Goal: Task Accomplishment & Management: Manage account settings

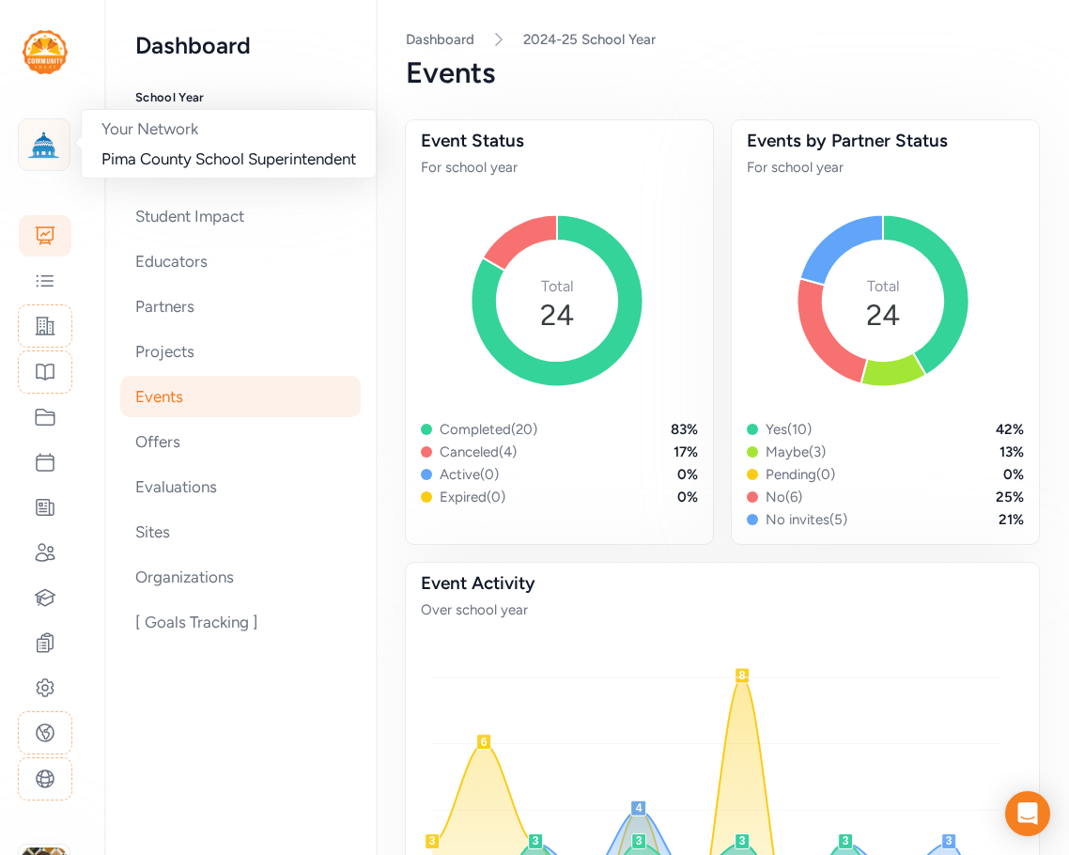
click at [45, 144] on img at bounding box center [43, 144] width 41 height 41
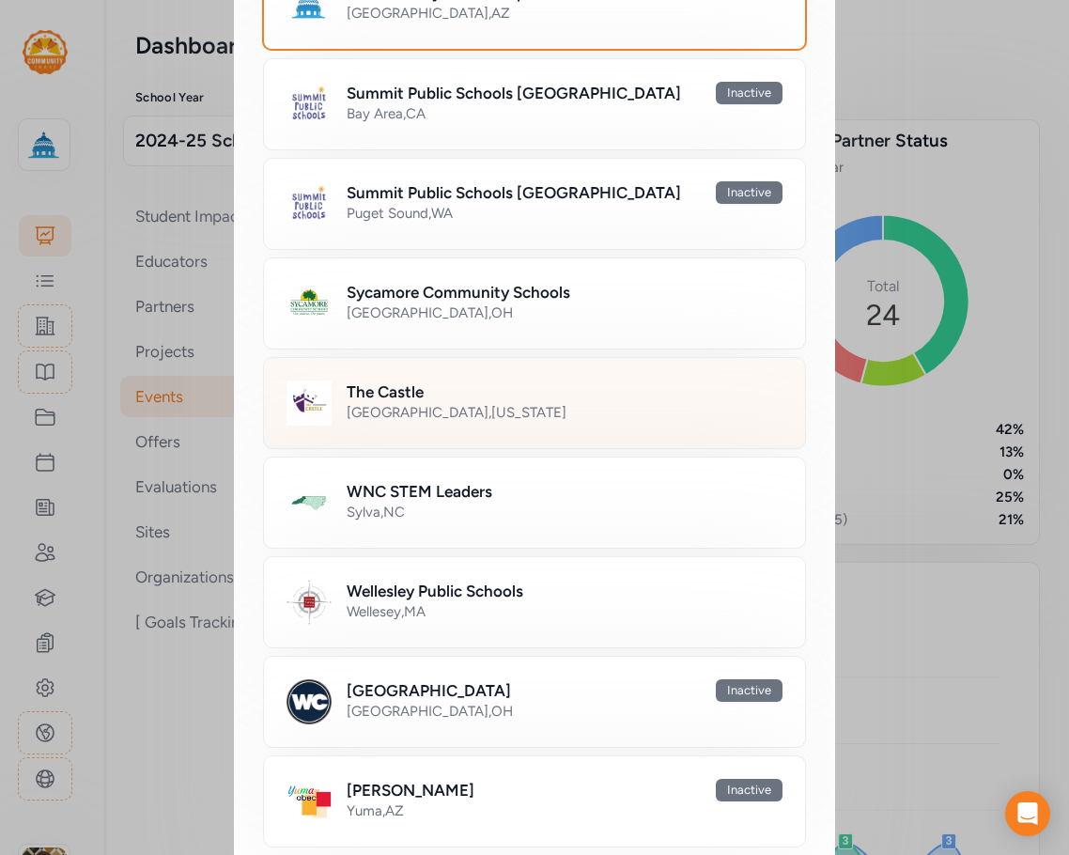
scroll to position [1316, 0]
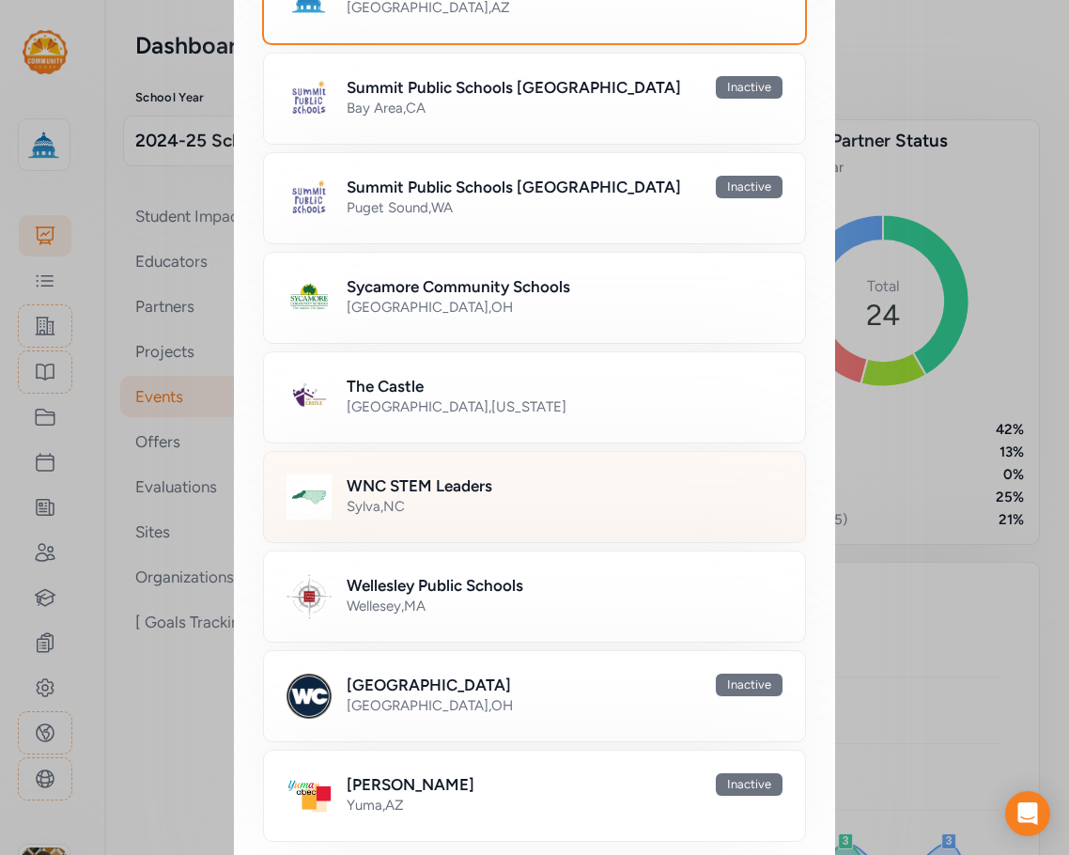
click at [413, 500] on div "Sylva , NC" at bounding box center [565, 506] width 436 height 19
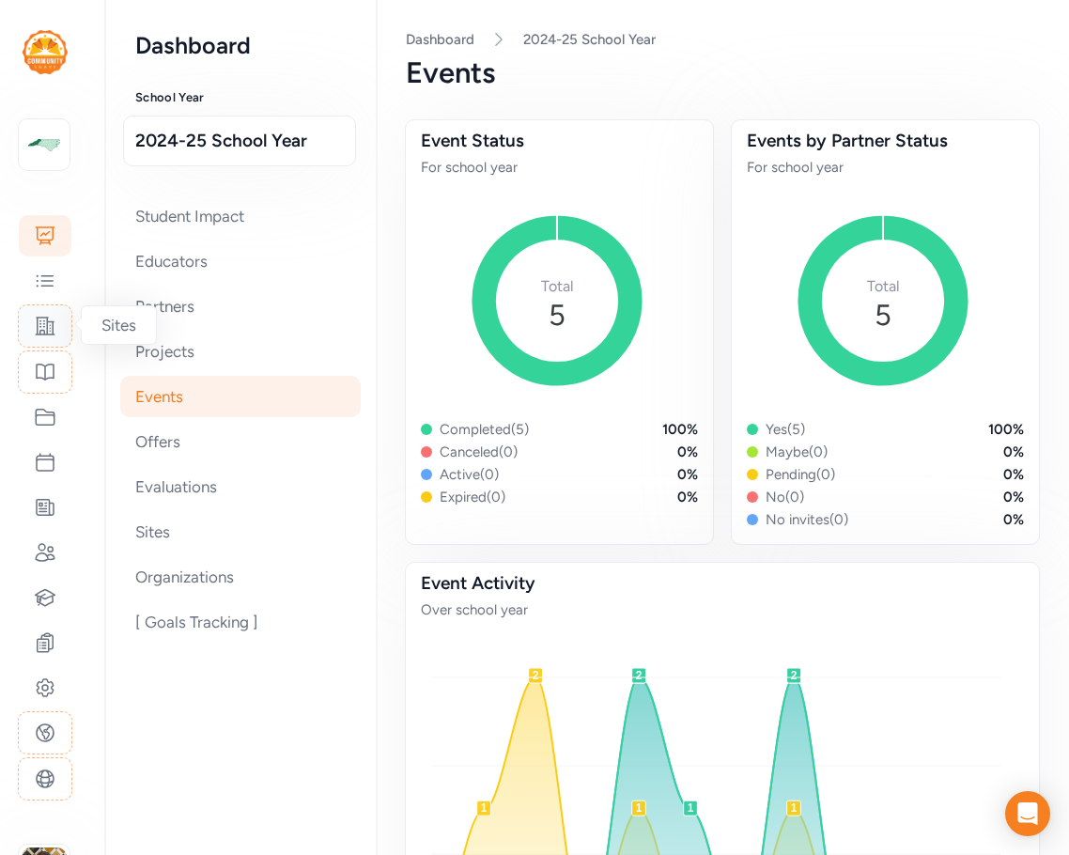
click at [44, 335] on icon at bounding box center [45, 326] width 23 height 23
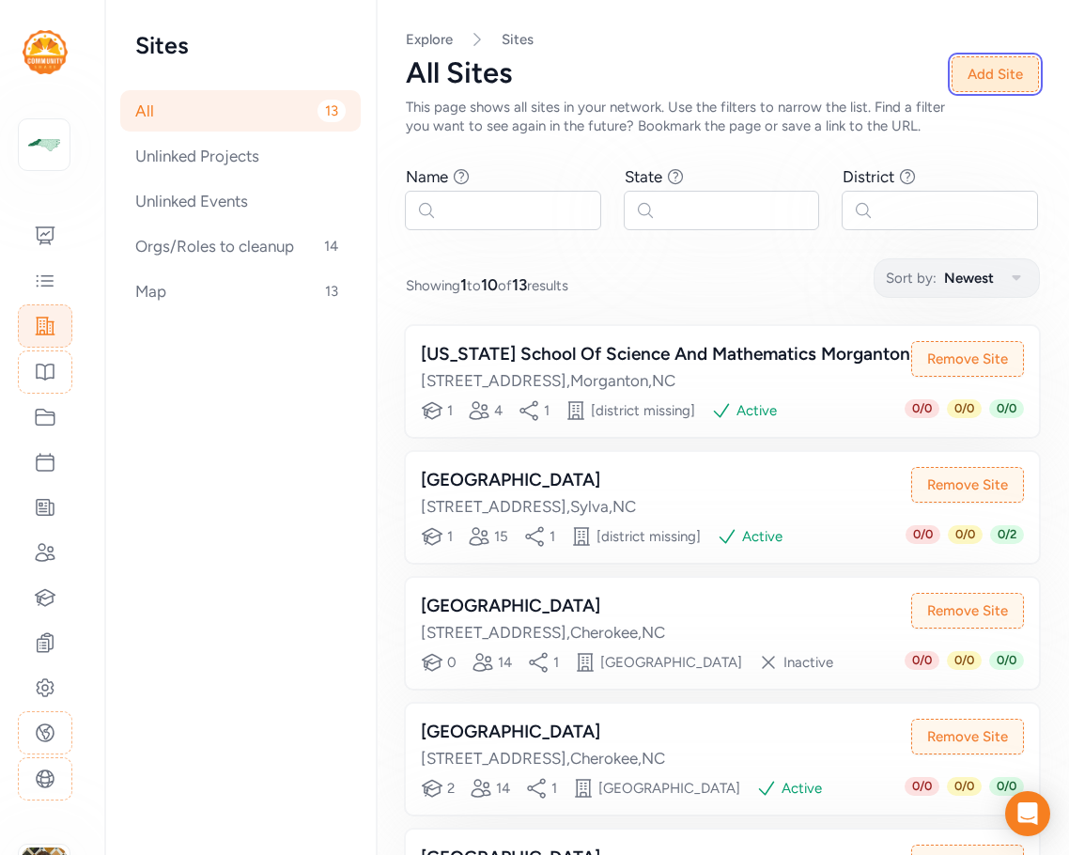
click at [899, 77] on button "Add Site" at bounding box center [995, 74] width 87 height 36
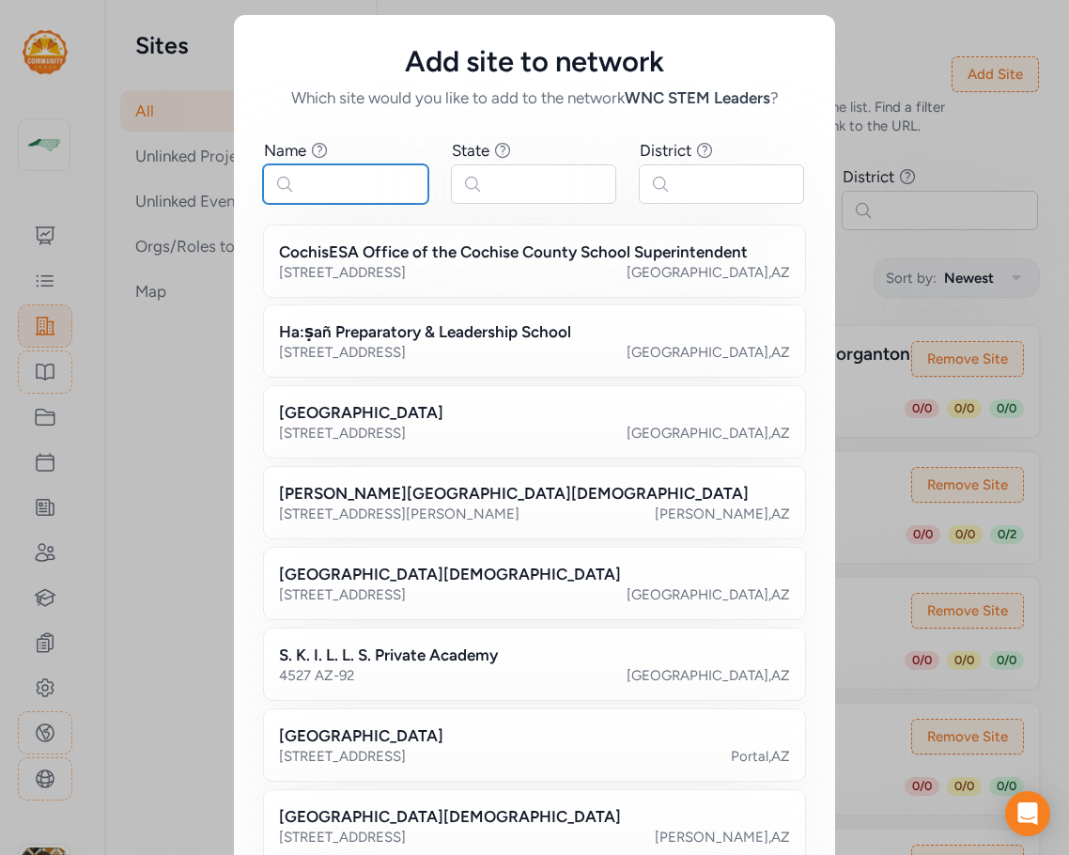
click at [324, 190] on input "text" at bounding box center [345, 183] width 165 height 39
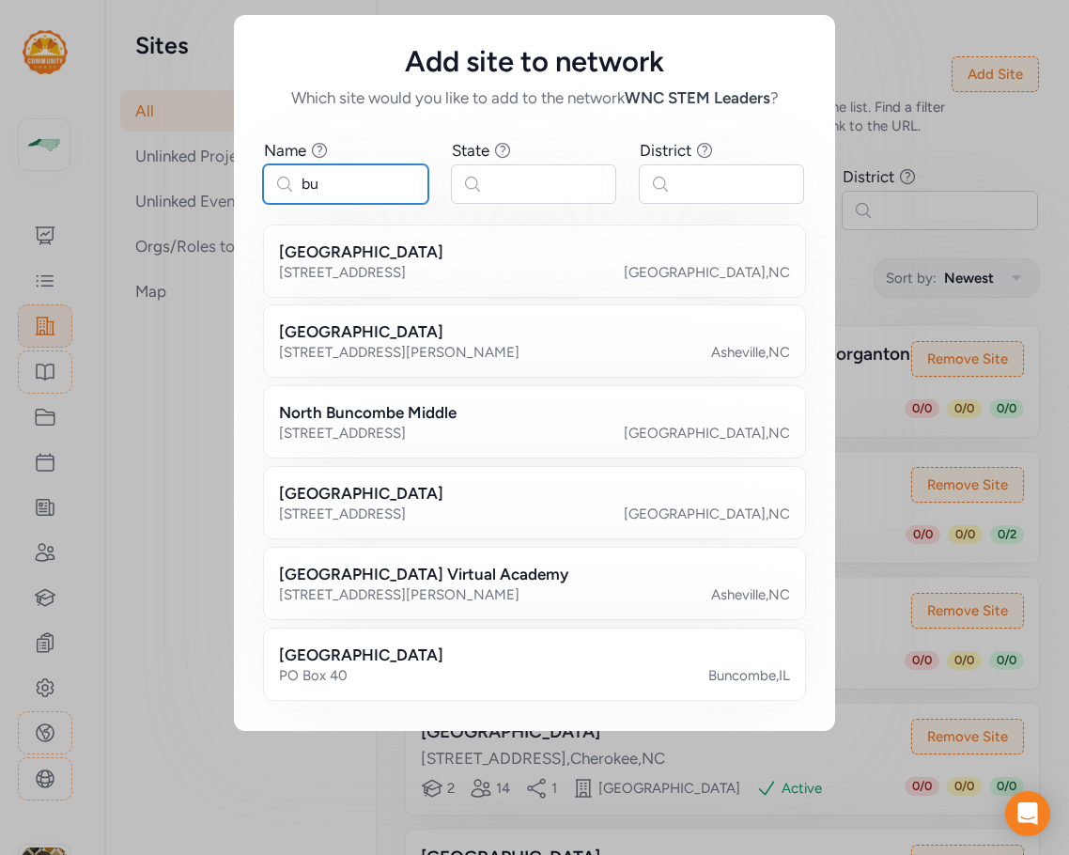
type input "b"
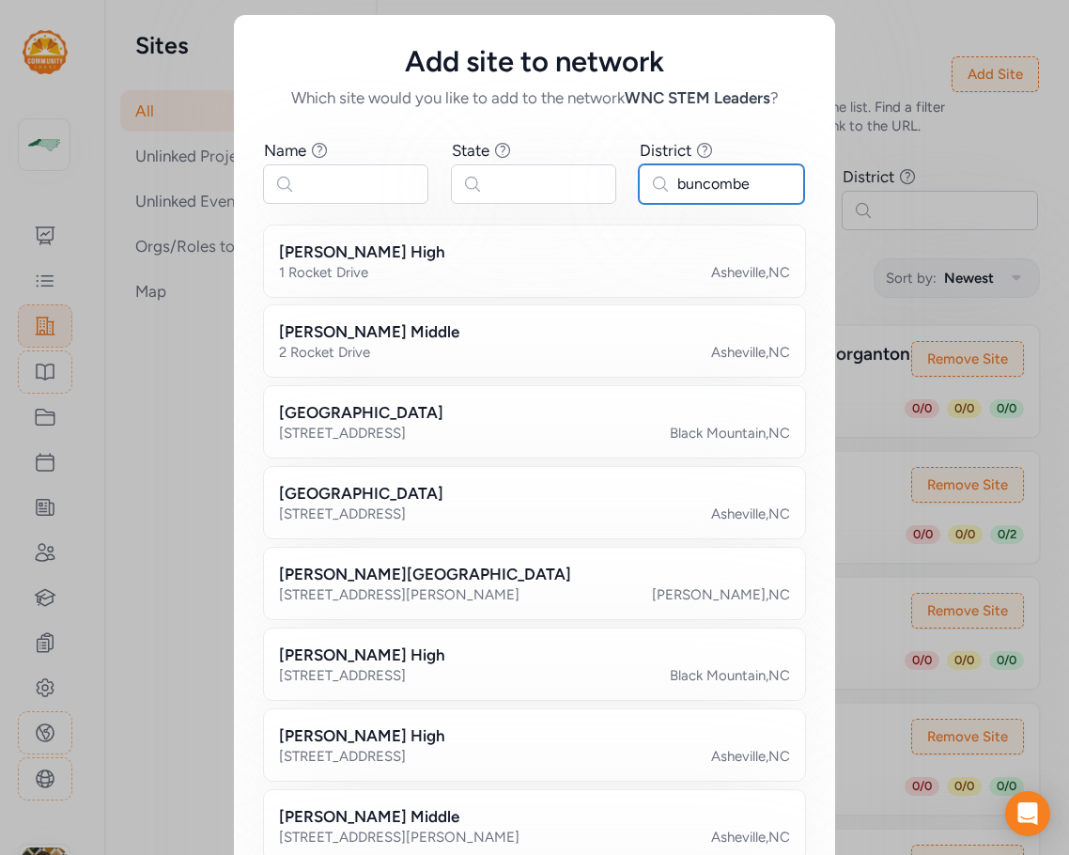
type input "buncombe"
click at [306, 178] on input "text" at bounding box center [345, 183] width 165 height 39
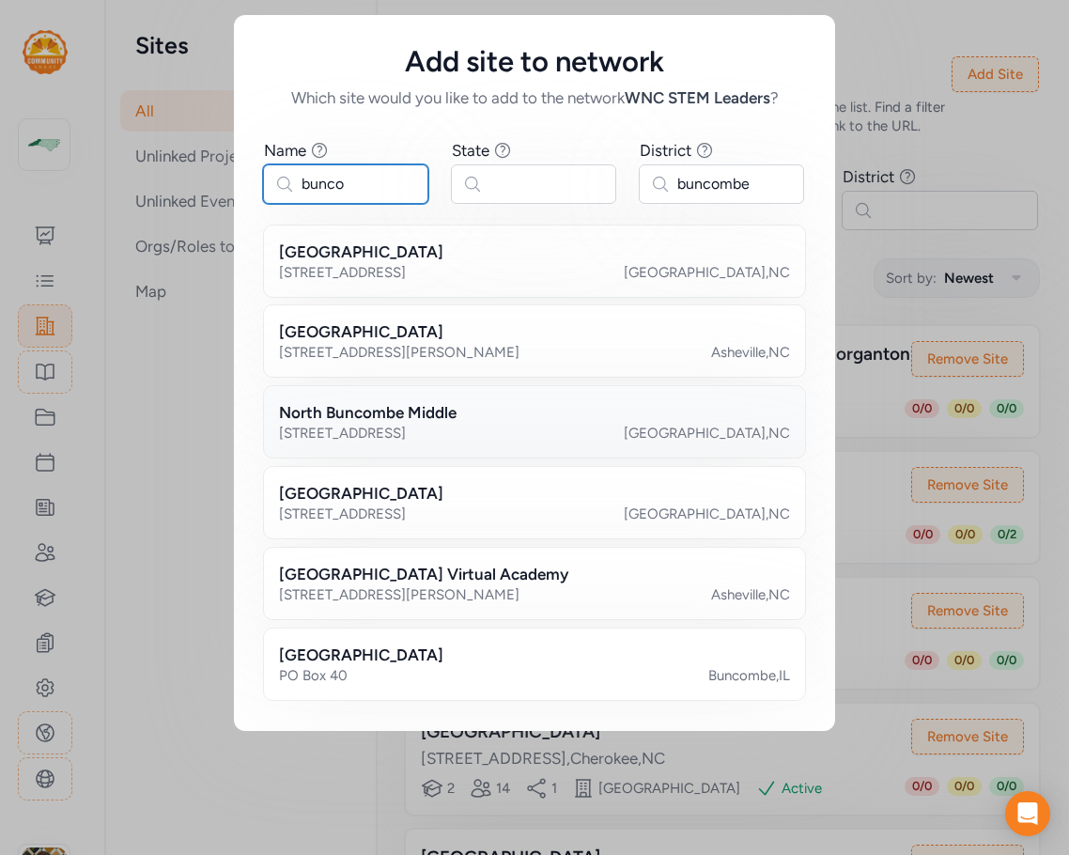
type input "bunco"
click at [464, 422] on div "North Buncombe Middle" at bounding box center [534, 412] width 511 height 23
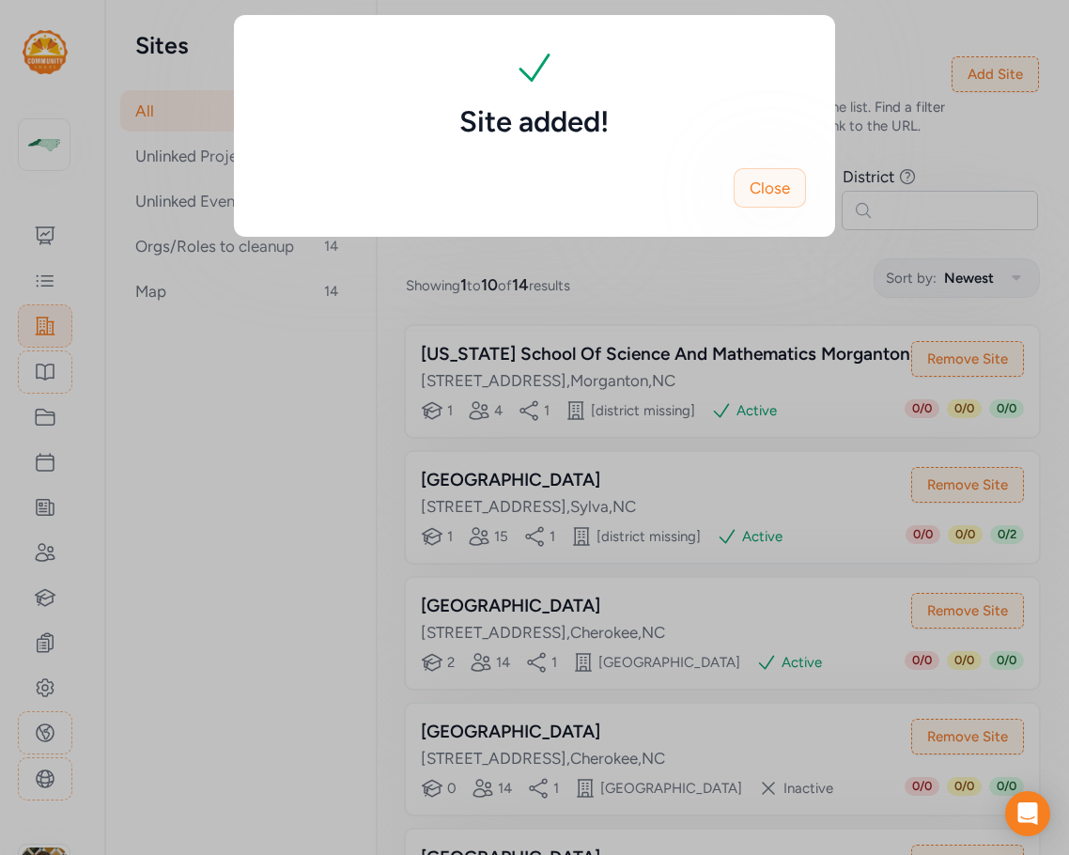
click at [776, 179] on span "Close" at bounding box center [770, 188] width 40 height 23
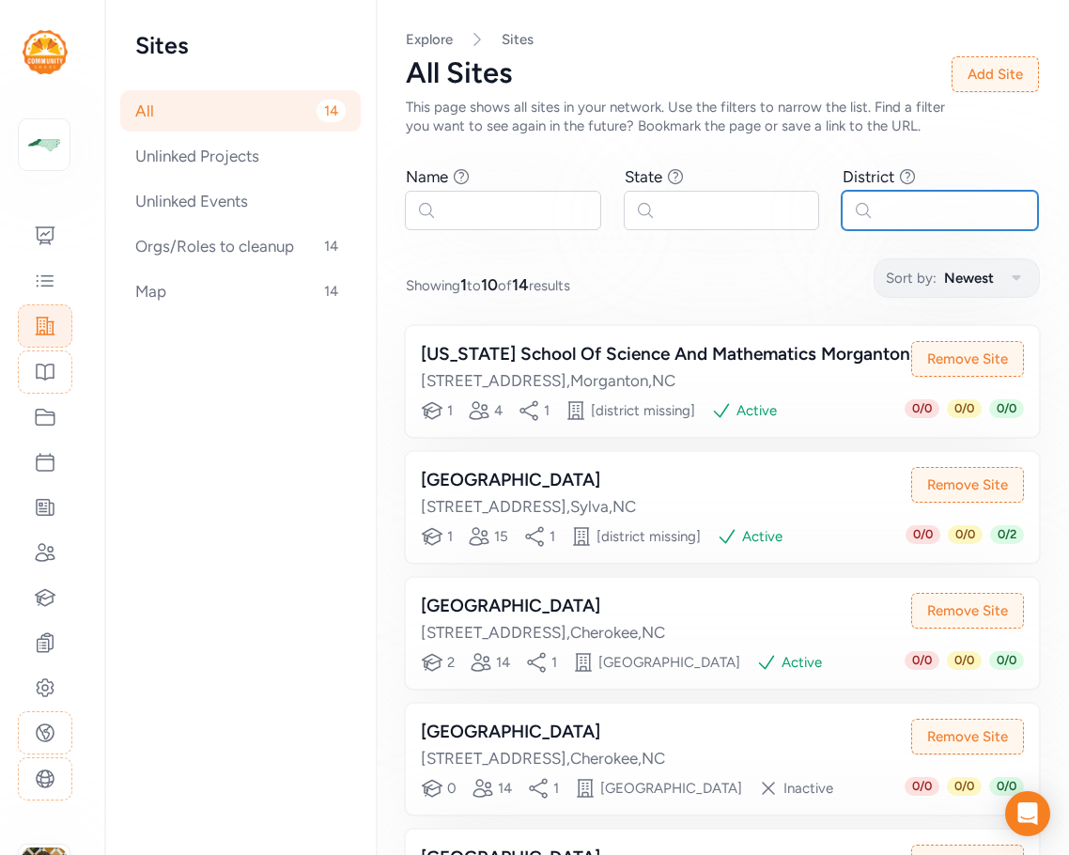
click at [899, 227] on input "text" at bounding box center [940, 210] width 196 height 39
click at [899, 85] on button "Add Site" at bounding box center [995, 74] width 87 height 36
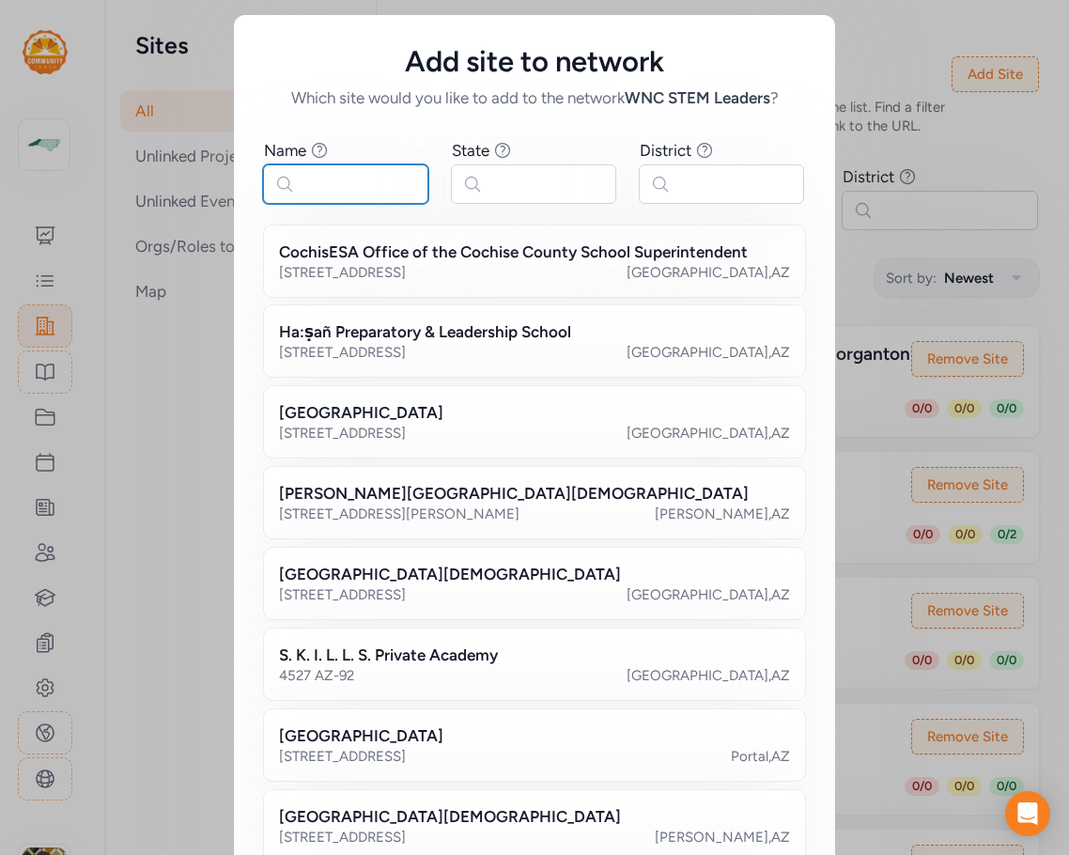
click at [374, 180] on input "text" at bounding box center [345, 183] width 165 height 39
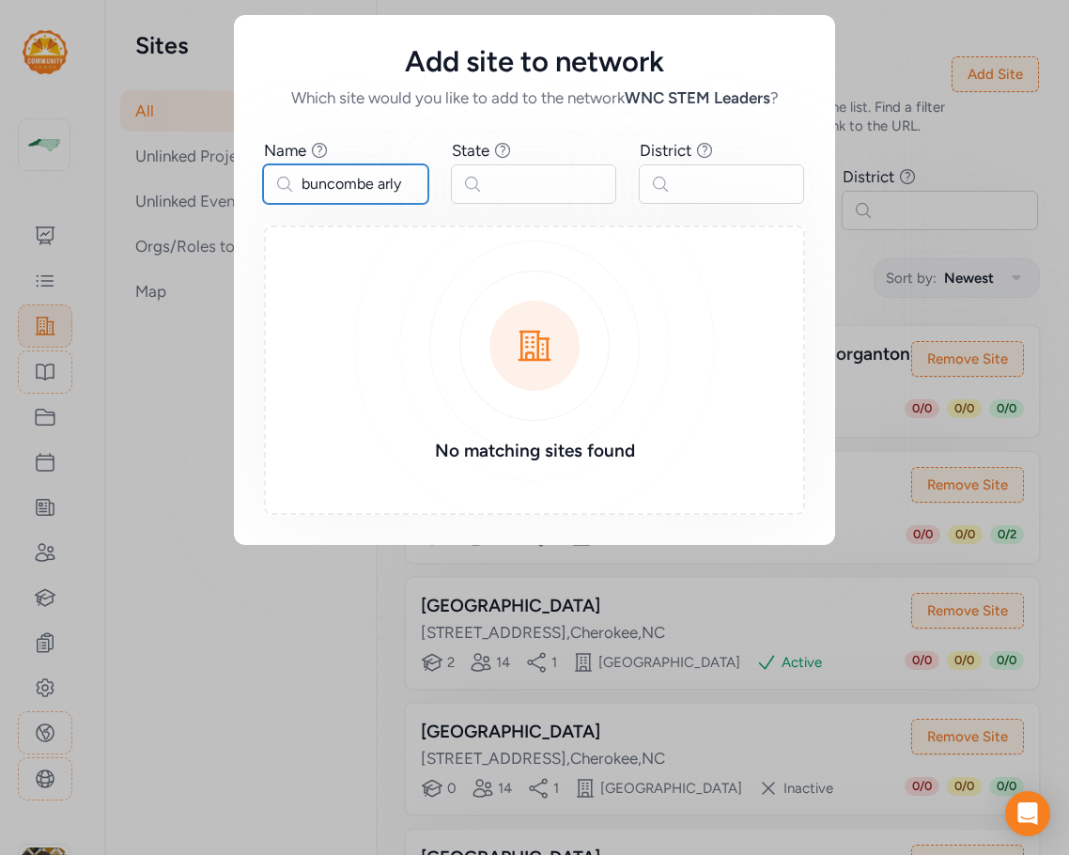
click at [377, 180] on input "buncombe arly" at bounding box center [345, 183] width 165 height 39
click at [382, 182] on input "buncombe arly" at bounding box center [345, 183] width 165 height 39
click at [379, 182] on input "buncombe arly" at bounding box center [345, 183] width 165 height 39
drag, startPoint x: 418, startPoint y: 185, endPoint x: 237, endPoint y: 185, distance: 181.4
click at [237, 185] on div "Name Find sites with a name that contains the phrase you type. buncombe early S…" at bounding box center [534, 327] width 601 height 436
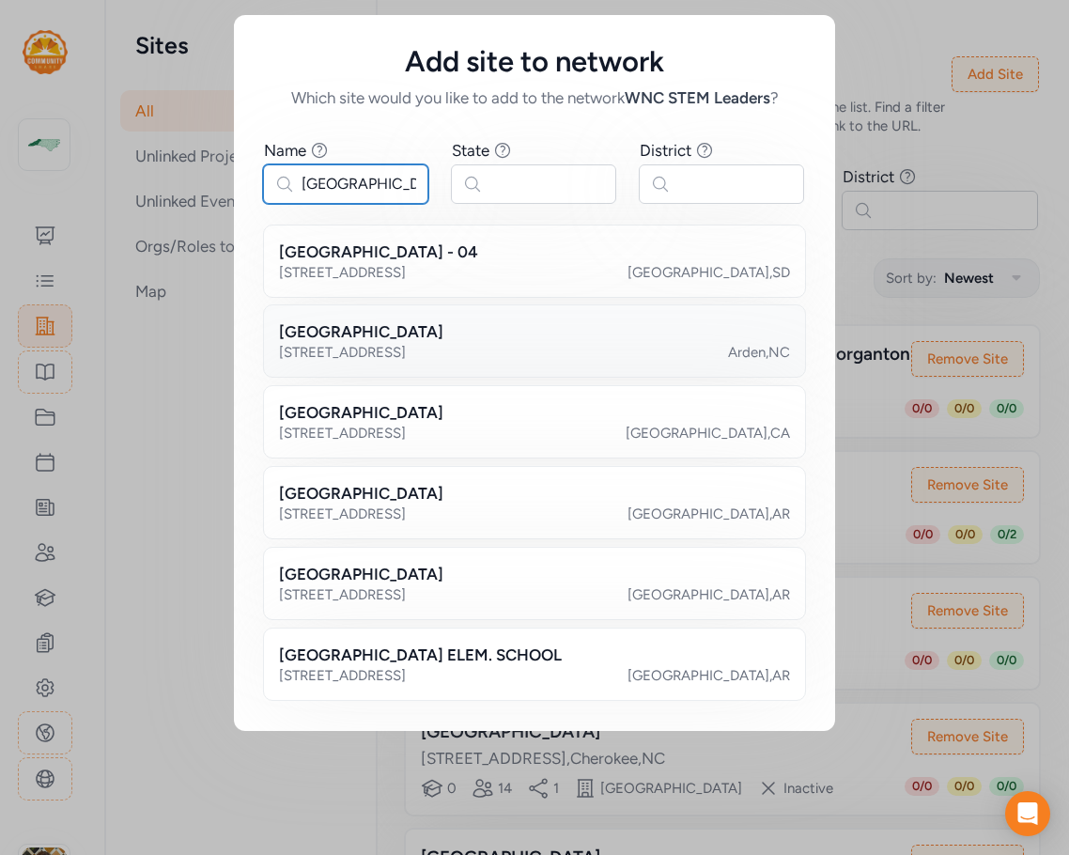
type input "valley springs"
click at [373, 327] on h2 "[GEOGRAPHIC_DATA]" at bounding box center [361, 331] width 164 height 23
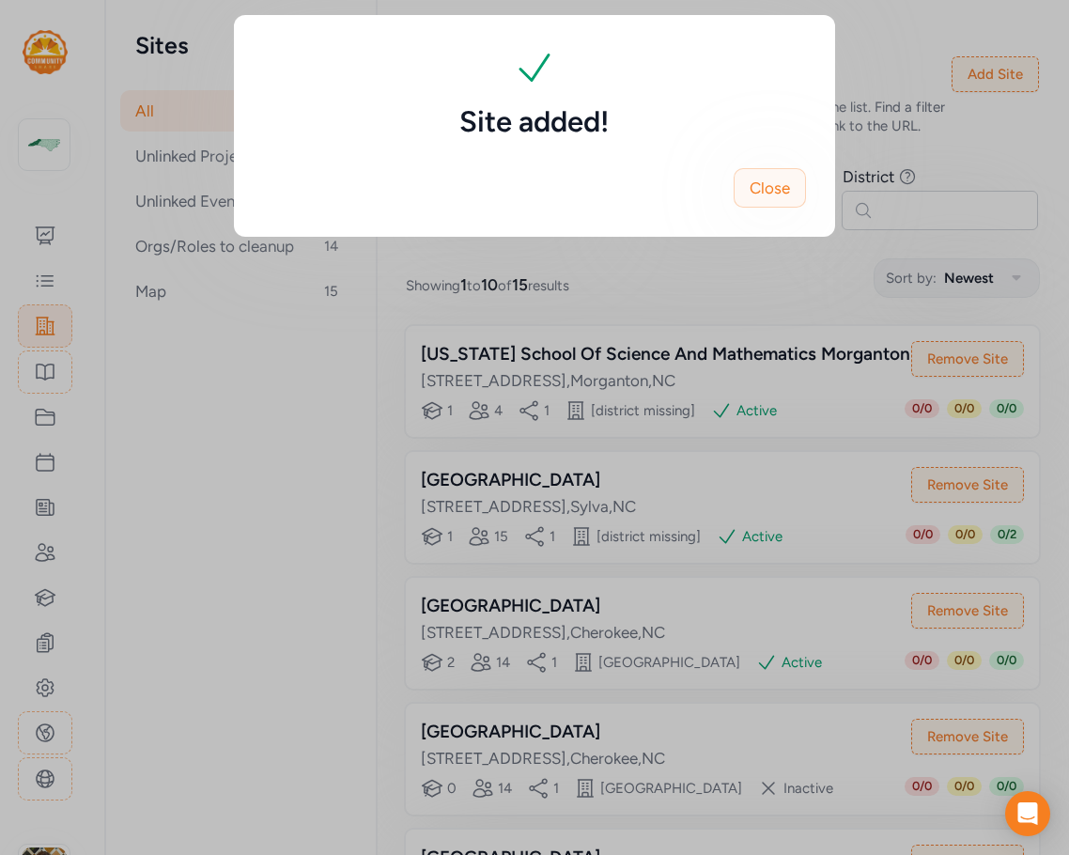
click at [770, 188] on span "Close" at bounding box center [770, 188] width 40 height 23
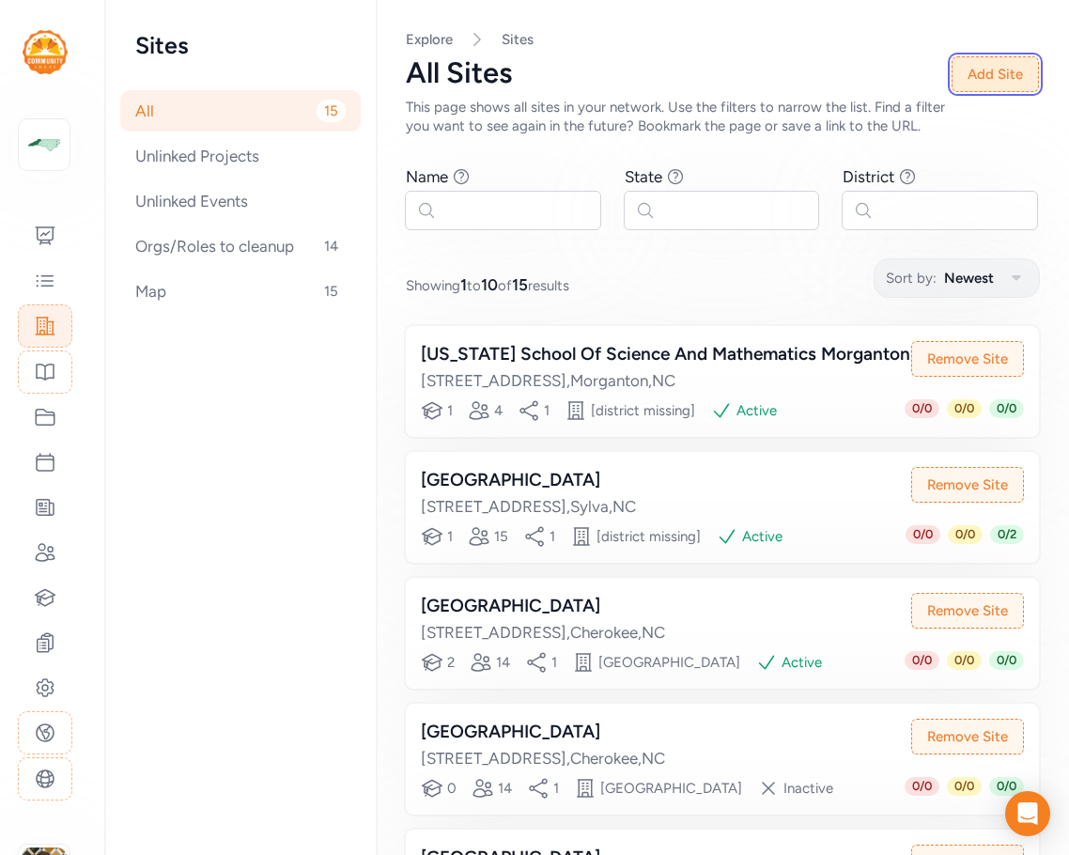
click at [899, 76] on button "Add Site" at bounding box center [995, 74] width 87 height 36
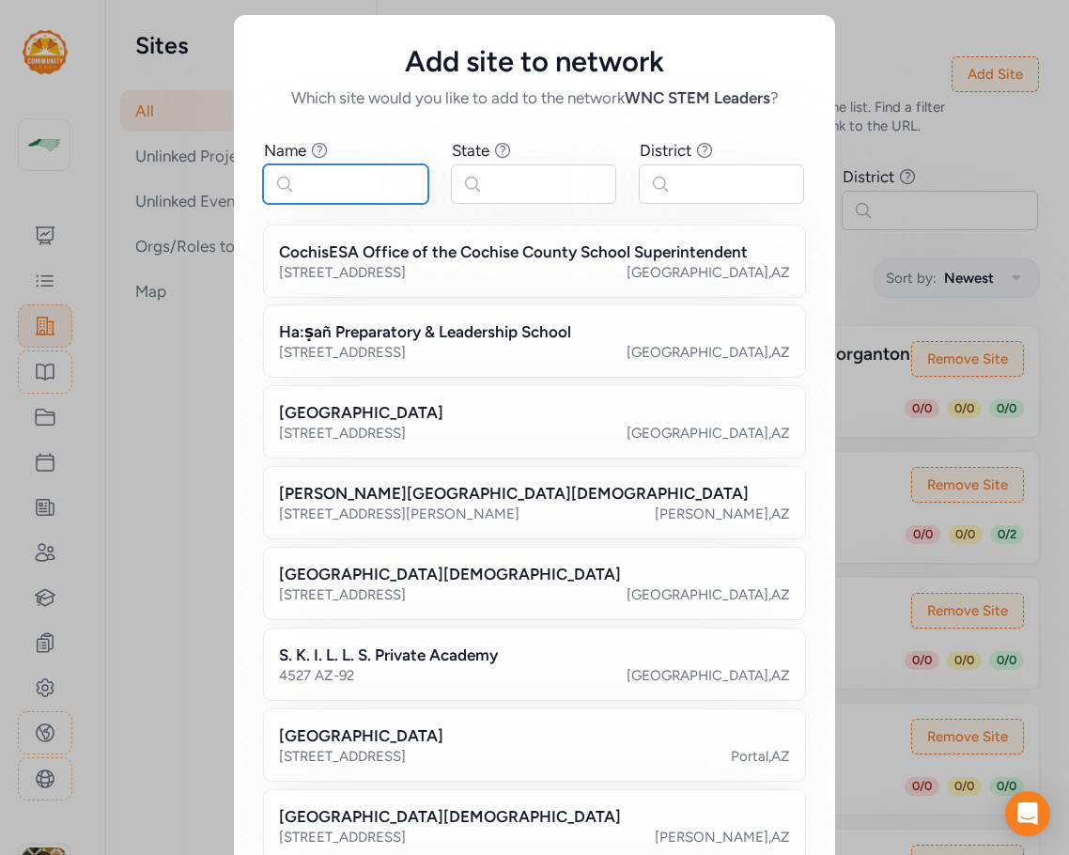
click at [319, 181] on input "text" at bounding box center [345, 183] width 165 height 39
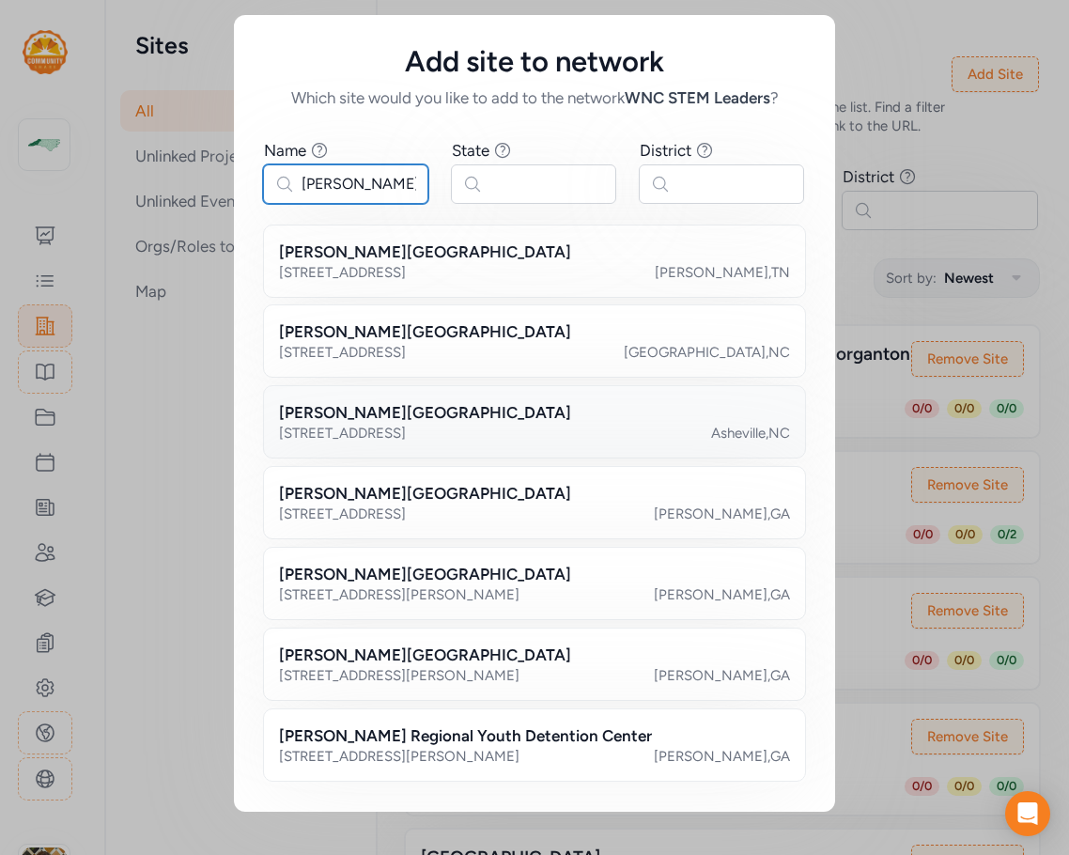
type input "claxton"
click at [464, 418] on div "[PERSON_NAME][GEOGRAPHIC_DATA]" at bounding box center [534, 412] width 511 height 23
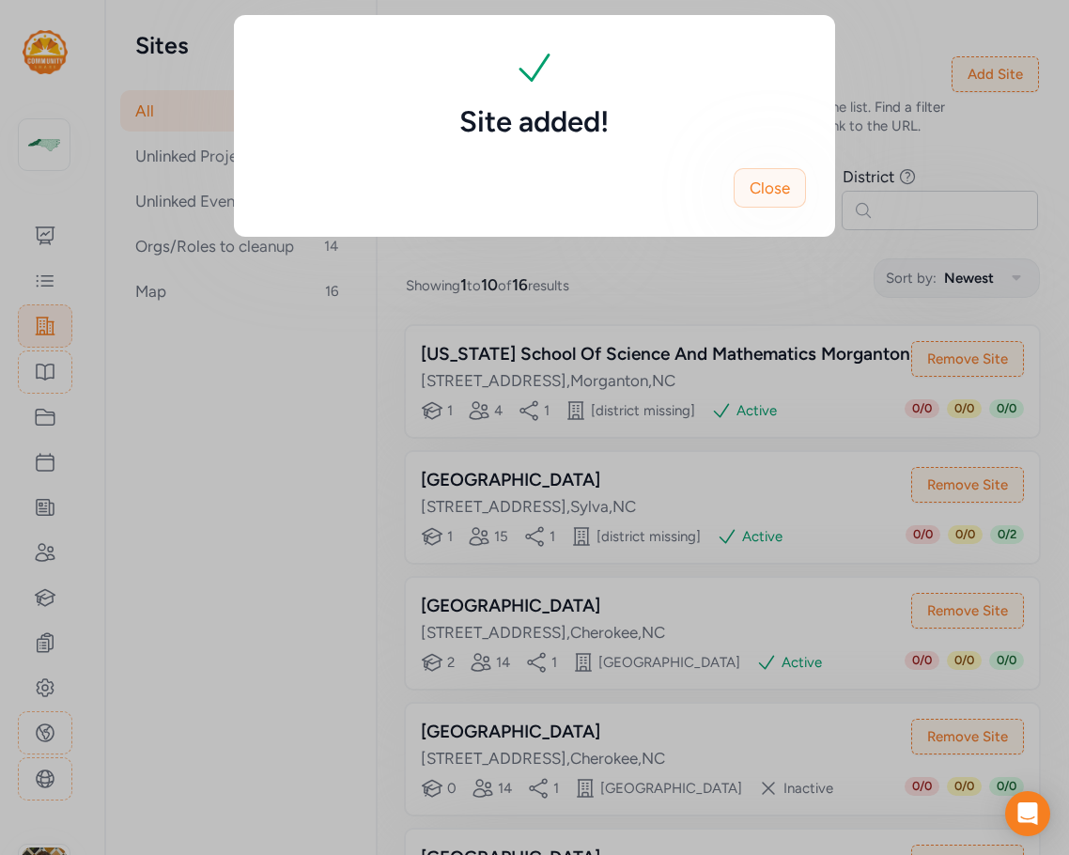
click at [779, 191] on span "Close" at bounding box center [770, 188] width 40 height 23
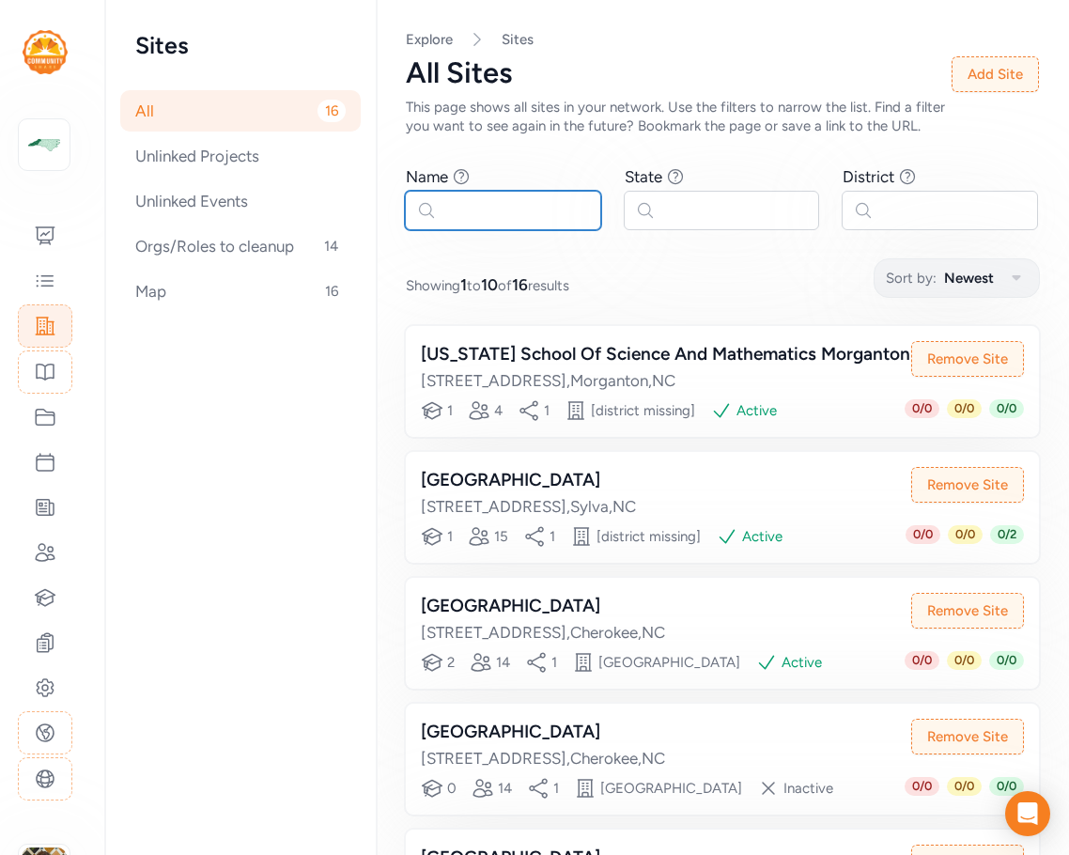
click at [540, 229] on input "text" at bounding box center [503, 210] width 196 height 39
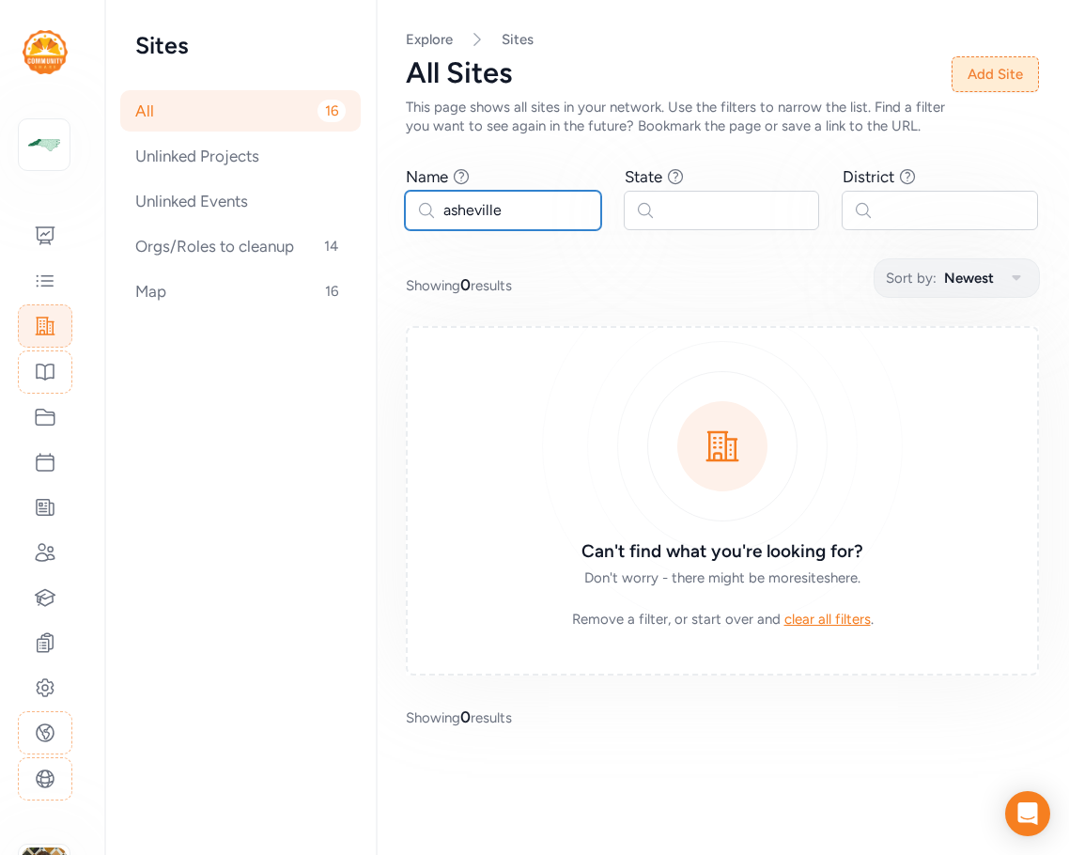
type input "asheville"
click at [899, 73] on button "Add Site" at bounding box center [995, 74] width 87 height 36
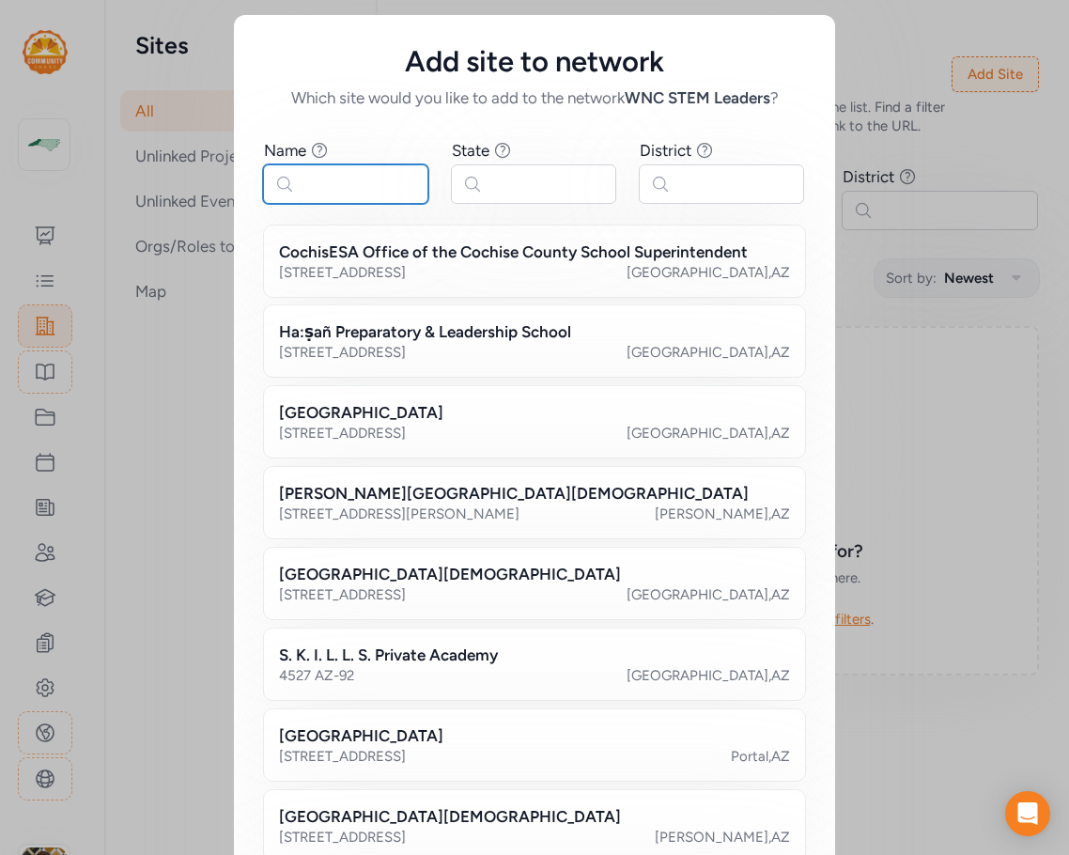
click at [372, 200] on input "text" at bounding box center [345, 183] width 165 height 39
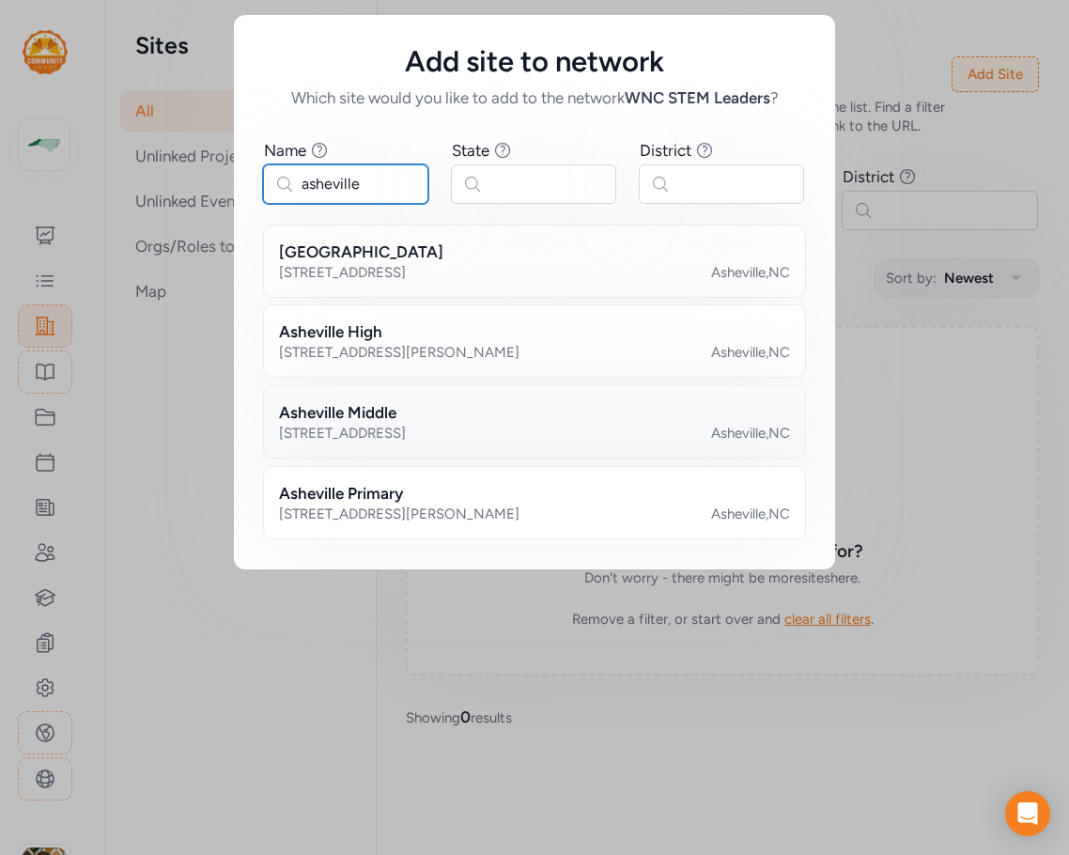
type input "asheville"
click at [414, 412] on div "Asheville Middle" at bounding box center [534, 412] width 511 height 23
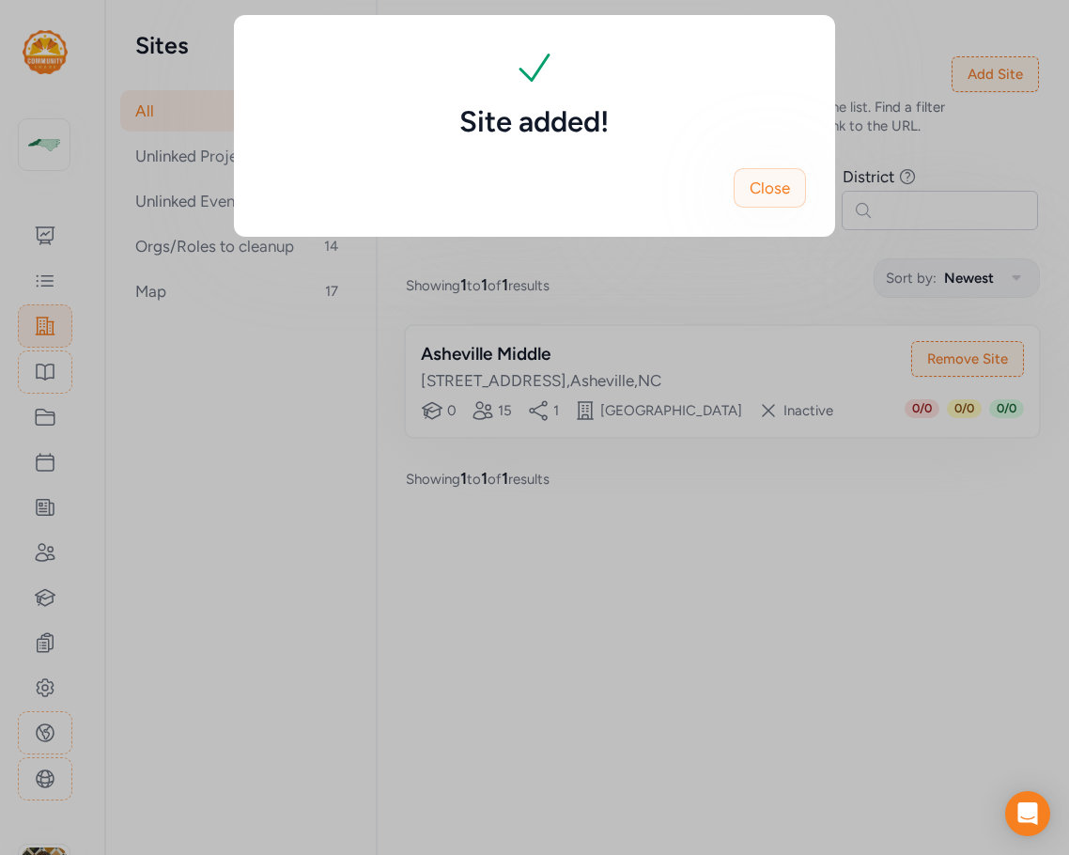
click at [759, 195] on span "Close" at bounding box center [770, 188] width 40 height 23
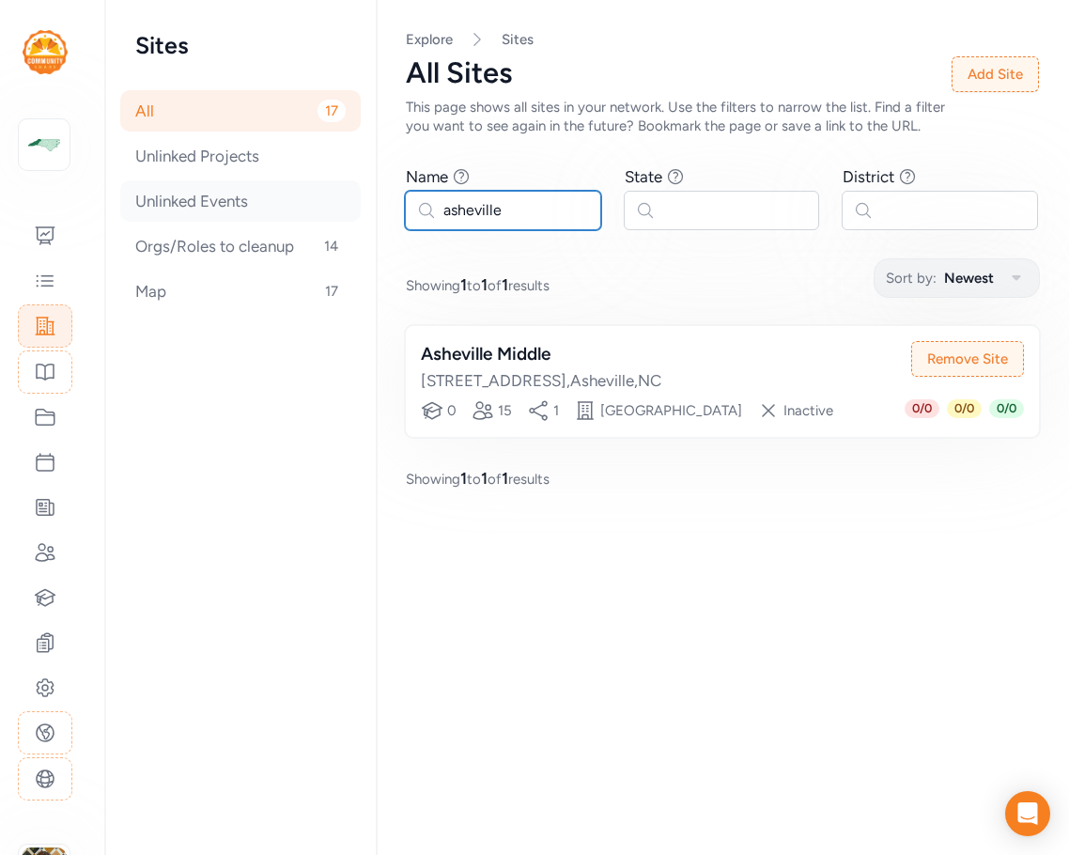
drag, startPoint x: 388, startPoint y: 202, endPoint x: 258, endPoint y: 199, distance: 129.7
click at [258, 199] on div "Sites All 17 Unlinked Projects Unlinked Events Orgs/Roles to cleanup 14 Map 17 …" at bounding box center [587, 427] width 964 height 855
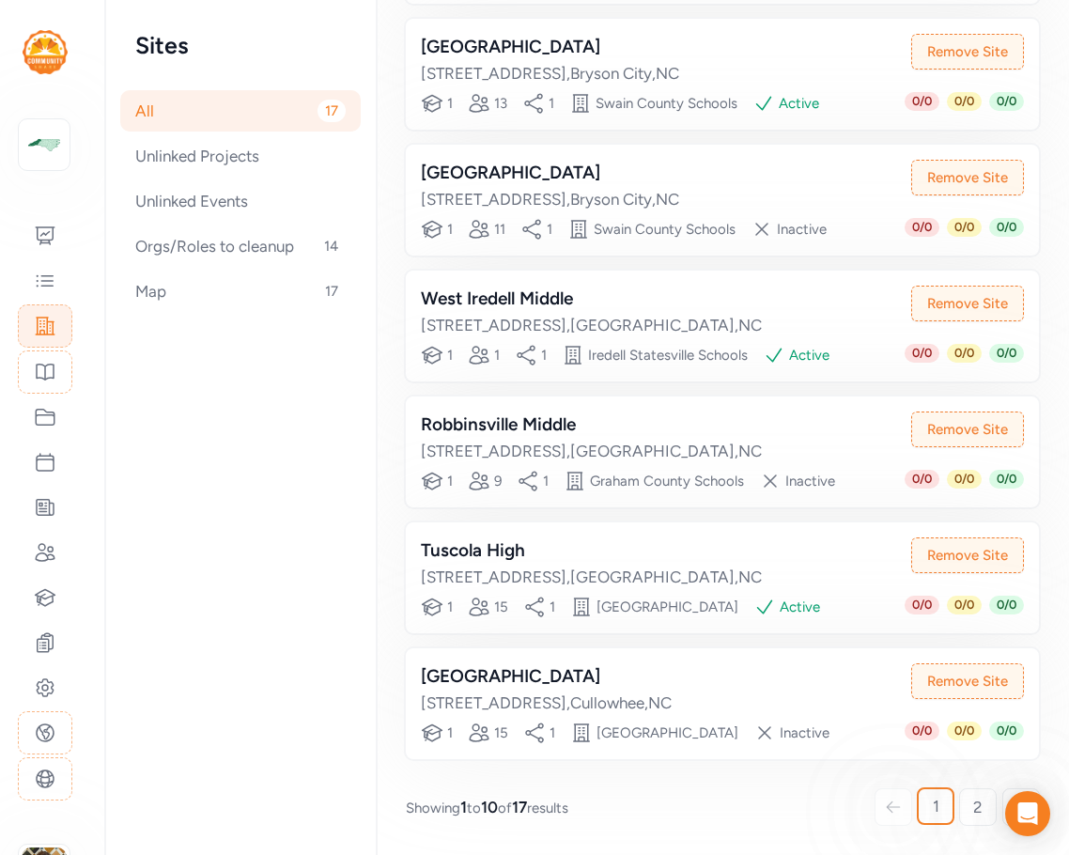
scroll to position [946, 0]
click at [899, 822] on link "2" at bounding box center [978, 807] width 38 height 38
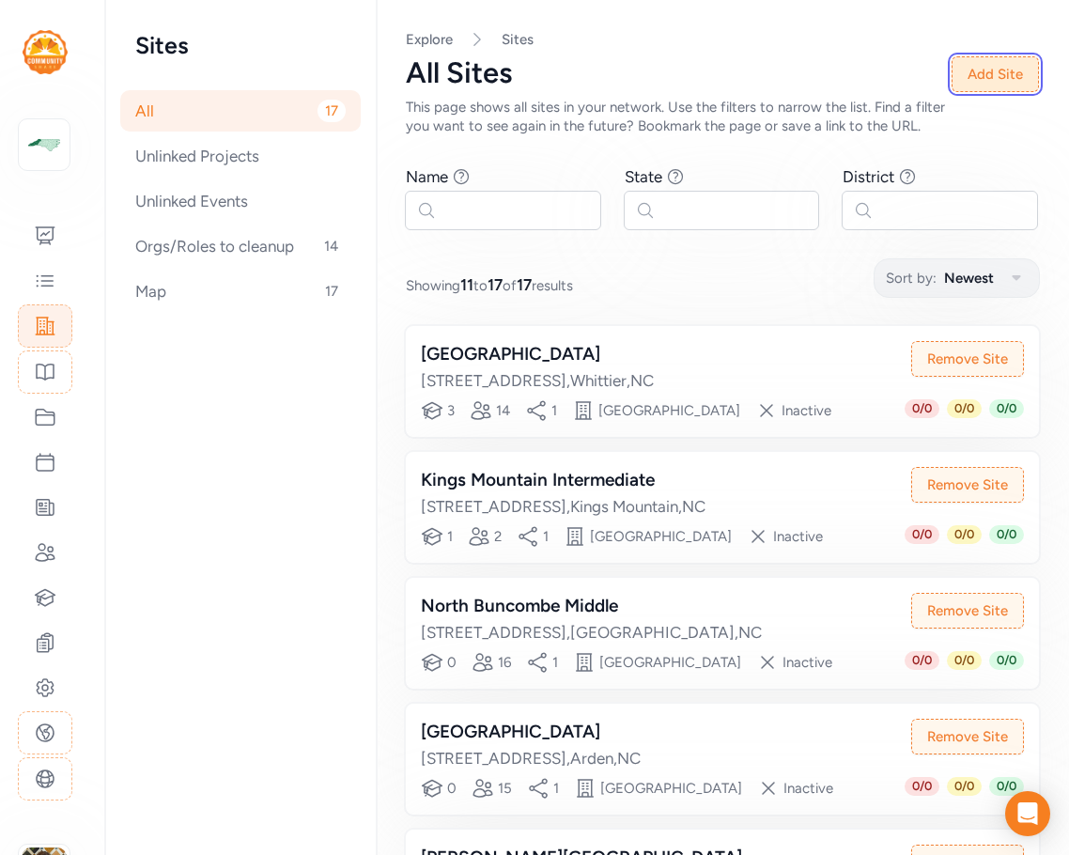
click at [899, 69] on button "Add Site" at bounding box center [995, 74] width 87 height 36
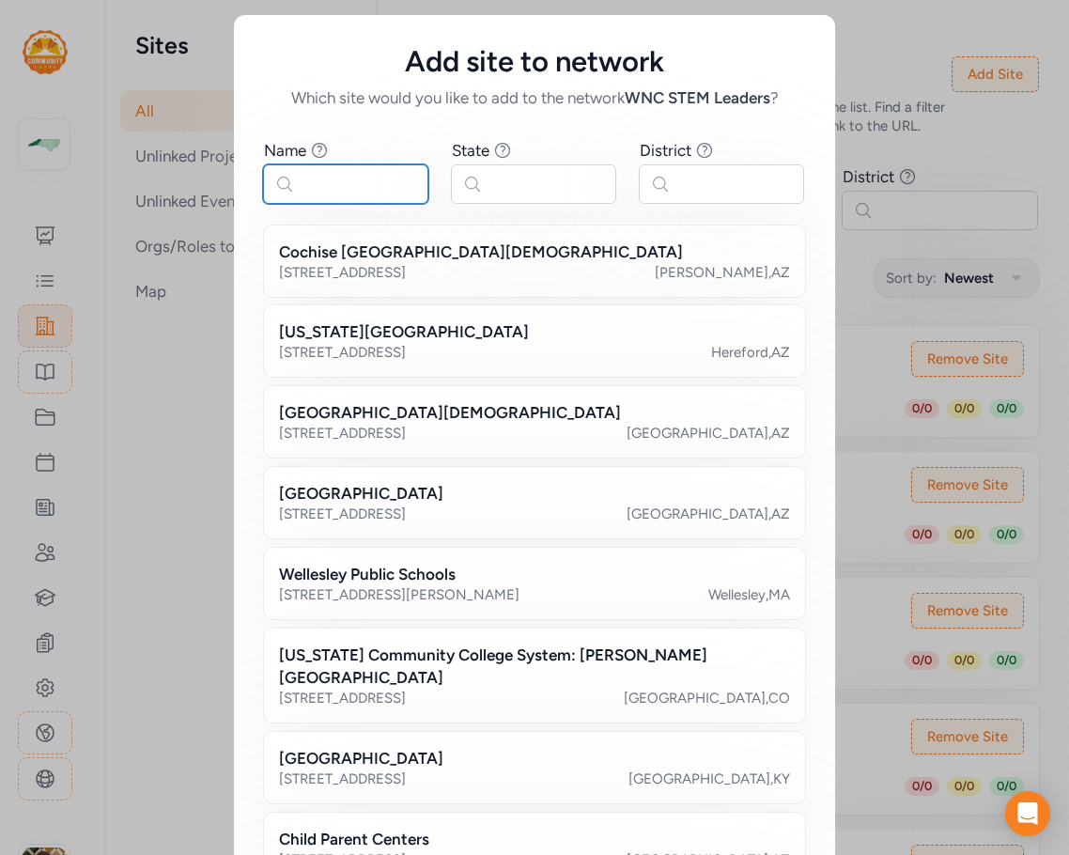
click at [369, 195] on input "text" at bounding box center [345, 183] width 165 height 39
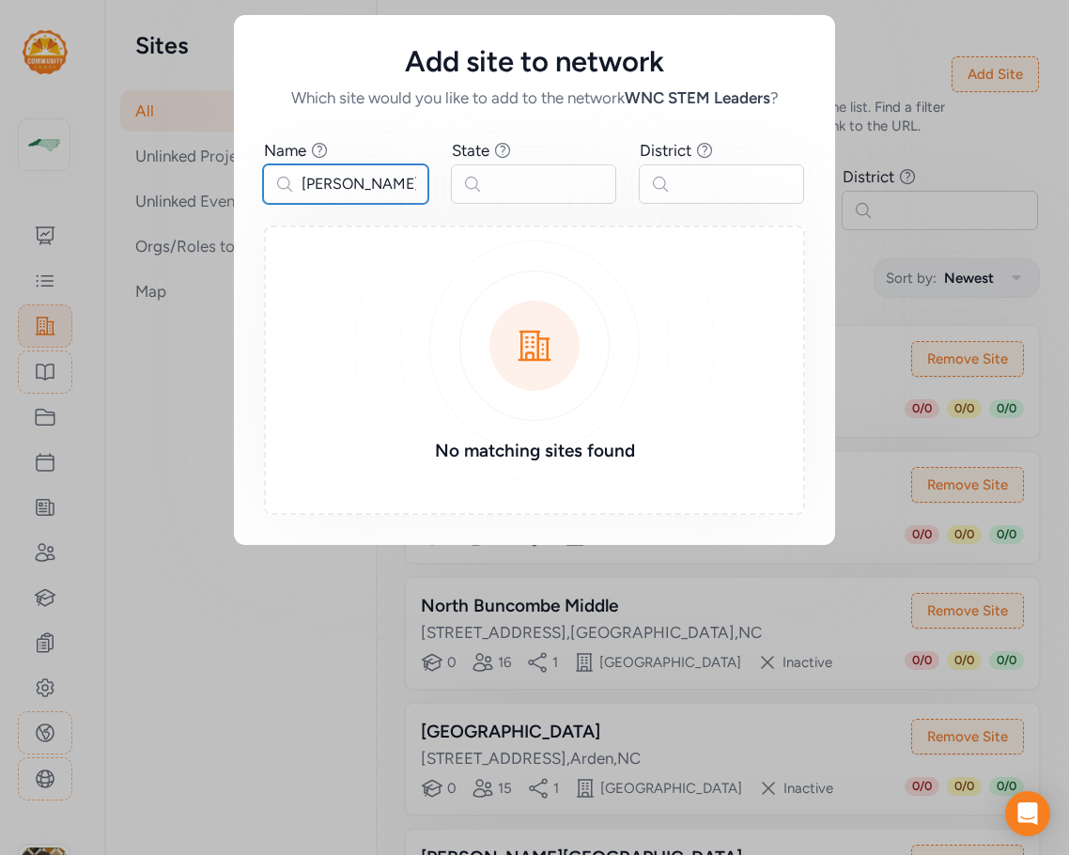
type input "valle crucis"
drag, startPoint x: 397, startPoint y: 185, endPoint x: 273, endPoint y: 184, distance: 123.1
click at [273, 184] on input "valle crucis" at bounding box center [345, 183] width 165 height 39
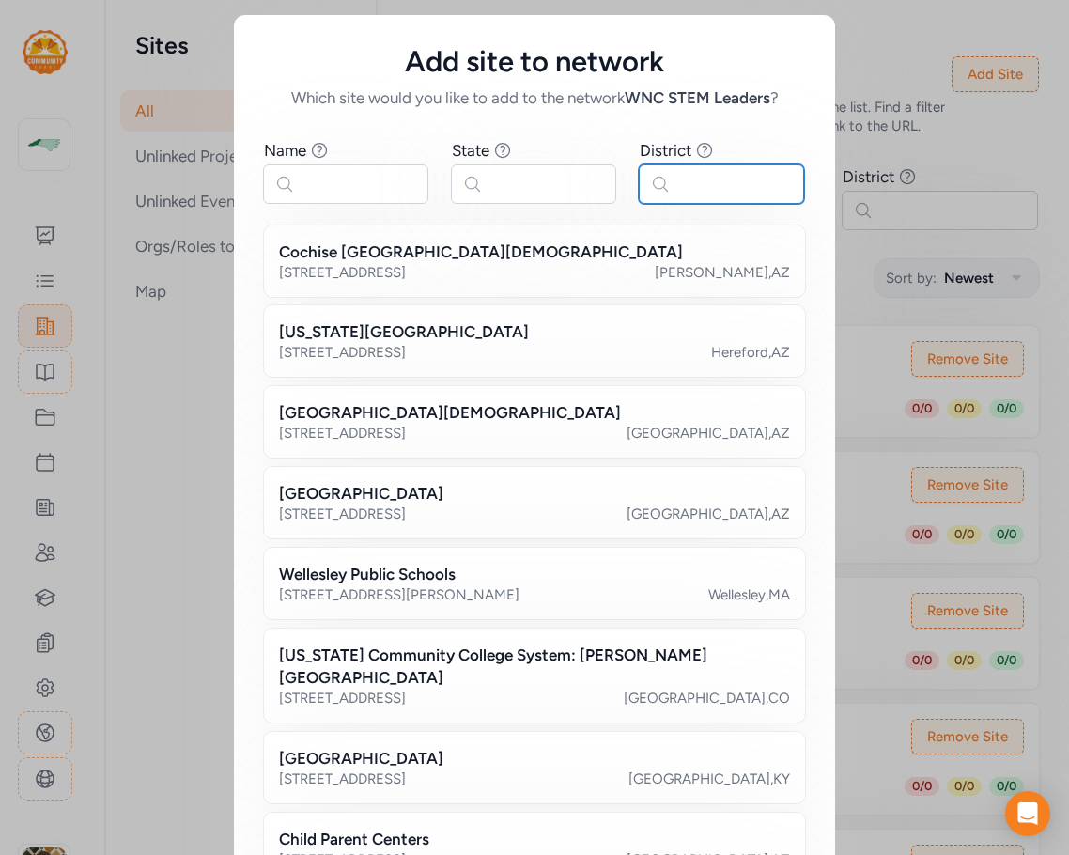
click at [672, 177] on input "text" at bounding box center [721, 183] width 165 height 39
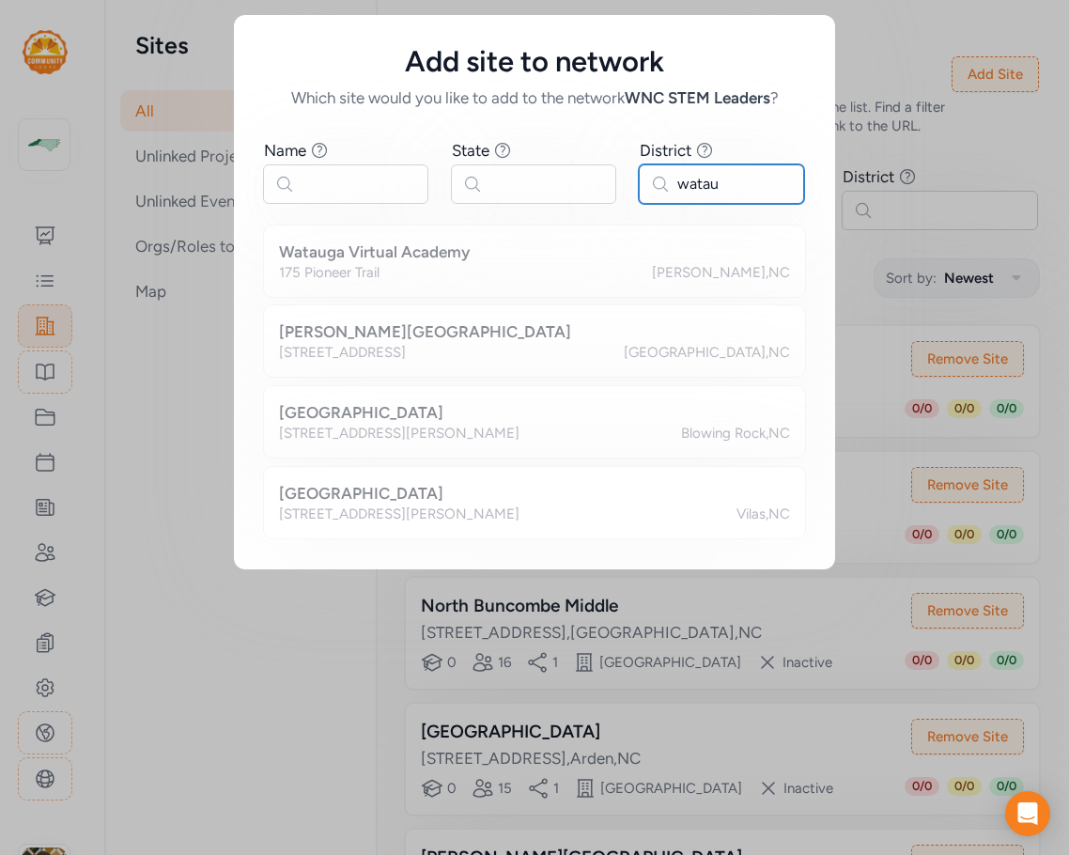
type input "wataug"
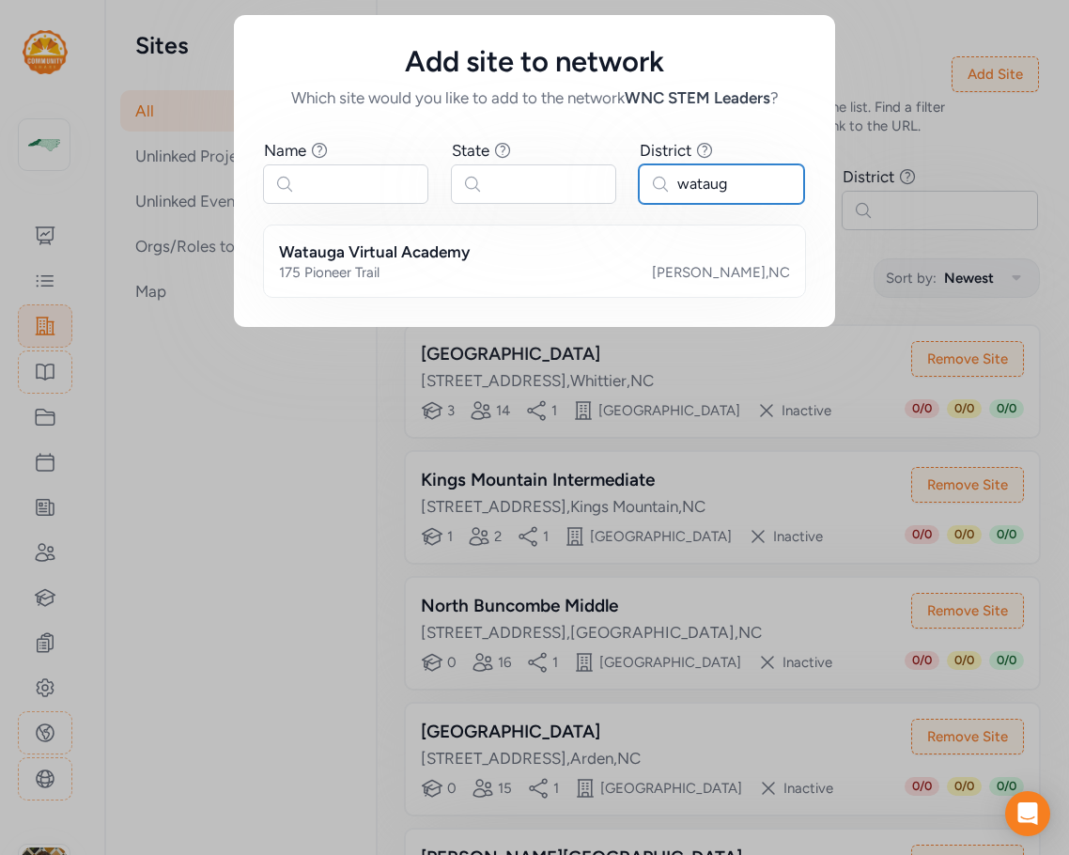
drag, startPoint x: 759, startPoint y: 193, endPoint x: 443, endPoint y: 178, distance: 317.0
click at [443, 178] on div "Name Find sites with a name that contains the phrase you type. State Find sites…" at bounding box center [534, 171] width 541 height 64
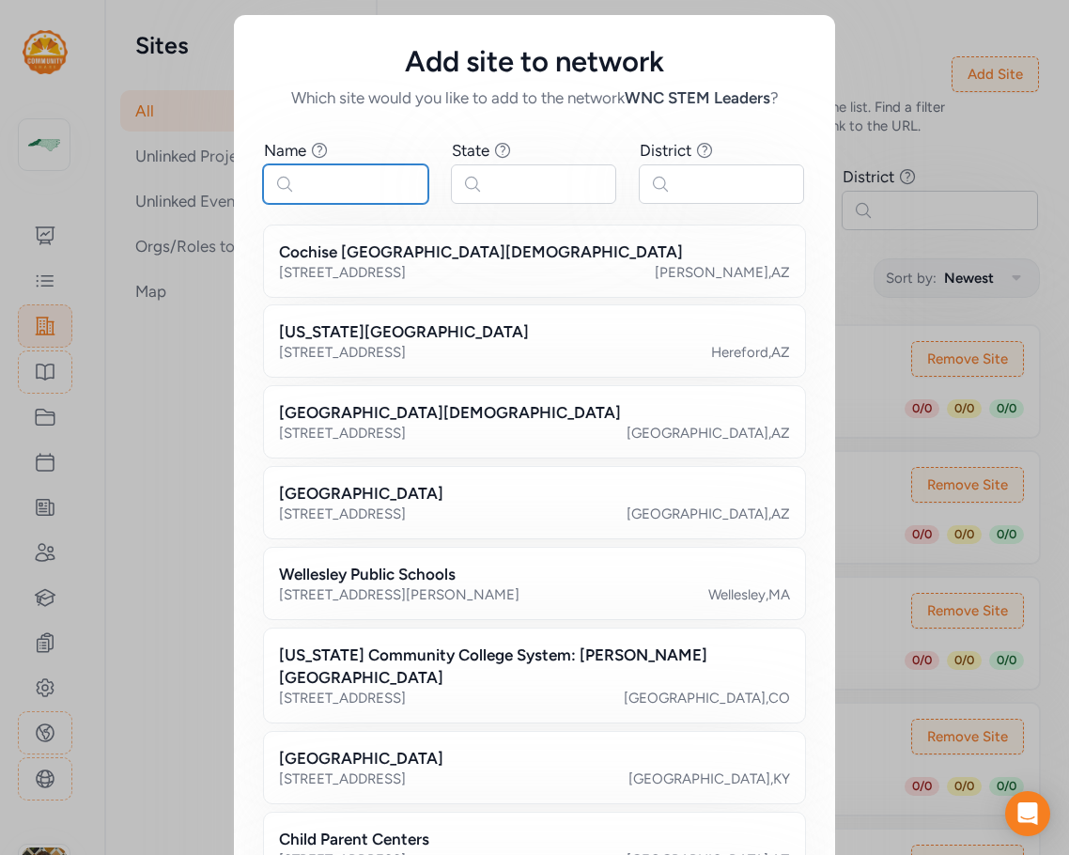
click at [357, 177] on input "text" at bounding box center [345, 183] width 165 height 39
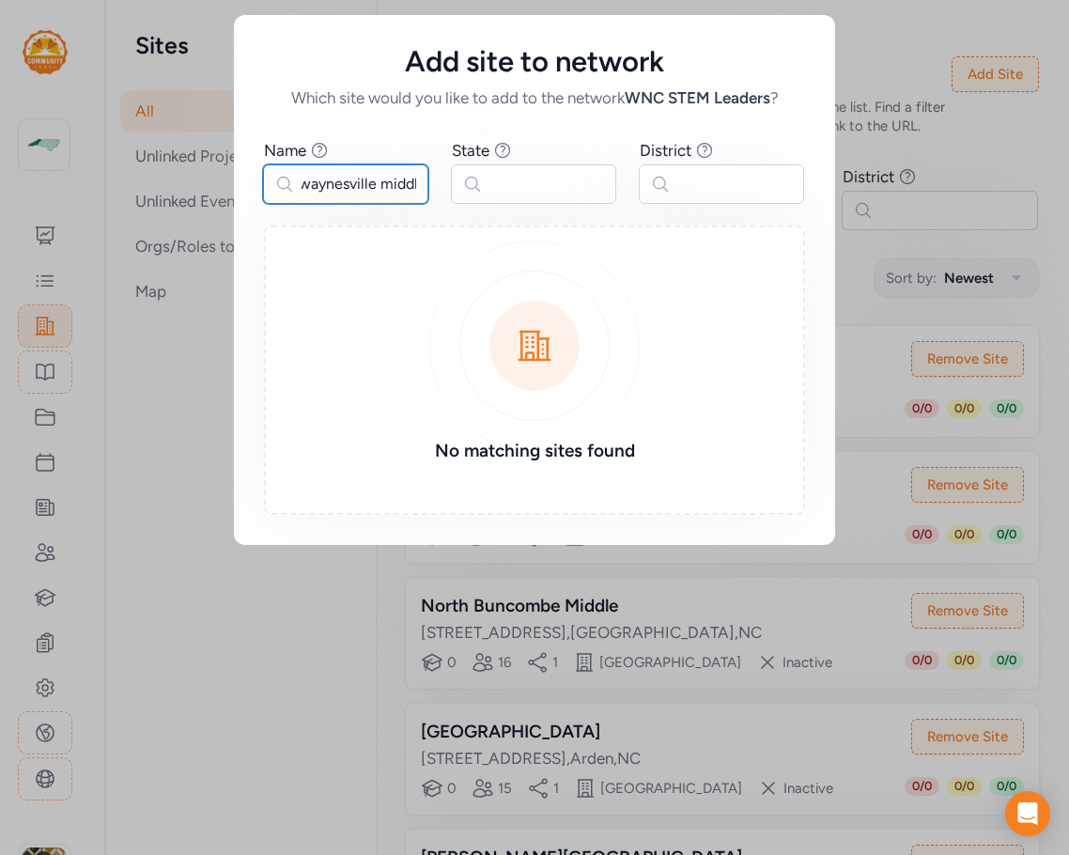
type input "waynesville middle"
drag, startPoint x: 422, startPoint y: 183, endPoint x: 245, endPoint y: 179, distance: 176.7
click at [246, 179] on div "Name Find sites with a name that contains the phrase you type. waynesville midd…" at bounding box center [534, 327] width 601 height 436
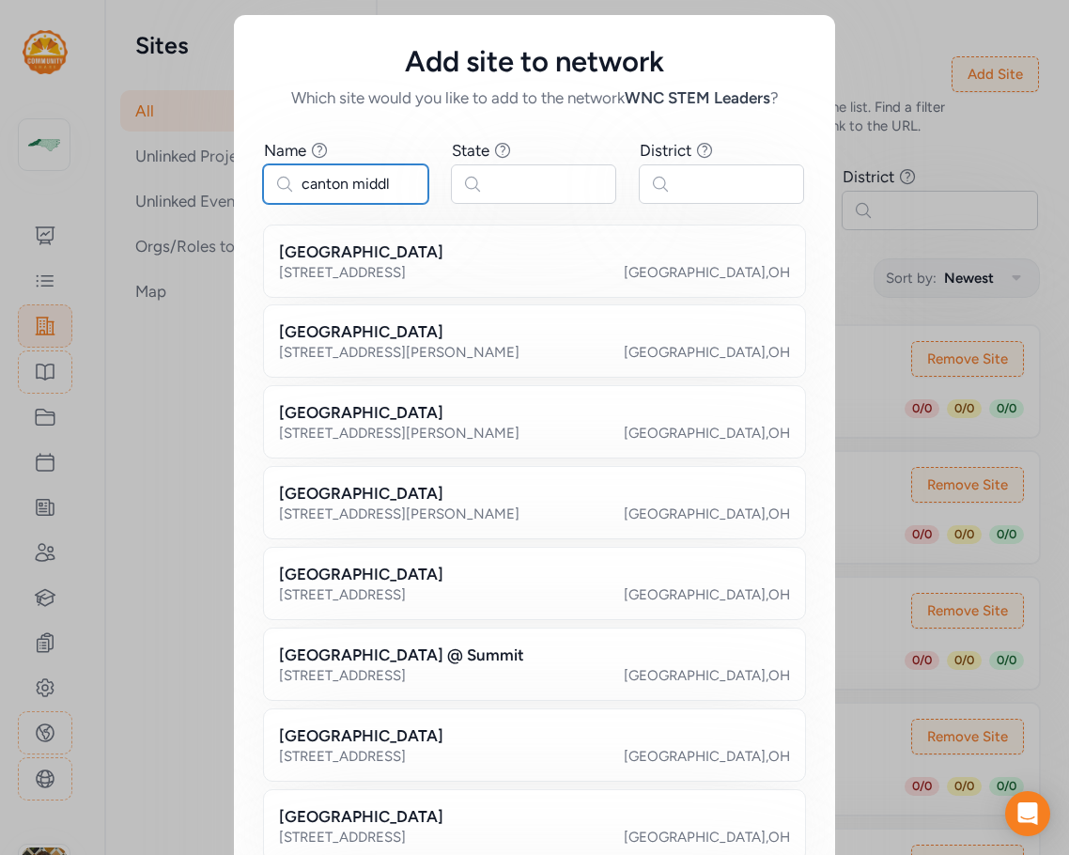
type input "canton middle"
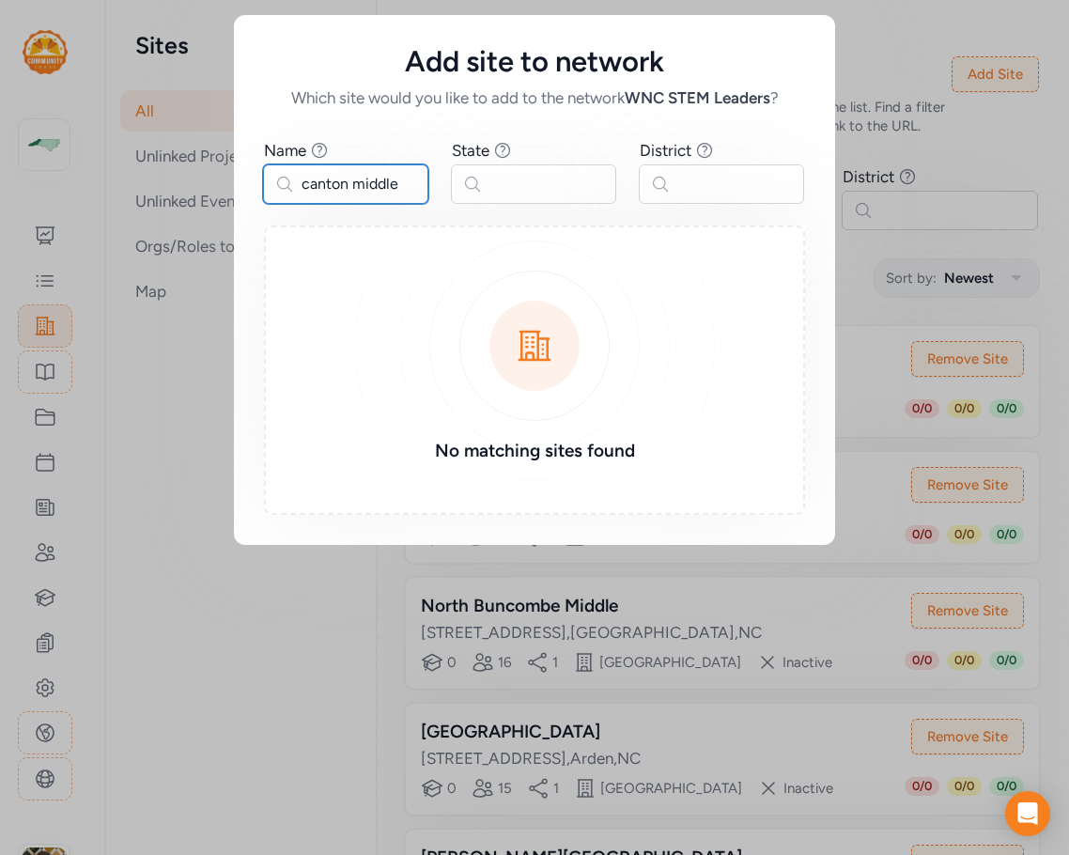
drag, startPoint x: 218, startPoint y: 188, endPoint x: 173, endPoint y: 188, distance: 45.1
click at [173, 188] on div "Add site to network Which site would you like to add to the network WNC STEM Le…" at bounding box center [534, 280] width 1069 height 560
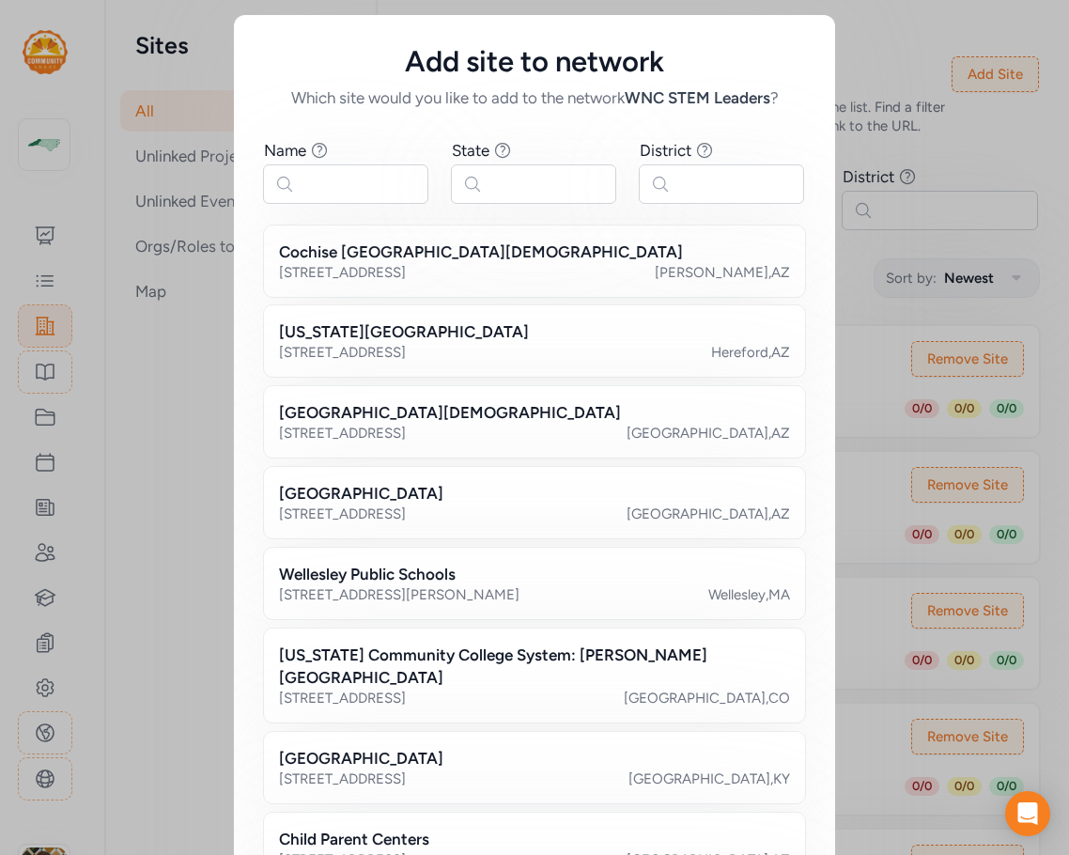
click at [125, 500] on div "Add site to network Which site would you like to add to the network WNC STEM Le…" at bounding box center [534, 546] width 1069 height 1092
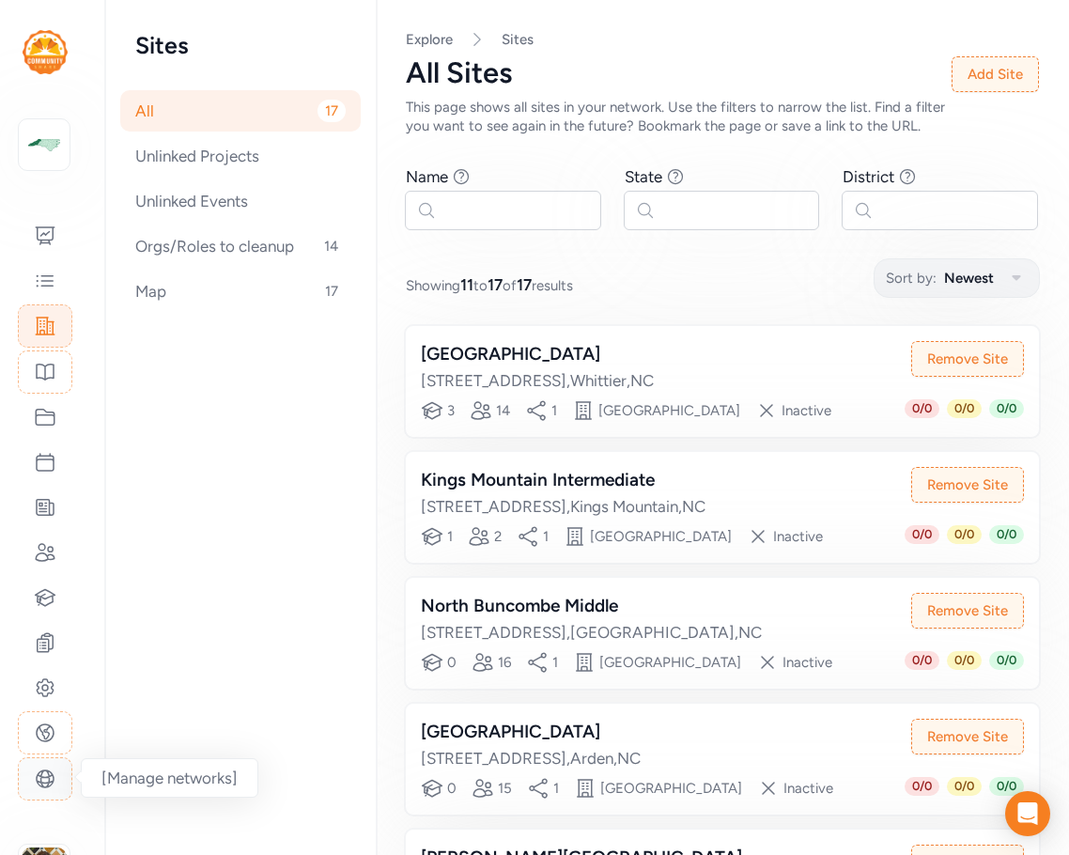
click at [52, 771] on icon at bounding box center [45, 779] width 23 height 23
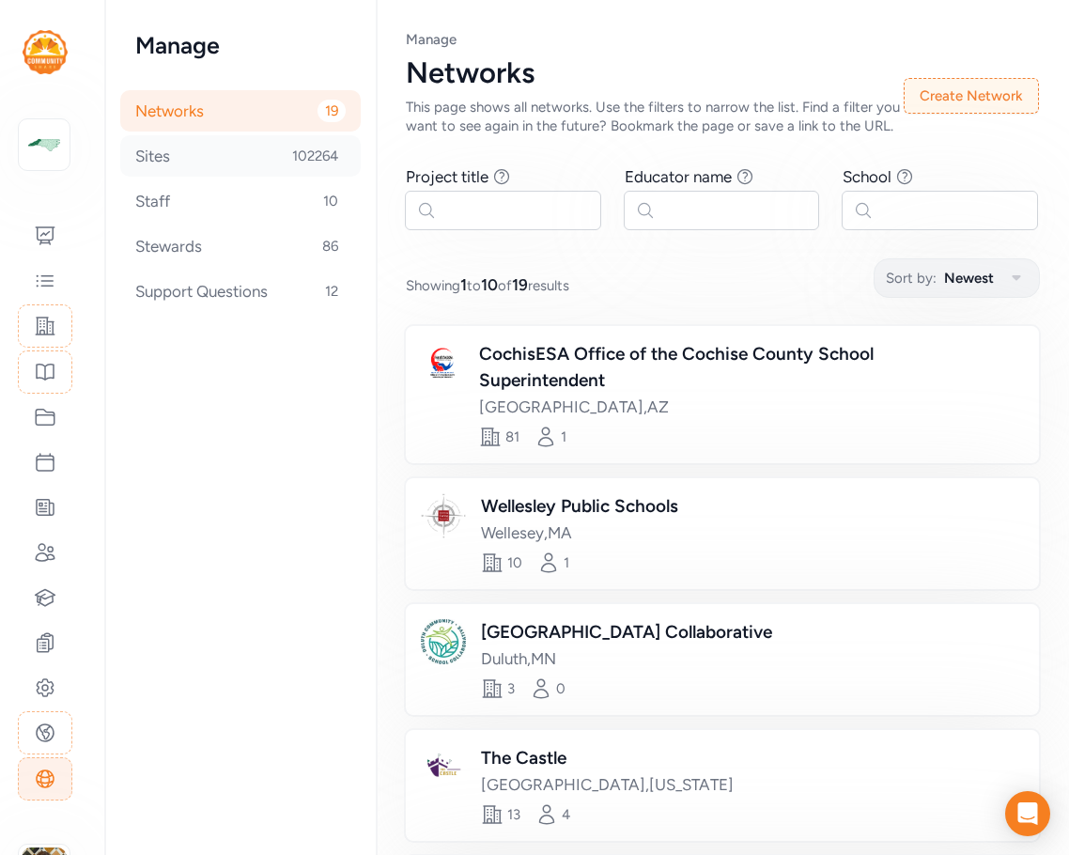
click at [185, 164] on div "Sites 102264" at bounding box center [240, 155] width 241 height 41
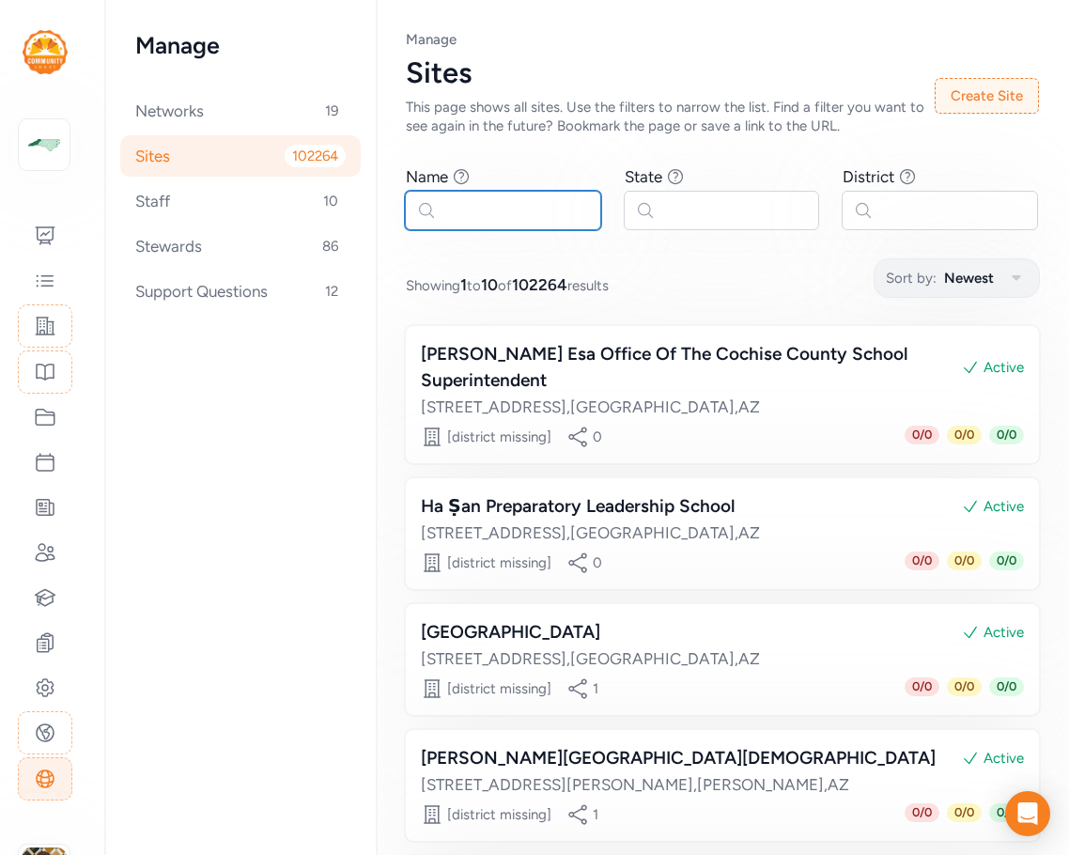
click at [469, 214] on input "text" at bounding box center [503, 210] width 196 height 39
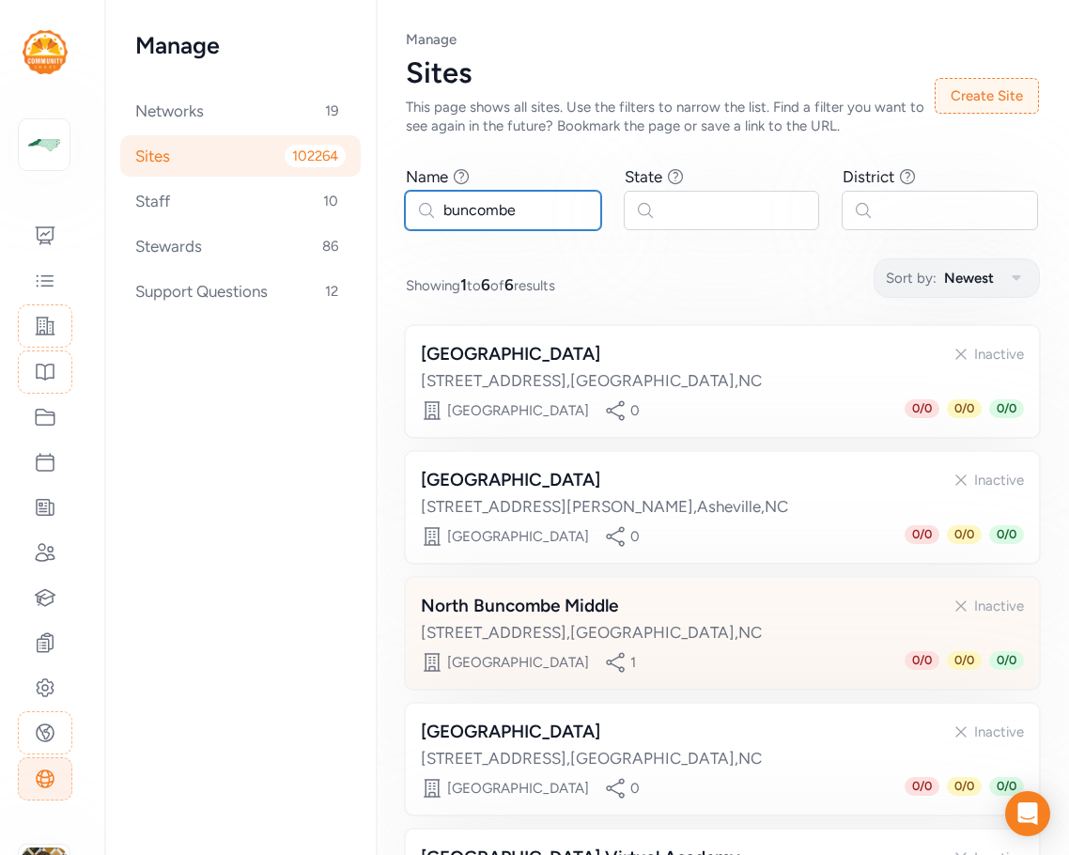
type input "buncombe"
click at [705, 619] on div "North Buncombe Middle Inactive 51 N Buncombe School Road , Weaverville , NC" at bounding box center [722, 618] width 603 height 51
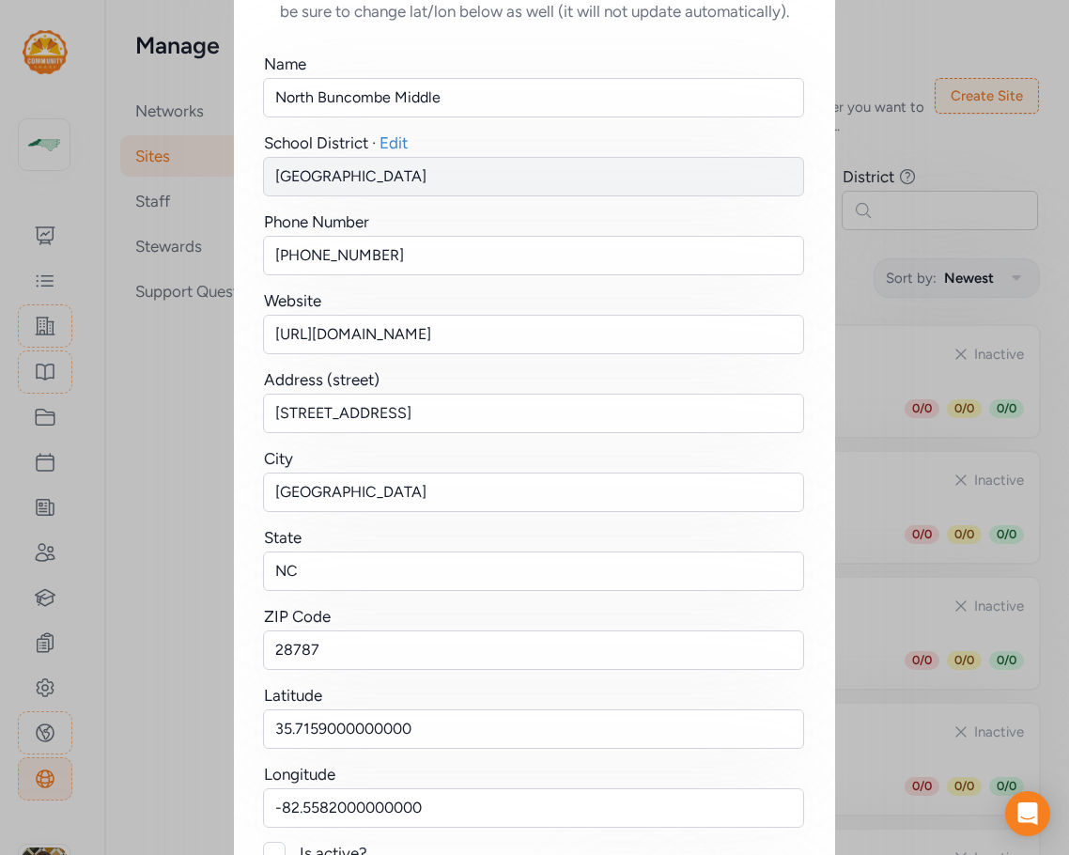
scroll to position [231, 0]
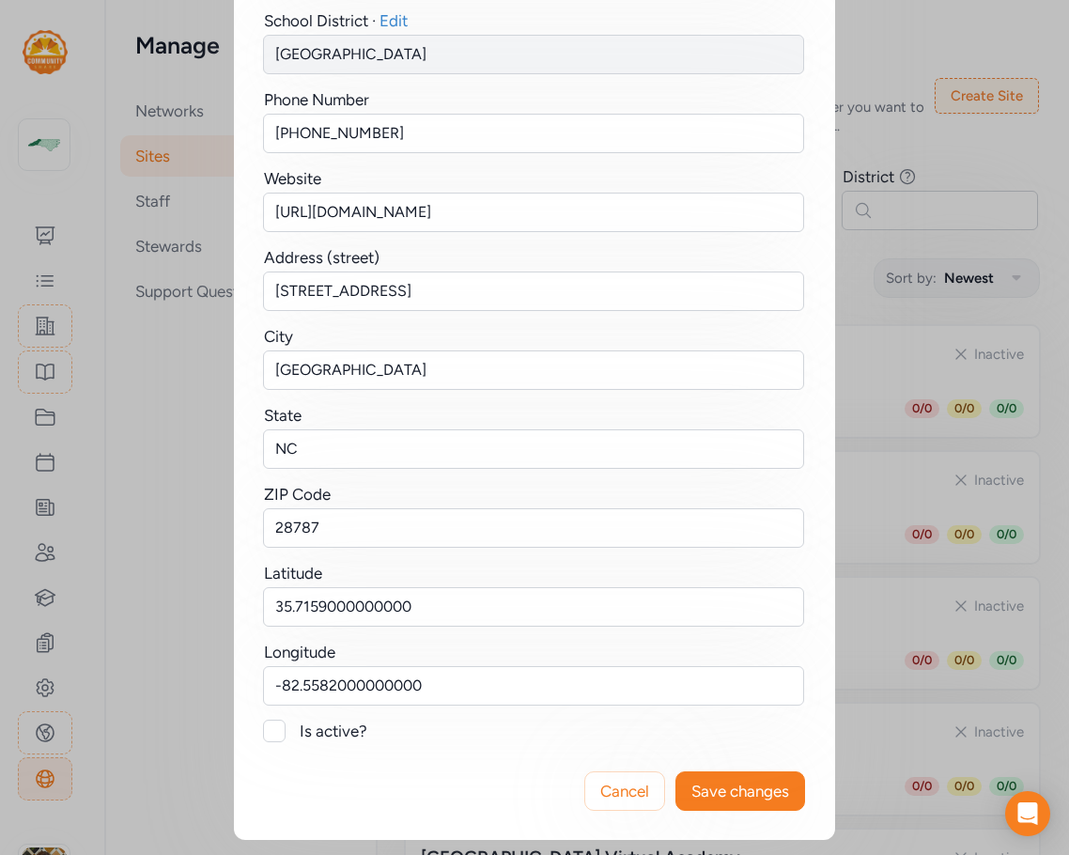
click at [268, 729] on div at bounding box center [274, 731] width 23 height 23
checkbox input "true"
click at [752, 782] on span "Save changes" at bounding box center [741, 791] width 98 height 23
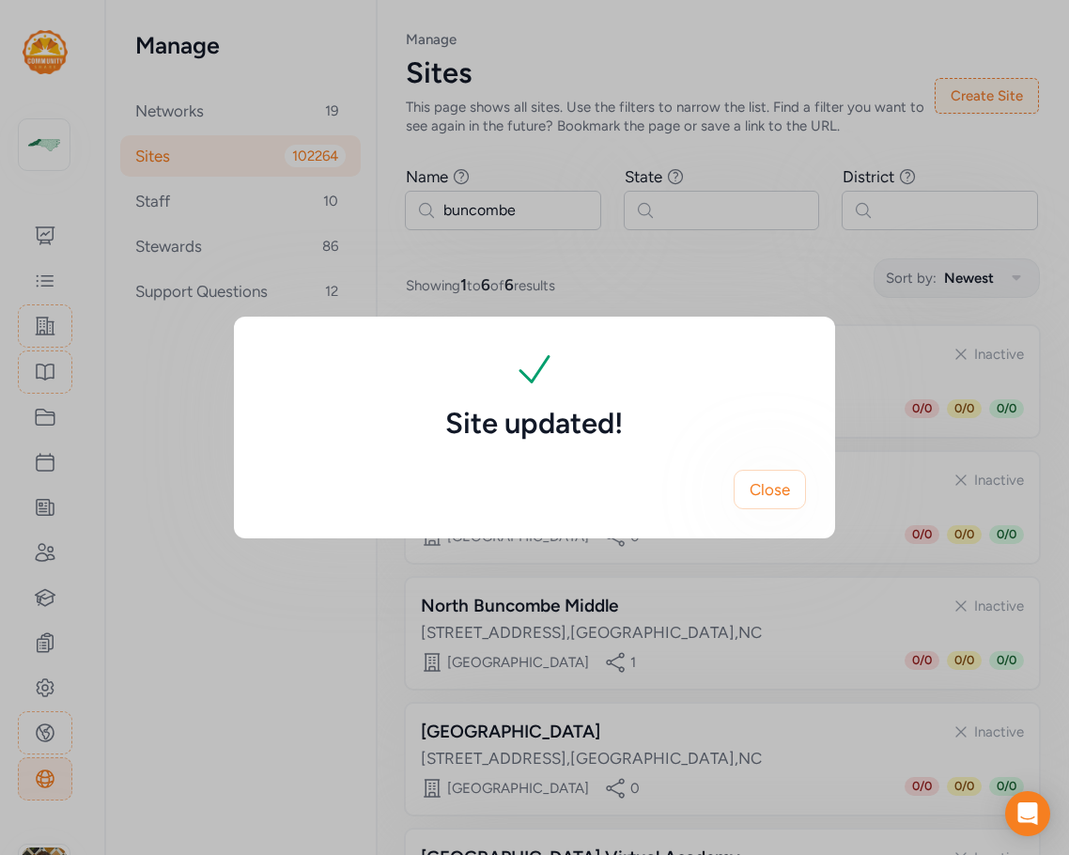
scroll to position [0, 0]
click at [765, 491] on span "Close" at bounding box center [770, 489] width 40 height 23
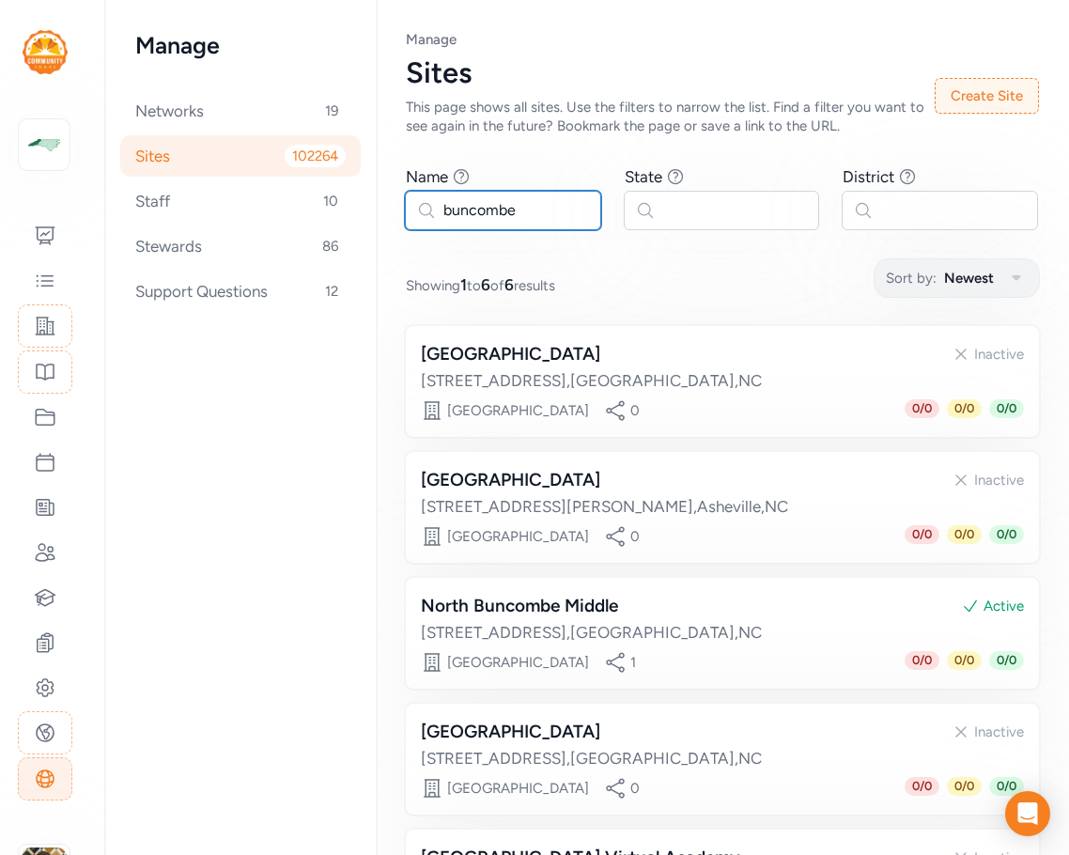
drag, startPoint x: 531, startPoint y: 215, endPoint x: 382, endPoint y: 211, distance: 149.5
click at [382, 211] on div "Page Sites Manage Sites This page shows all sites. Use the filters to narrow th…" at bounding box center [722, 574] width 693 height 1149
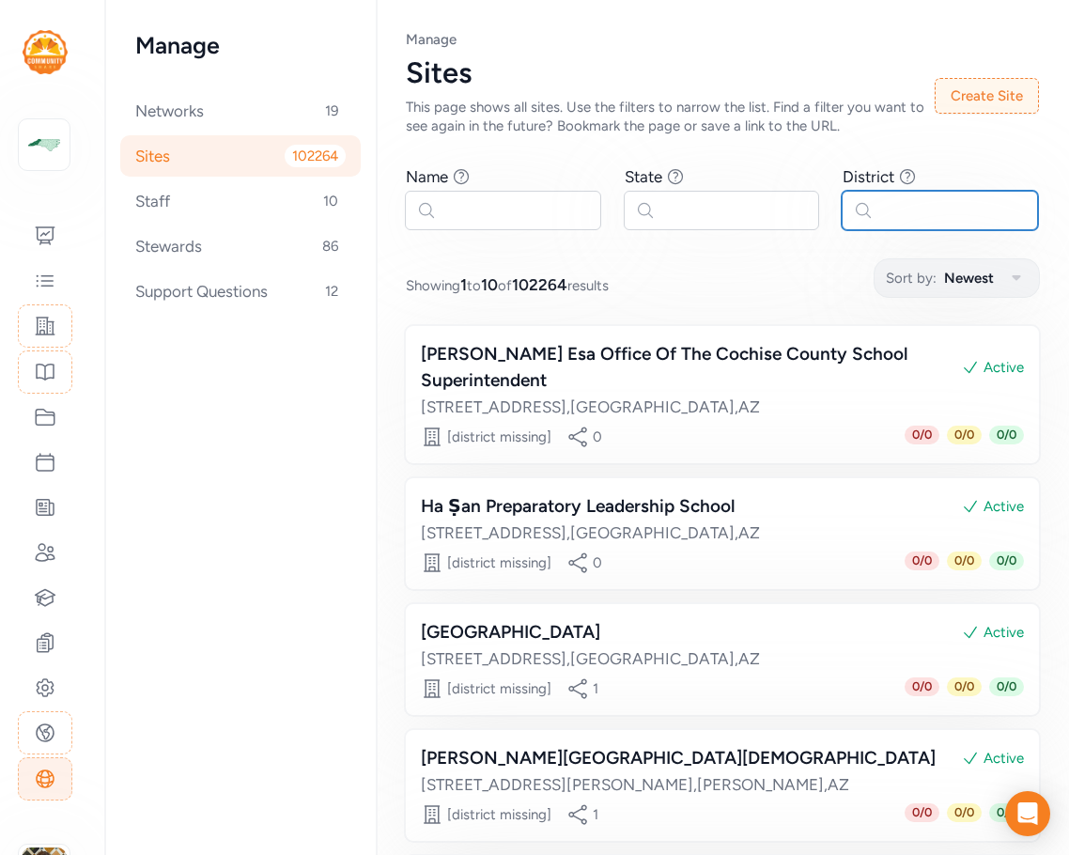
click at [895, 206] on input "text" at bounding box center [940, 210] width 196 height 39
paste input "buncombe"
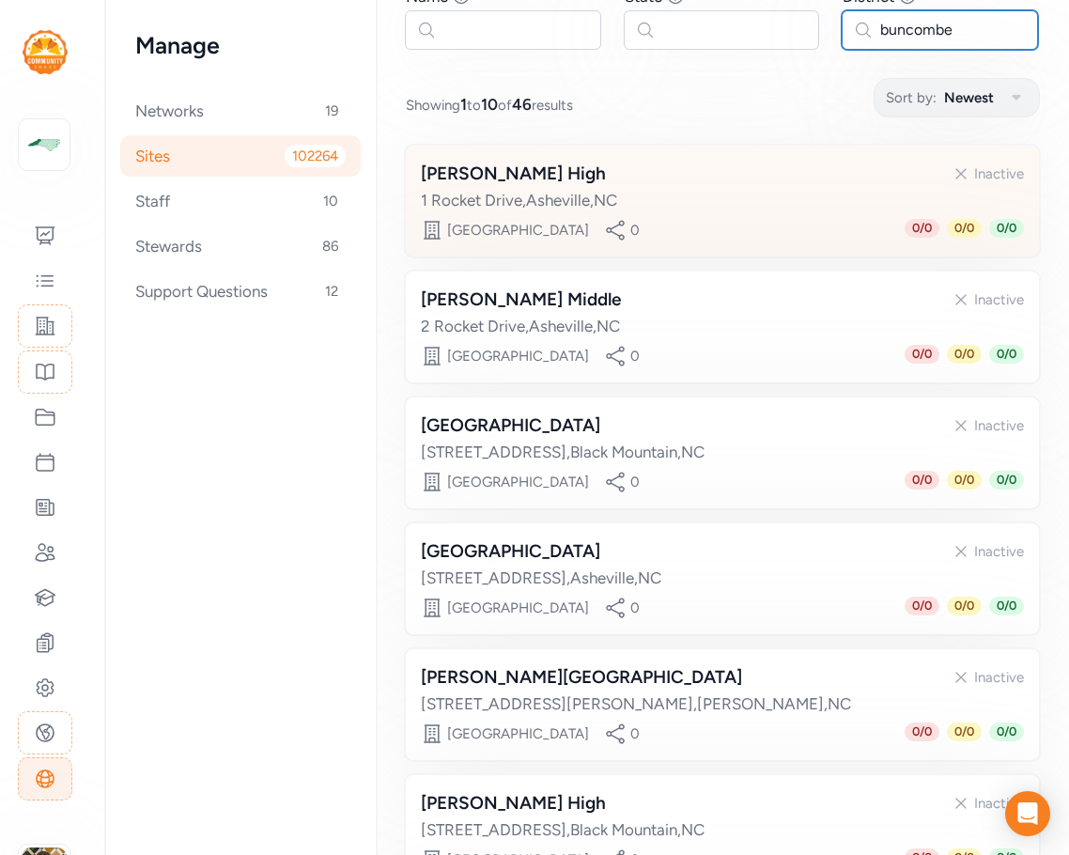
scroll to position [188, 0]
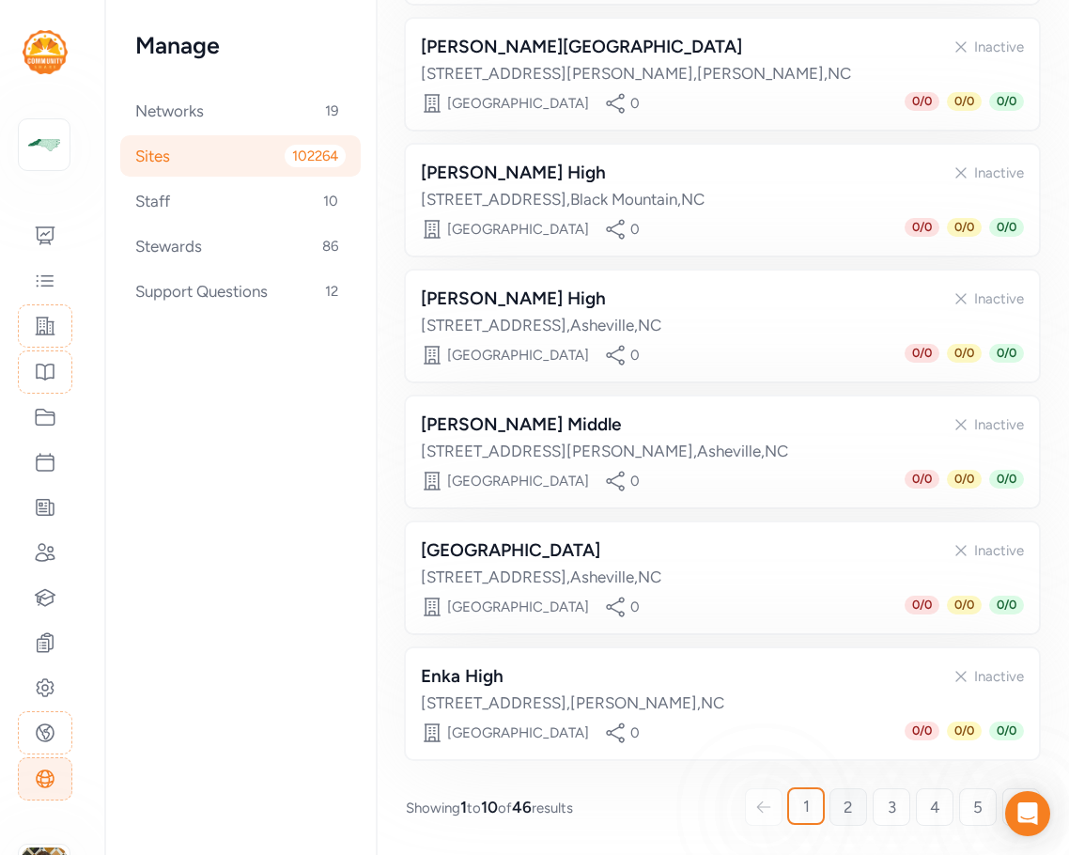
type input "buncombe"
click at [830, 806] on link "2" at bounding box center [849, 807] width 38 height 38
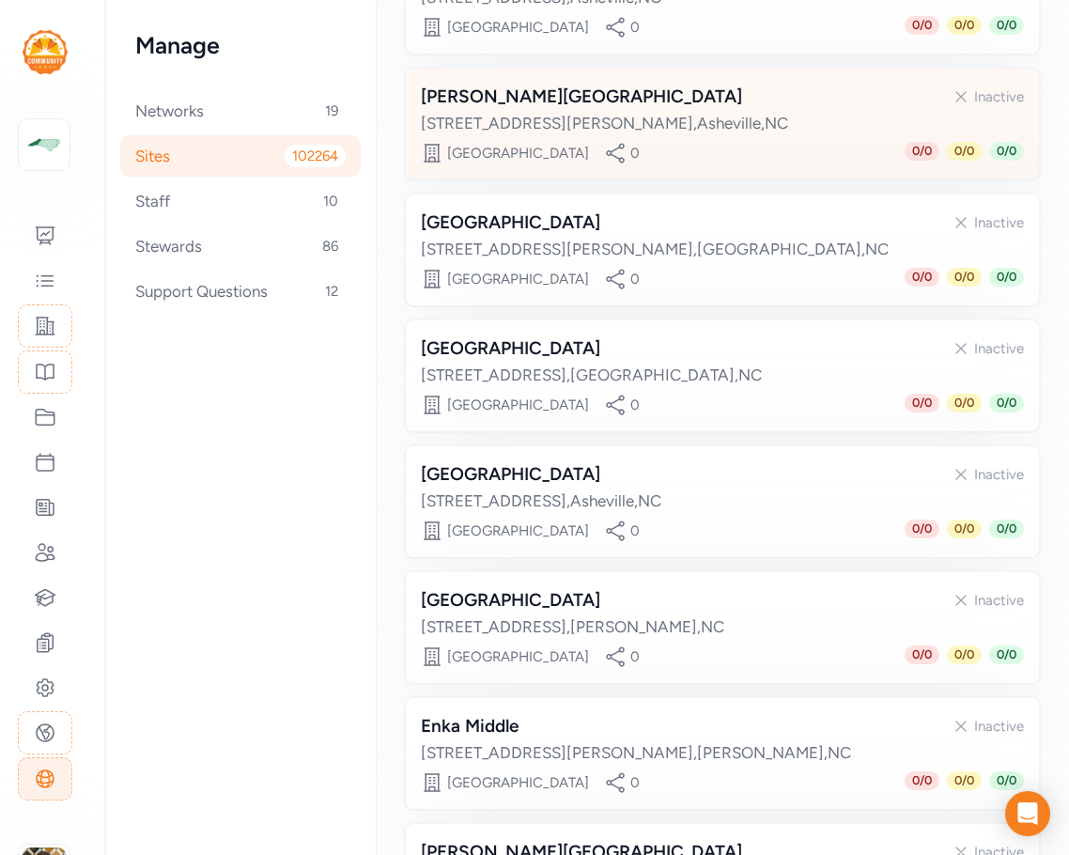
scroll to position [811, 0]
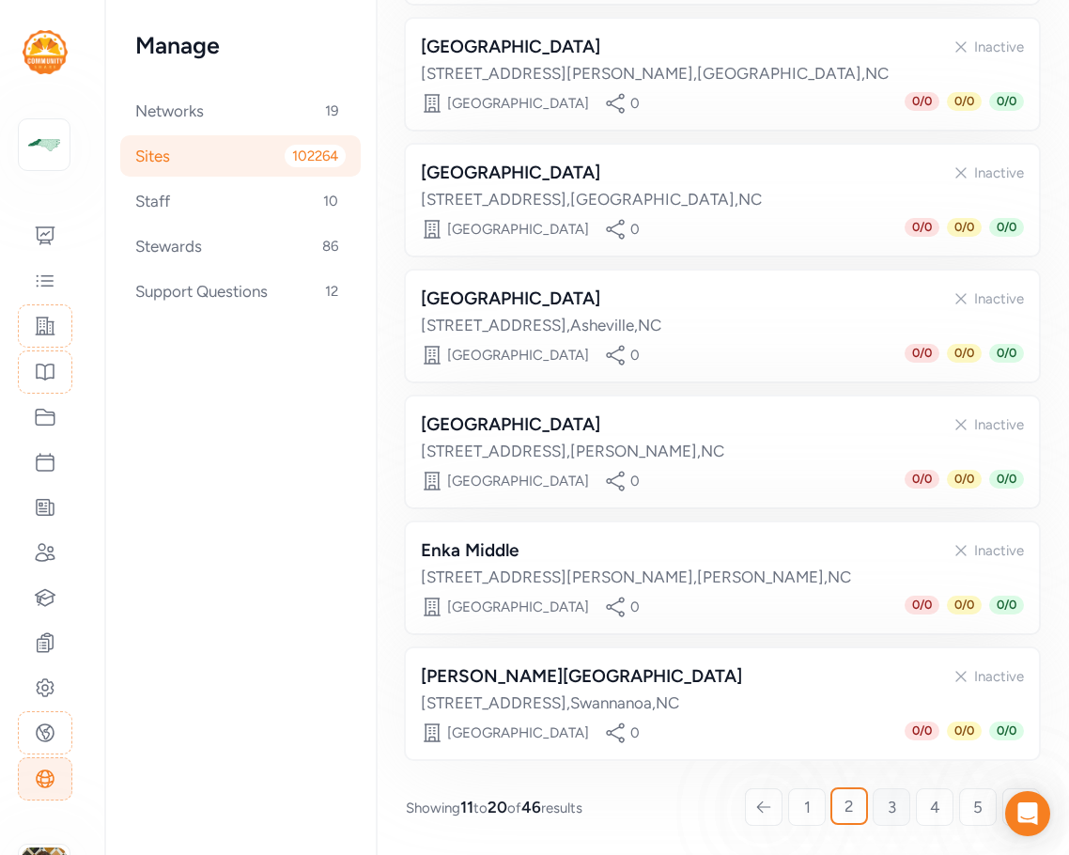
click at [888, 811] on span "3" at bounding box center [892, 807] width 8 height 23
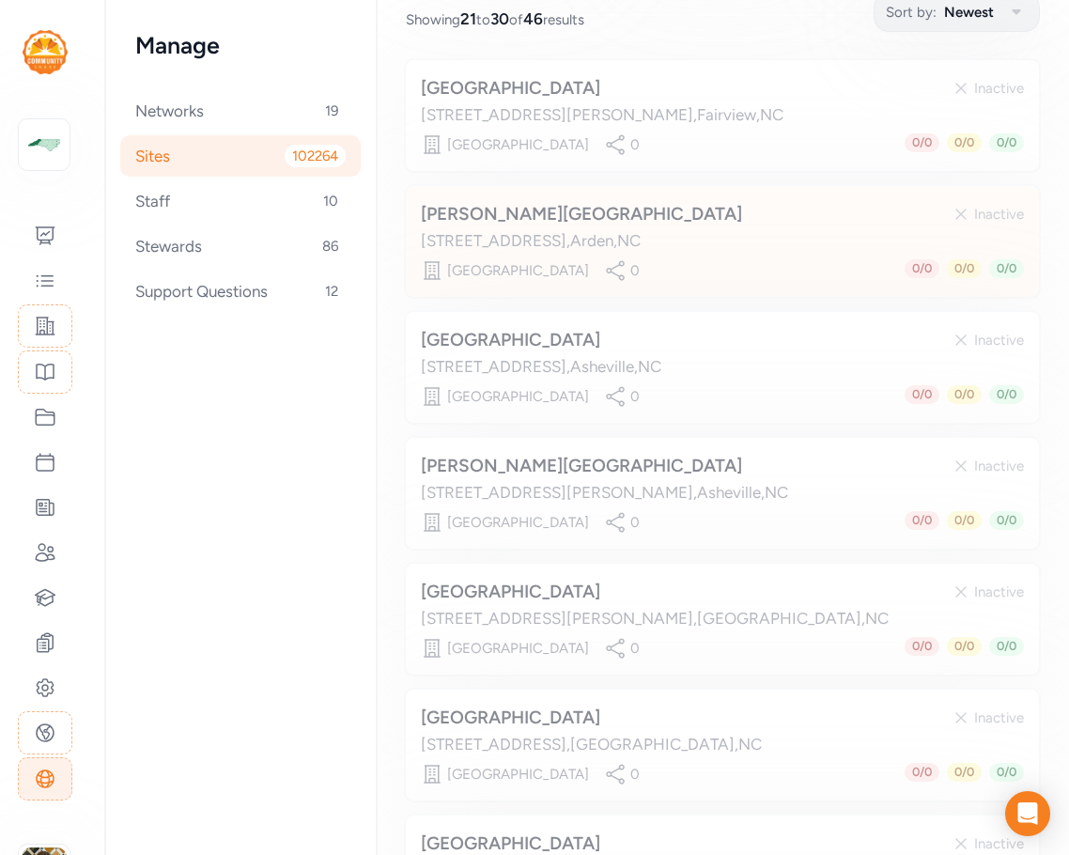
scroll to position [259, 0]
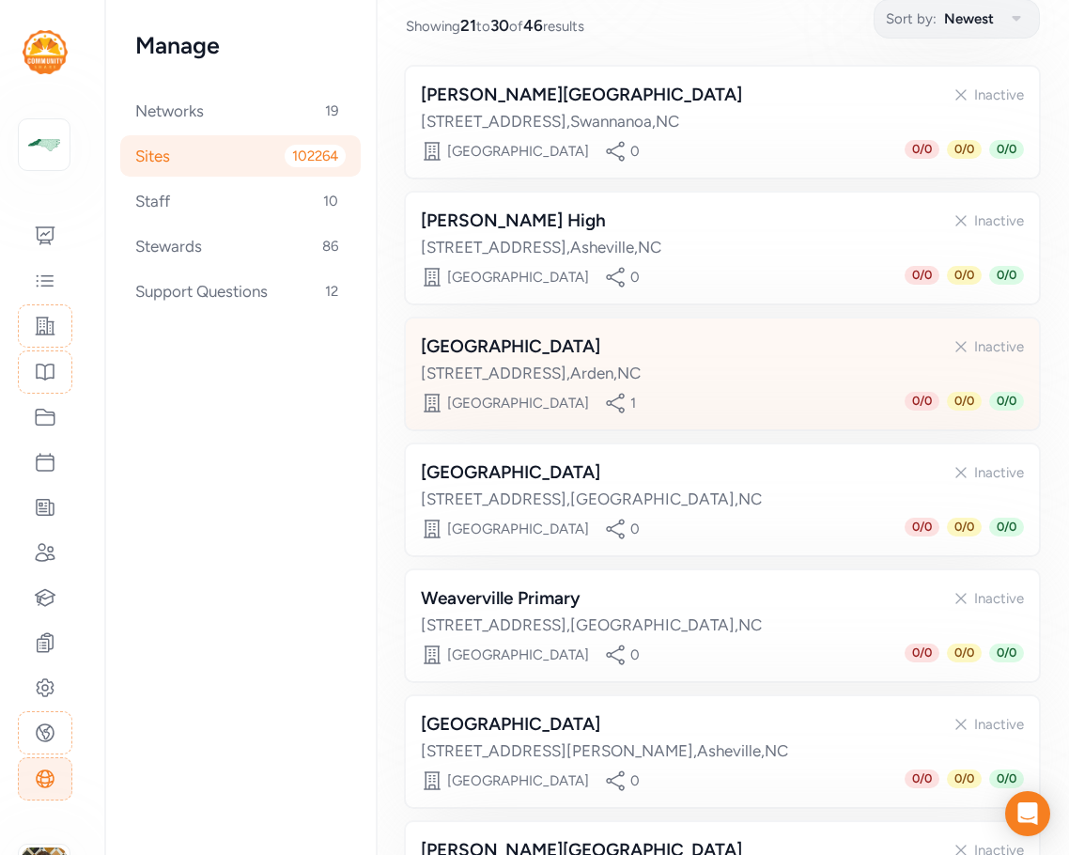
click at [724, 379] on div "224 Long Shoals Road , Arden , NC" at bounding box center [722, 373] width 603 height 23
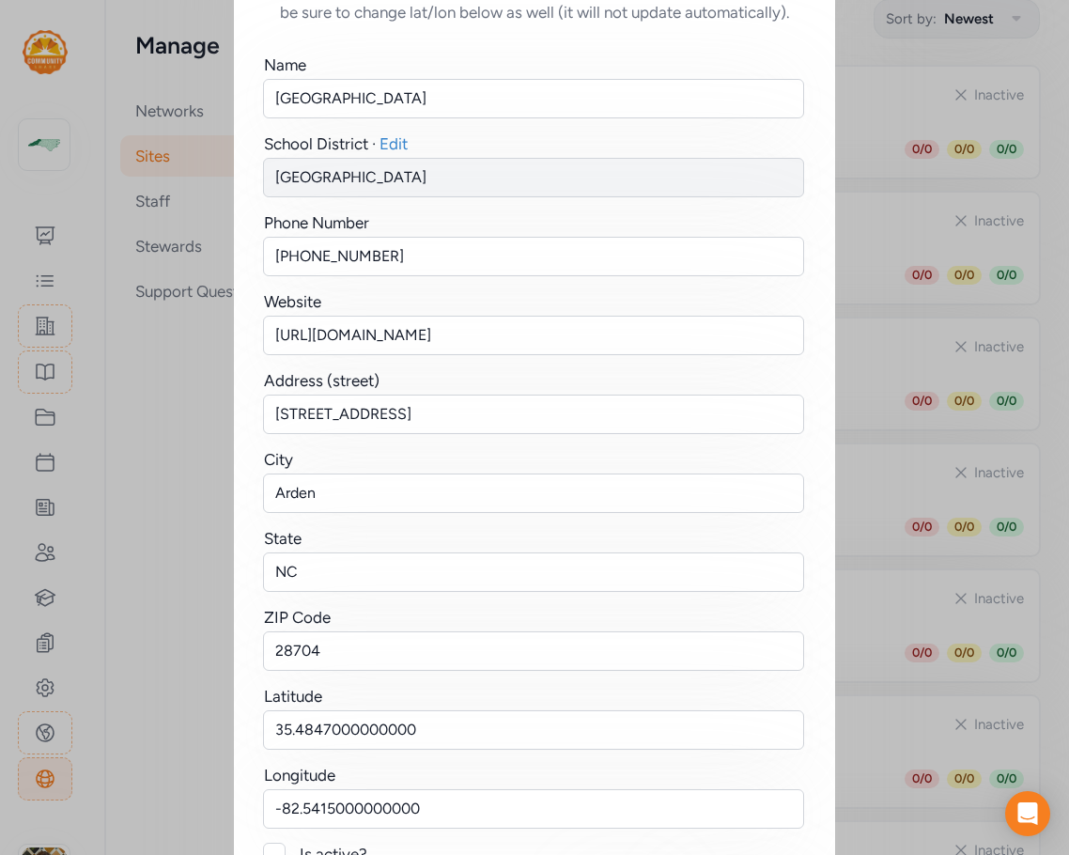
scroll to position [231, 0]
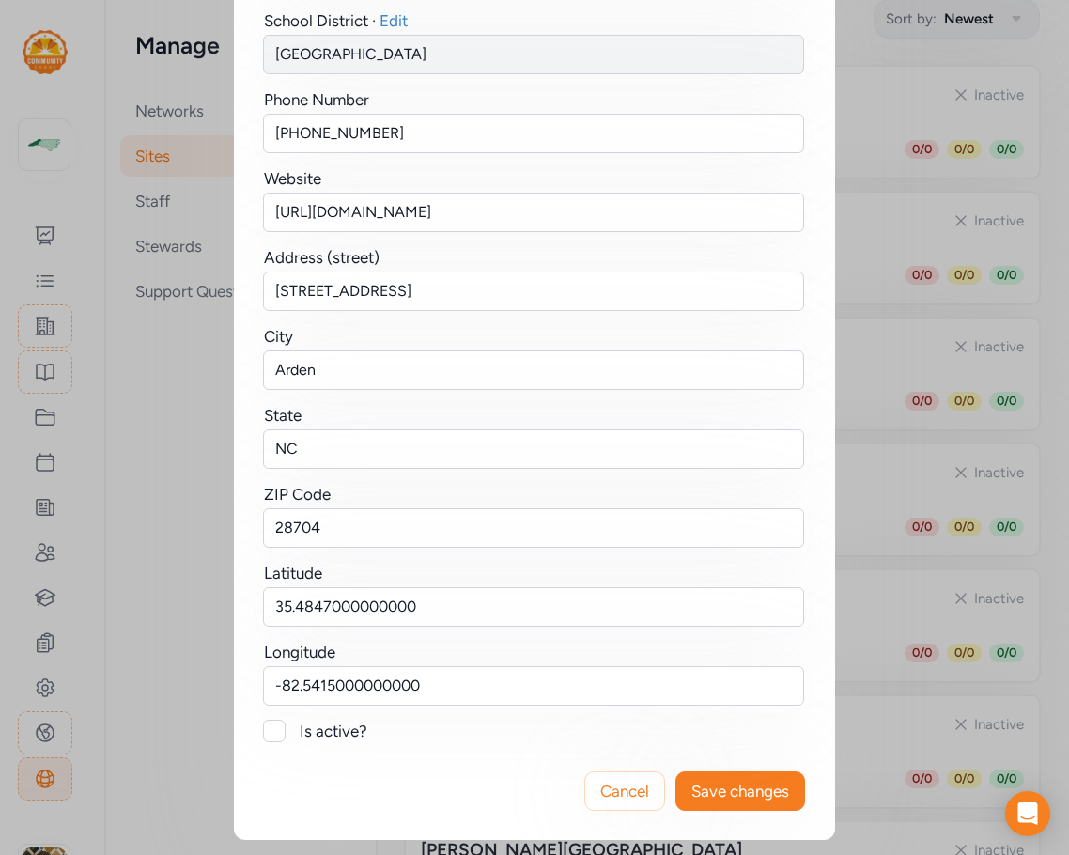
click at [268, 734] on div at bounding box center [274, 731] width 23 height 23
checkbox input "true"
click at [719, 788] on span "Save changes" at bounding box center [741, 791] width 98 height 23
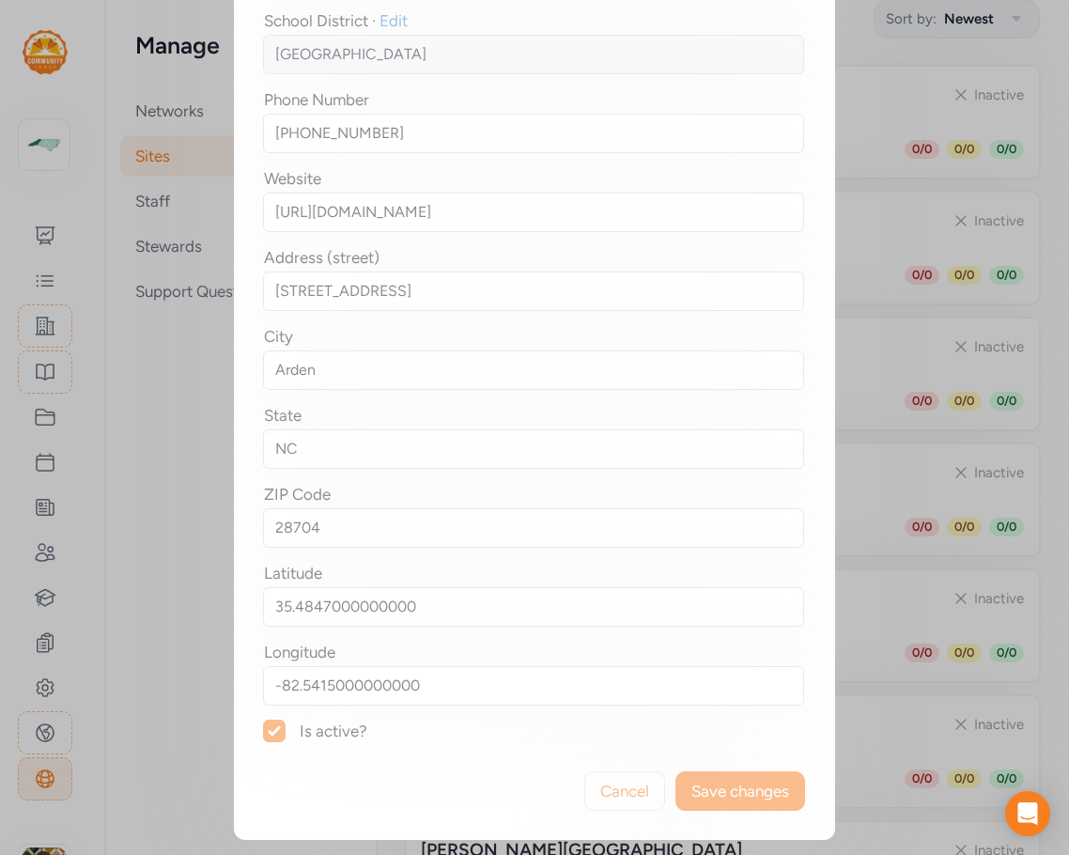
scroll to position [0, 0]
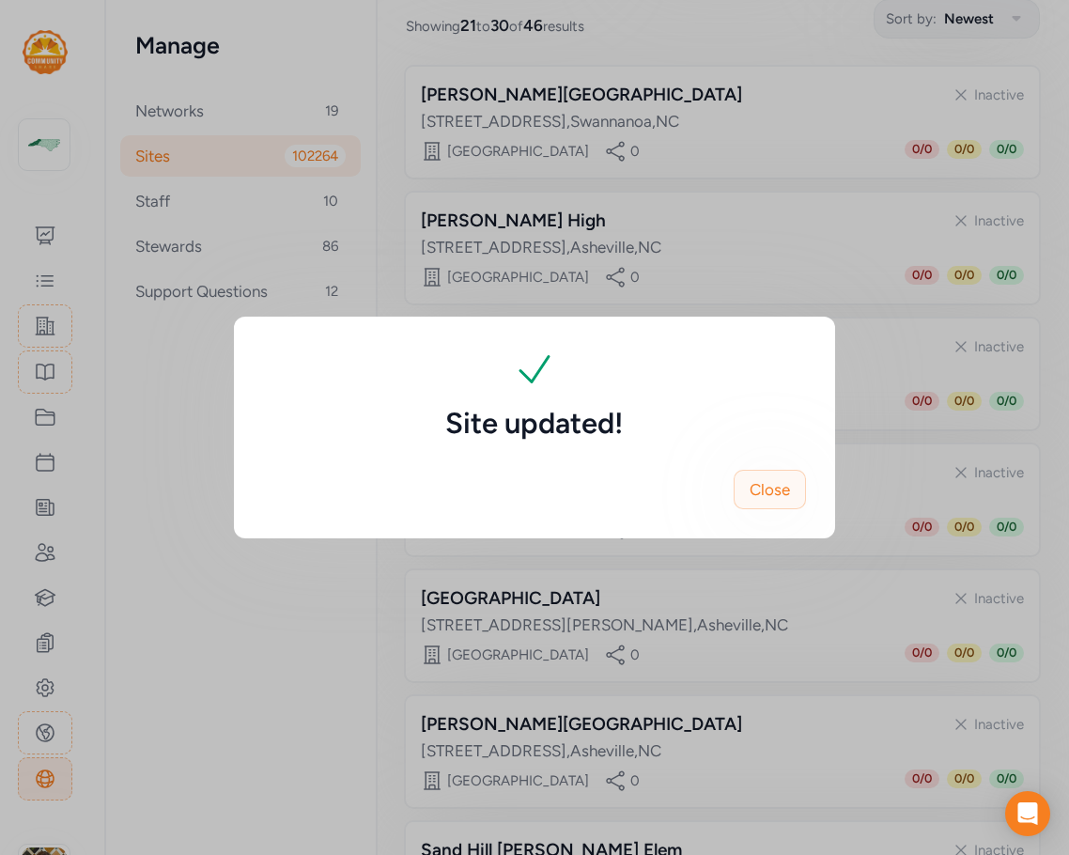
click at [788, 488] on span "Close" at bounding box center [770, 489] width 40 height 23
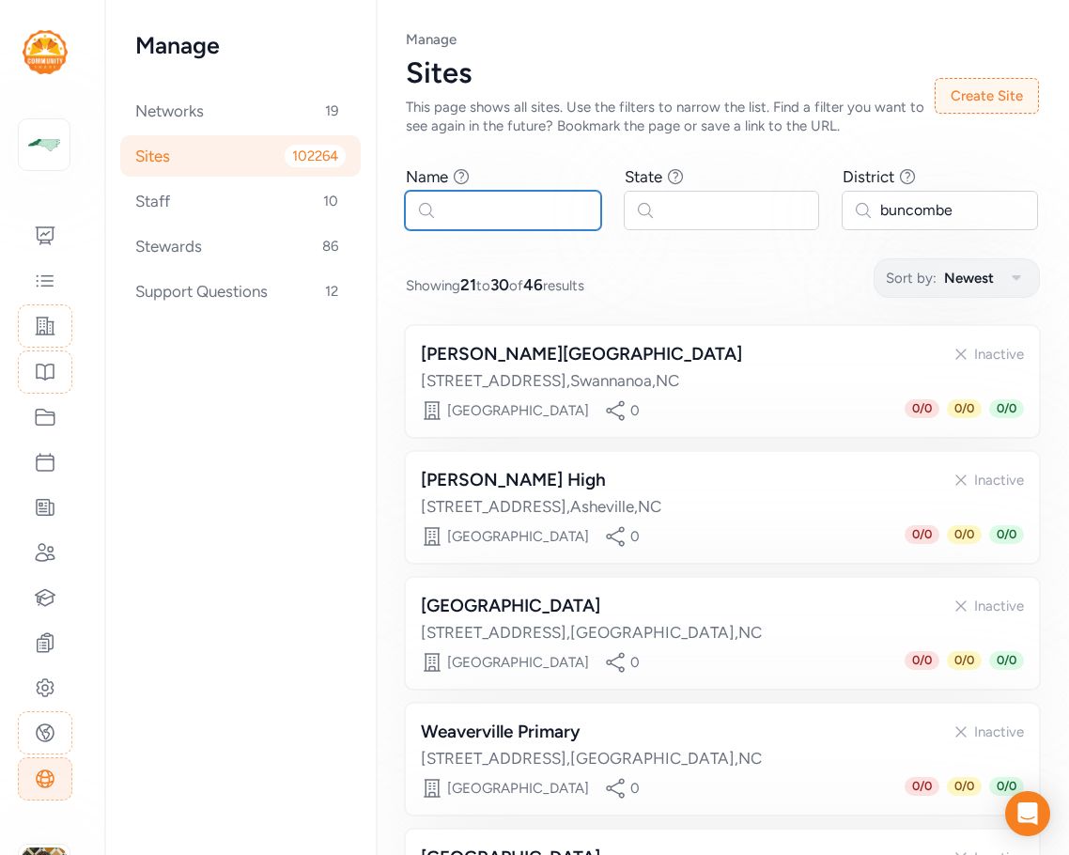
click at [512, 214] on input "text" at bounding box center [503, 210] width 196 height 39
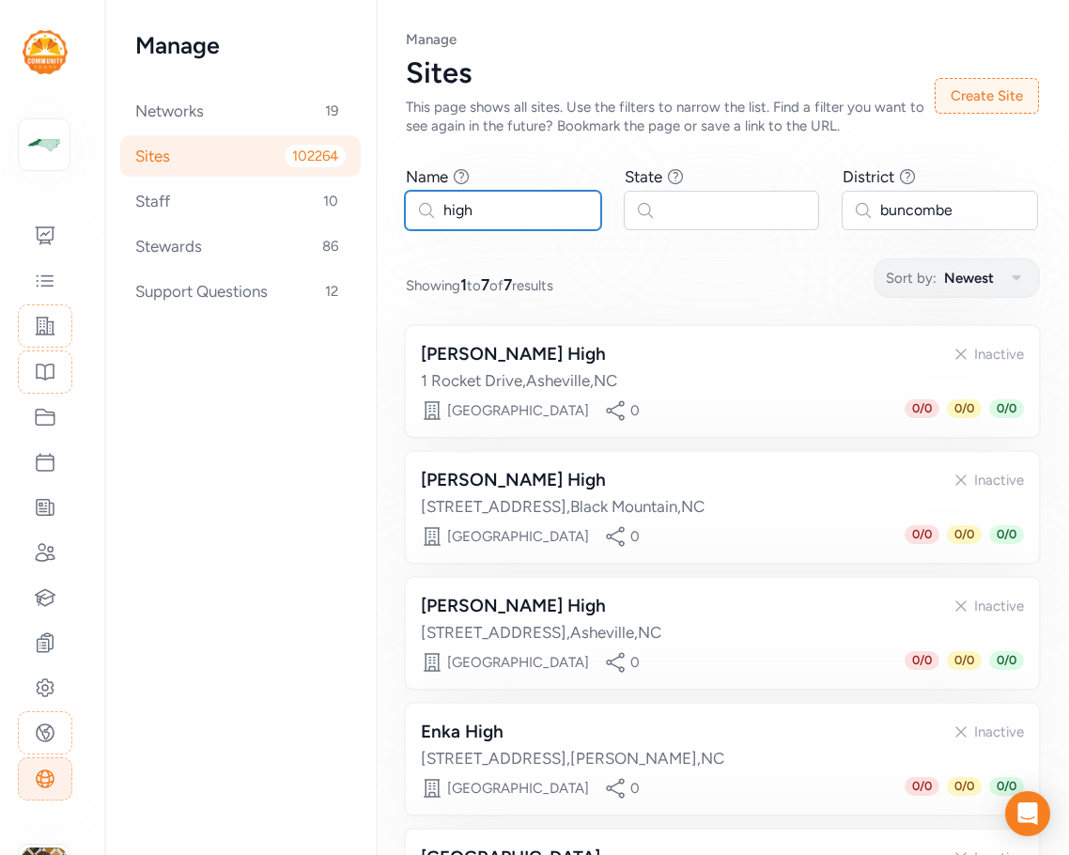
type input "high"
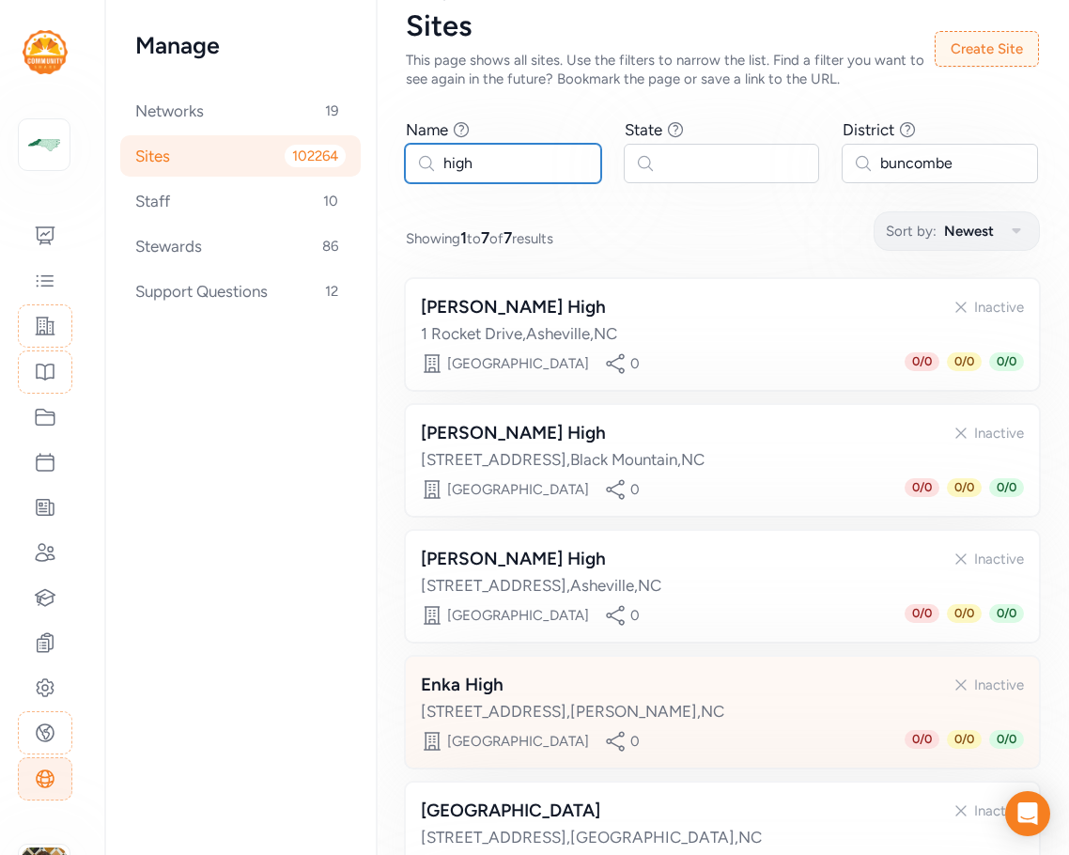
scroll to position [44, 0]
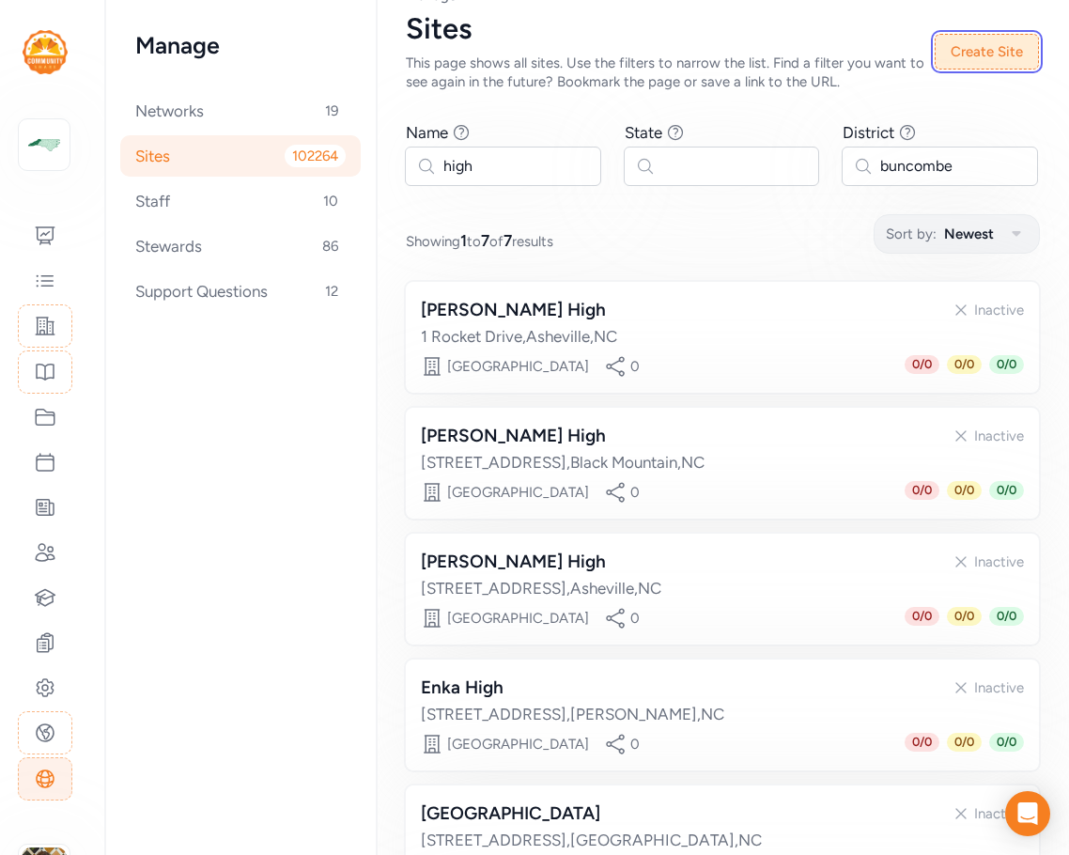
click at [899, 56] on button "Create Site" at bounding box center [987, 52] width 104 height 36
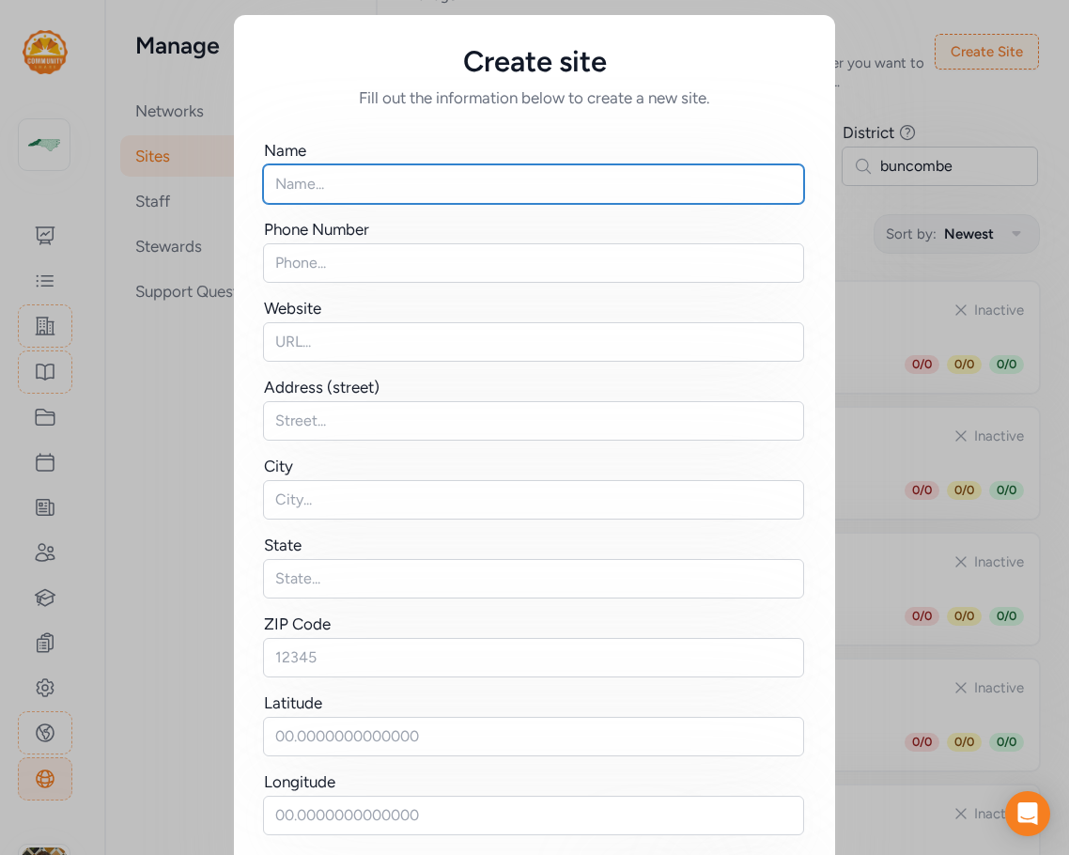
click at [301, 183] on input "text" at bounding box center [533, 183] width 541 height 39
type input "[GEOGRAPHIC_DATA]"
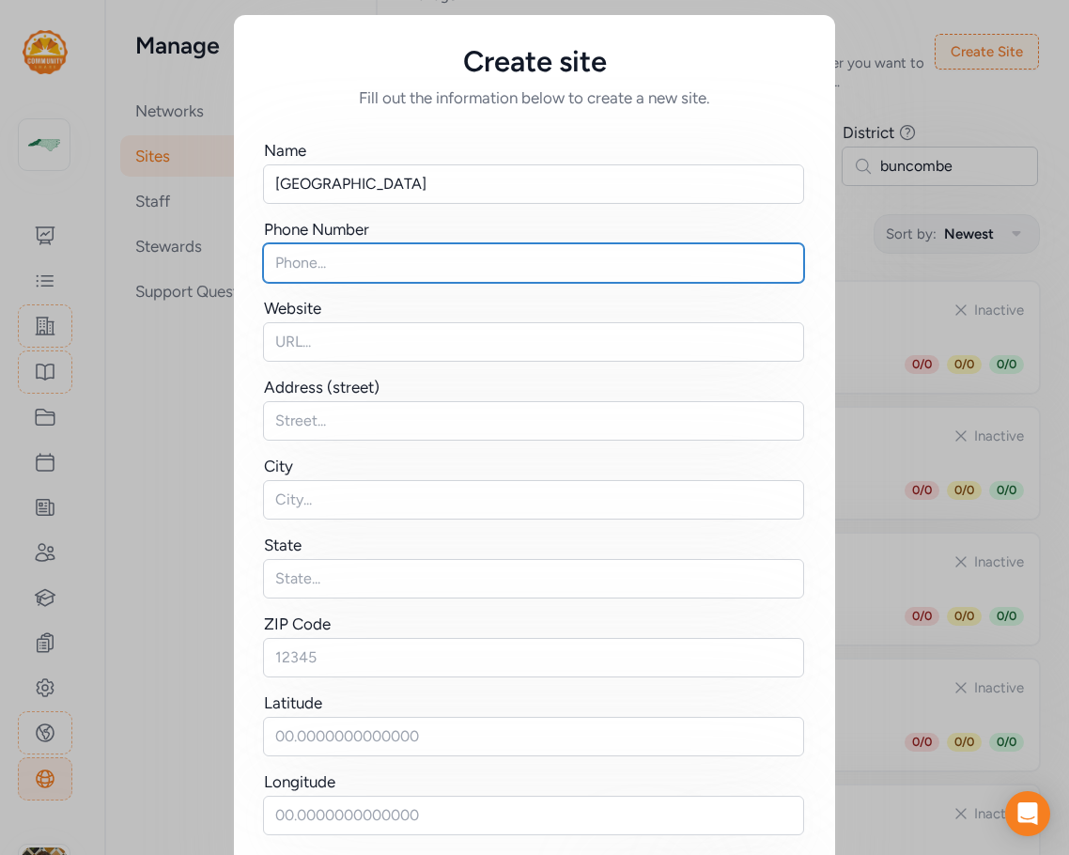
paste input "828.232.4123"
type input "828.232.4123"
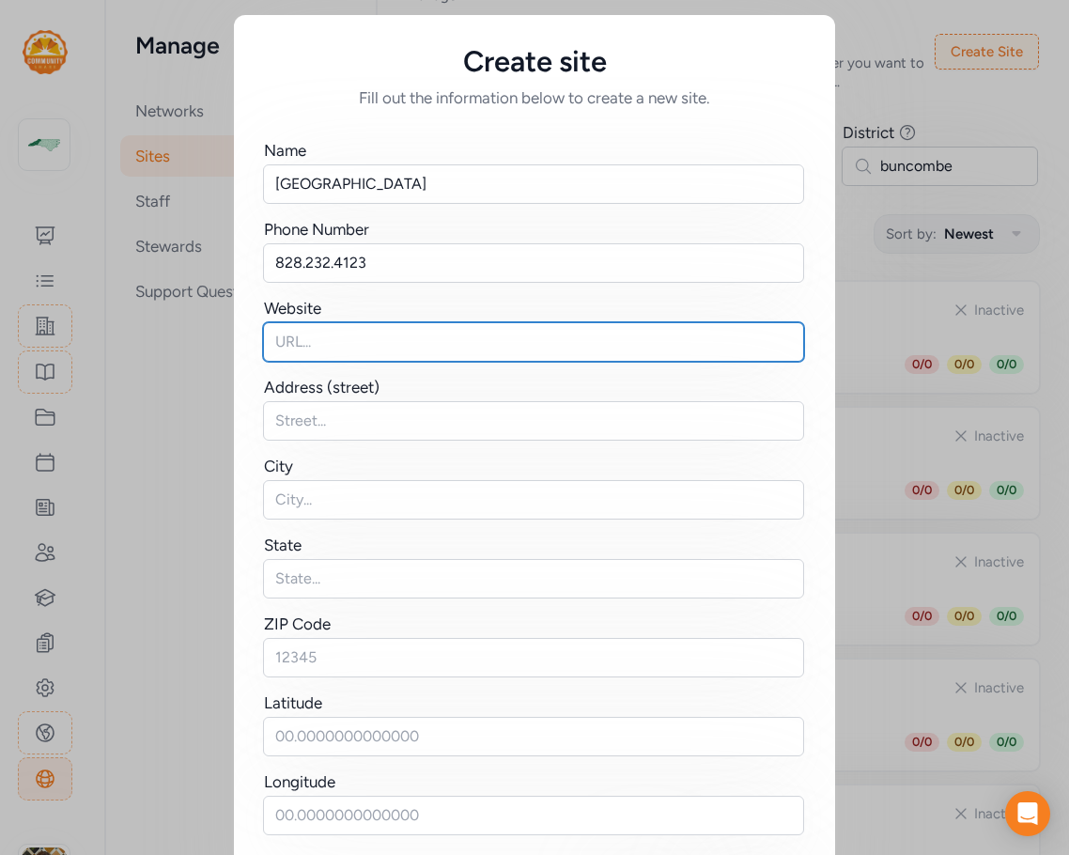
click at [319, 349] on input "text" at bounding box center [533, 341] width 541 height 39
paste input "https://bcec.buncombeschools.org/"
type input "https://bcec.buncombeschools.org/"
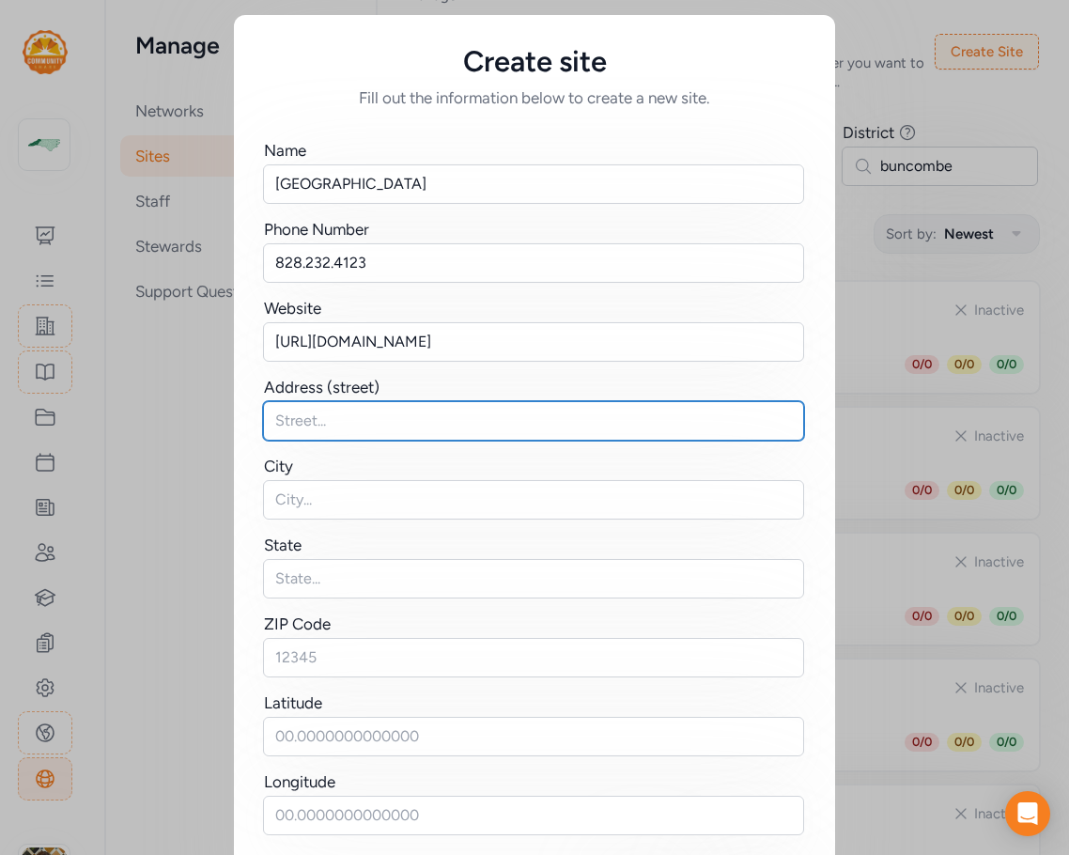
click at [306, 424] on input "text" at bounding box center [533, 420] width 541 height 39
paste input "[STREET_ADDRESS]"
type input "[STREET_ADDRESS]"
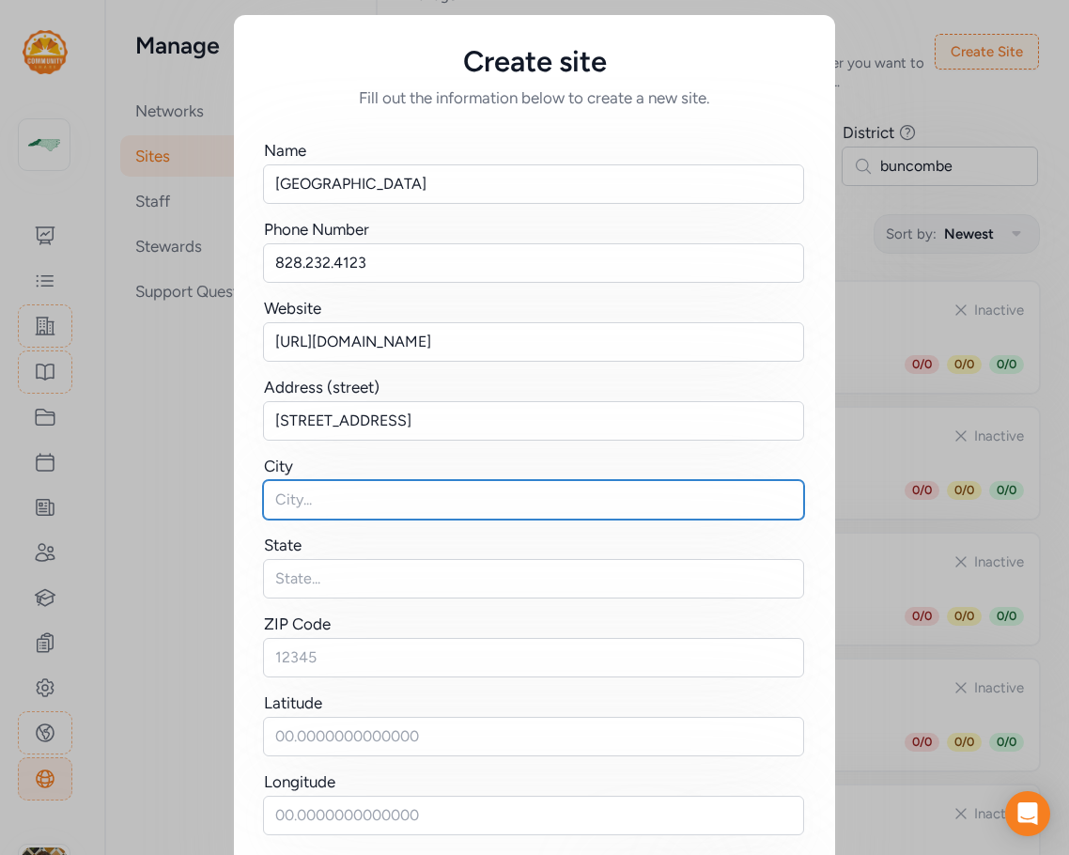
click at [290, 499] on input "text" at bounding box center [533, 499] width 541 height 39
paste input "Asheville, NC 28801"
drag, startPoint x: 336, startPoint y: 499, endPoint x: 435, endPoint y: 497, distance: 98.7
click at [435, 497] on input "Asheville, NC 28801" at bounding box center [533, 499] width 541 height 39
type input "Asheville"
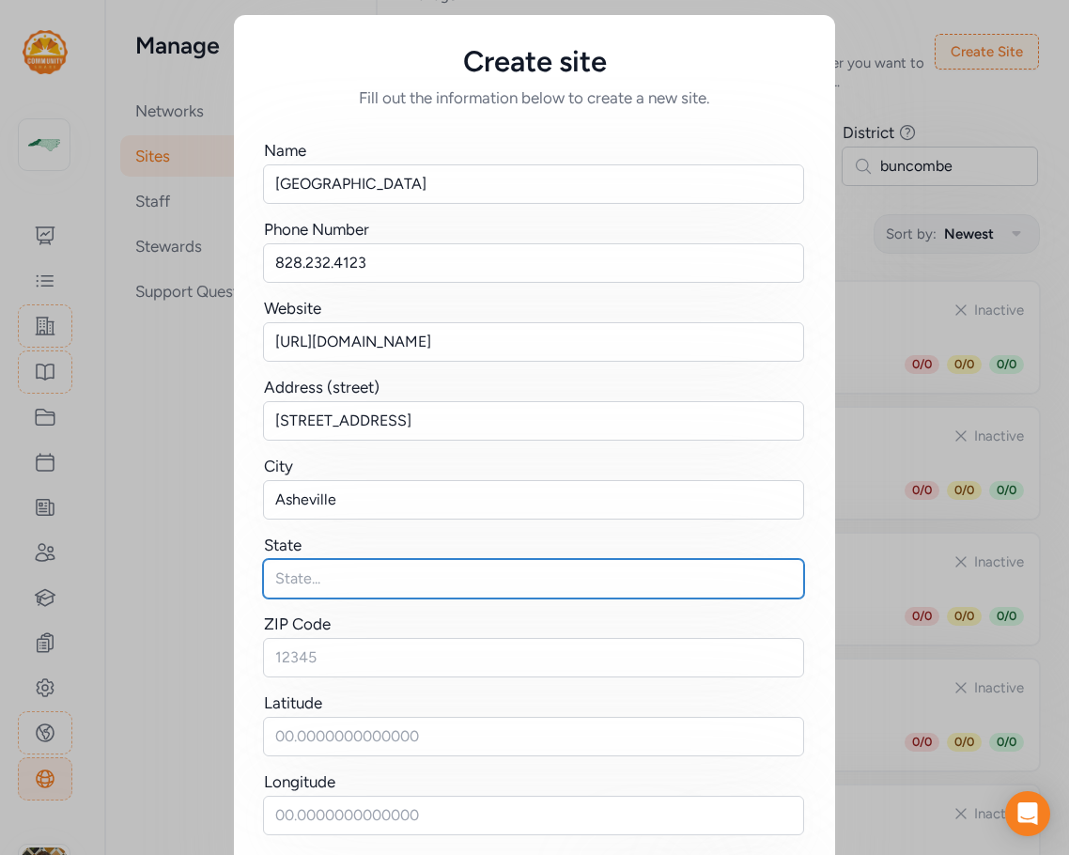
click at [309, 570] on input "text" at bounding box center [533, 578] width 541 height 39
paste input "NC 28801"
drag, startPoint x: 298, startPoint y: 577, endPoint x: 357, endPoint y: 575, distance: 59.2
click at [357, 575] on input "NC 28801" at bounding box center [533, 578] width 541 height 39
type input "NC"
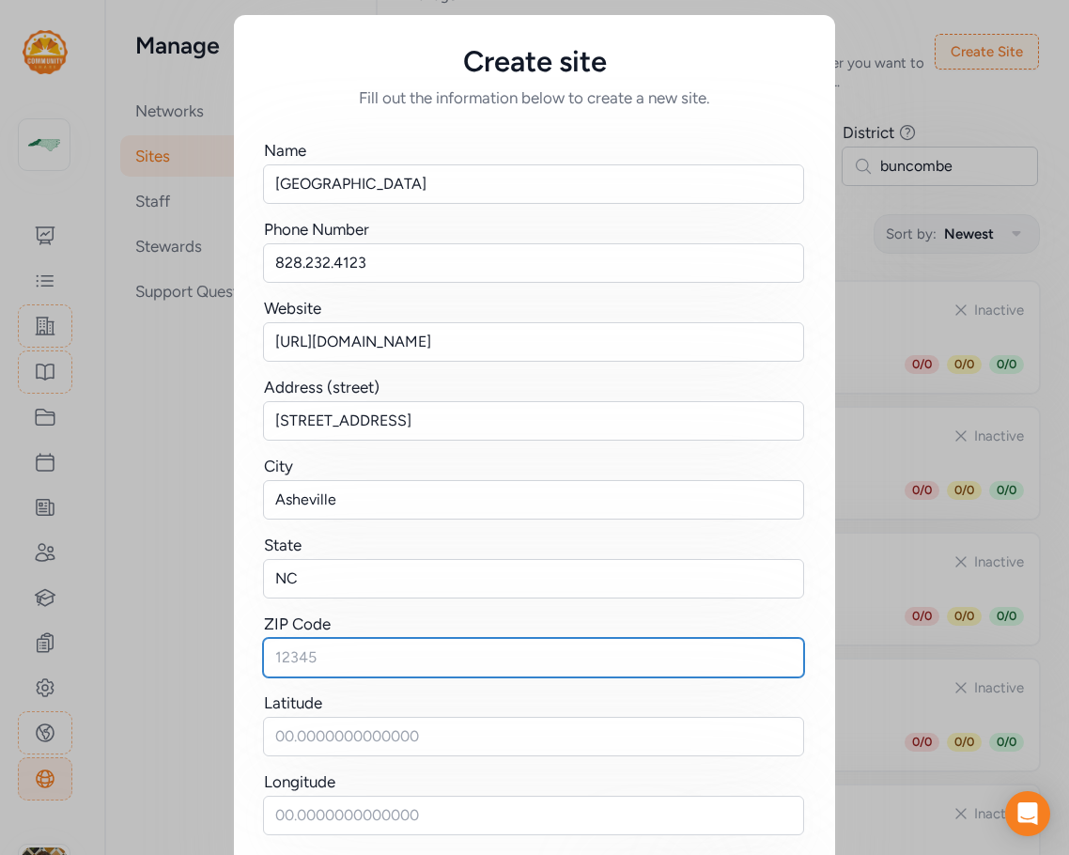
paste input "28801"
type input "28801"
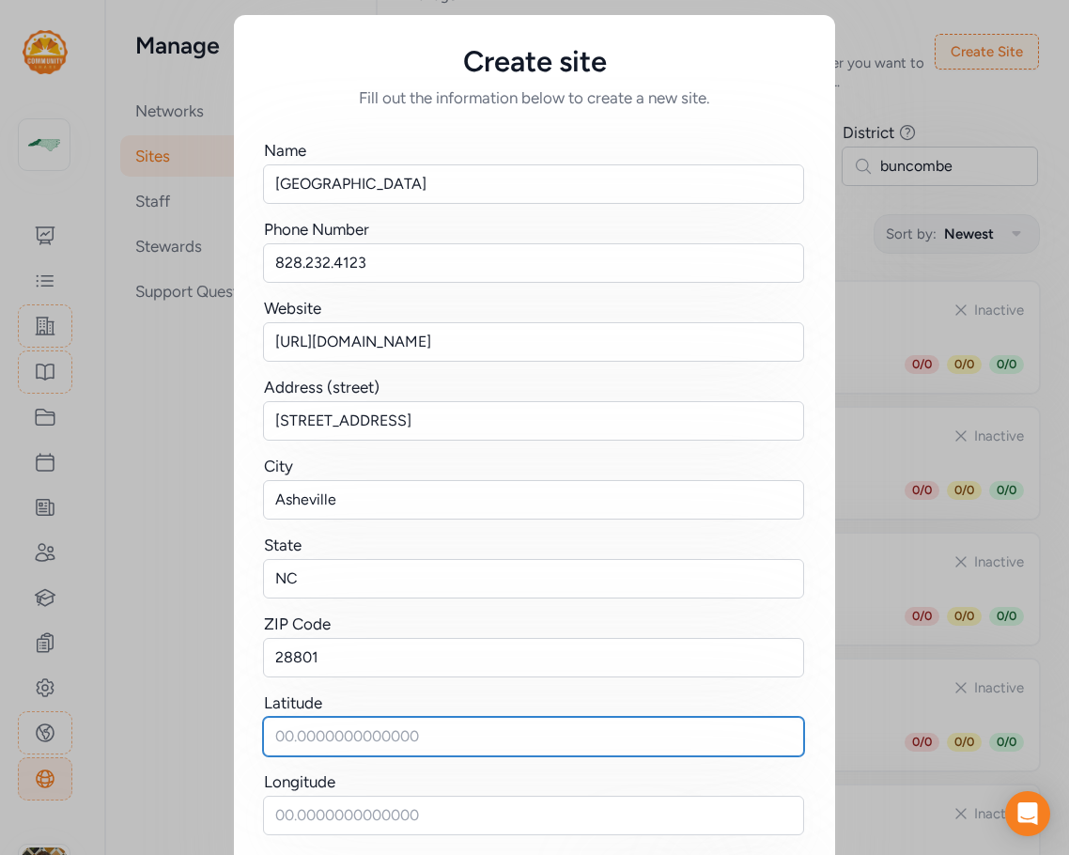
click at [339, 732] on input "text" at bounding box center [533, 736] width 541 height 39
click at [346, 727] on input "text" at bounding box center [533, 736] width 541 height 39
paste input "35.57168774723346, -82.55676870795286"
drag, startPoint x: 412, startPoint y: 737, endPoint x: 607, endPoint y: 730, distance: 195.6
click at [607, 730] on input "35.57168774723346, -82.55676870795286" at bounding box center [533, 736] width 541 height 39
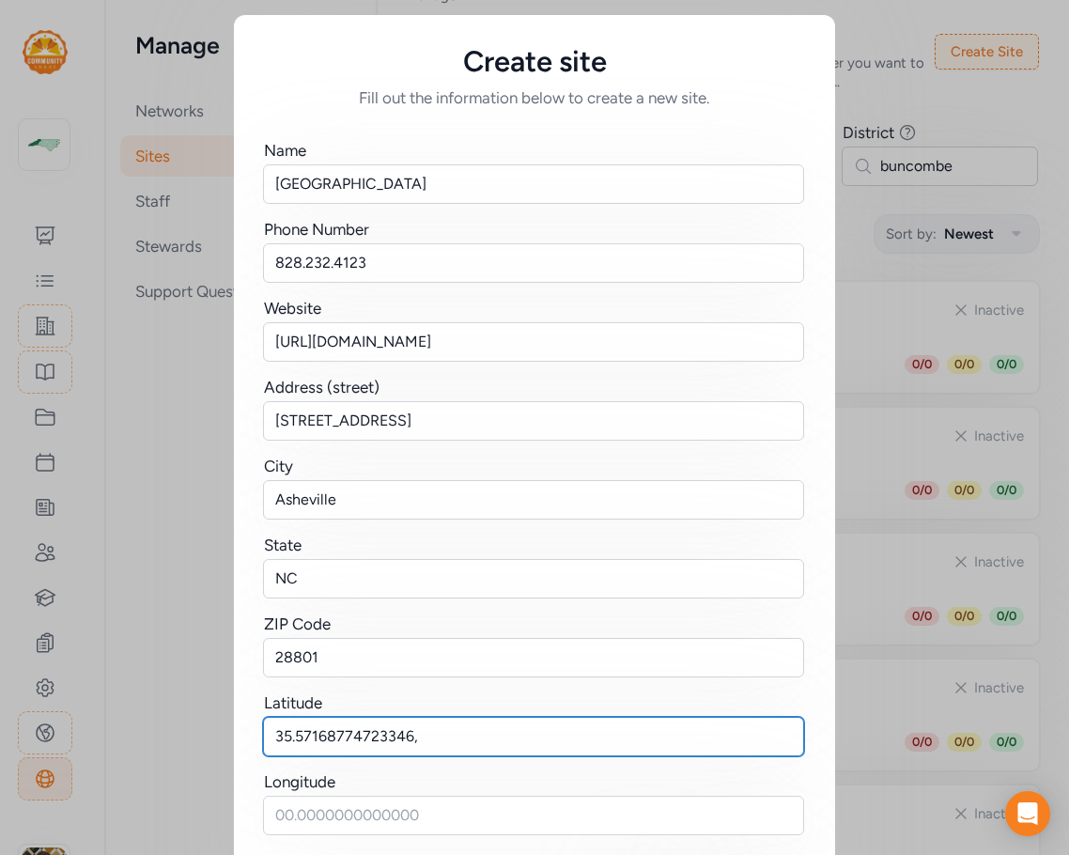
type input "35.57168774723346,"
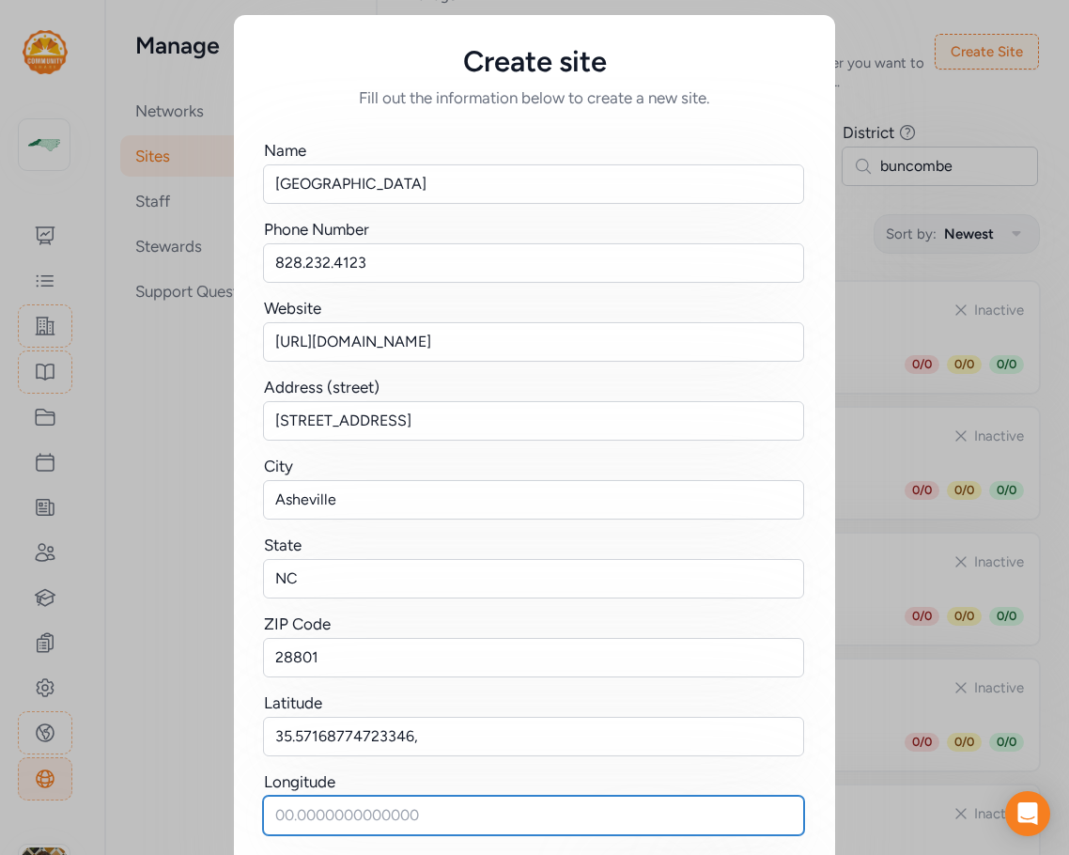
click at [378, 803] on input "text" at bounding box center [533, 815] width 541 height 39
paste input "-82.55676870795286"
type input "-82.55676870795286"
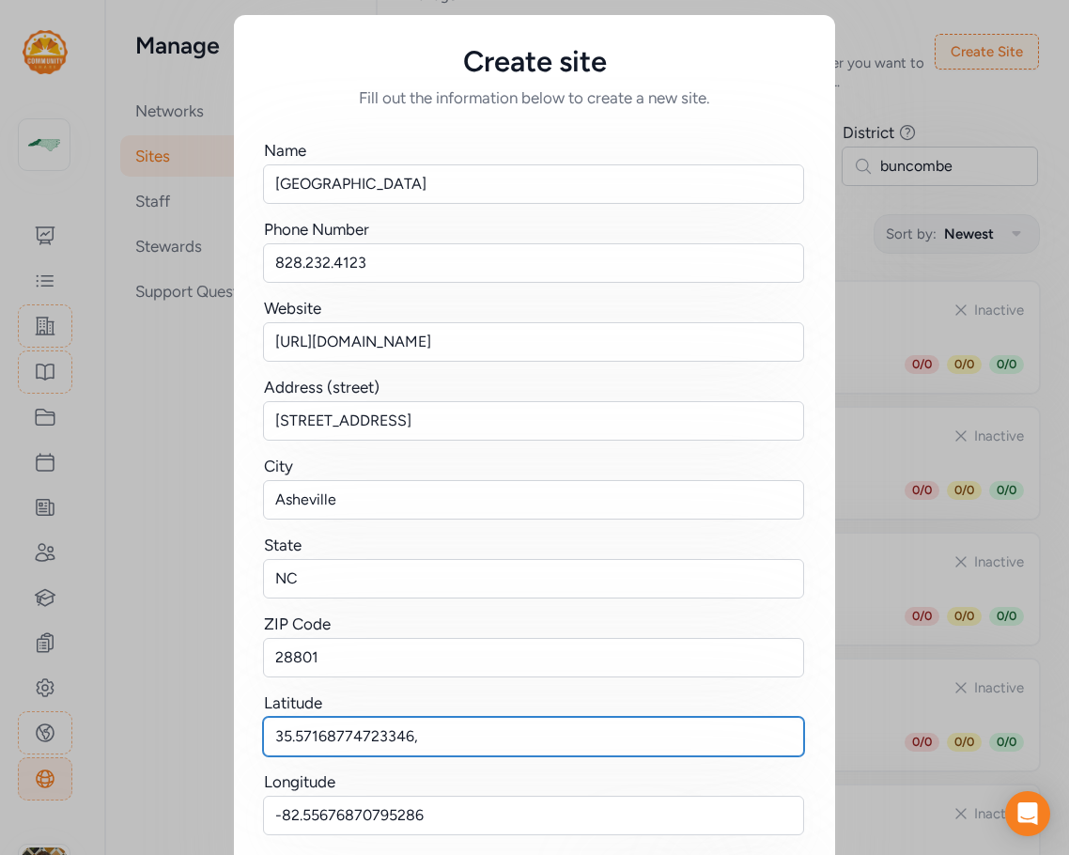
click at [413, 736] on input "35.57168774723346," at bounding box center [533, 736] width 541 height 39
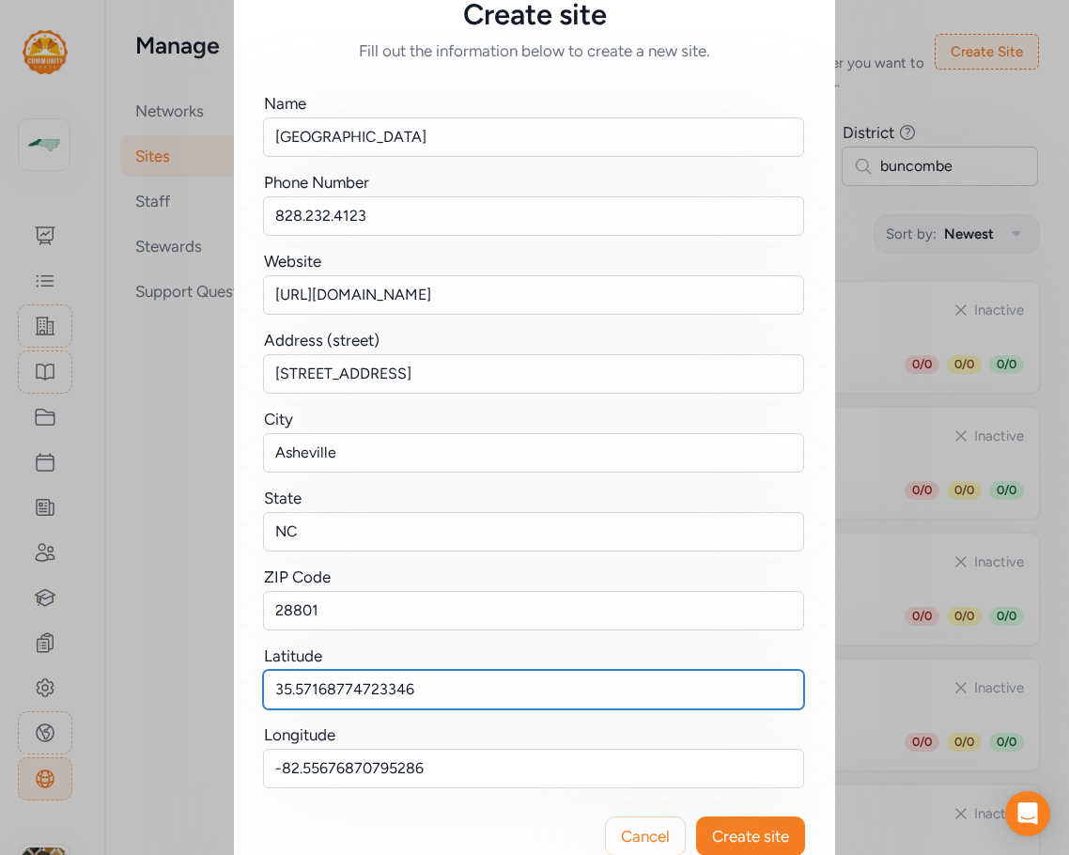
scroll to position [92, 0]
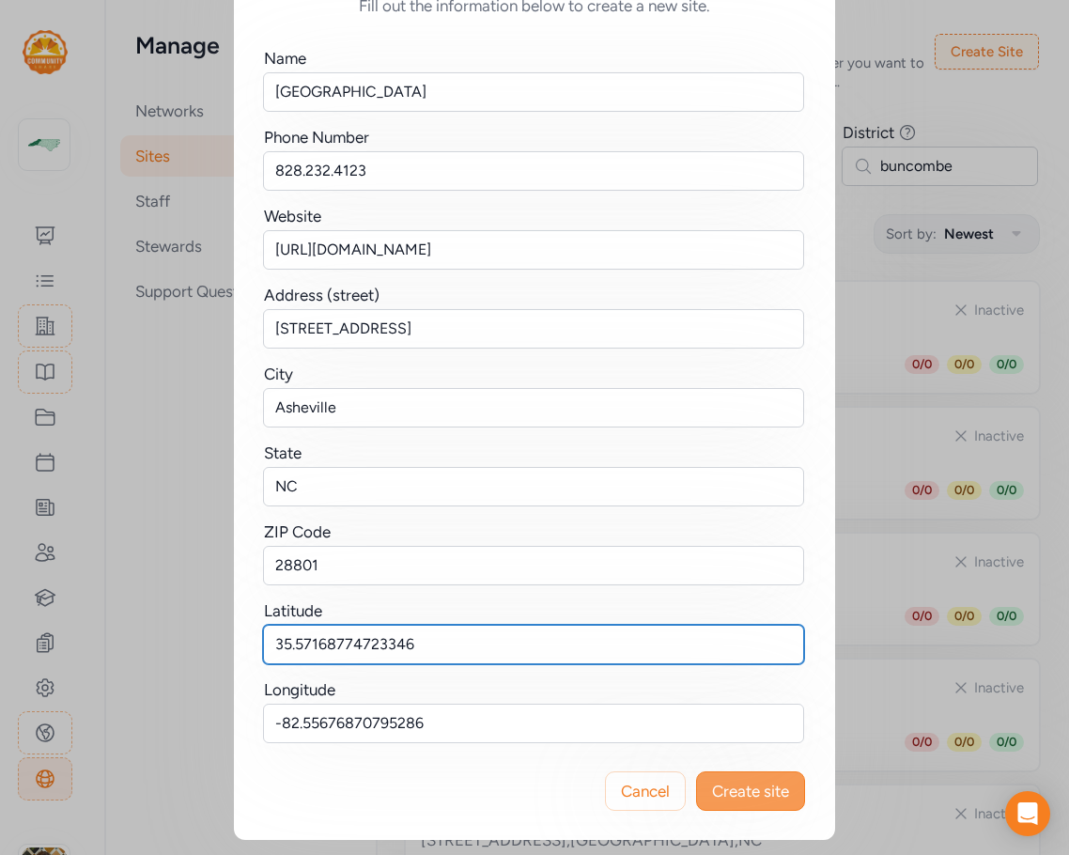
type input "35.57168774723346"
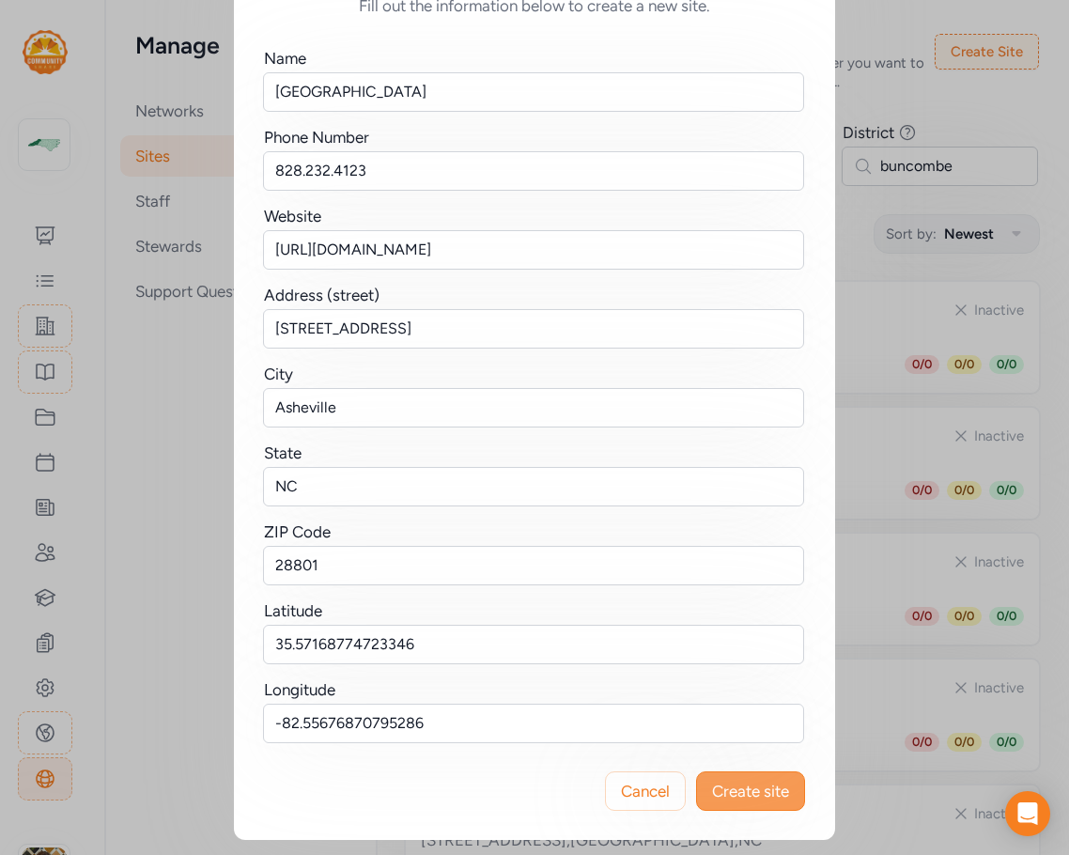
click at [753, 782] on span "Create site" at bounding box center [750, 791] width 77 height 23
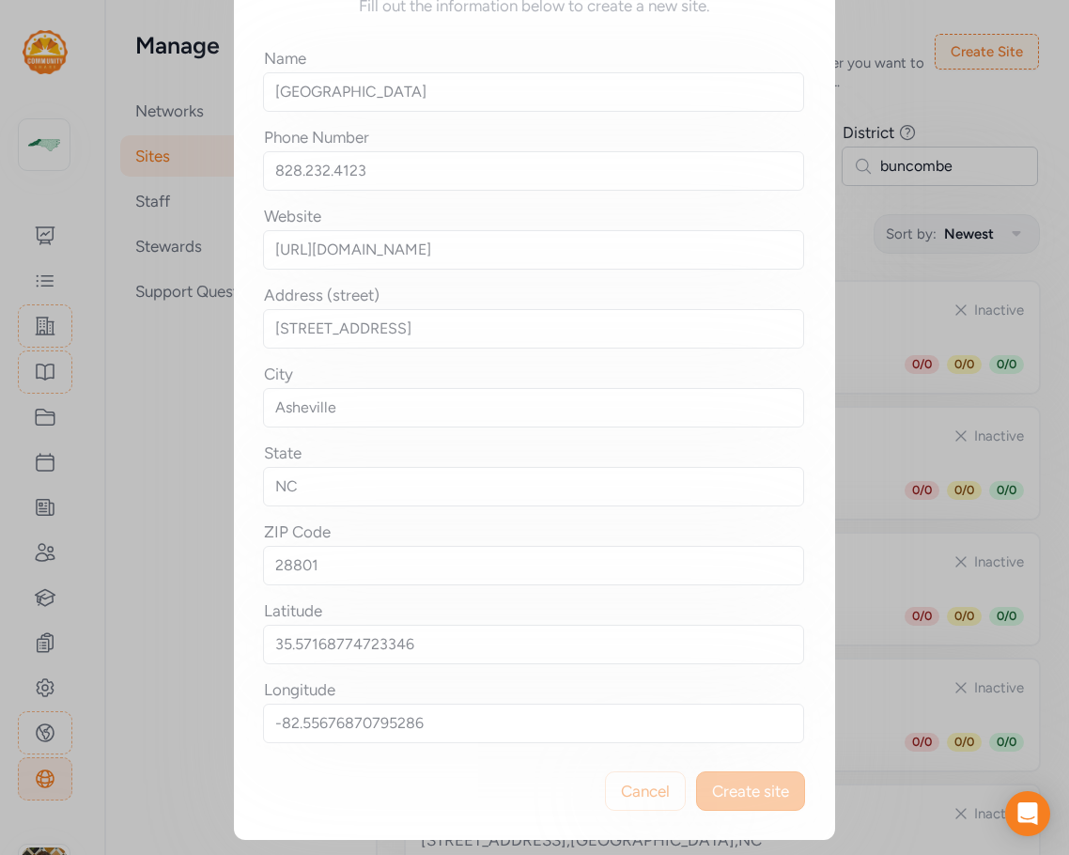
scroll to position [0, 0]
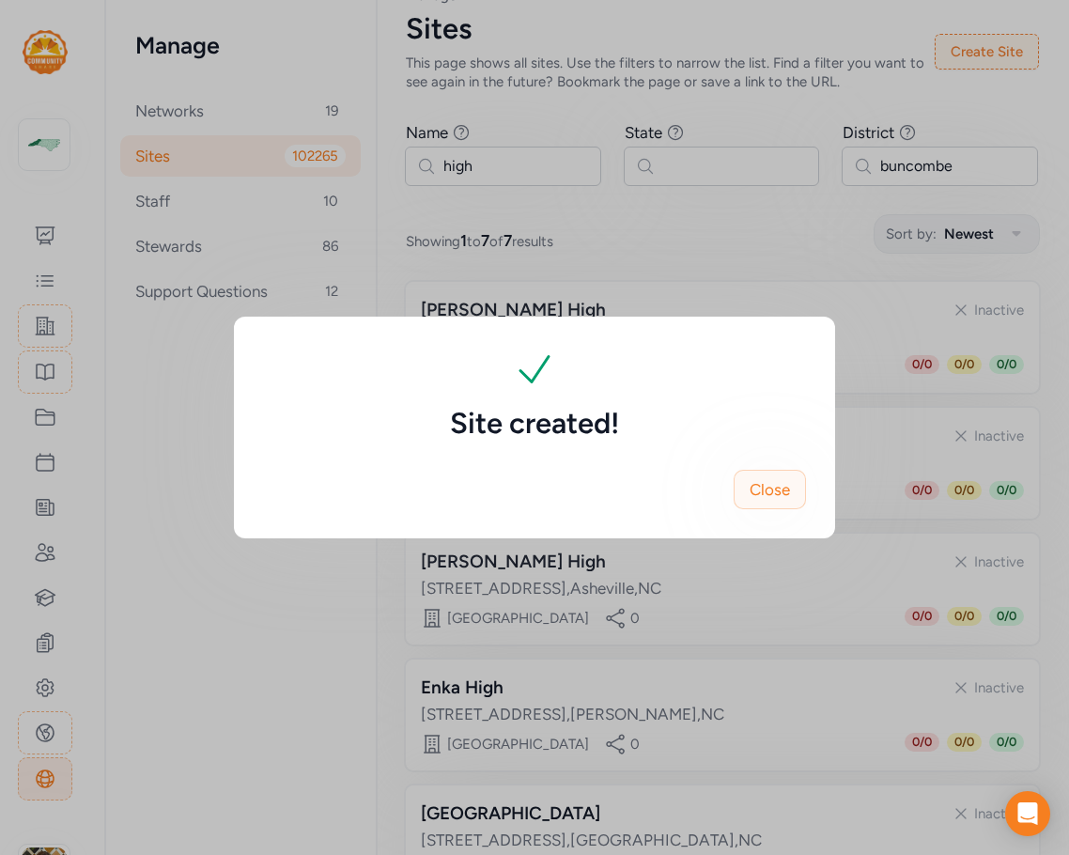
click at [787, 484] on span "Close" at bounding box center [770, 489] width 40 height 23
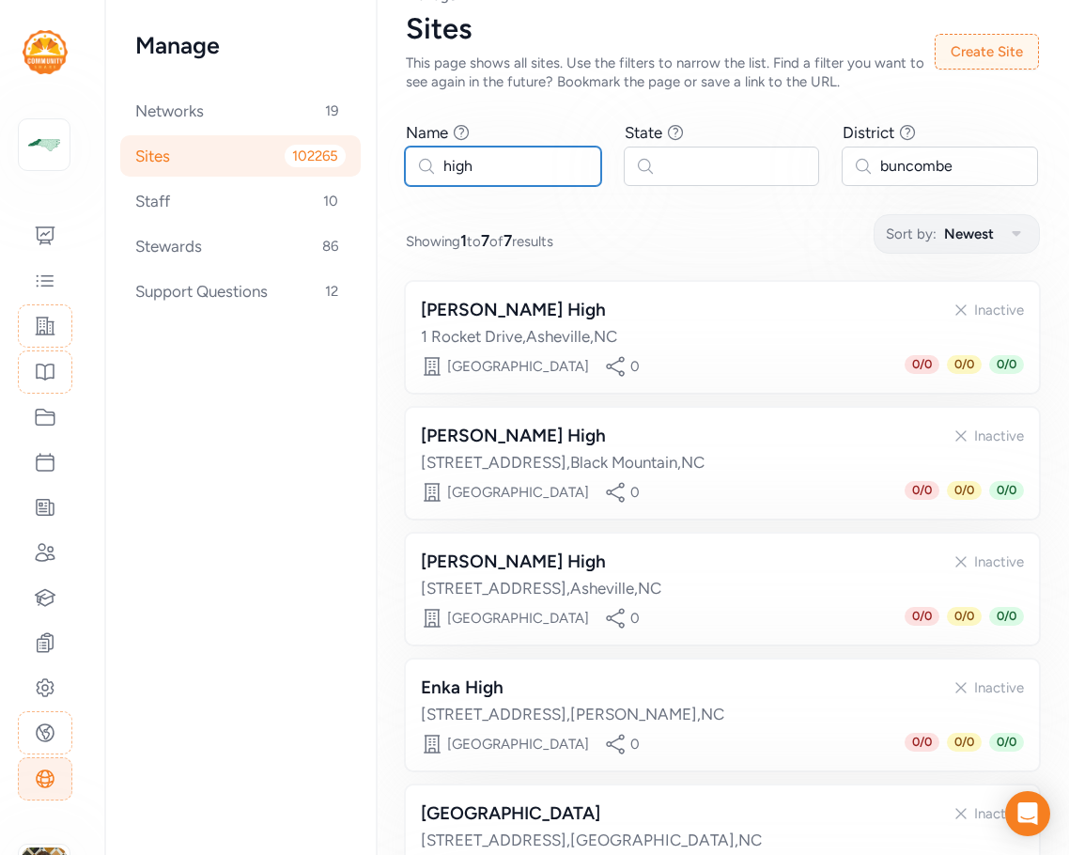
drag, startPoint x: 515, startPoint y: 163, endPoint x: 350, endPoint y: 169, distance: 165.5
click at [350, 169] on div "Manage Networks 19 Sites 102265 Staff 10 Stewards 86 Support Questions 12 Page …" at bounding box center [587, 427] width 964 height 855
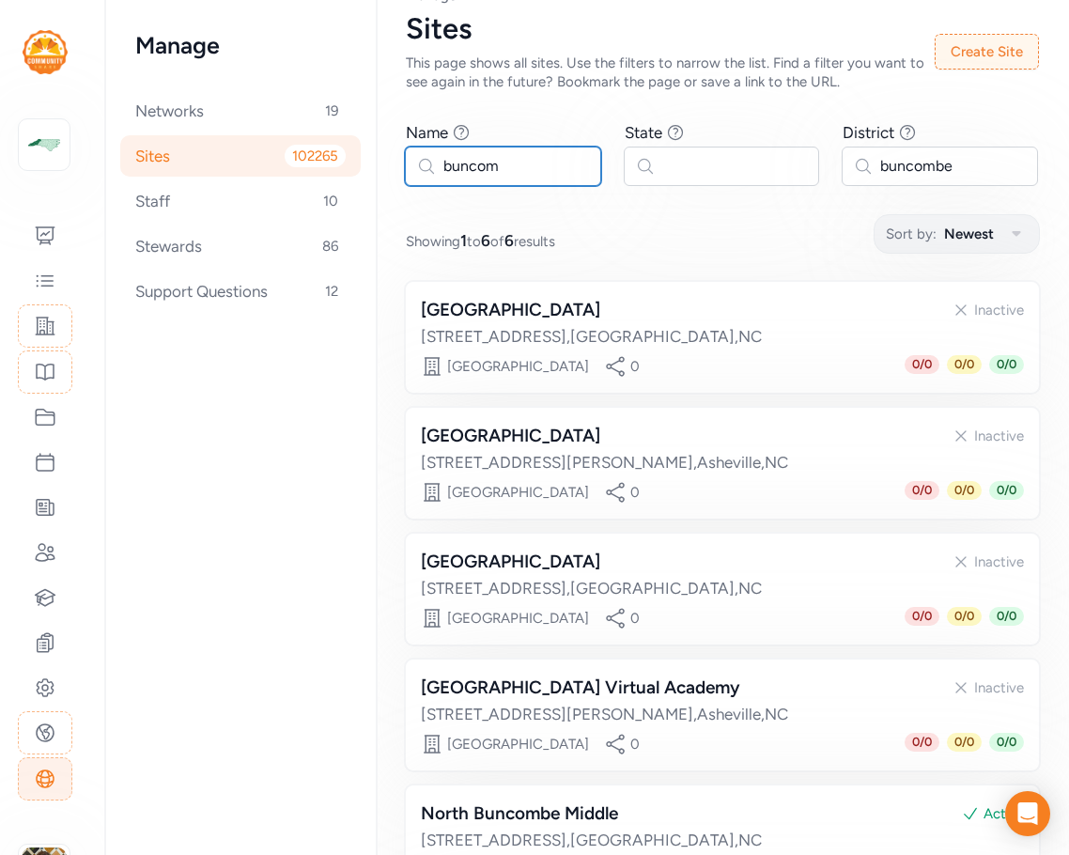
type input "buncom"
drag, startPoint x: 871, startPoint y: 166, endPoint x: 1069, endPoint y: 163, distance: 198.3
click at [899, 163] on html "Your Network WNC STEM Leaders Dashboard Feed Sites Past Projects Projects Event…" at bounding box center [534, 427] width 1069 height 855
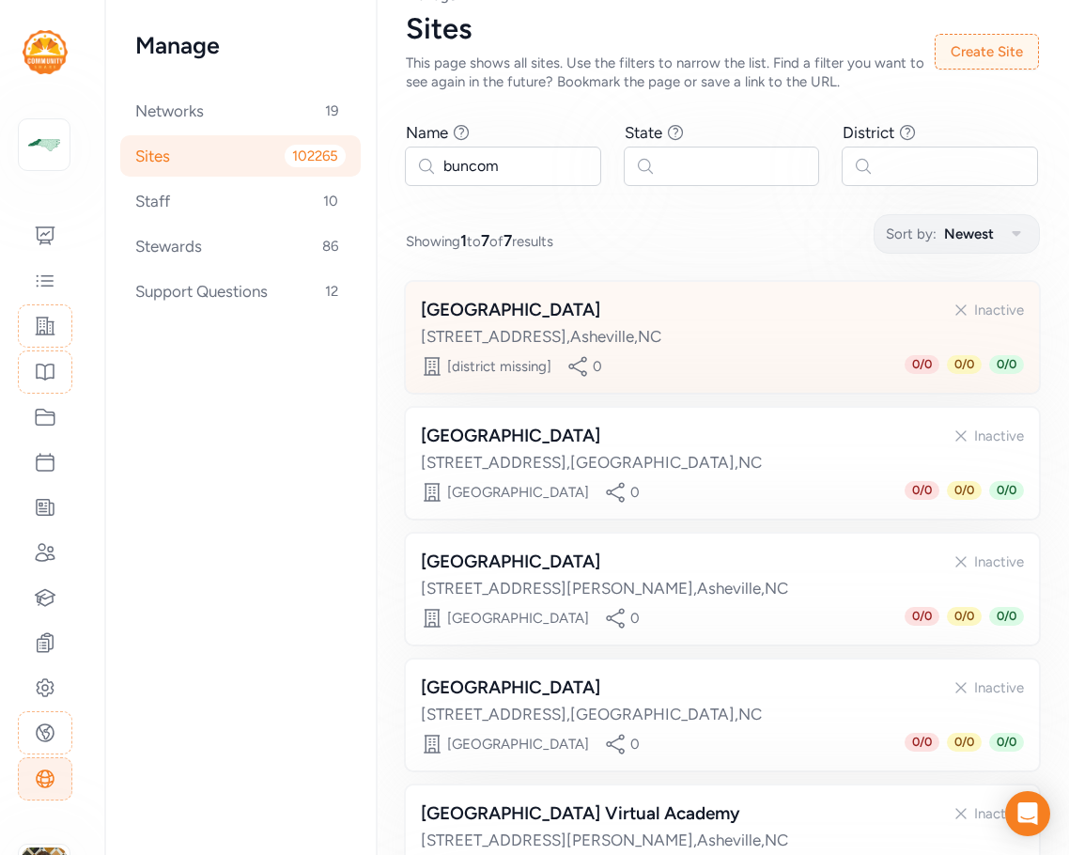
click at [565, 315] on div "[GEOGRAPHIC_DATA]" at bounding box center [510, 310] width 179 height 26
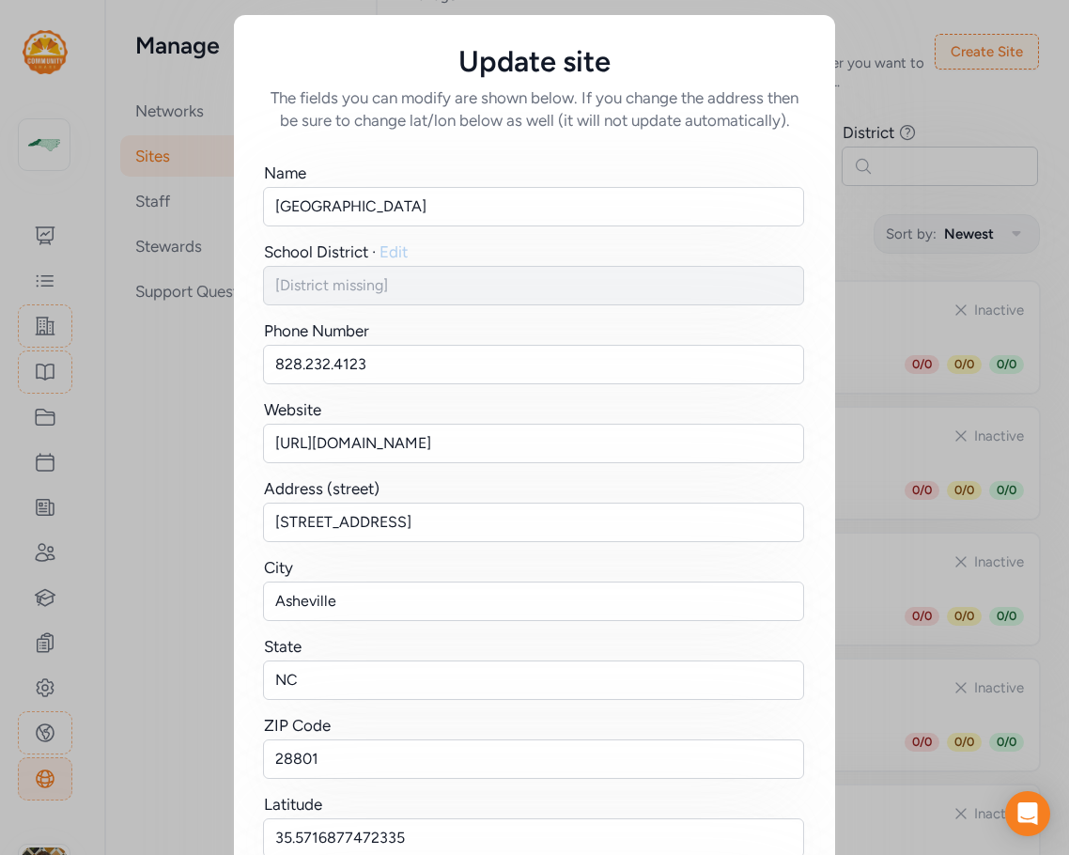
click at [387, 253] on span "Edit" at bounding box center [394, 251] width 28 height 19
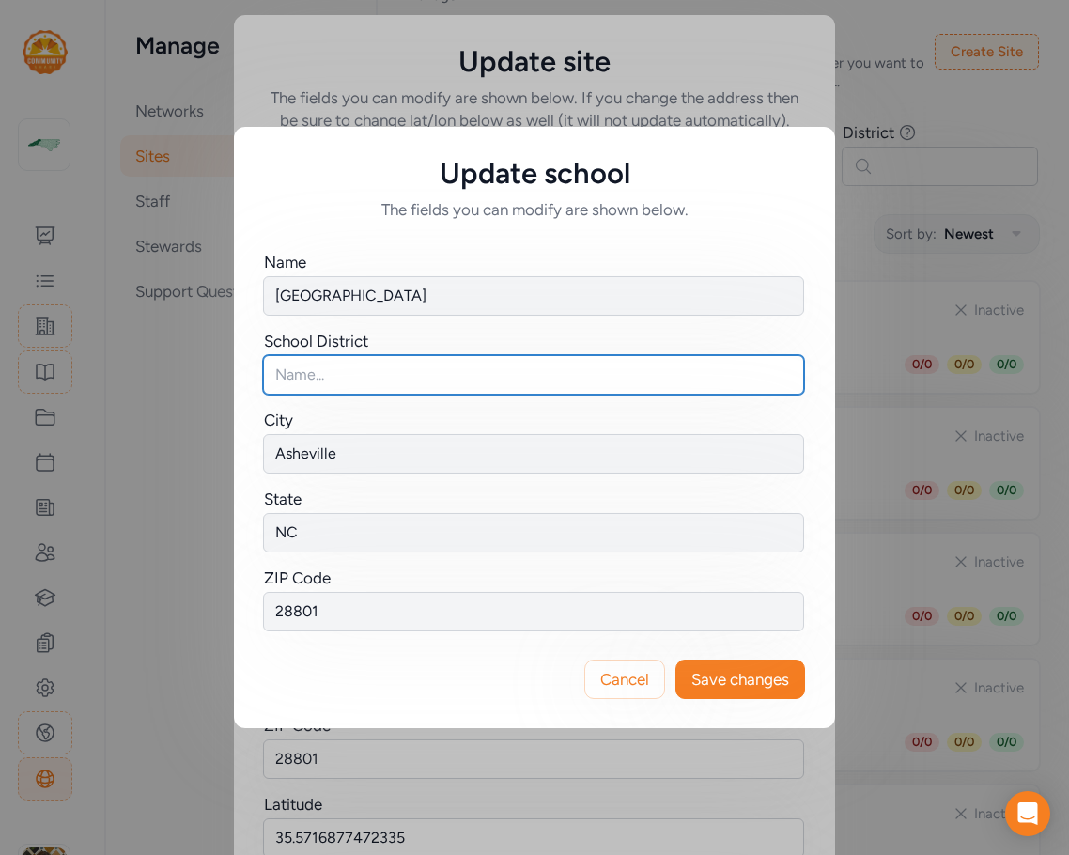
click at [280, 383] on input "text" at bounding box center [533, 374] width 541 height 39
type input "[GEOGRAPHIC_DATA]"
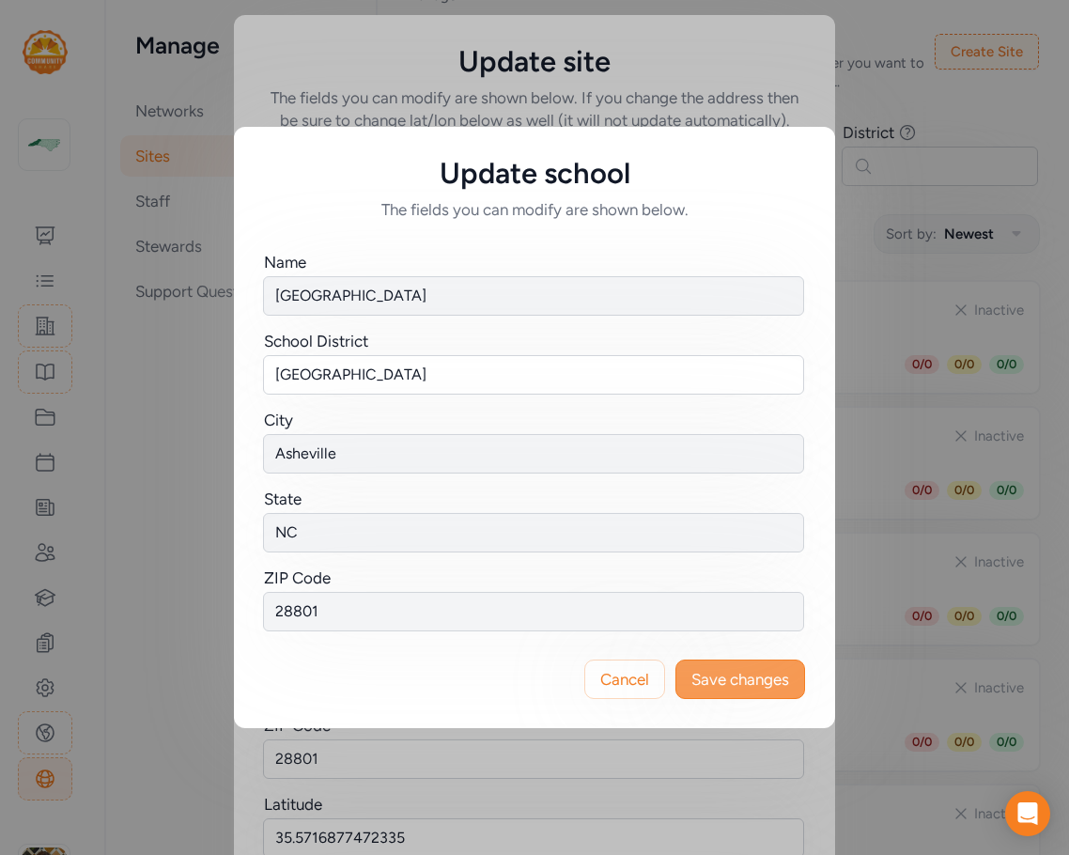
click at [733, 677] on span "Save changes" at bounding box center [741, 679] width 98 height 23
type input "[GEOGRAPHIC_DATA]"
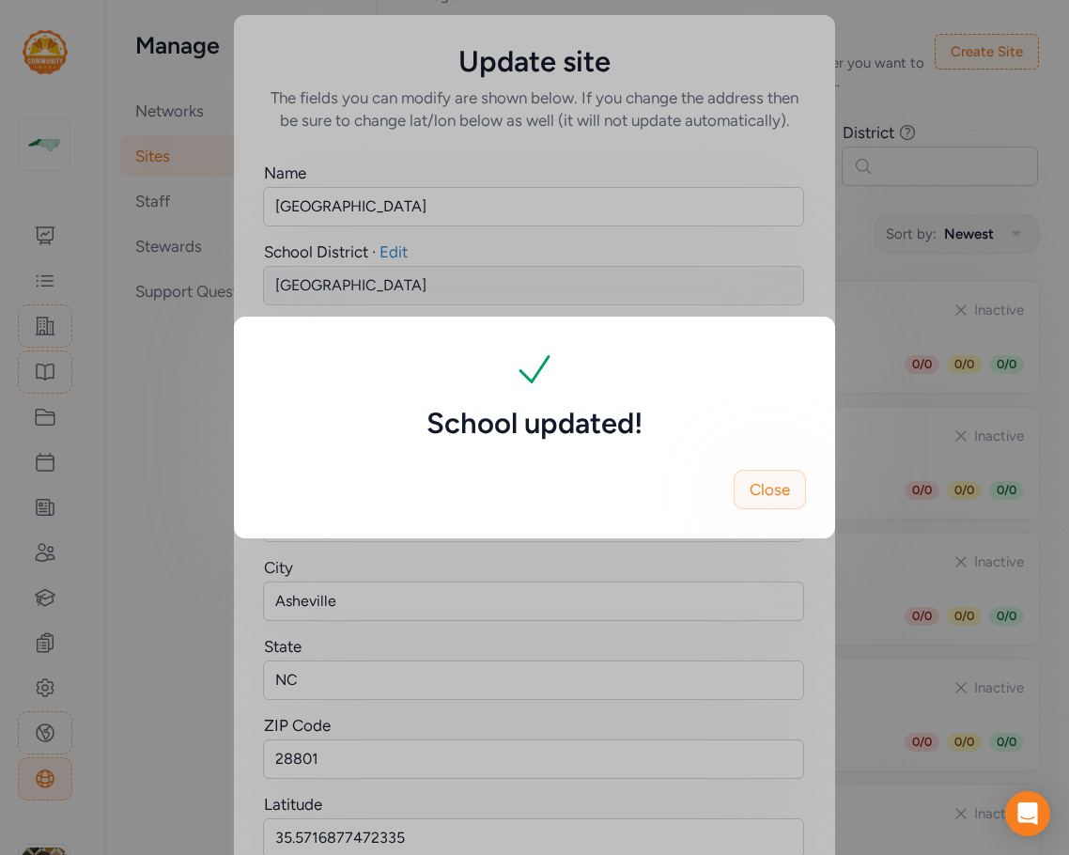
click at [790, 488] on button "Close" at bounding box center [770, 489] width 72 height 39
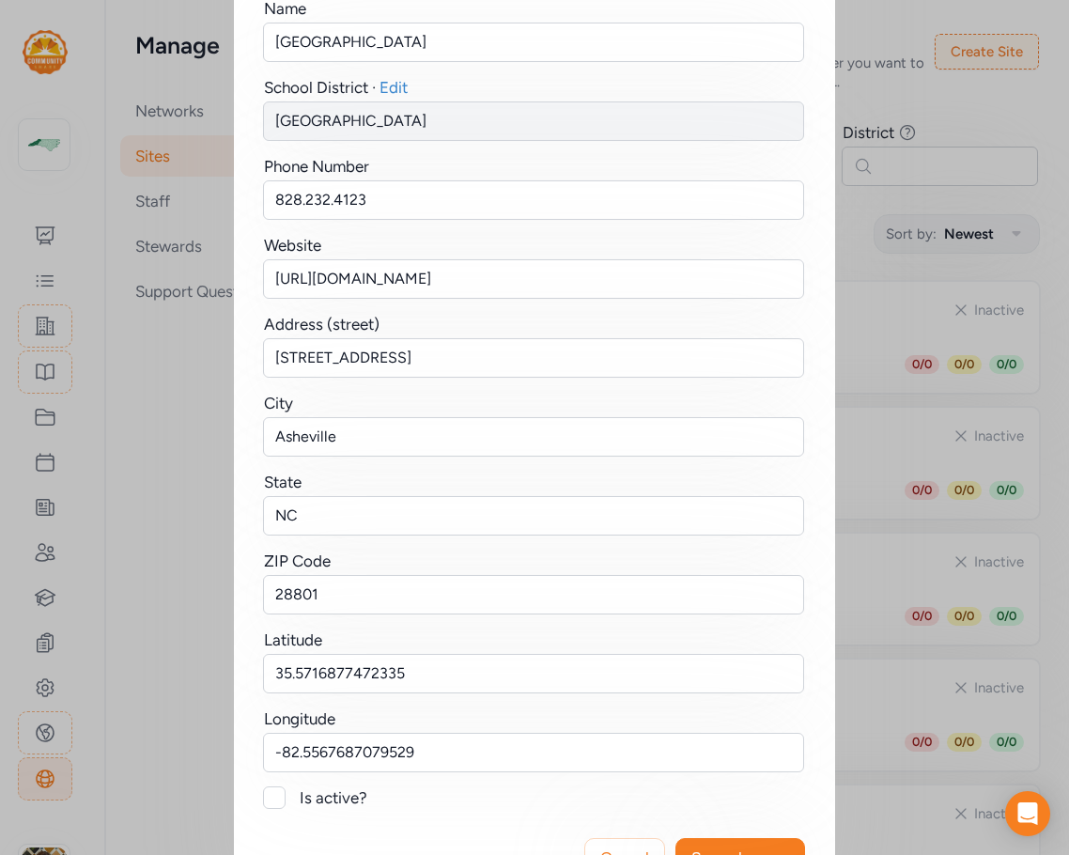
scroll to position [231, 0]
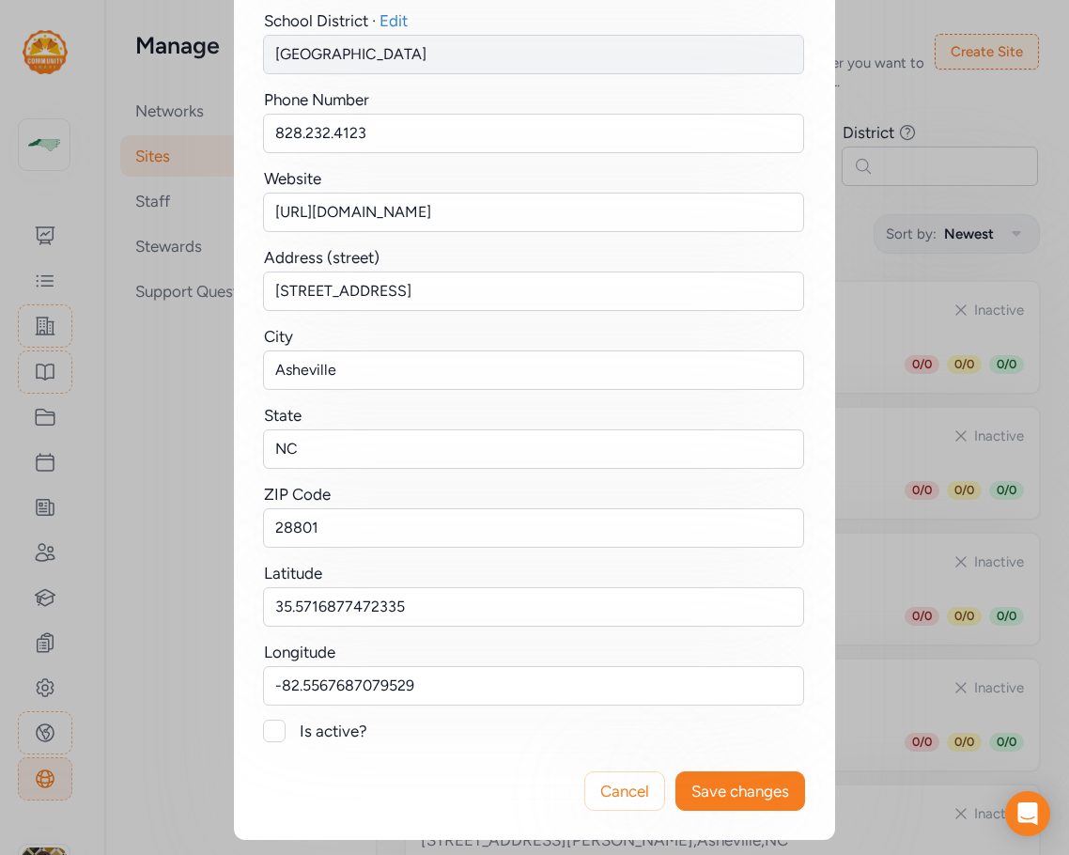
click at [273, 737] on div at bounding box center [274, 731] width 23 height 23
checkbox input "true"
click at [745, 793] on span "Save changes" at bounding box center [741, 791] width 98 height 23
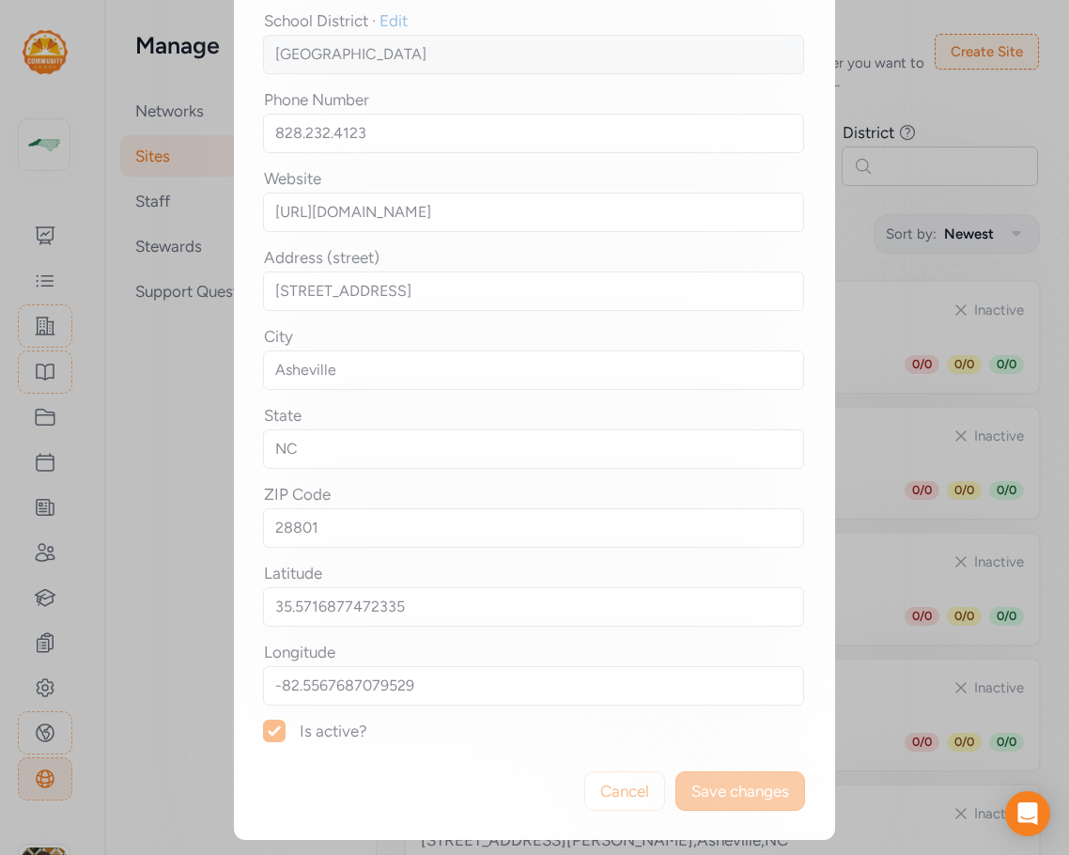
scroll to position [0, 0]
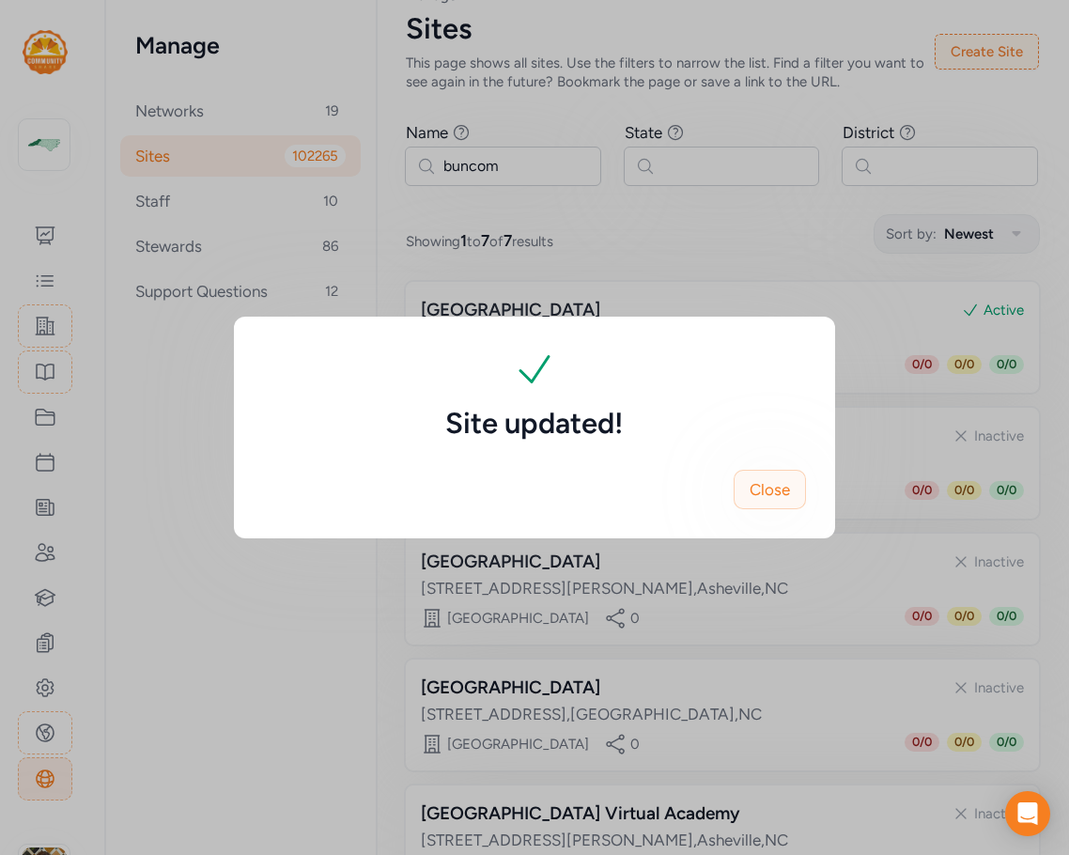
click at [771, 500] on span "Close" at bounding box center [770, 489] width 40 height 23
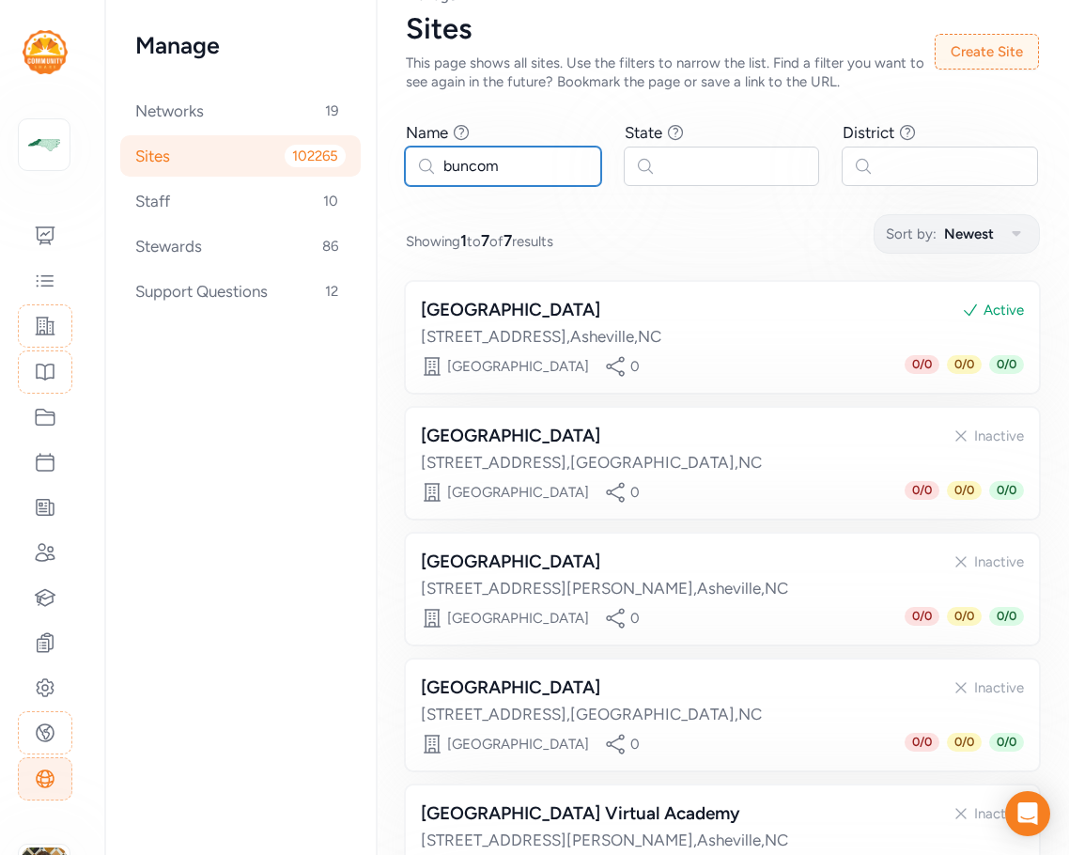
drag, startPoint x: 515, startPoint y: 168, endPoint x: 409, endPoint y: 148, distance: 108.0
click at [409, 148] on input "buncom" at bounding box center [503, 166] width 196 height 39
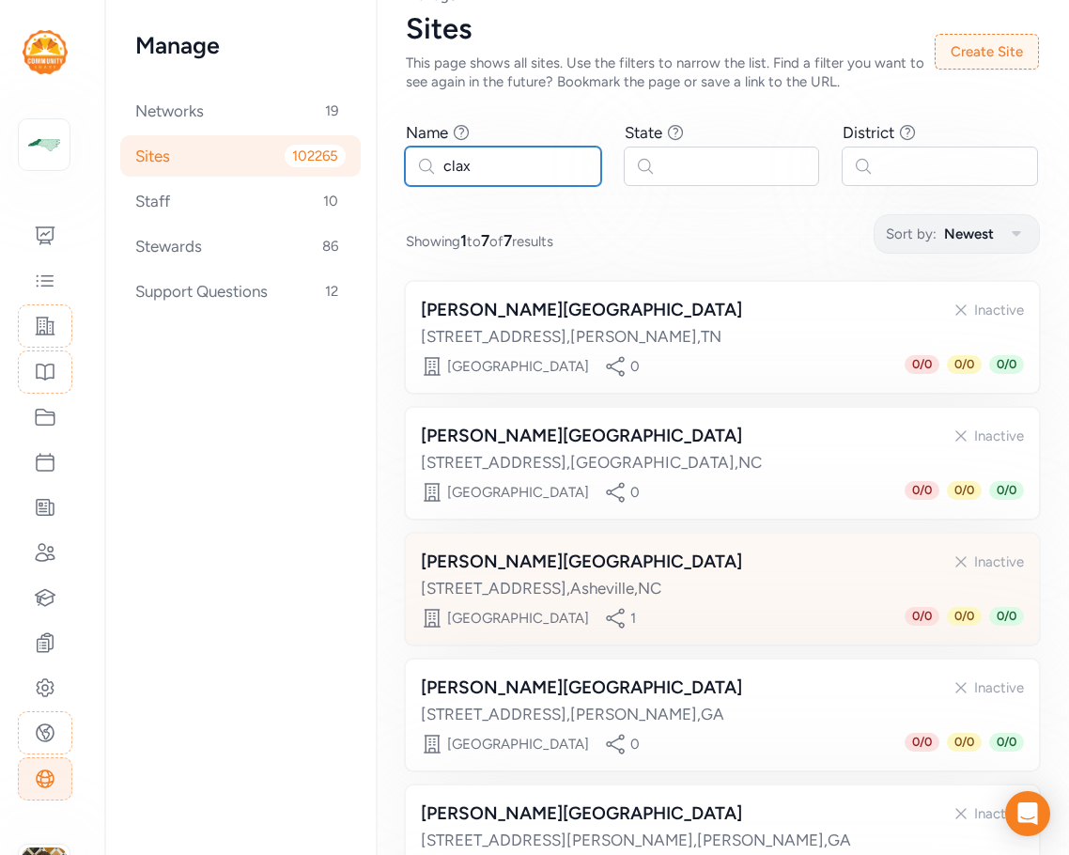
type input "clax"
click at [693, 581] on div "241 Merrimon Avenue , Asheville , NC" at bounding box center [722, 588] width 603 height 23
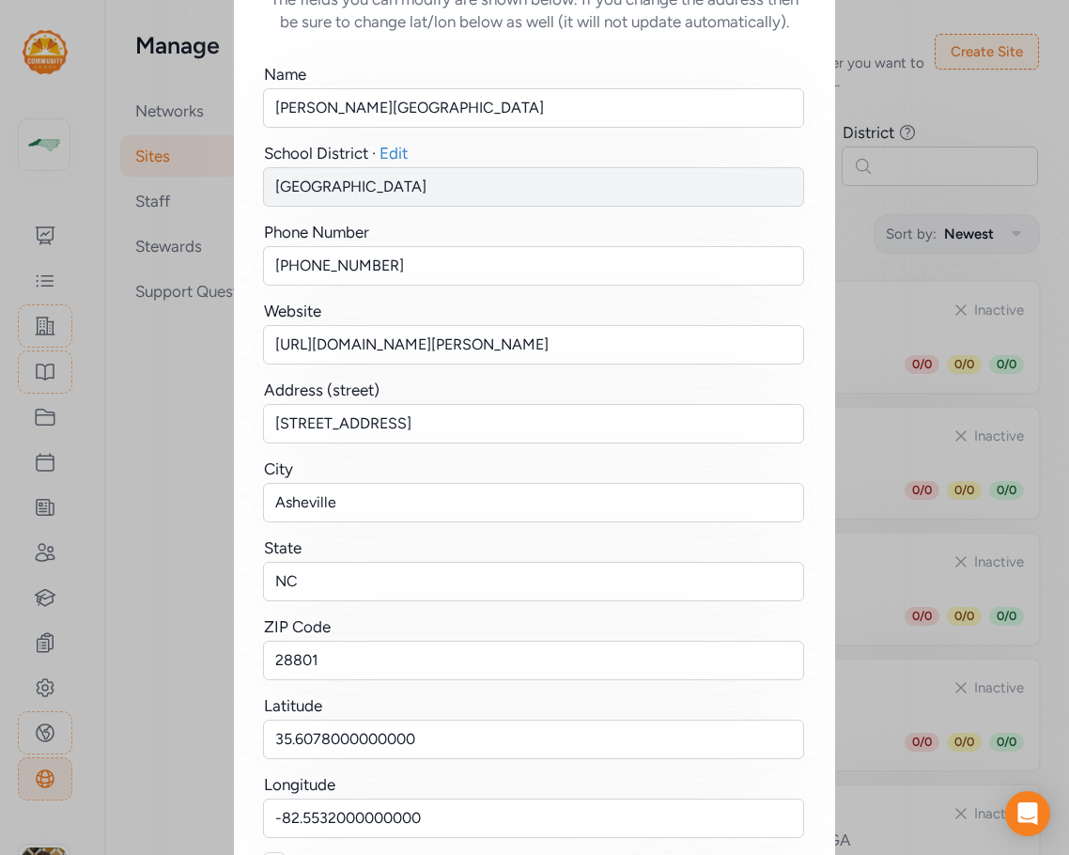
scroll to position [231, 0]
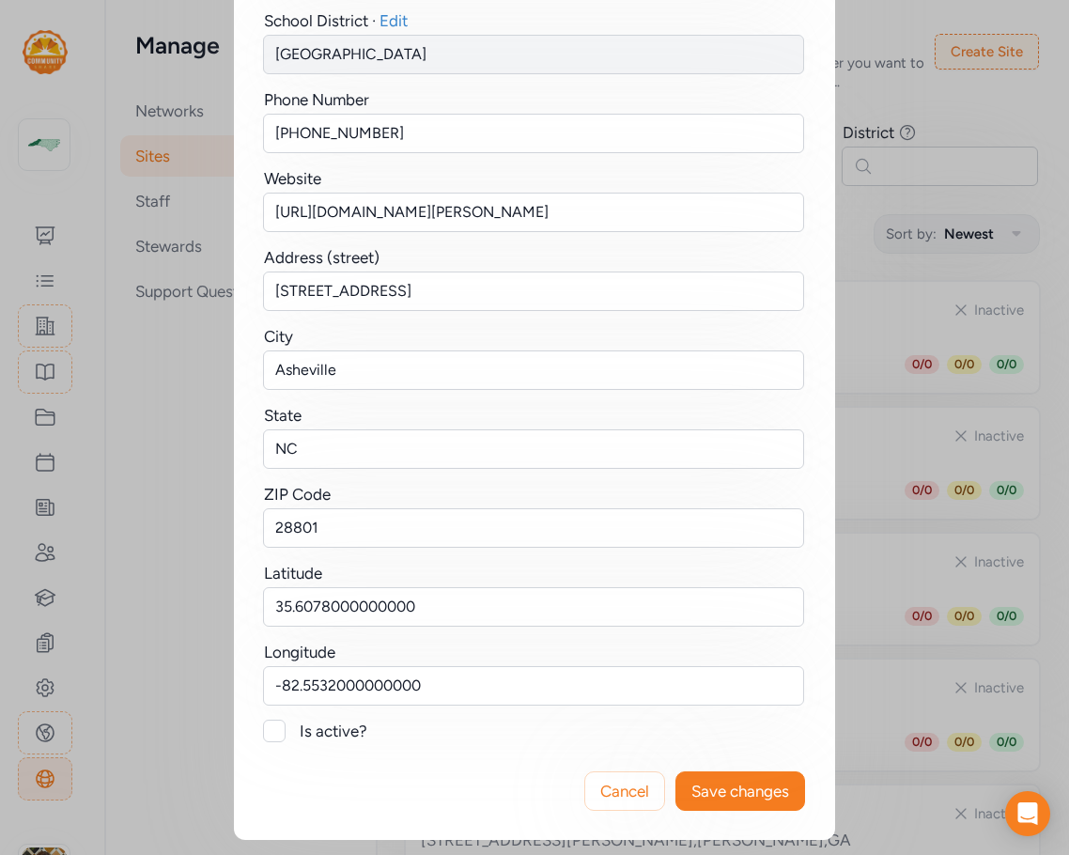
click at [271, 731] on div at bounding box center [274, 731] width 23 height 23
checkbox input "true"
click at [722, 794] on span "Save changes" at bounding box center [741, 791] width 98 height 23
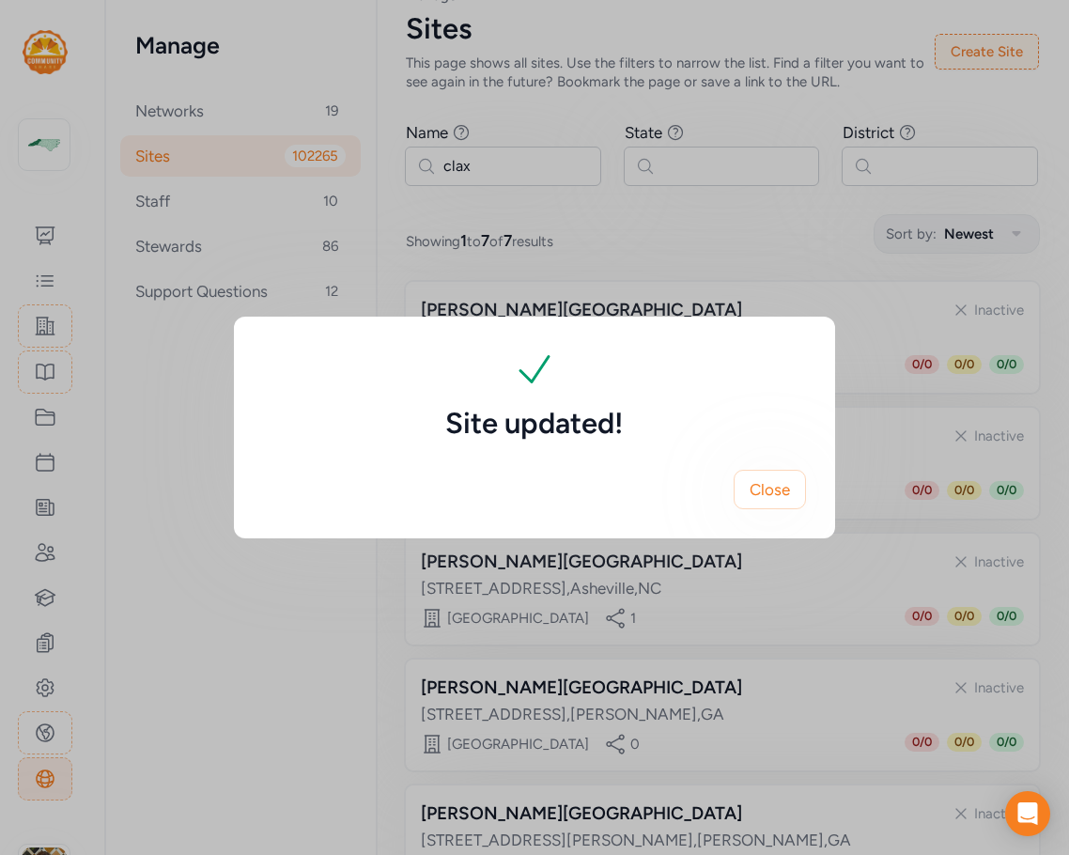
scroll to position [0, 0]
click at [794, 503] on button "Close" at bounding box center [770, 489] width 72 height 39
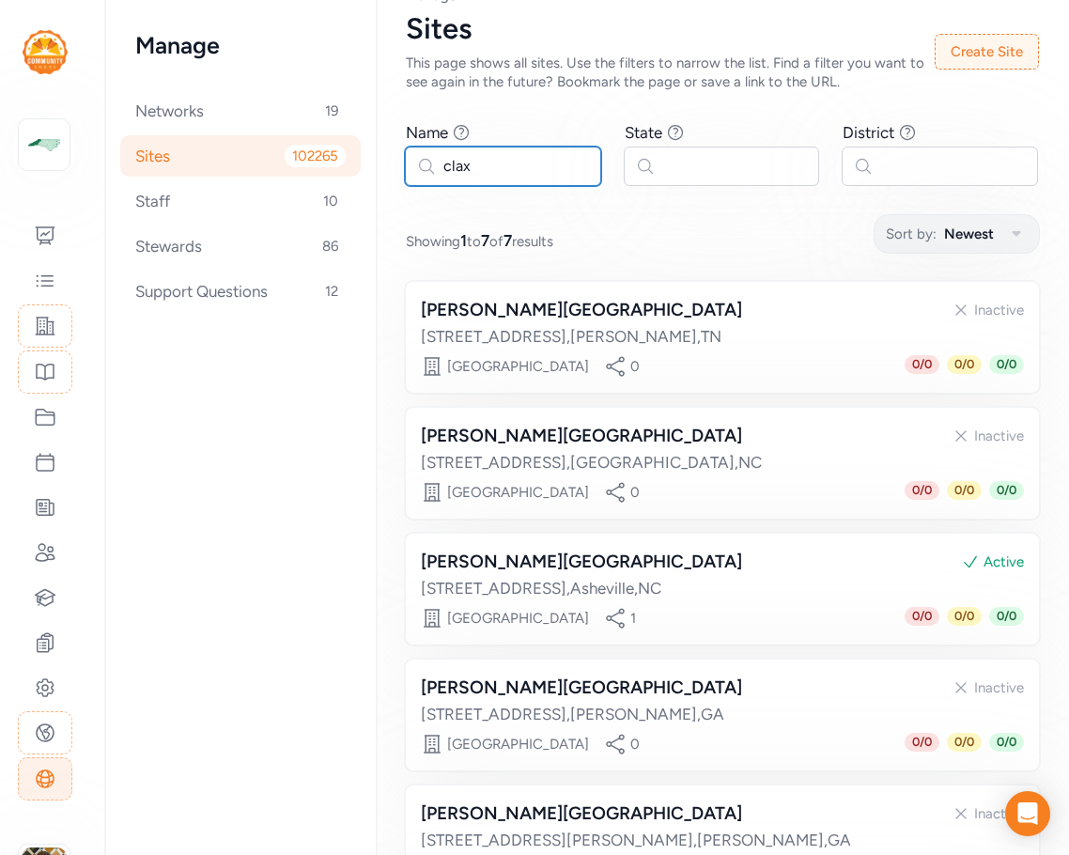
drag, startPoint x: 527, startPoint y: 164, endPoint x: 396, endPoint y: 151, distance: 132.1
click at [396, 151] on div "Page Sites Manage Sites This page shows all sites. Use the filters to narrow th…" at bounding box center [722, 593] width 693 height 1275
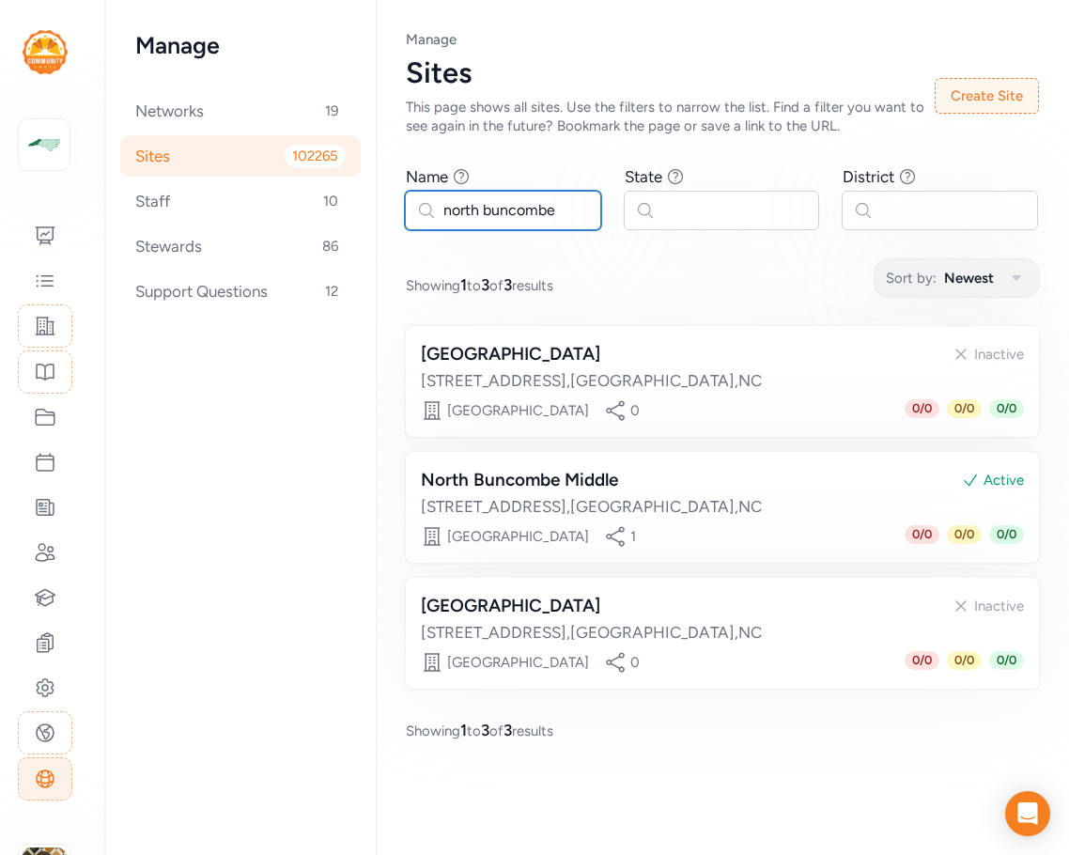
drag, startPoint x: 557, startPoint y: 210, endPoint x: 418, endPoint y: 208, distance: 139.1
click at [418, 208] on input "north buncombe" at bounding box center [503, 210] width 196 height 39
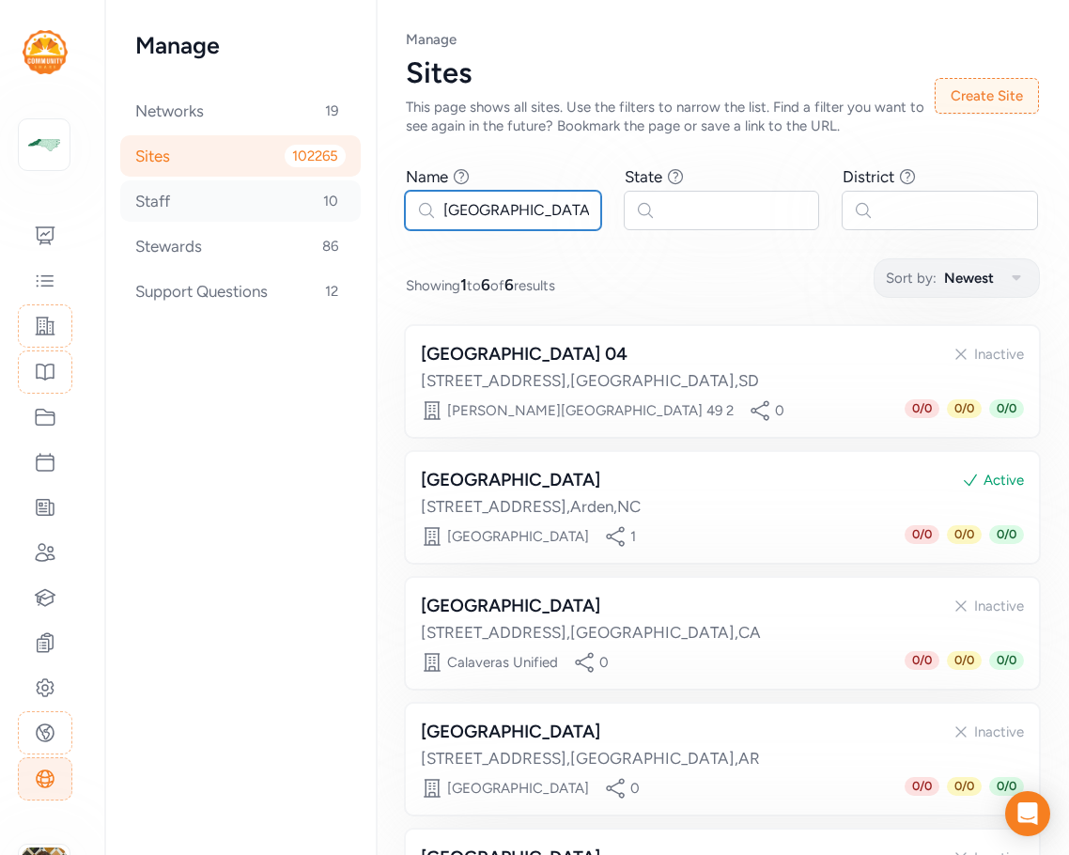
drag, startPoint x: 539, startPoint y: 206, endPoint x: 313, endPoint y: 200, distance: 226.5
click at [313, 200] on div "Manage Networks 19 Sites 102265 Staff 10 Stewards 86 Support Questions 12 Page …" at bounding box center [587, 427] width 964 height 855
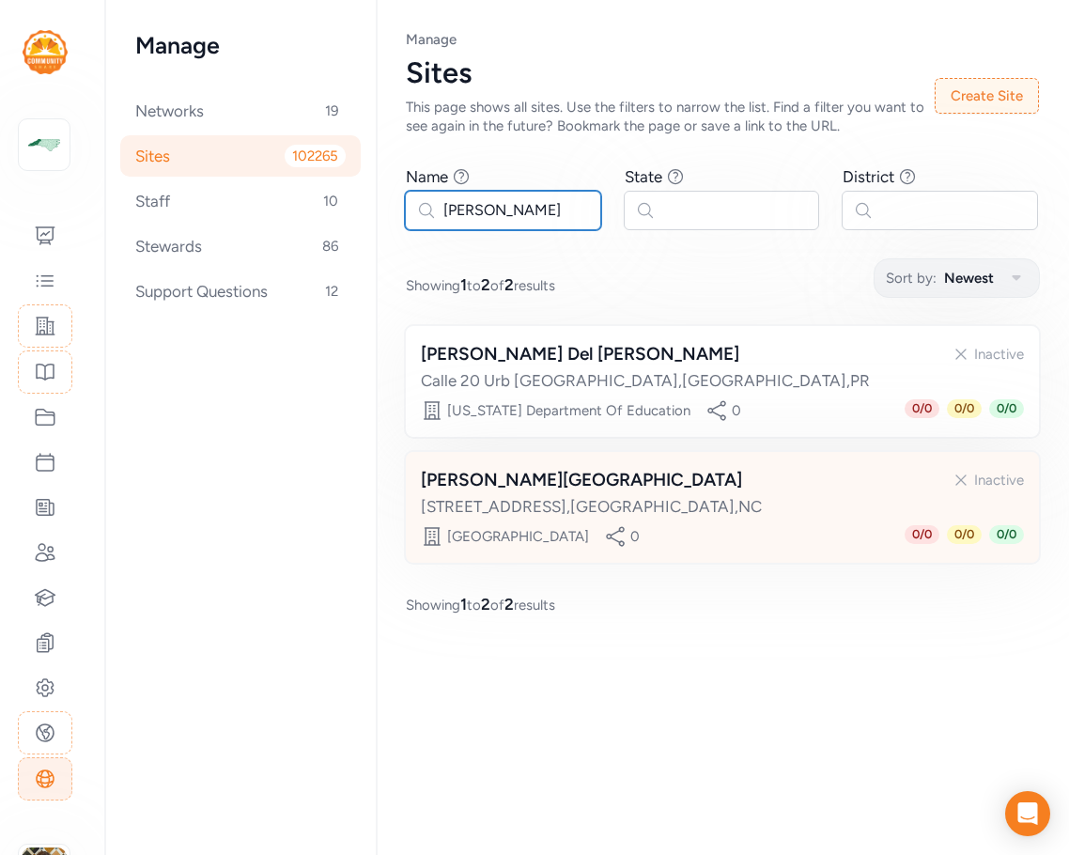
type input "valle cr"
click at [504, 476] on div "[PERSON_NAME][GEOGRAPHIC_DATA]" at bounding box center [581, 480] width 321 height 26
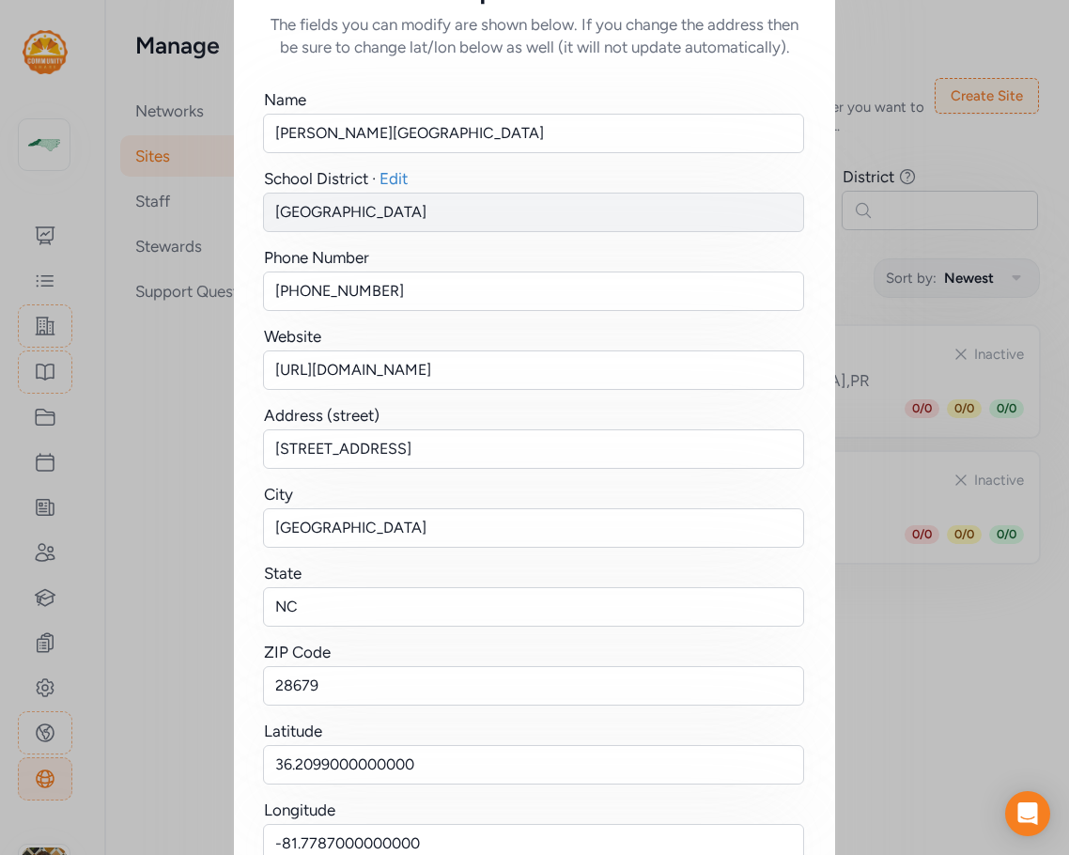
scroll to position [231, 0]
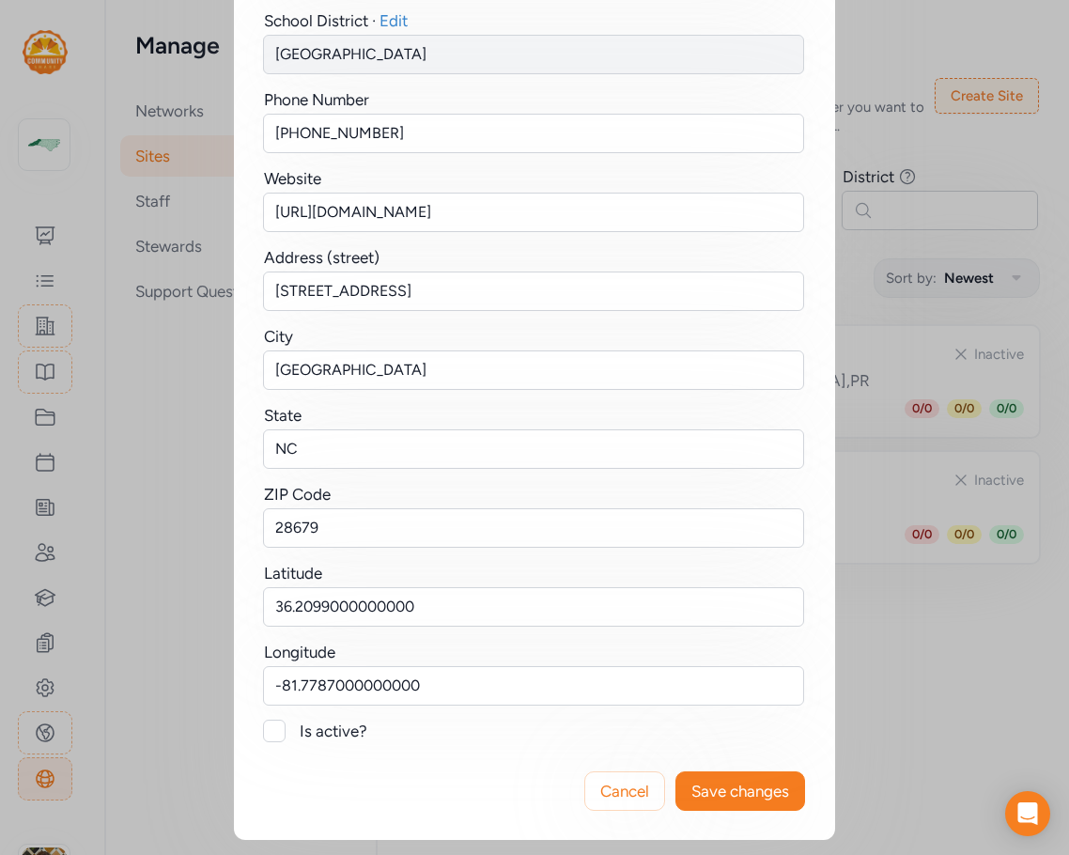
click at [267, 731] on div at bounding box center [274, 731] width 23 height 23
checkbox input "true"
click at [728, 788] on span "Save changes" at bounding box center [741, 791] width 98 height 23
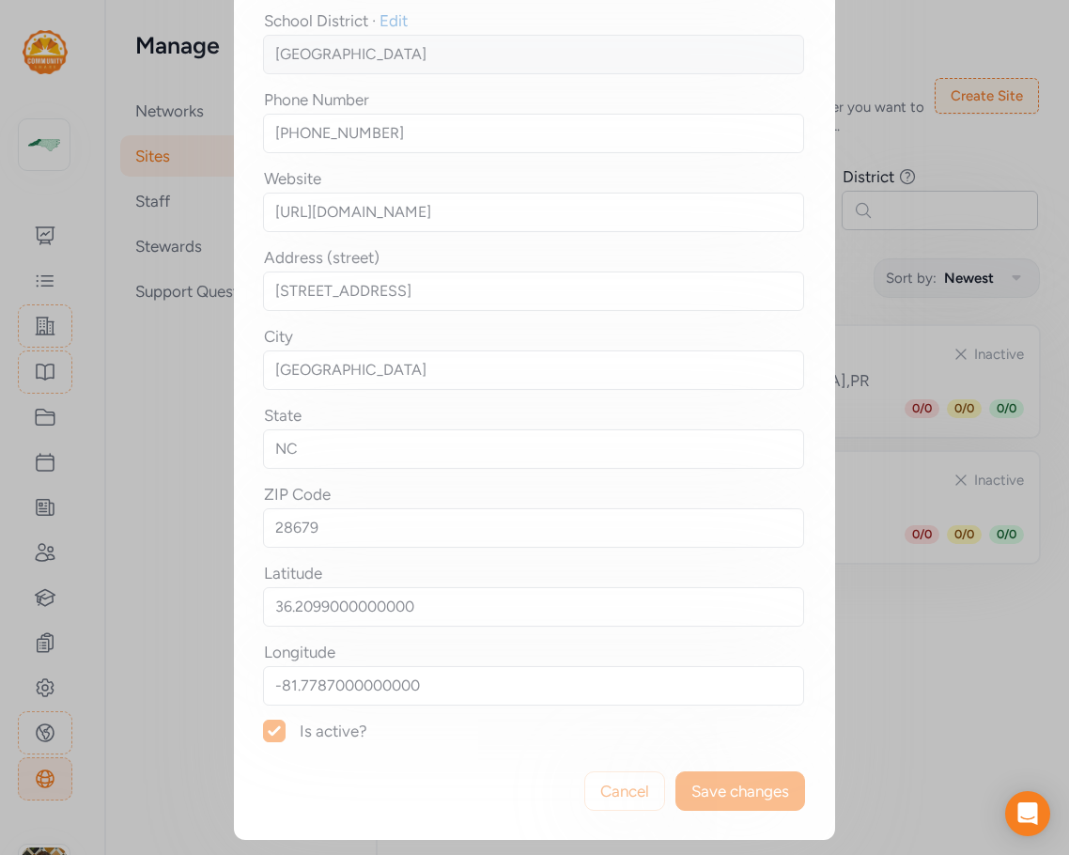
scroll to position [0, 0]
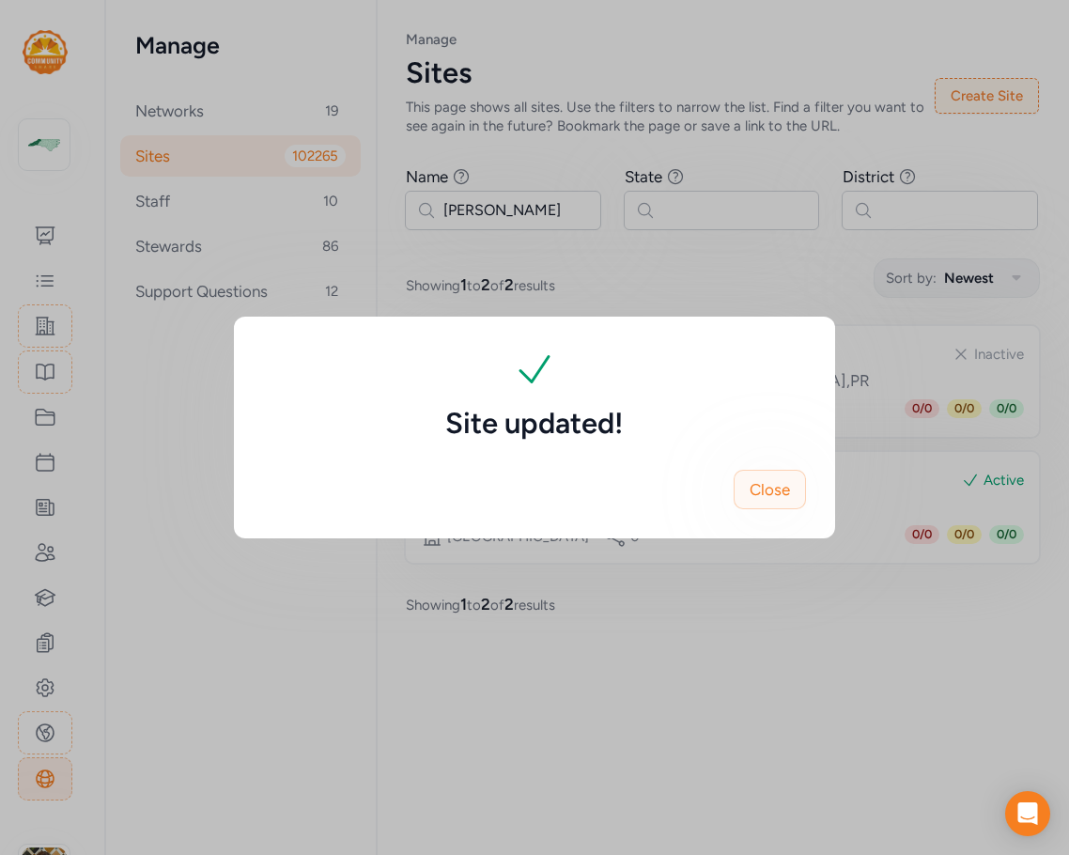
click at [782, 491] on span "Close" at bounding box center [770, 489] width 40 height 23
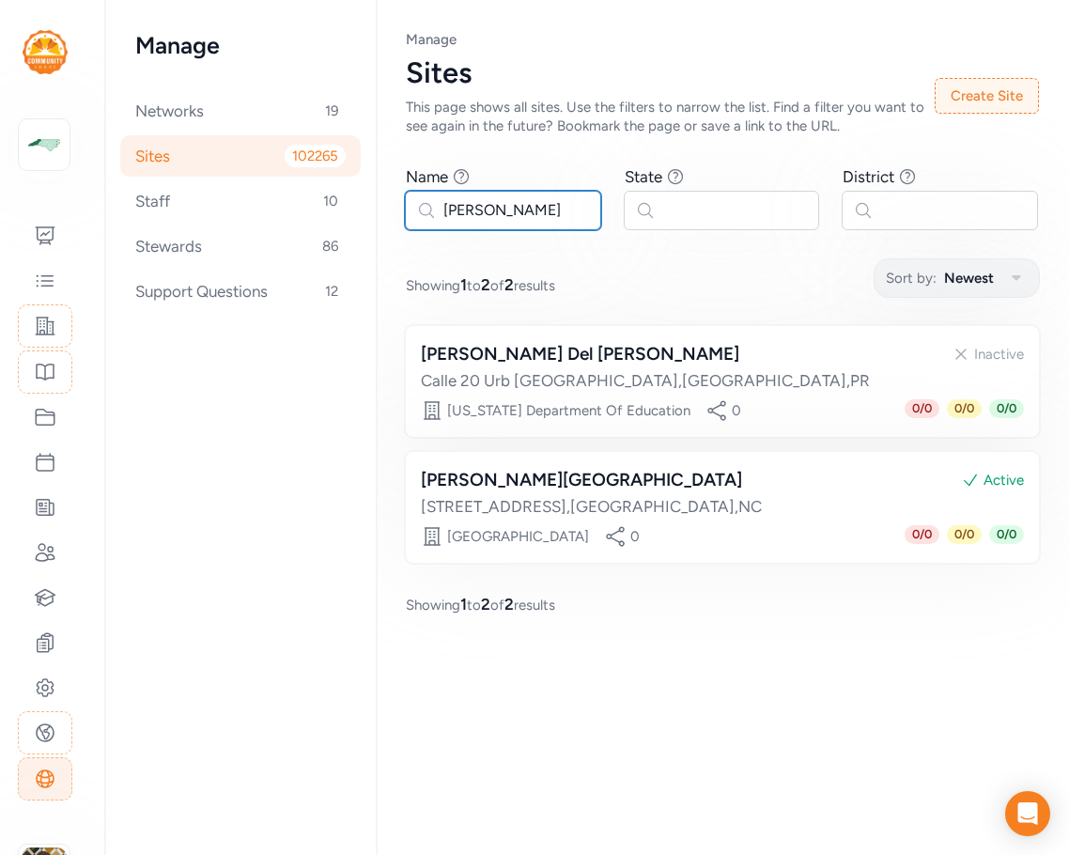
drag, startPoint x: 526, startPoint y: 212, endPoint x: 364, endPoint y: 207, distance: 162.7
click at [364, 207] on div "Manage Networks 19 Sites 102265 Staff 10 Stewards 86 Support Questions 12 Page …" at bounding box center [587, 427] width 964 height 855
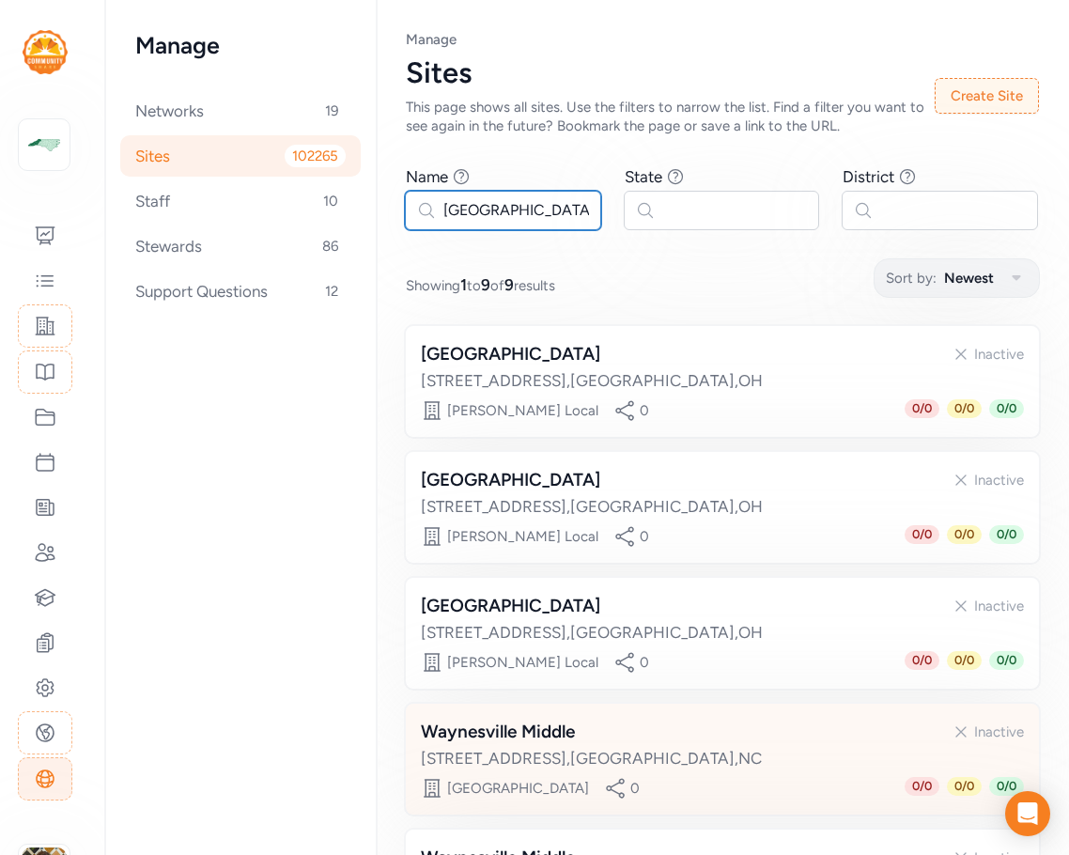
type input "waynesville"
click at [689, 744] on div "Waynesville Middle Inactive" at bounding box center [722, 732] width 603 height 26
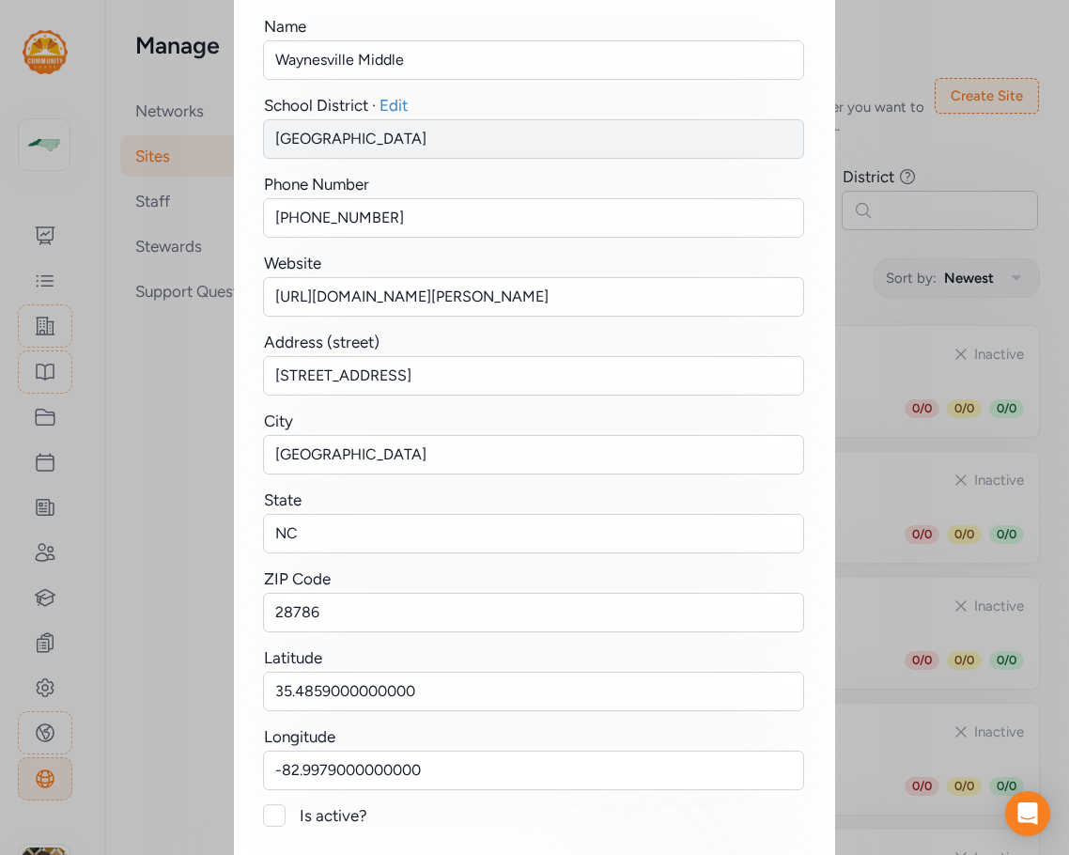
scroll to position [231, 0]
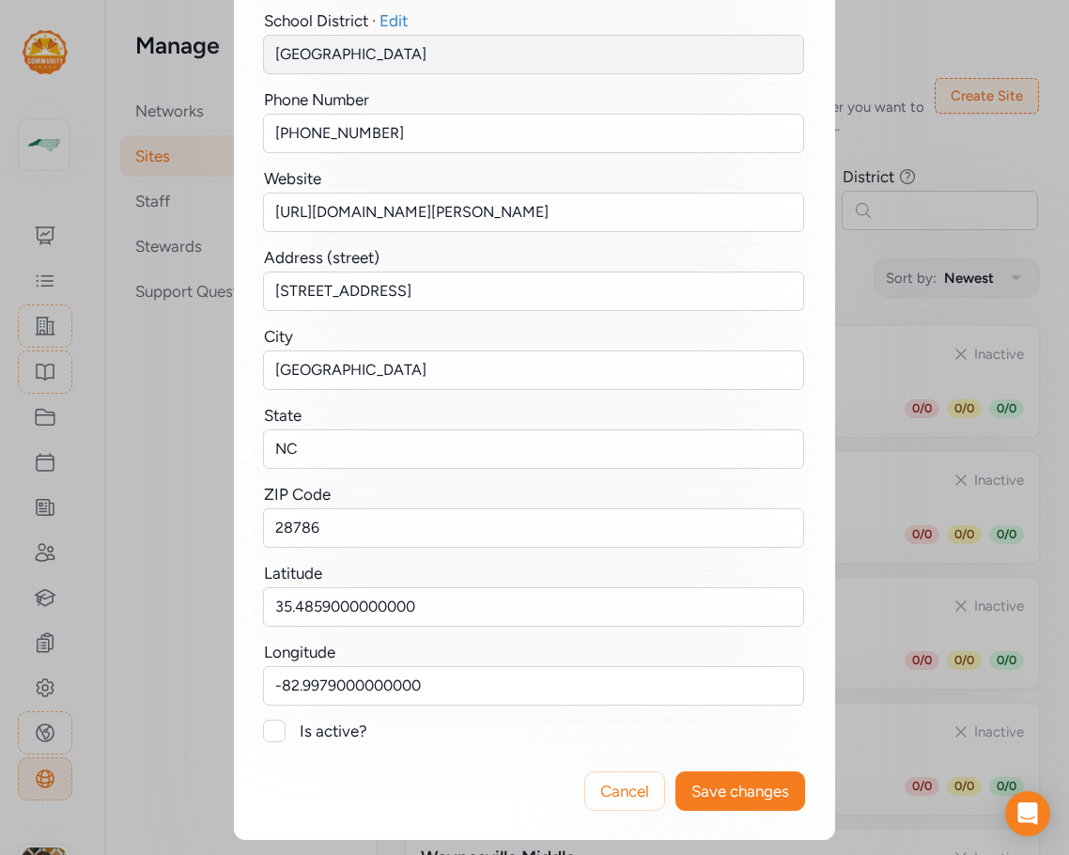
click at [309, 727] on div "Is active?" at bounding box center [553, 731] width 506 height 23
checkbox input "true"
click at [723, 794] on span "Save changes" at bounding box center [741, 791] width 98 height 23
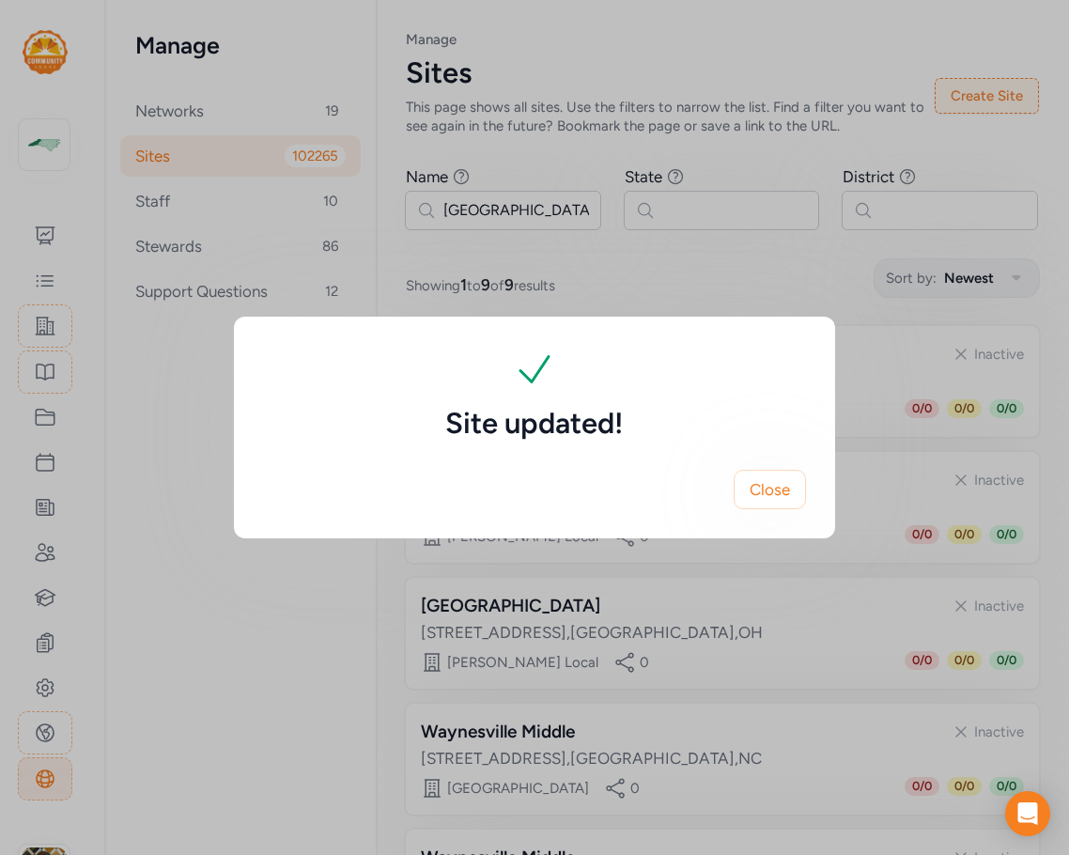
scroll to position [0, 0]
click at [770, 482] on span "Close" at bounding box center [770, 489] width 40 height 23
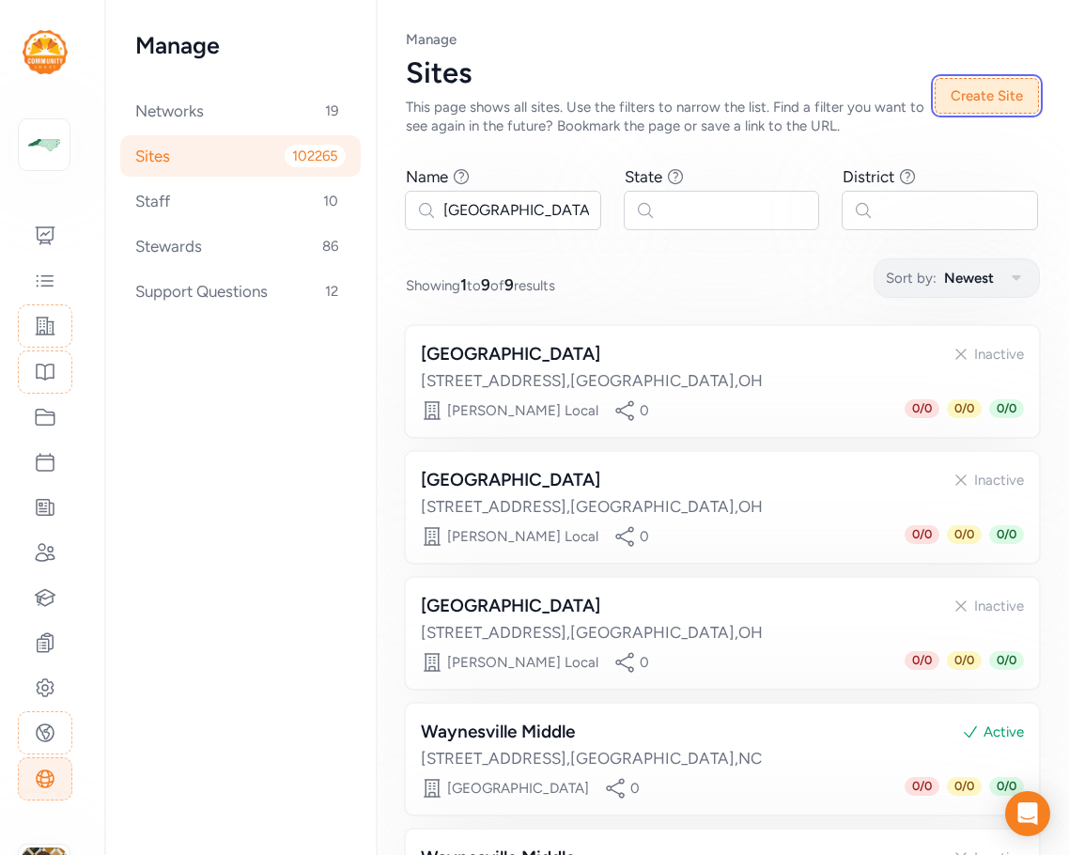
click at [899, 86] on button "Create Site" at bounding box center [987, 96] width 104 height 36
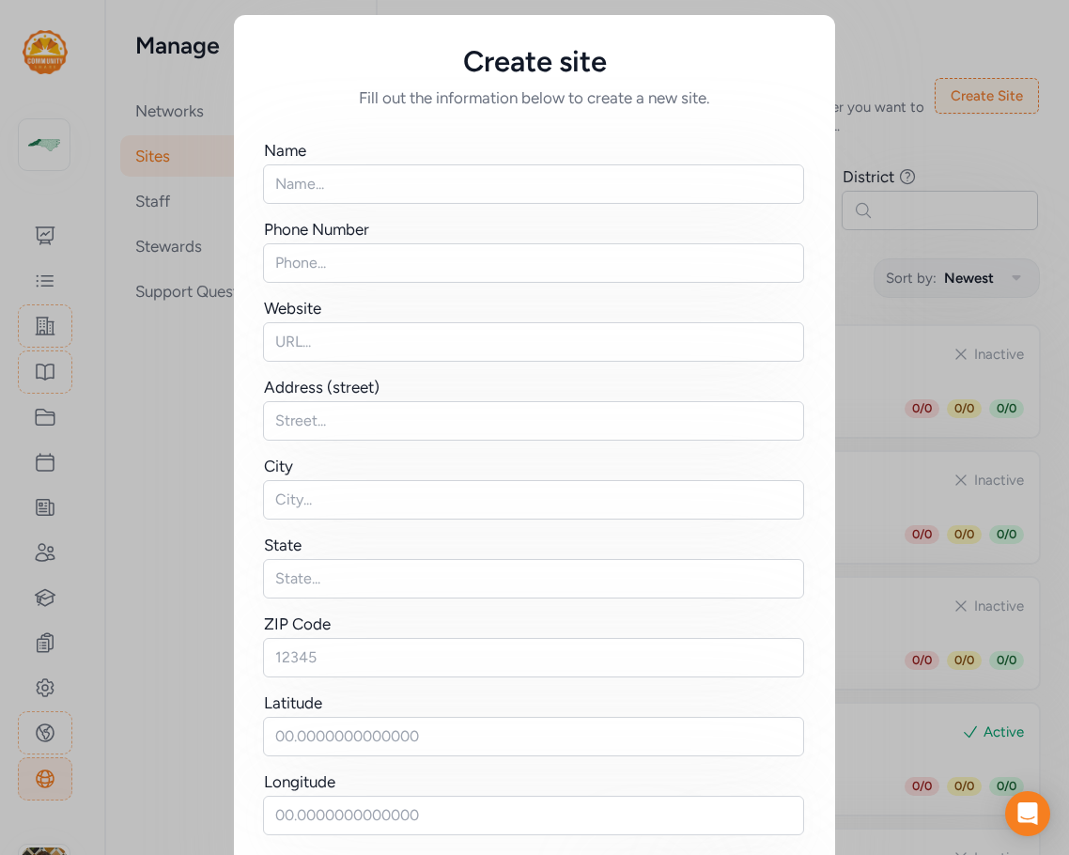
click at [867, 140] on div "Create site Fill out the information below to create a new site. Name Phone Num…" at bounding box center [534, 473] width 1069 height 947
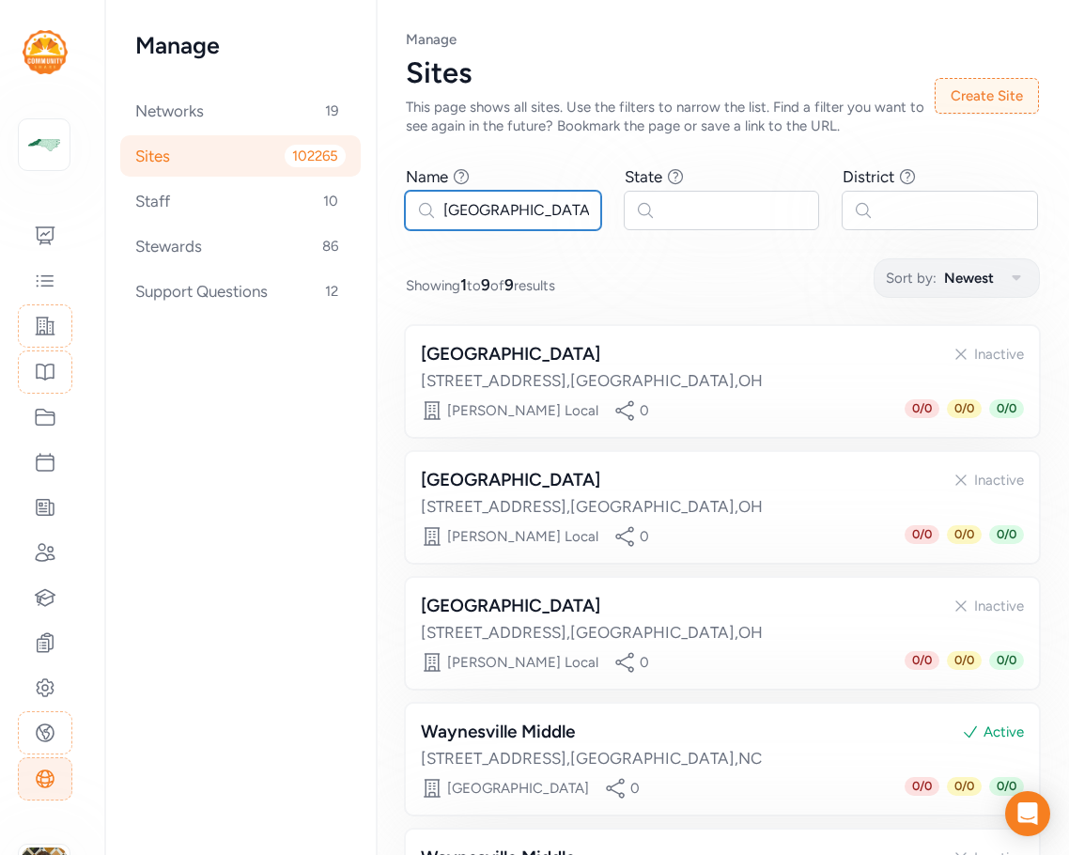
drag, startPoint x: 546, startPoint y: 215, endPoint x: 419, endPoint y: 214, distance: 126.9
click at [419, 214] on input "waynesville" at bounding box center [503, 210] width 196 height 39
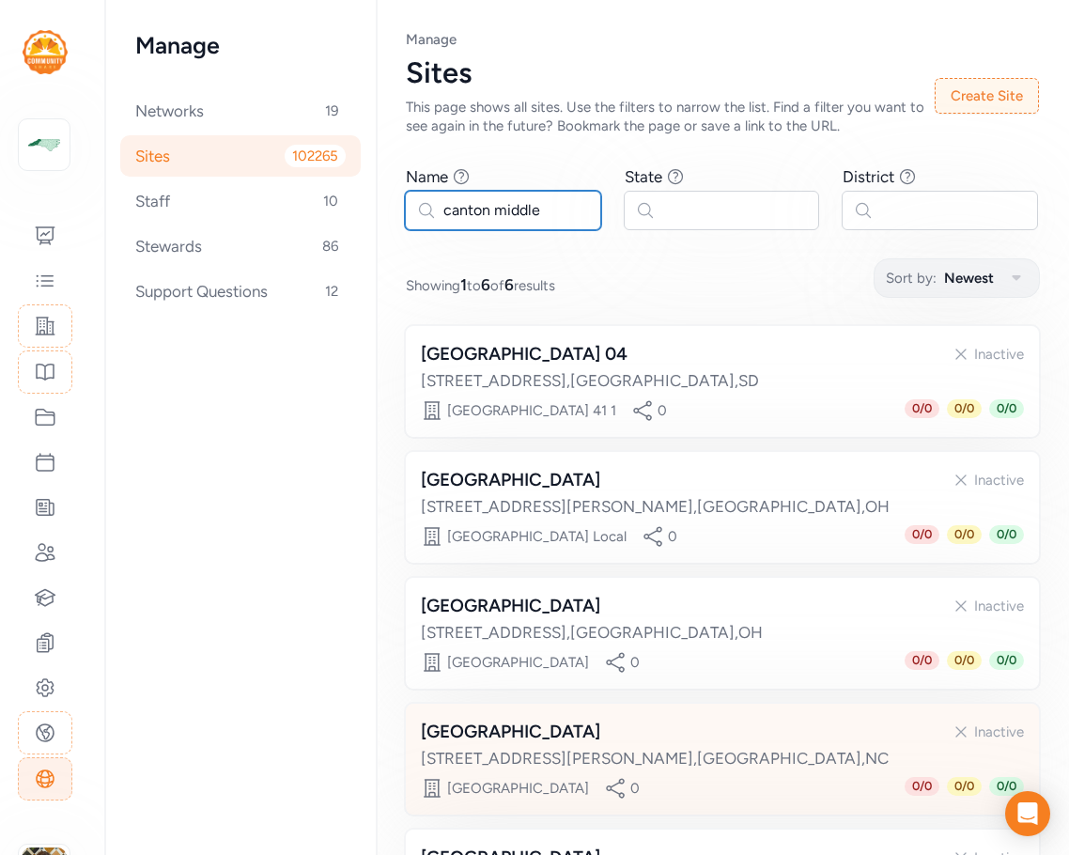
type input "canton middle"
click at [724, 725] on div "Canton Middle Inactive" at bounding box center [722, 732] width 603 height 26
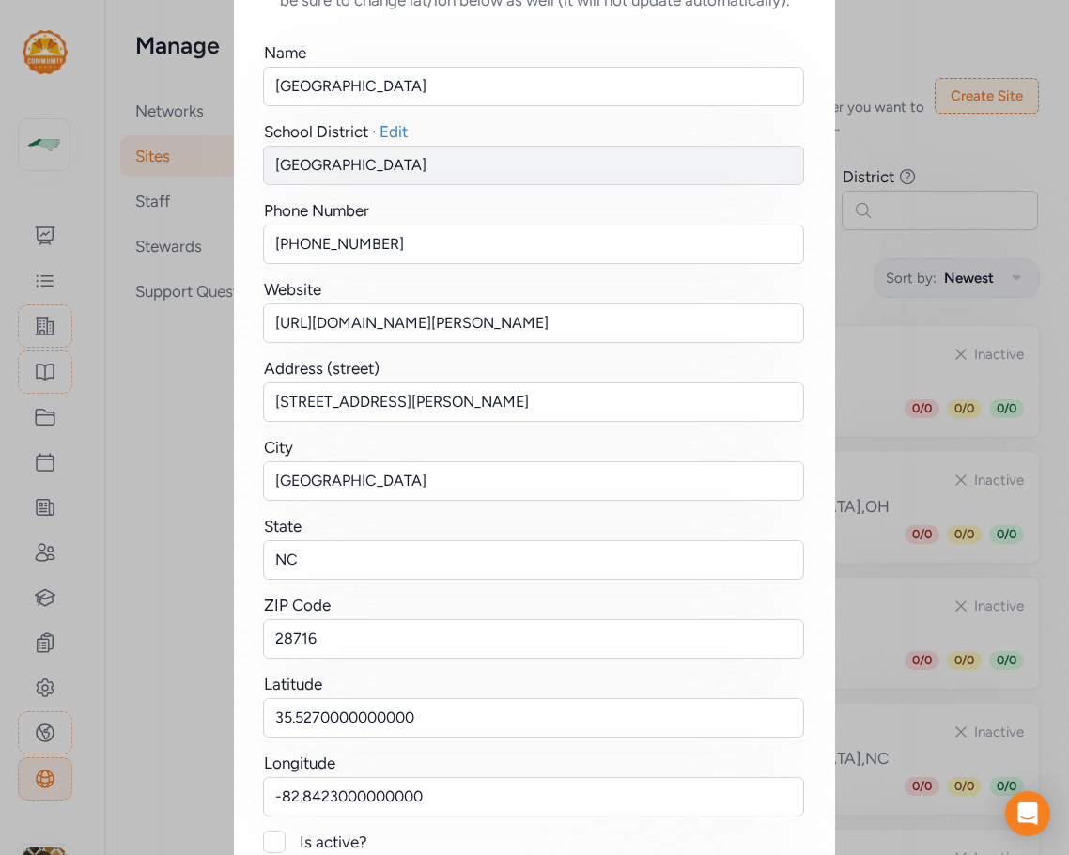
scroll to position [231, 0]
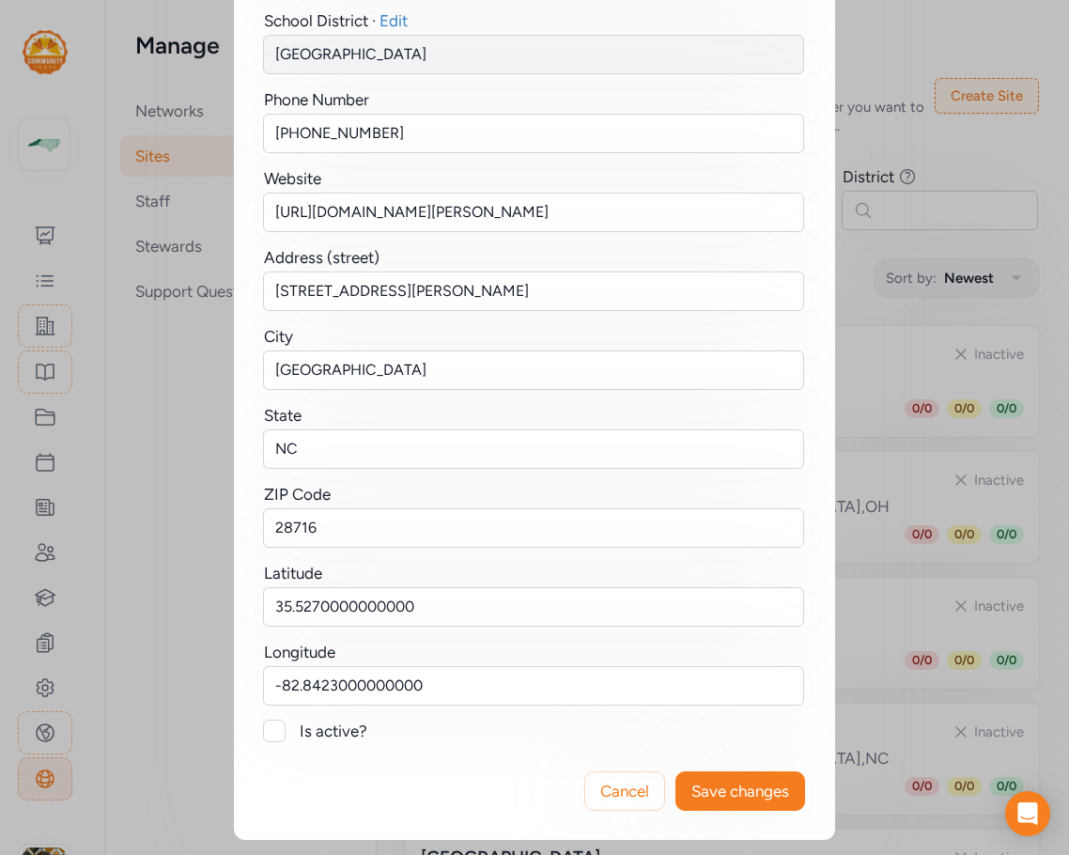
click at [275, 725] on div at bounding box center [274, 731] width 23 height 23
checkbox input "true"
click at [712, 776] on button "Save changes" at bounding box center [741, 790] width 130 height 39
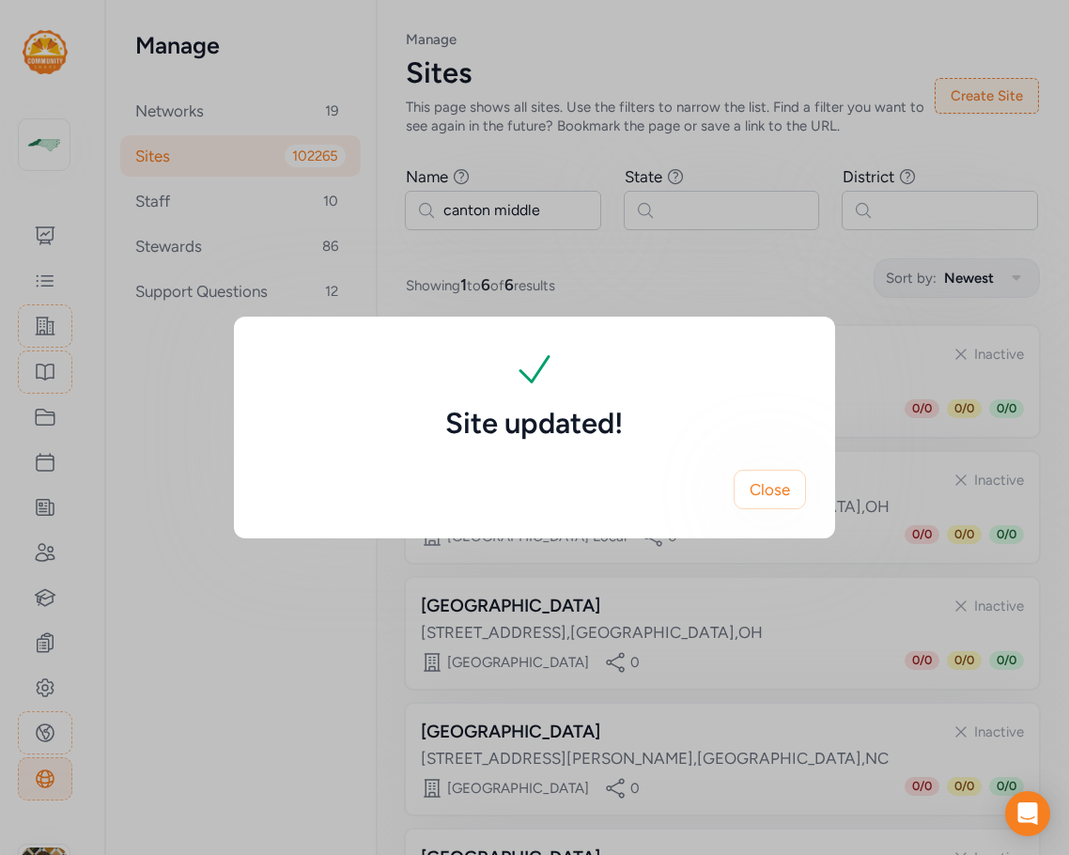
scroll to position [0, 0]
click at [787, 494] on span "Close" at bounding box center [770, 489] width 40 height 23
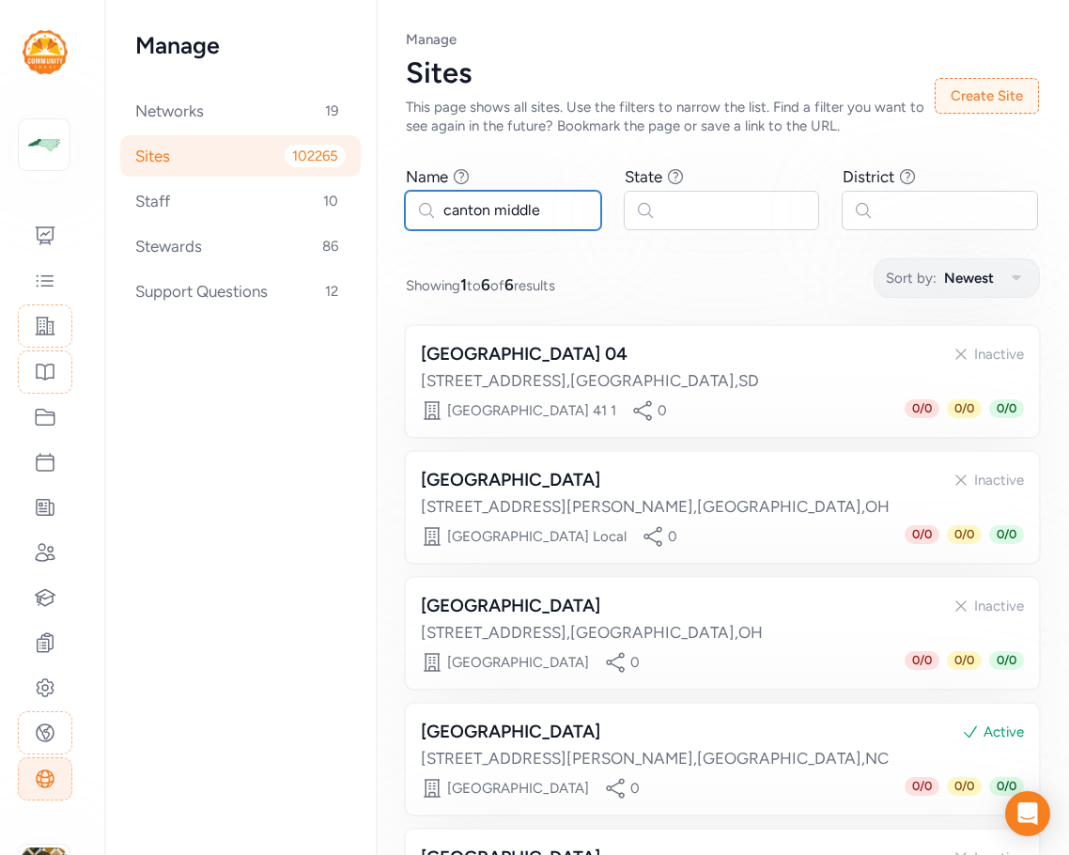
drag, startPoint x: 559, startPoint y: 210, endPoint x: 390, endPoint y: 205, distance: 169.2
click at [390, 205] on div "Page Sites Manage Sites This page shows all sites. Use the filters to narrow th…" at bounding box center [722, 574] width 693 height 1149
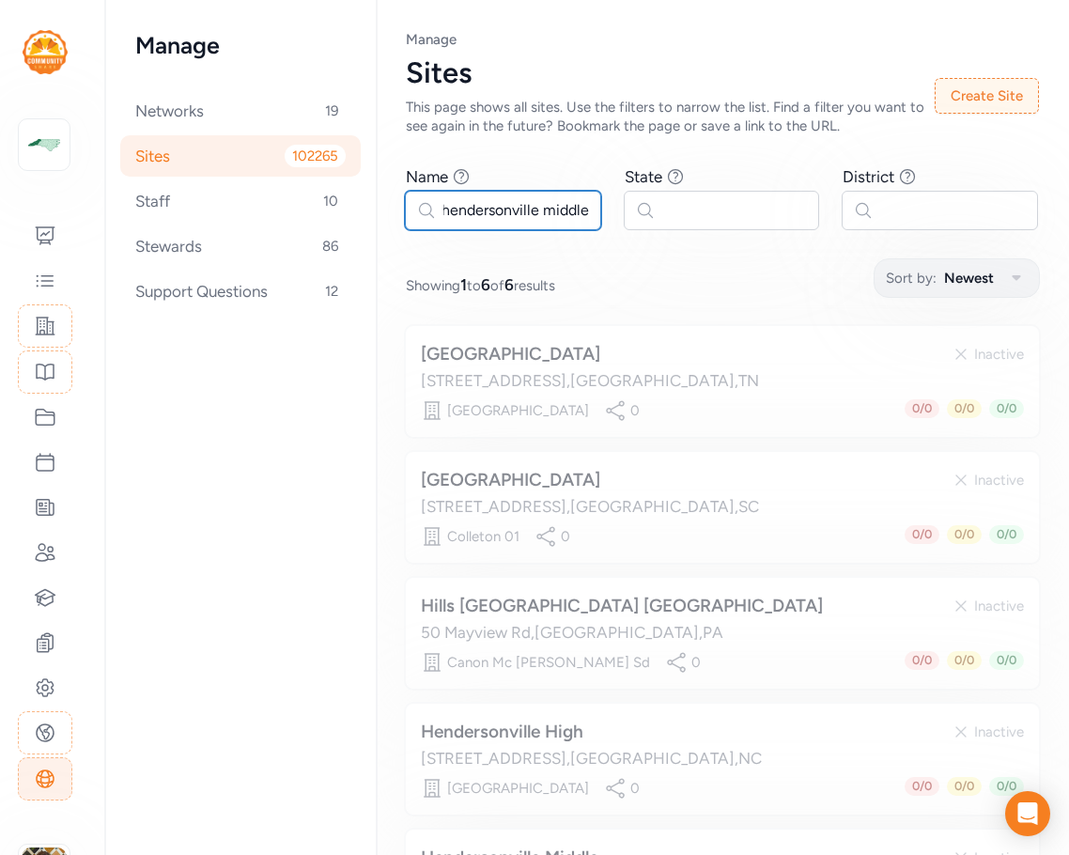
scroll to position [0, 1]
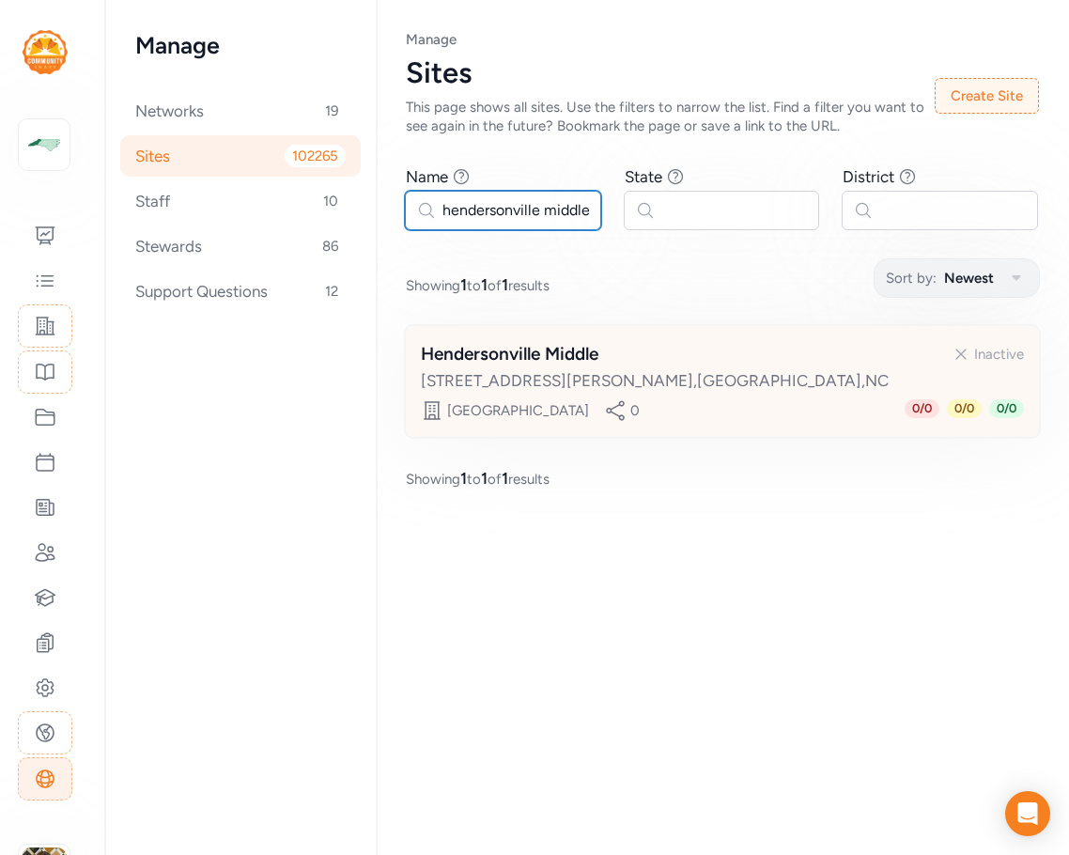
type input "hendersonville middle"
click at [730, 377] on div "825 North Whitted Street , Hendersonville , NC" at bounding box center [722, 380] width 603 height 23
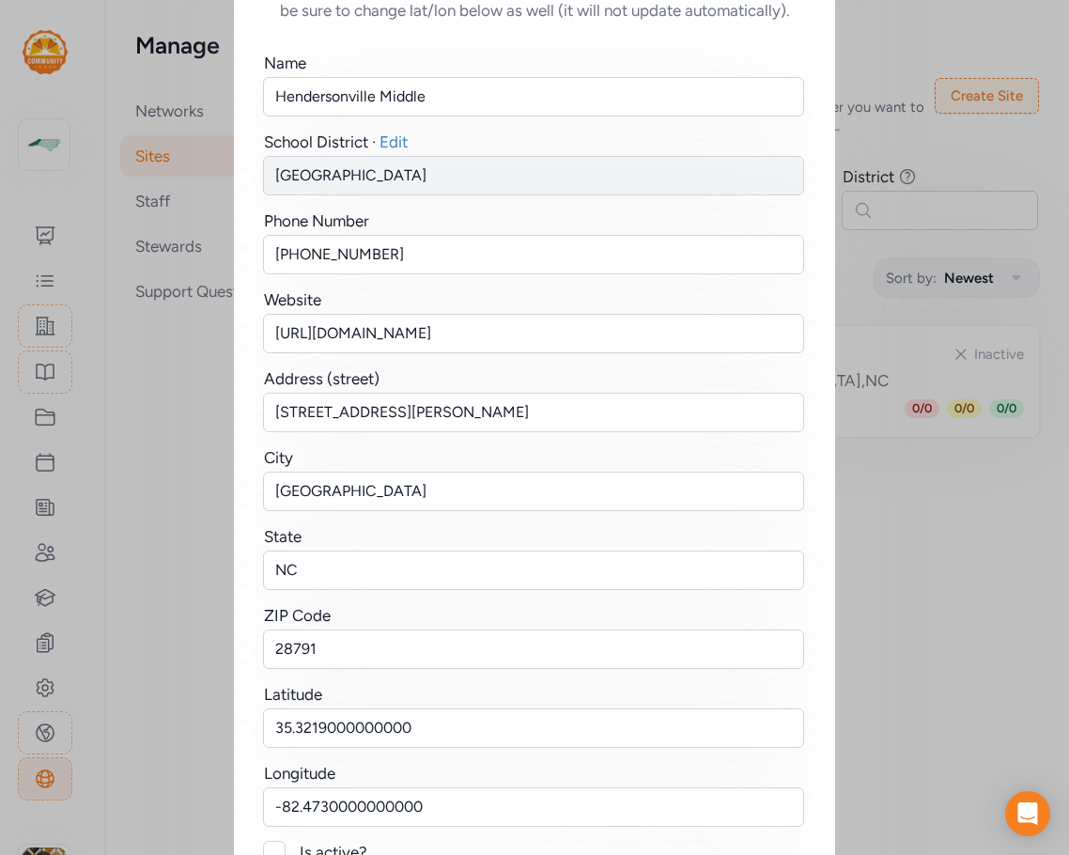
scroll to position [231, 0]
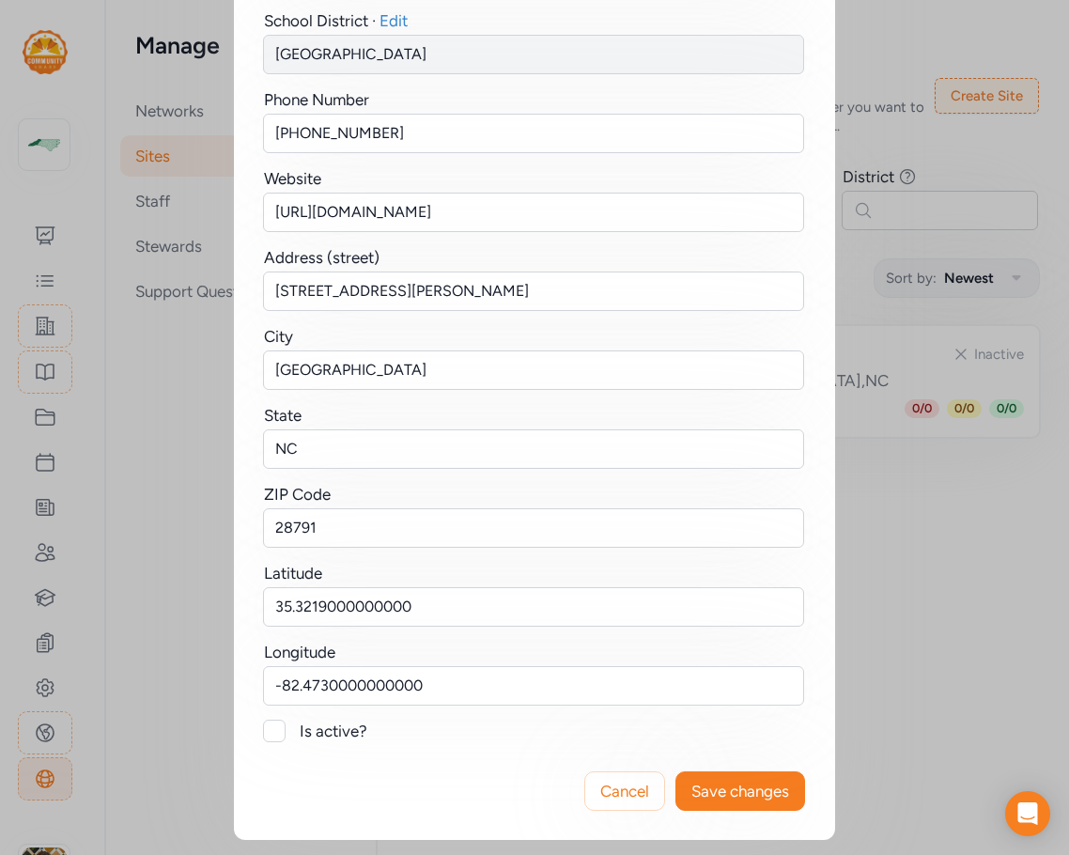
click at [263, 726] on div at bounding box center [274, 731] width 23 height 23
checkbox input "true"
click at [735, 795] on span "Save changes" at bounding box center [741, 791] width 98 height 23
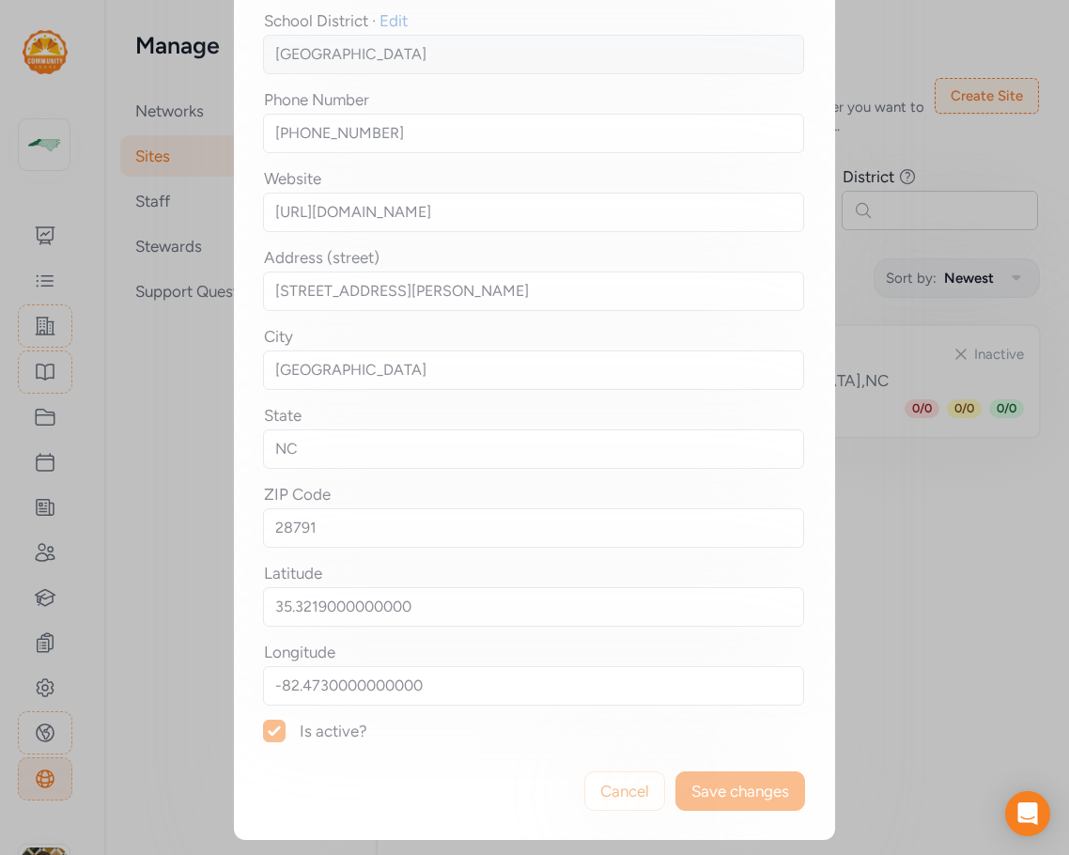
scroll to position [0, 0]
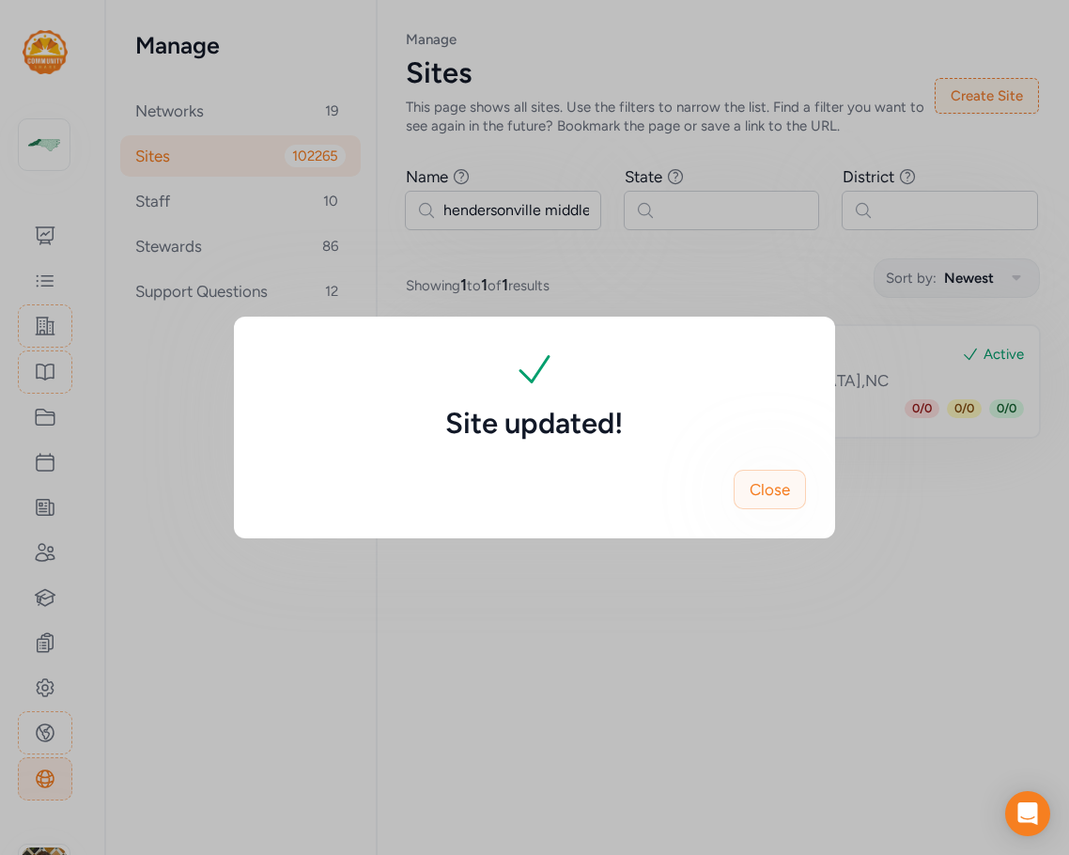
click at [786, 486] on span "Close" at bounding box center [770, 489] width 40 height 23
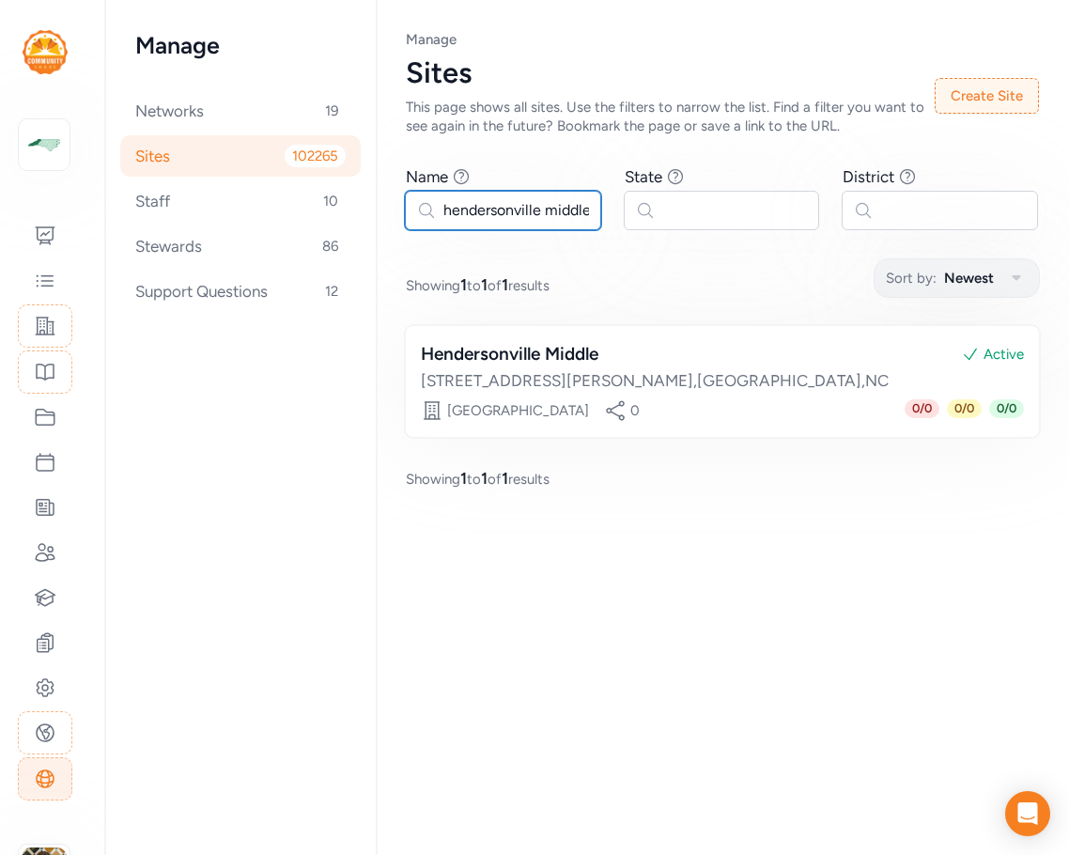
drag, startPoint x: 575, startPoint y: 211, endPoint x: 429, endPoint y: 213, distance: 145.7
click at [429, 213] on input "hendersonville middle" at bounding box center [503, 210] width 196 height 39
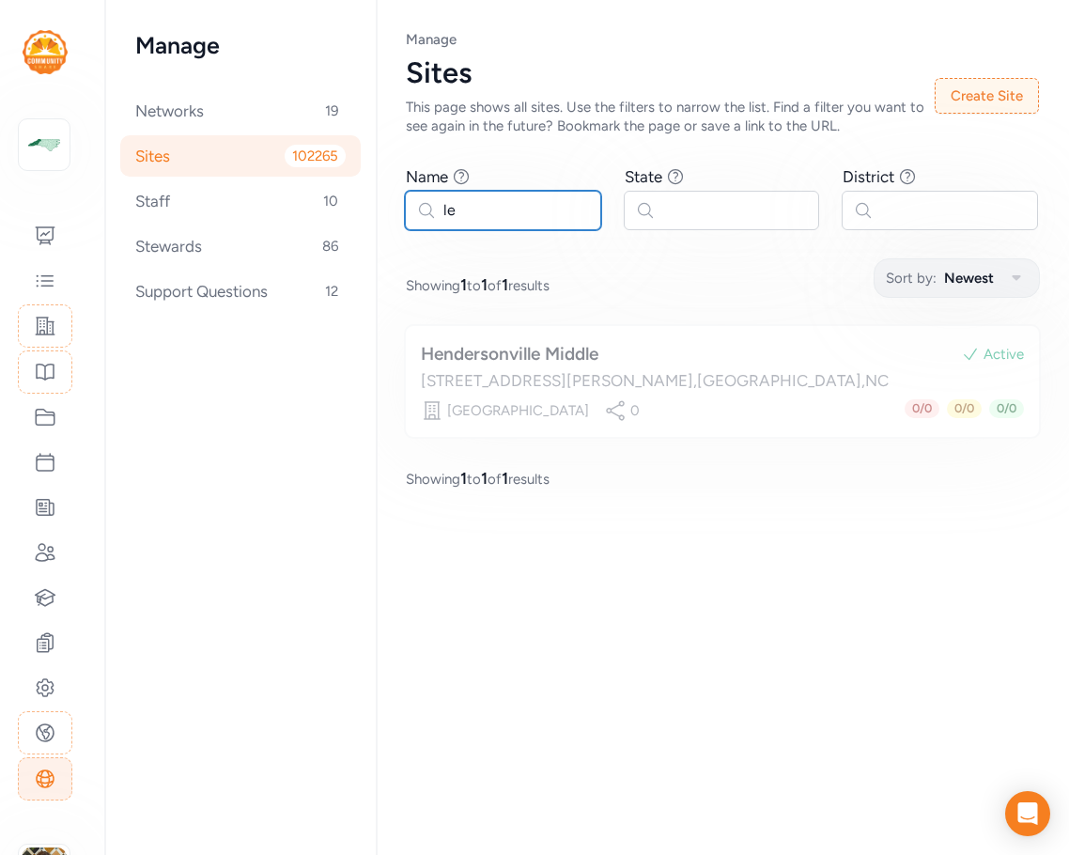
type input "e"
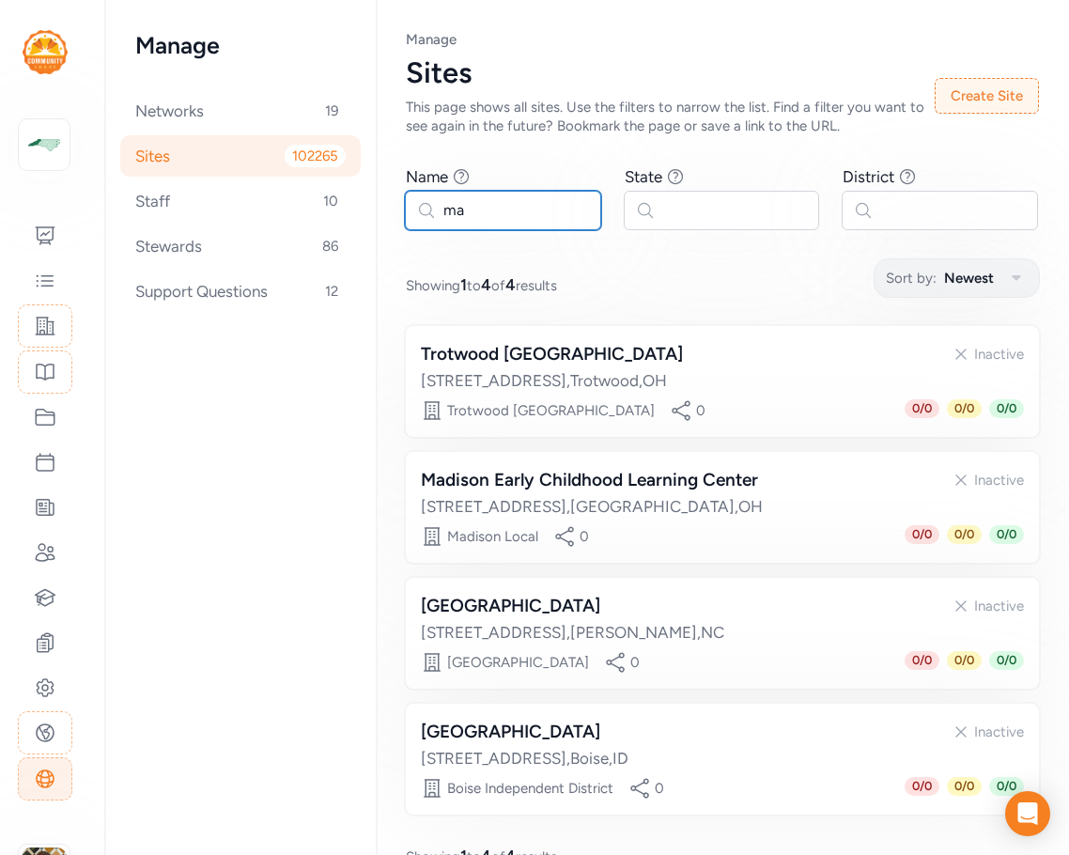
type input "m"
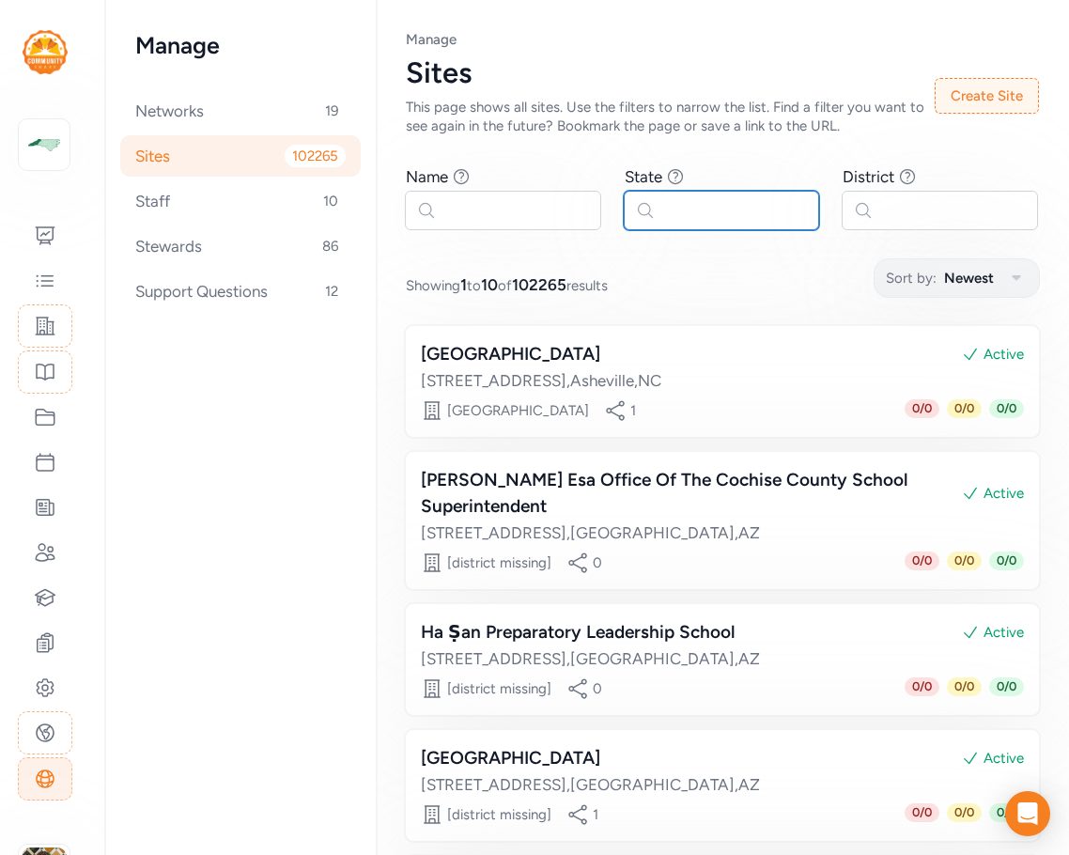
click at [718, 213] on input "text" at bounding box center [722, 210] width 196 height 39
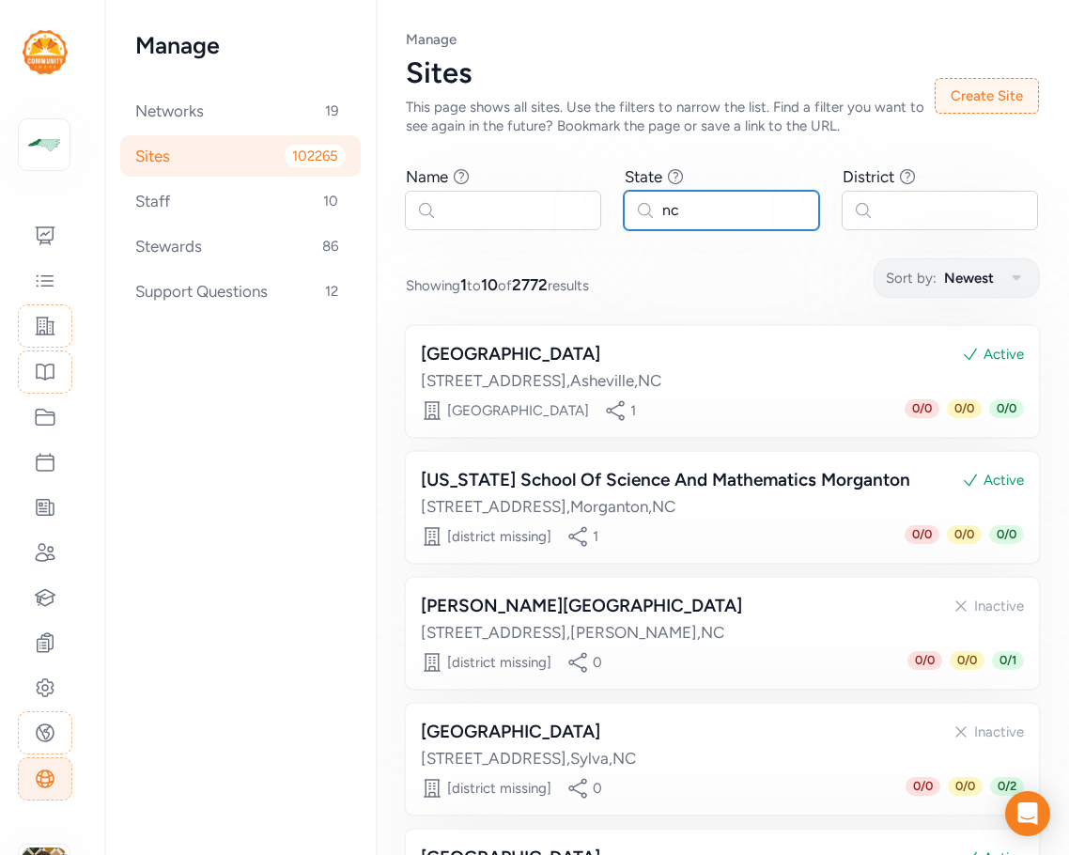
type input "nc"
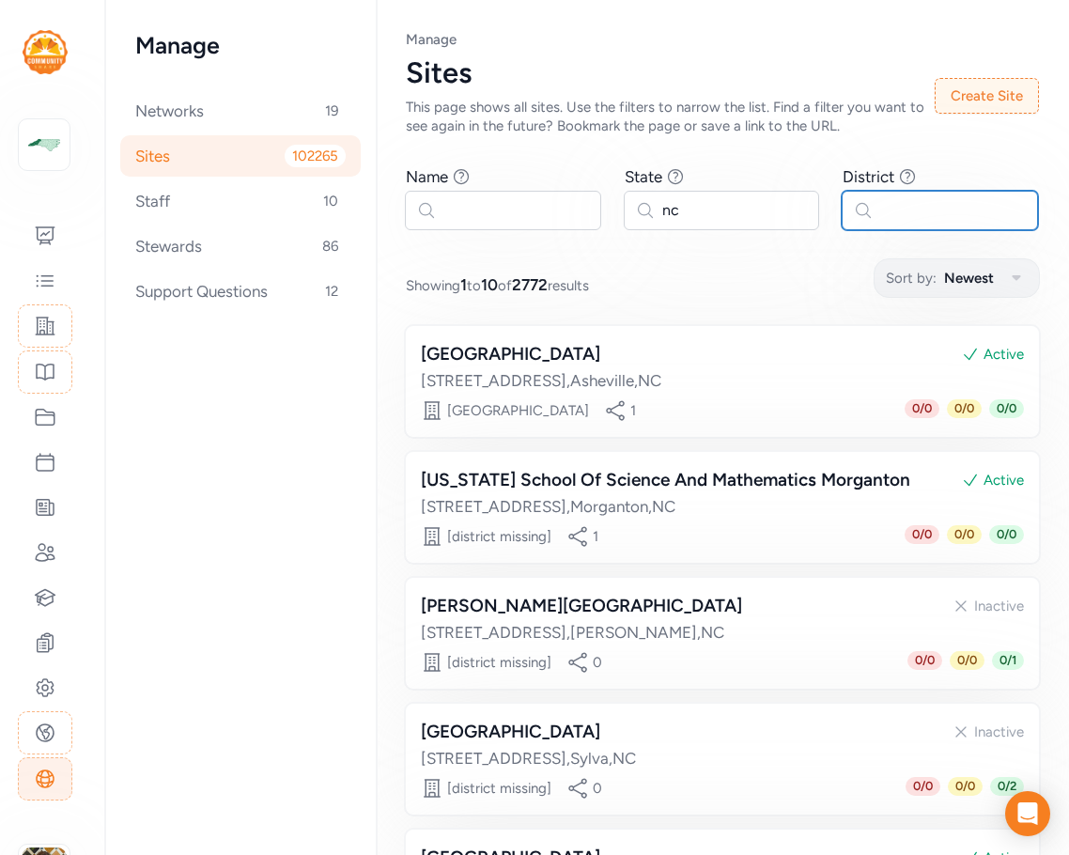
click at [878, 212] on input "text" at bounding box center [940, 210] width 196 height 39
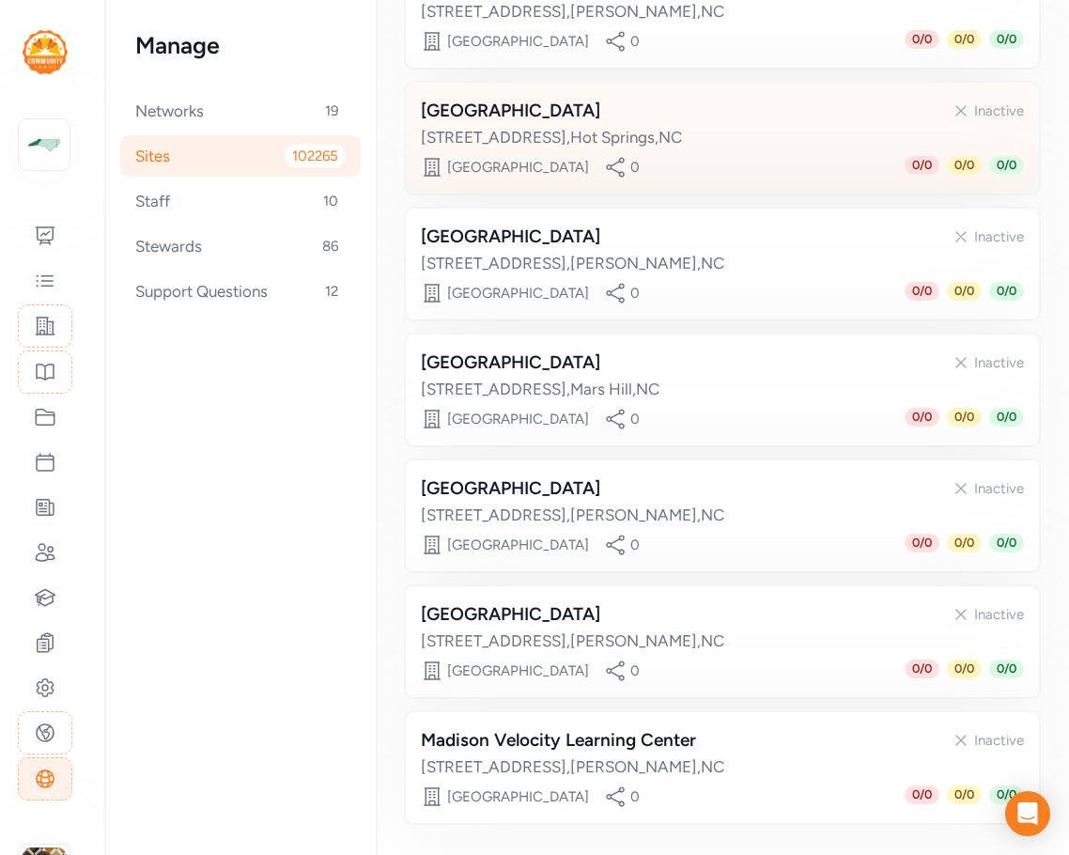
scroll to position [376, 0]
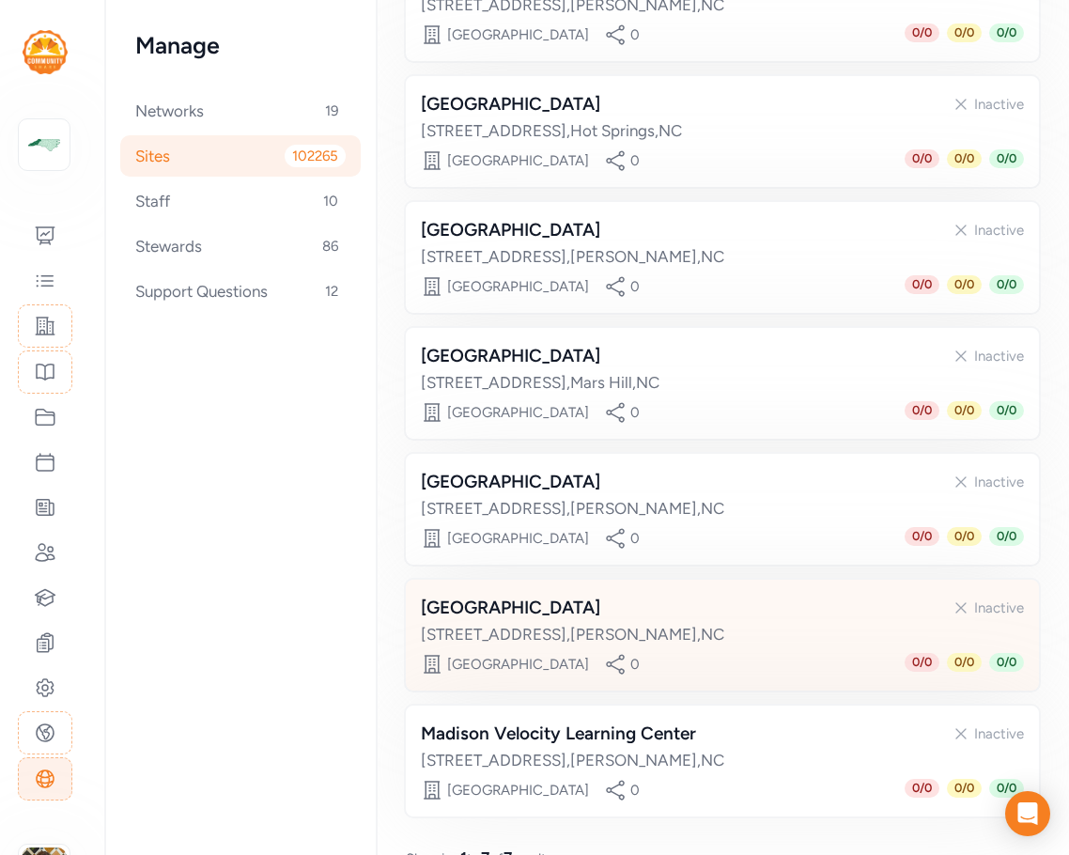
type input "madison"
click at [666, 610] on div "Madison Early College High Inactive" at bounding box center [722, 608] width 603 height 26
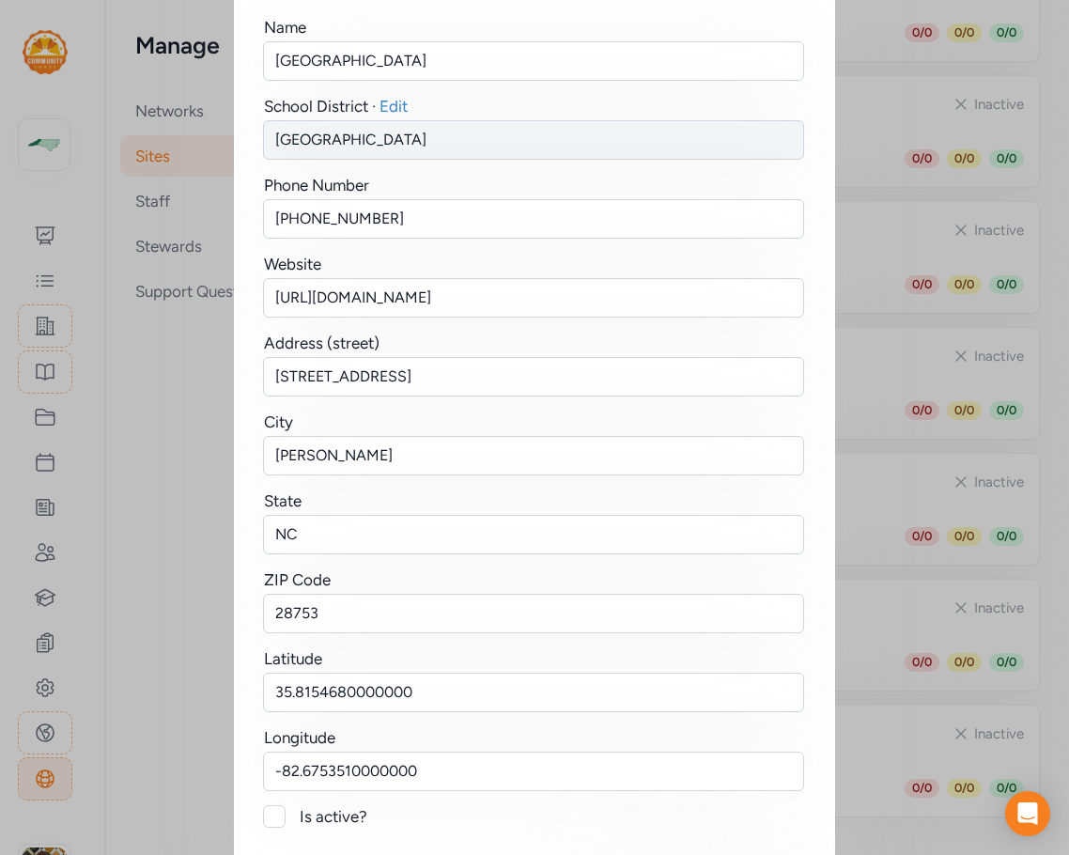
scroll to position [231, 0]
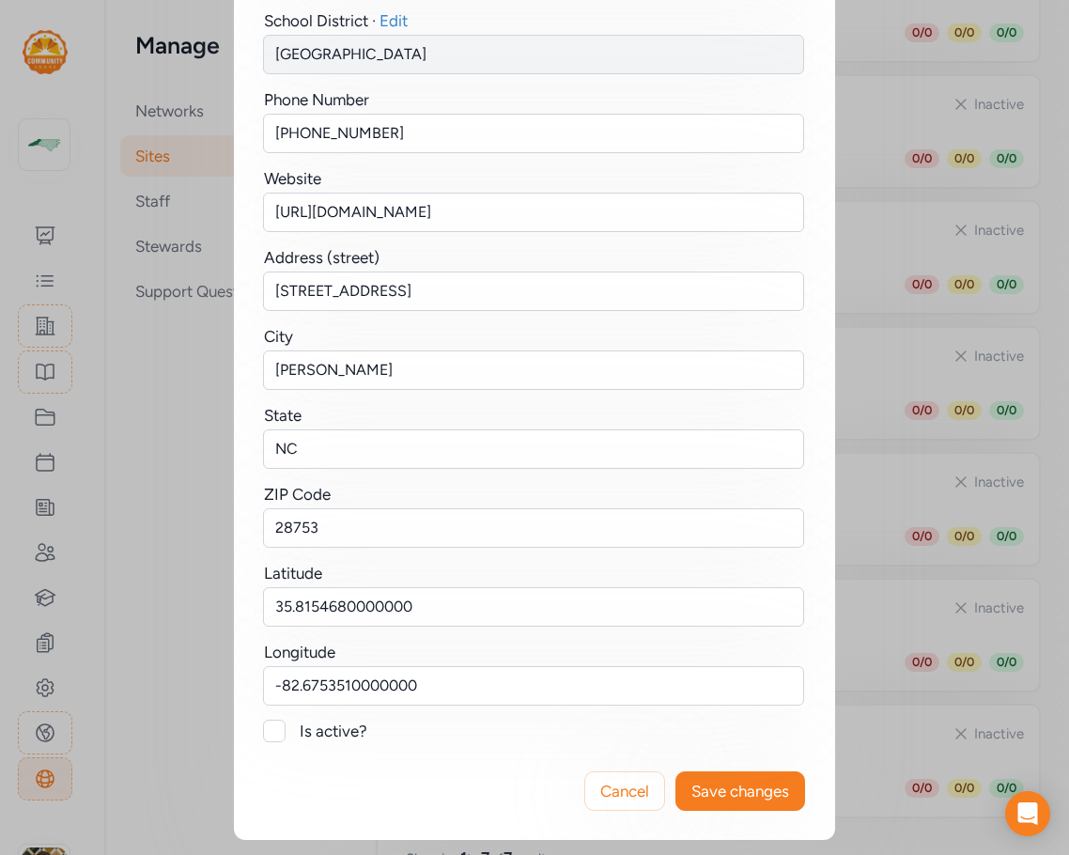
click at [283, 726] on div "Is active?" at bounding box center [534, 731] width 541 height 23
click at [271, 732] on div at bounding box center [274, 731] width 23 height 23
checkbox input "true"
click at [735, 792] on span "Save changes" at bounding box center [741, 791] width 98 height 23
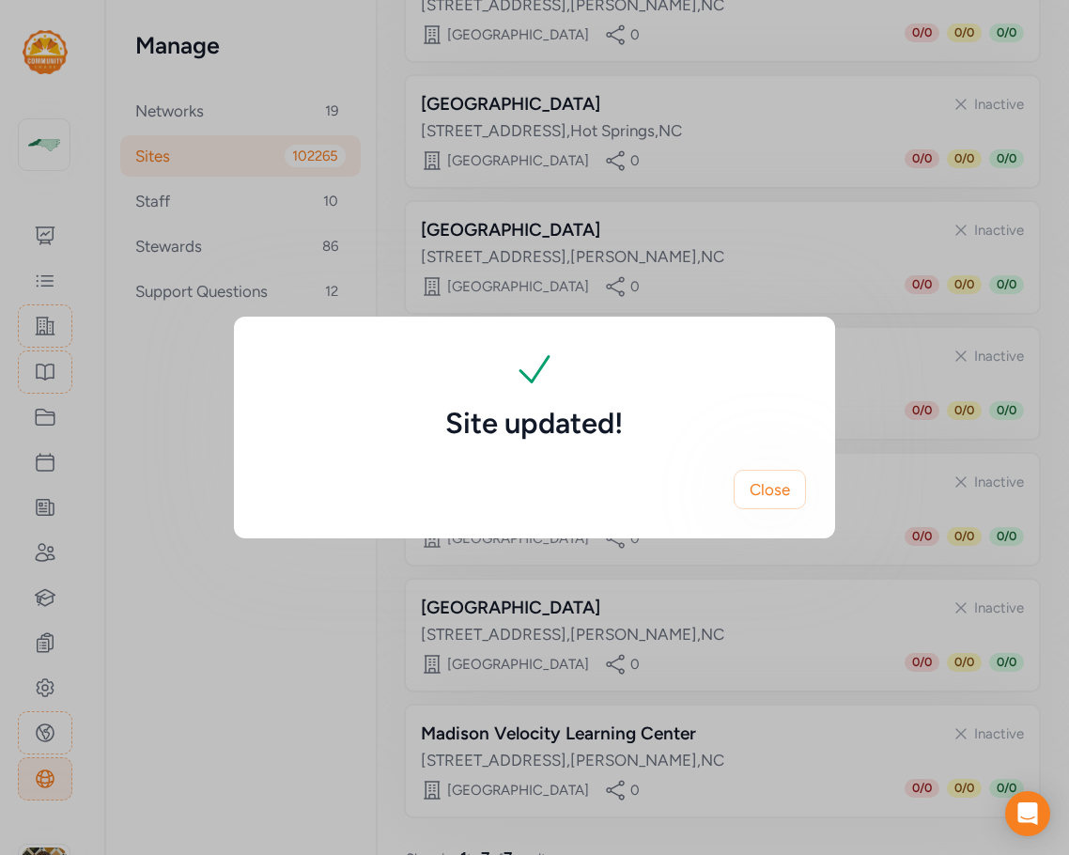
scroll to position [0, 0]
click at [770, 473] on button "Close" at bounding box center [770, 489] width 72 height 39
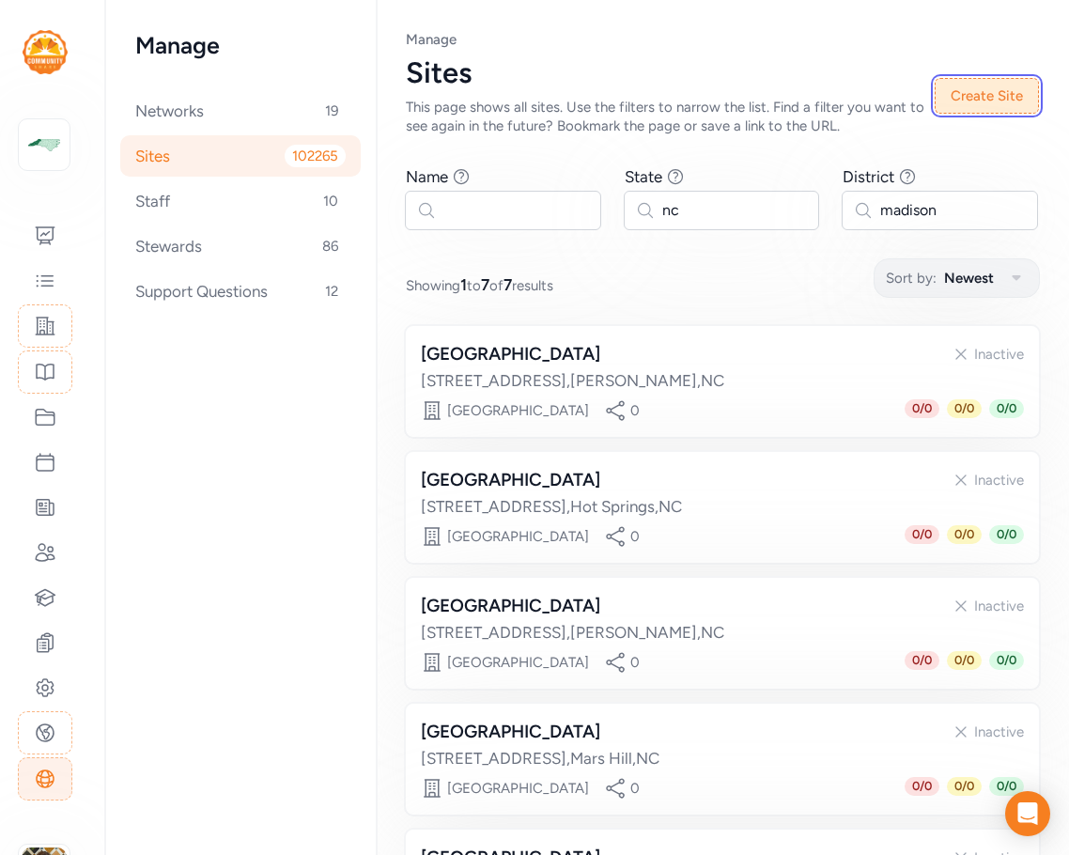
click at [899, 80] on button "Create Site" at bounding box center [987, 96] width 104 height 36
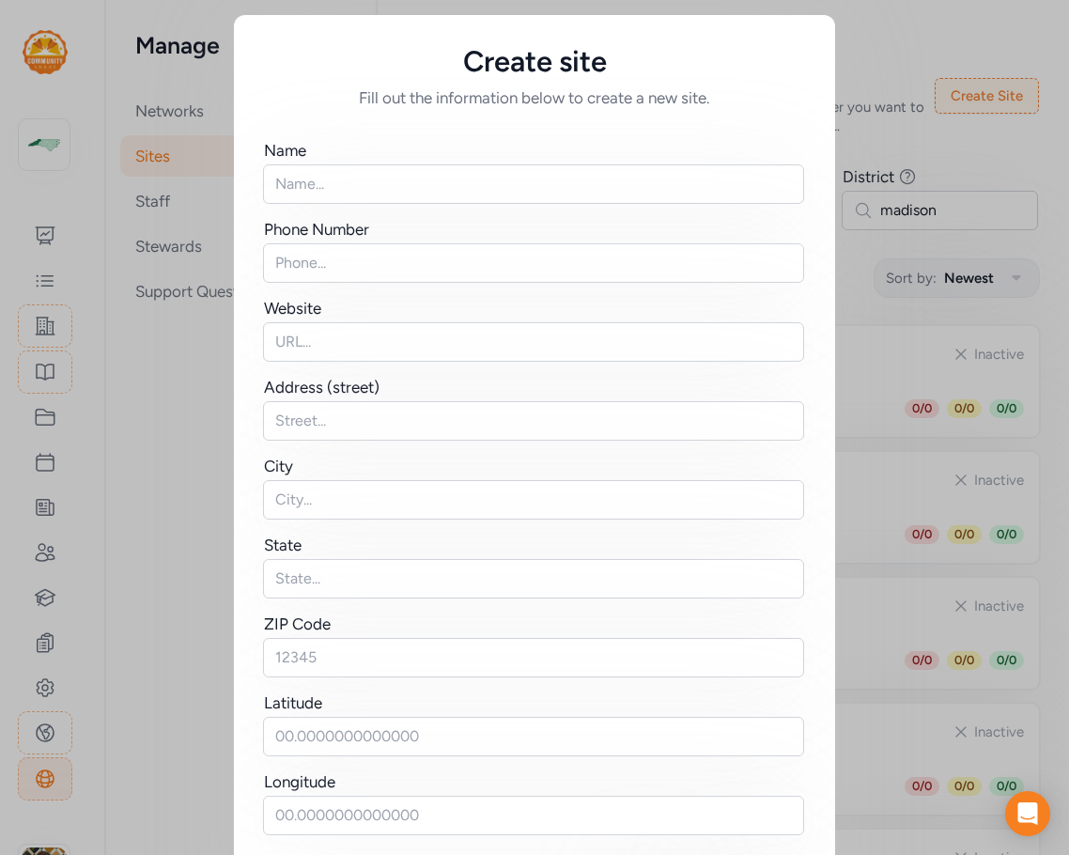
click at [899, 143] on div "Create site Fill out the information below to create a new site. Name Phone Num…" at bounding box center [534, 473] width 1069 height 947
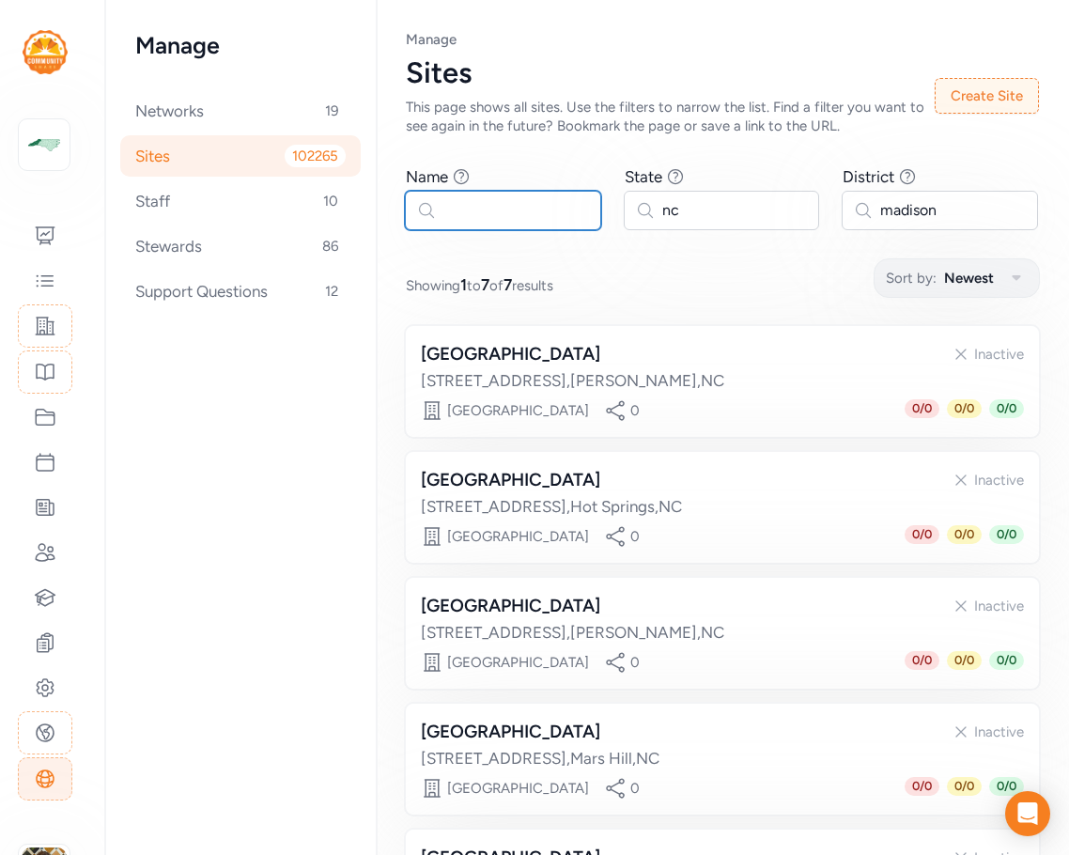
click at [519, 223] on input "text" at bounding box center [503, 210] width 196 height 39
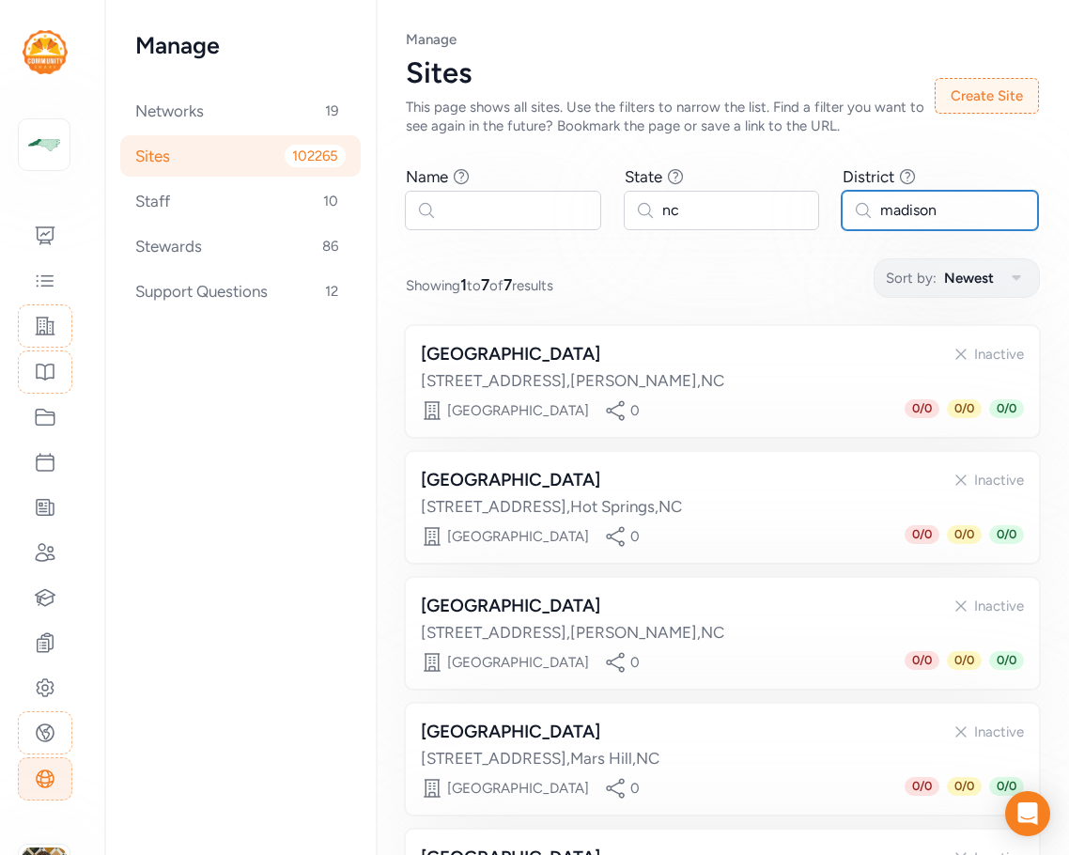
drag, startPoint x: 951, startPoint y: 211, endPoint x: 814, endPoint y: 207, distance: 137.3
click at [814, 207] on div "Name Find sites with a name that contains the phrase you type. State Find sites…" at bounding box center [722, 197] width 633 height 64
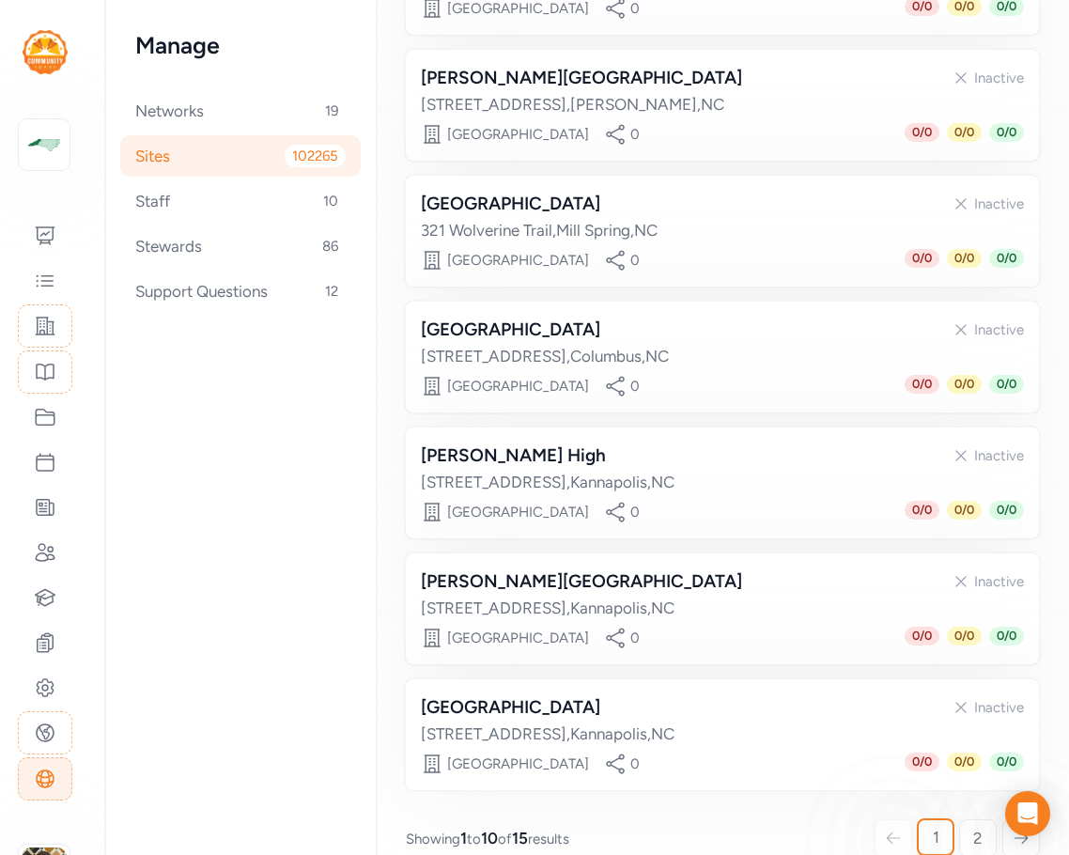
scroll to position [811, 0]
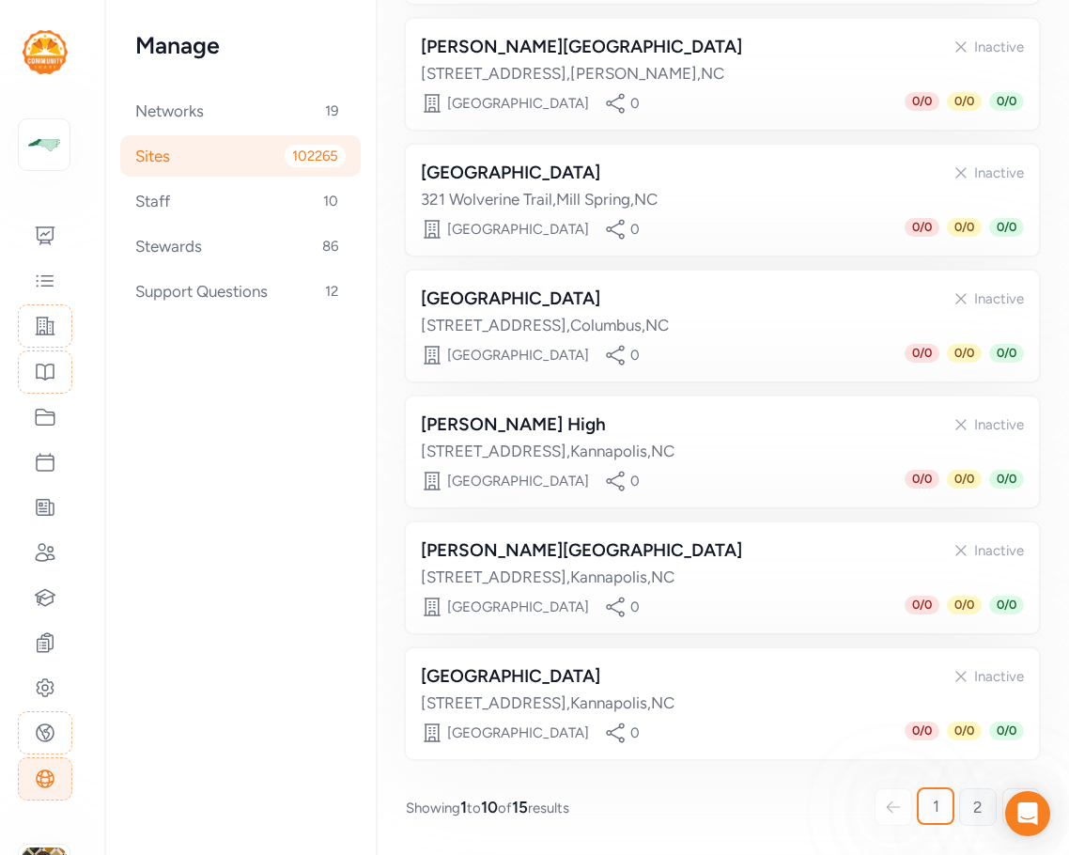
type input "pol"
click at [899, 810] on link "2" at bounding box center [978, 807] width 38 height 38
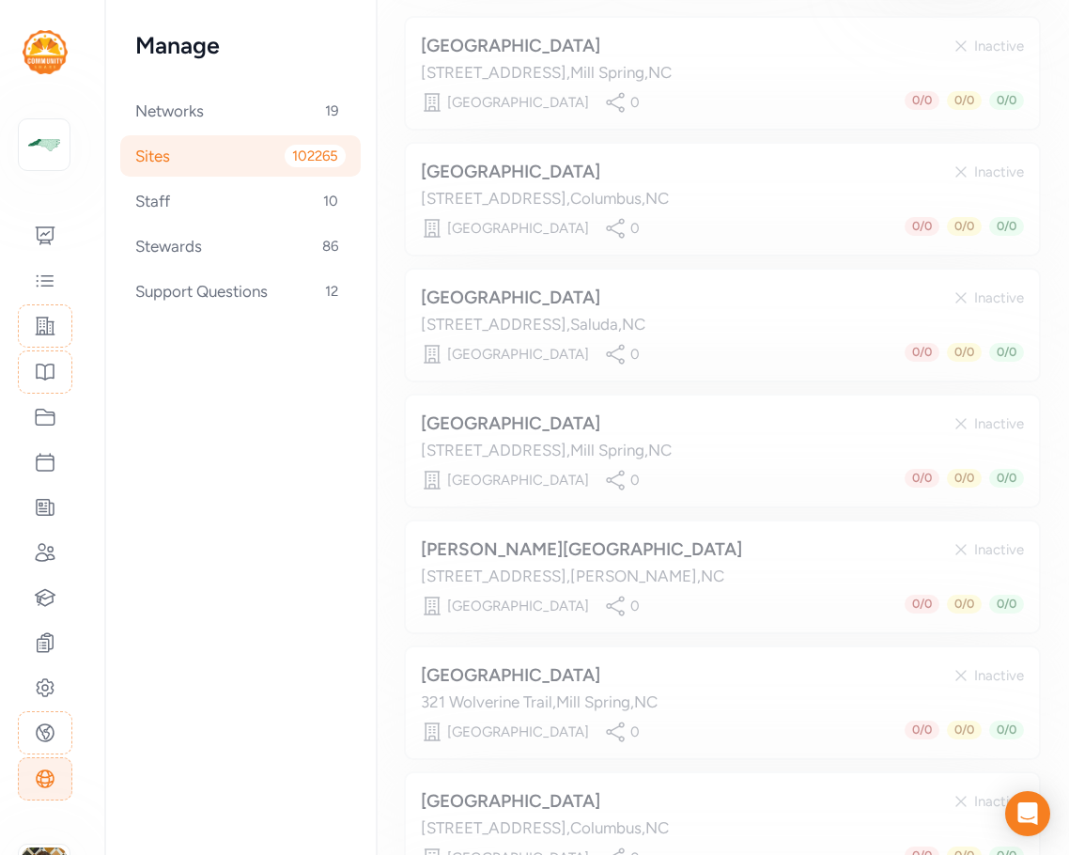
scroll to position [181, 0]
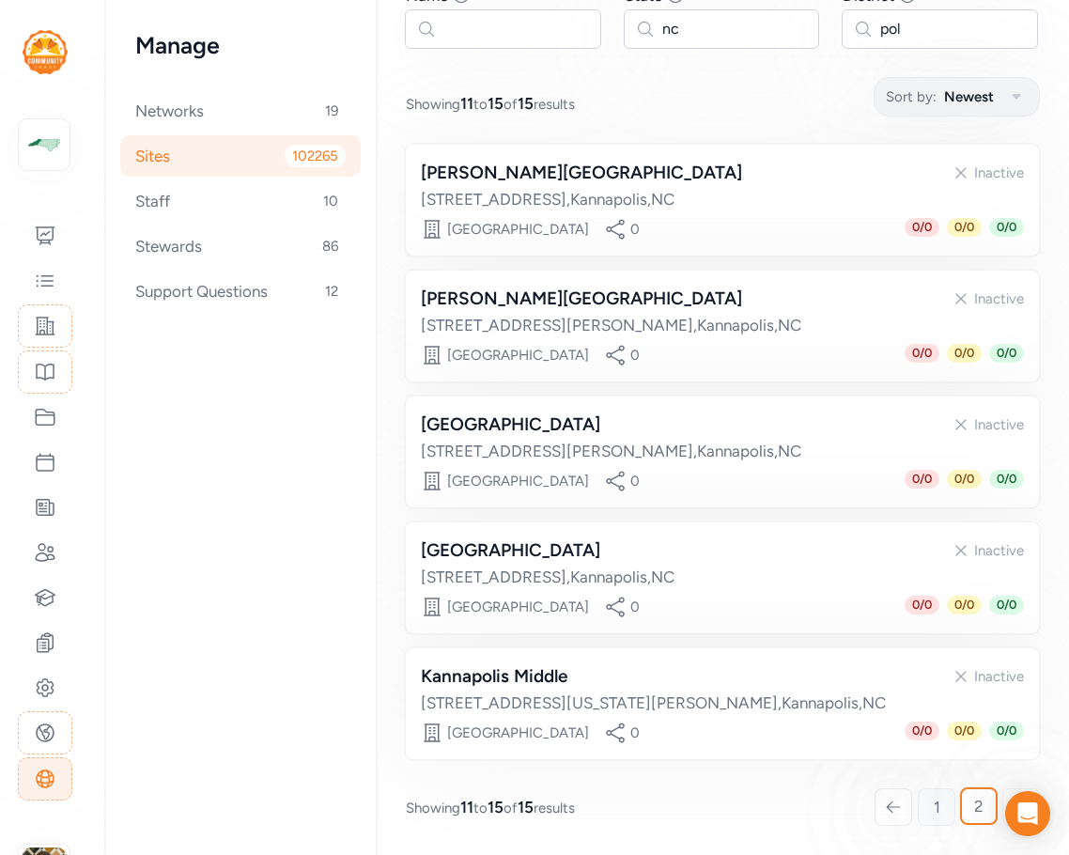
click at [899, 810] on link "1" at bounding box center [937, 807] width 38 height 38
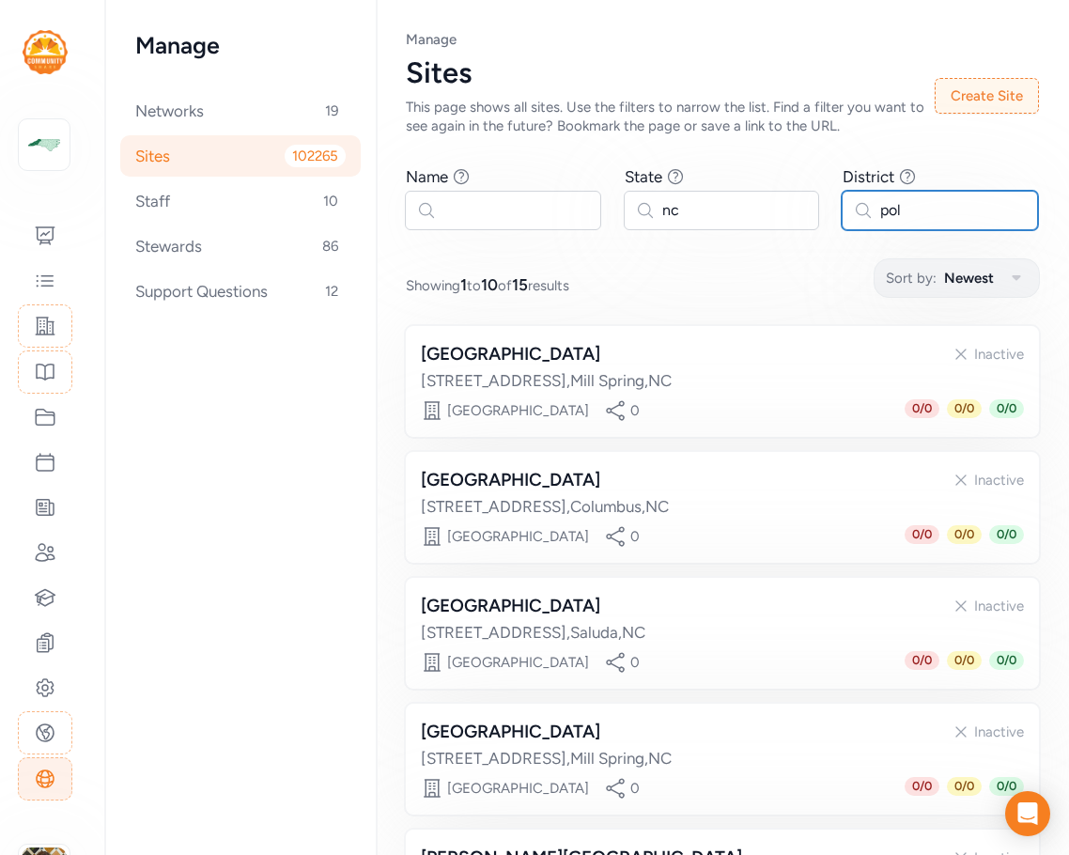
drag, startPoint x: 908, startPoint y: 212, endPoint x: 839, endPoint y: 210, distance: 68.7
click at [842, 210] on input "pol" at bounding box center [940, 210] width 196 height 39
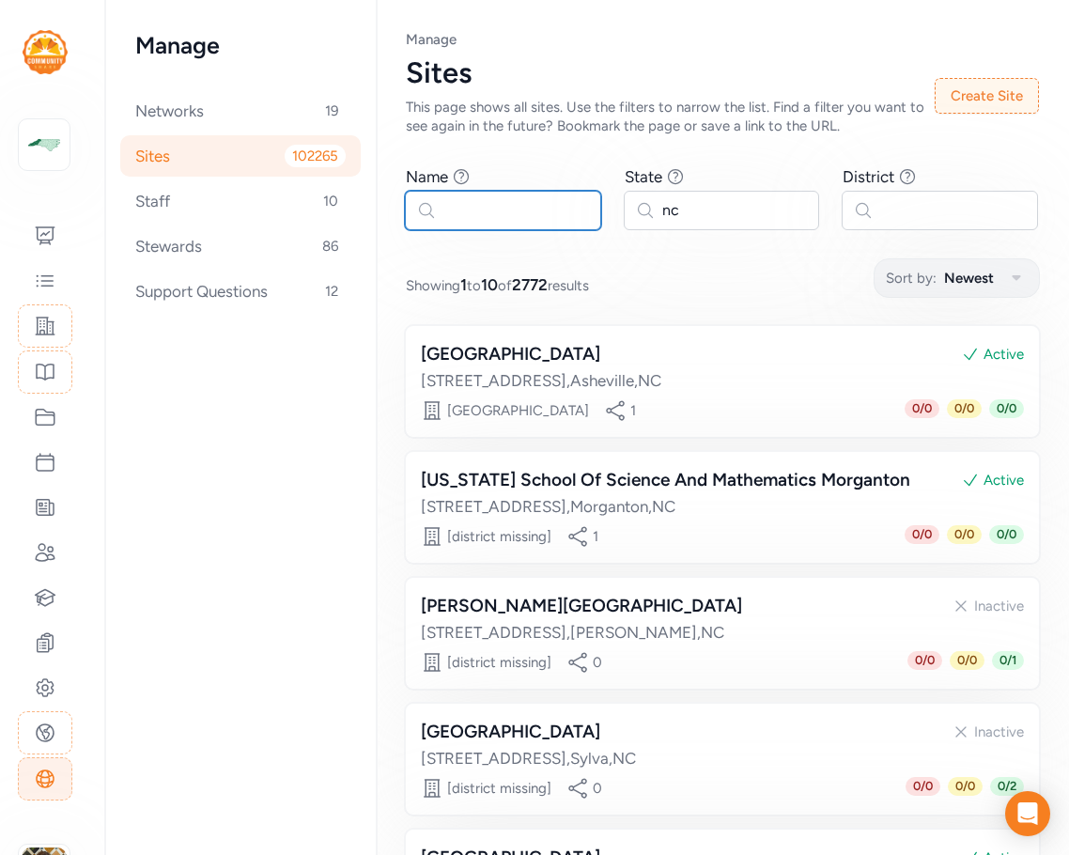
click at [519, 209] on input "text" at bounding box center [503, 210] width 196 height 39
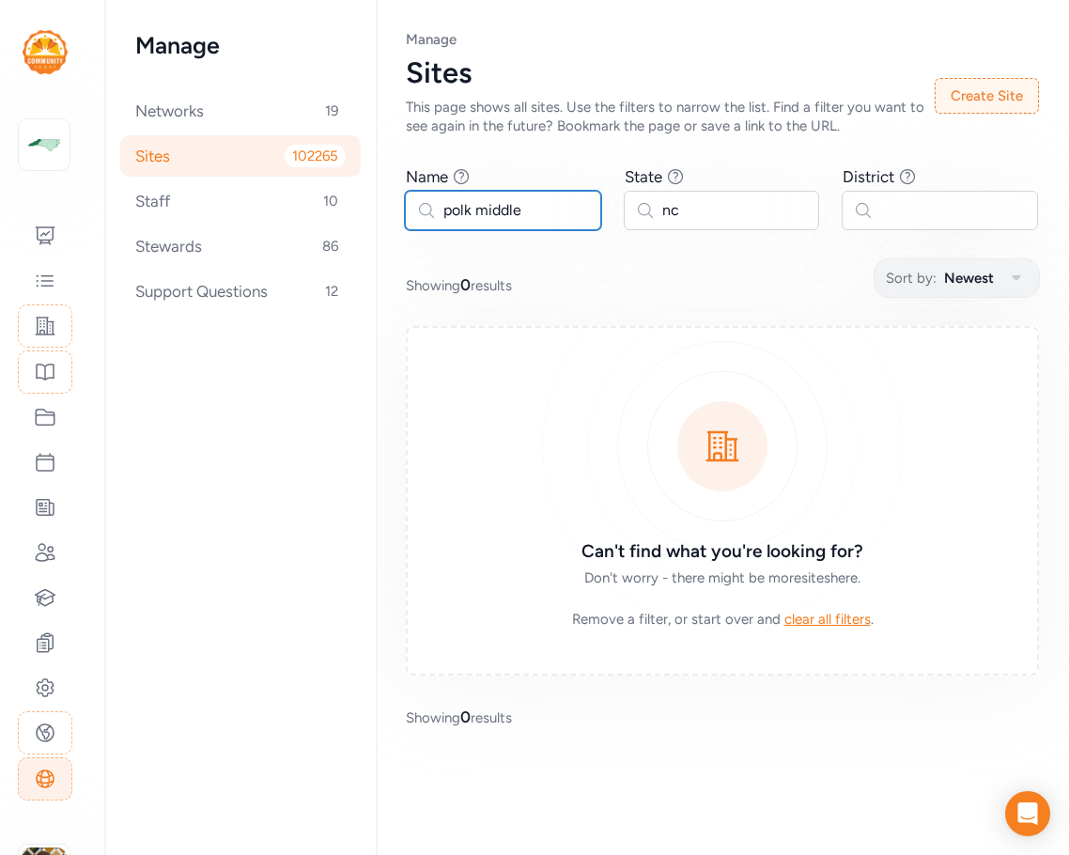
type input "polk middle"
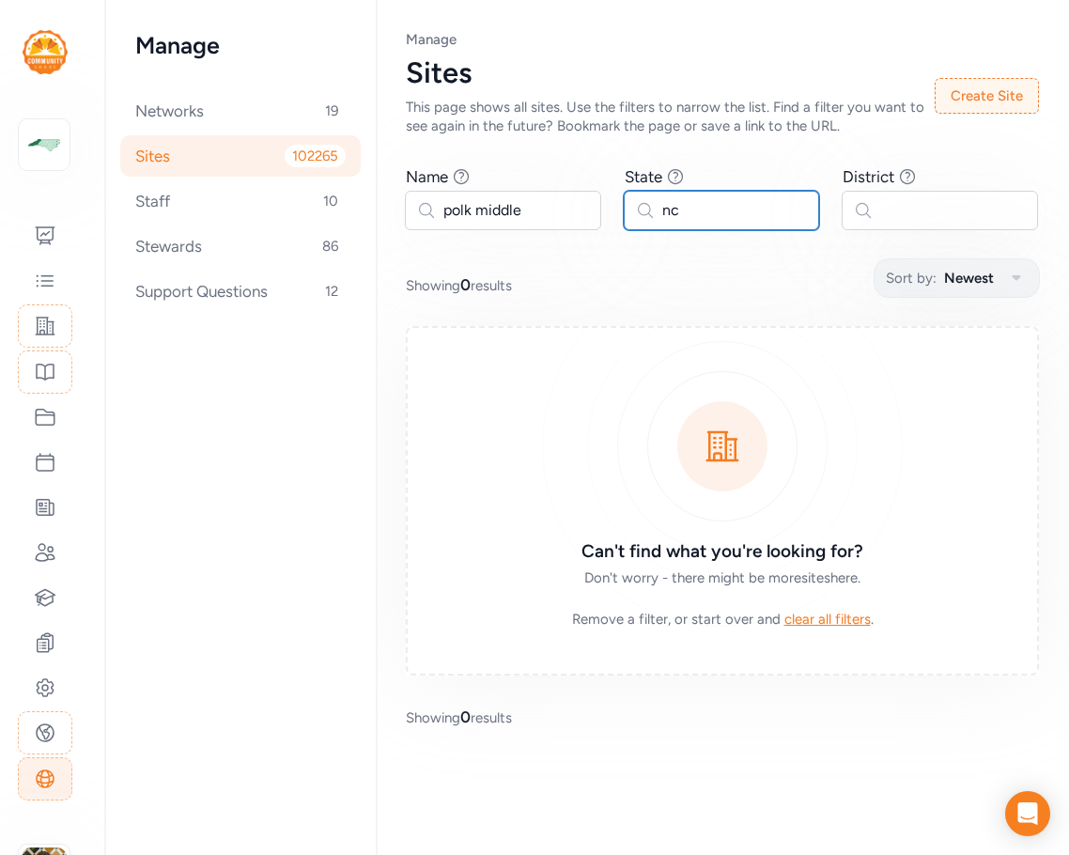
drag, startPoint x: 693, startPoint y: 210, endPoint x: 658, endPoint y: 209, distance: 34.8
click at [658, 209] on input "nc" at bounding box center [722, 210] width 196 height 39
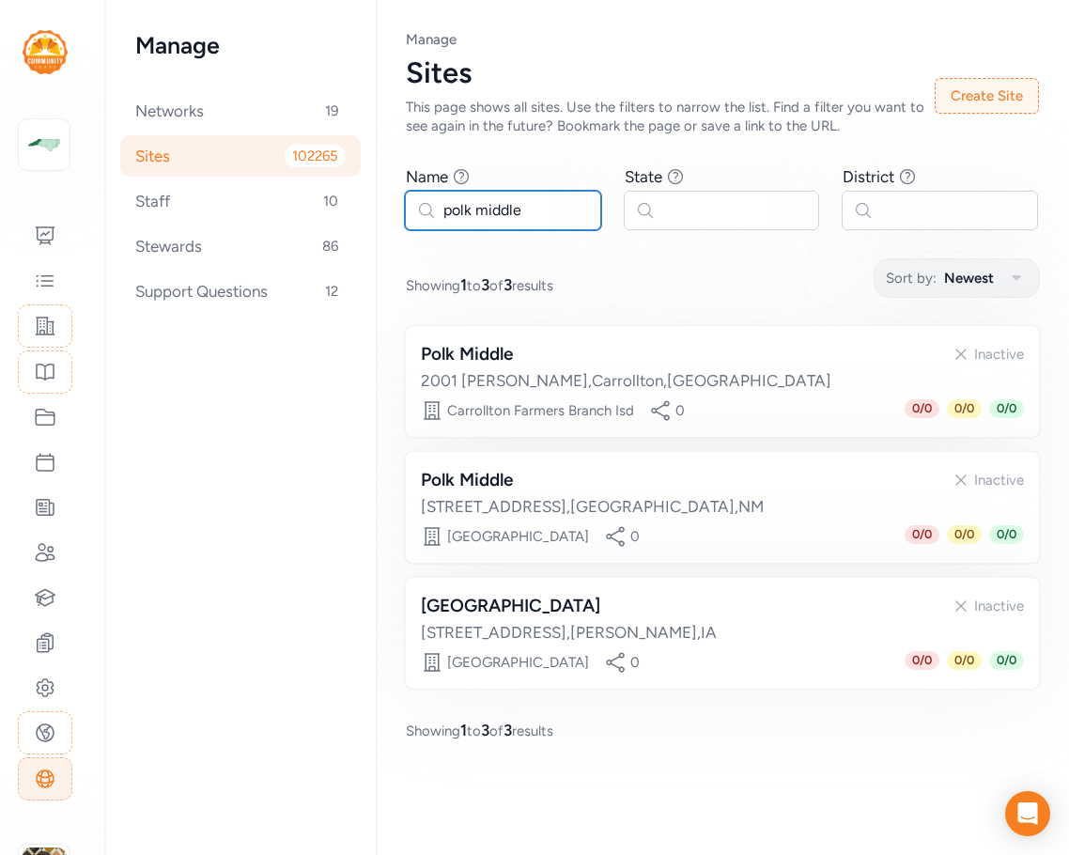
drag, startPoint x: 536, startPoint y: 196, endPoint x: 386, endPoint y: 201, distance: 149.5
click at [386, 201] on div "Page Sites Manage Sites This page shows all sites. Use the filters to narrow th…" at bounding box center [722, 385] width 693 height 771
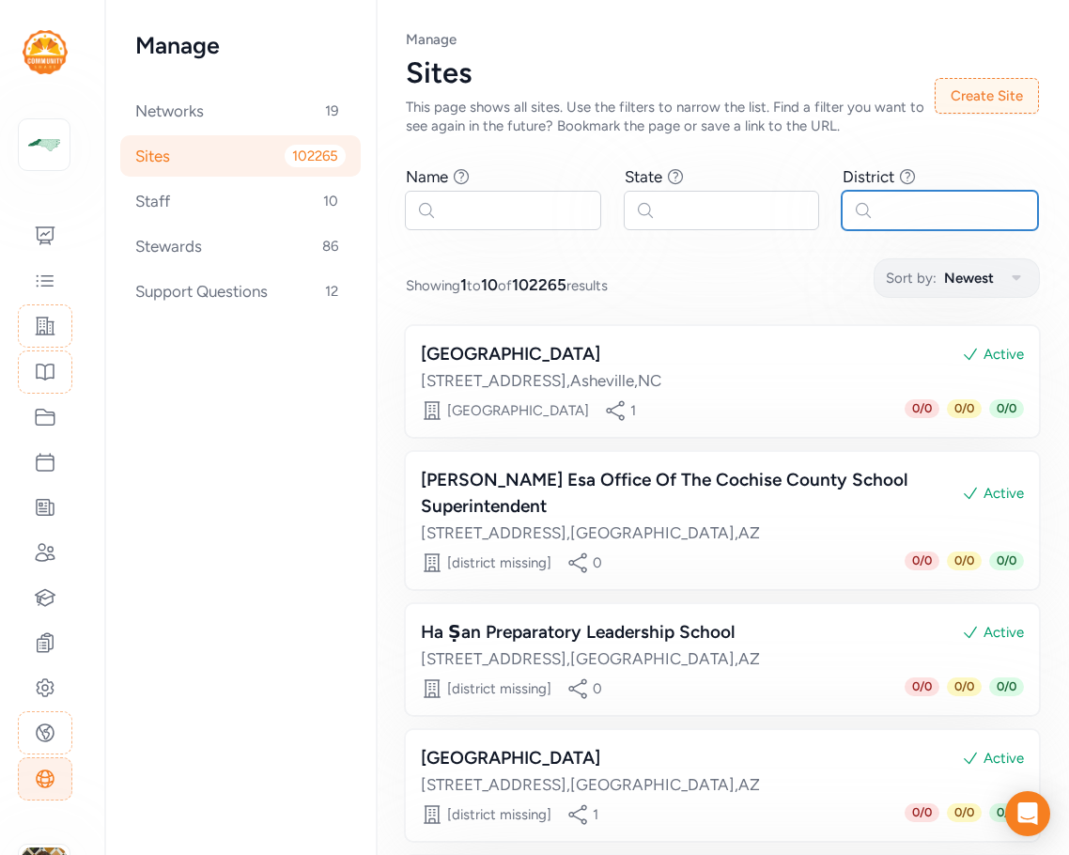
click at [899, 218] on input "text" at bounding box center [940, 210] width 196 height 39
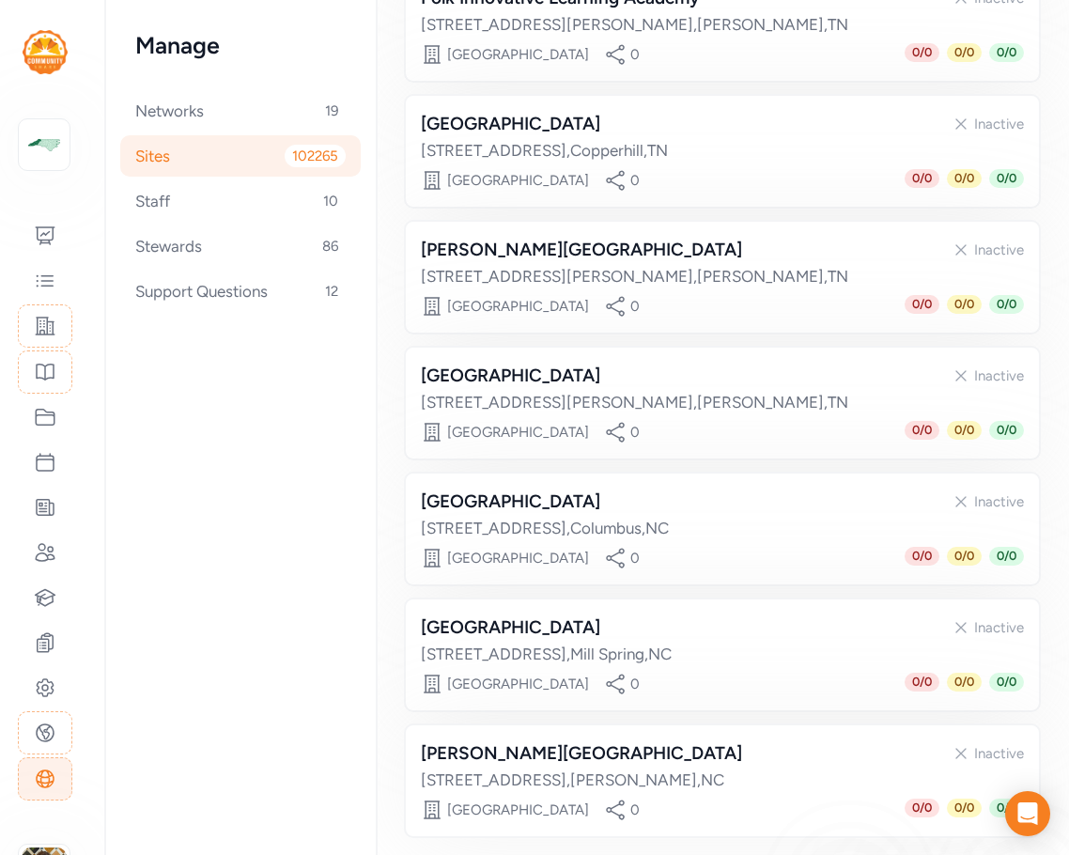
scroll to position [811, 0]
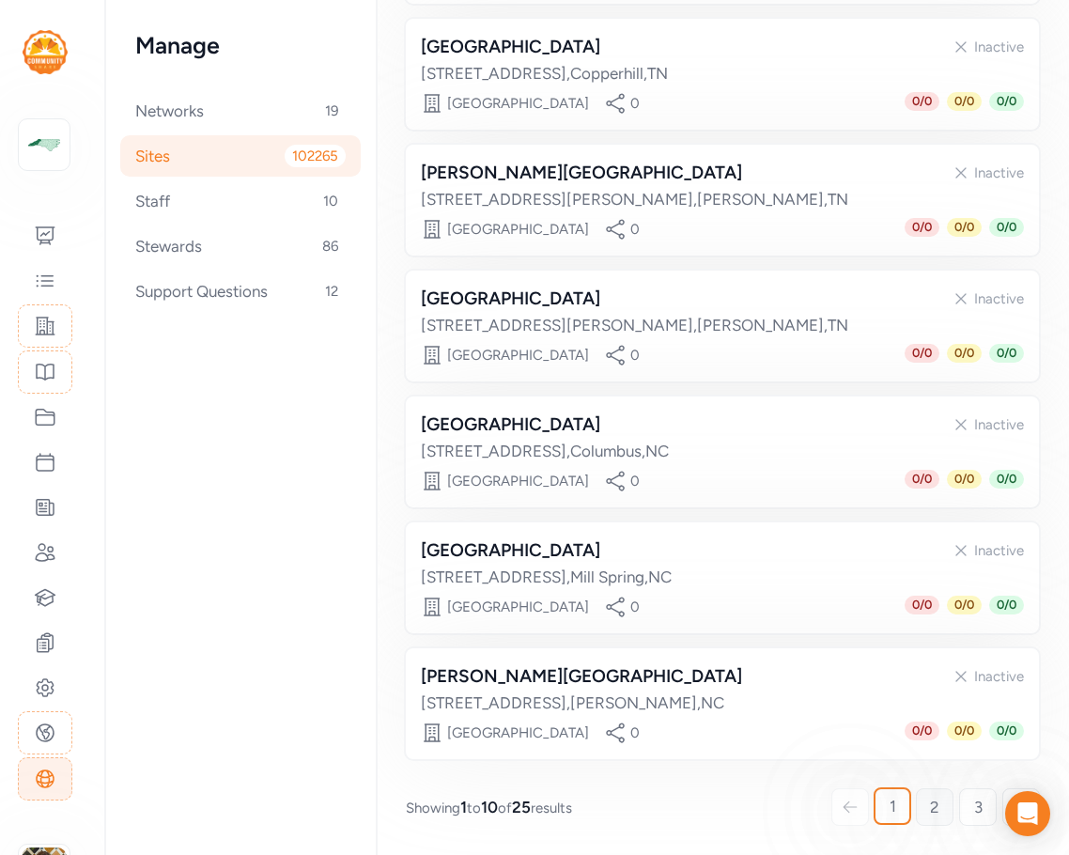
type input "polk county"
click at [899, 815] on link "2" at bounding box center [935, 807] width 38 height 38
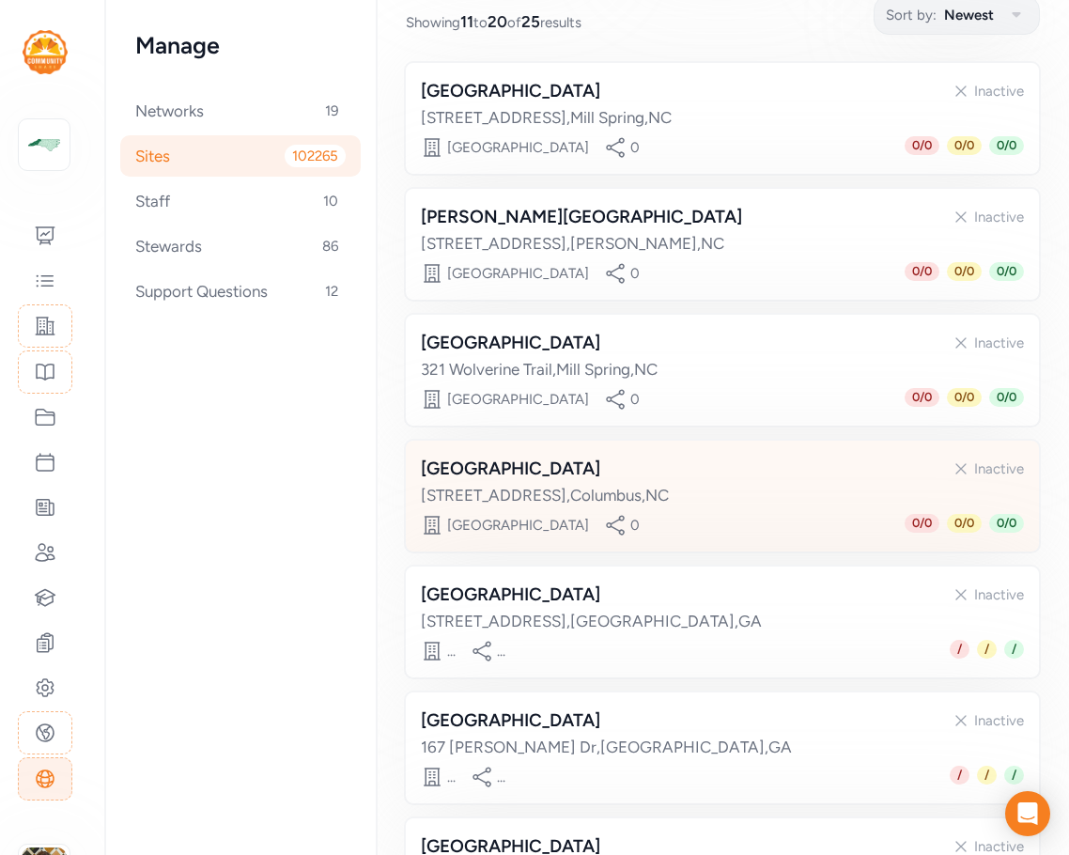
scroll to position [259, 0]
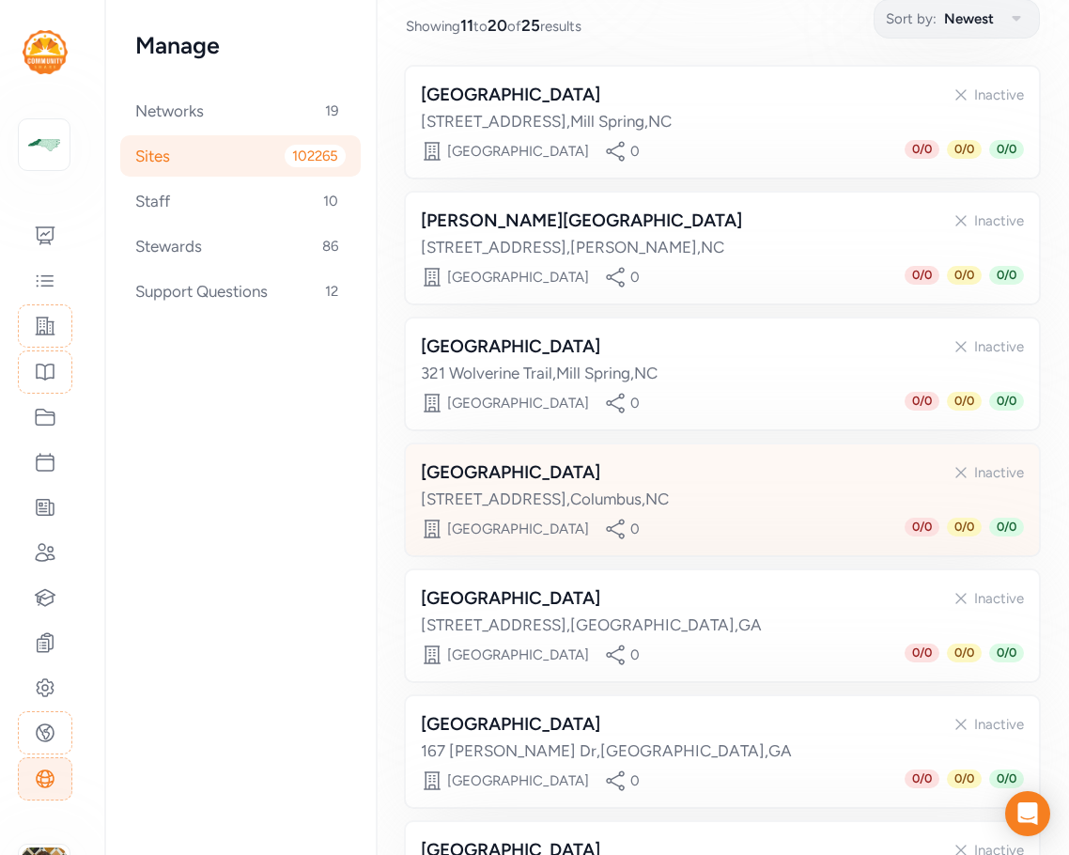
click at [723, 475] on div "Polk County Early College Inactive" at bounding box center [722, 472] width 603 height 26
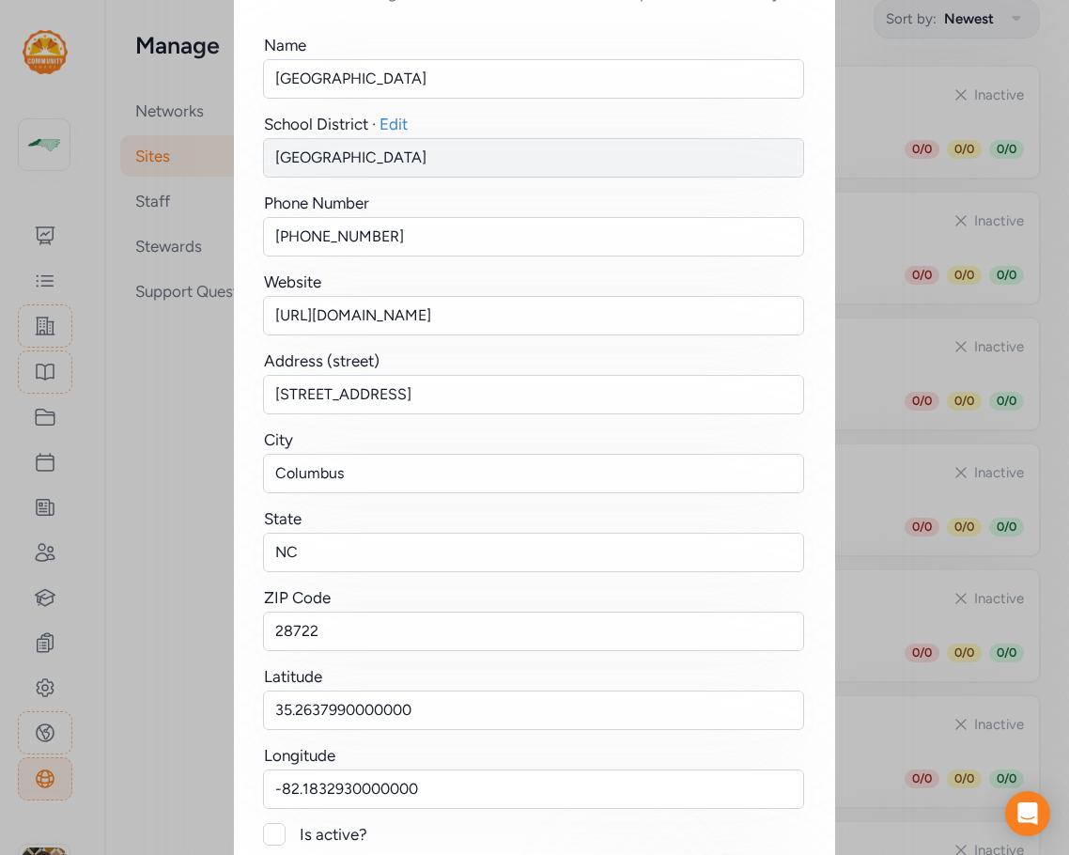
scroll to position [231, 0]
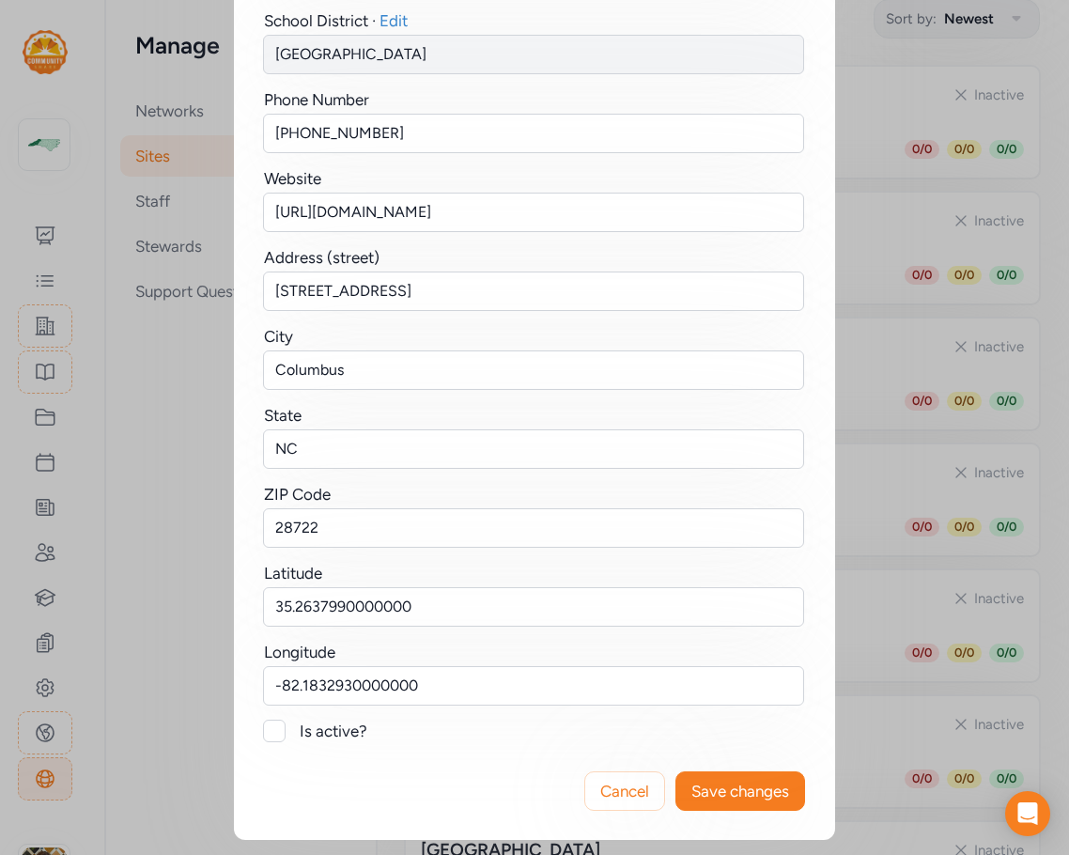
click at [273, 728] on div at bounding box center [274, 731] width 23 height 23
checkbox input "true"
click at [745, 782] on span "Save changes" at bounding box center [741, 791] width 98 height 23
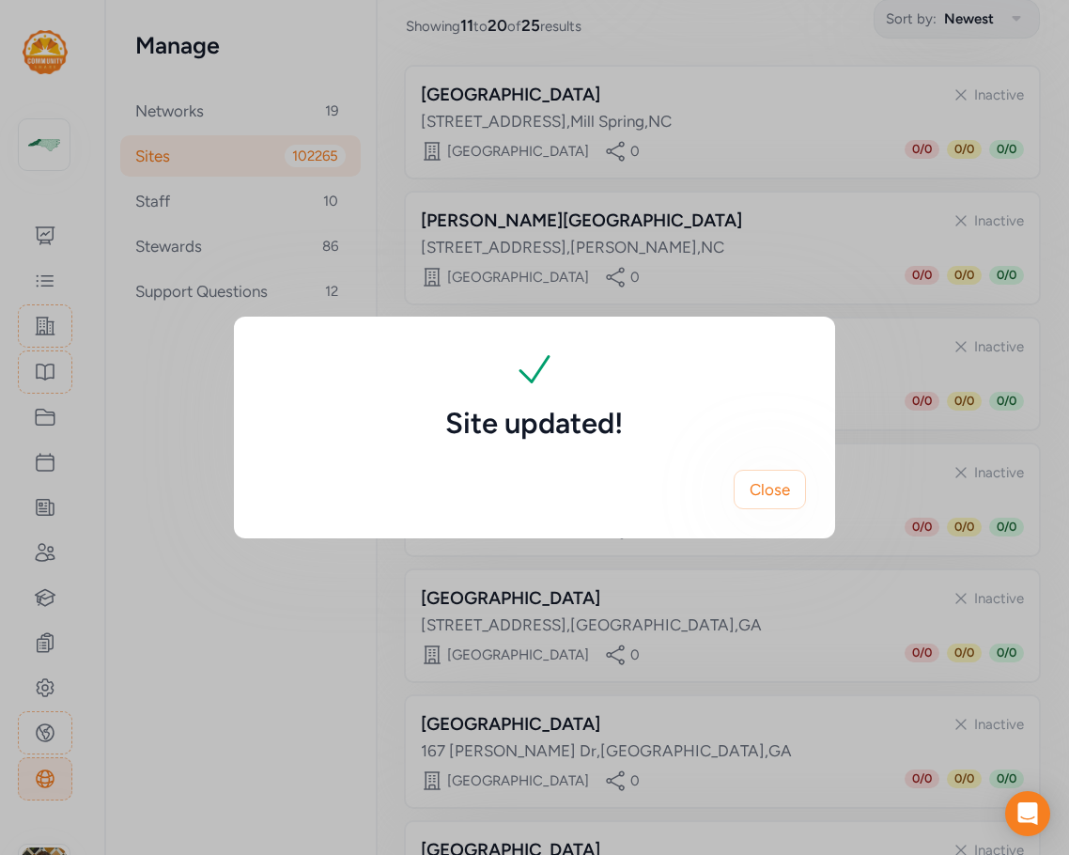
scroll to position [0, 0]
click at [788, 488] on span "Close" at bounding box center [770, 489] width 40 height 23
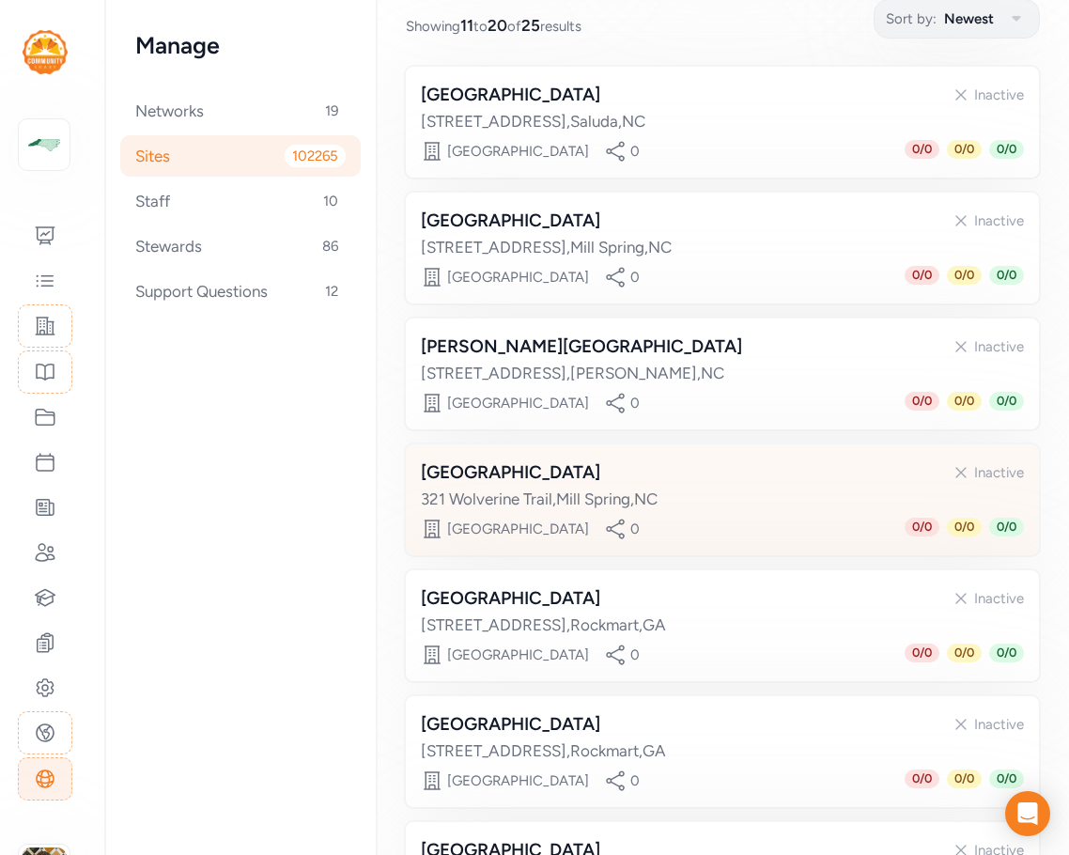
click at [665, 492] on div "321 Wolverine Trail , Mill Spring , NC" at bounding box center [722, 499] width 603 height 23
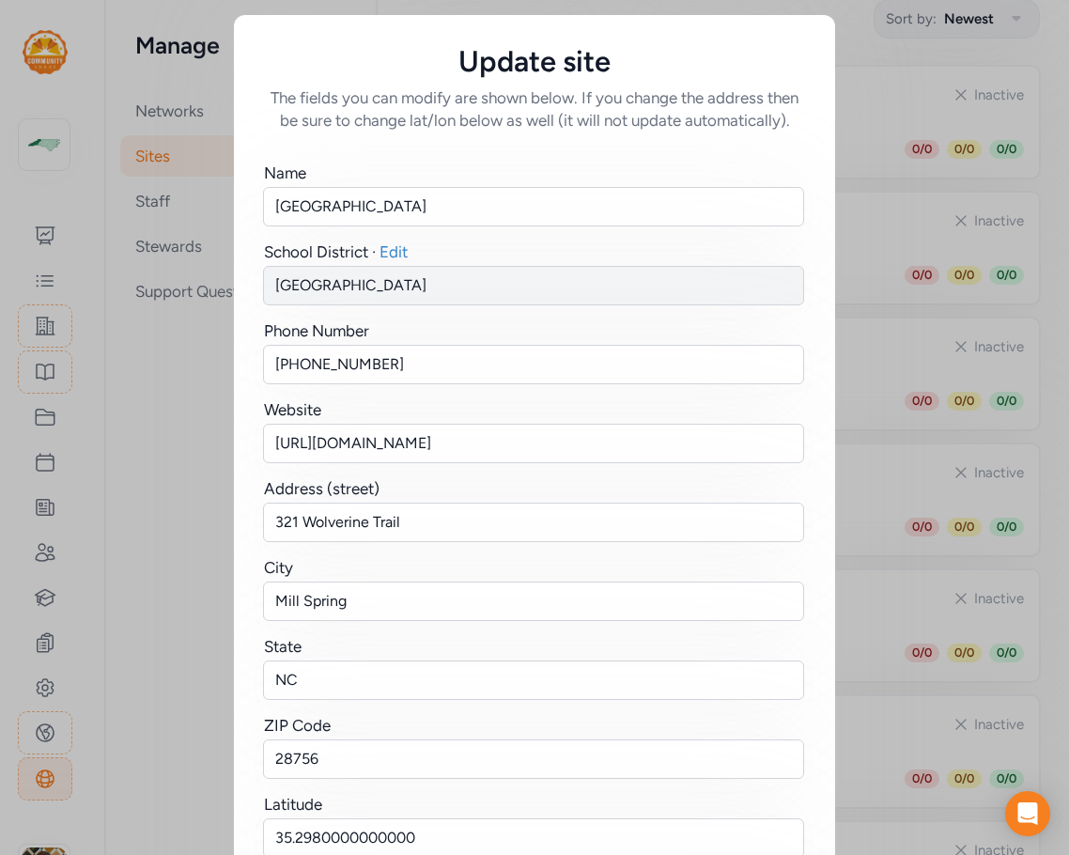
scroll to position [231, 0]
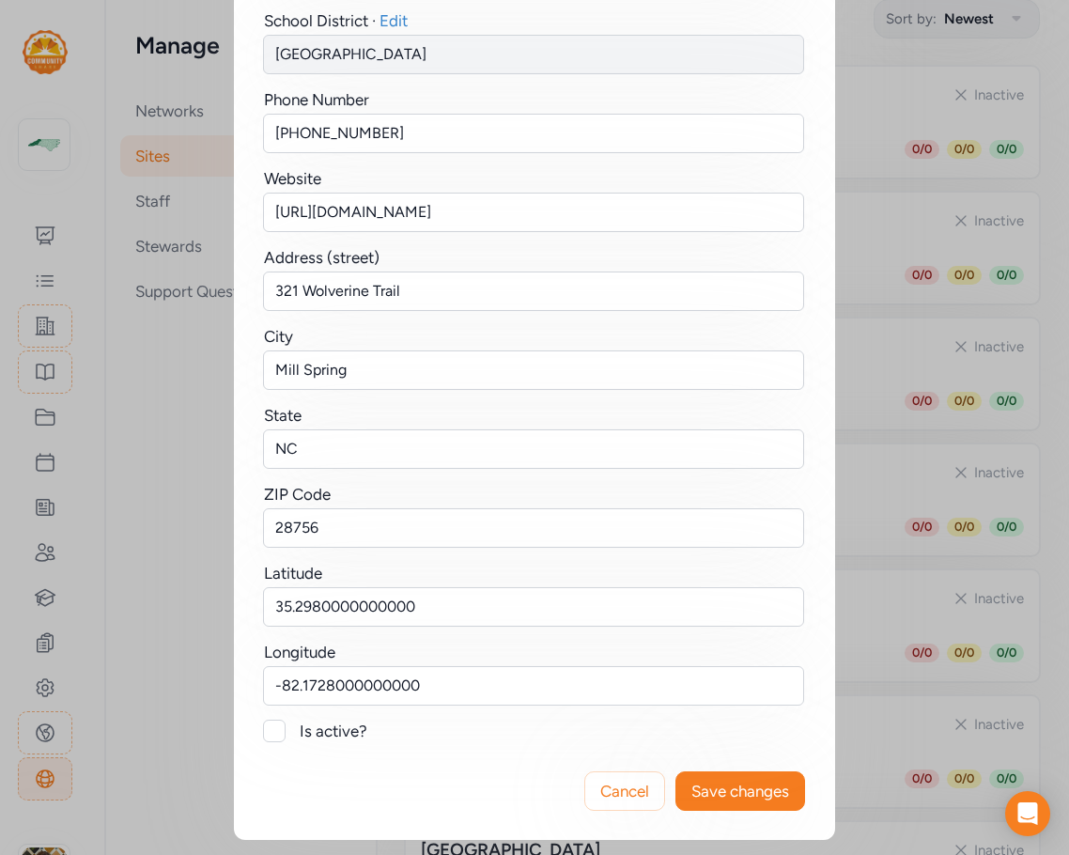
click at [263, 736] on div at bounding box center [274, 731] width 23 height 23
checkbox input "true"
click at [721, 792] on span "Save changes" at bounding box center [741, 791] width 98 height 23
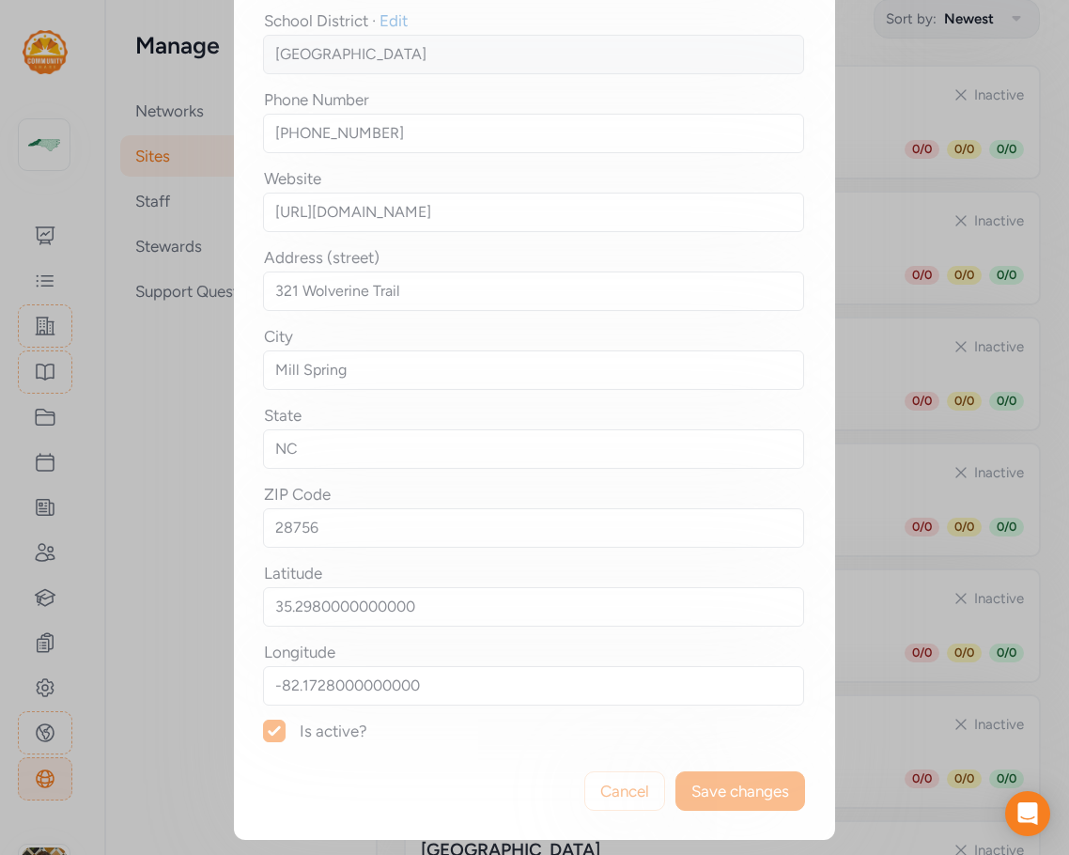
scroll to position [0, 0]
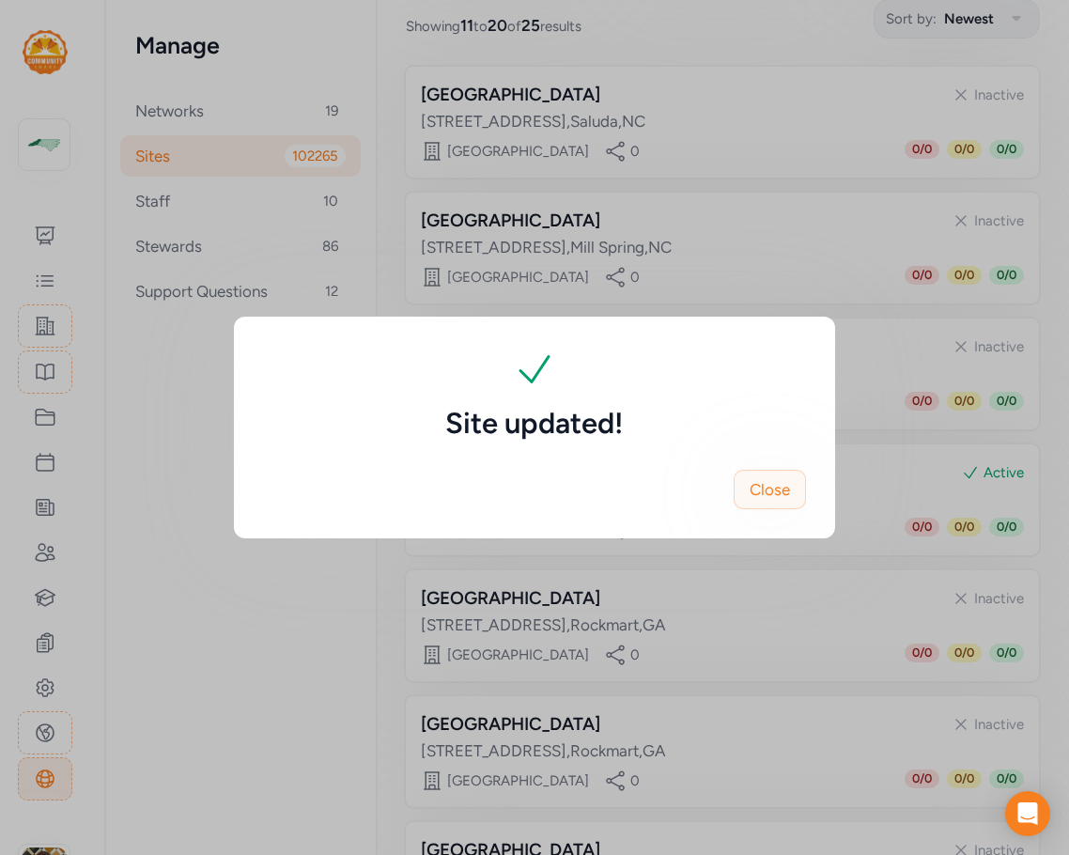
click at [777, 486] on span "Close" at bounding box center [770, 489] width 40 height 23
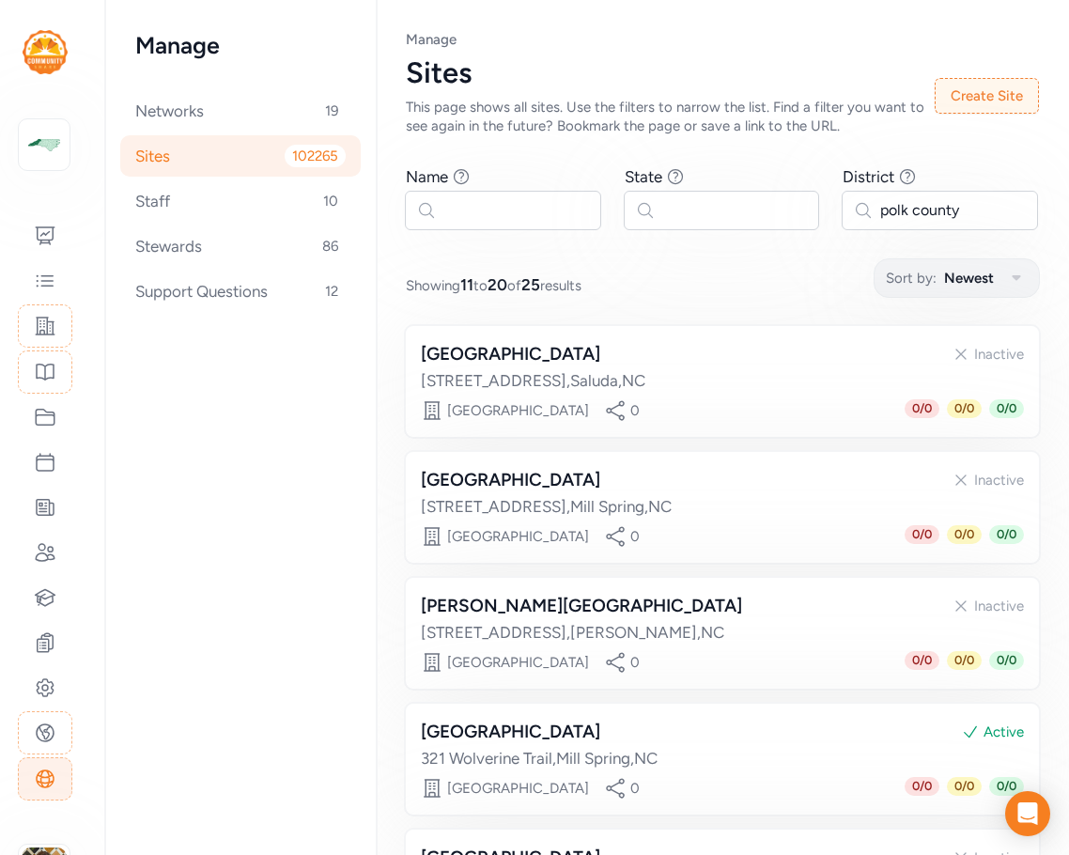
drag, startPoint x: 1022, startPoint y: 206, endPoint x: 856, endPoint y: 208, distance: 166.3
click at [856, 208] on div "Page Sites Manage Sites This page shows all sites. Use the filters to narrow th…" at bounding box center [722, 833] width 693 height 1666
click at [899, 199] on input "polk county" at bounding box center [940, 210] width 196 height 39
drag, startPoint x: 961, startPoint y: 208, endPoint x: 844, endPoint y: 208, distance: 117.5
click at [849, 209] on input "polk county" at bounding box center [940, 210] width 196 height 39
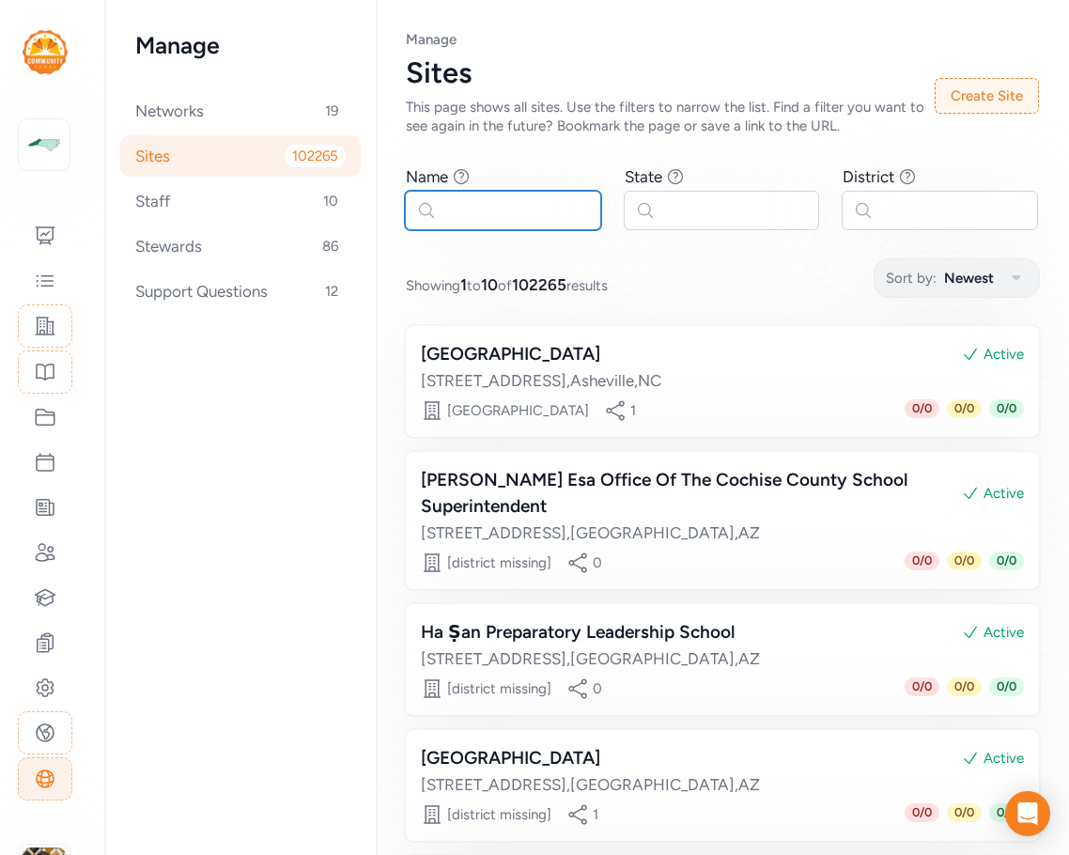
click at [460, 210] on input "text" at bounding box center [503, 210] width 196 height 39
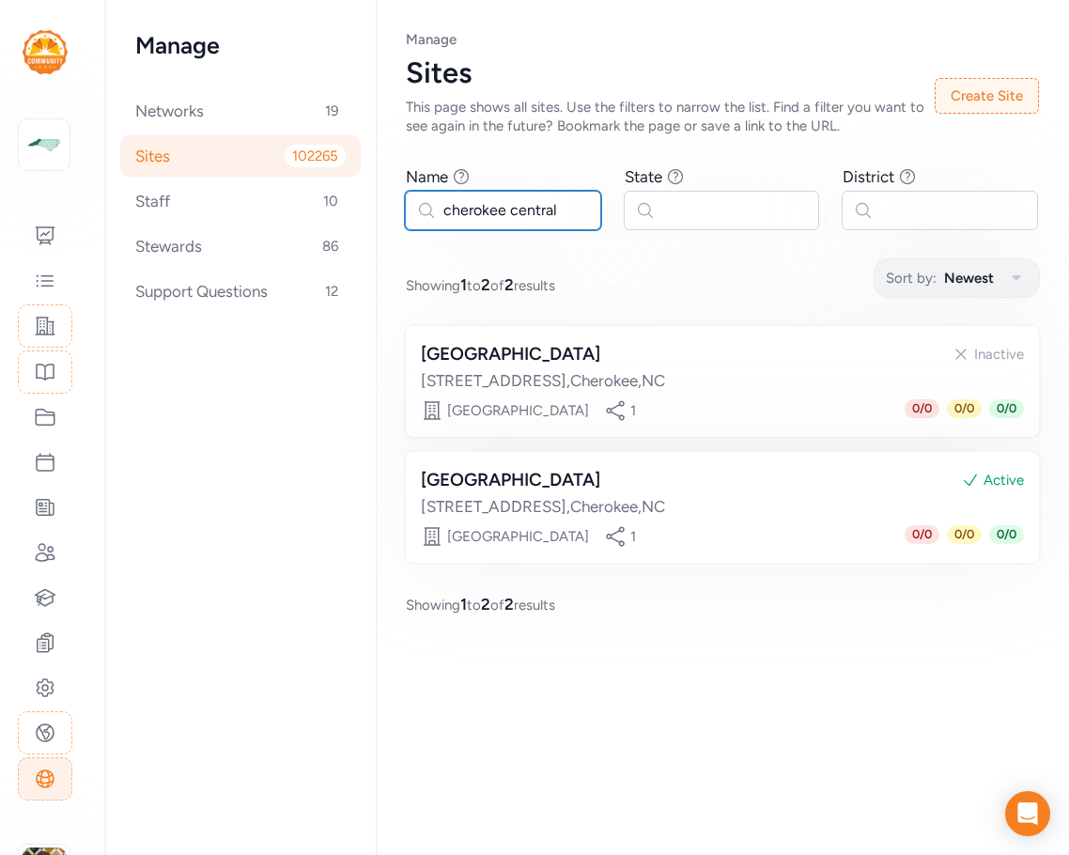
type input "cherokee central"
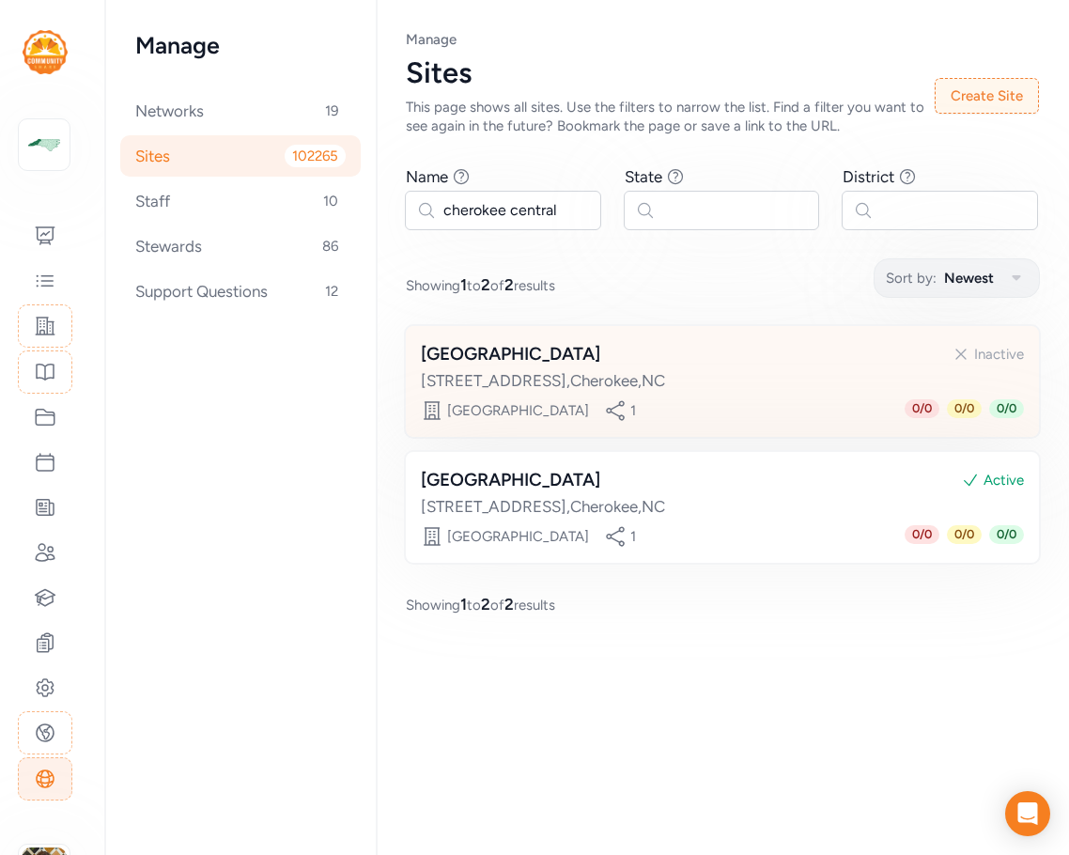
click at [782, 349] on div "Cherokee Central Elementary School Inactive" at bounding box center [722, 354] width 603 height 26
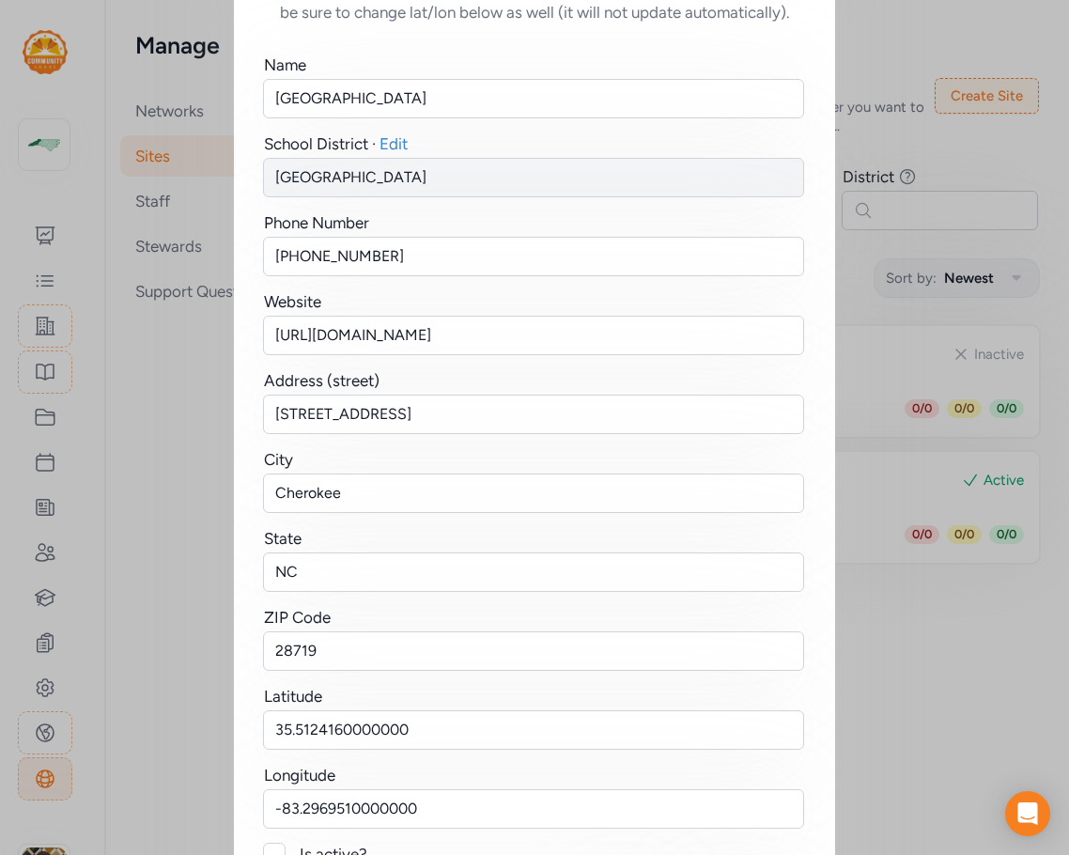
scroll to position [231, 0]
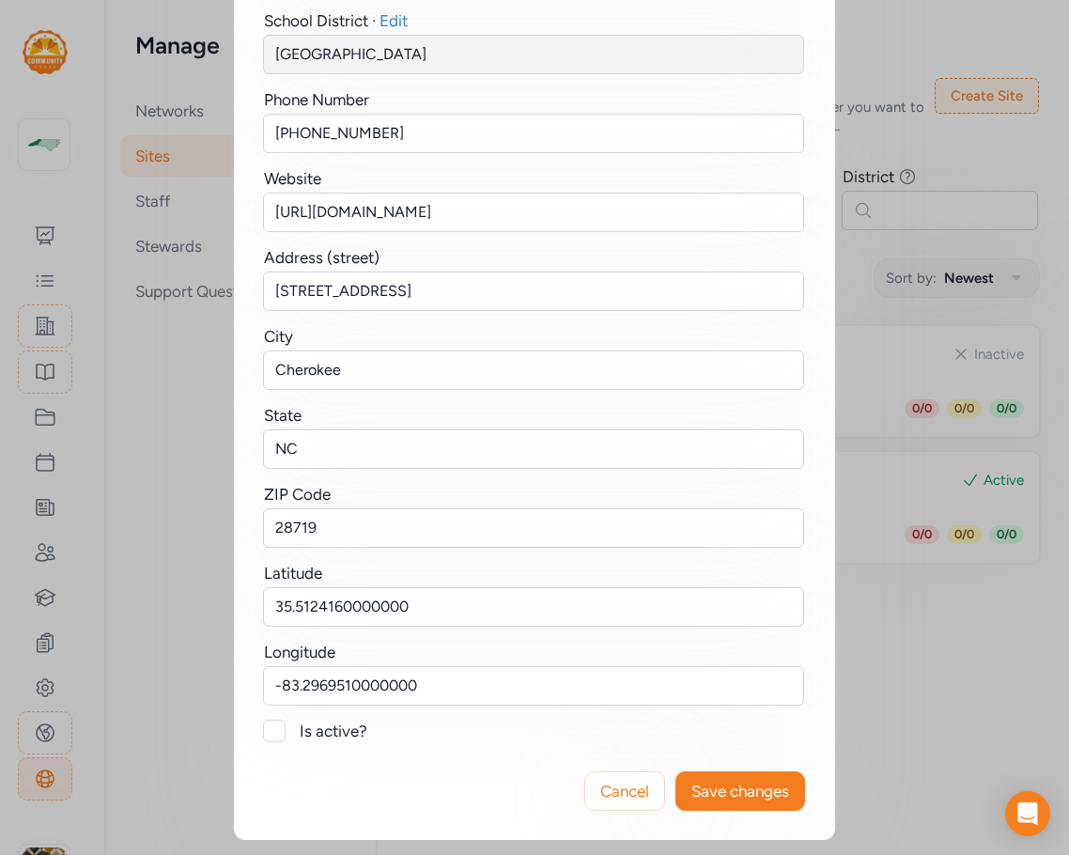
click at [331, 732] on div "Is active?" at bounding box center [553, 731] width 506 height 23
checkbox input "true"
click at [716, 787] on span "Save changes" at bounding box center [741, 791] width 98 height 23
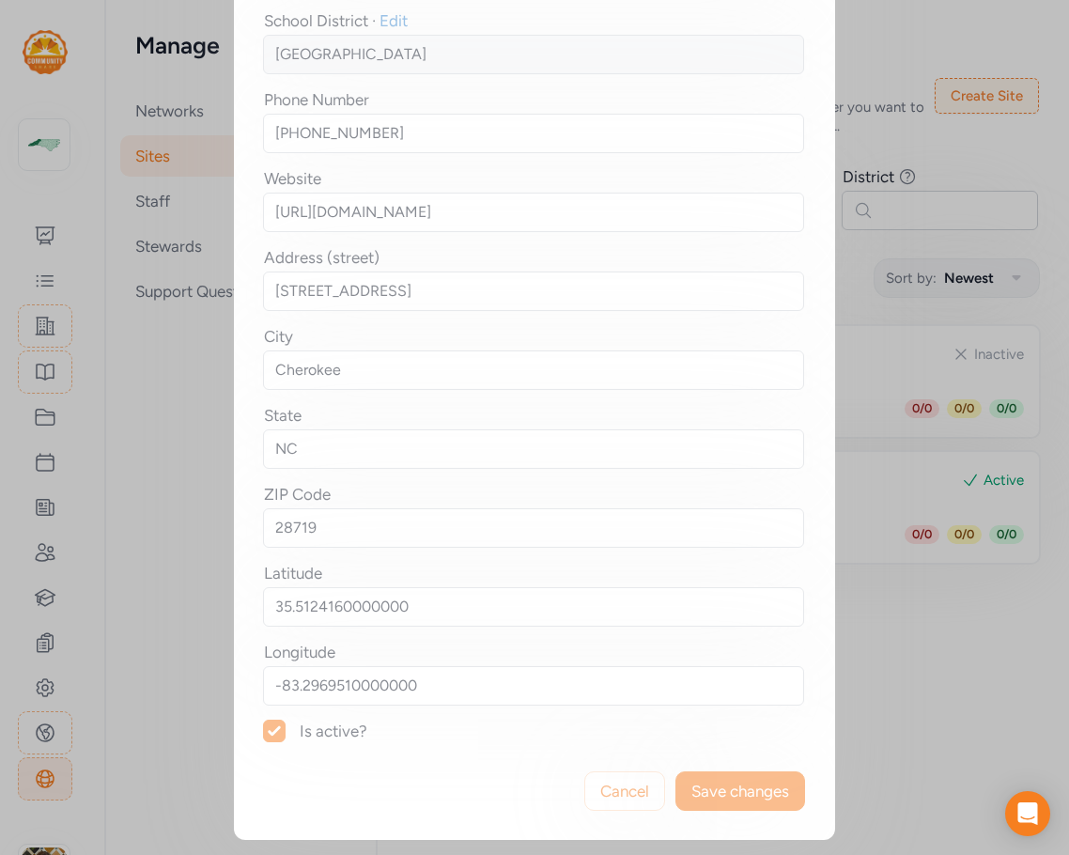
scroll to position [0, 0]
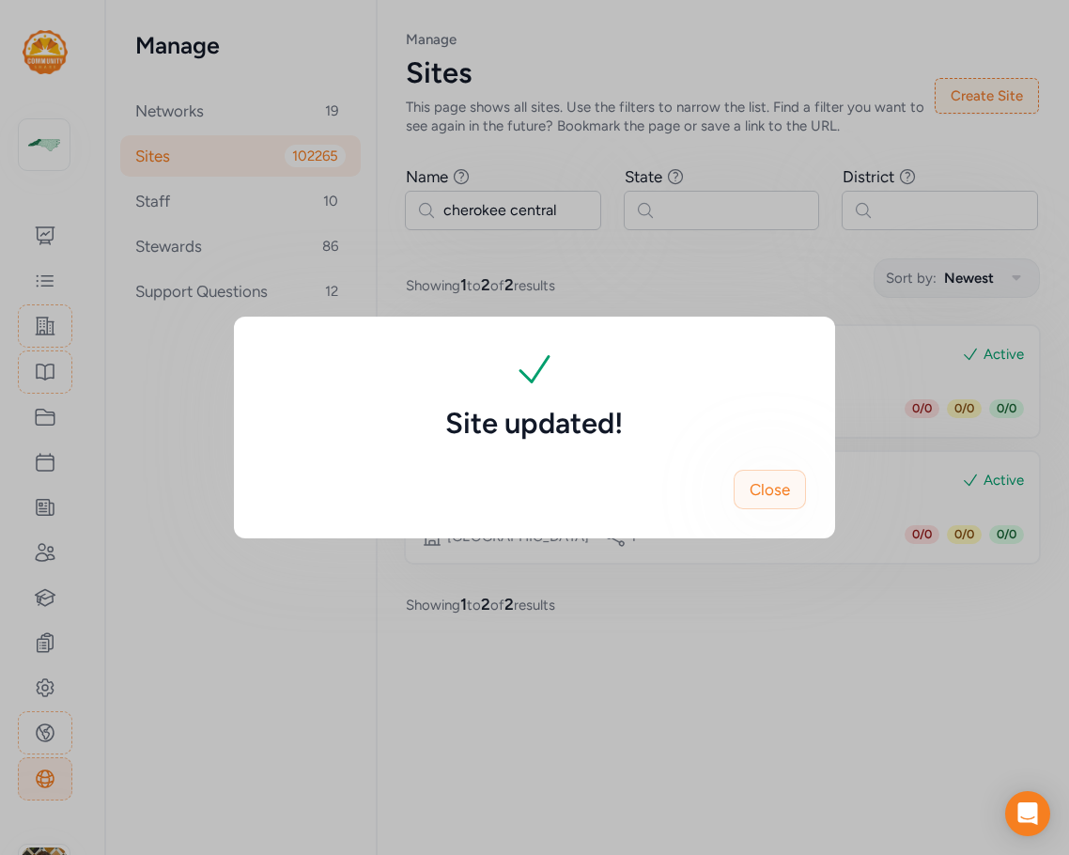
click at [796, 498] on button "Close" at bounding box center [770, 489] width 72 height 39
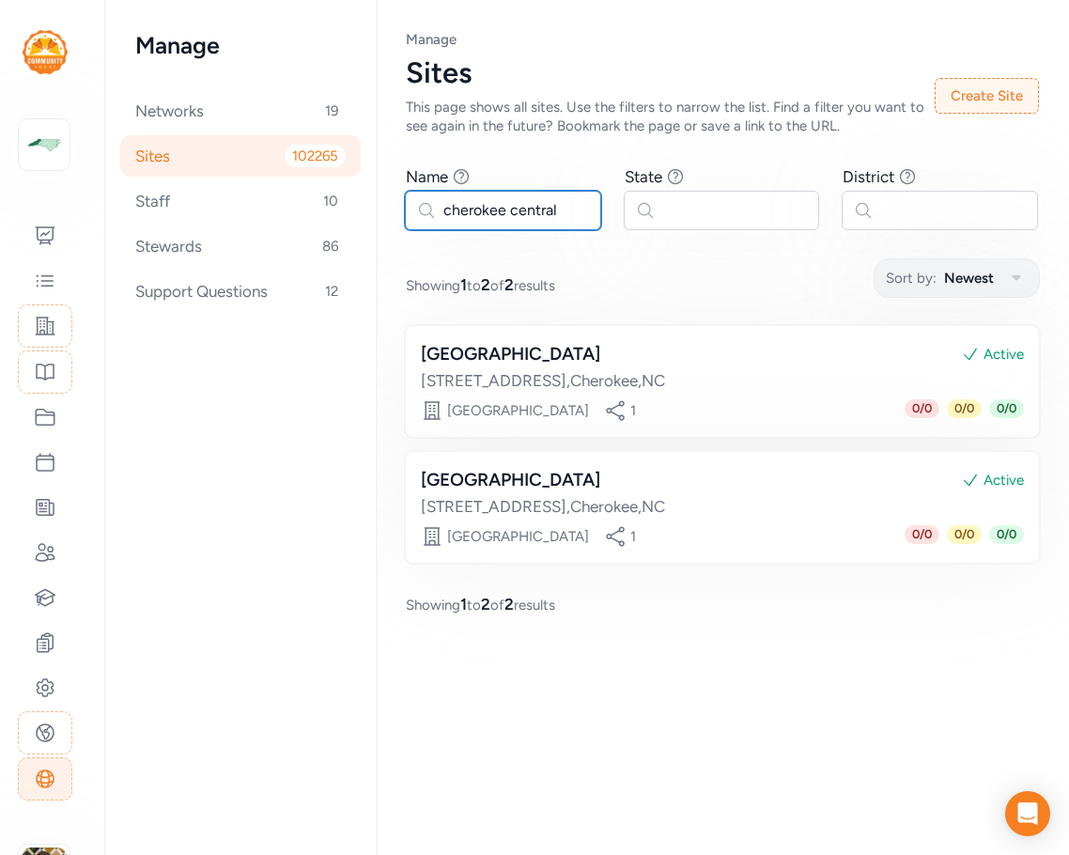
drag, startPoint x: 560, startPoint y: 203, endPoint x: 397, endPoint y: 205, distance: 163.5
click at [397, 205] on div "Page Sites Manage Sites This page shows all sites. Use the filters to narrow th…" at bounding box center [722, 323] width 693 height 646
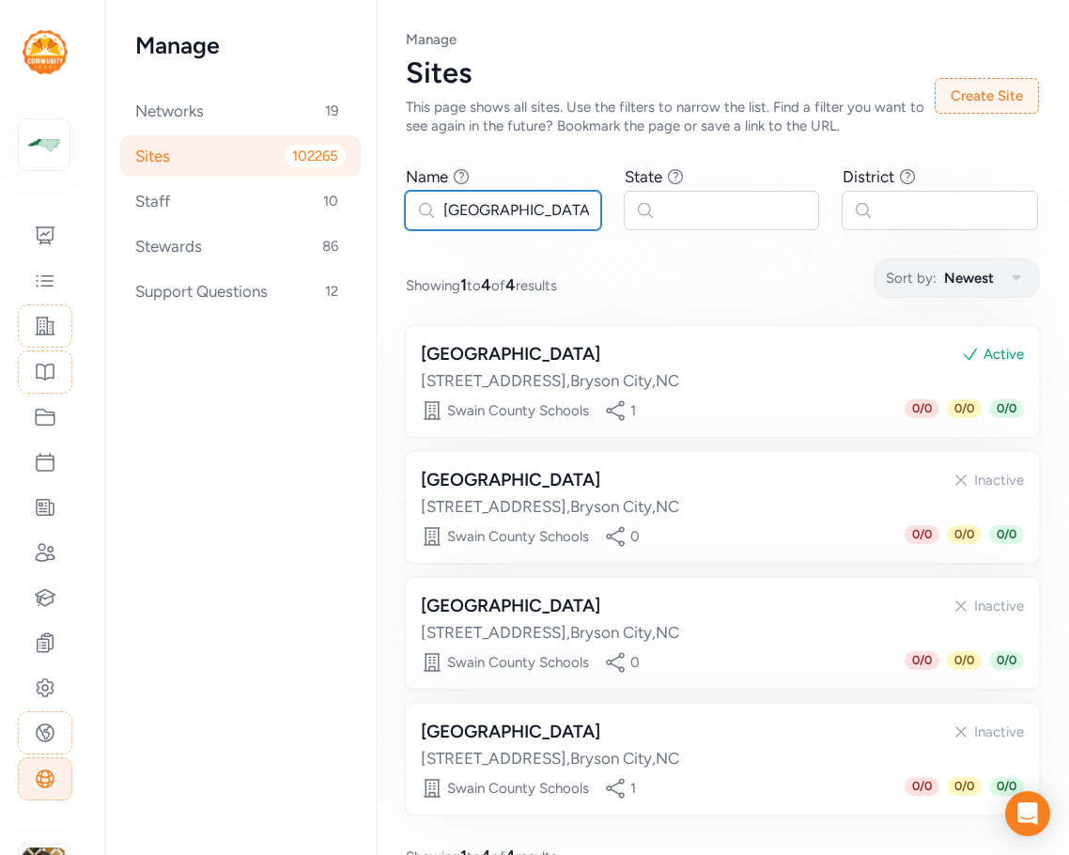
type input "swain county"
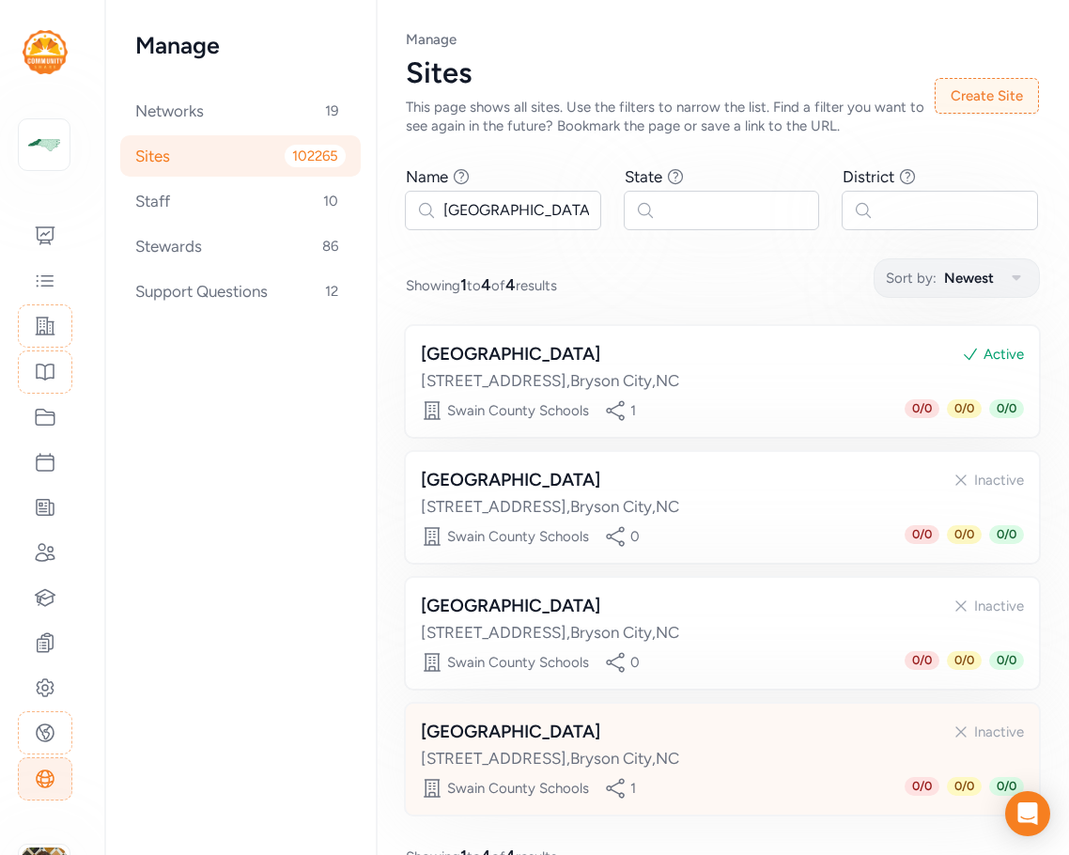
click at [724, 742] on div "Swain County West Elementary Inactive" at bounding box center [722, 732] width 603 height 26
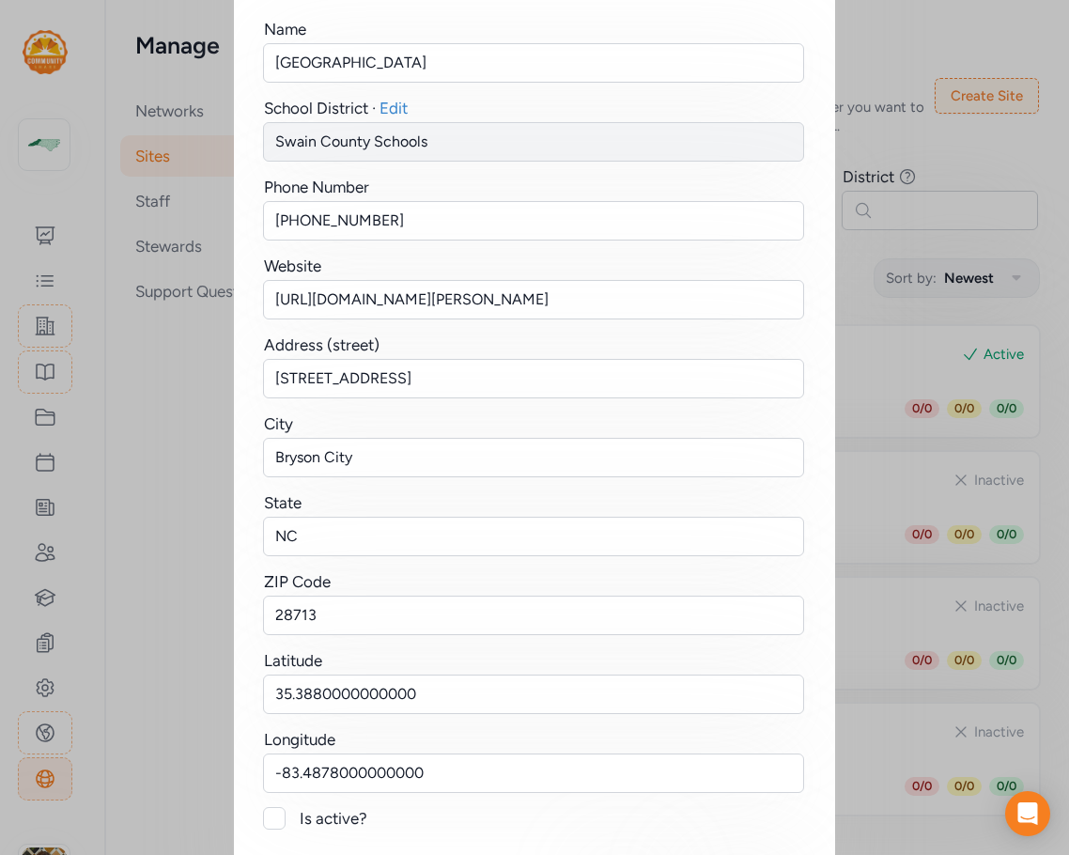
scroll to position [231, 0]
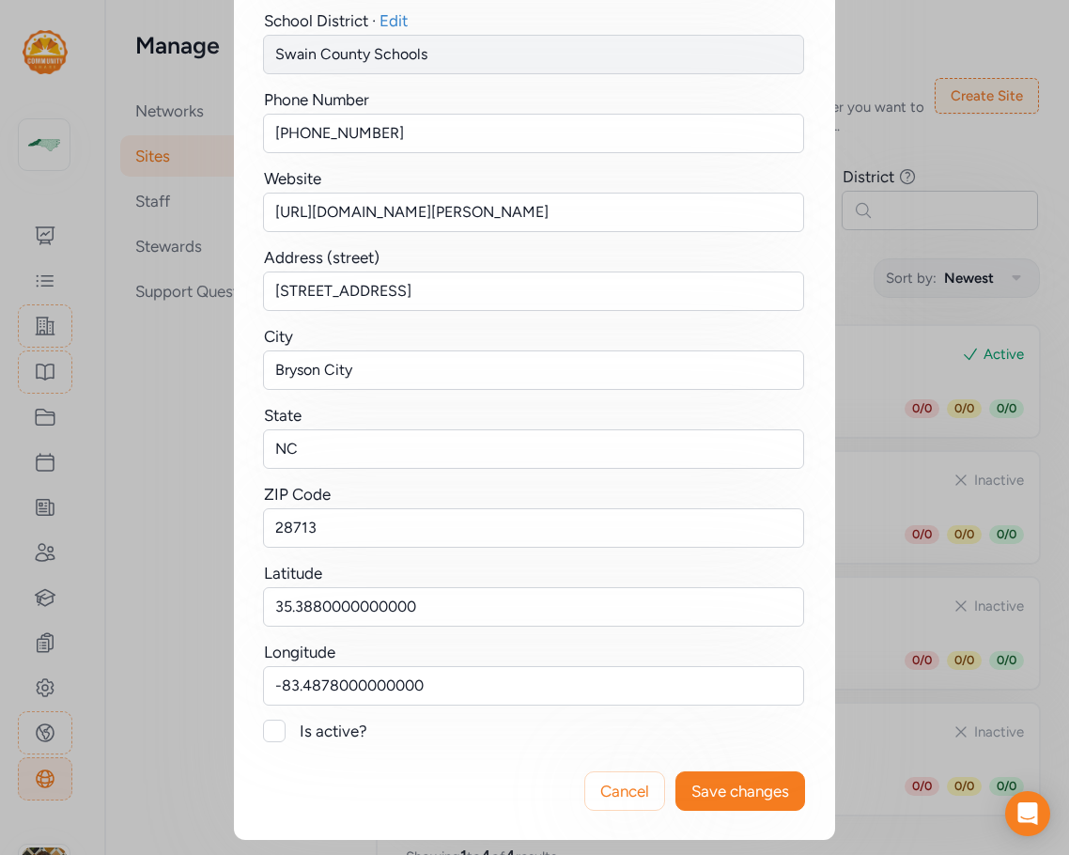
click at [267, 730] on div at bounding box center [274, 731] width 23 height 23
checkbox input "true"
click at [717, 795] on span "Save changes" at bounding box center [741, 791] width 98 height 23
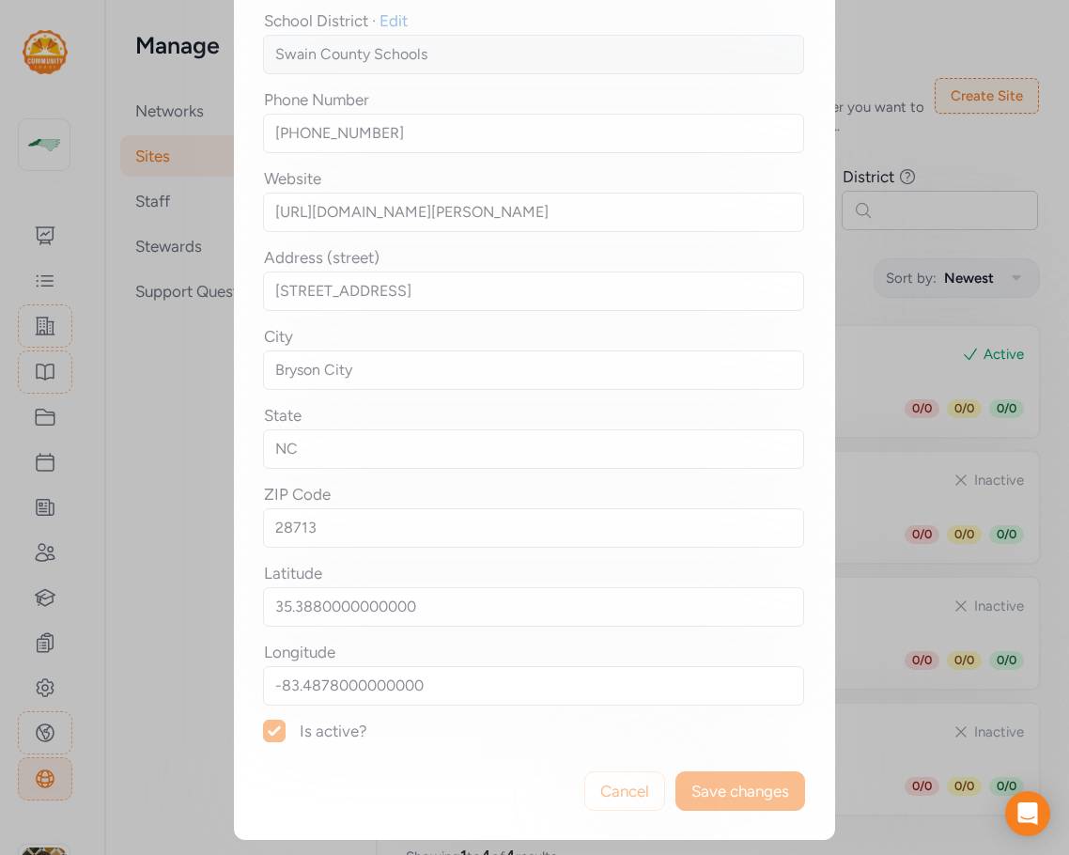
scroll to position [0, 0]
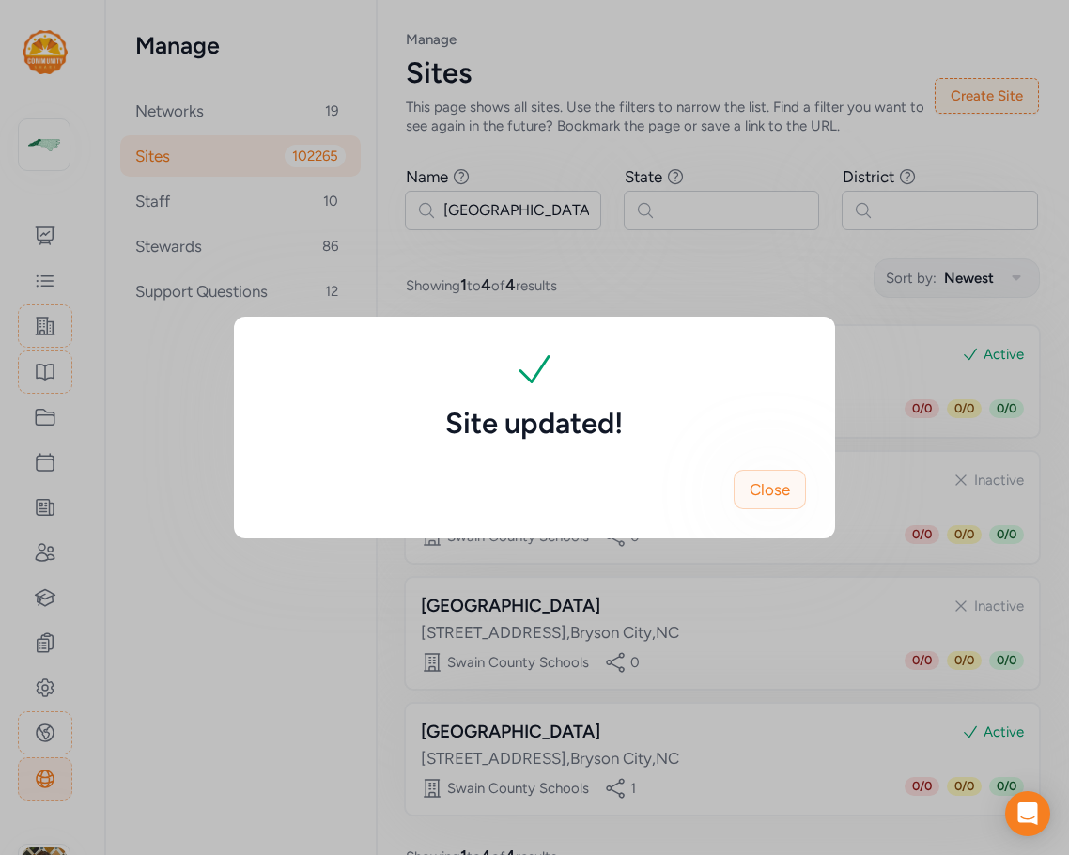
click at [780, 475] on button "Close" at bounding box center [770, 489] width 72 height 39
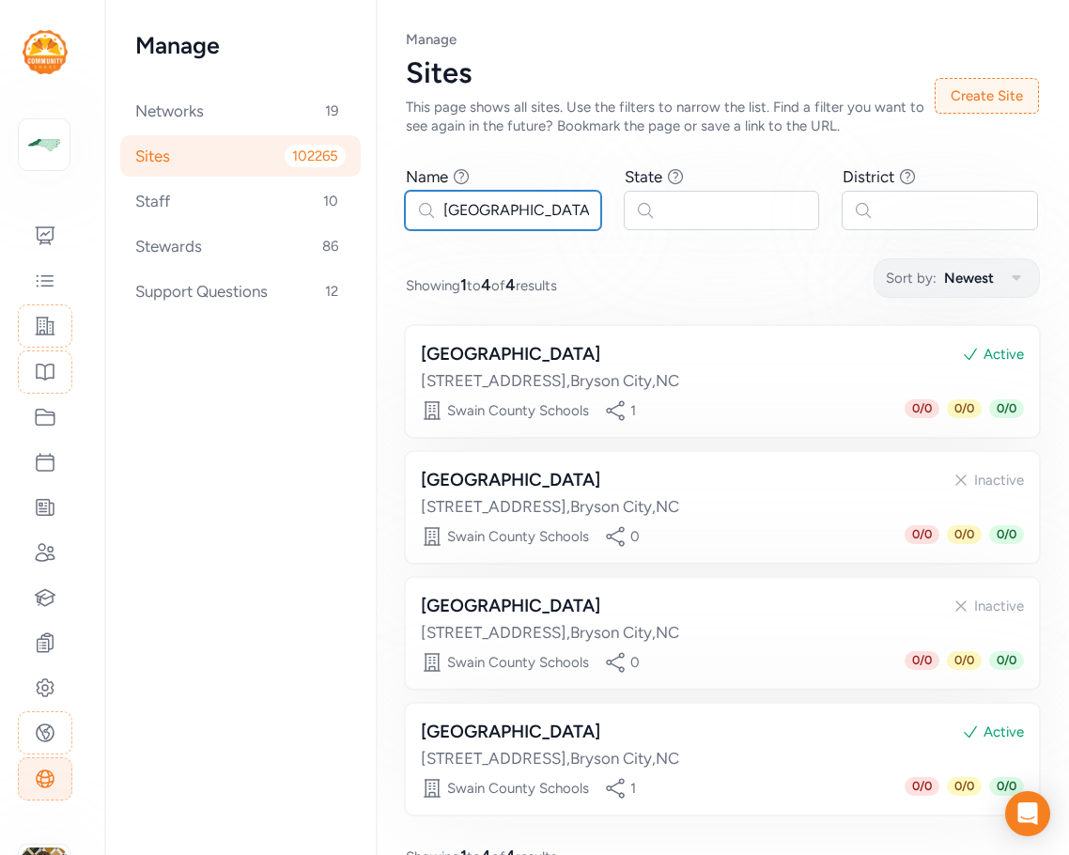
drag, startPoint x: 540, startPoint y: 217, endPoint x: 404, endPoint y: 199, distance: 137.4
click at [404, 199] on div "Page Sites Manage Sites This page shows all sites. Use the filters to narrow th…" at bounding box center [722, 448] width 693 height 897
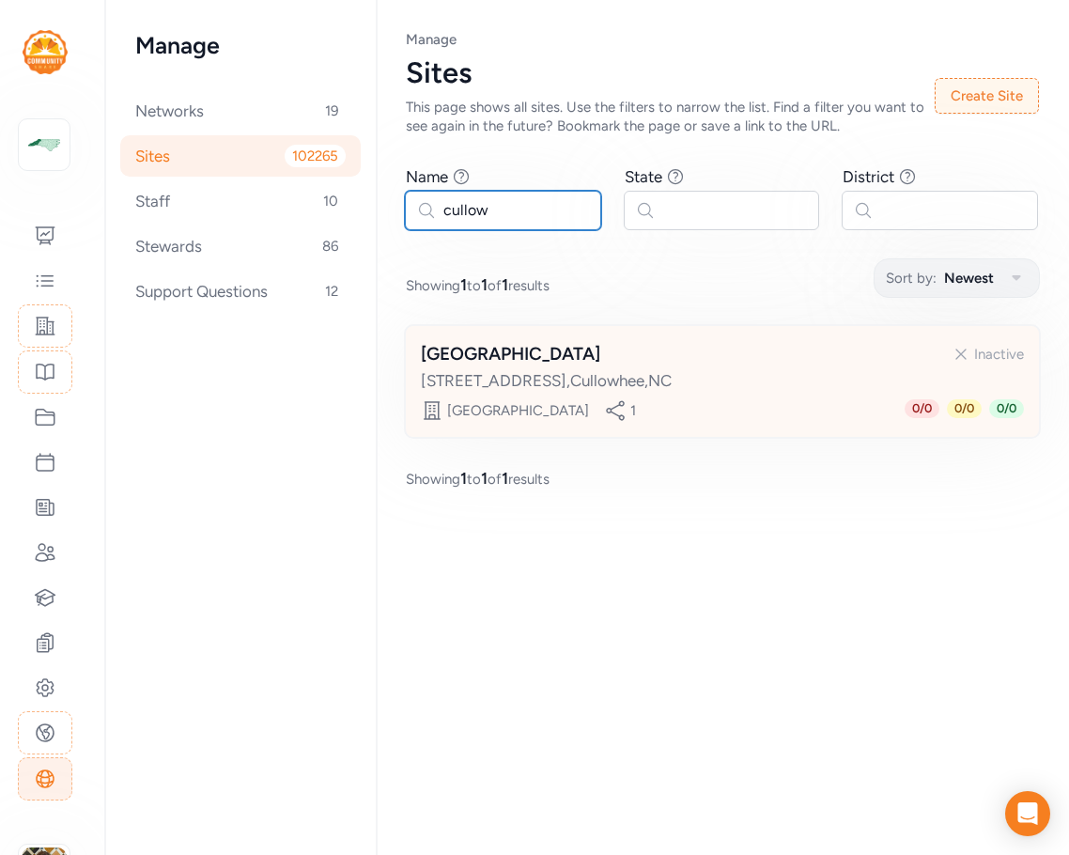
type input "cullow"
click at [522, 366] on div "[GEOGRAPHIC_DATA]" at bounding box center [510, 354] width 179 height 26
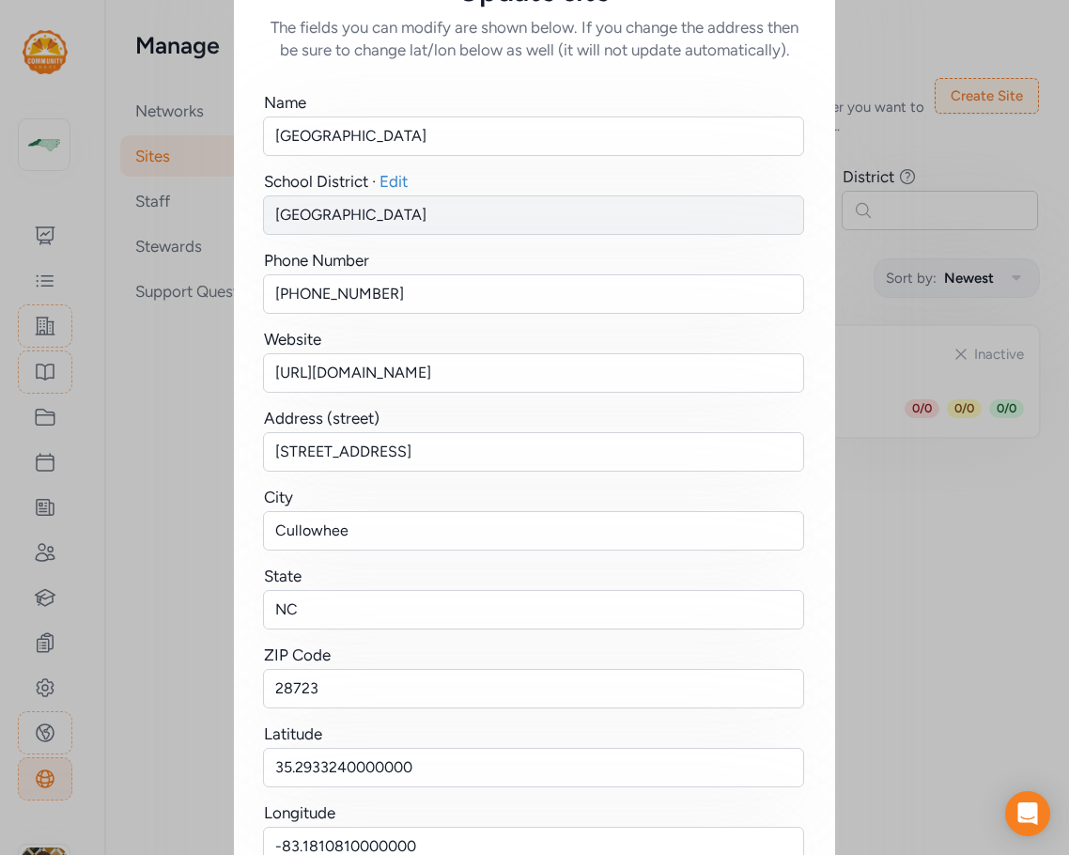
scroll to position [231, 0]
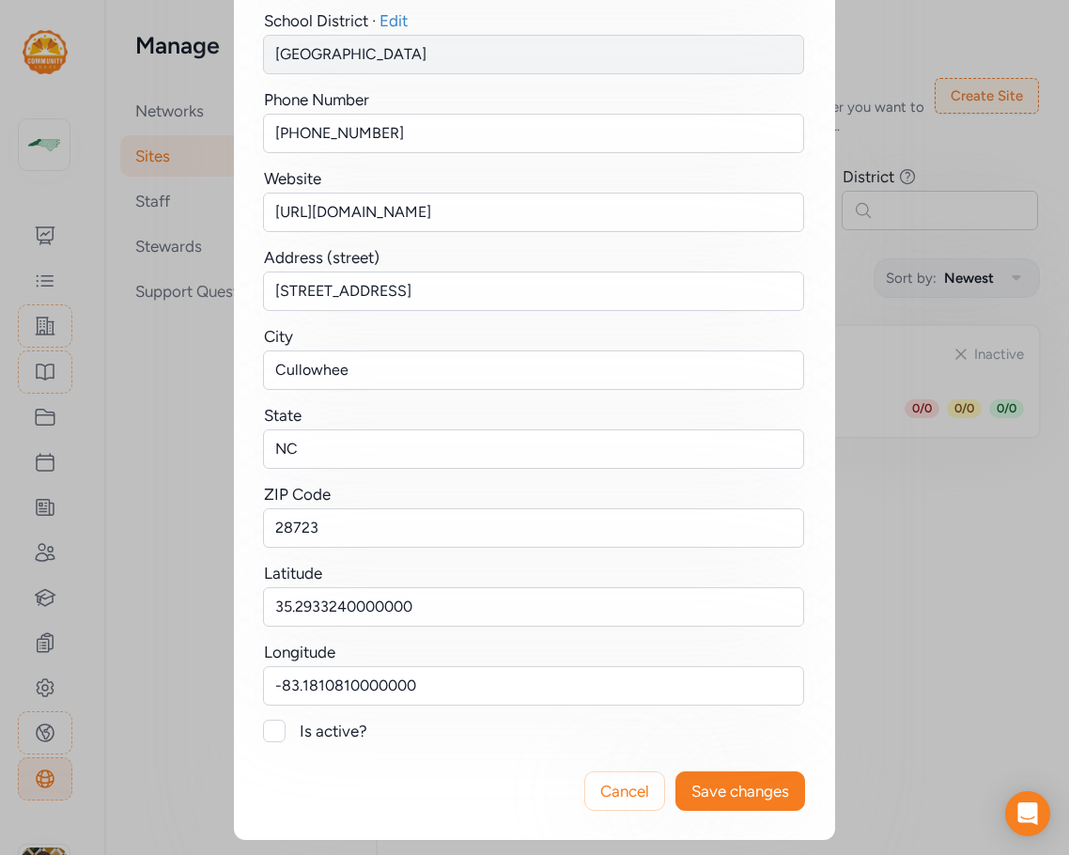
click at [329, 733] on div "Is active?" at bounding box center [553, 731] width 506 height 23
checkbox input "true"
click at [695, 787] on span "Save changes" at bounding box center [741, 791] width 98 height 23
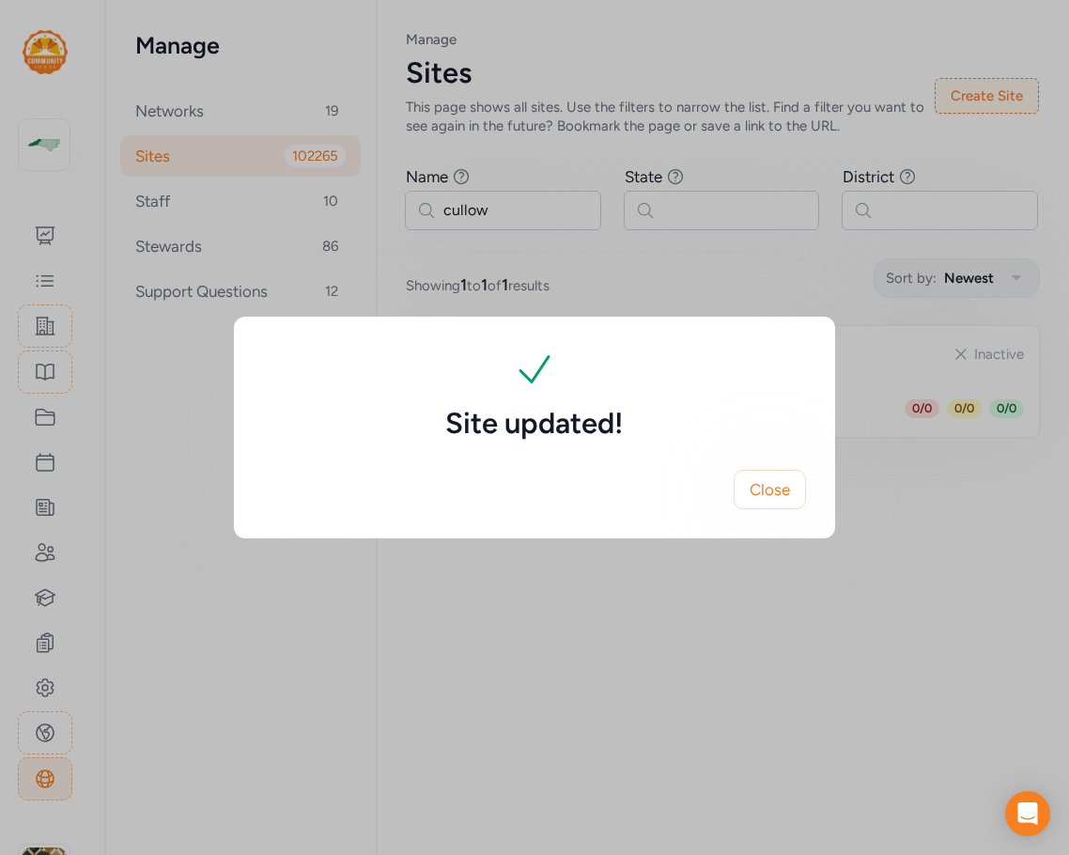
scroll to position [0, 0]
click at [781, 487] on span "Close" at bounding box center [770, 489] width 40 height 23
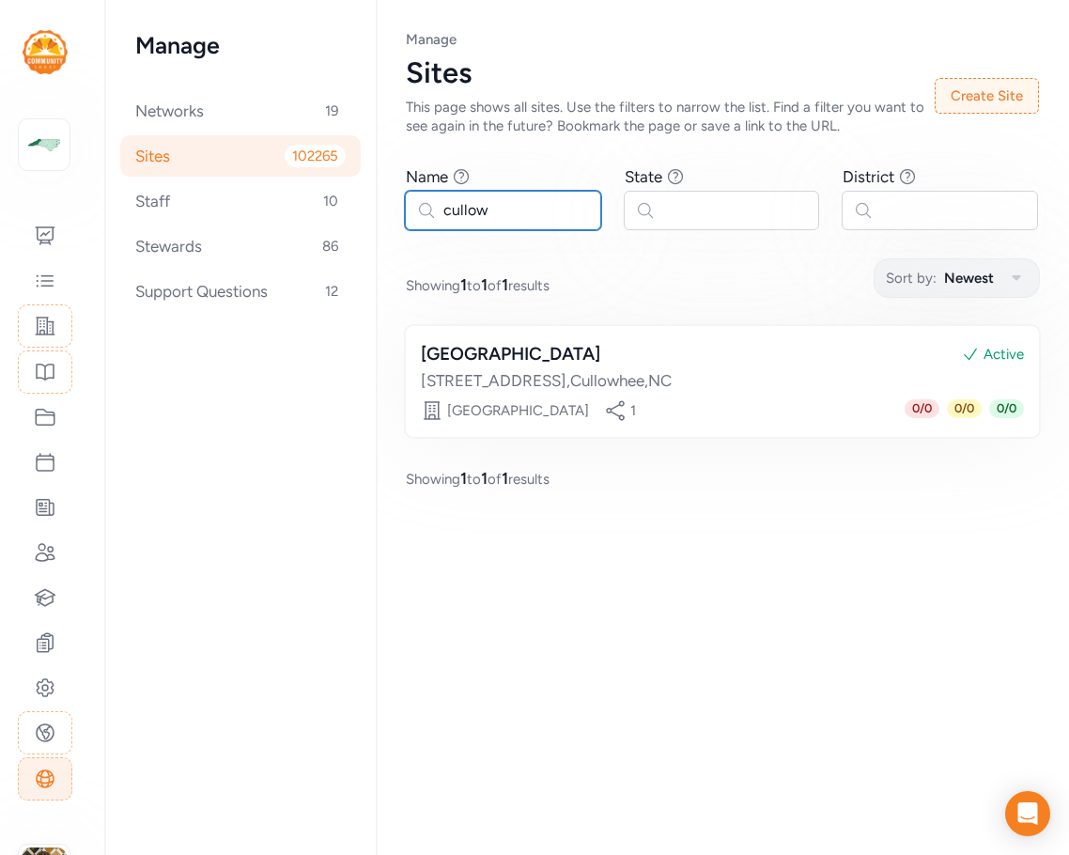
drag, startPoint x: 522, startPoint y: 210, endPoint x: 382, endPoint y: 208, distance: 141.0
click at [382, 208] on div "Page Sites Manage Sites This page shows all sites. Use the filters to narrow th…" at bounding box center [722, 260] width 693 height 520
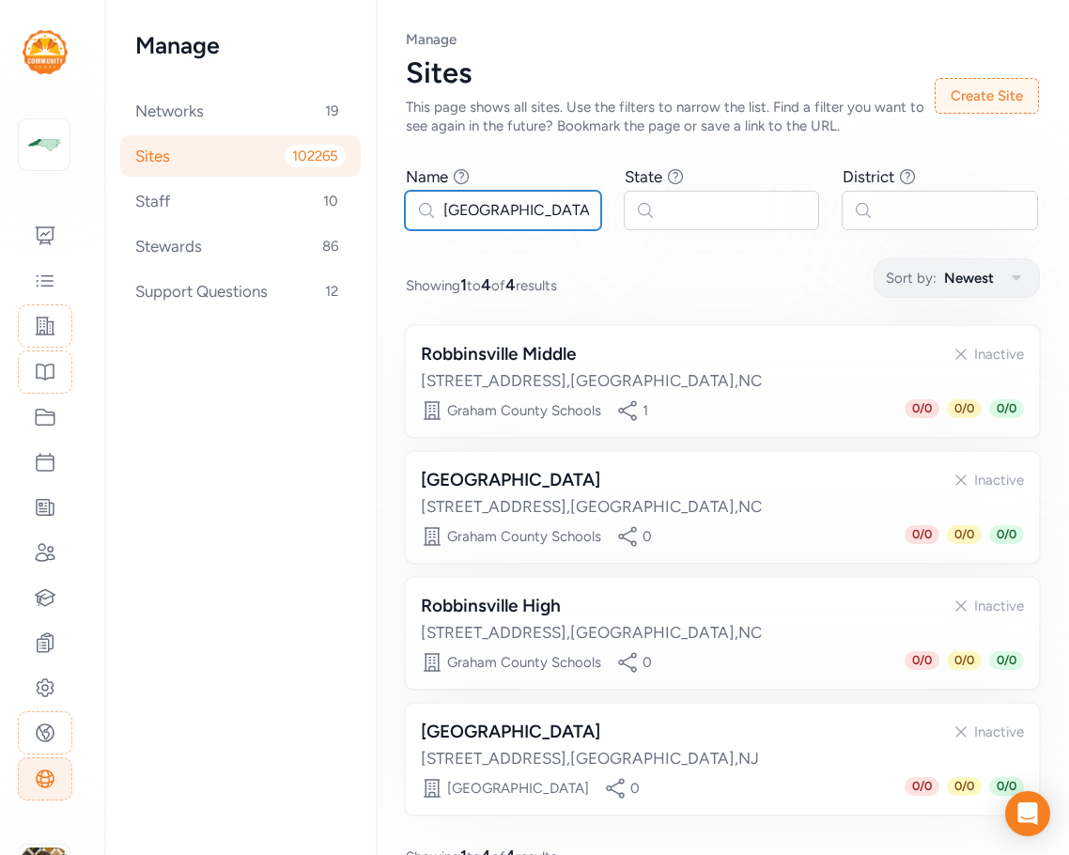
type input "robbinsville"
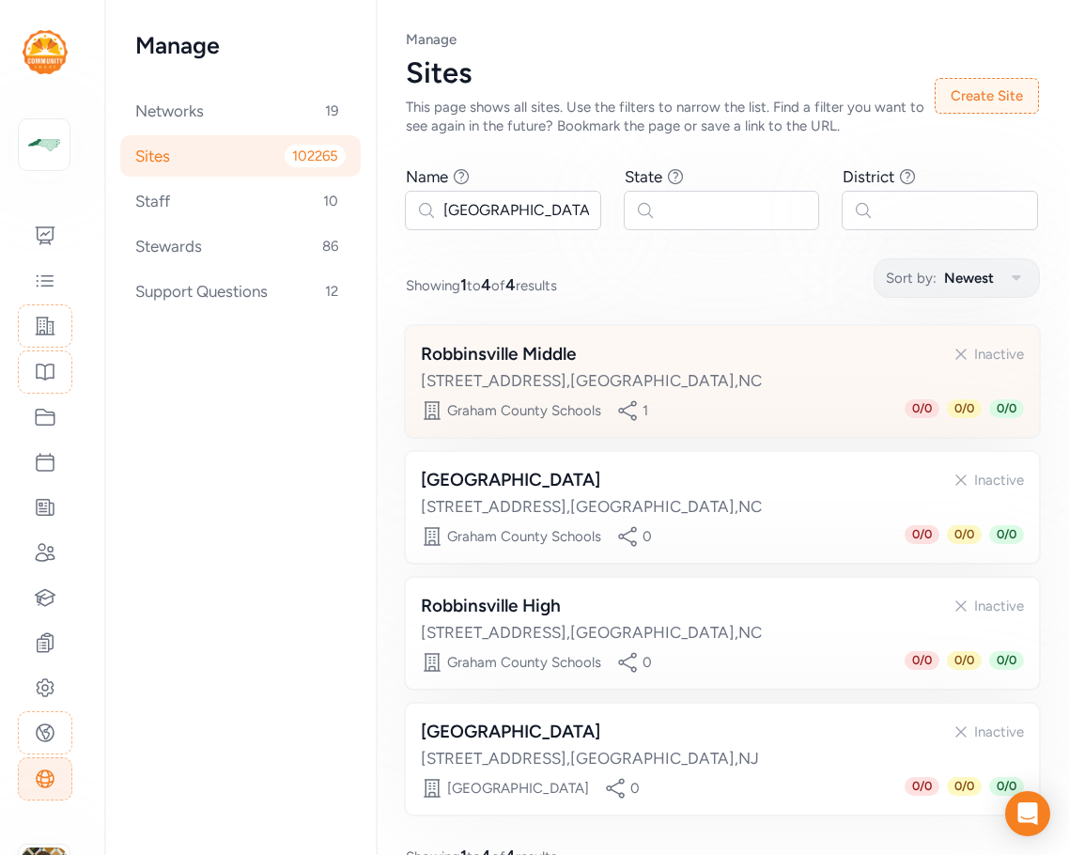
click at [670, 372] on div "301 B Sweetwater Road , Robbinsville , NC" at bounding box center [722, 380] width 603 height 23
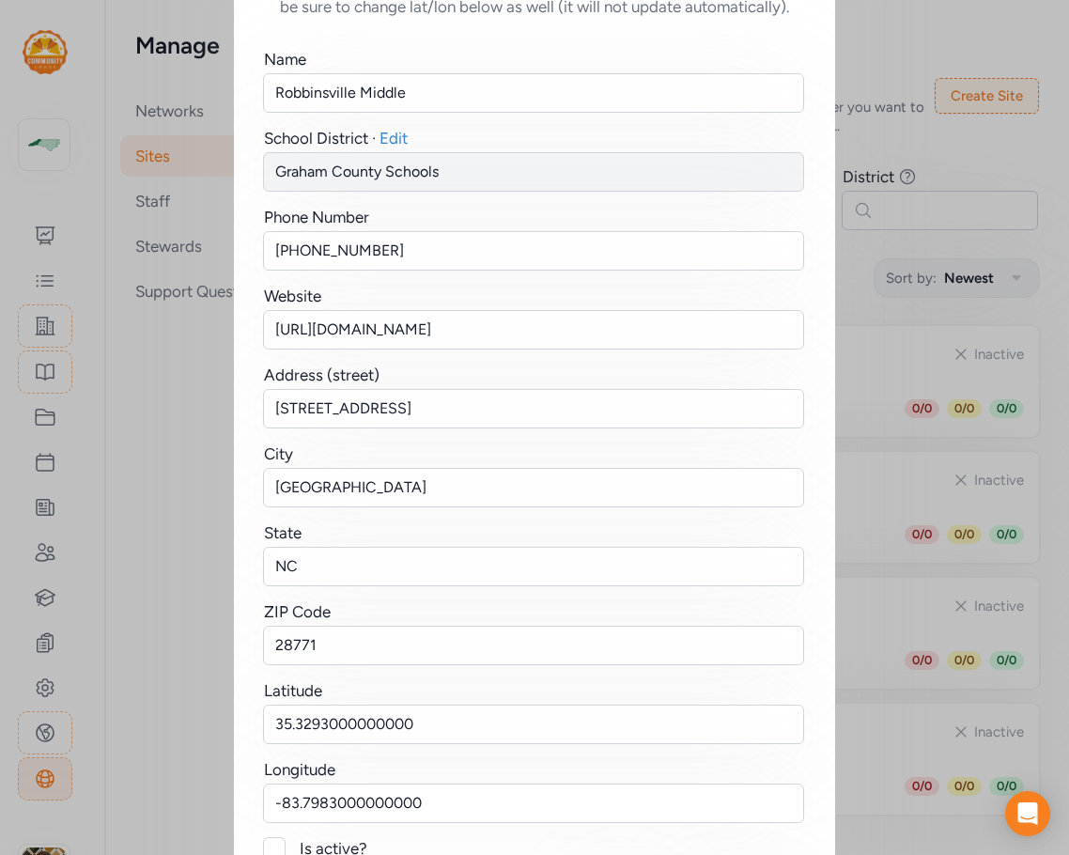
scroll to position [231, 0]
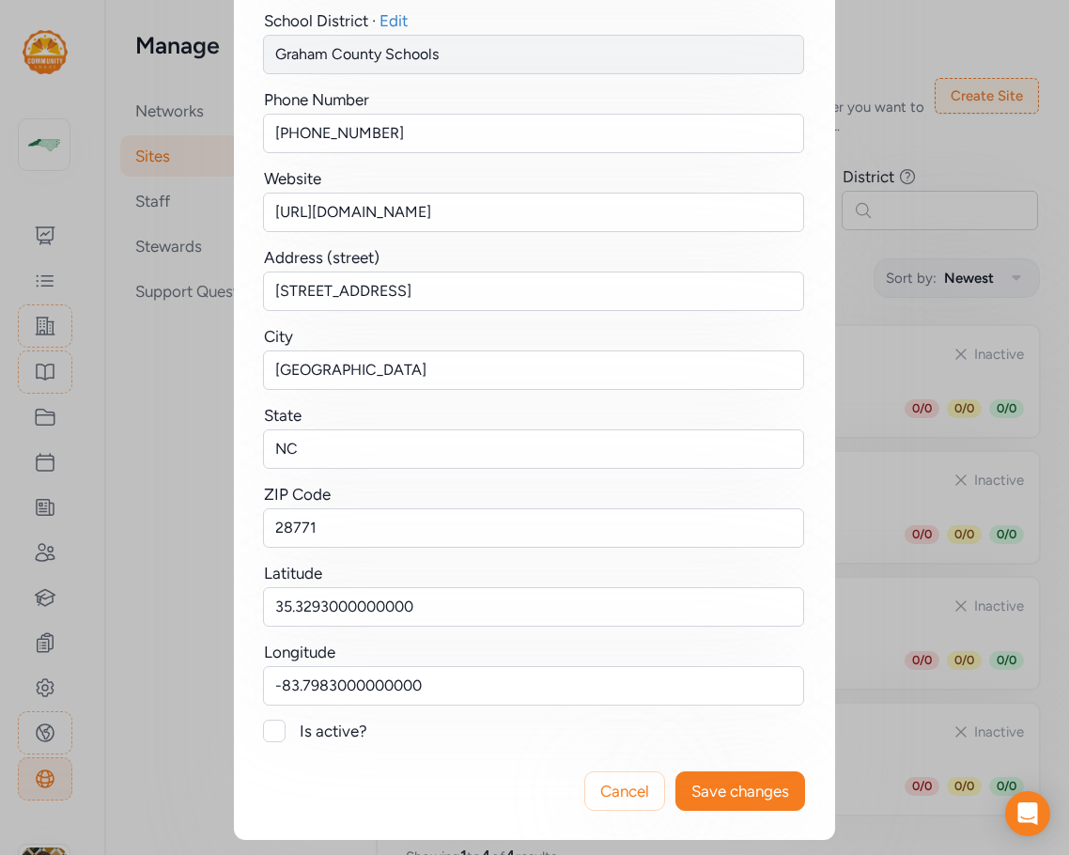
click at [315, 734] on div "Is active?" at bounding box center [553, 731] width 506 height 23
checkbox input "true"
click at [696, 795] on span "Save changes" at bounding box center [741, 791] width 98 height 23
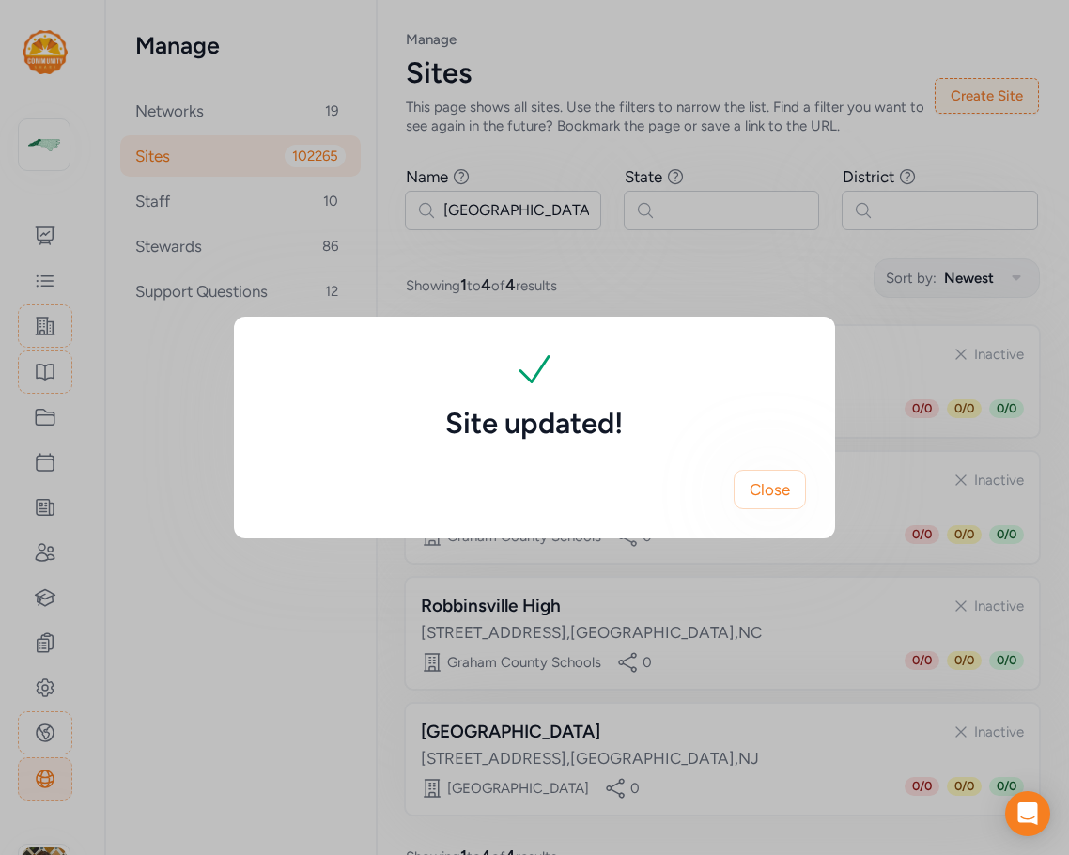
scroll to position [0, 0]
click at [755, 495] on span "Close" at bounding box center [770, 489] width 40 height 23
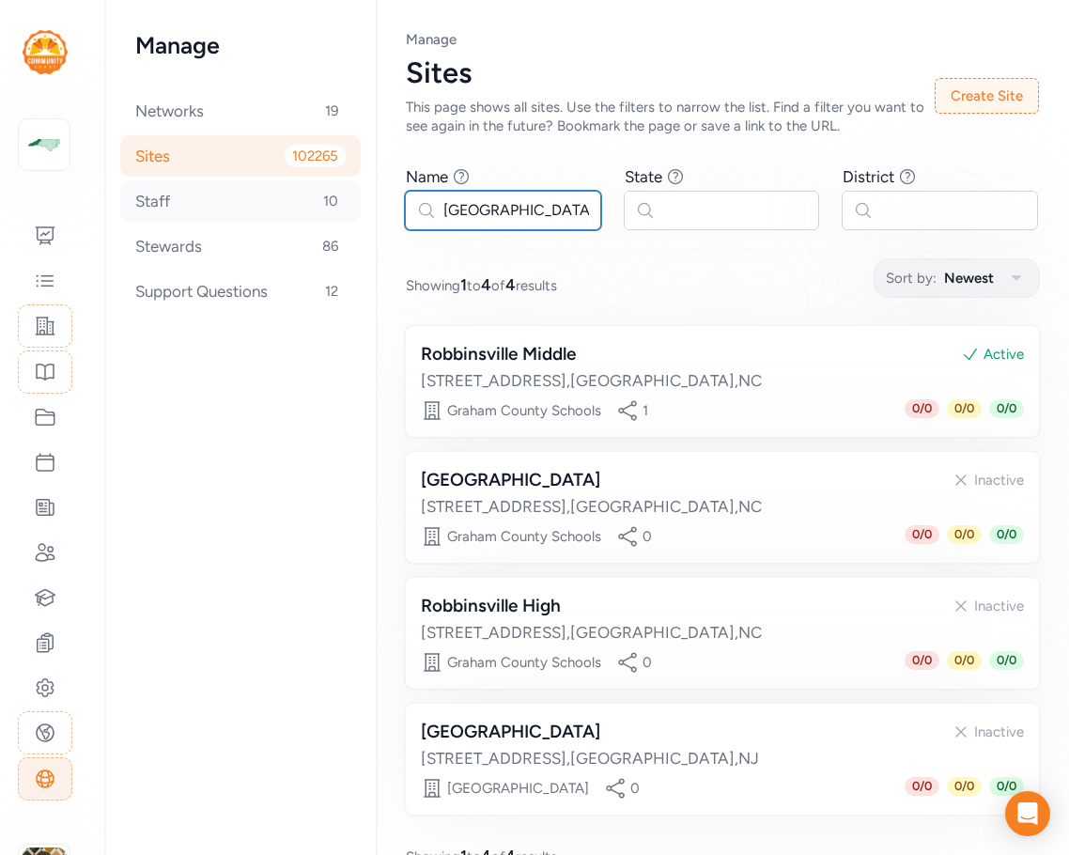
drag, startPoint x: 477, startPoint y: 208, endPoint x: 282, endPoint y: 205, distance: 195.5
click at [282, 205] on div "Manage Networks 19 Sites 102265 Staff 10 Stewards 86 Support Questions 12 Page …" at bounding box center [587, 427] width 964 height 855
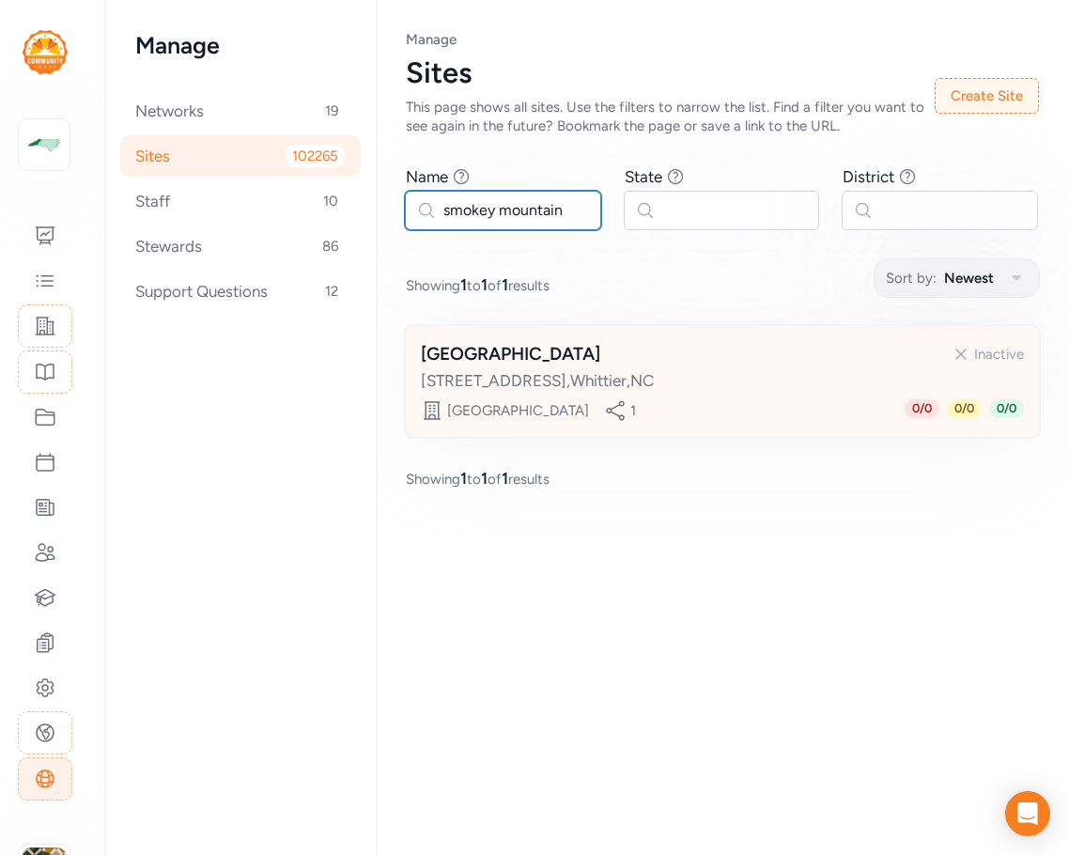
type input "smokey mountain"
click at [667, 367] on div "Smokey Mountain Elementary Inactive 884 Us Hwy 441 N , Whittier , NC" at bounding box center [722, 366] width 603 height 51
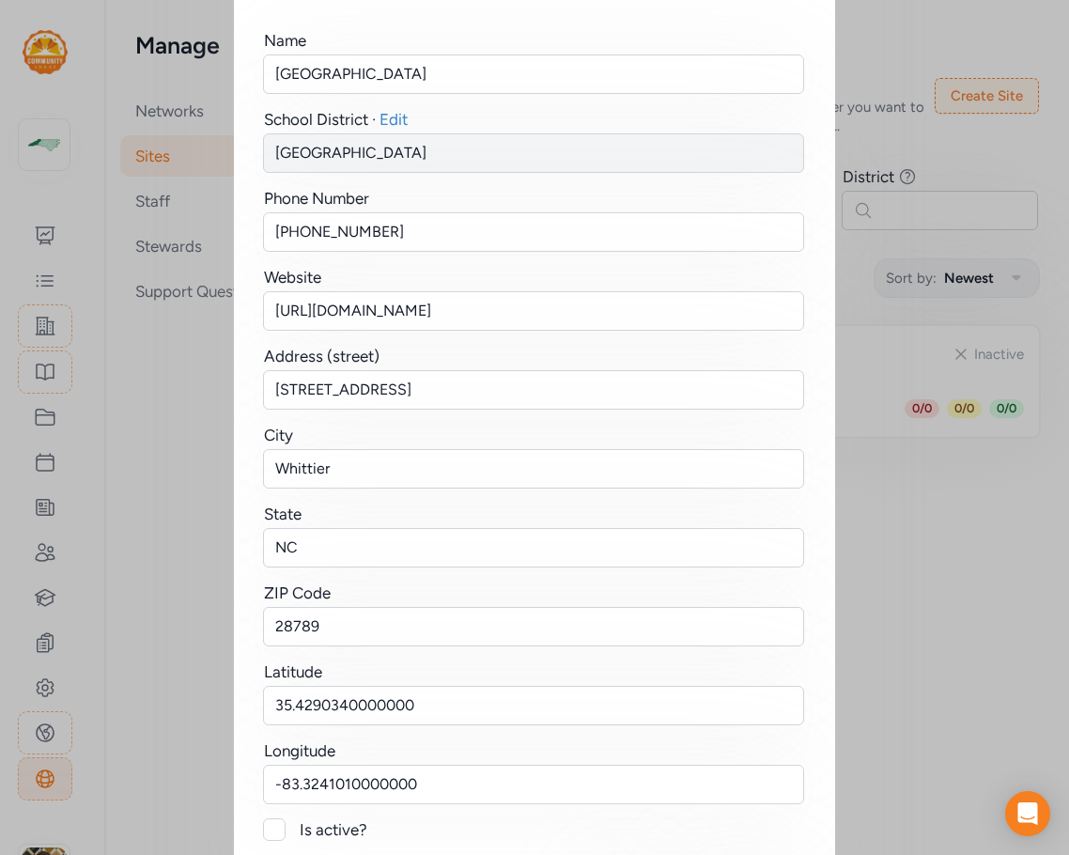
scroll to position [231, 0]
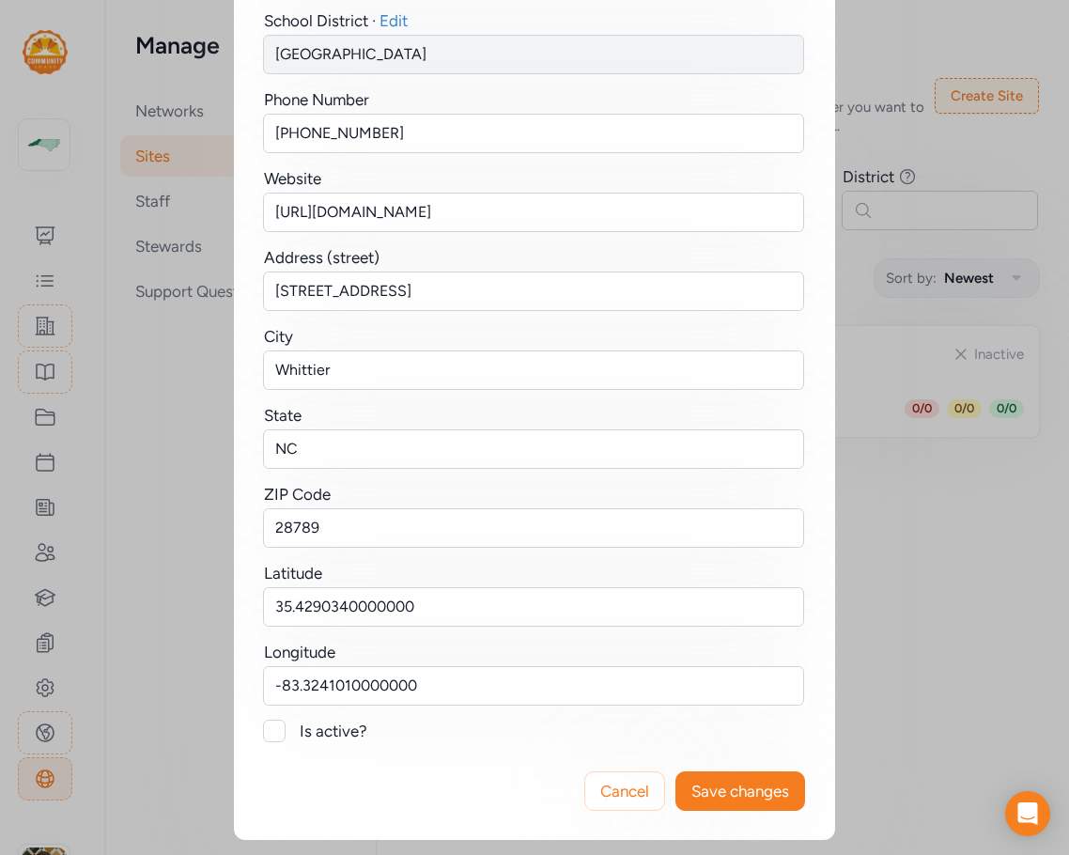
click at [274, 729] on div at bounding box center [274, 731] width 23 height 23
checkbox input "true"
click at [736, 788] on span "Save changes" at bounding box center [741, 791] width 98 height 23
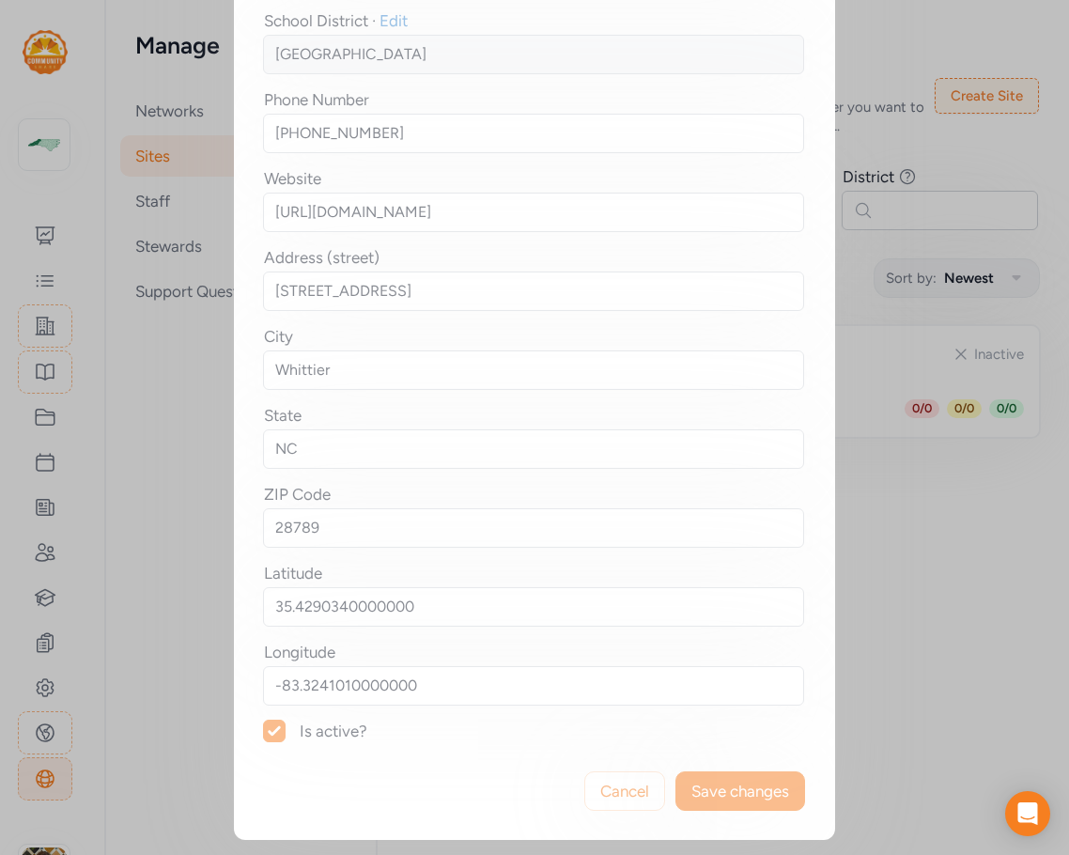
scroll to position [0, 0]
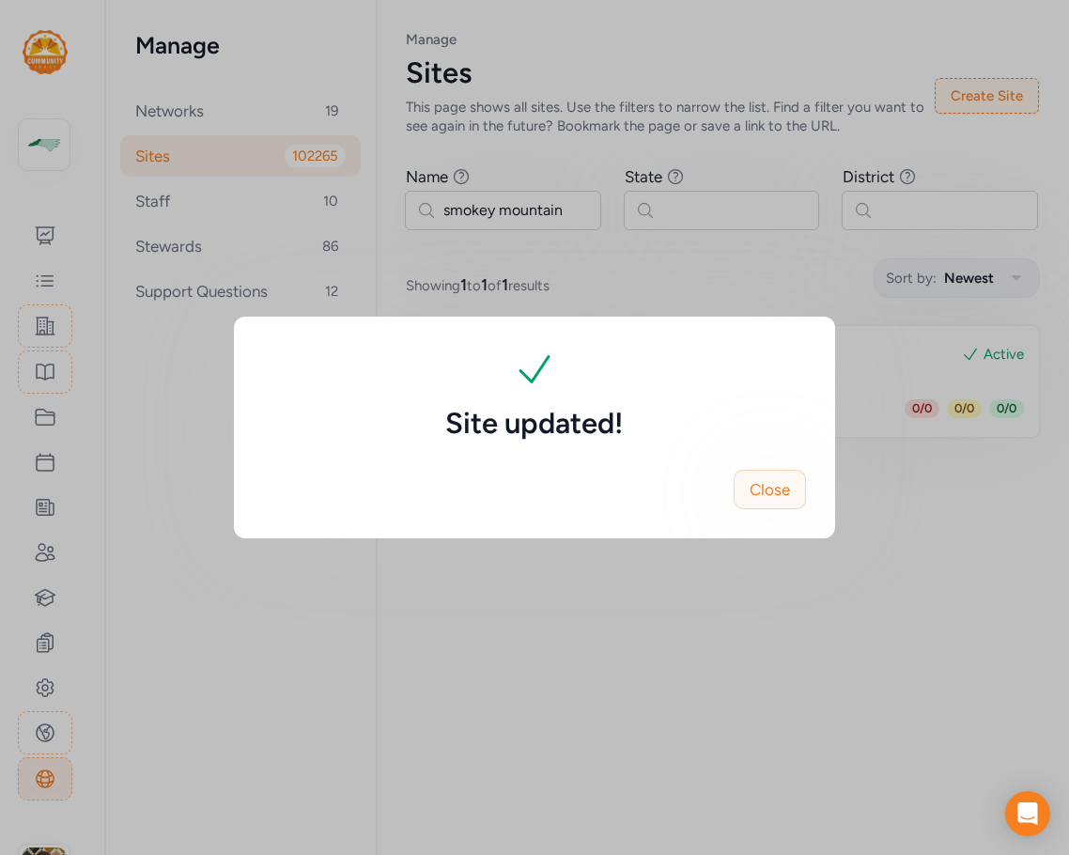
drag, startPoint x: 776, startPoint y: 485, endPoint x: 757, endPoint y: 469, distance: 24.7
click at [776, 484] on span "Close" at bounding box center [770, 489] width 40 height 23
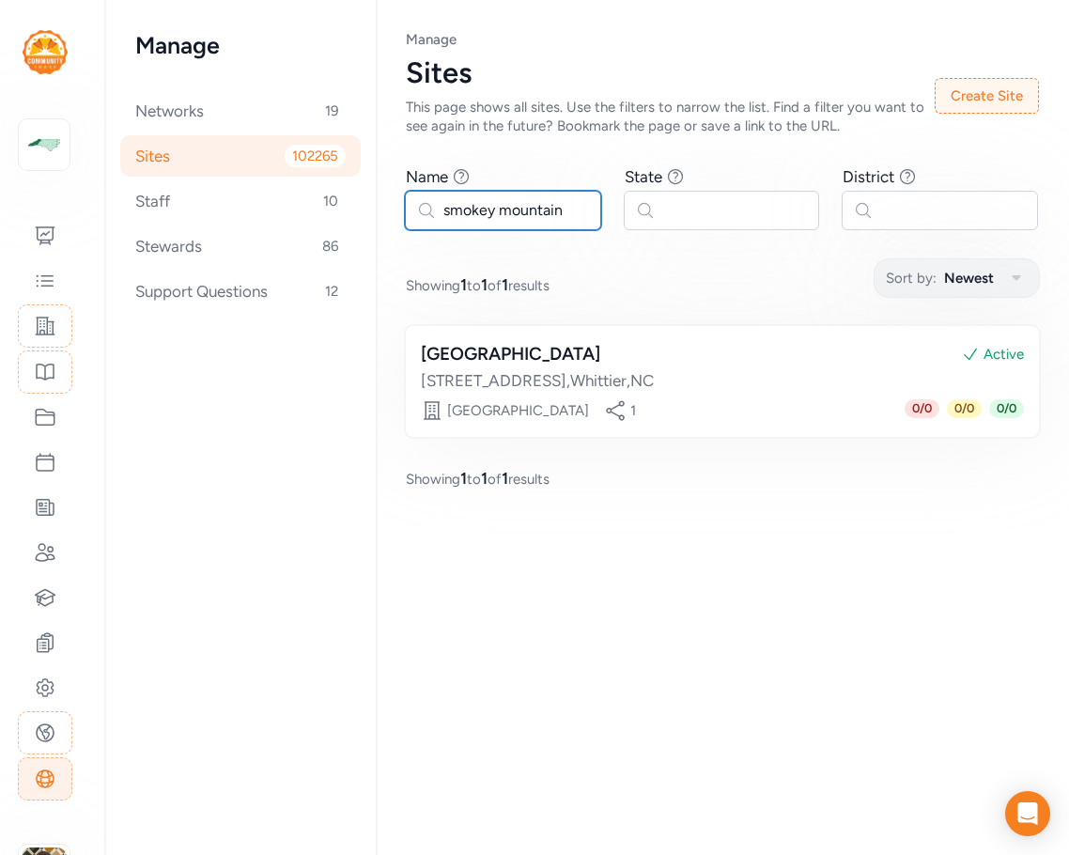
drag, startPoint x: 545, startPoint y: 212, endPoint x: 431, endPoint y: 211, distance: 113.7
click at [431, 211] on input "smokey mountain" at bounding box center [503, 210] width 196 height 39
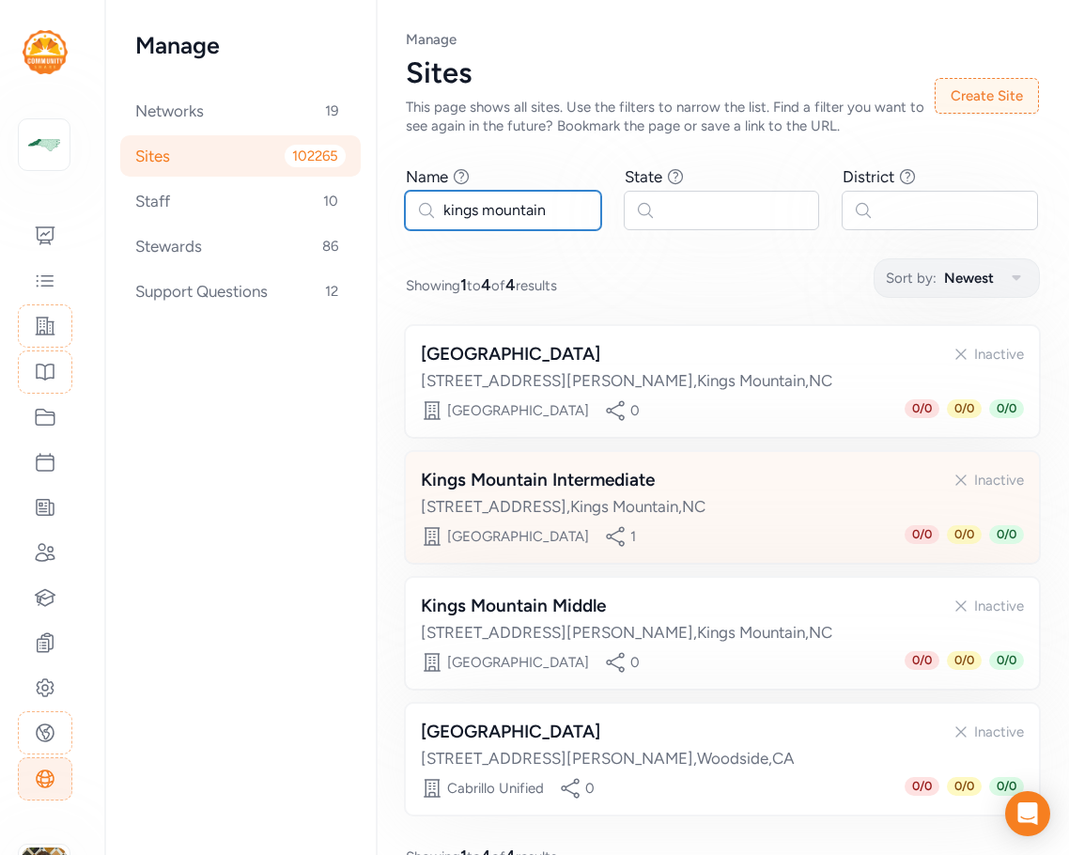
type input "kings mountain"
click at [584, 492] on div "Kings Mountain Intermediate" at bounding box center [538, 480] width 234 height 26
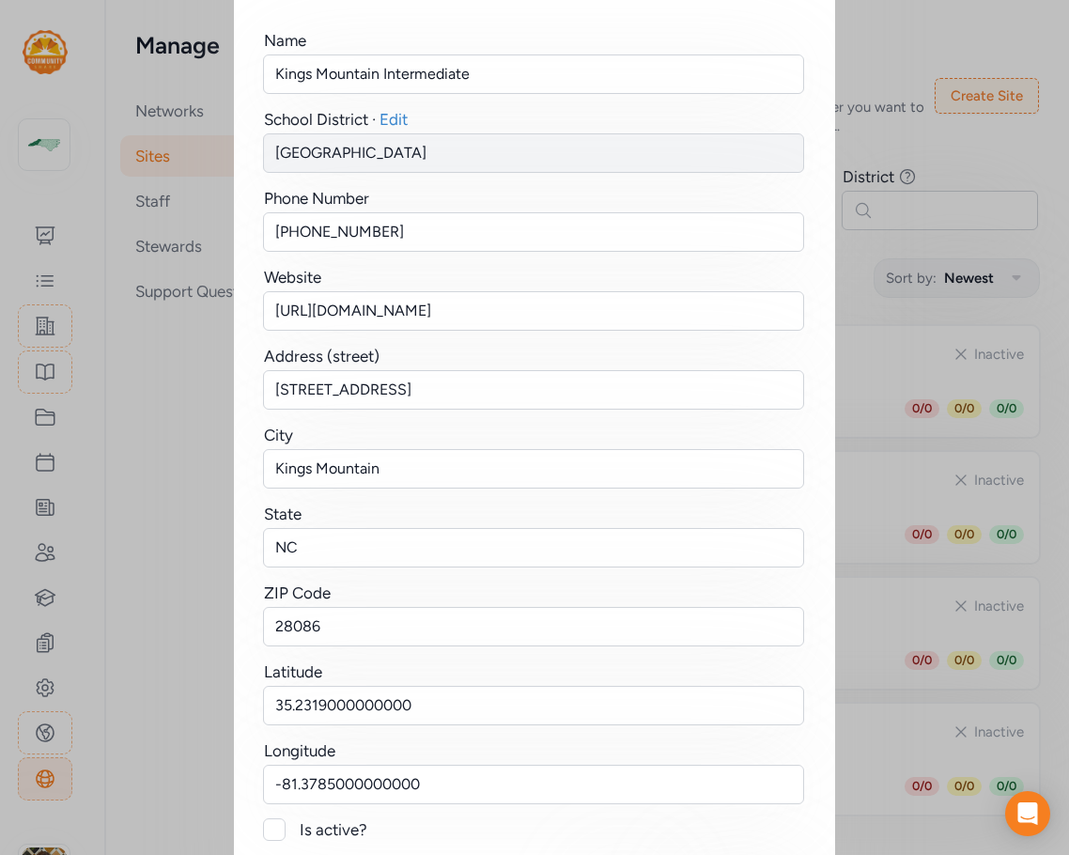
scroll to position [231, 0]
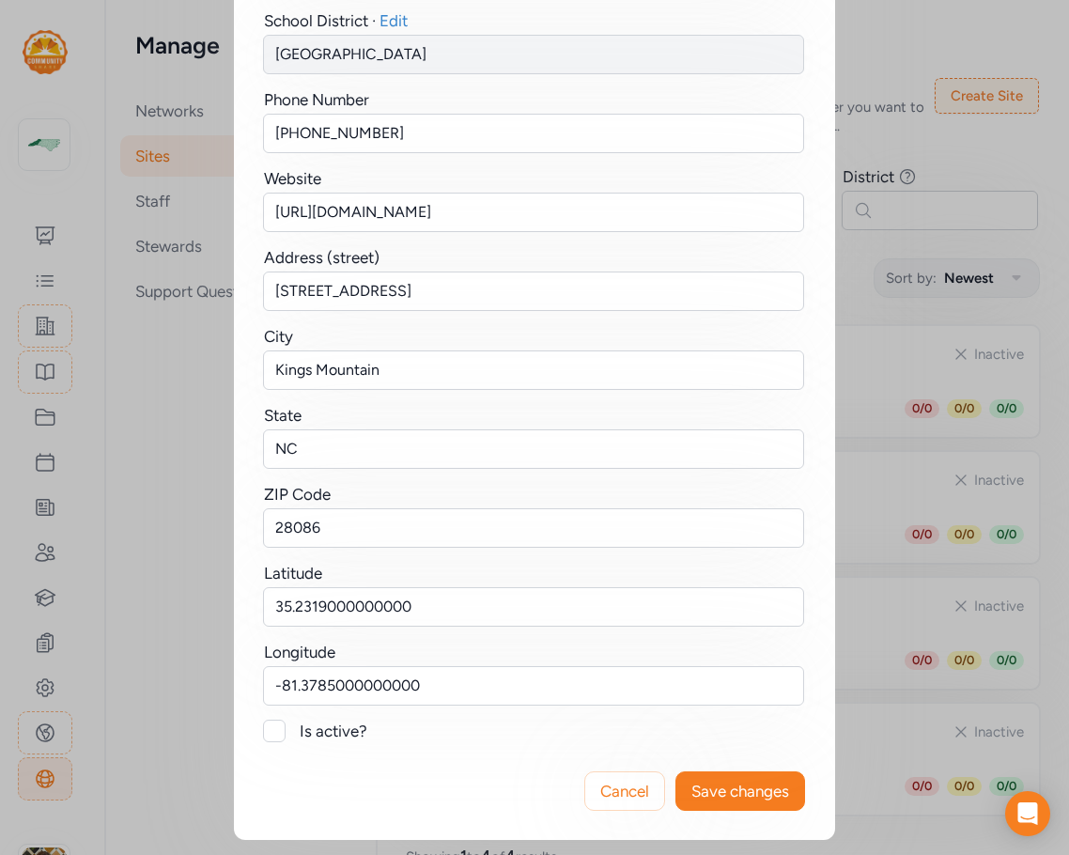
click at [289, 740] on div "Is active?" at bounding box center [534, 731] width 541 height 23
click at [264, 733] on div at bounding box center [274, 731] width 23 height 23
checkbox input "true"
click at [735, 790] on span "Save changes" at bounding box center [741, 791] width 98 height 23
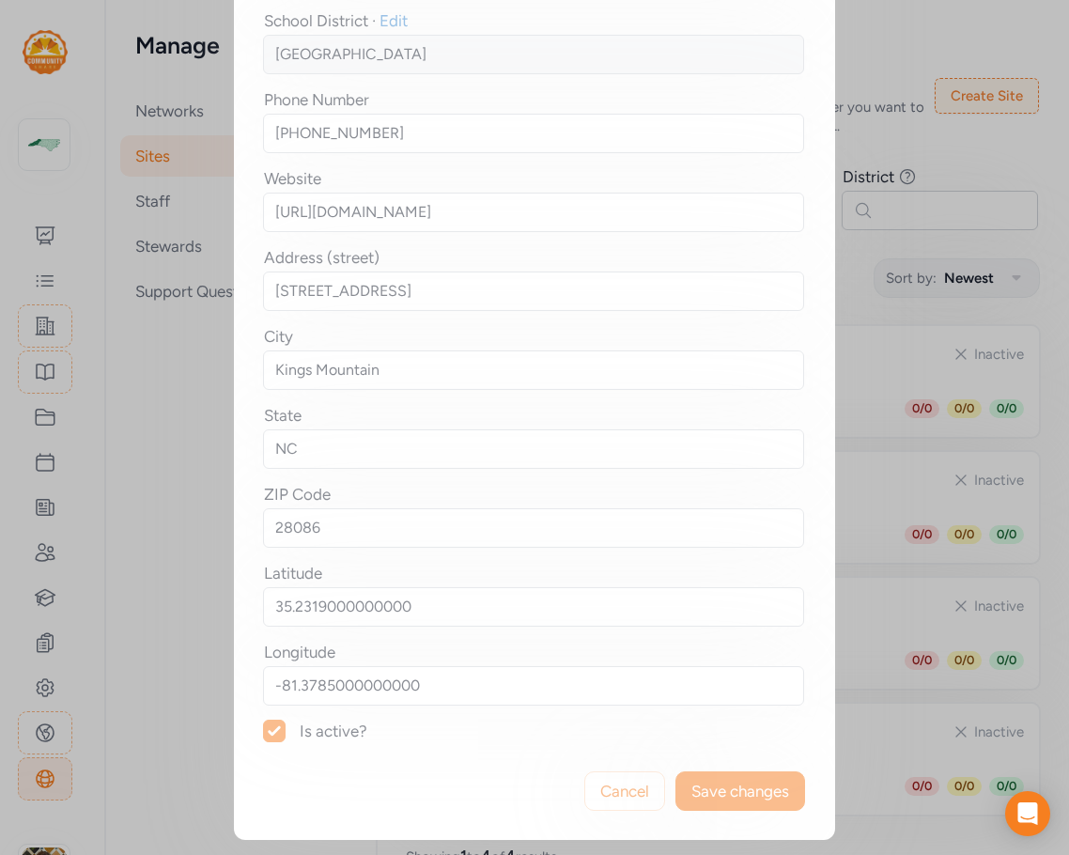
scroll to position [0, 0]
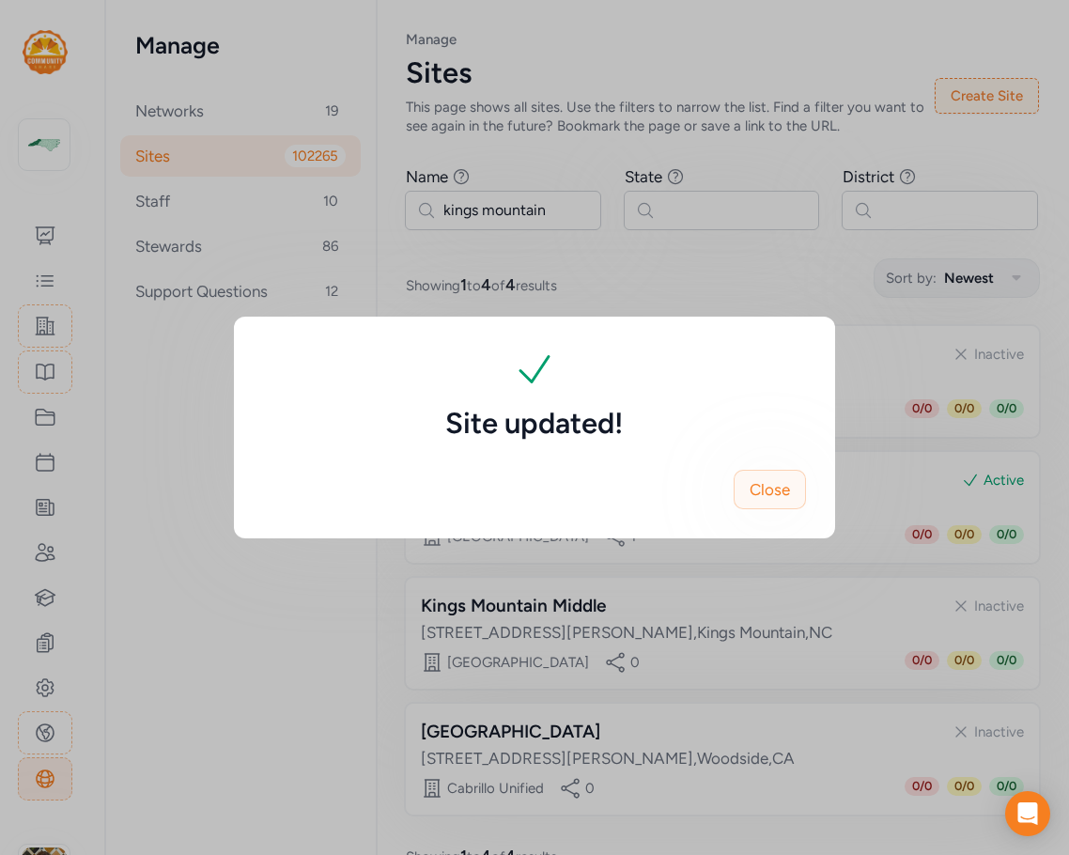
click at [773, 477] on button "Close" at bounding box center [770, 489] width 72 height 39
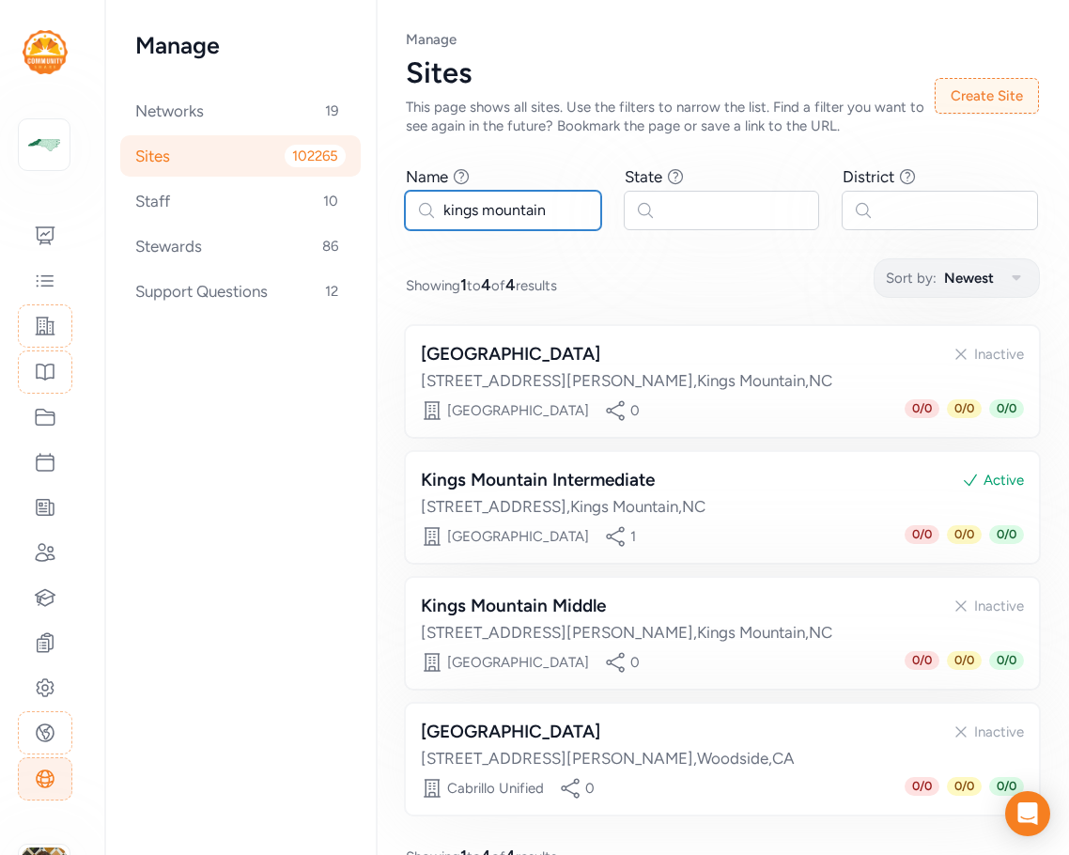
drag, startPoint x: 563, startPoint y: 217, endPoint x: 431, endPoint y: 213, distance: 131.6
click at [431, 213] on input "kings mountain" at bounding box center [503, 210] width 196 height 39
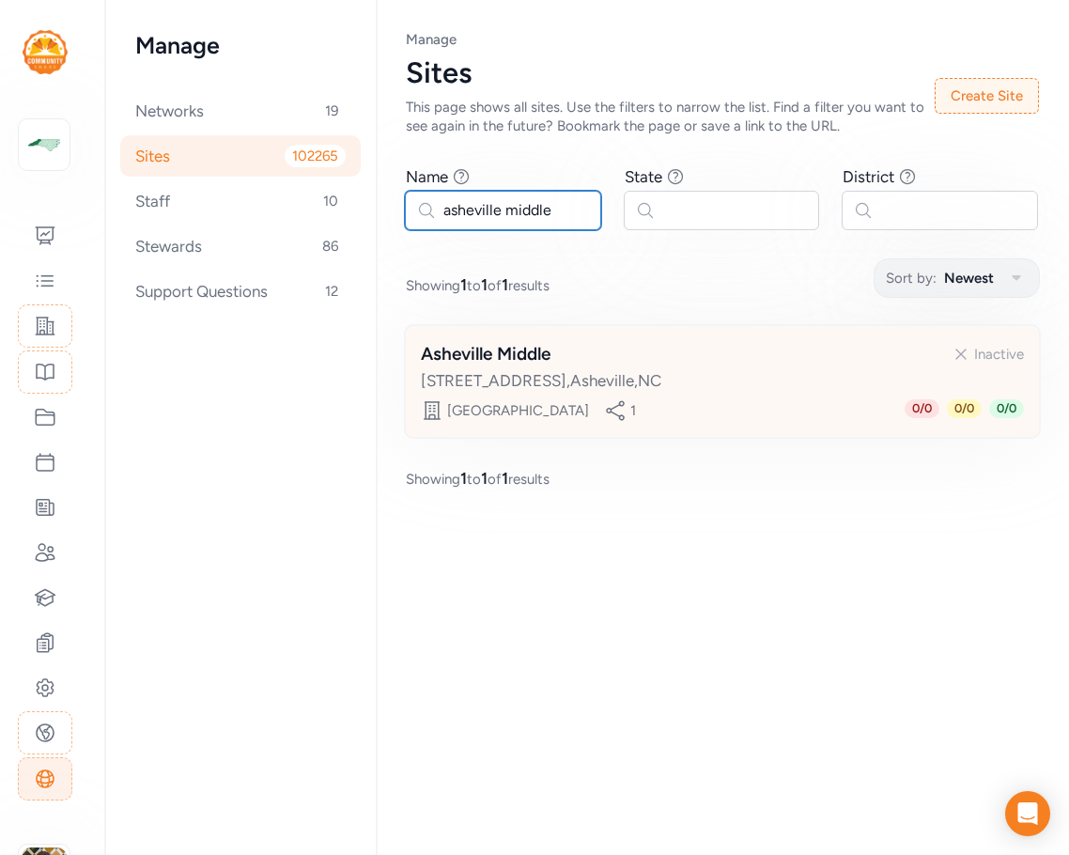
type input "asheville middle"
click at [689, 387] on div "211 S French Broad Avenue , Asheville , NC" at bounding box center [722, 380] width 603 height 23
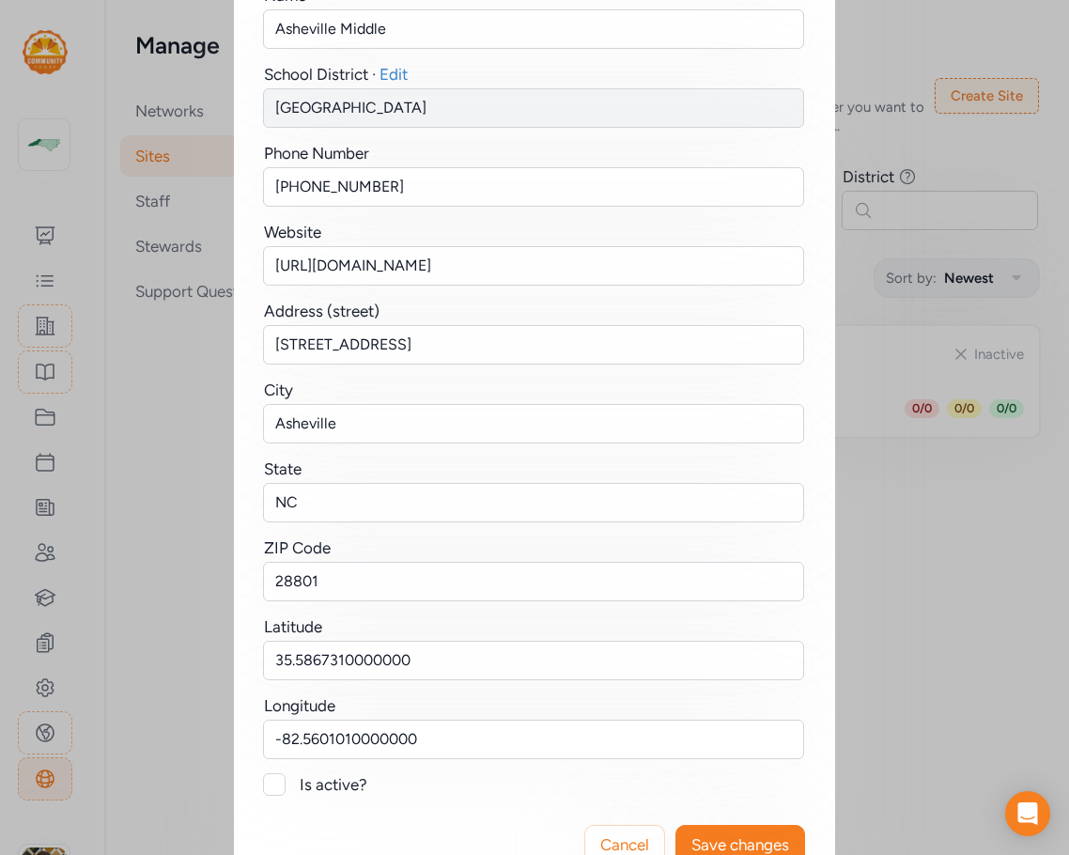
scroll to position [231, 0]
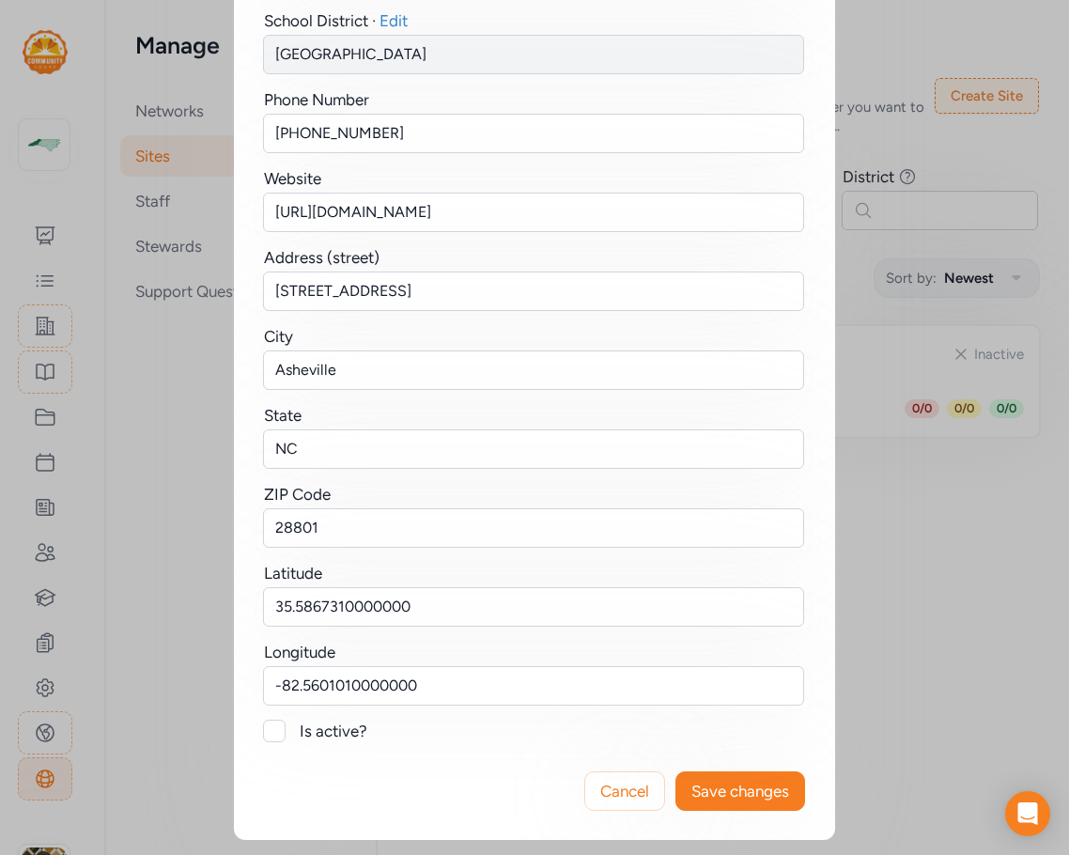
click at [320, 725] on div "Is active?" at bounding box center [553, 731] width 506 height 23
checkbox input "true"
click at [717, 798] on span "Save changes" at bounding box center [741, 791] width 98 height 23
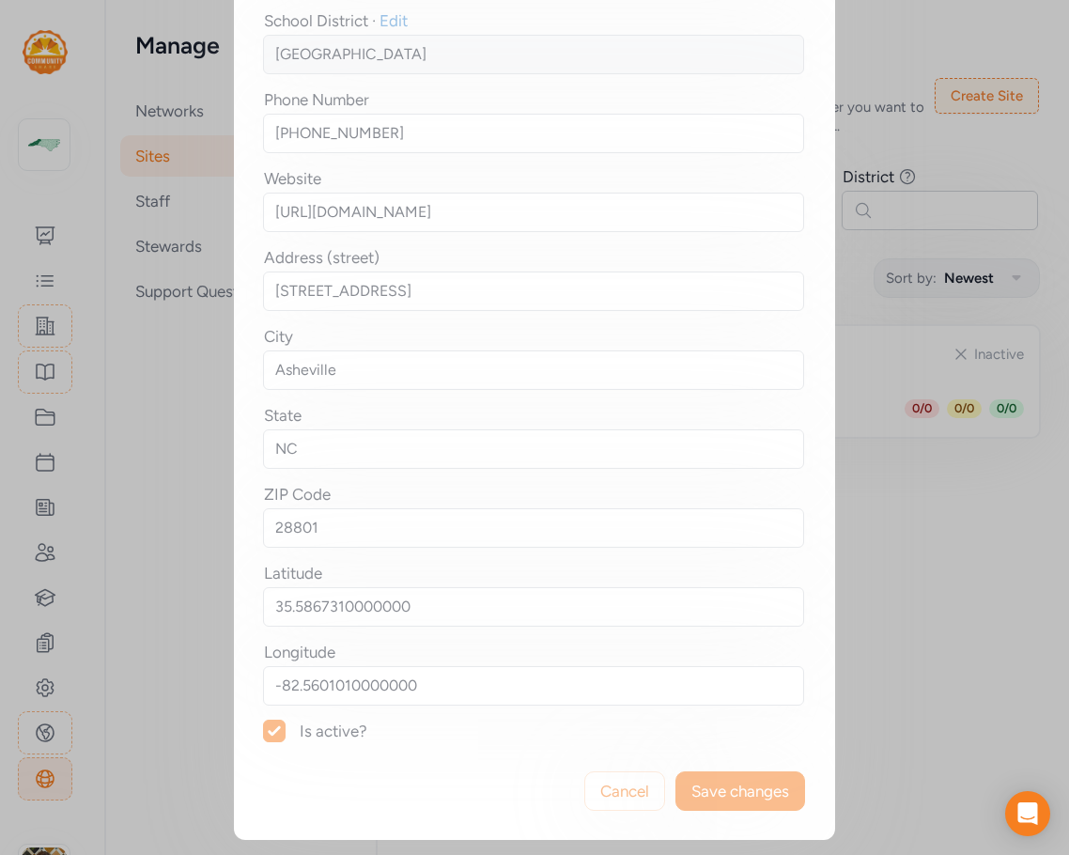
scroll to position [0, 0]
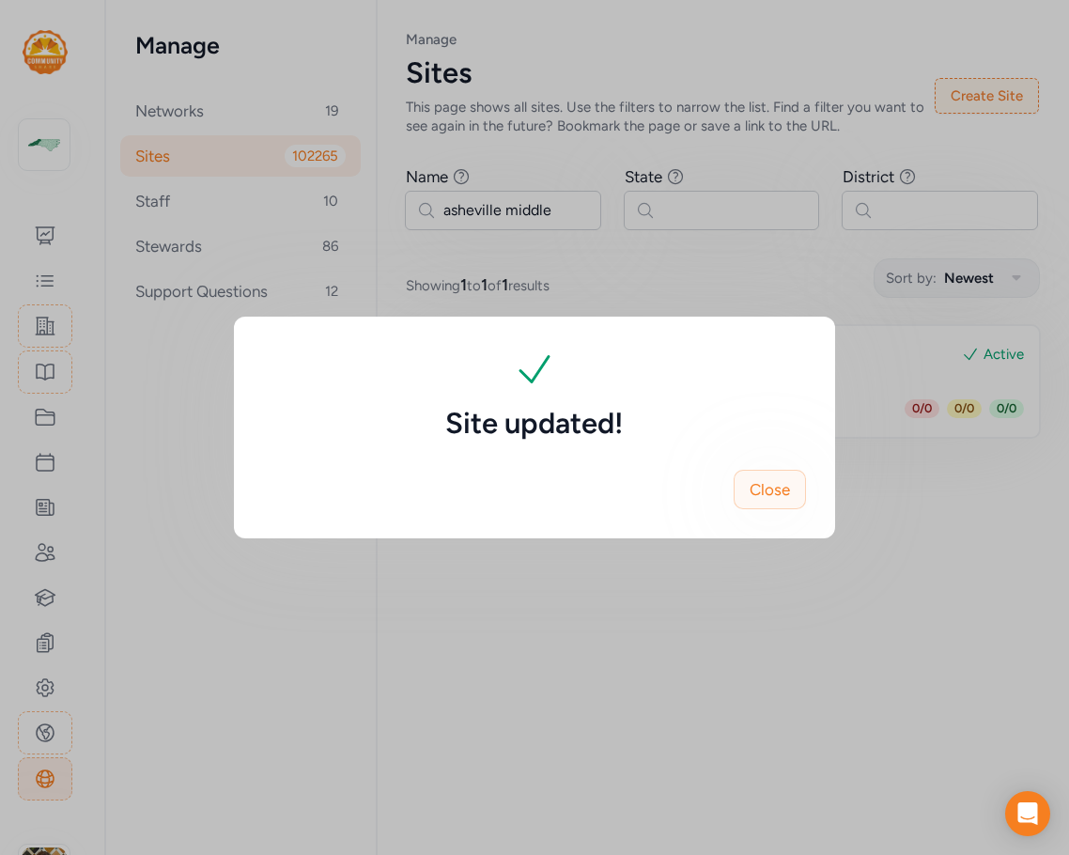
click at [773, 504] on button "Close" at bounding box center [770, 489] width 72 height 39
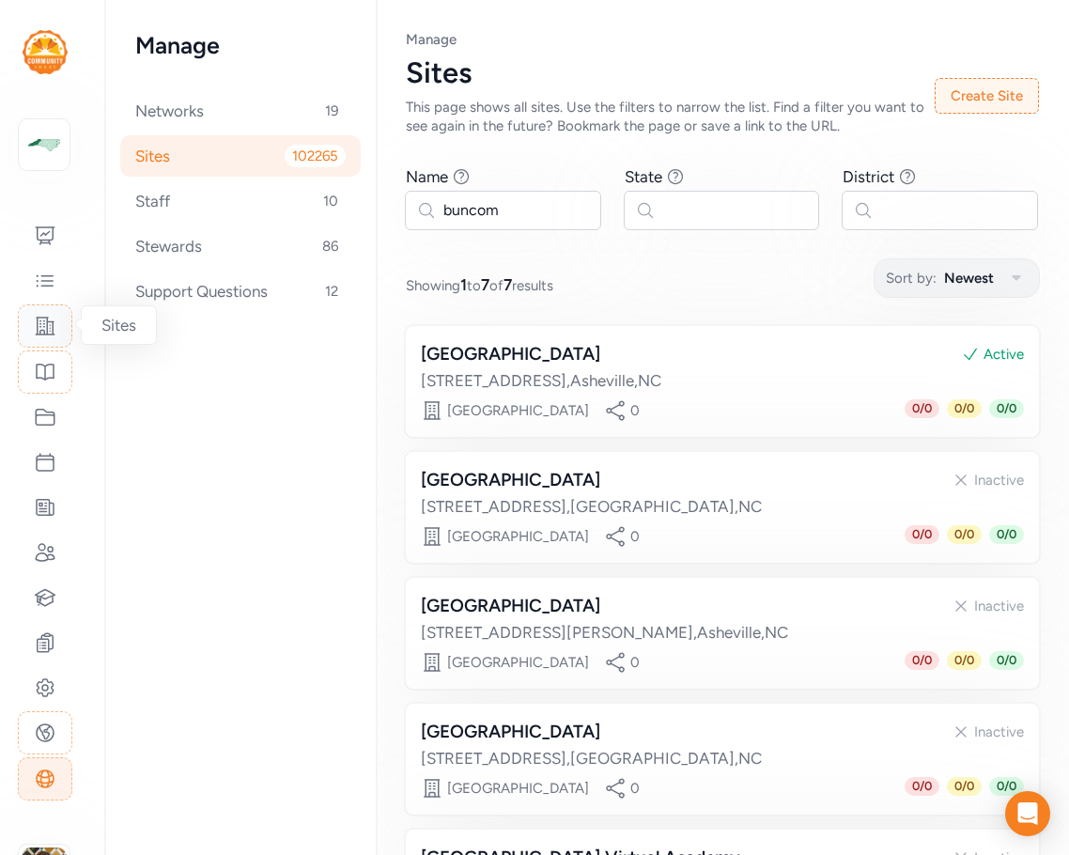
click at [47, 328] on icon at bounding box center [45, 326] width 19 height 17
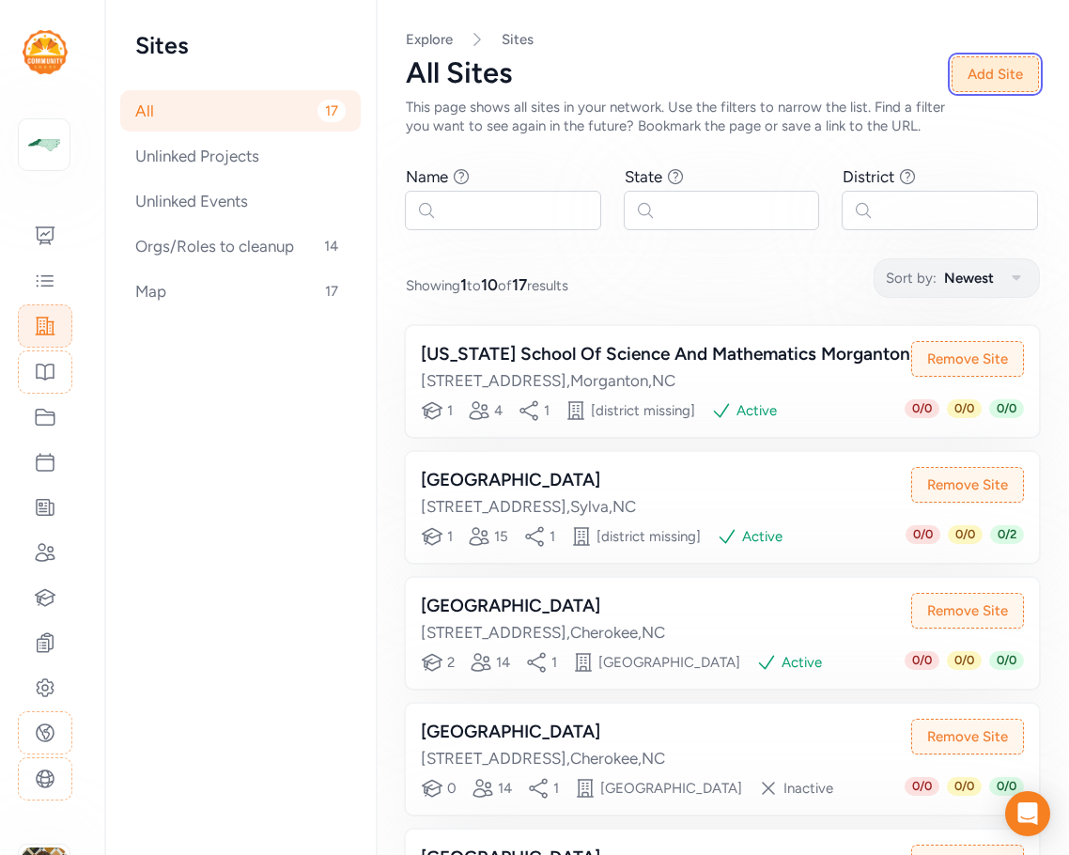
click at [989, 80] on button "Add Site" at bounding box center [995, 74] width 87 height 36
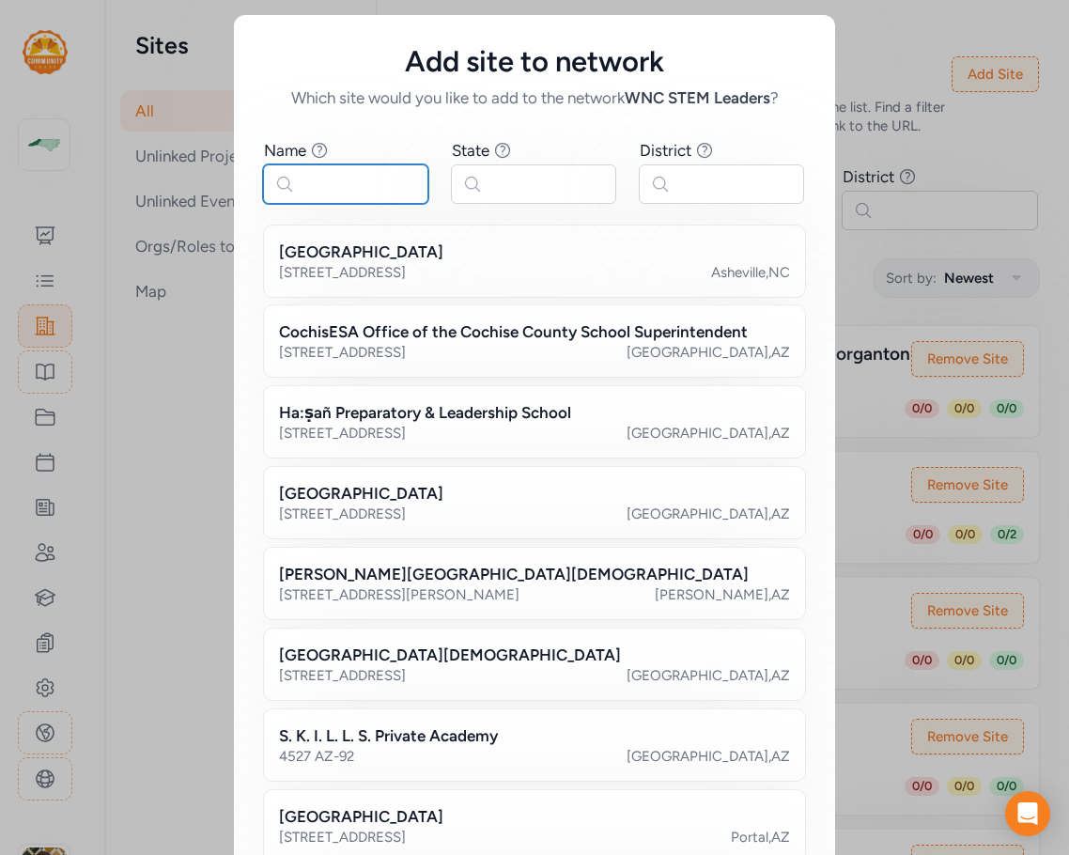
click at [341, 185] on input "text" at bounding box center [345, 183] width 165 height 39
click at [444, 257] on h2 "[GEOGRAPHIC_DATA]" at bounding box center [361, 252] width 164 height 23
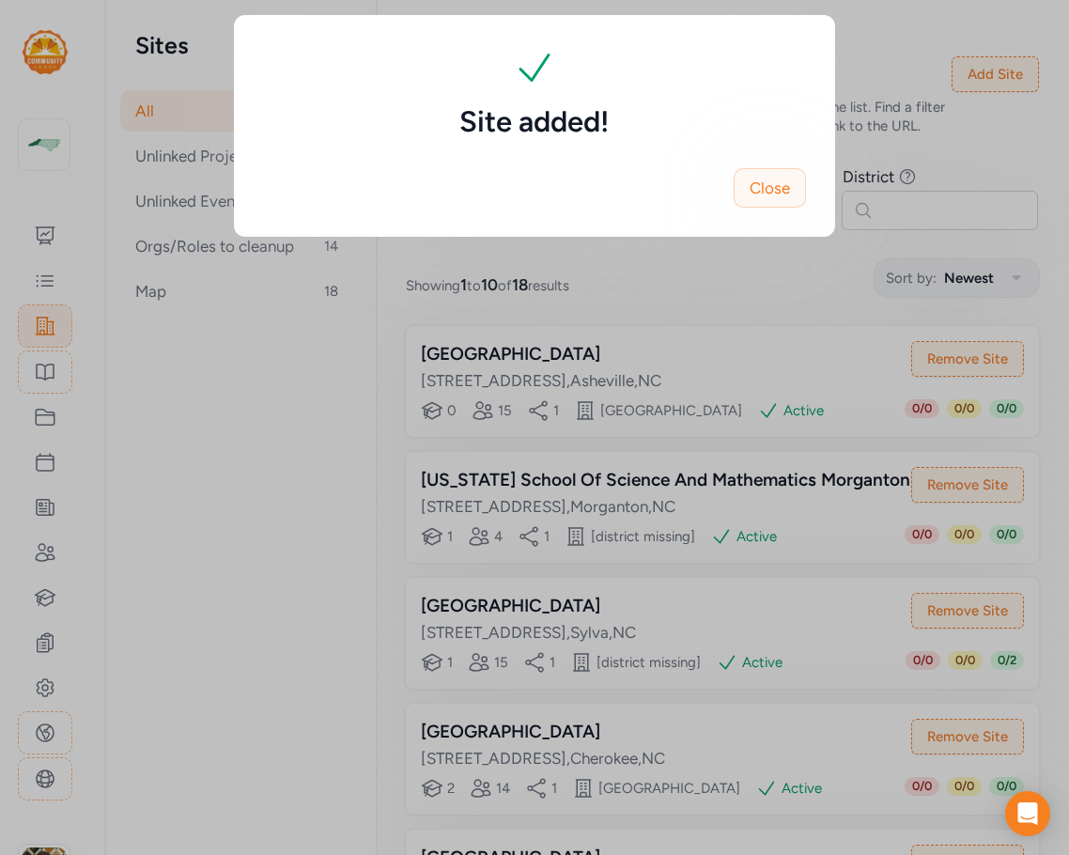
click at [783, 184] on span "Close" at bounding box center [770, 188] width 40 height 23
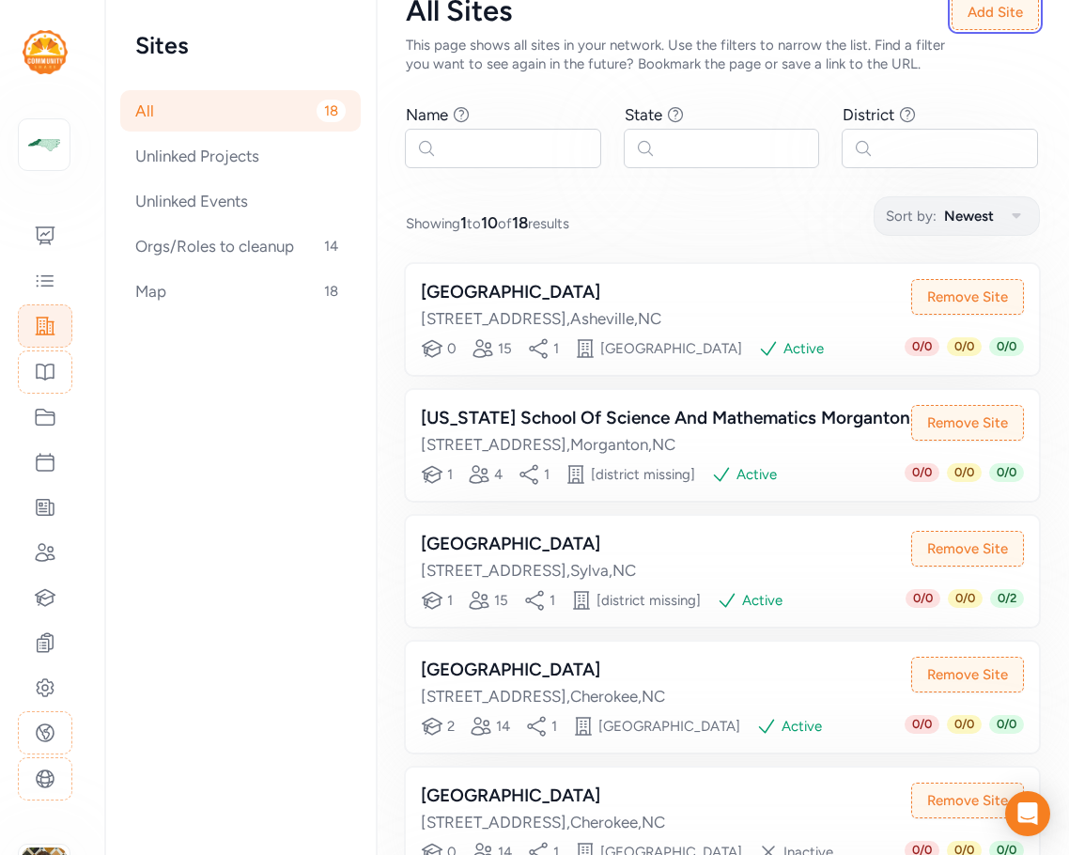
scroll to position [94, 0]
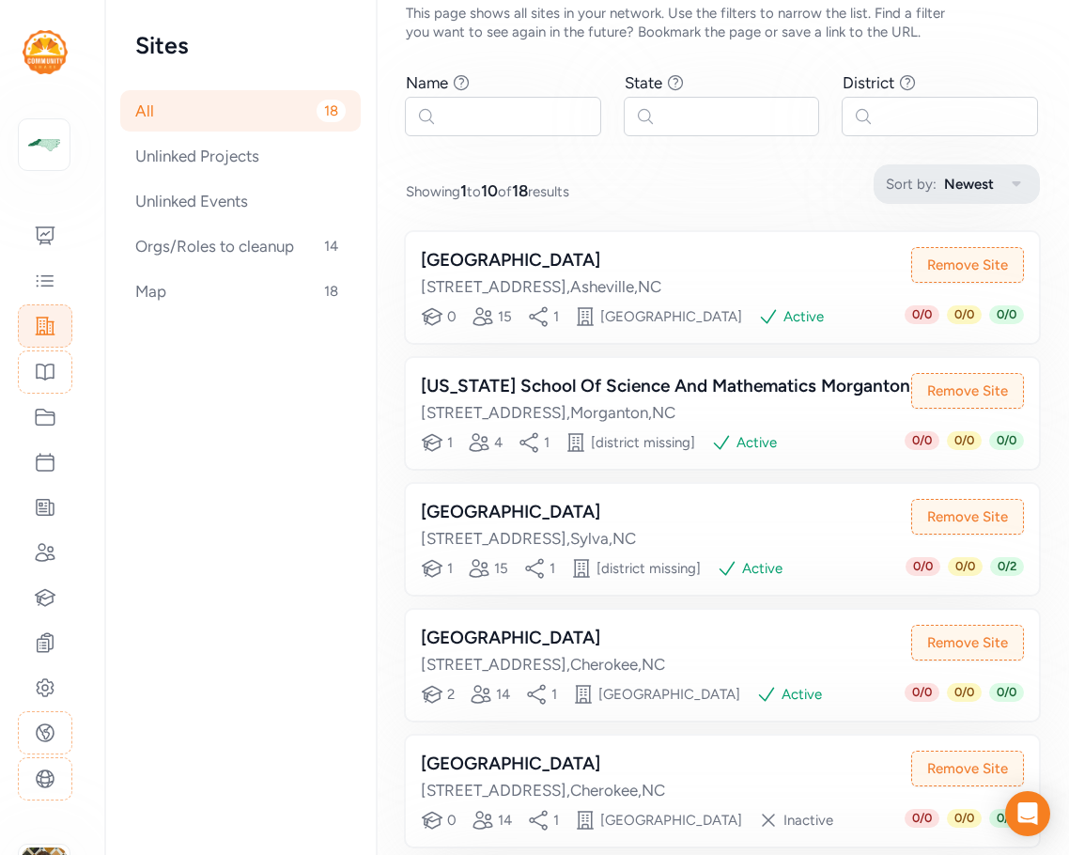
click at [944, 195] on span "Newest" at bounding box center [969, 184] width 50 height 23
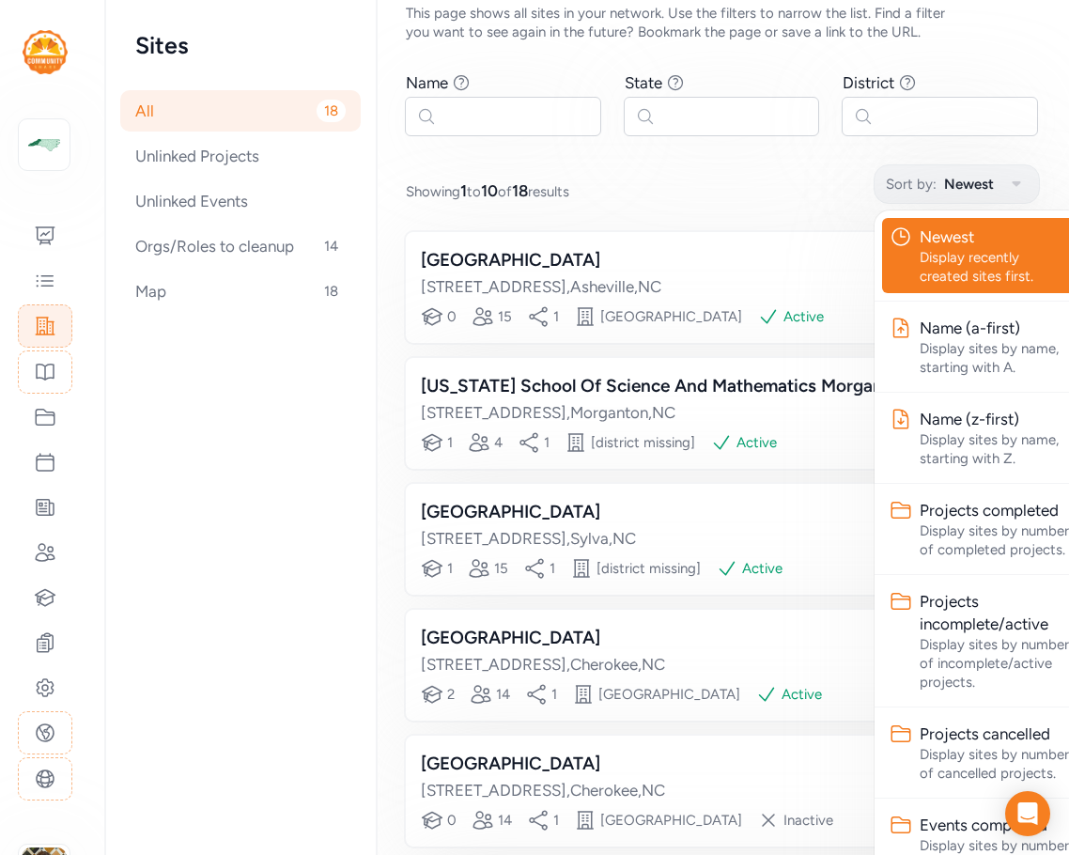
scroll to position [94, 10]
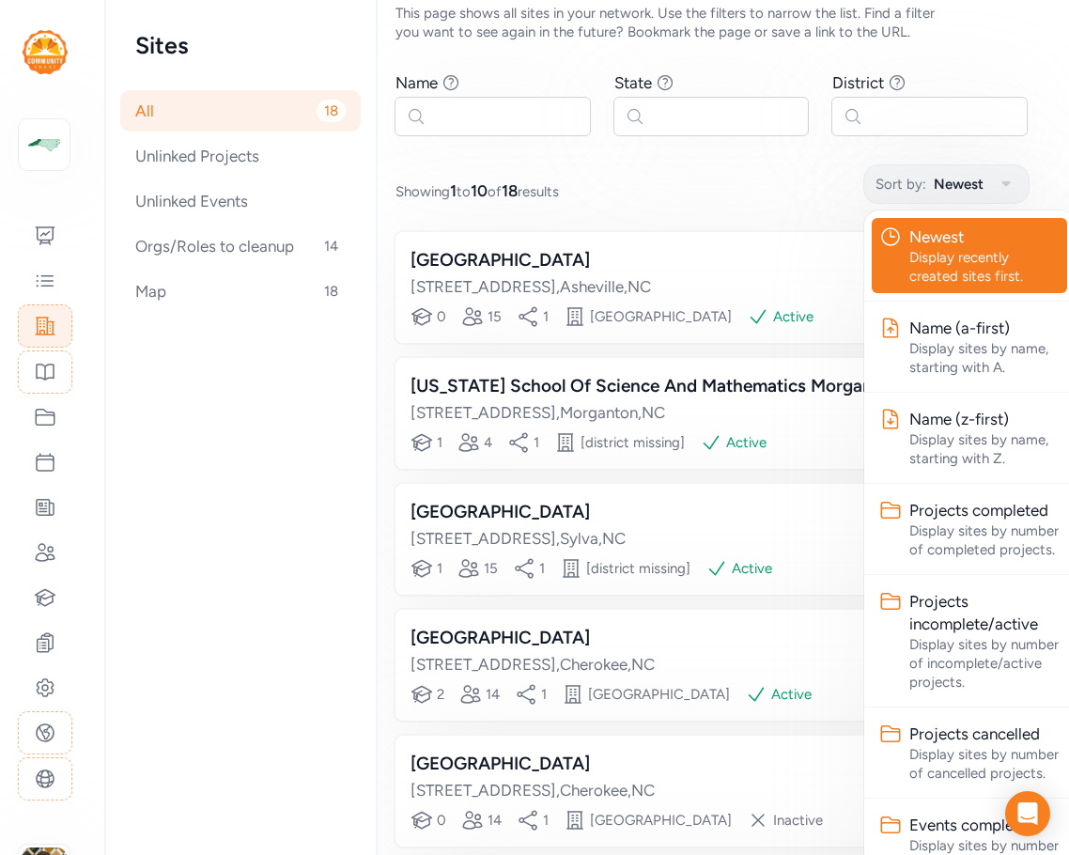
click at [931, 273] on div "Display recently created sites first." at bounding box center [985, 267] width 150 height 38
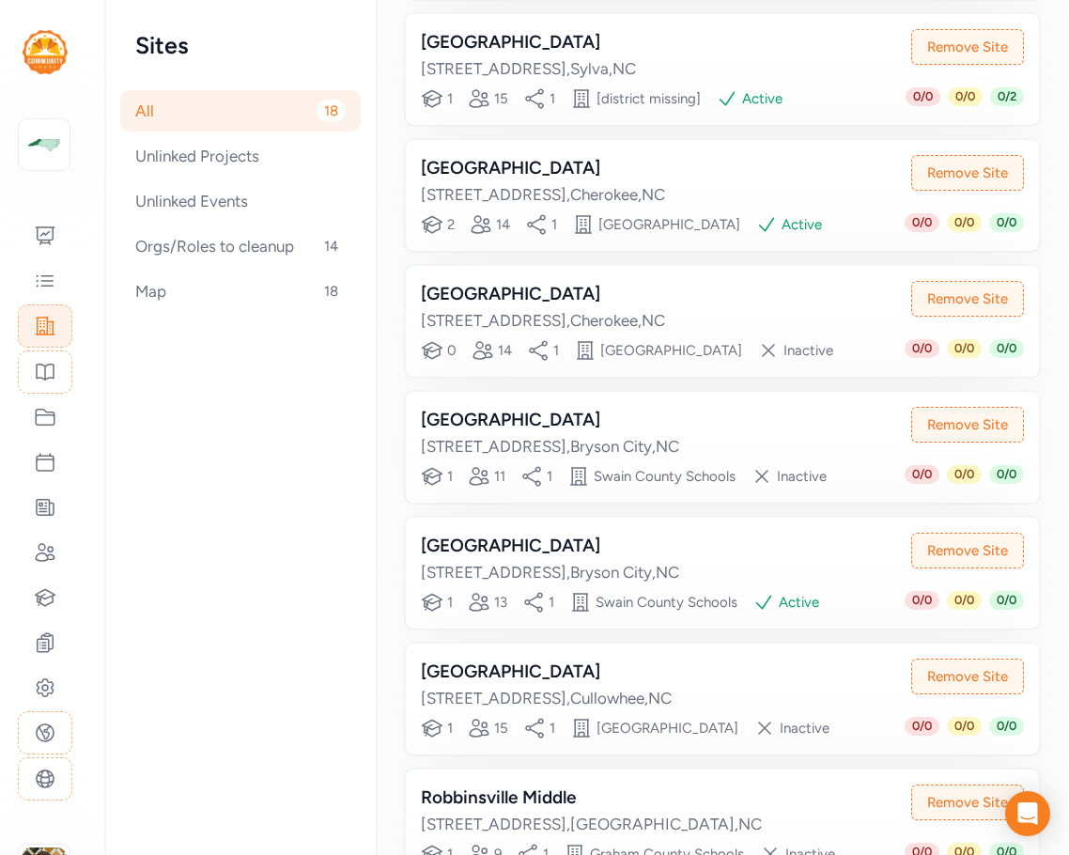
scroll to position [946, 0]
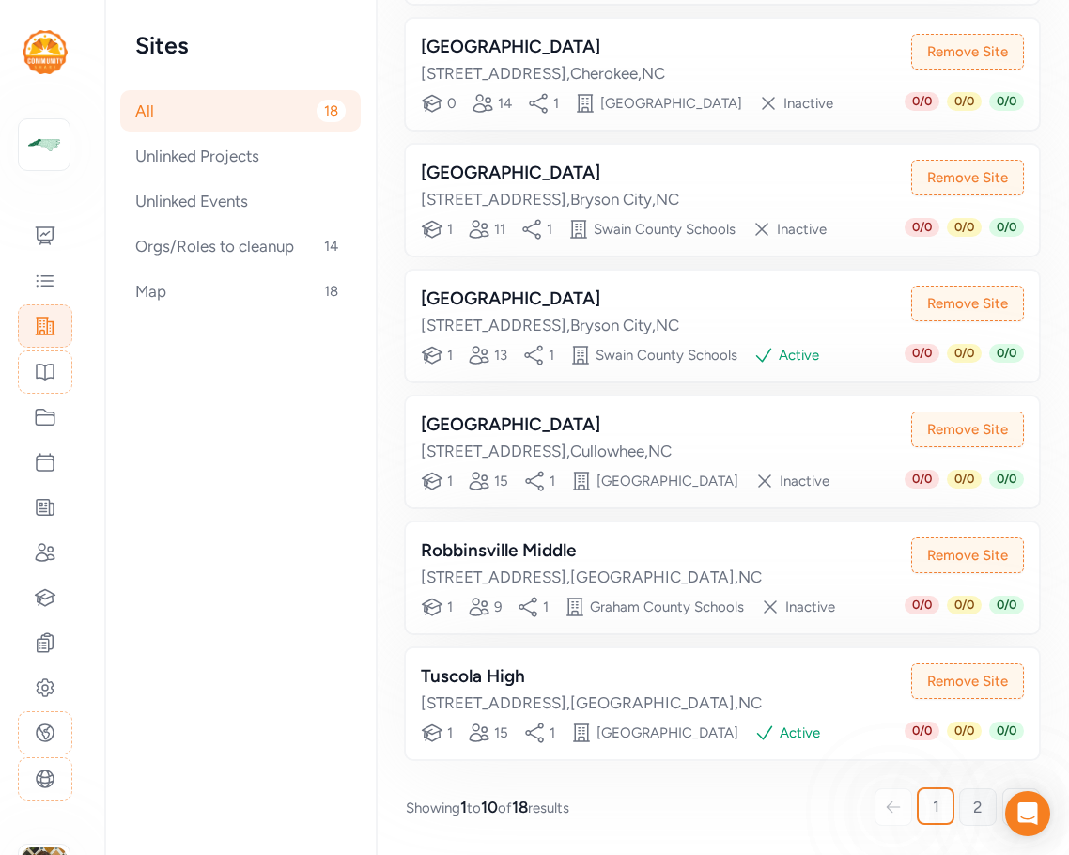
click at [973, 806] on span "2" at bounding box center [977, 807] width 9 height 23
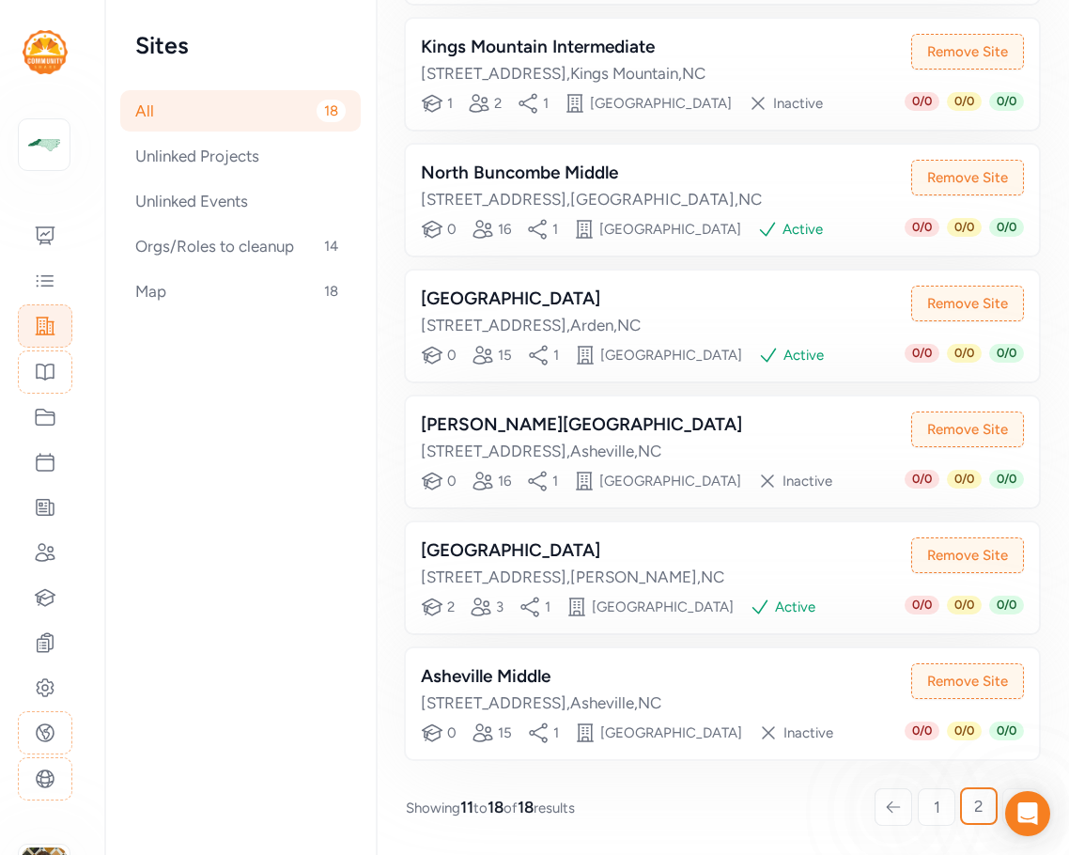
scroll to position [608, 0]
click at [55, 321] on icon at bounding box center [45, 326] width 23 height 23
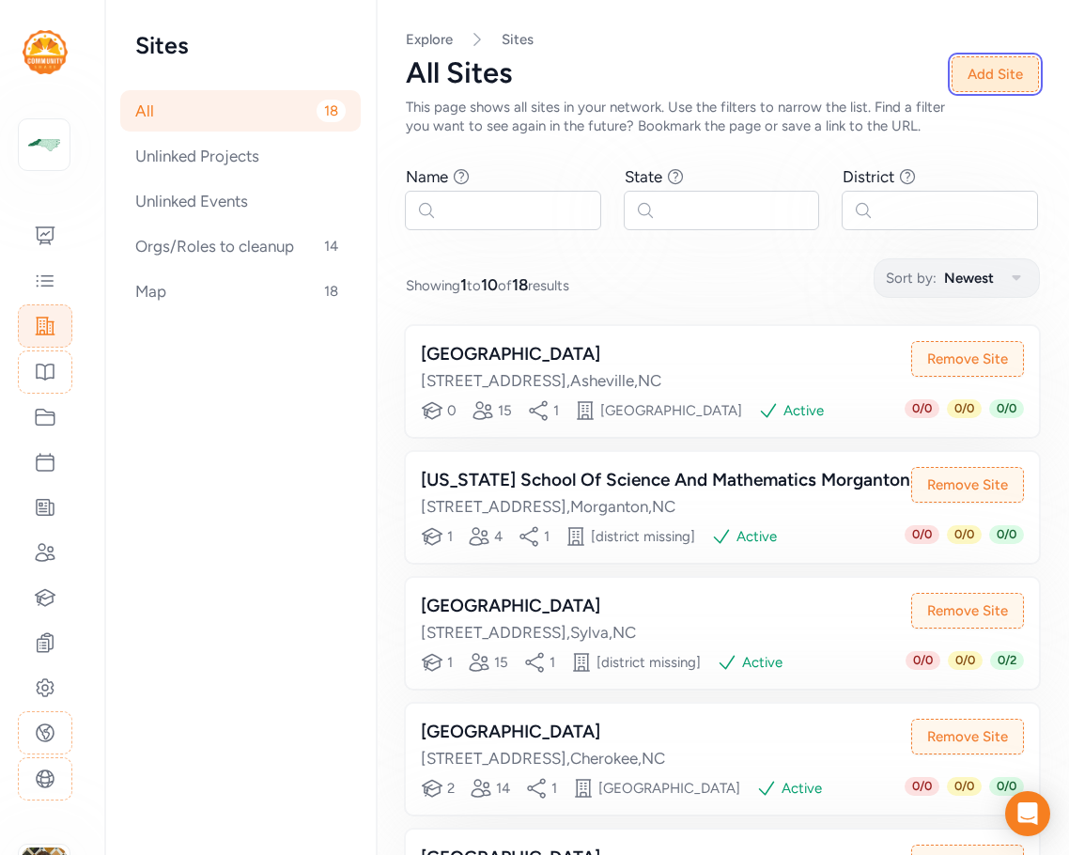
click at [985, 68] on button "Add Site" at bounding box center [995, 74] width 87 height 36
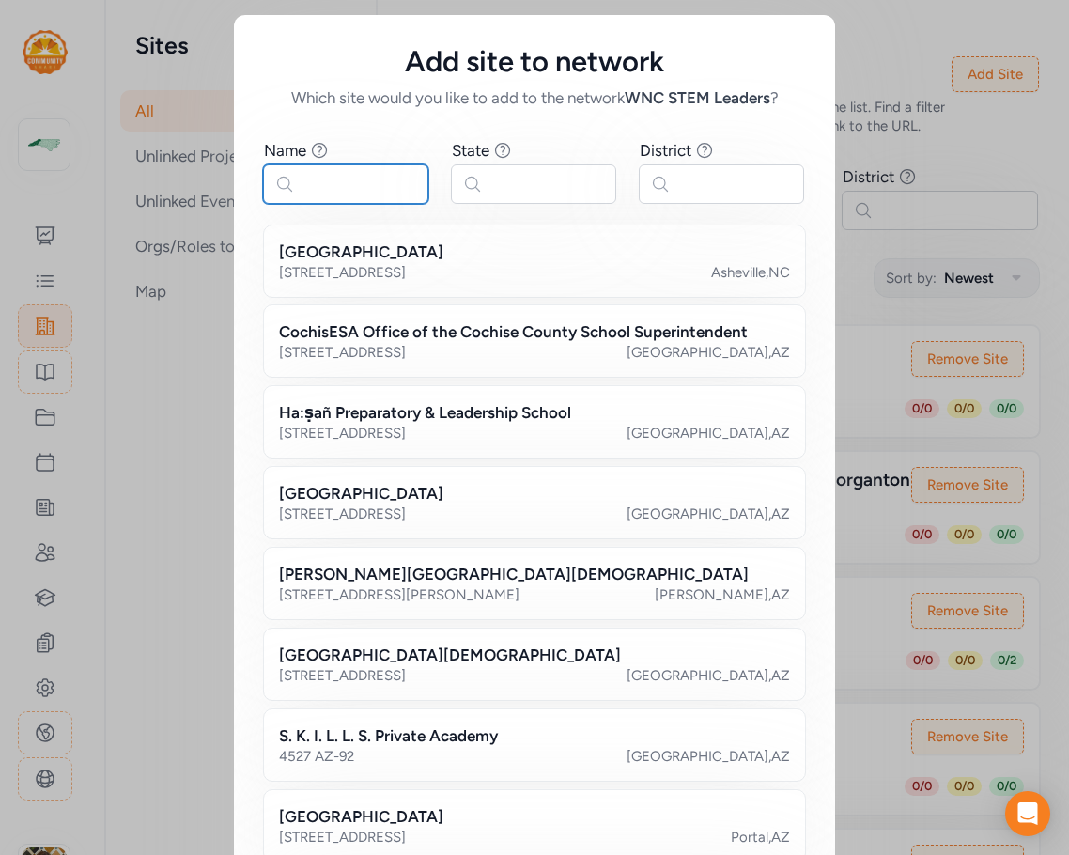
click at [364, 188] on input "text" at bounding box center [345, 183] width 165 height 39
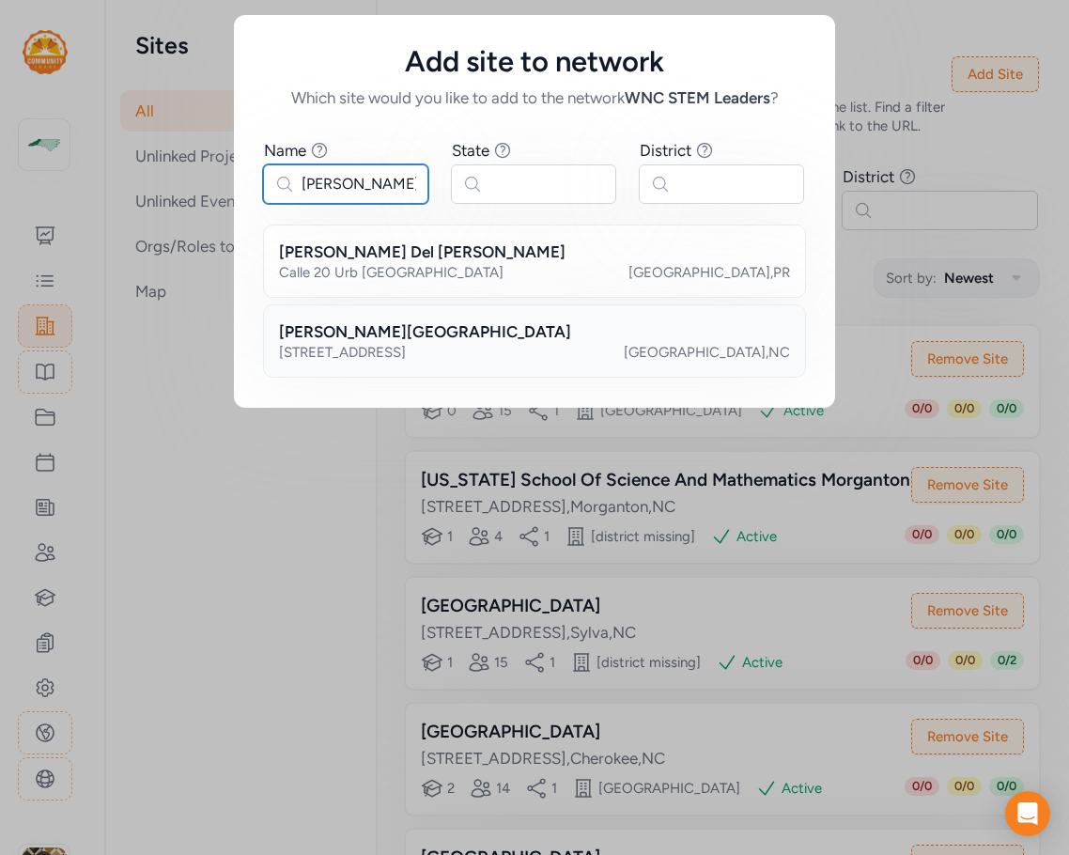
type input "valle cr"
click at [483, 345] on div "2998 Broadstone Road Sugar Grove , NC" at bounding box center [534, 352] width 511 height 19
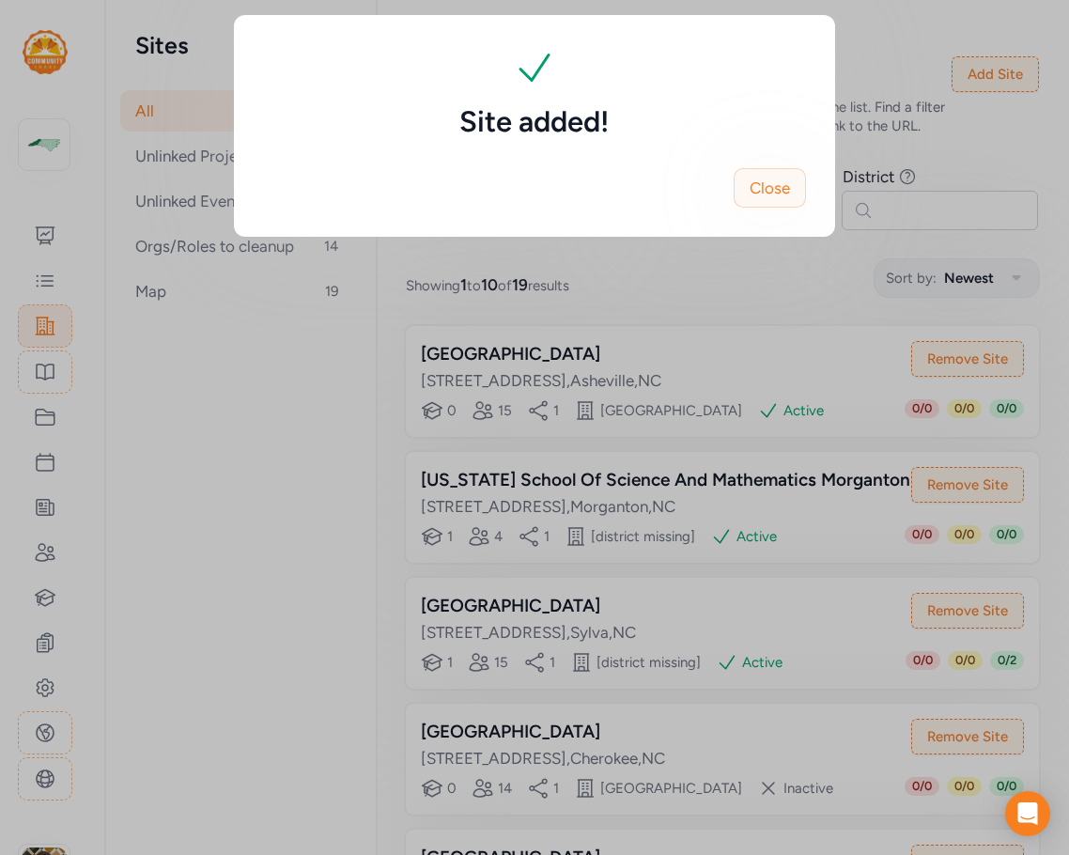
click at [784, 186] on span "Close" at bounding box center [770, 188] width 40 height 23
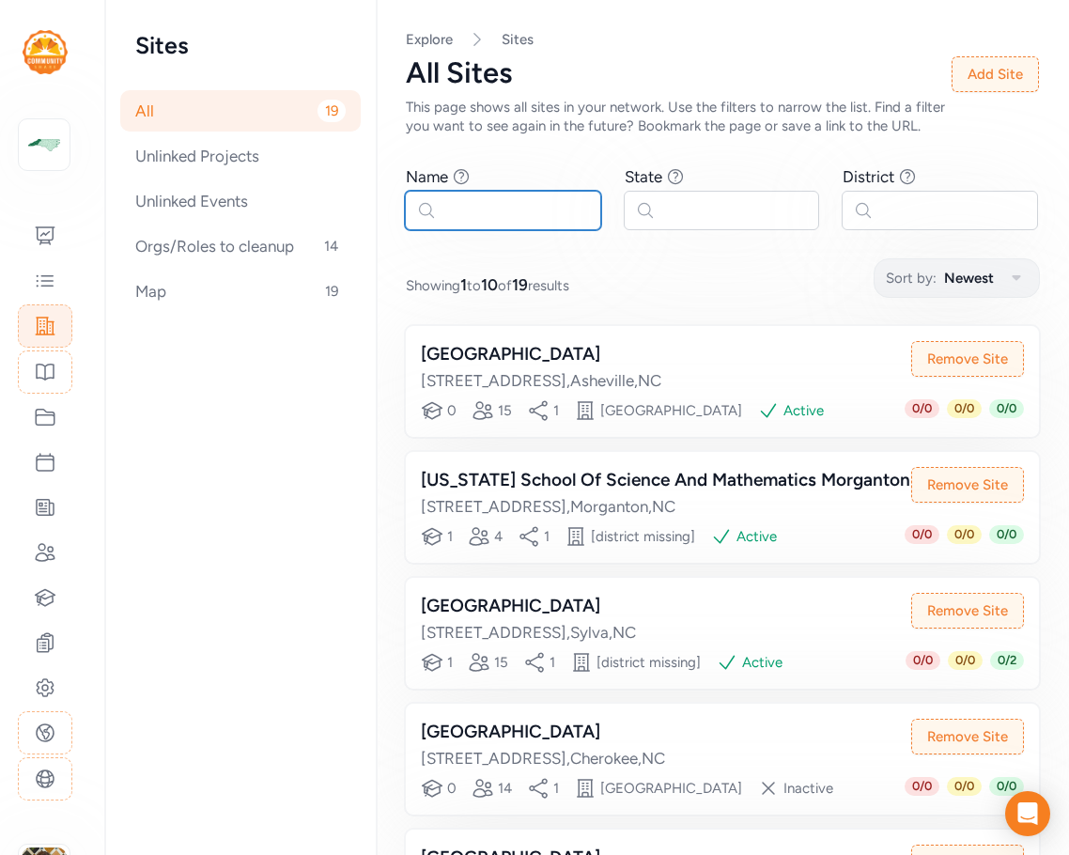
click at [480, 226] on input "text" at bounding box center [503, 210] width 196 height 39
click at [968, 69] on button "Add Site" at bounding box center [995, 74] width 87 height 36
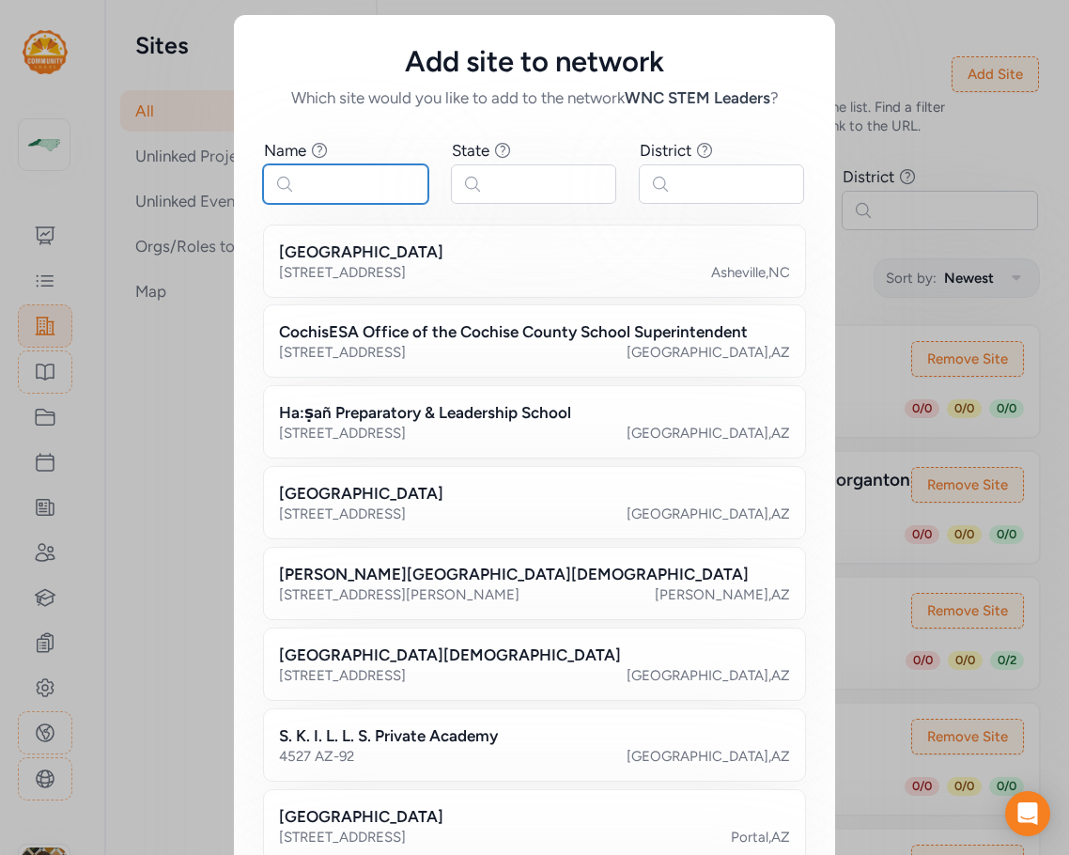
click at [322, 193] on input "text" at bounding box center [345, 183] width 165 height 39
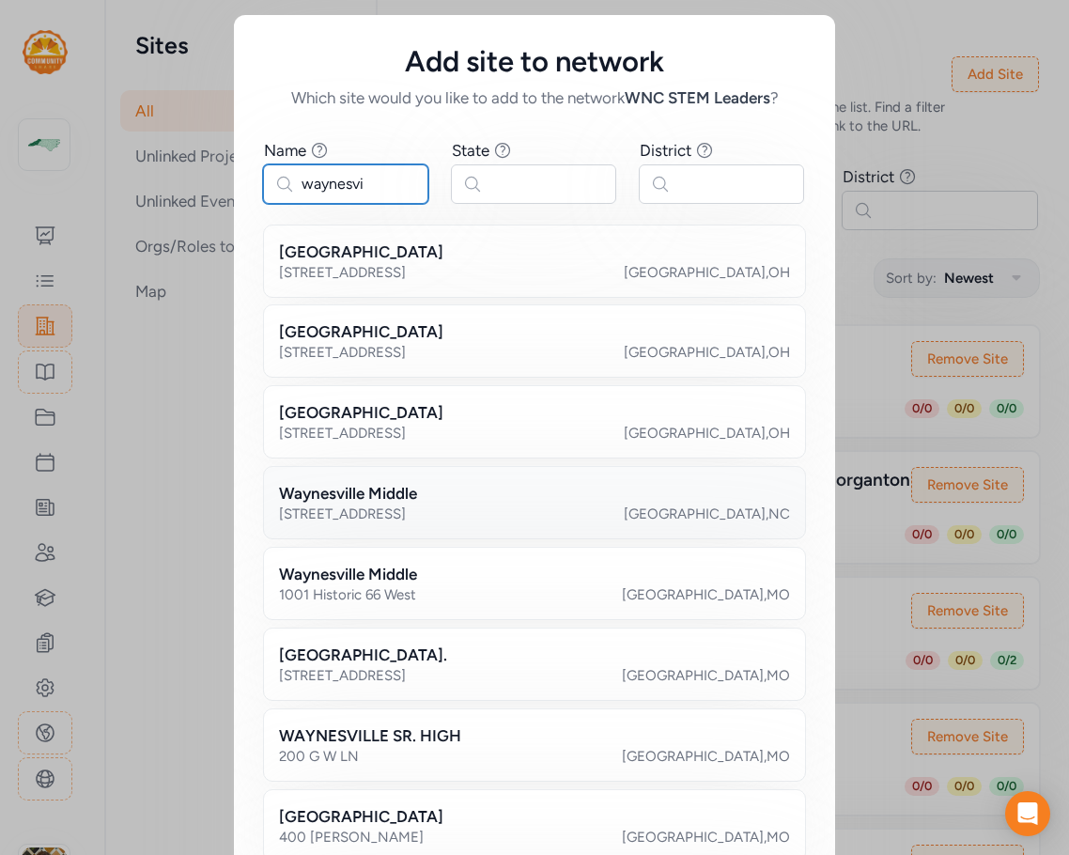
type input "waynesvi"
click at [467, 495] on div "Waynesville Middle" at bounding box center [534, 493] width 511 height 23
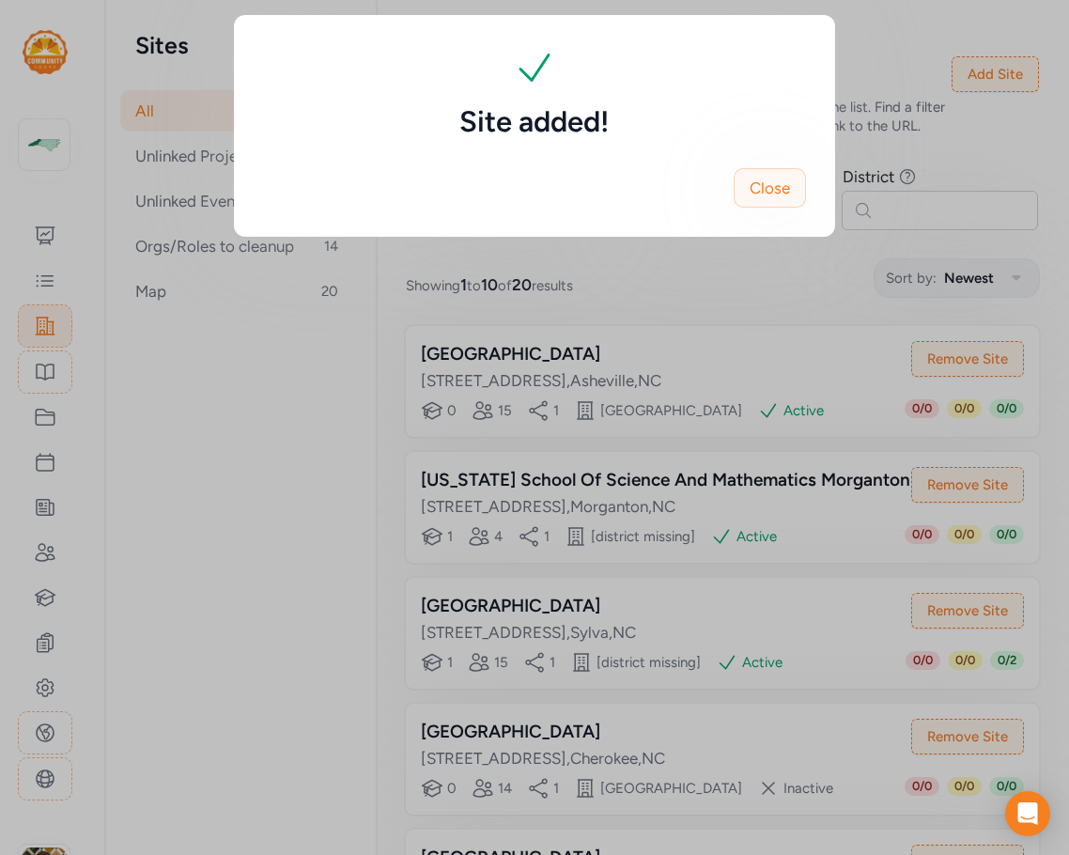
click at [785, 194] on span "Close" at bounding box center [770, 188] width 40 height 23
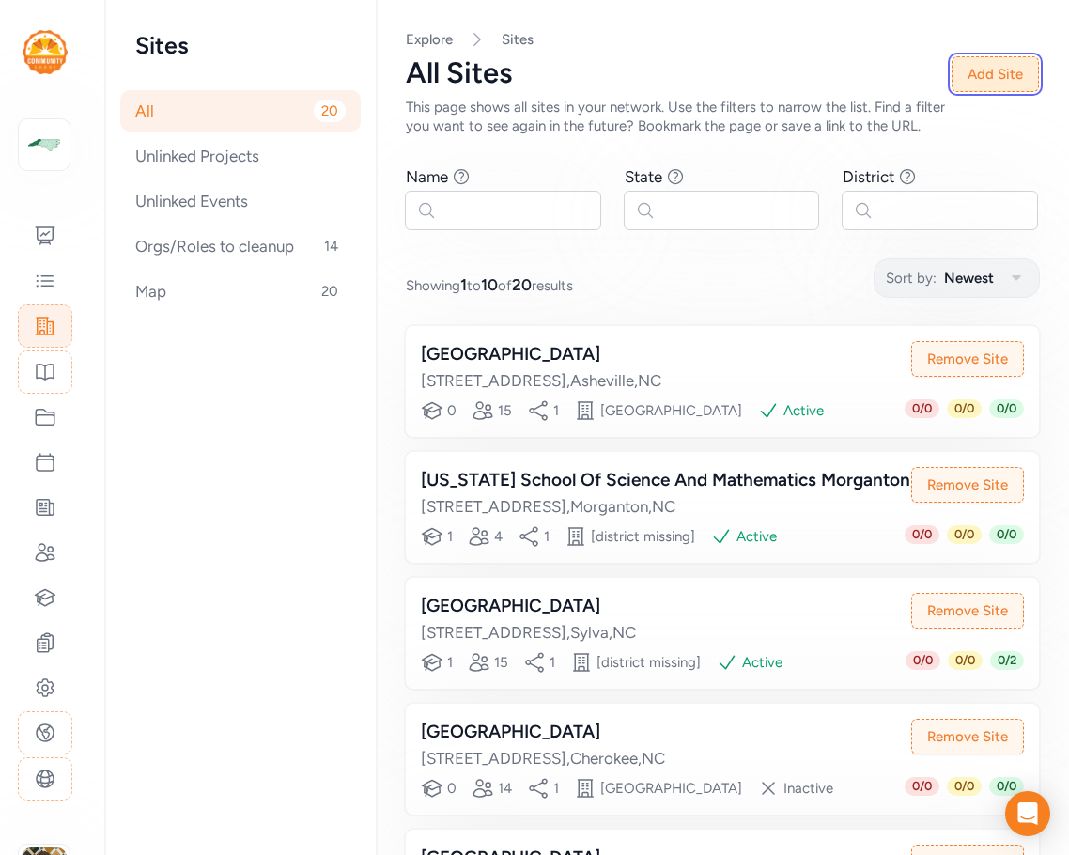
click at [979, 74] on button "Add Site" at bounding box center [995, 74] width 87 height 36
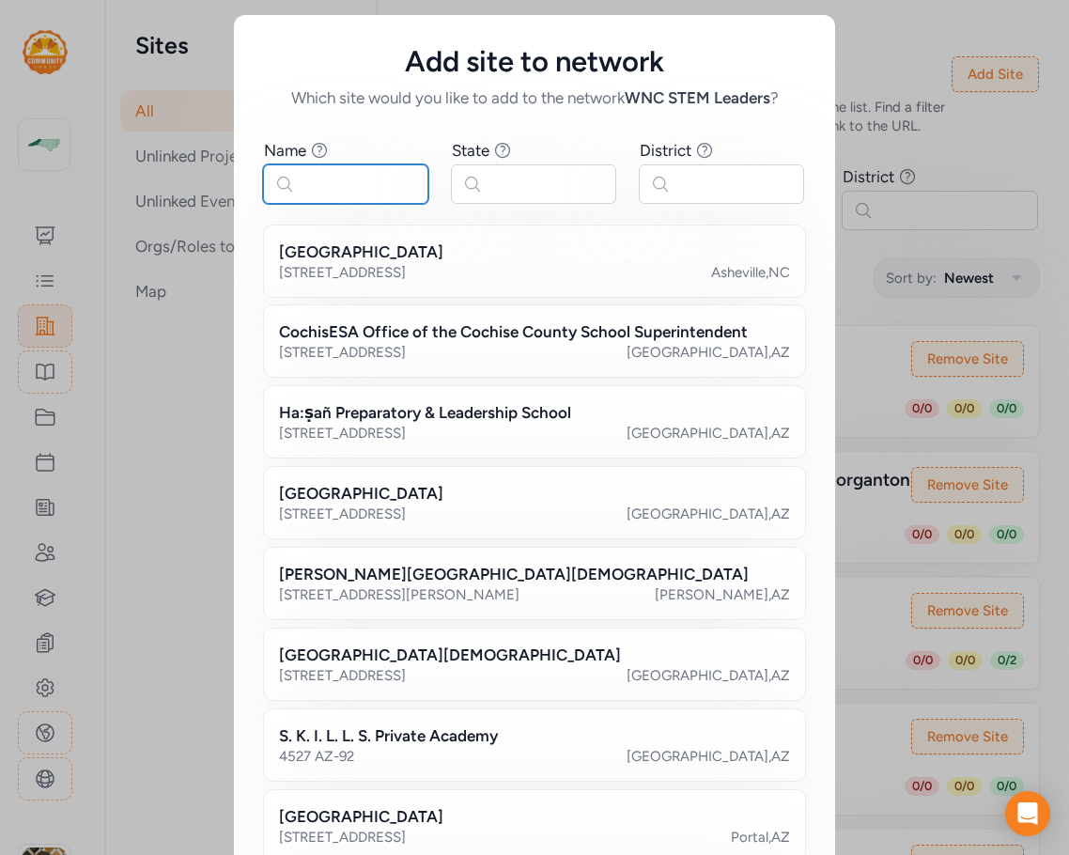
click at [361, 185] on input "text" at bounding box center [345, 183] width 165 height 39
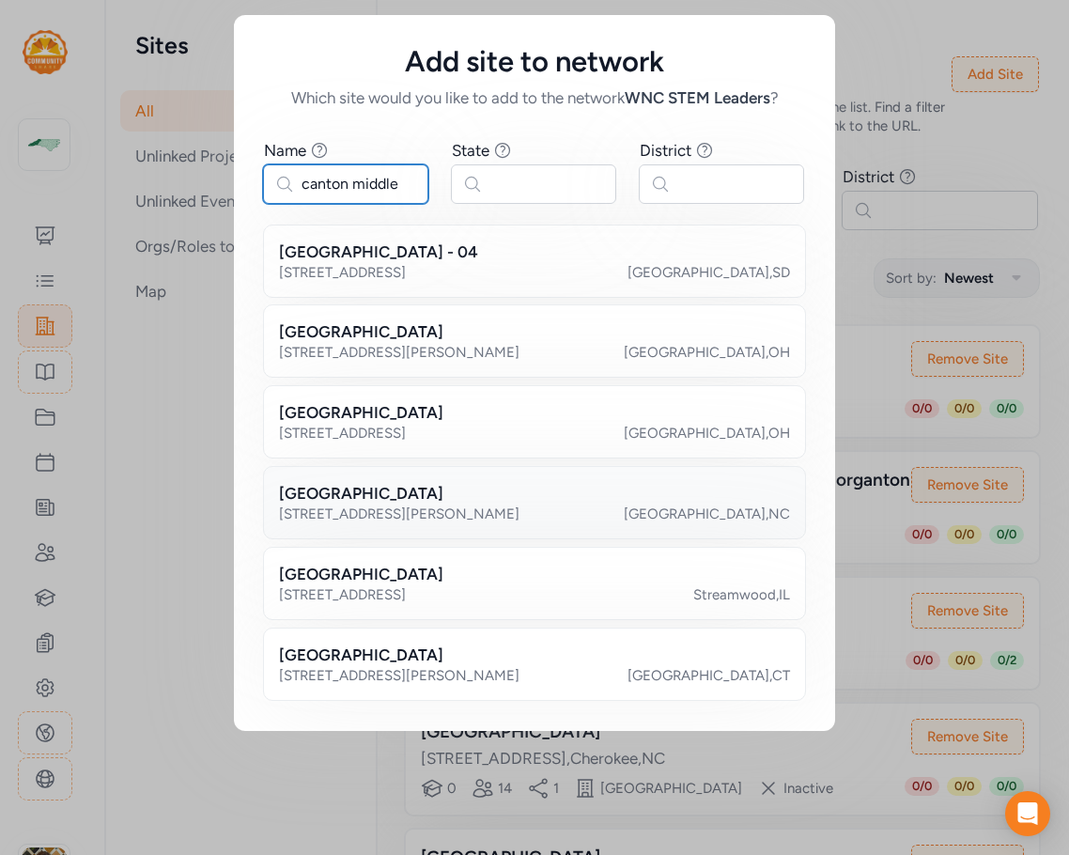
type input "canton middle"
click at [412, 496] on div "[GEOGRAPHIC_DATA]" at bounding box center [534, 493] width 511 height 23
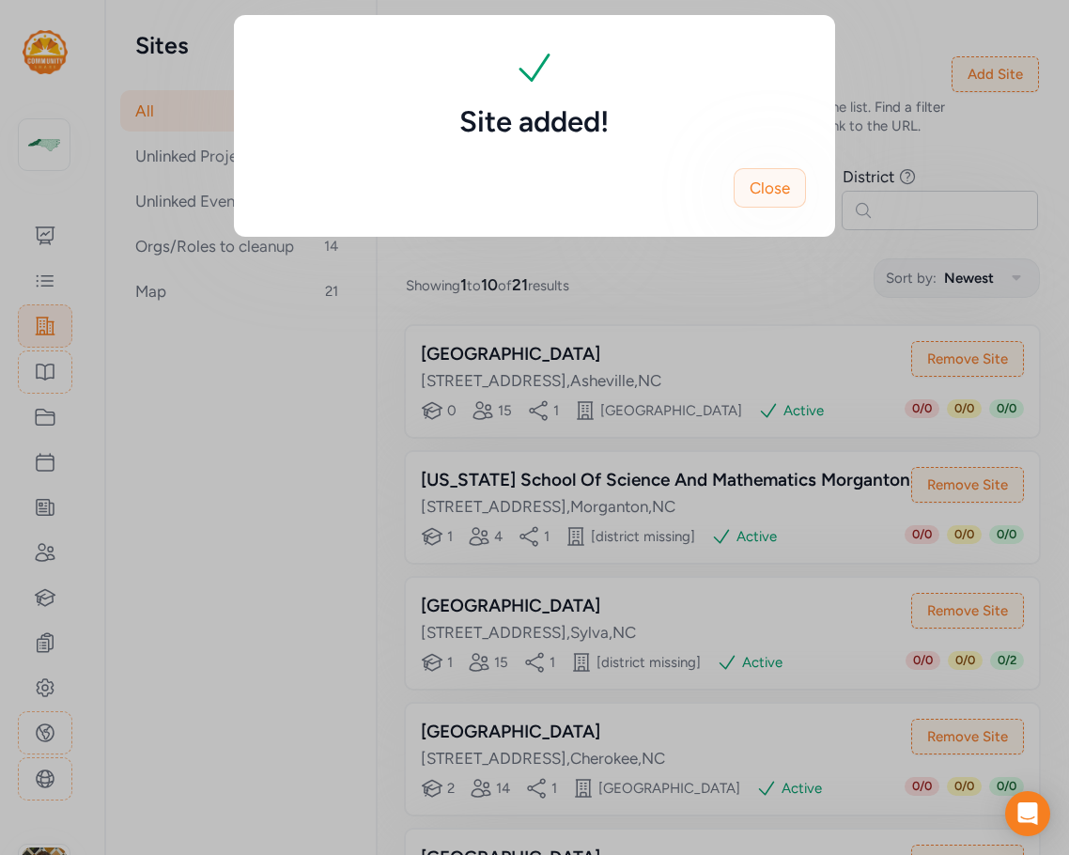
click at [790, 196] on button "Close" at bounding box center [770, 187] width 72 height 39
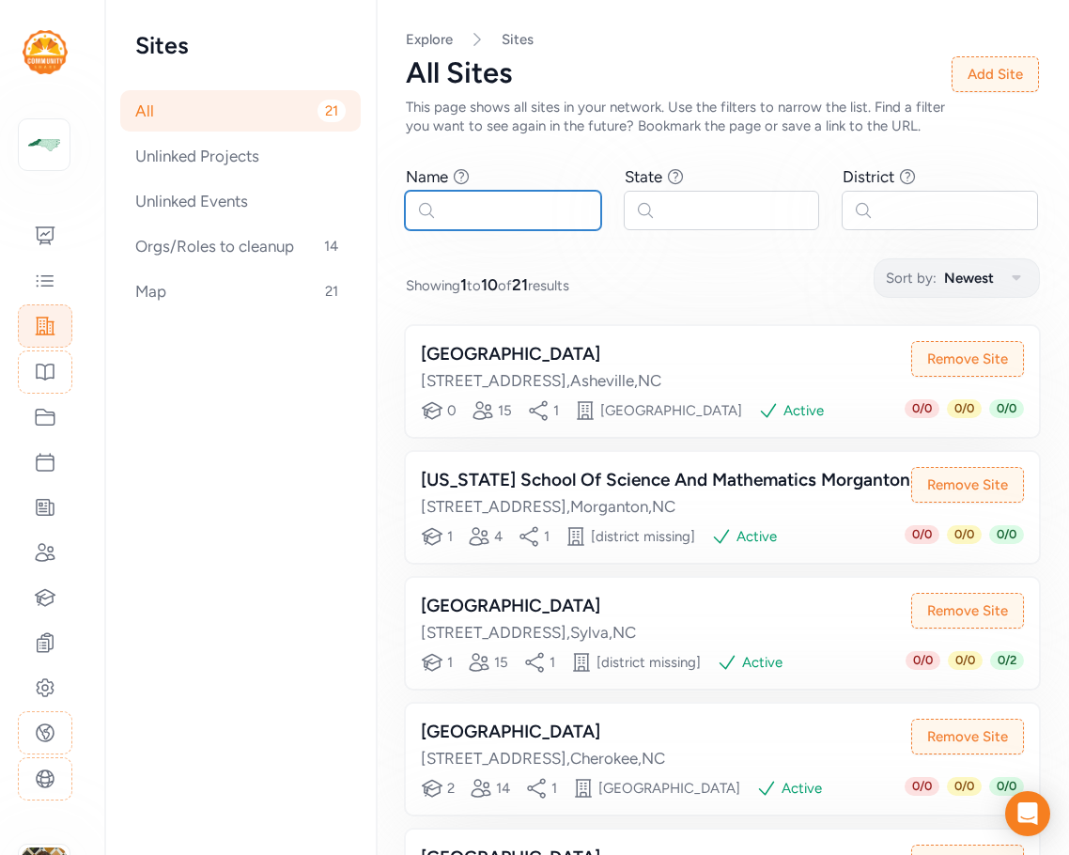
click at [485, 226] on input "text" at bounding box center [503, 210] width 196 height 39
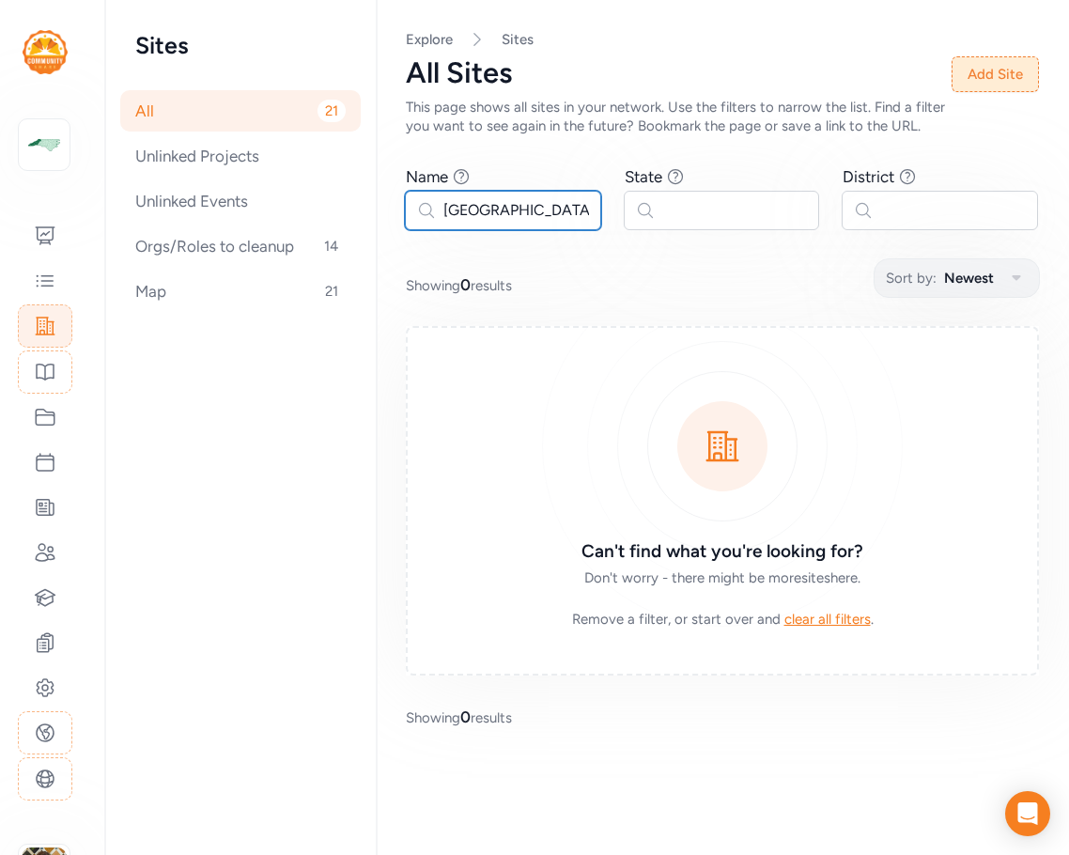
type input "hendersonville"
click at [1005, 58] on button "Add Site" at bounding box center [995, 74] width 87 height 36
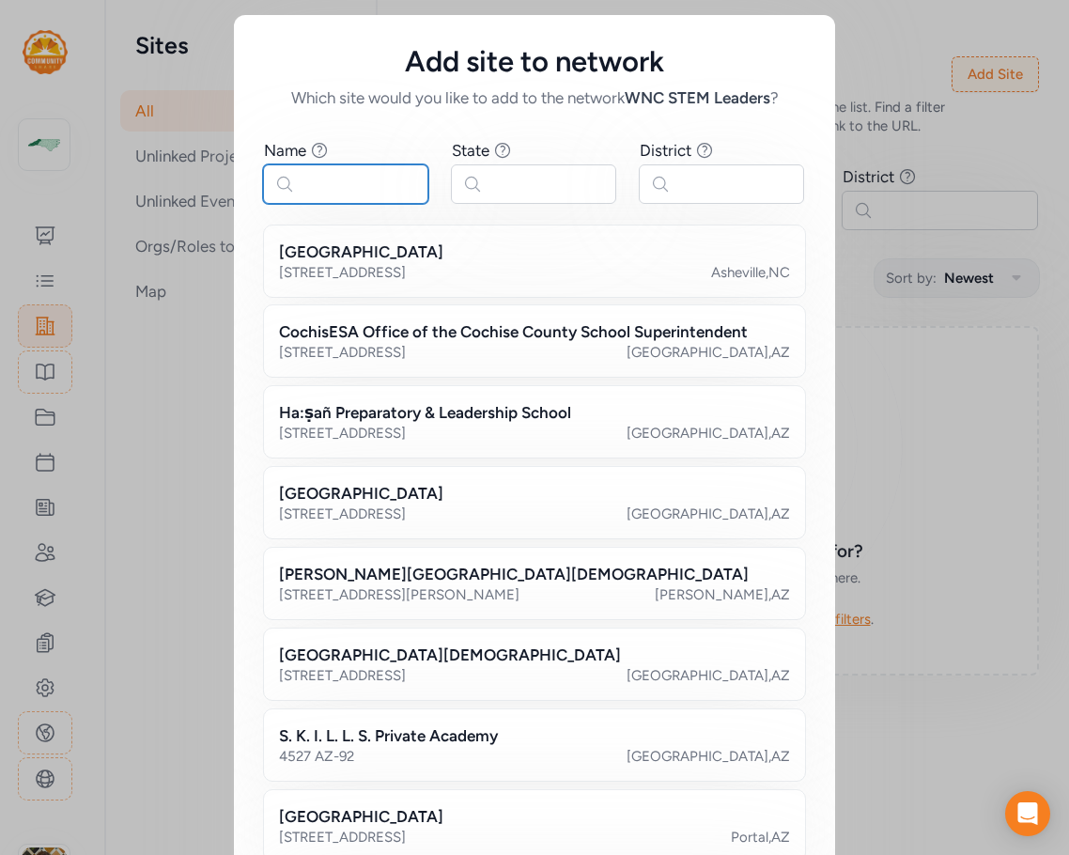
click at [338, 190] on input "text" at bounding box center [345, 183] width 165 height 39
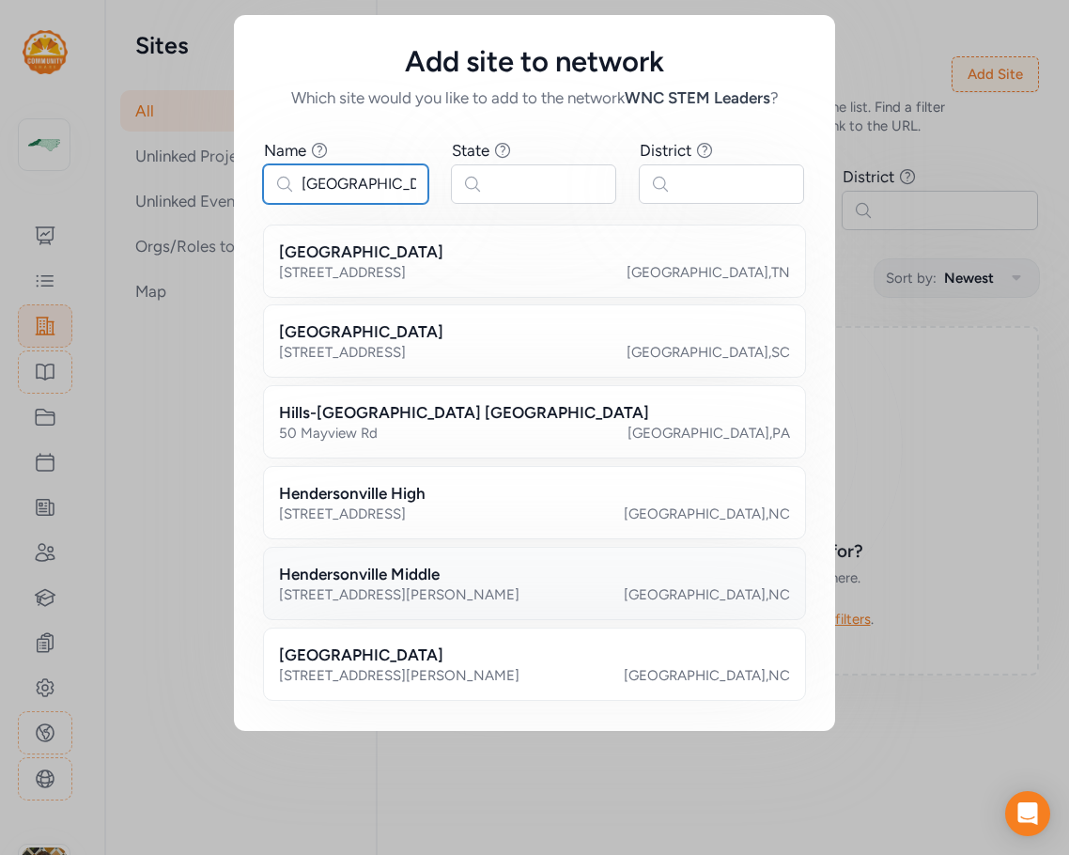
type input "hendersonville"
click at [469, 583] on div "Hendersonville Middle" at bounding box center [534, 574] width 511 height 23
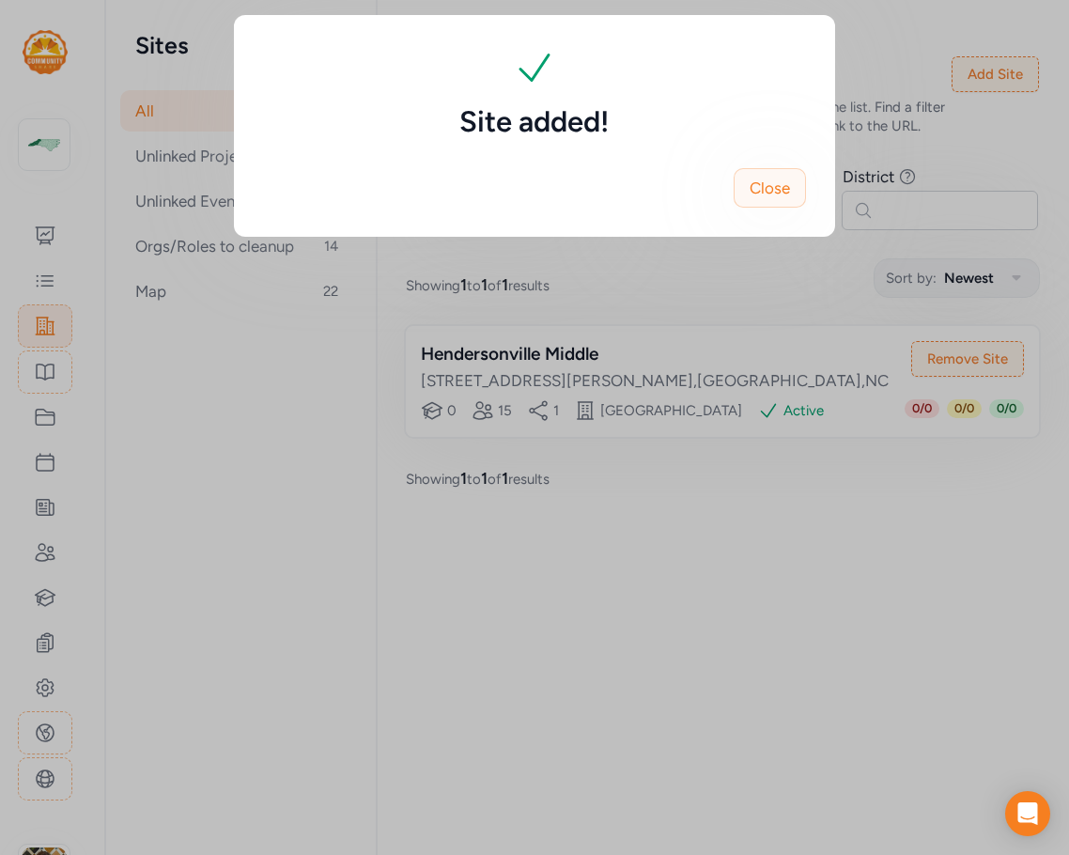
click at [782, 190] on span "Close" at bounding box center [770, 188] width 40 height 23
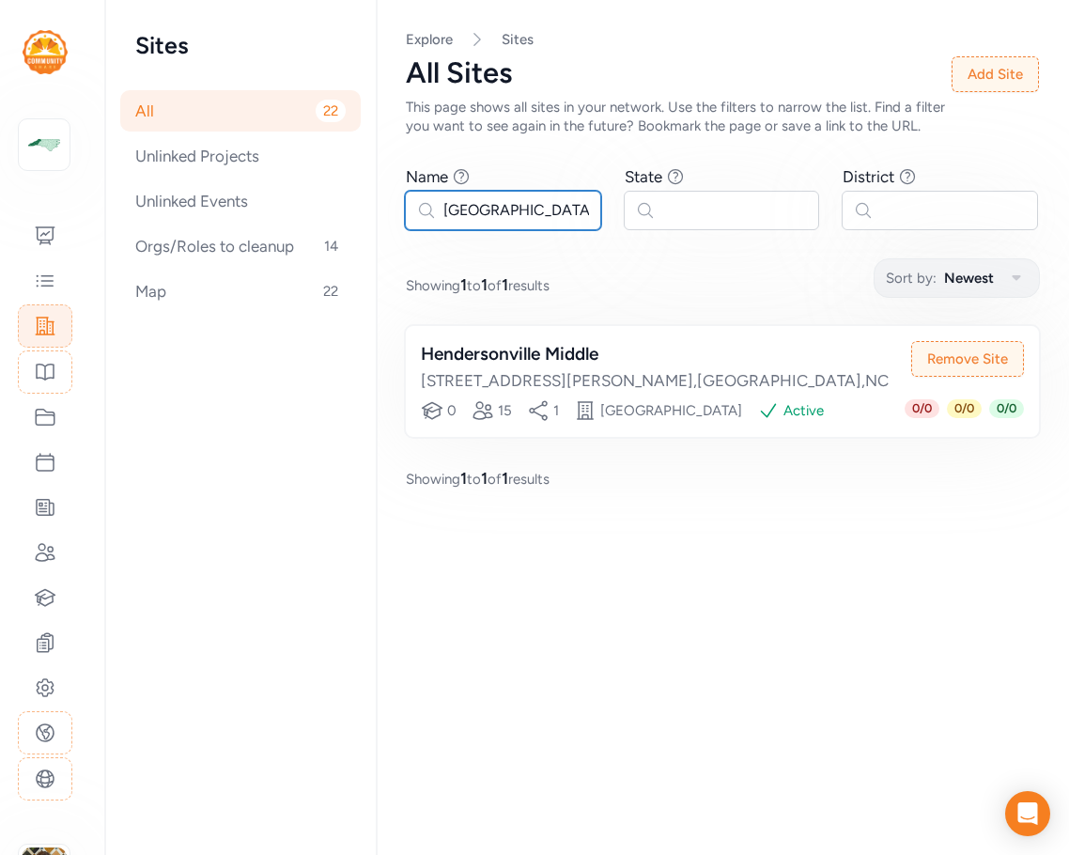
drag, startPoint x: 559, startPoint y: 207, endPoint x: 383, endPoint y: 182, distance: 177.4
click at [383, 182] on div "Page All Explore Sites All Sites This page shows all sites in your network. Use…" at bounding box center [722, 260] width 693 height 520
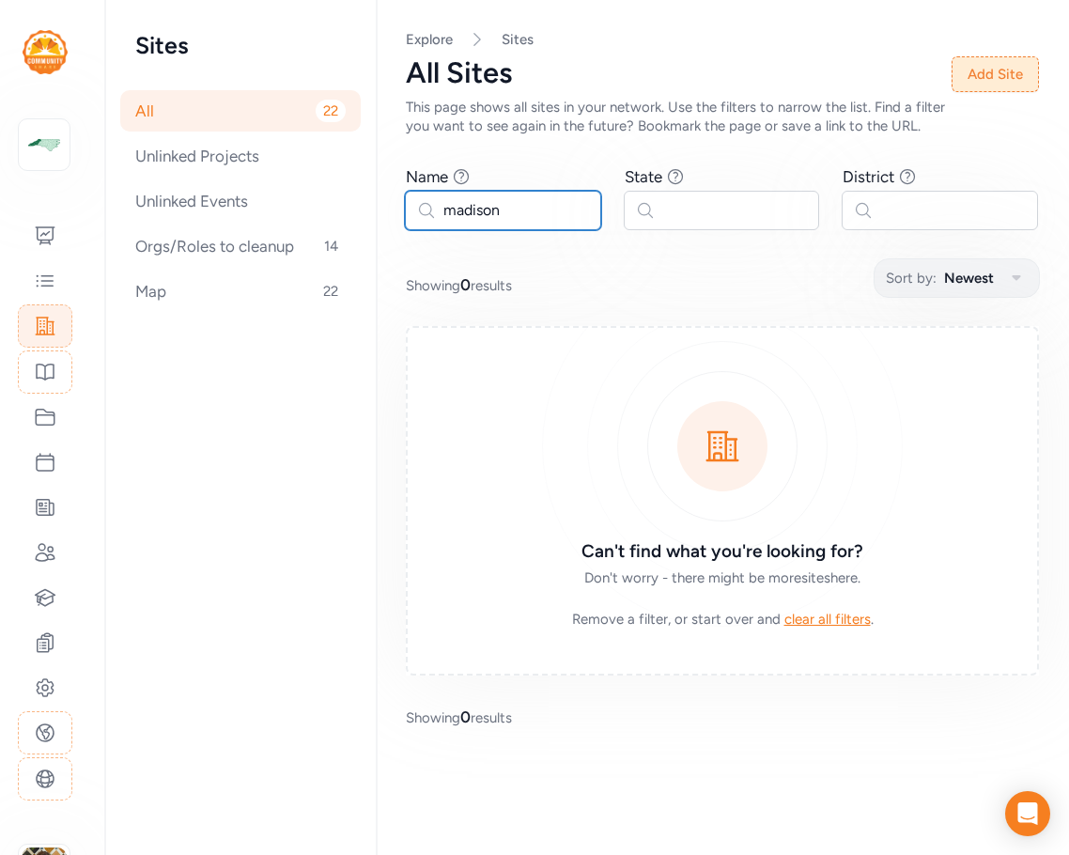
type input "madison"
click at [989, 75] on button "Add Site" at bounding box center [995, 74] width 87 height 36
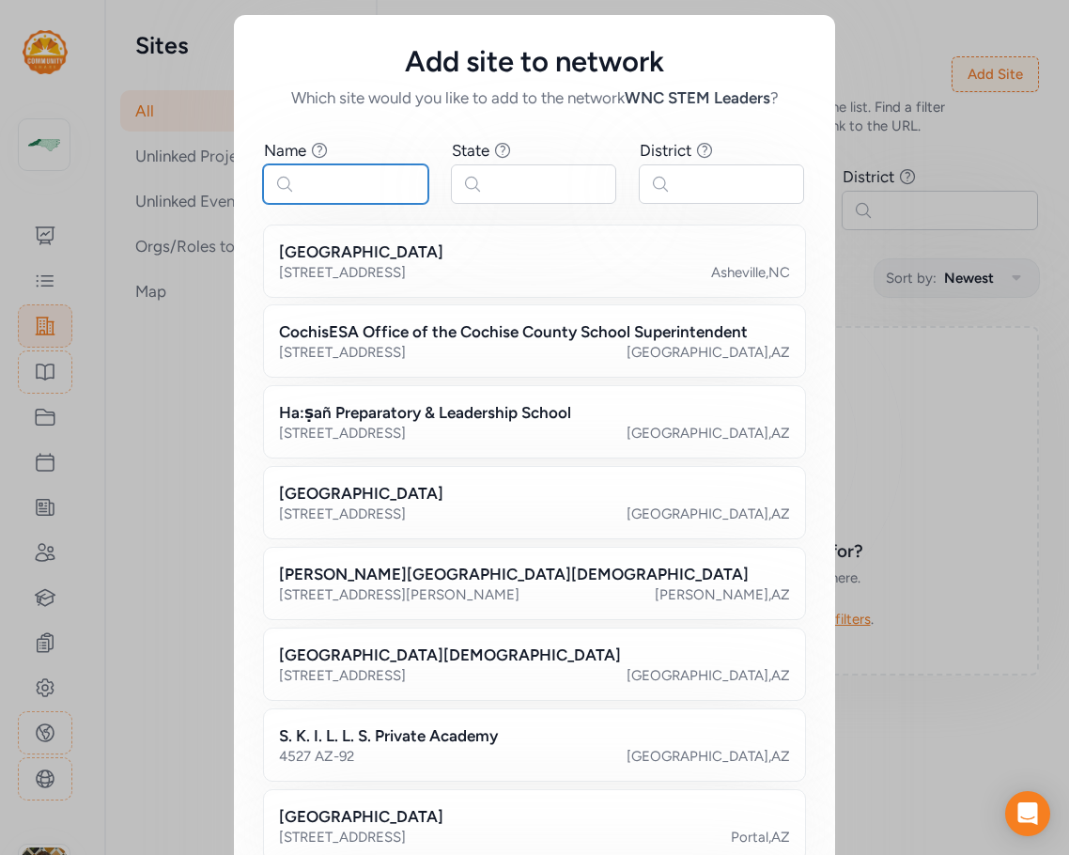
click at [363, 184] on input "text" at bounding box center [345, 183] width 165 height 39
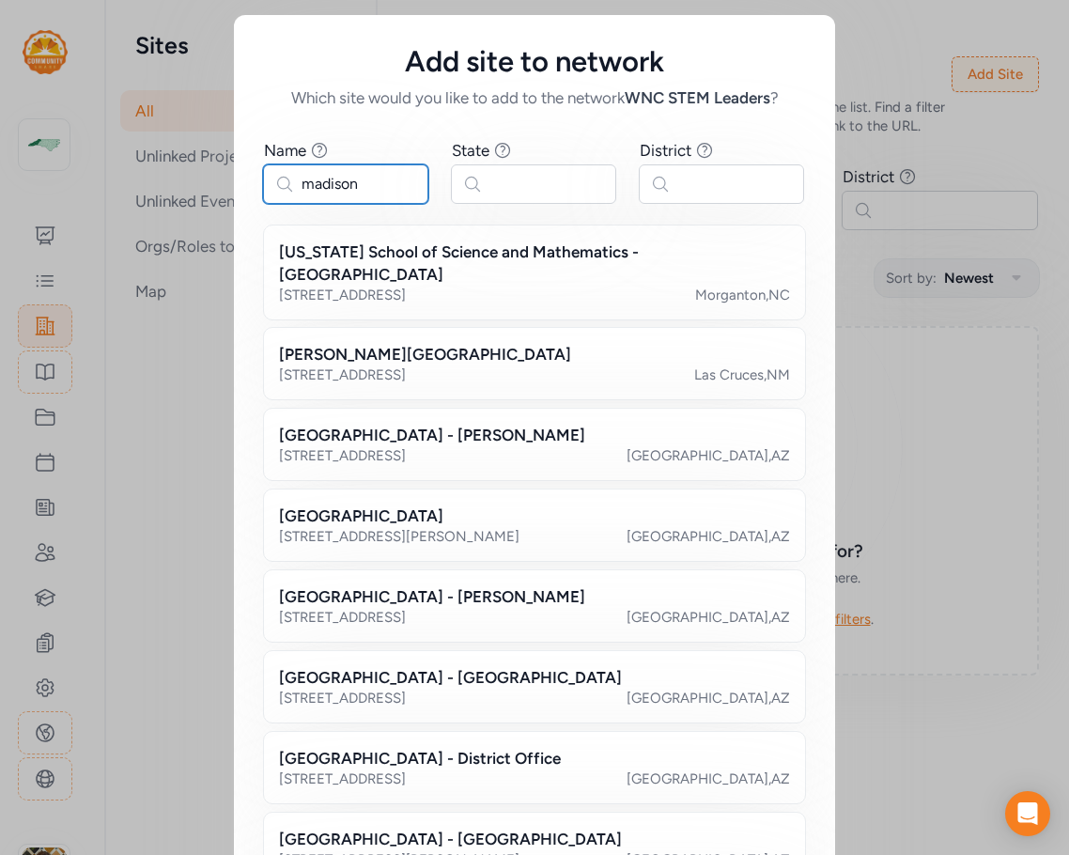
type input "madison"
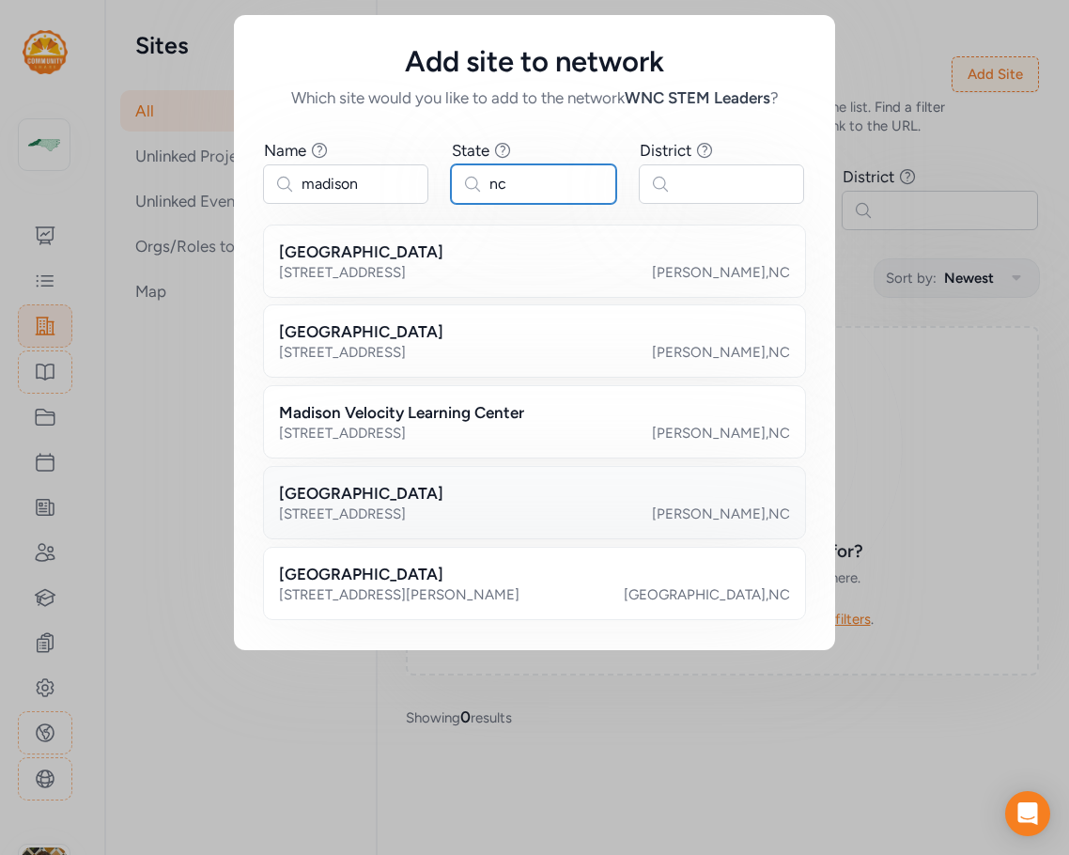
type input "nc"
click at [518, 496] on div "[GEOGRAPHIC_DATA]" at bounding box center [534, 493] width 511 height 23
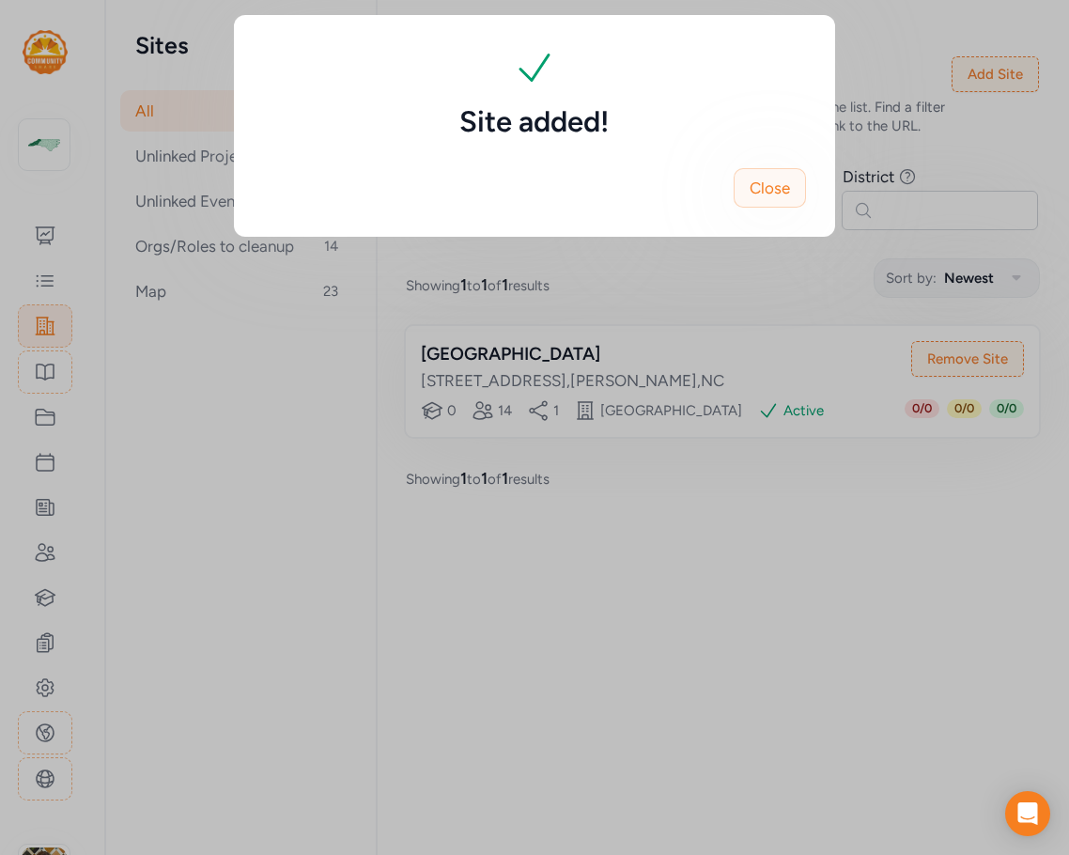
click at [774, 196] on span "Close" at bounding box center [770, 188] width 40 height 23
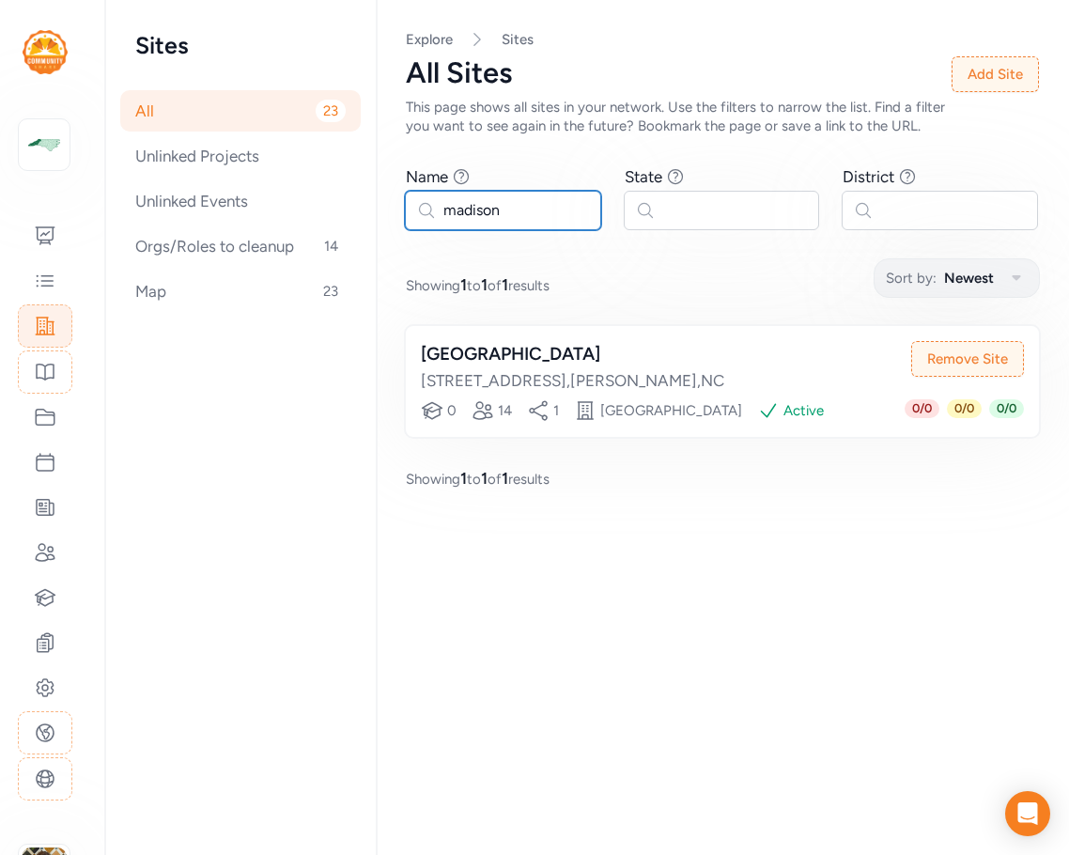
drag, startPoint x: 519, startPoint y: 200, endPoint x: 402, endPoint y: 206, distance: 116.7
click at [402, 206] on div "Page All Explore Sites All Sites This page shows all sites in your network. Use…" at bounding box center [722, 260] width 693 height 520
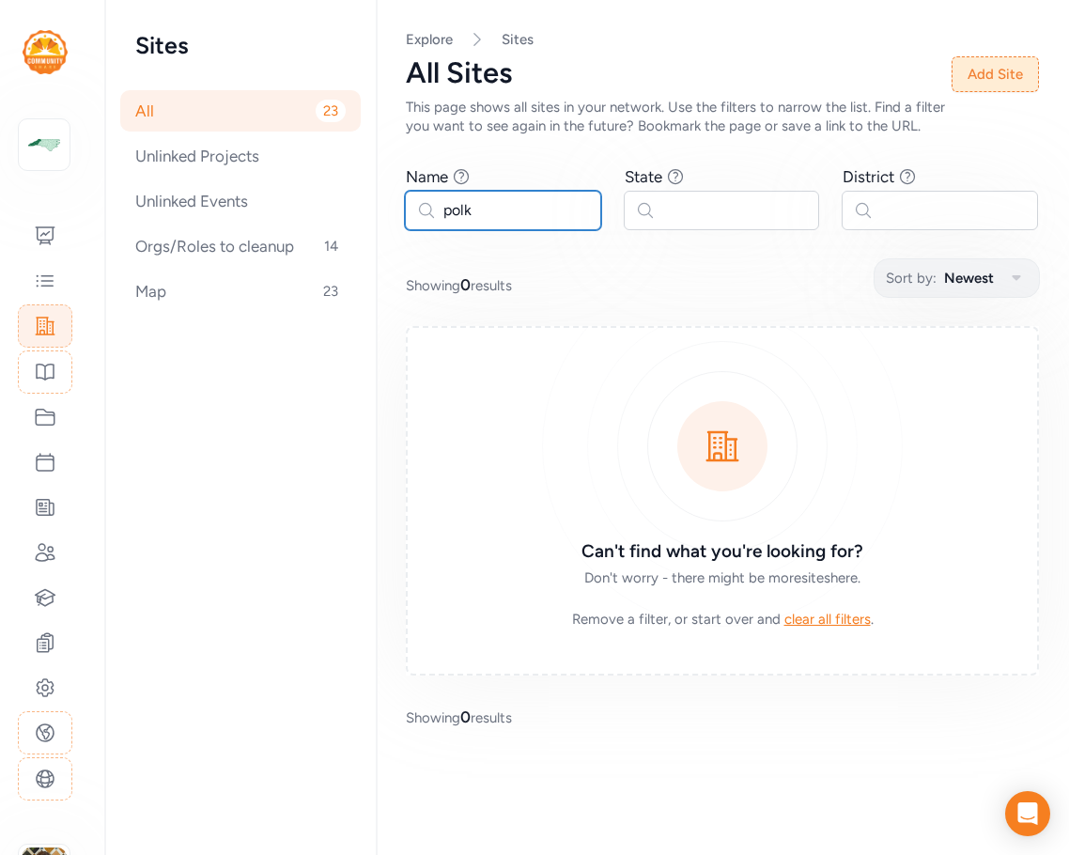
type input "polk"
click at [996, 75] on button "Add Site" at bounding box center [995, 74] width 87 height 36
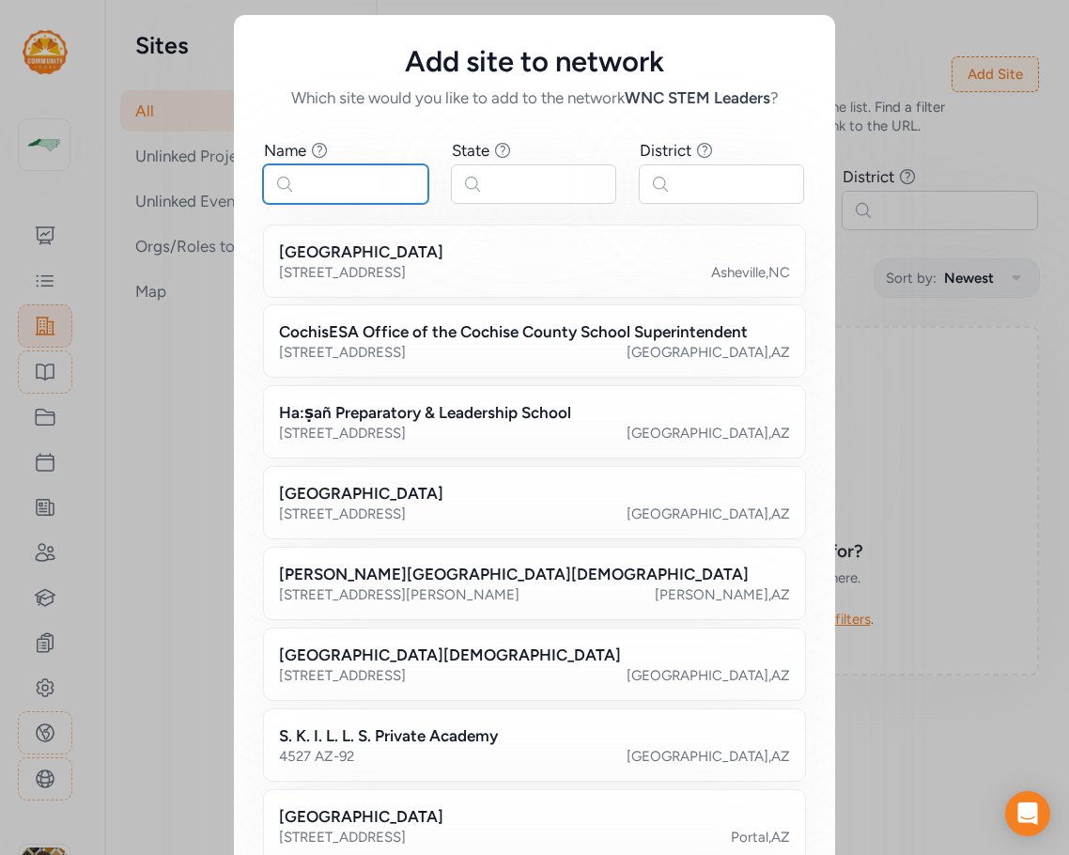
click at [355, 190] on input "text" at bounding box center [345, 183] width 165 height 39
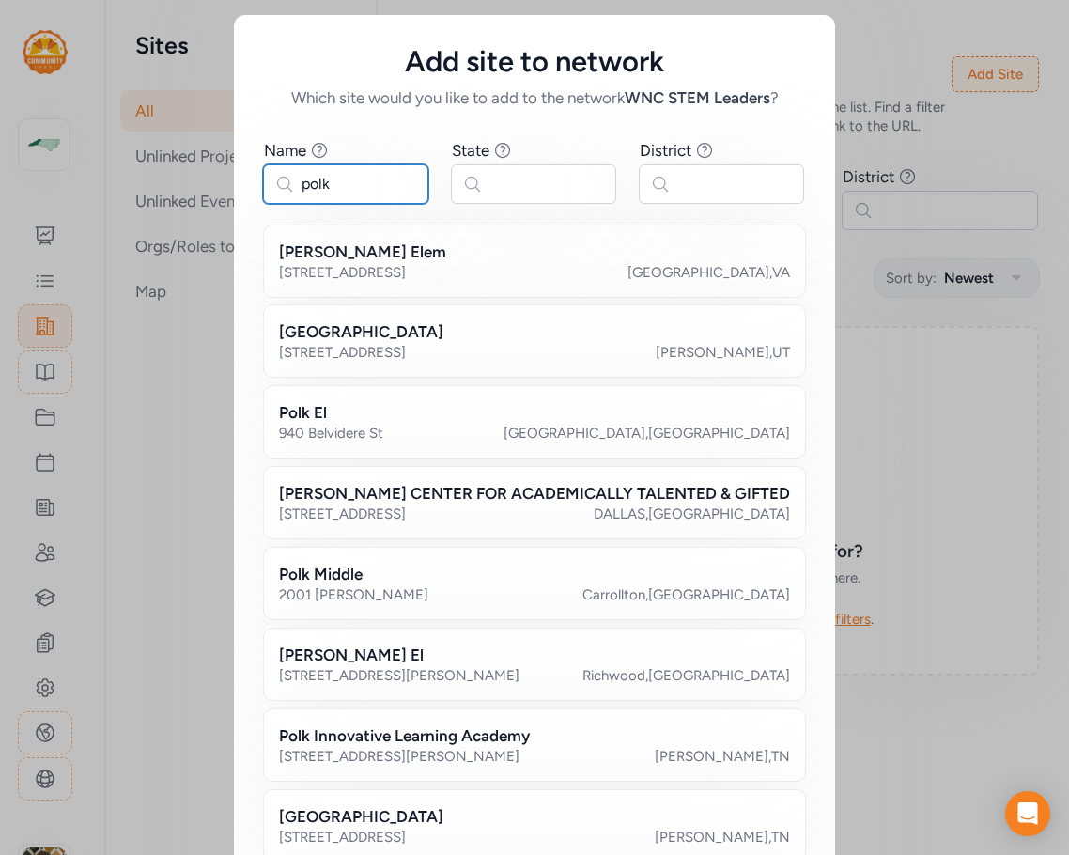
type input "polk"
click at [701, 191] on input "text" at bounding box center [721, 183] width 165 height 39
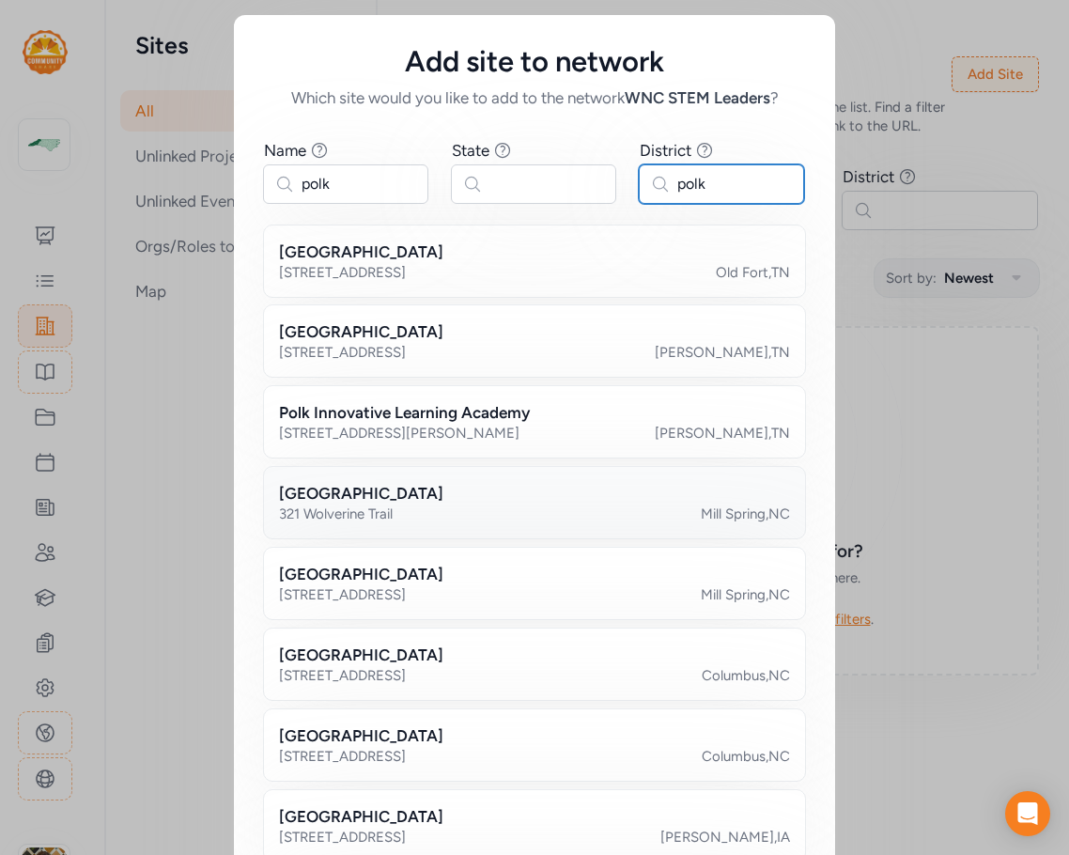
type input "polk"
click at [596, 490] on div "[GEOGRAPHIC_DATA]" at bounding box center [534, 493] width 511 height 23
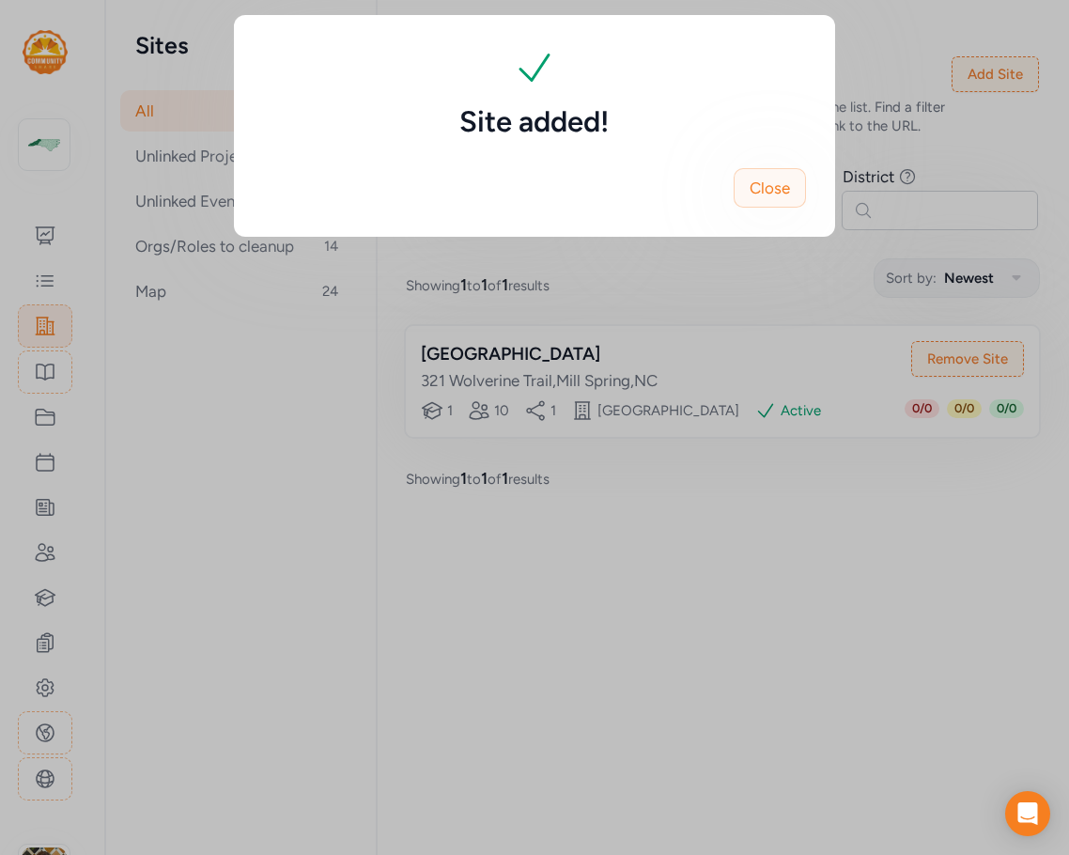
click at [780, 205] on button "Close" at bounding box center [770, 187] width 72 height 39
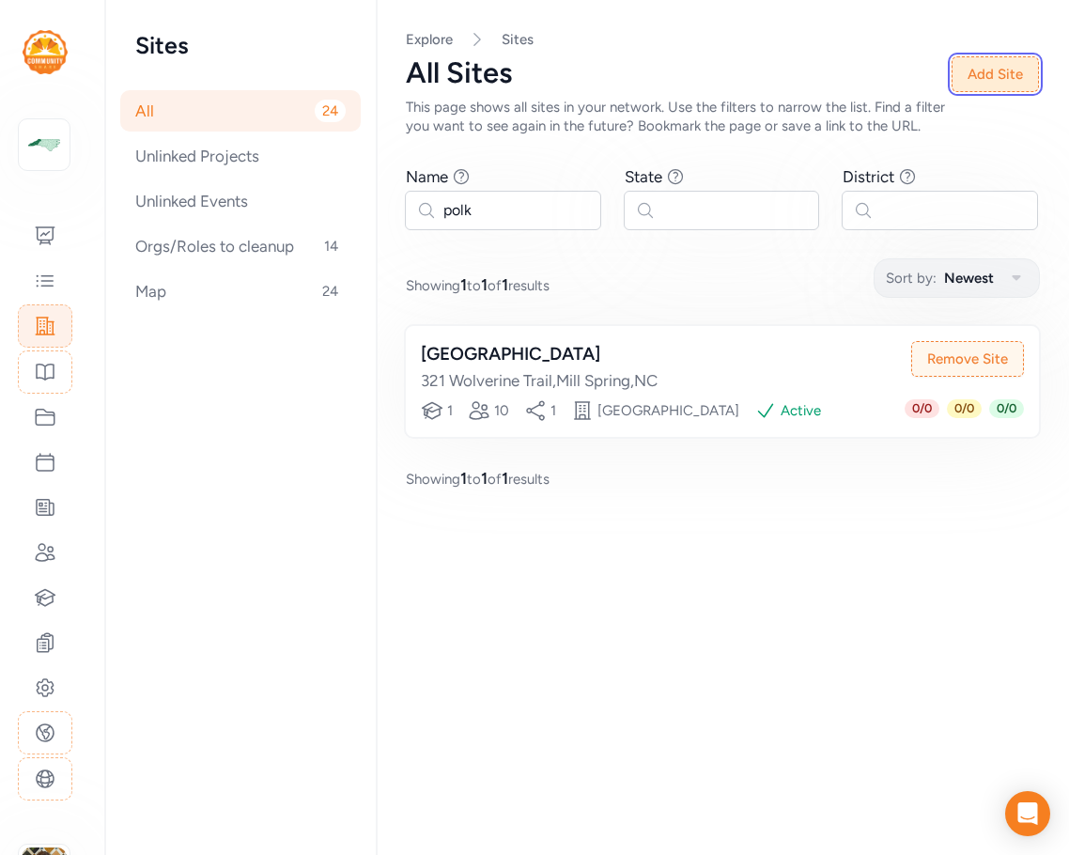
click at [1000, 82] on button "Add Site" at bounding box center [995, 74] width 87 height 36
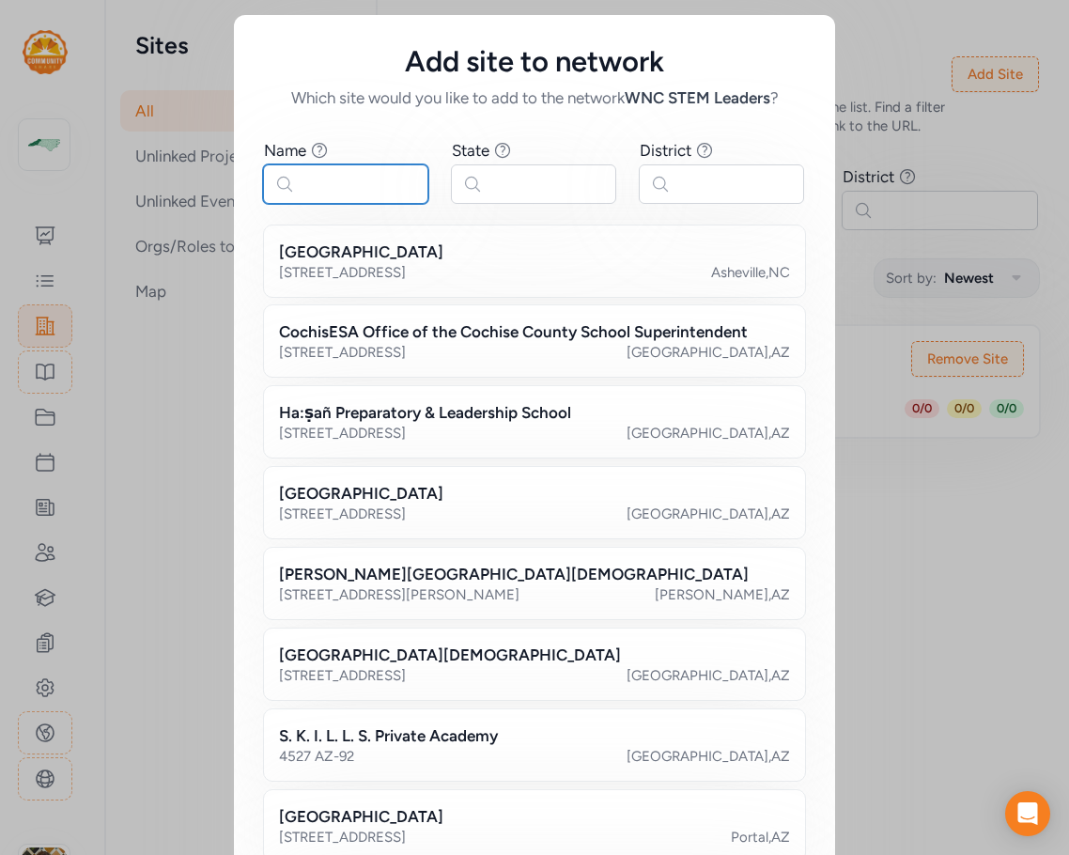
click at [329, 196] on input "text" at bounding box center [345, 183] width 165 height 39
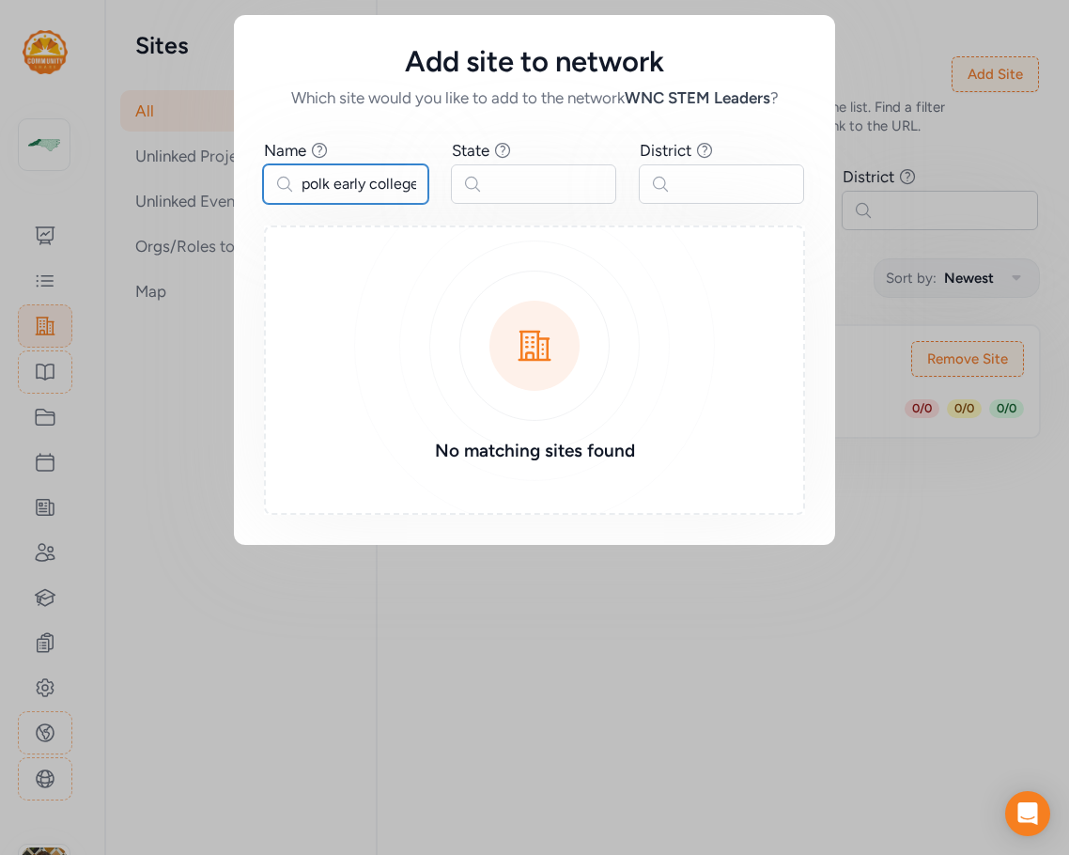
scroll to position [0, 2]
type input "polk early college"
type input "polk"
drag, startPoint x: 330, startPoint y: 189, endPoint x: 459, endPoint y: 187, distance: 128.7
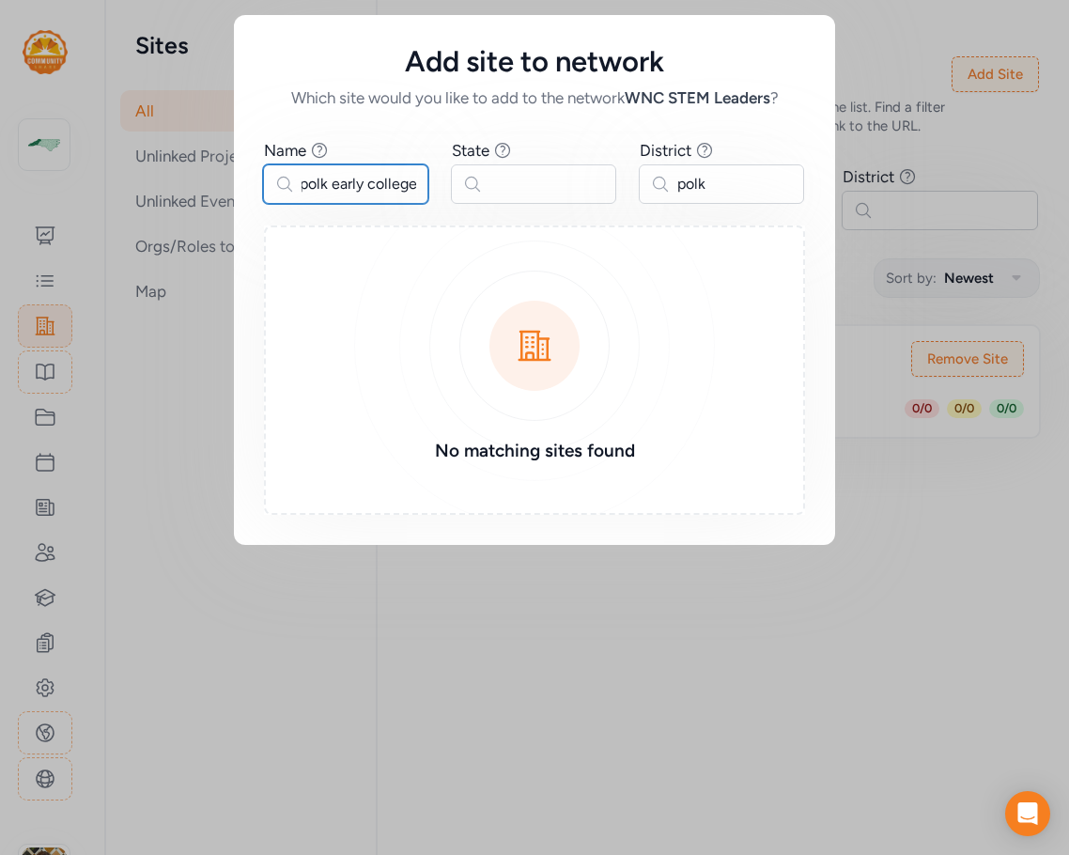
click at [459, 187] on div "Name Find sites with a name that contains the phrase you type. polk early colle…" at bounding box center [534, 171] width 541 height 64
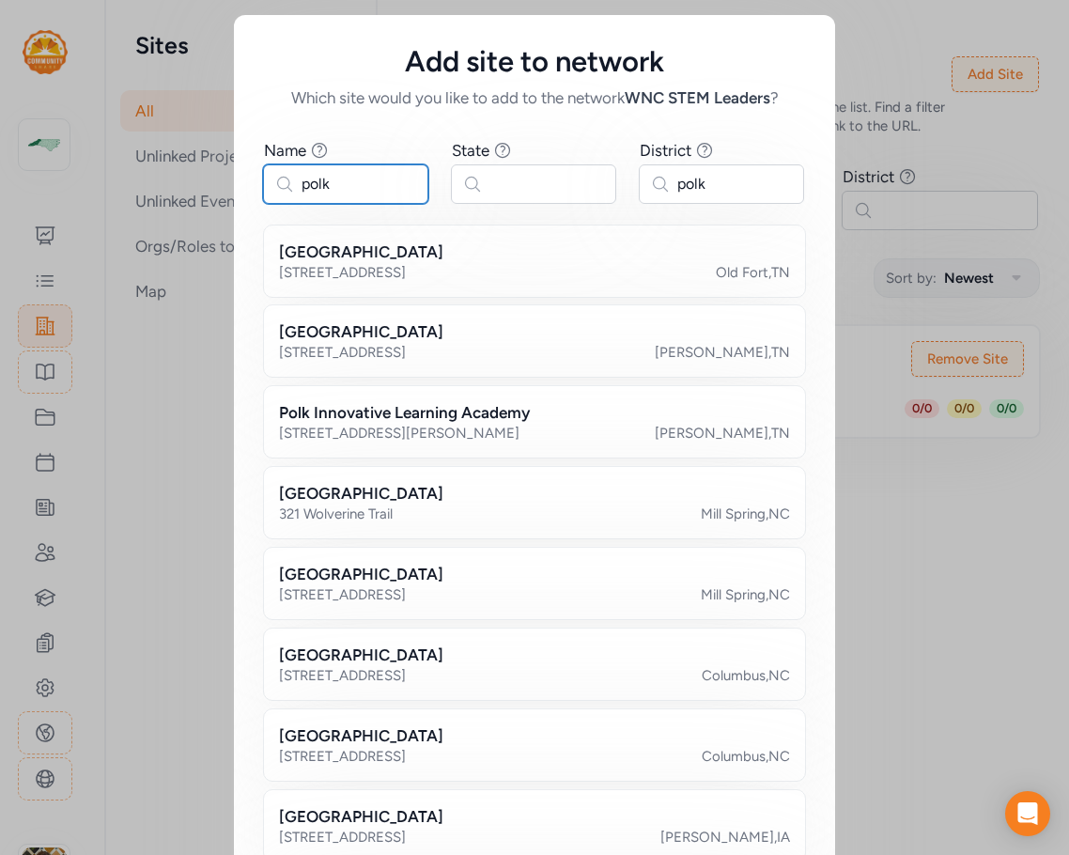
type input "polk"
click at [755, 180] on input "polk" at bounding box center [721, 183] width 165 height 39
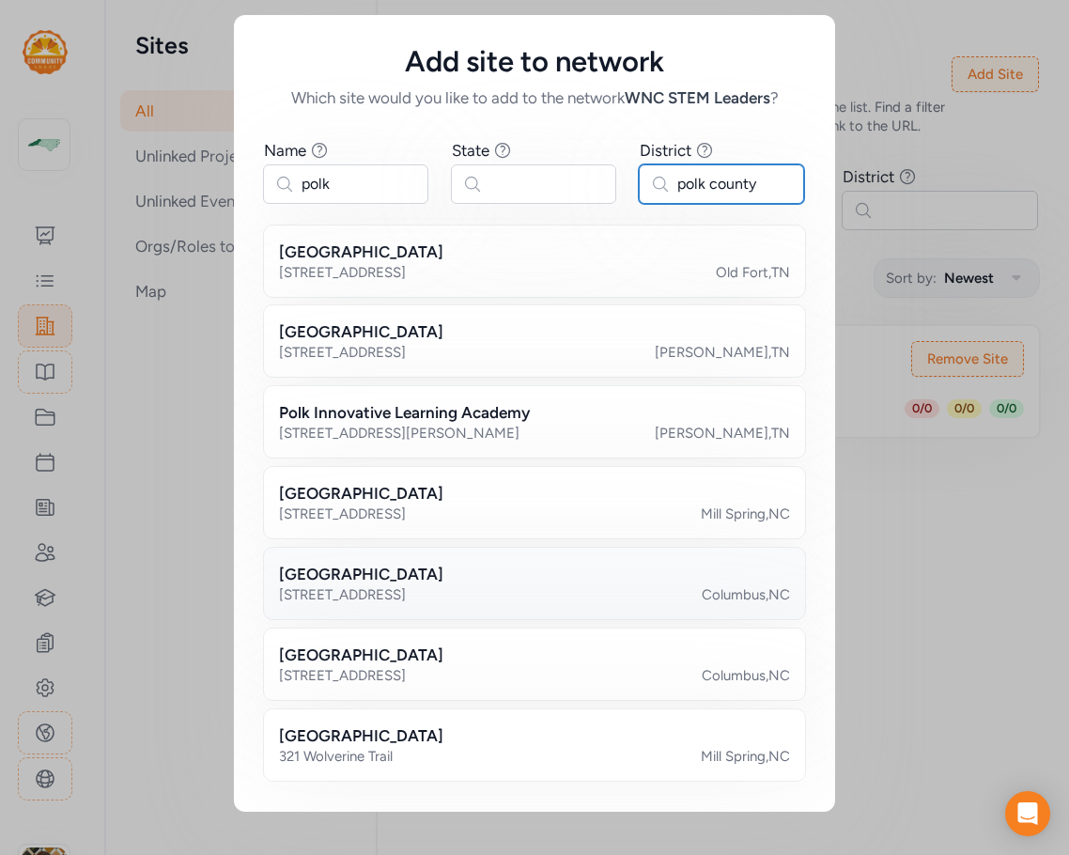
type input "polk county"
click at [494, 579] on div "[GEOGRAPHIC_DATA]" at bounding box center [534, 574] width 511 height 23
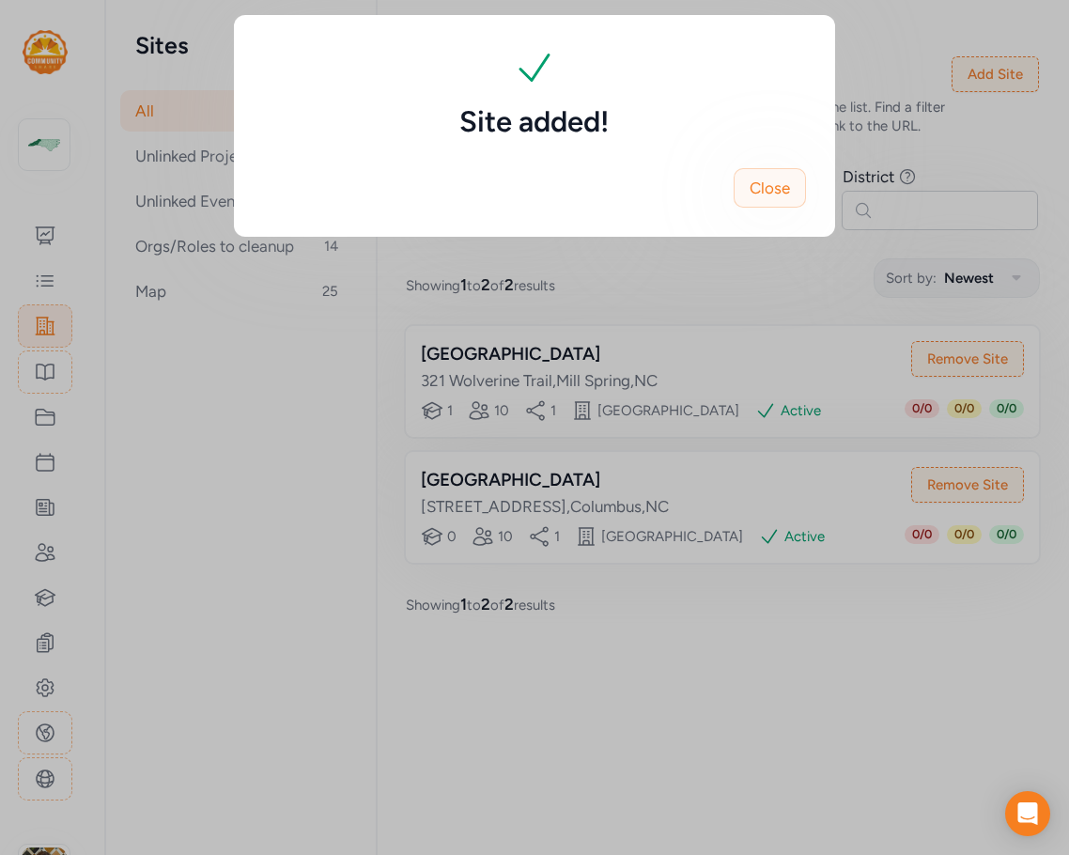
click at [788, 178] on span "Close" at bounding box center [770, 188] width 40 height 23
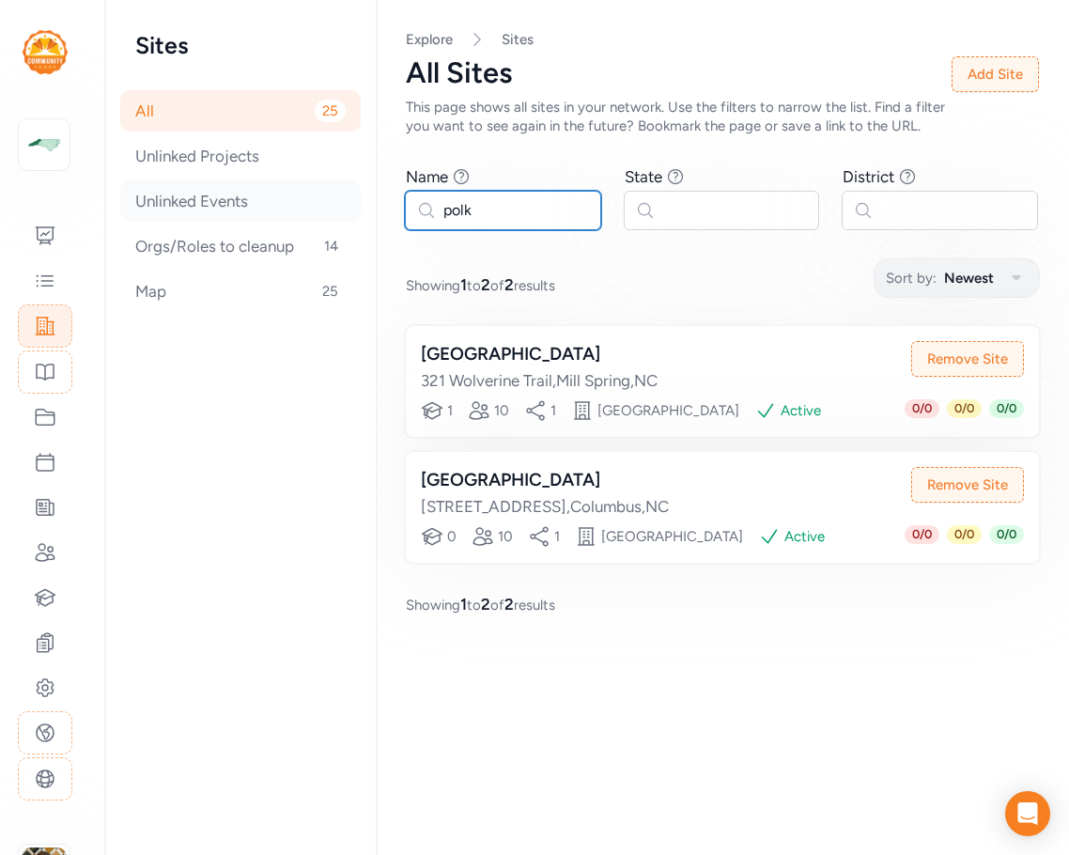
drag, startPoint x: 522, startPoint y: 213, endPoint x: 292, endPoint y: 214, distance: 230.2
click at [292, 214] on div "Sites All 25 Unlinked Projects Unlinked Events Orgs/Roles to cleanup 14 Map 25 …" at bounding box center [587, 427] width 964 height 855
click at [991, 82] on button "Add Site" at bounding box center [995, 74] width 87 height 36
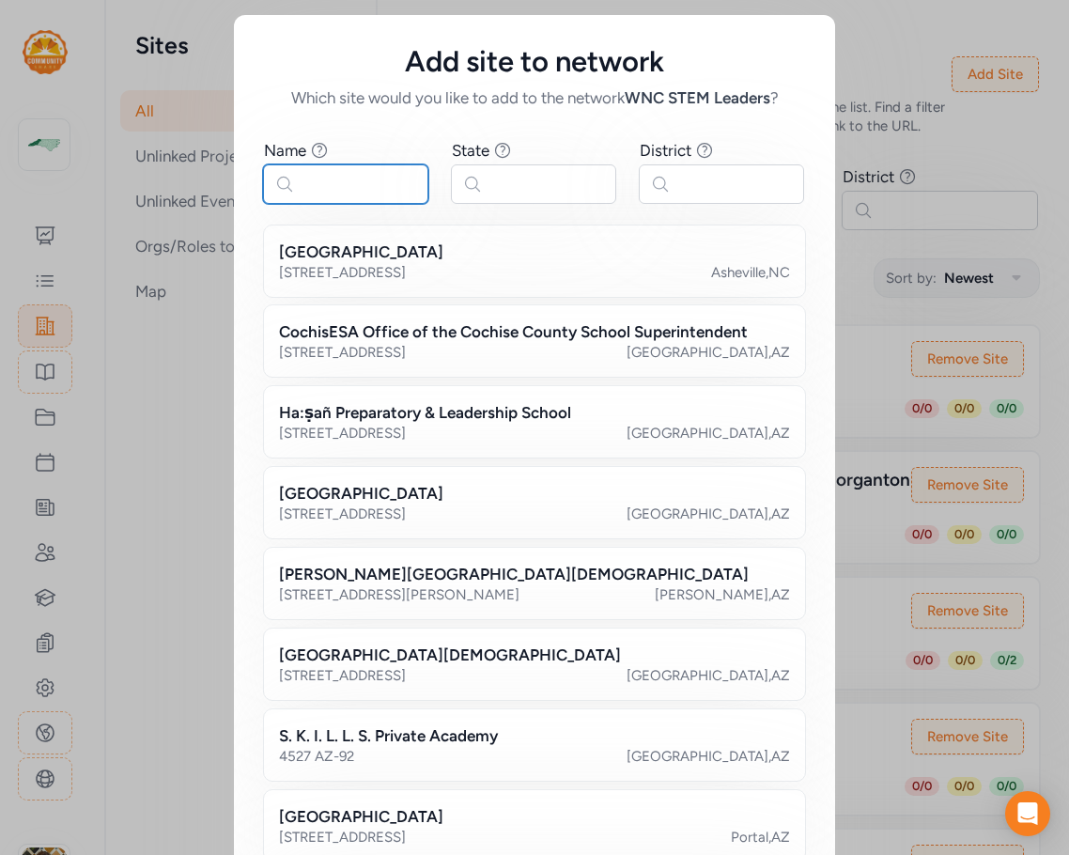
click at [354, 182] on input "text" at bounding box center [345, 183] width 165 height 39
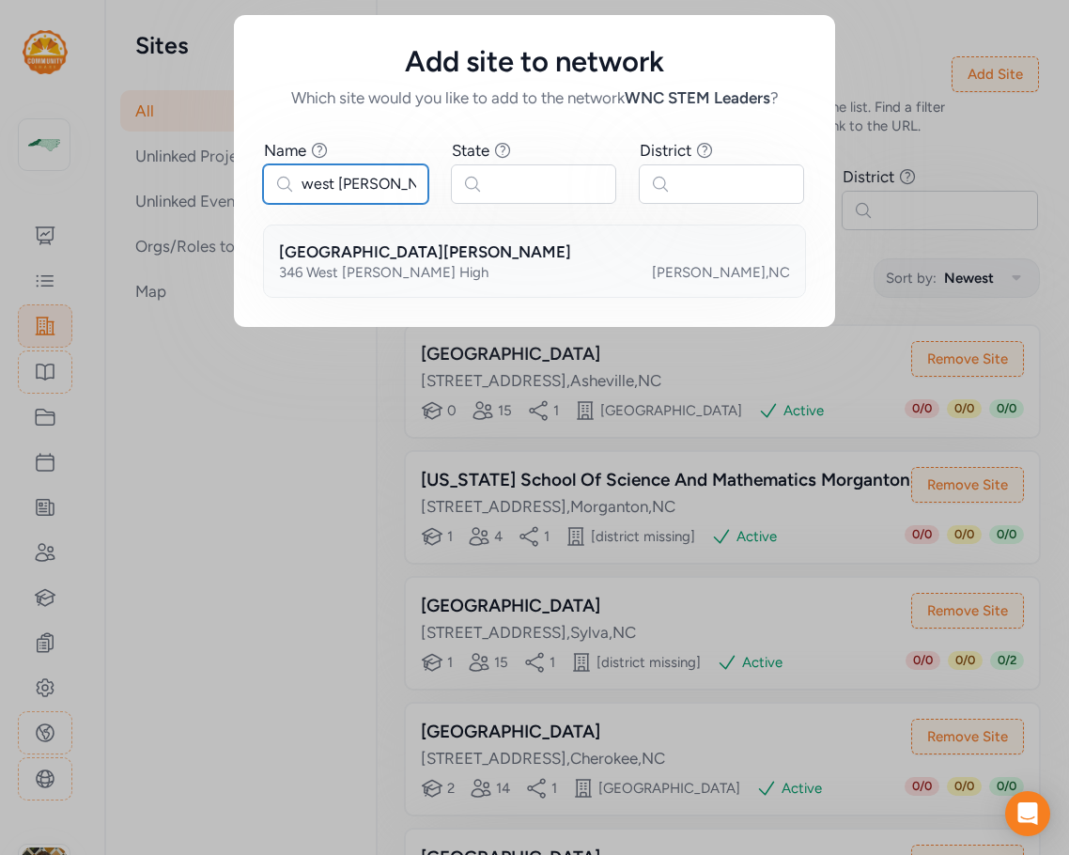
type input "west mcdowell"
click at [421, 256] on h2 "[GEOGRAPHIC_DATA][PERSON_NAME]" at bounding box center [425, 252] width 292 height 23
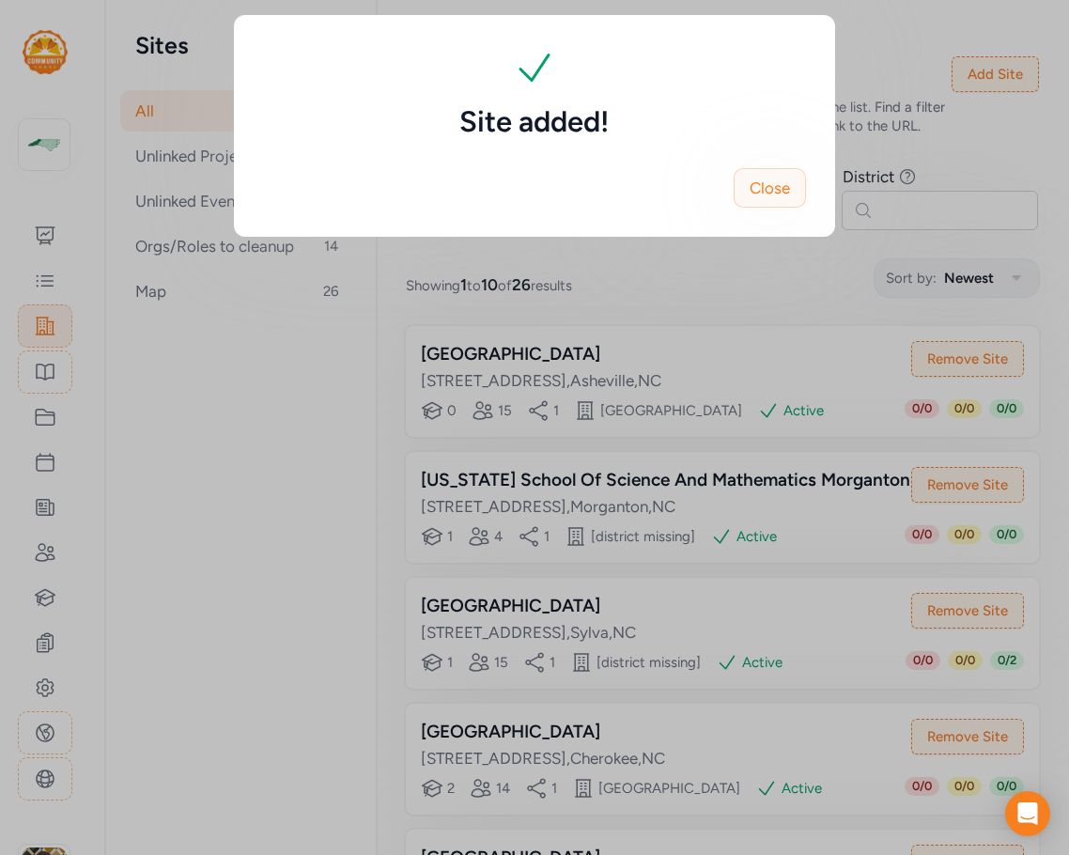
click at [771, 197] on span "Close" at bounding box center [770, 188] width 40 height 23
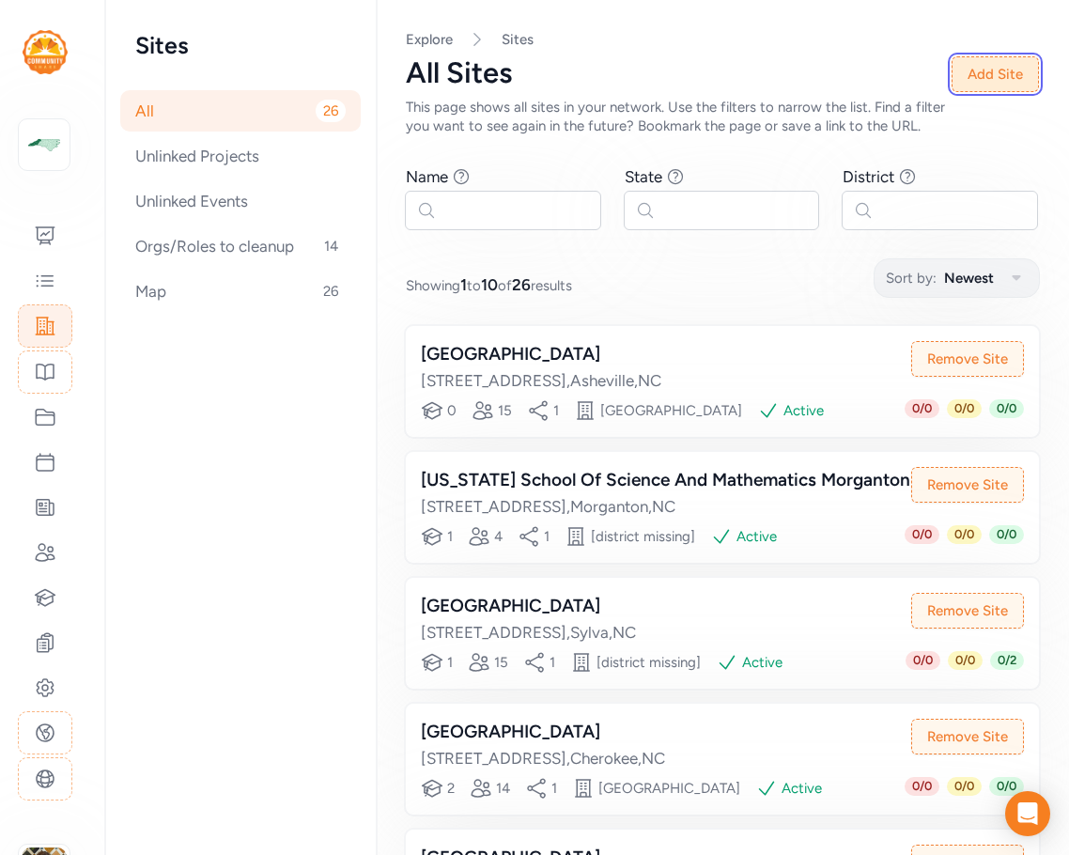
click at [952, 85] on button "Add Site" at bounding box center [995, 74] width 87 height 36
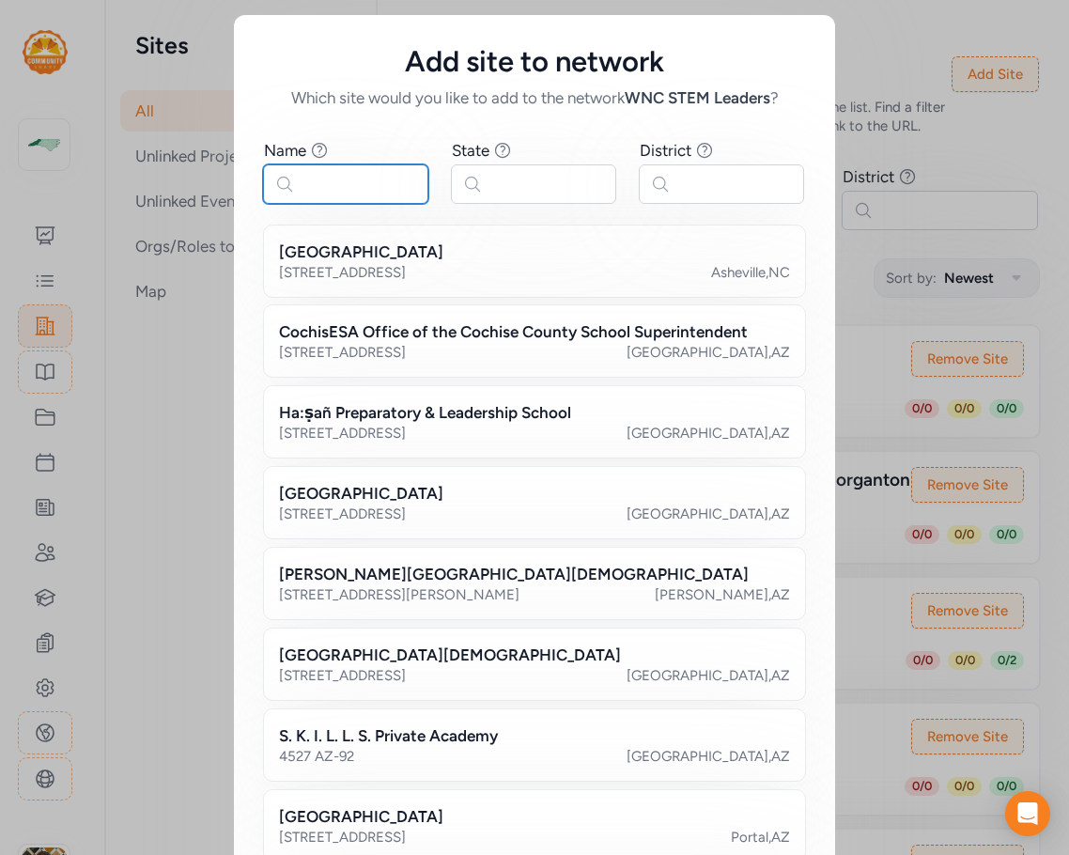
click at [336, 182] on input "text" at bounding box center [345, 183] width 165 height 39
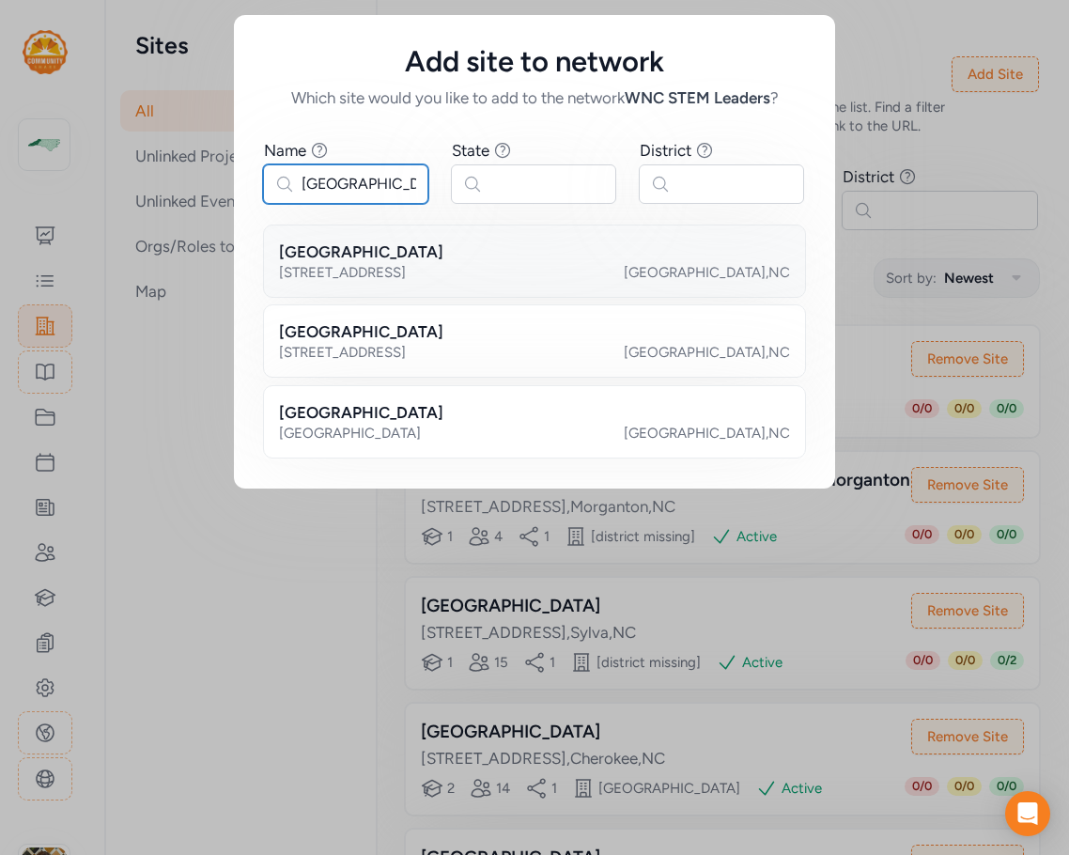
type input "ashe county"
click at [401, 249] on h2 "[GEOGRAPHIC_DATA]" at bounding box center [361, 252] width 164 height 23
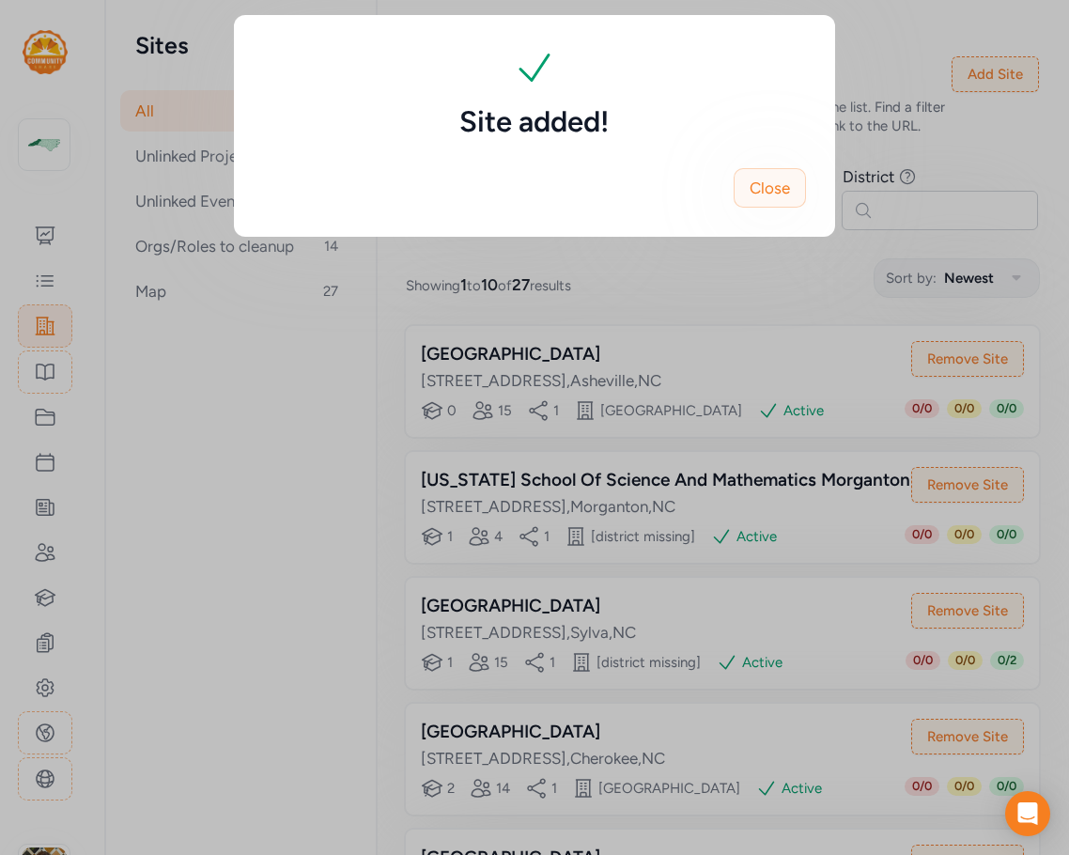
click at [766, 195] on span "Close" at bounding box center [770, 188] width 40 height 23
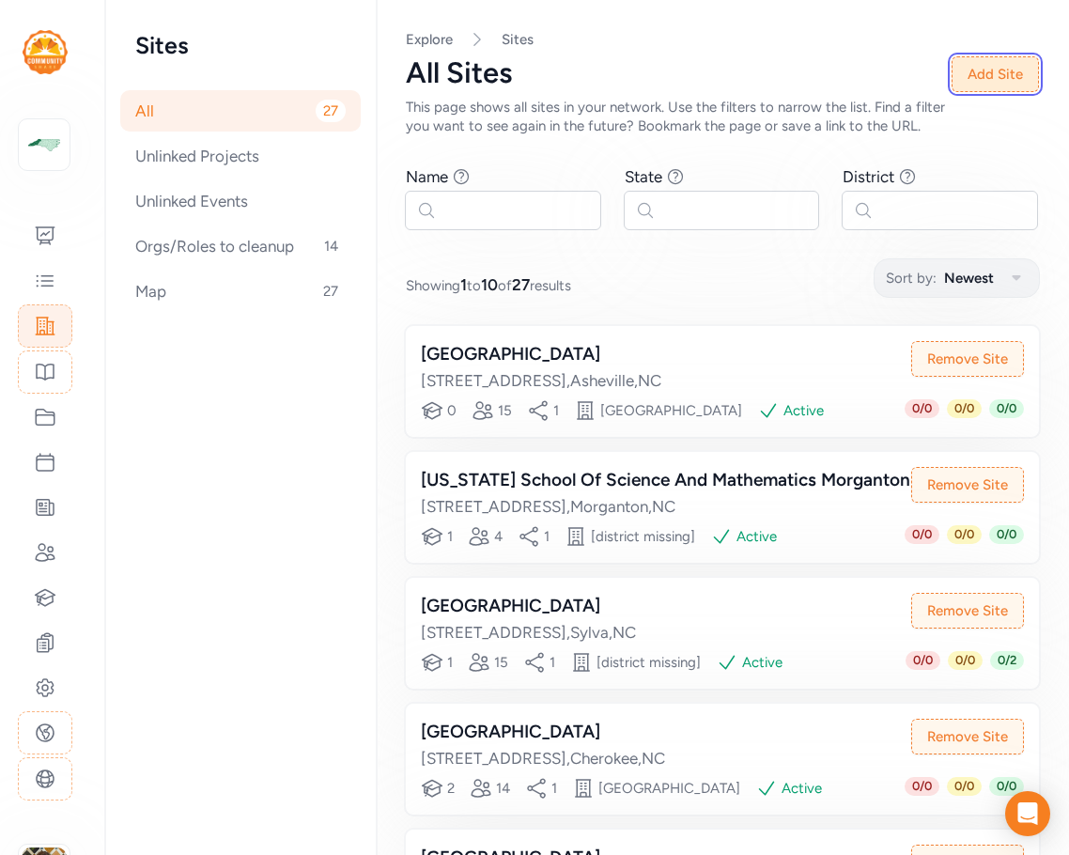
click at [1003, 63] on button "Add Site" at bounding box center [995, 74] width 87 height 36
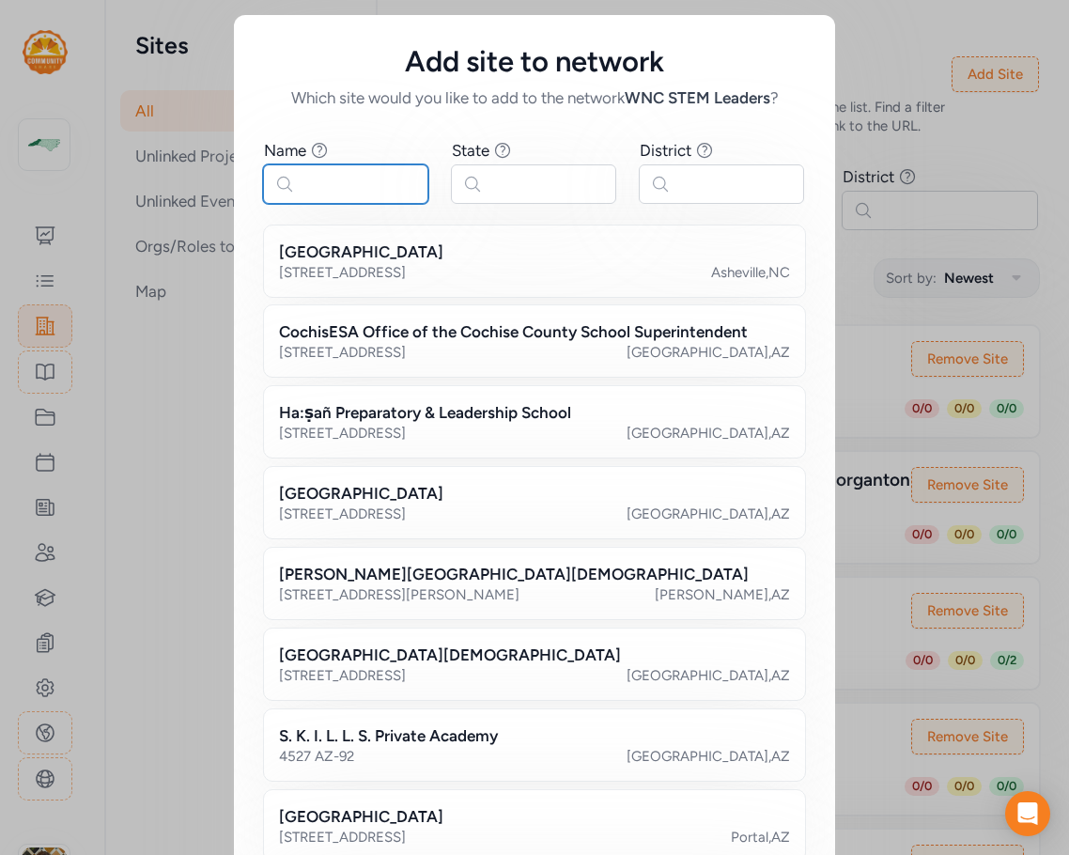
click at [340, 196] on input "text" at bounding box center [345, 183] width 165 height 39
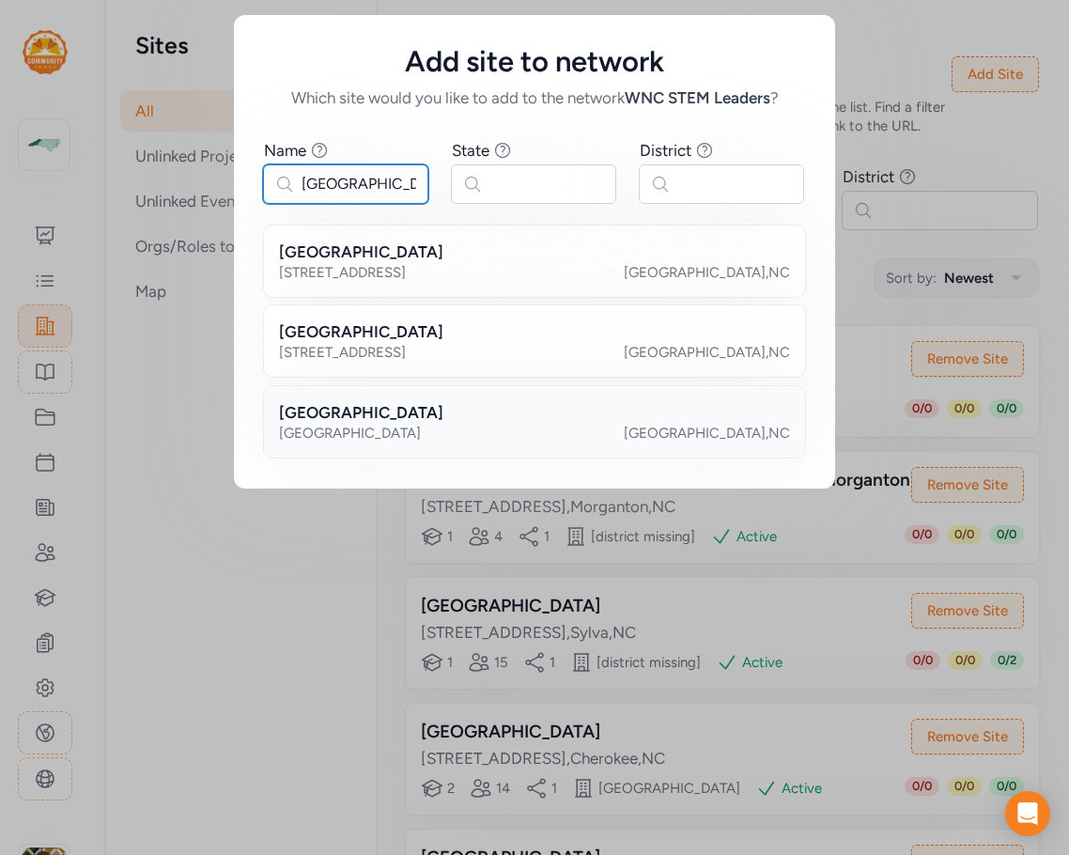
type input "ashe county"
click at [436, 434] on div "363 Campus Dr West Jefferson , NC" at bounding box center [534, 433] width 511 height 19
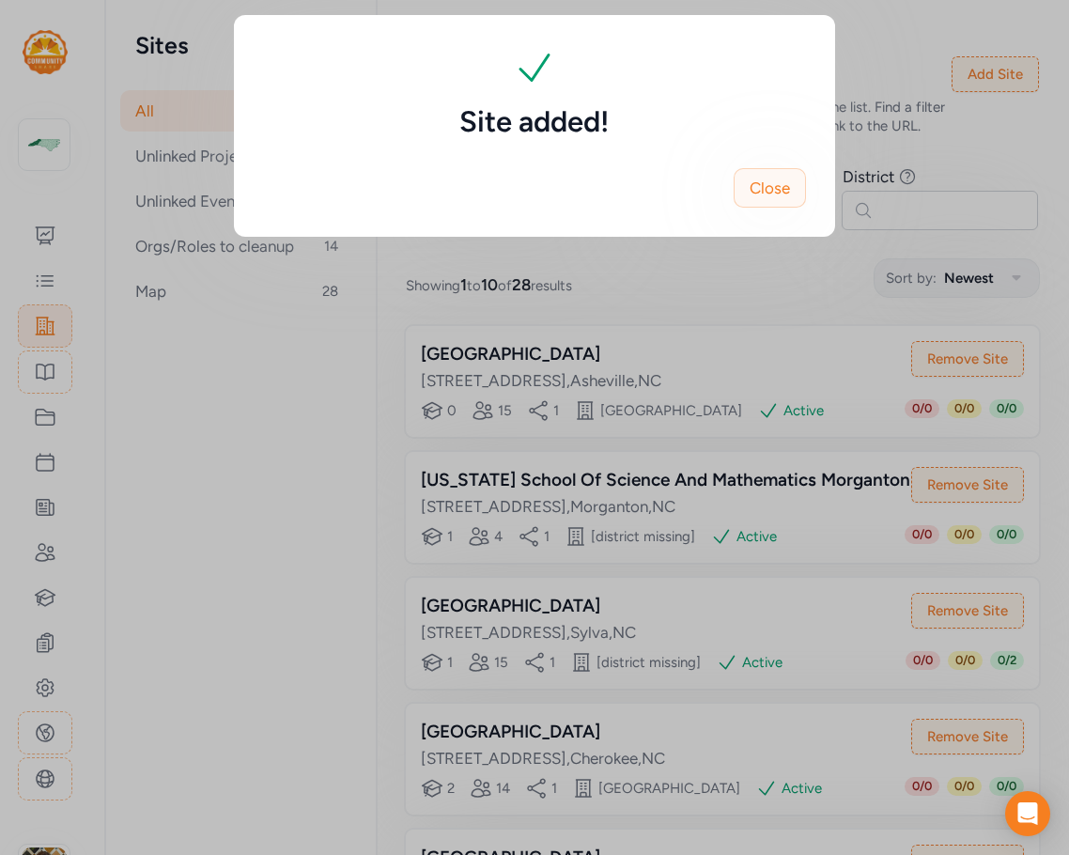
click at [770, 180] on span "Close" at bounding box center [770, 188] width 40 height 23
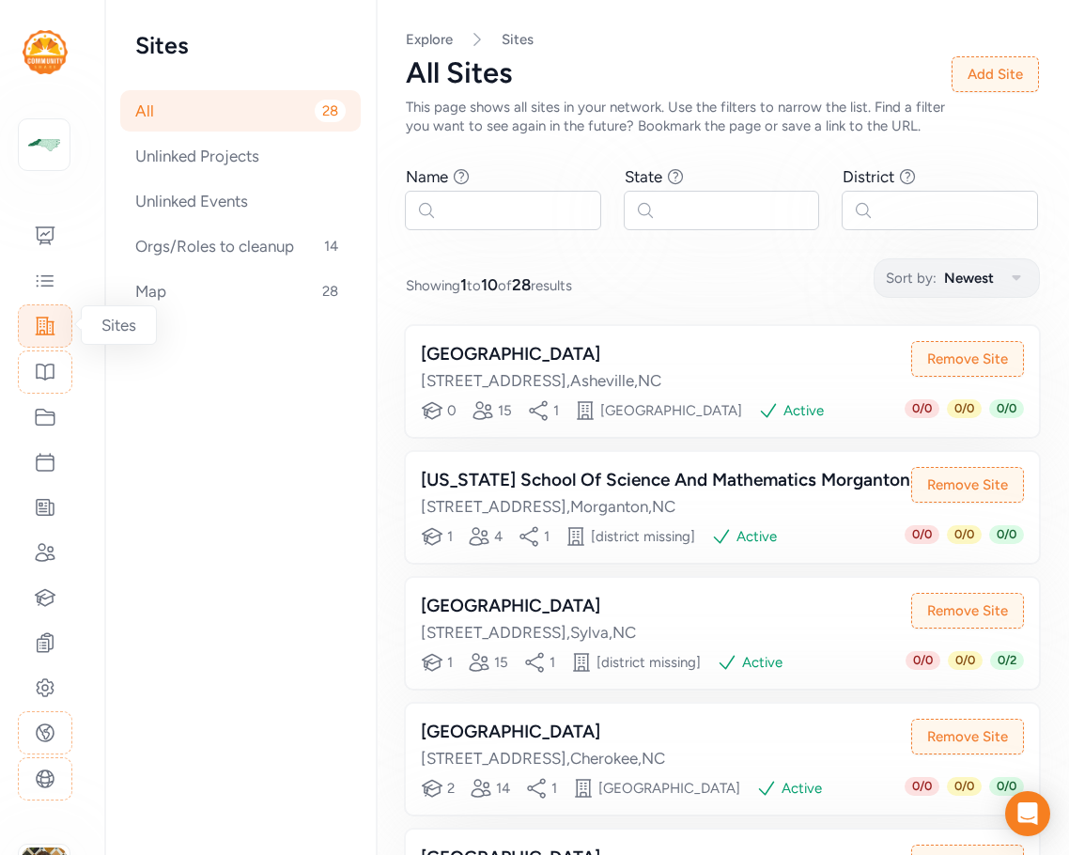
click at [43, 329] on icon at bounding box center [45, 326] width 23 height 23
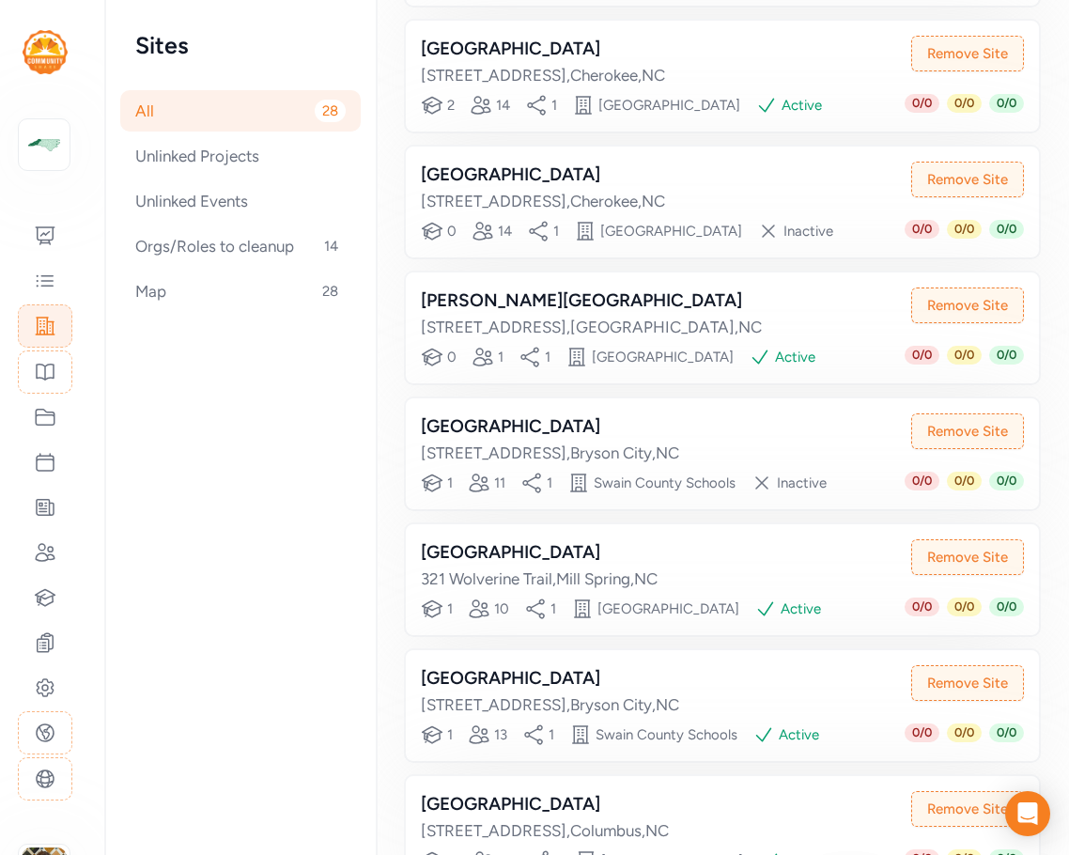
scroll to position [752, 0]
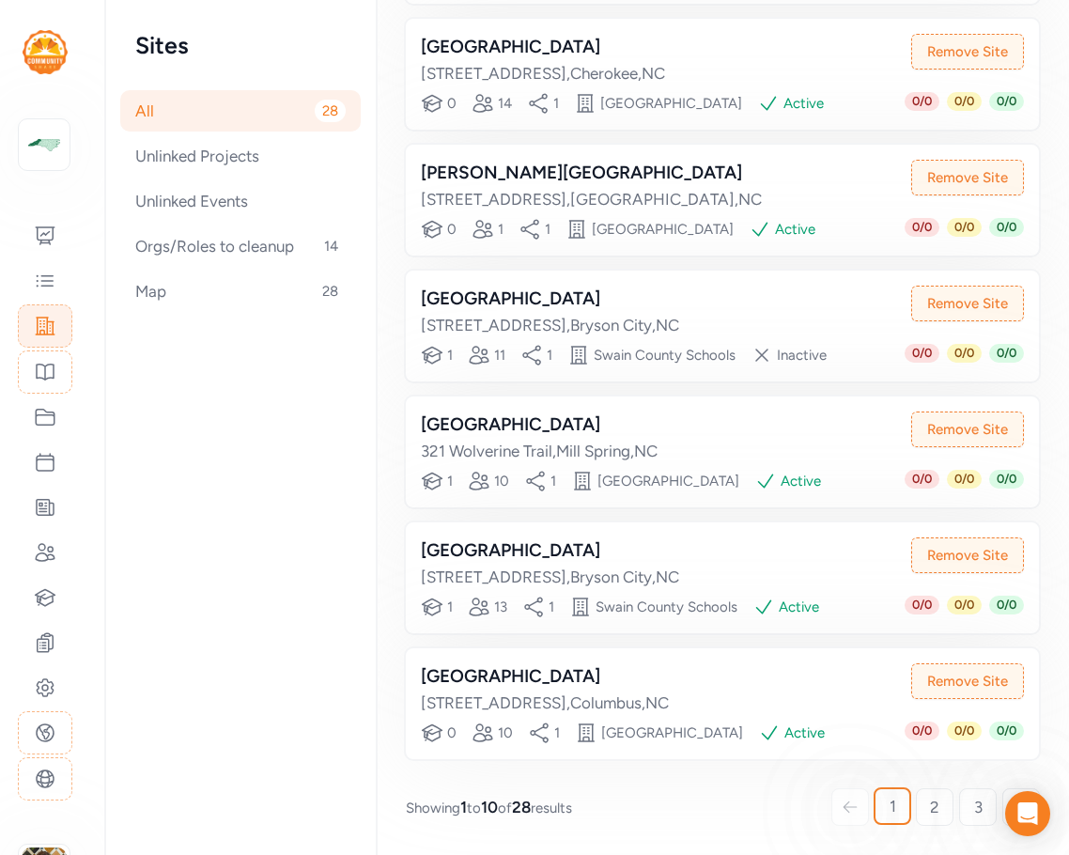
scroll to position [916, 0]
click at [930, 802] on span "2" at bounding box center [934, 807] width 9 height 23
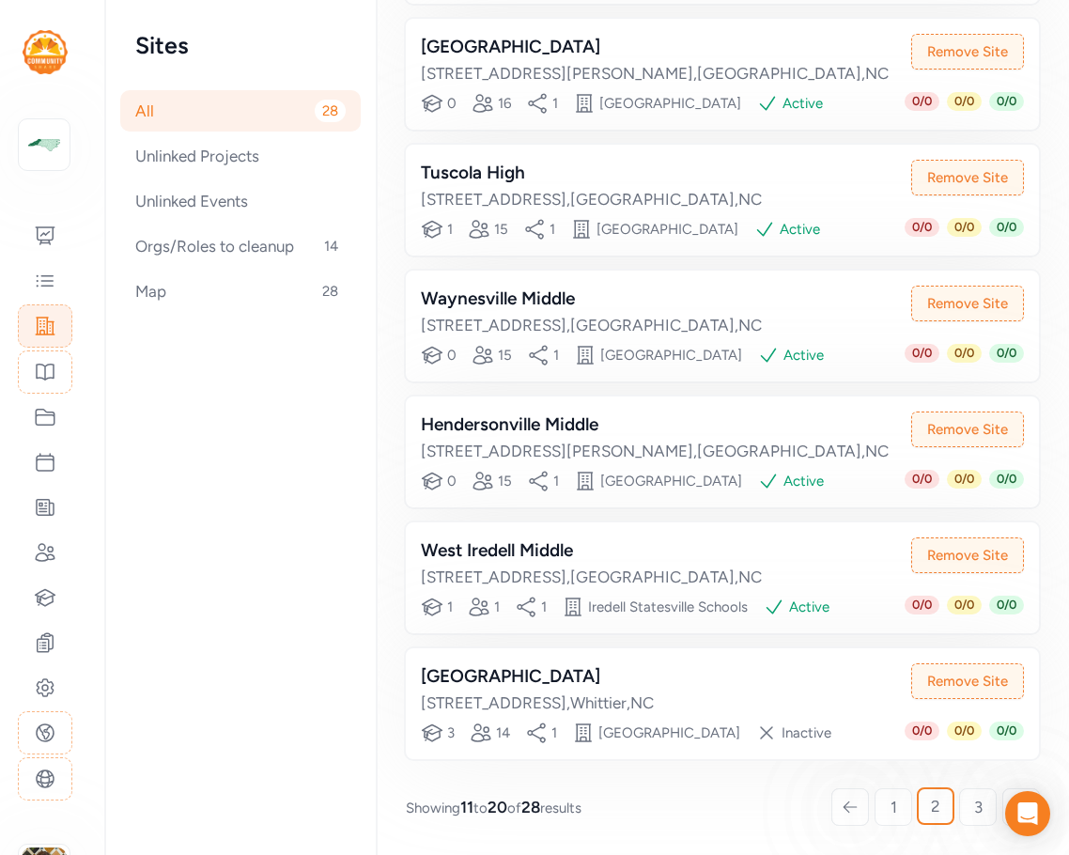
scroll to position [890, 0]
click at [969, 821] on link "3" at bounding box center [978, 807] width 38 height 38
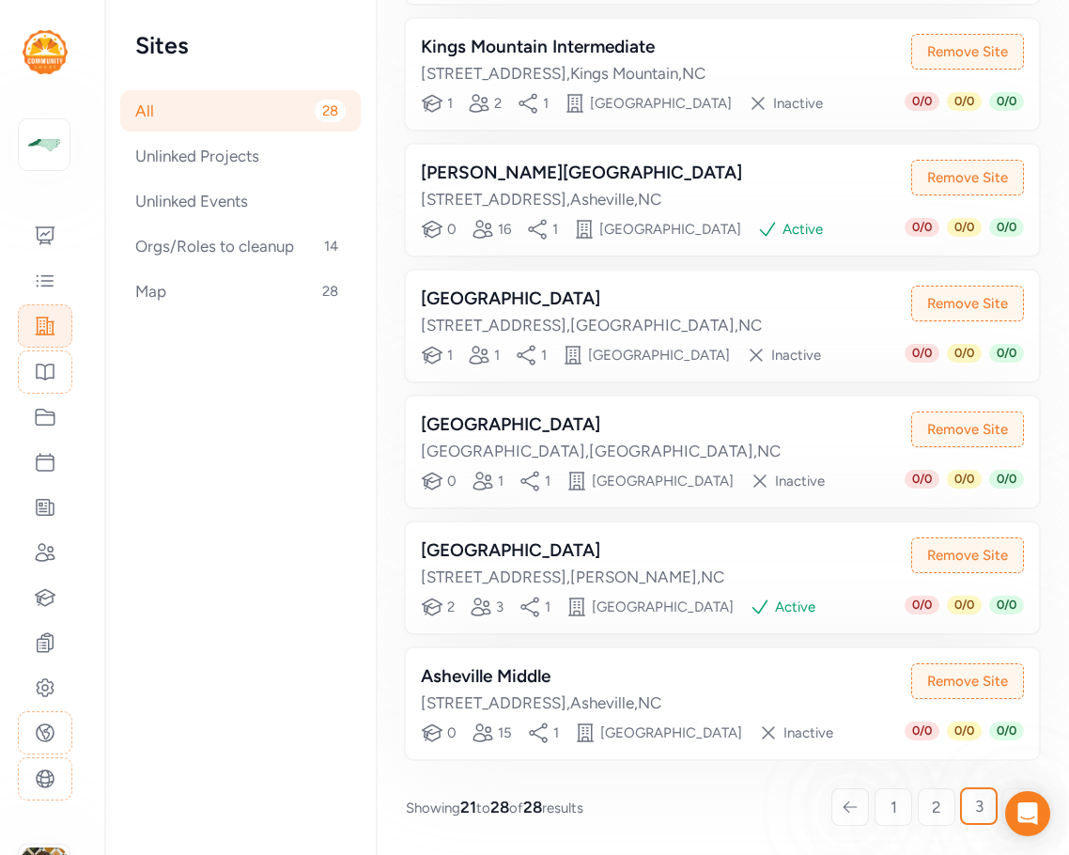
scroll to position [578, 0]
click at [53, 242] on icon at bounding box center [45, 236] width 23 height 23
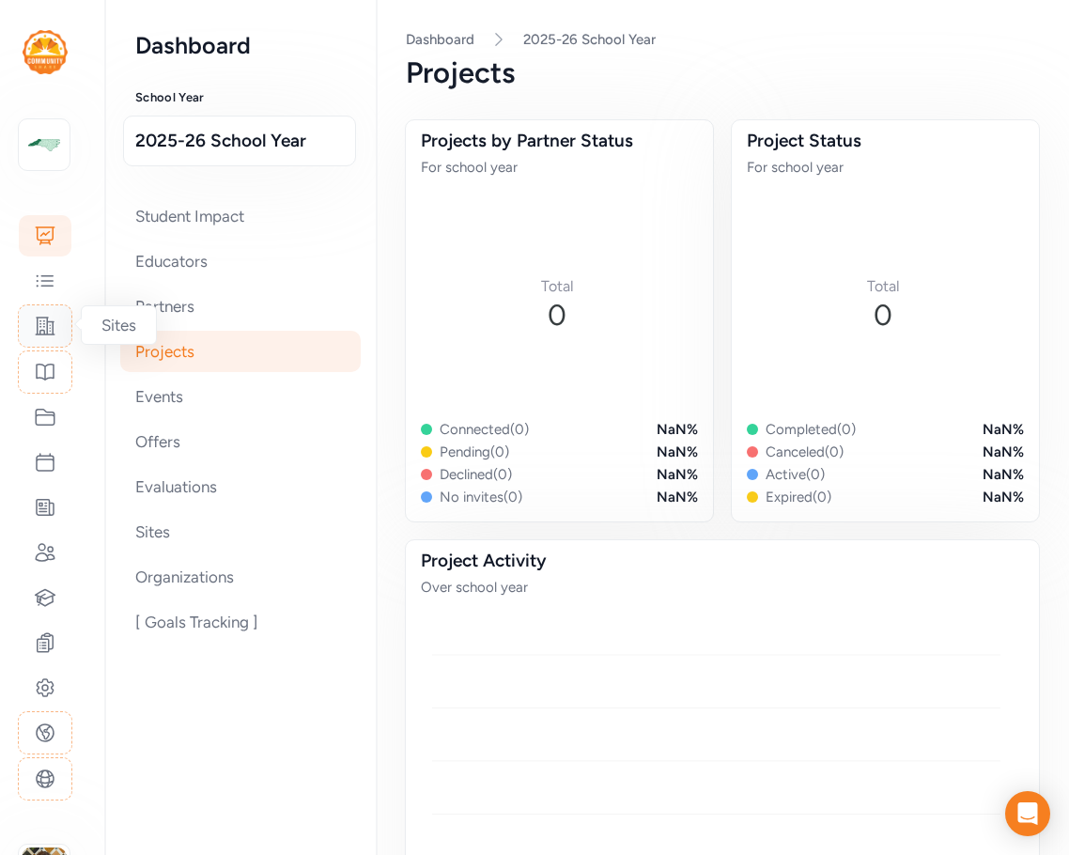
click at [47, 329] on icon at bounding box center [45, 326] width 19 height 17
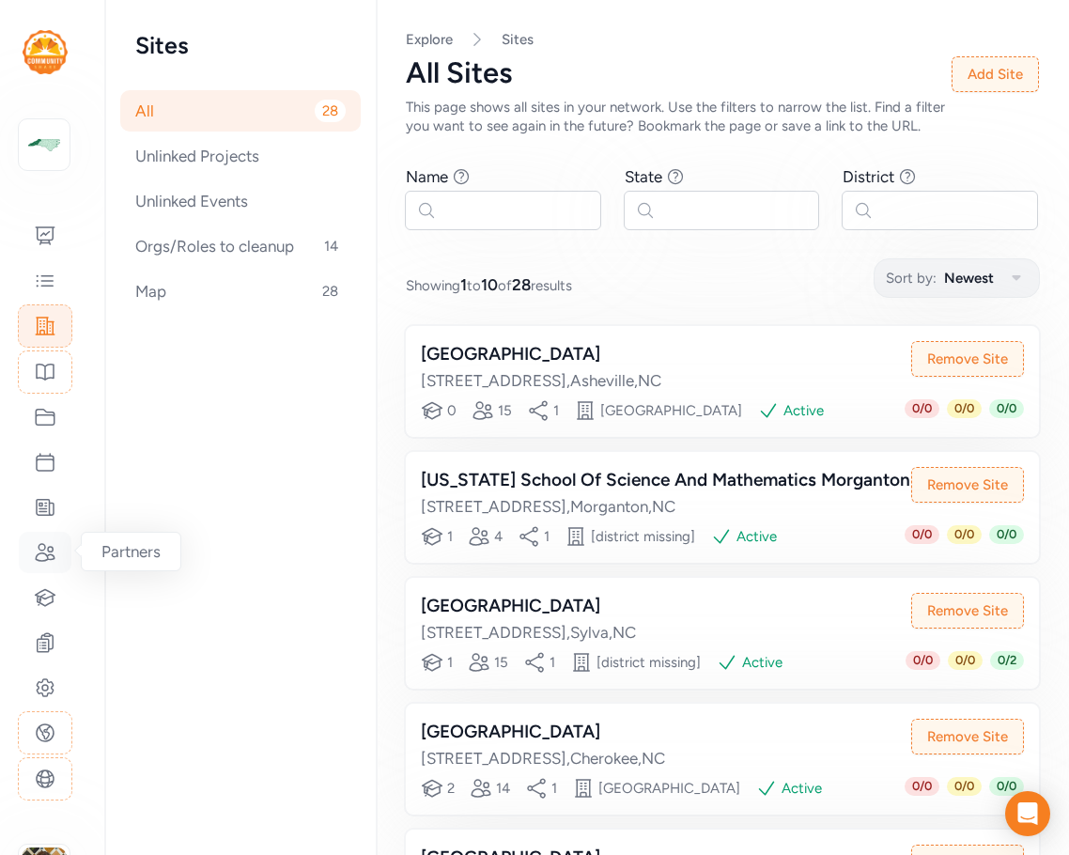
click at [38, 559] on icon at bounding box center [45, 552] width 23 height 23
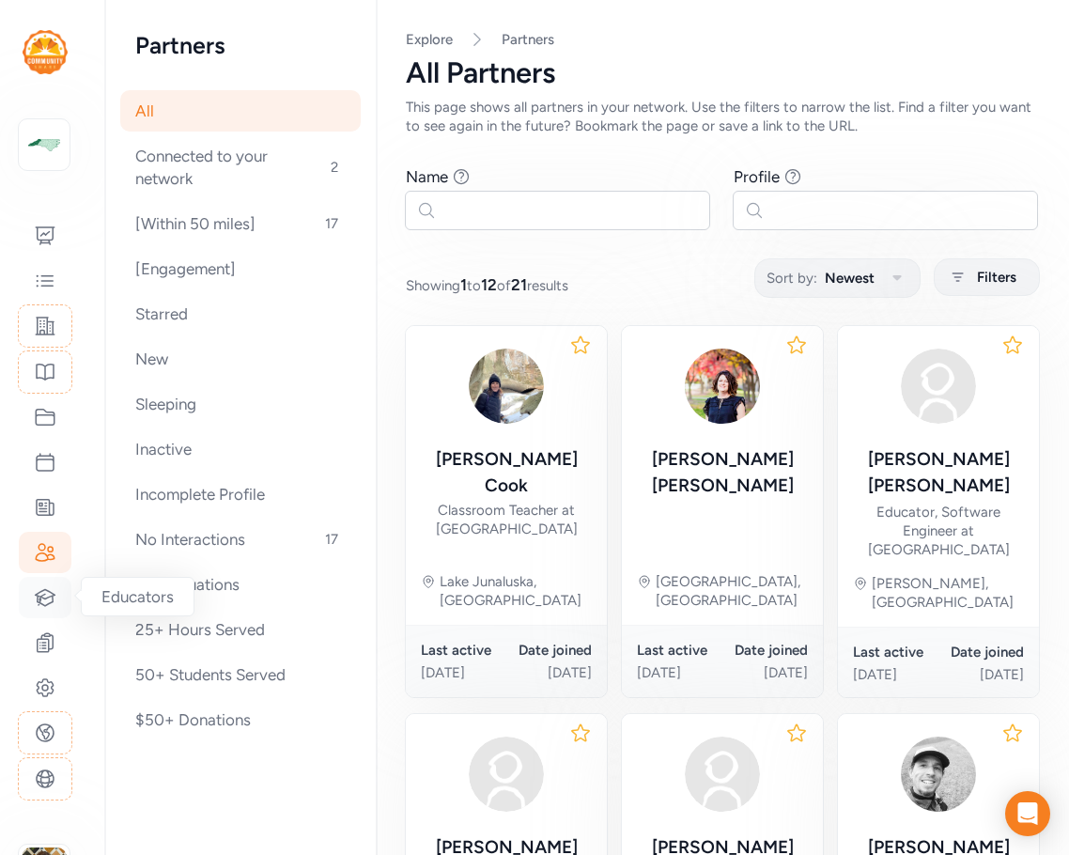
click at [46, 600] on icon at bounding box center [45, 597] width 23 height 23
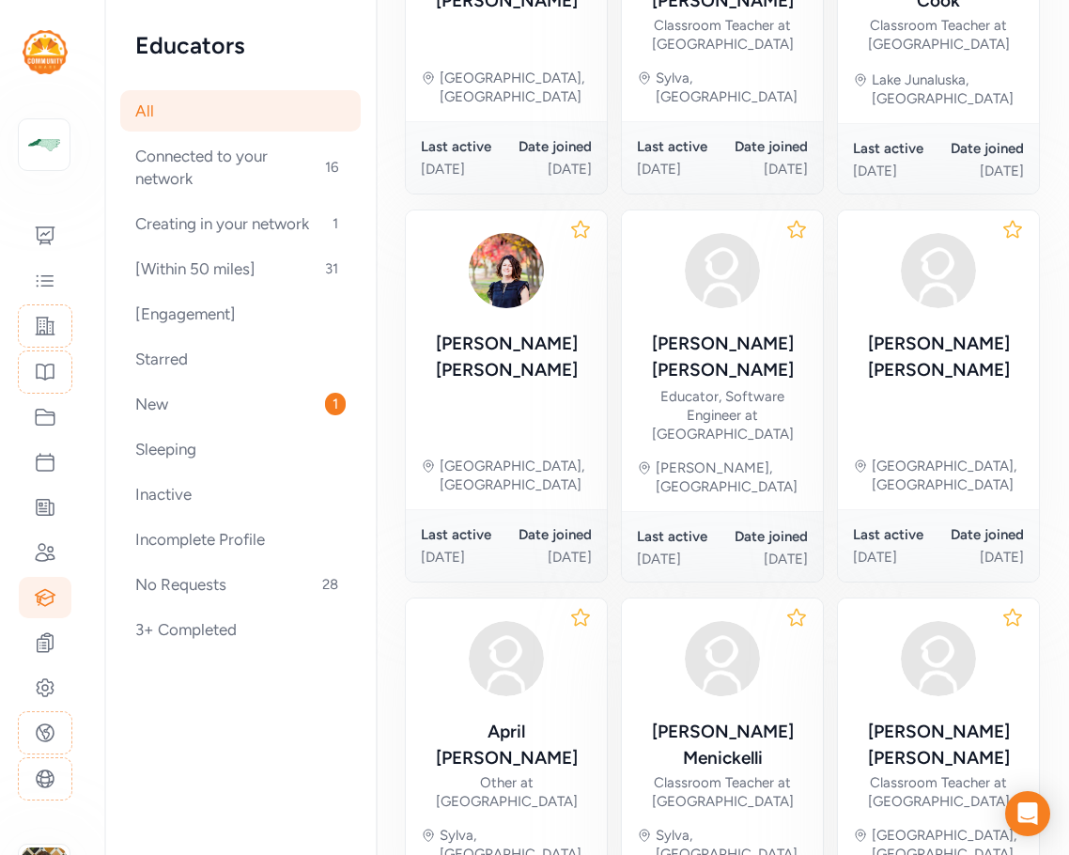
scroll to position [752, 0]
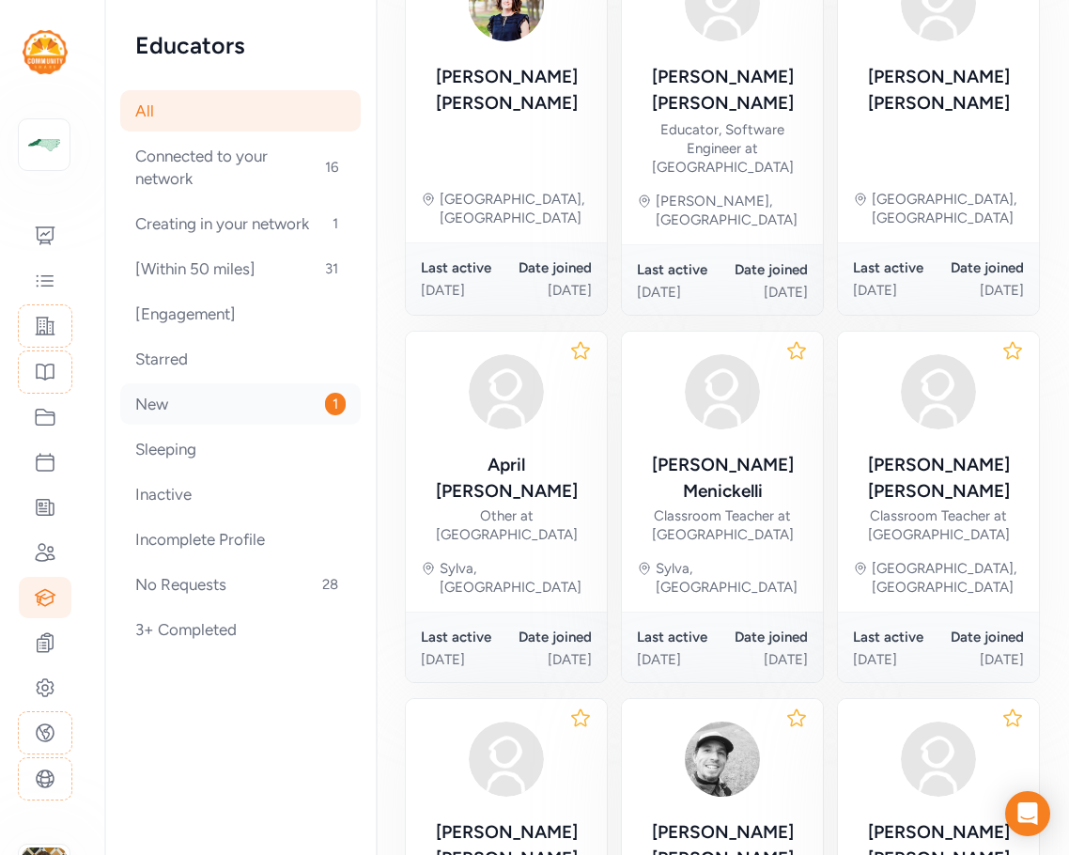
click at [221, 402] on div "New 1" at bounding box center [240, 403] width 241 height 41
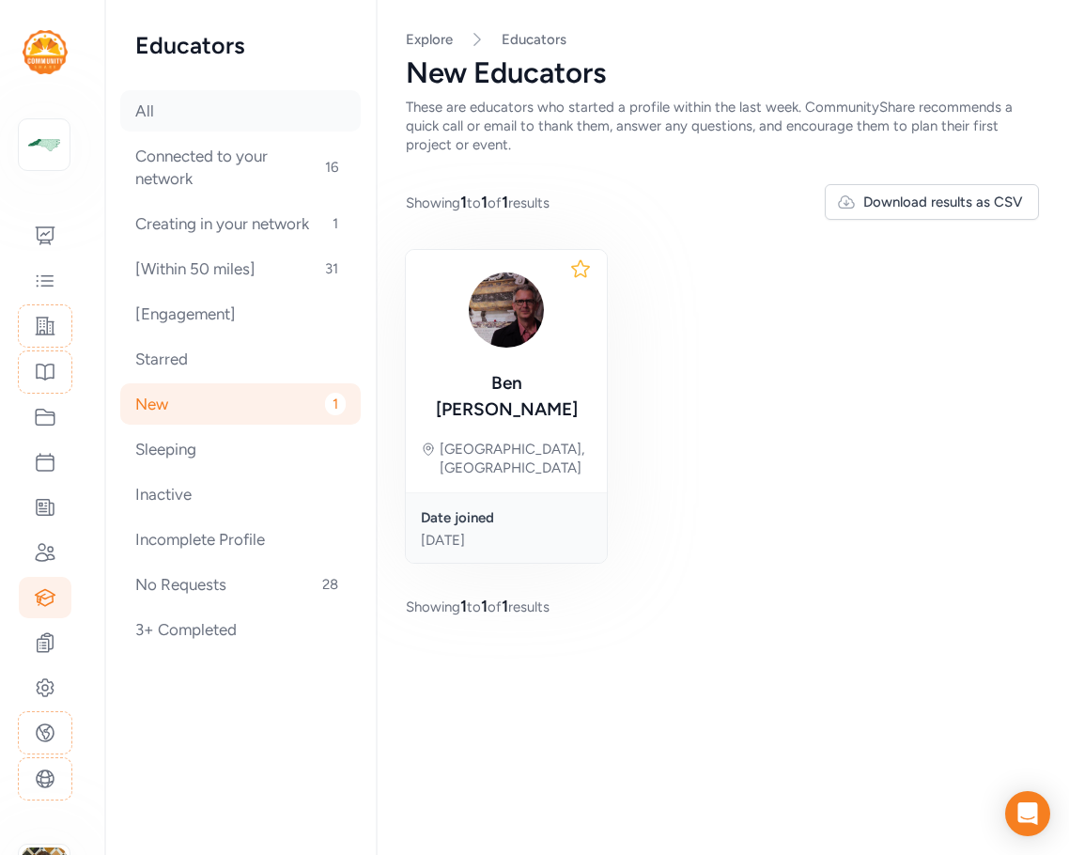
click at [155, 117] on div "All" at bounding box center [240, 110] width 241 height 41
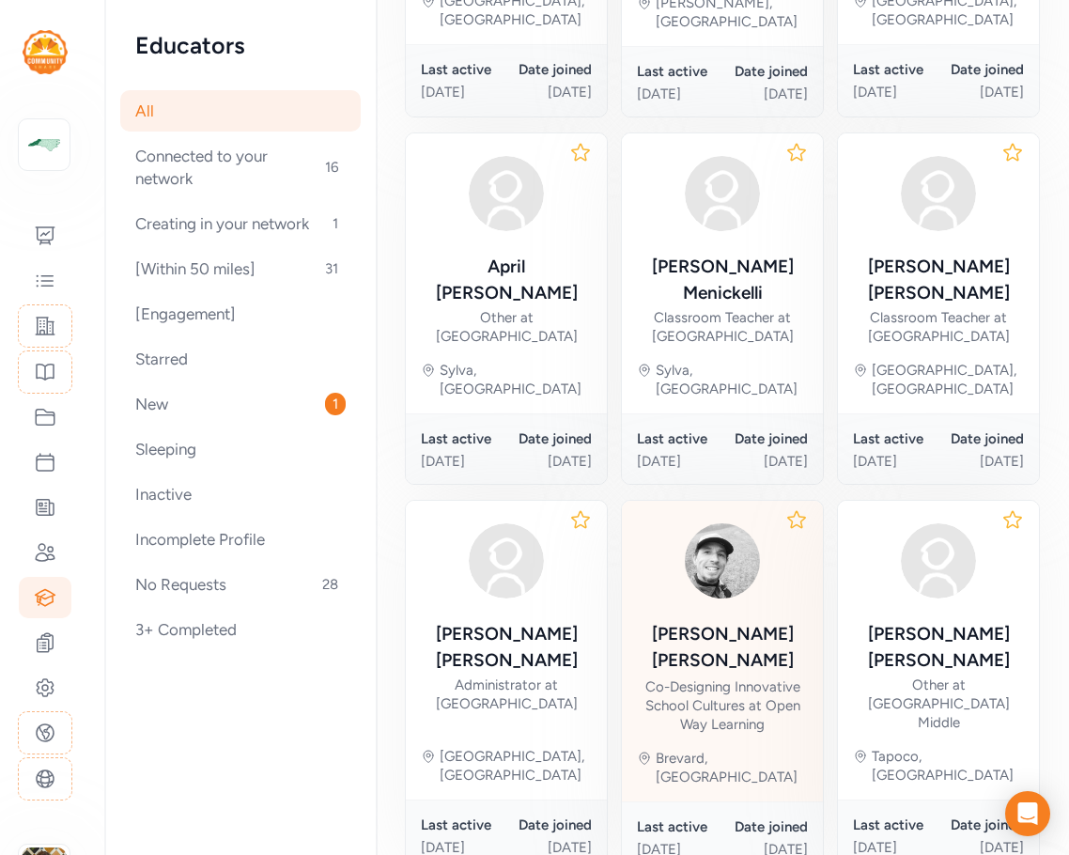
scroll to position [1027, 0]
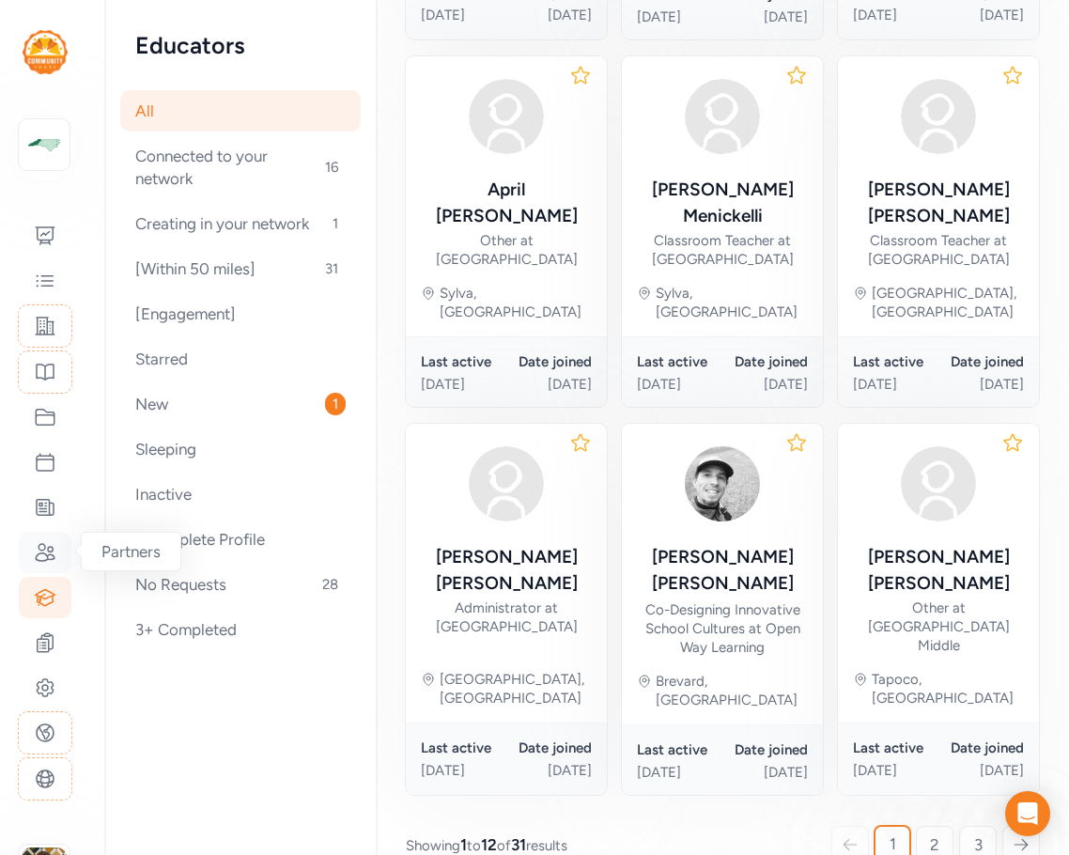
click at [47, 560] on icon at bounding box center [45, 552] width 19 height 17
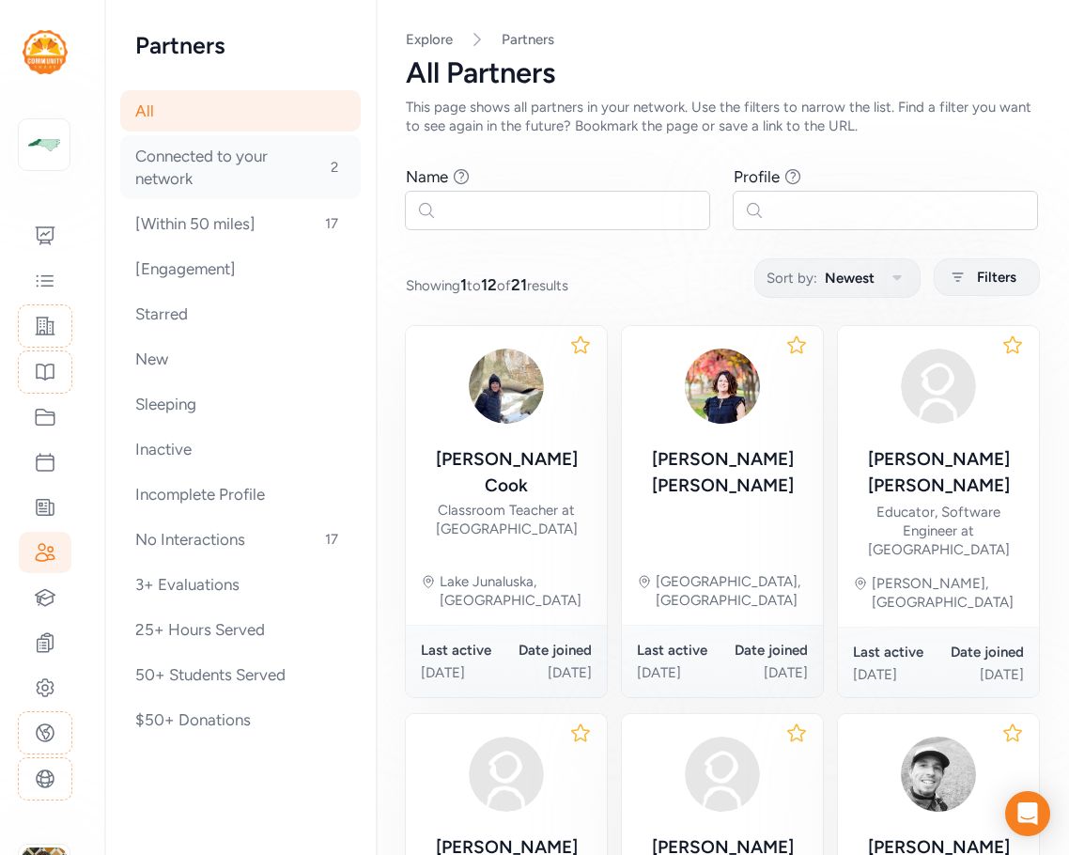
click at [211, 164] on div "Connected to your network 2" at bounding box center [240, 167] width 241 height 64
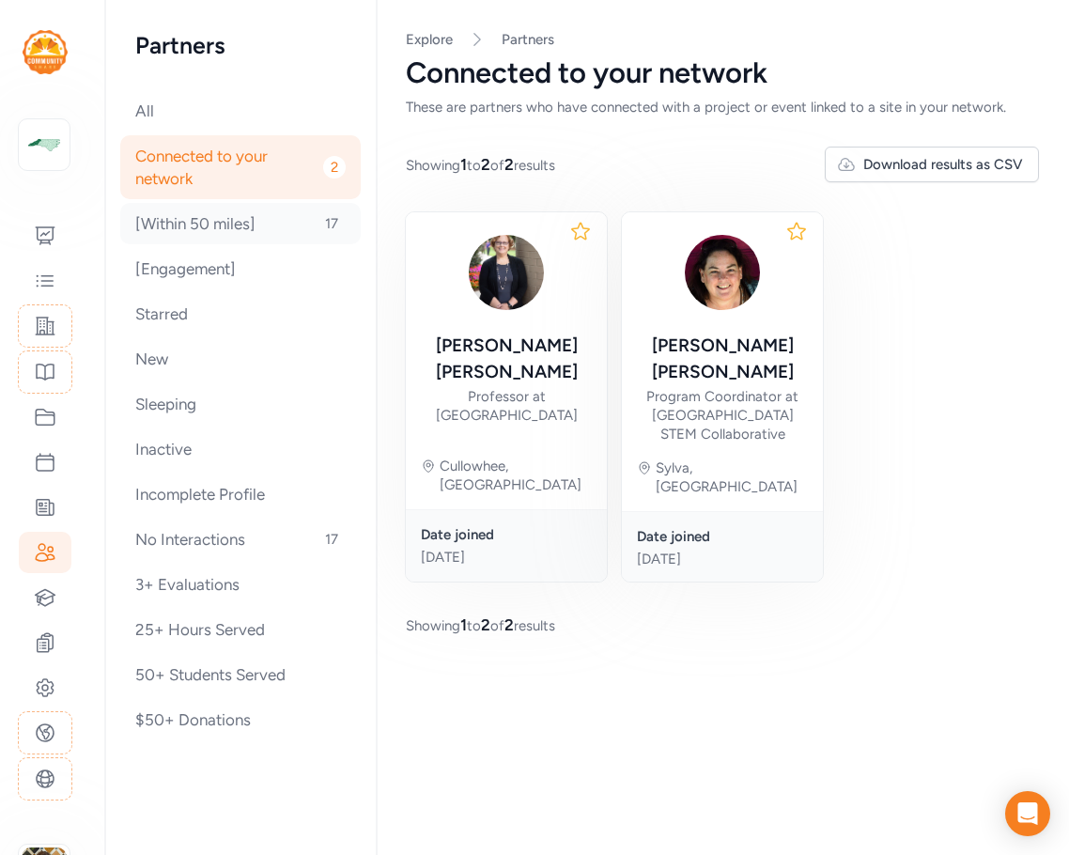
click at [206, 233] on div "[Within 50 miles] 17" at bounding box center [240, 223] width 241 height 41
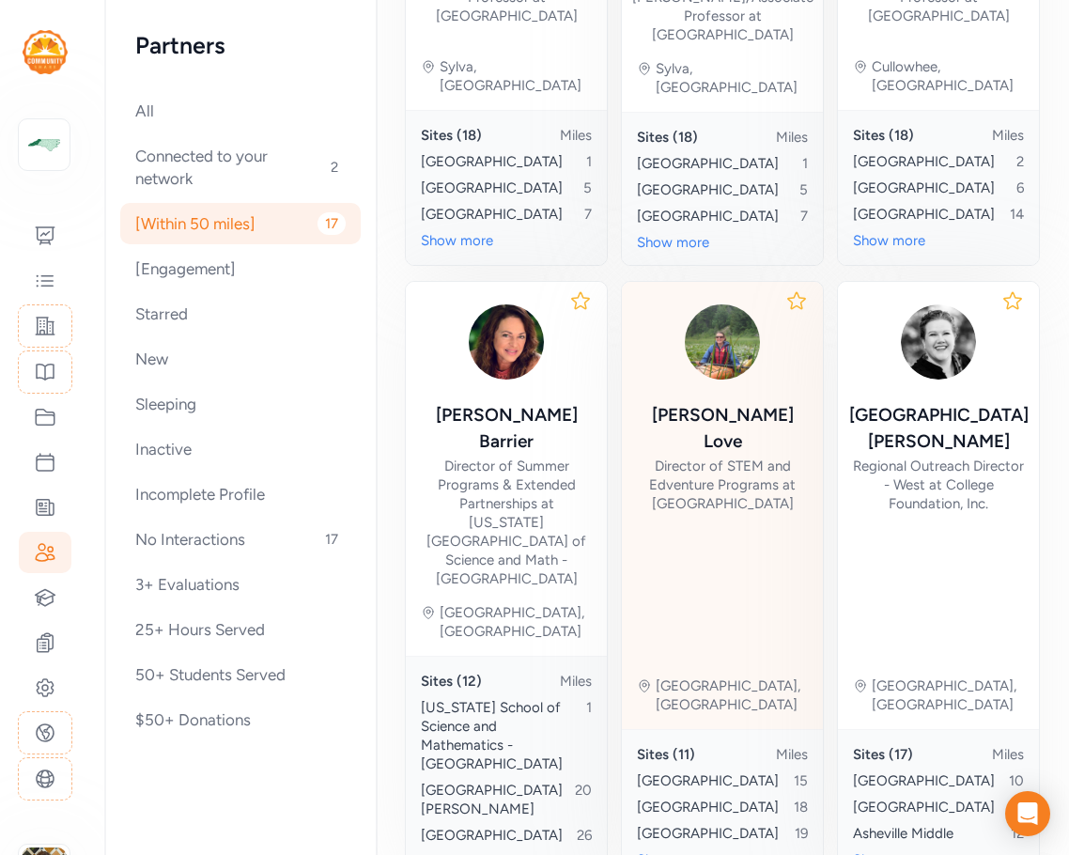
scroll to position [1381, 0]
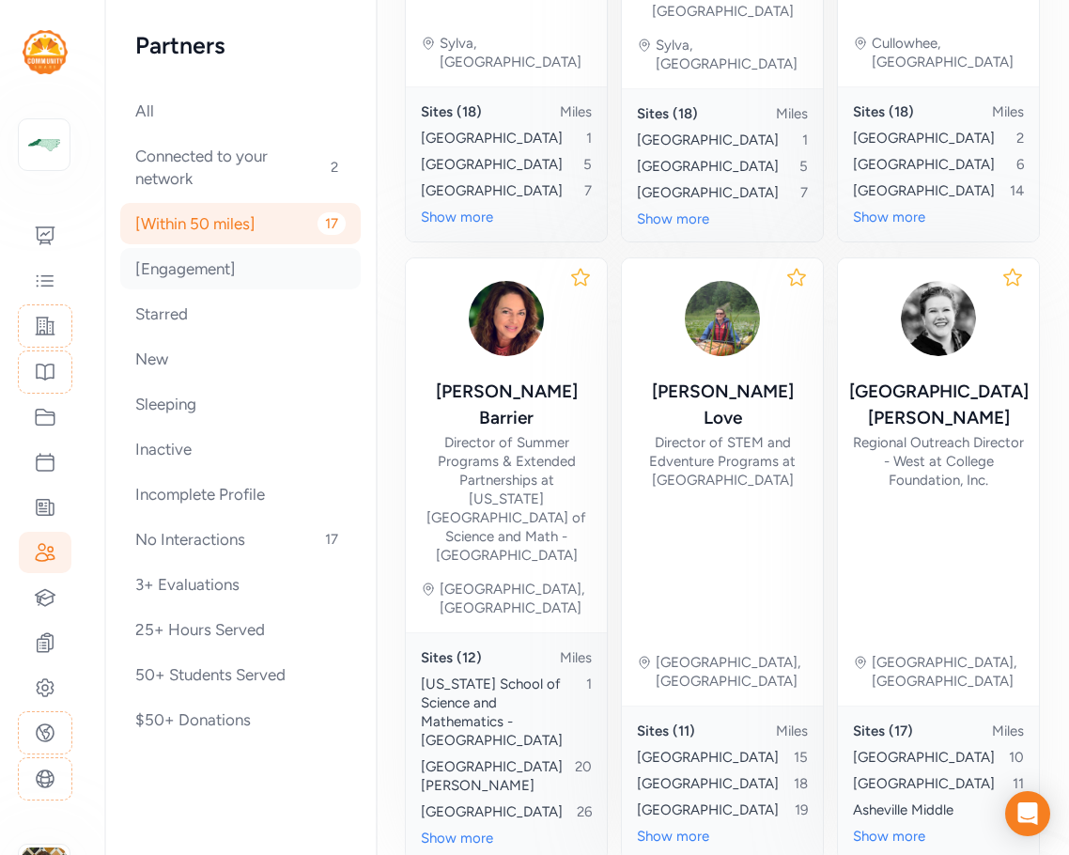
click at [182, 267] on div "[Engagement]" at bounding box center [240, 268] width 241 height 41
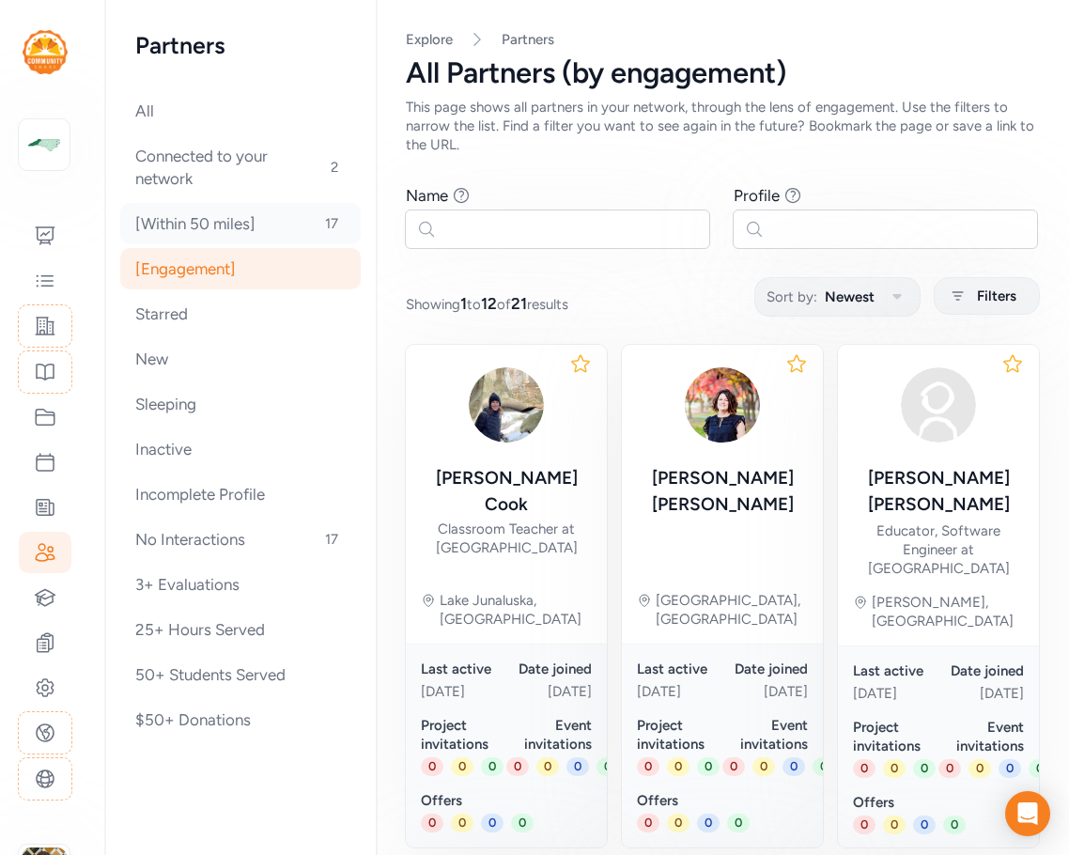
click at [185, 219] on div "[Within 50 miles] 17" at bounding box center [240, 223] width 241 height 41
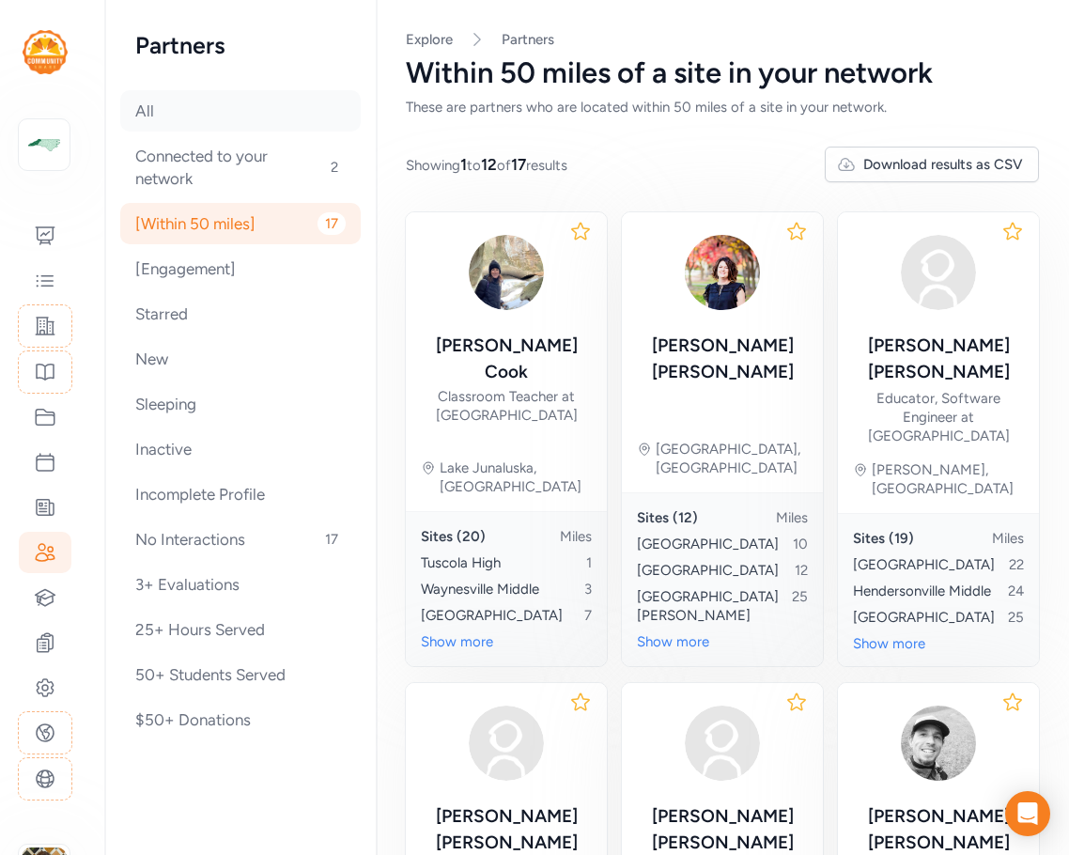
click at [187, 129] on div "All" at bounding box center [240, 110] width 241 height 41
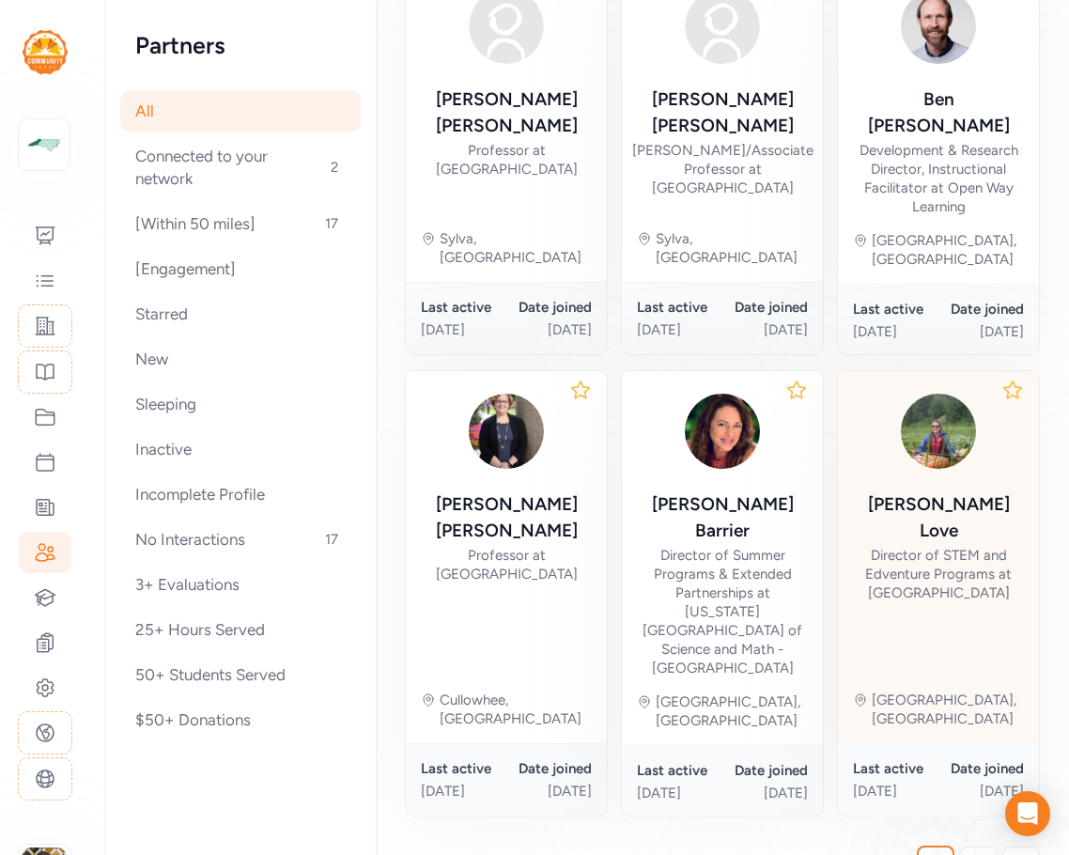
scroll to position [1138, 0]
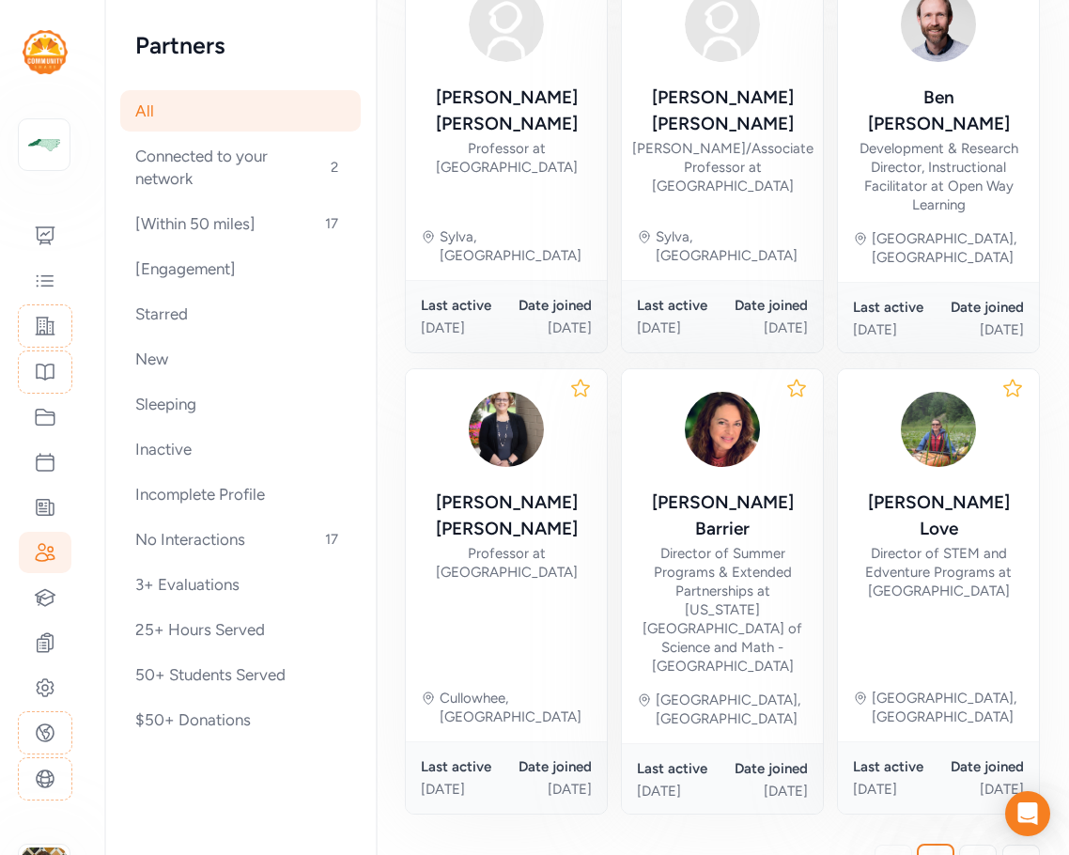
click at [1015, 854] on icon at bounding box center [1021, 863] width 13 height 10
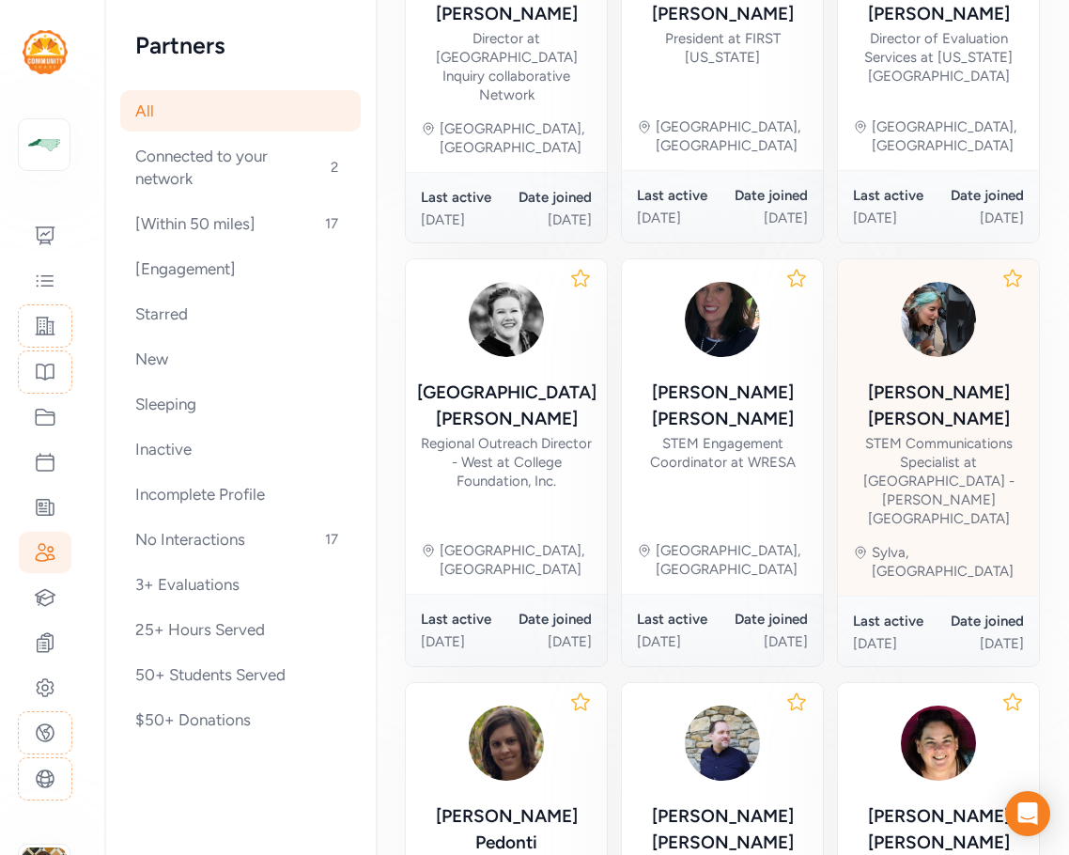
scroll to position [746, 0]
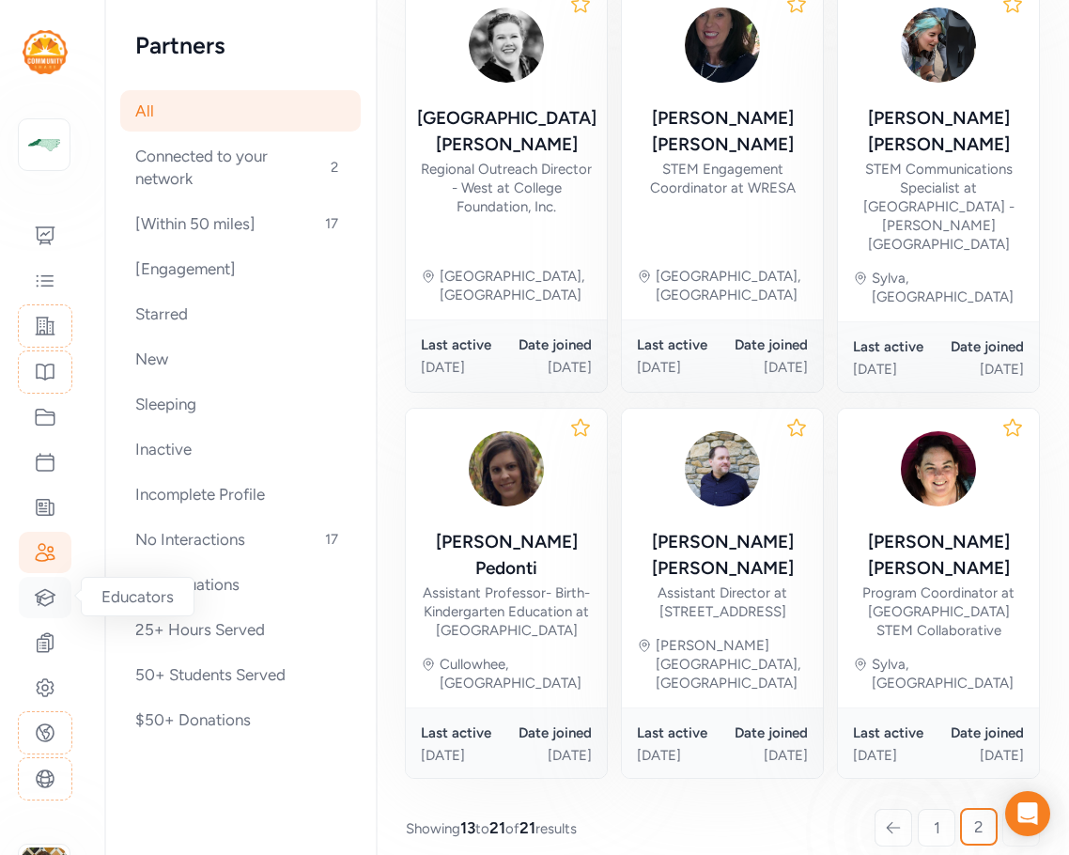
click at [34, 594] on icon at bounding box center [45, 597] width 23 height 23
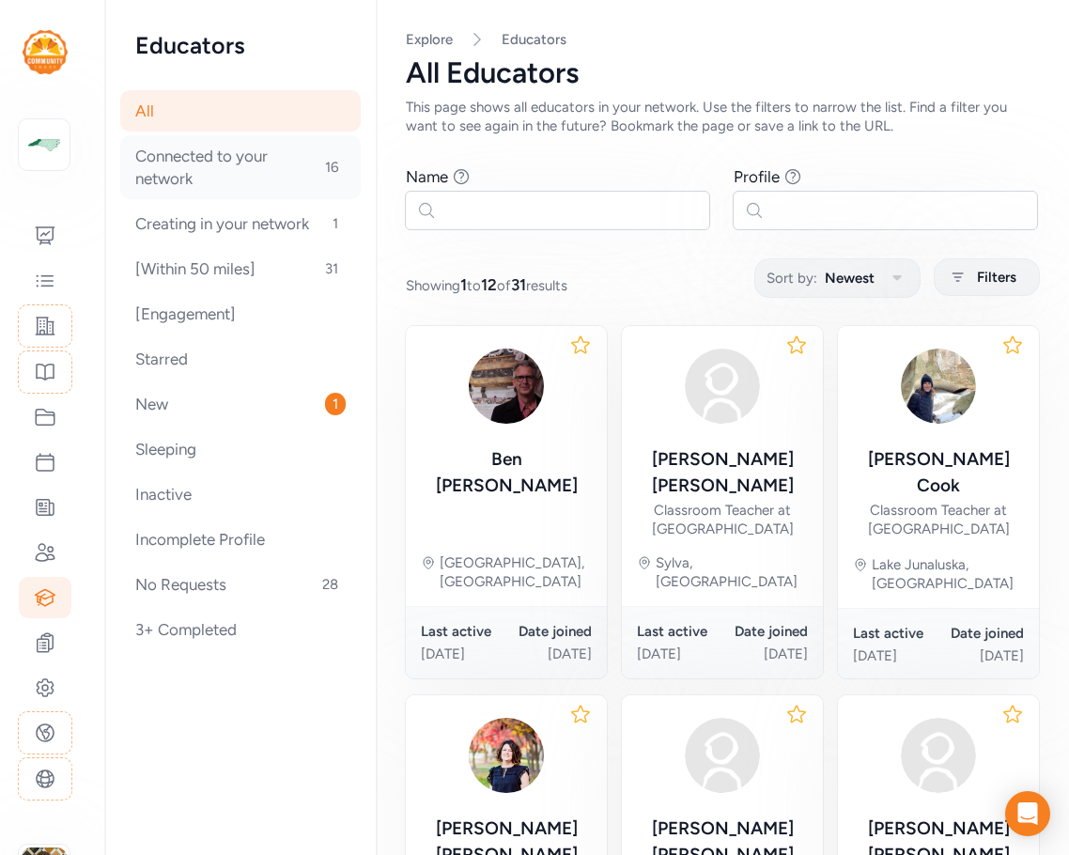
click at [225, 170] on div "Connected to your network 16" at bounding box center [240, 167] width 241 height 64
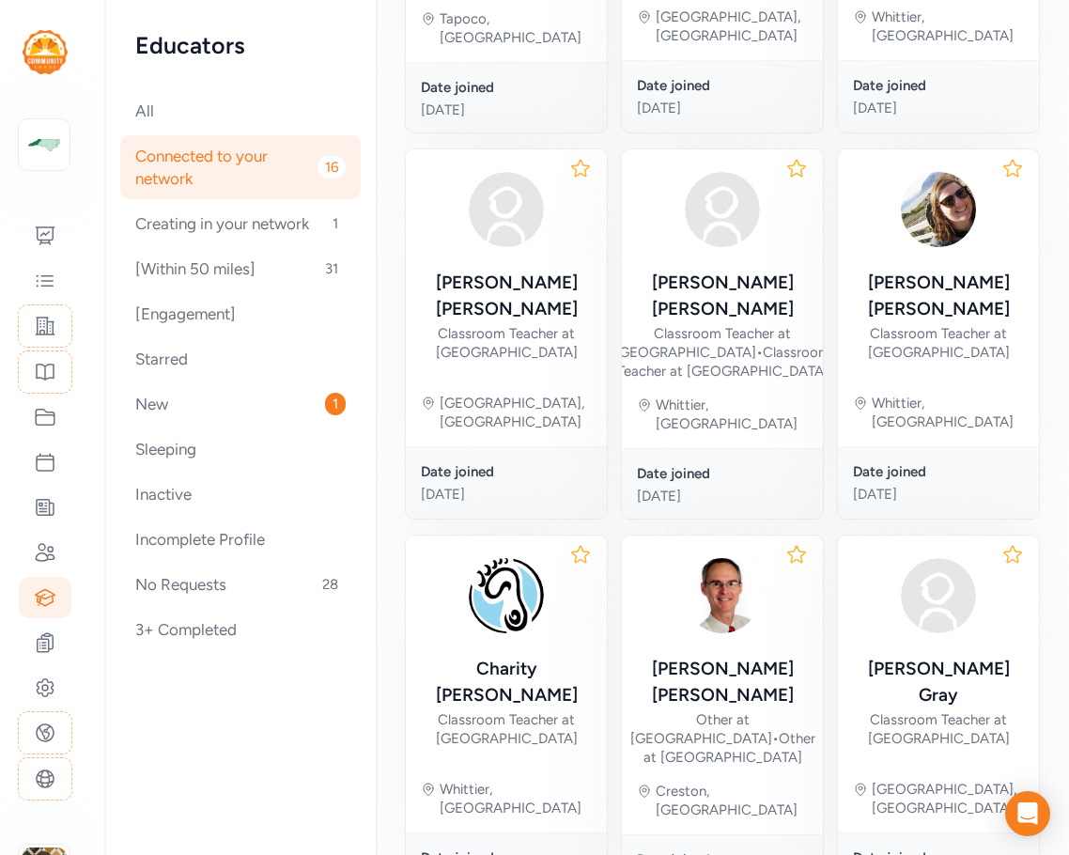
scroll to position [823, 0]
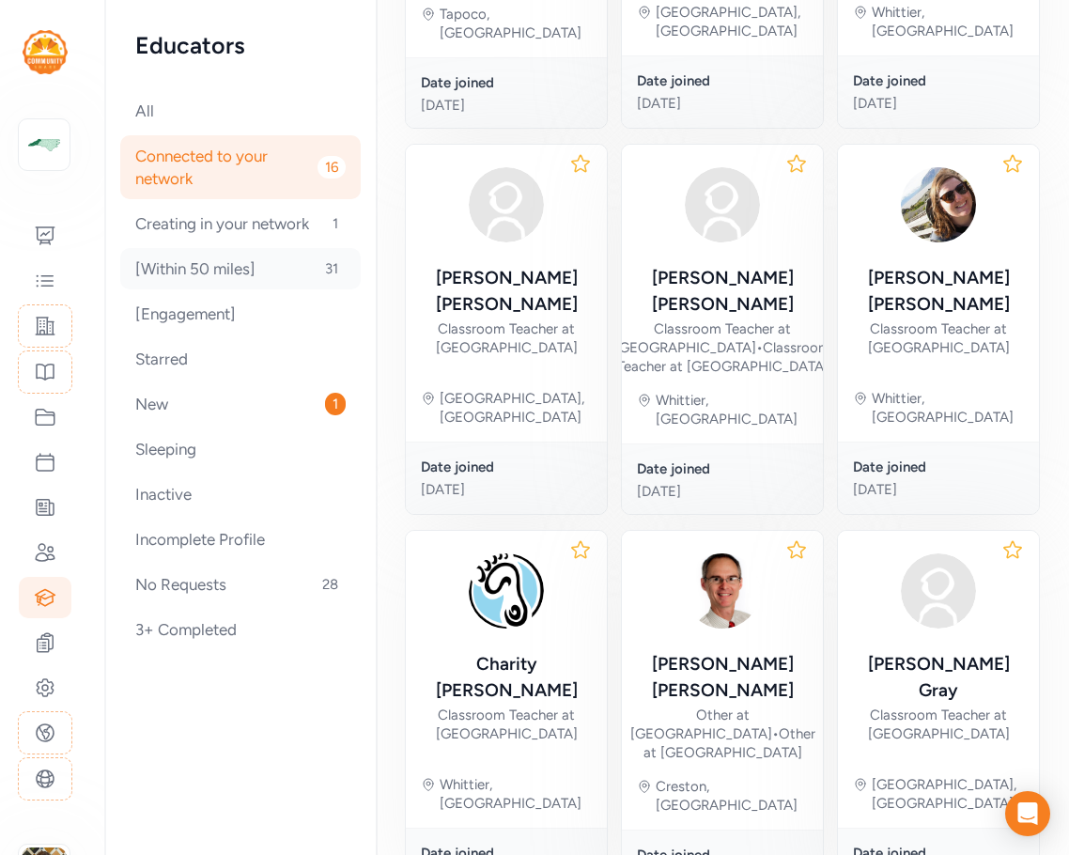
click at [230, 272] on div "[Within 50 miles] 31" at bounding box center [240, 268] width 241 height 41
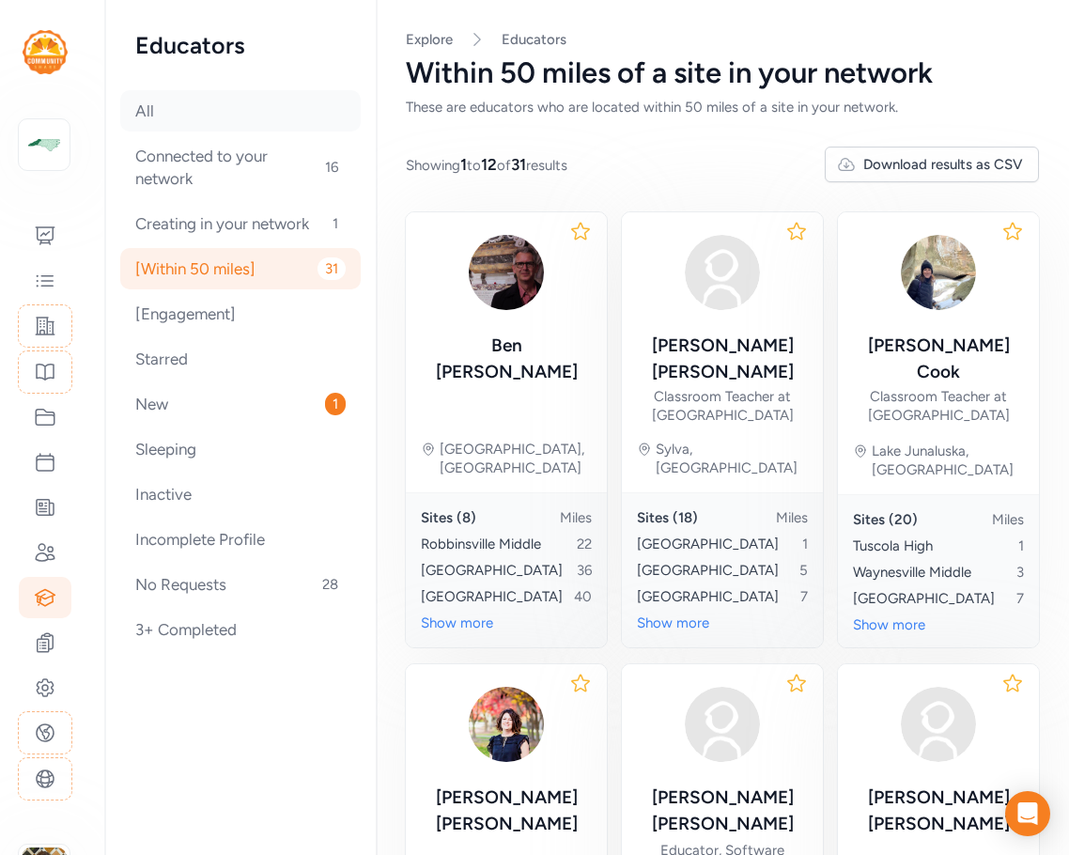
click at [155, 99] on div "All" at bounding box center [240, 110] width 241 height 41
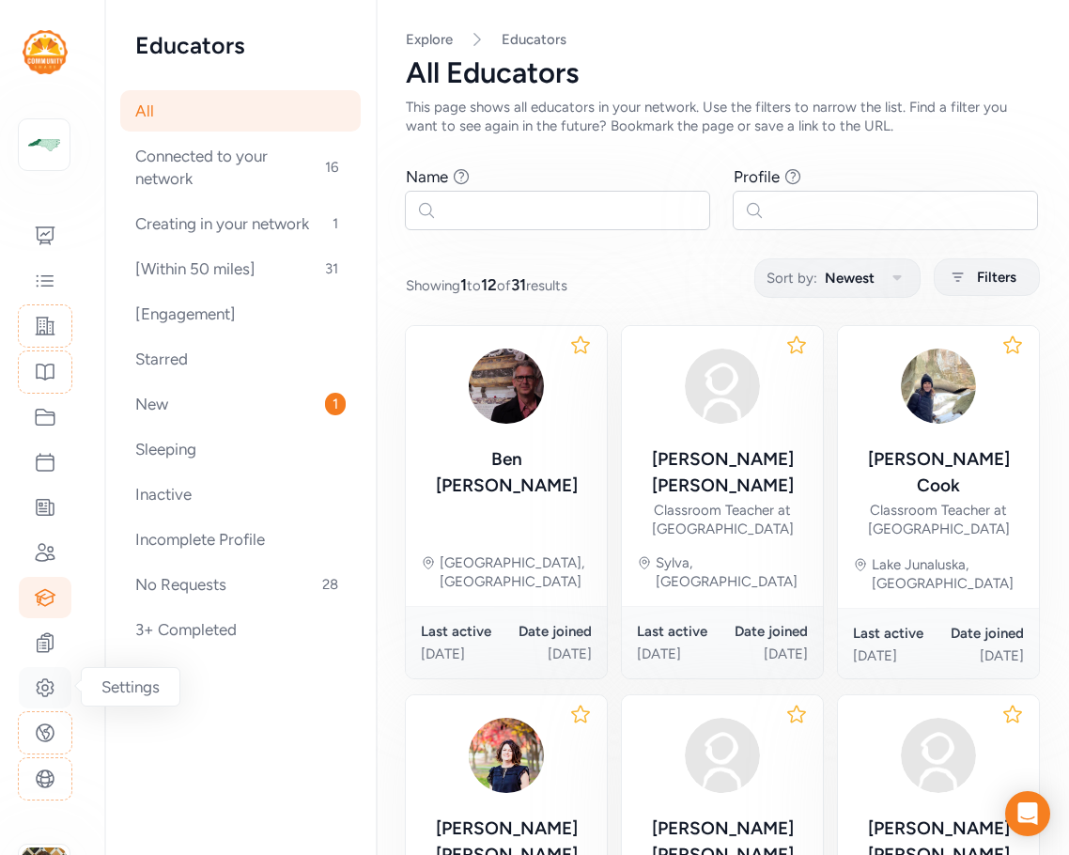
click at [36, 695] on icon at bounding box center [45, 688] width 23 height 23
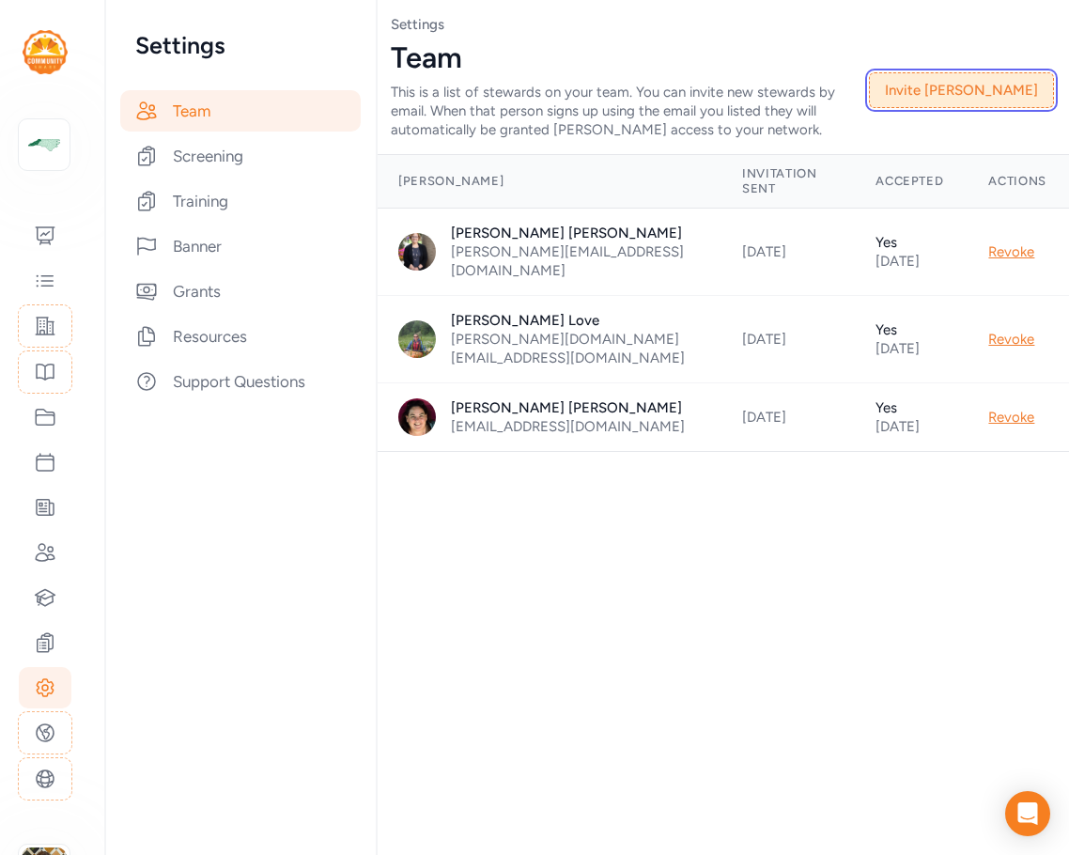
click at [1005, 98] on button "Invite [PERSON_NAME]" at bounding box center [961, 90] width 185 height 36
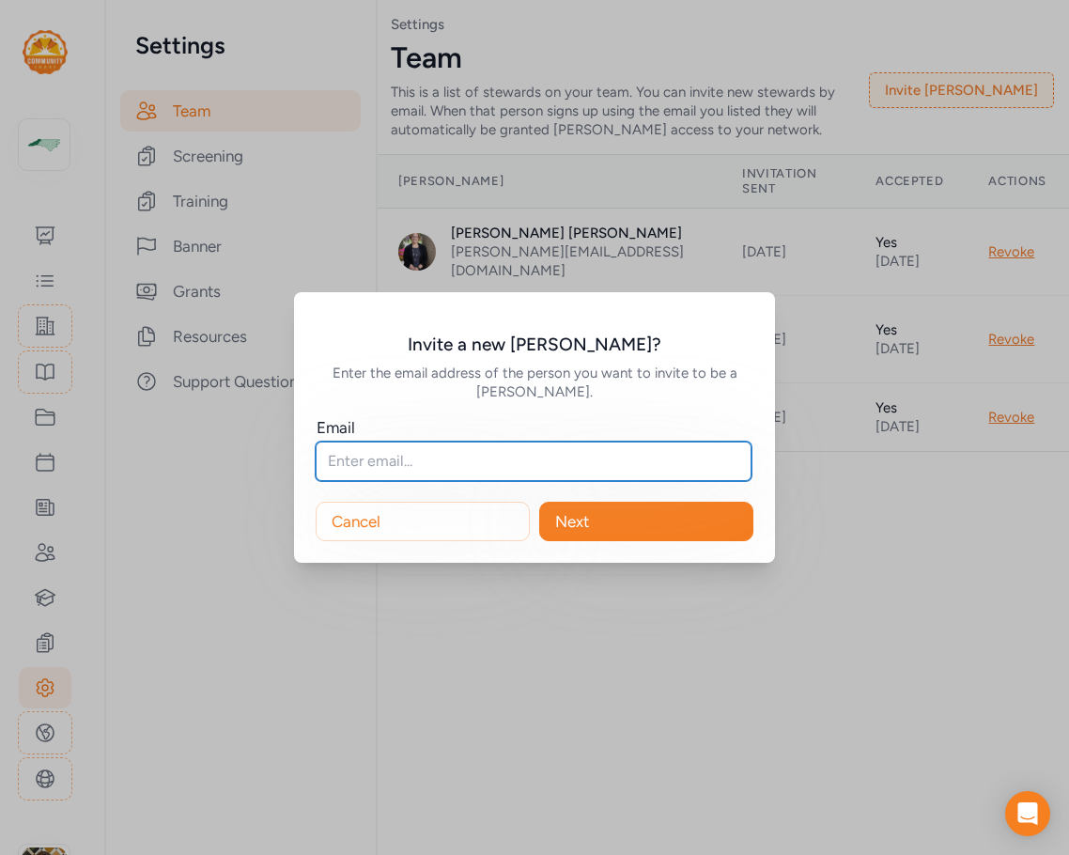
click at [405, 472] on input "text" at bounding box center [534, 461] width 436 height 39
paste input "[EMAIL_ADDRESS][DOMAIN_NAME]"
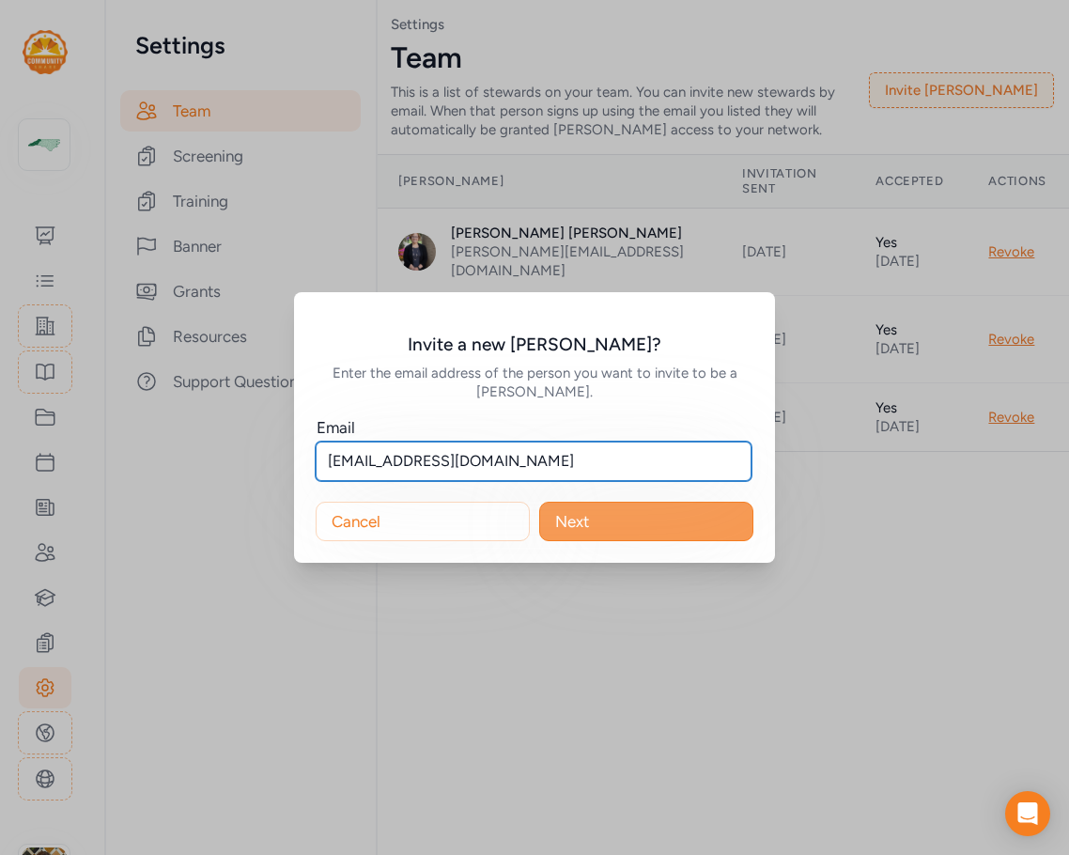
type input "[EMAIL_ADDRESS][DOMAIN_NAME]"
click at [653, 525] on button "Next" at bounding box center [646, 521] width 214 height 39
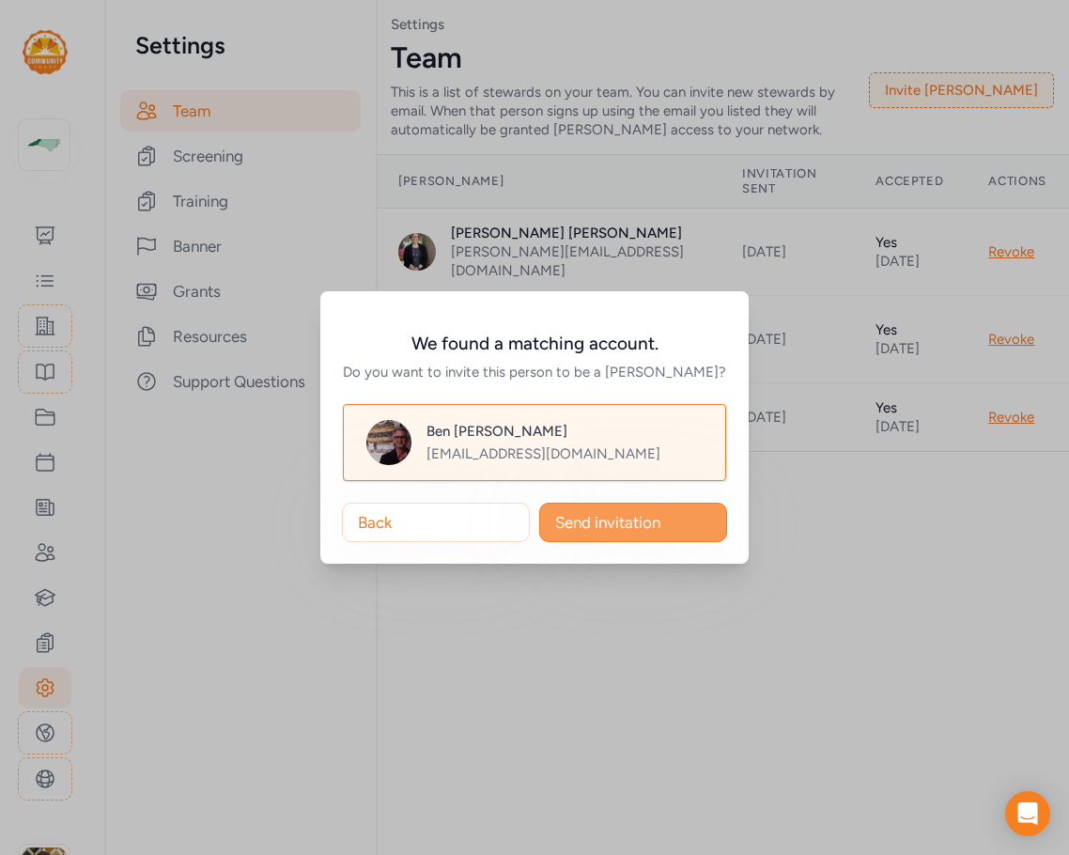
click at [604, 527] on span "Send invitation" at bounding box center [607, 522] width 105 height 23
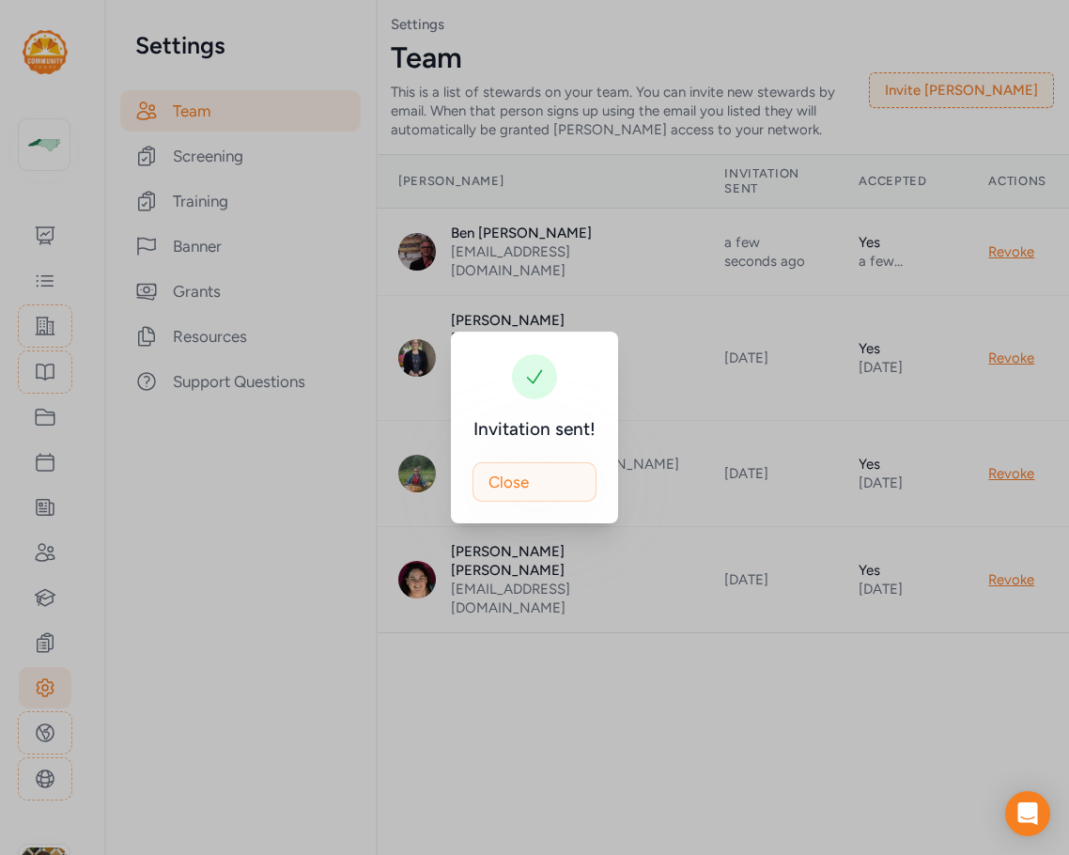
click at [536, 496] on button "Close" at bounding box center [535, 481] width 124 height 39
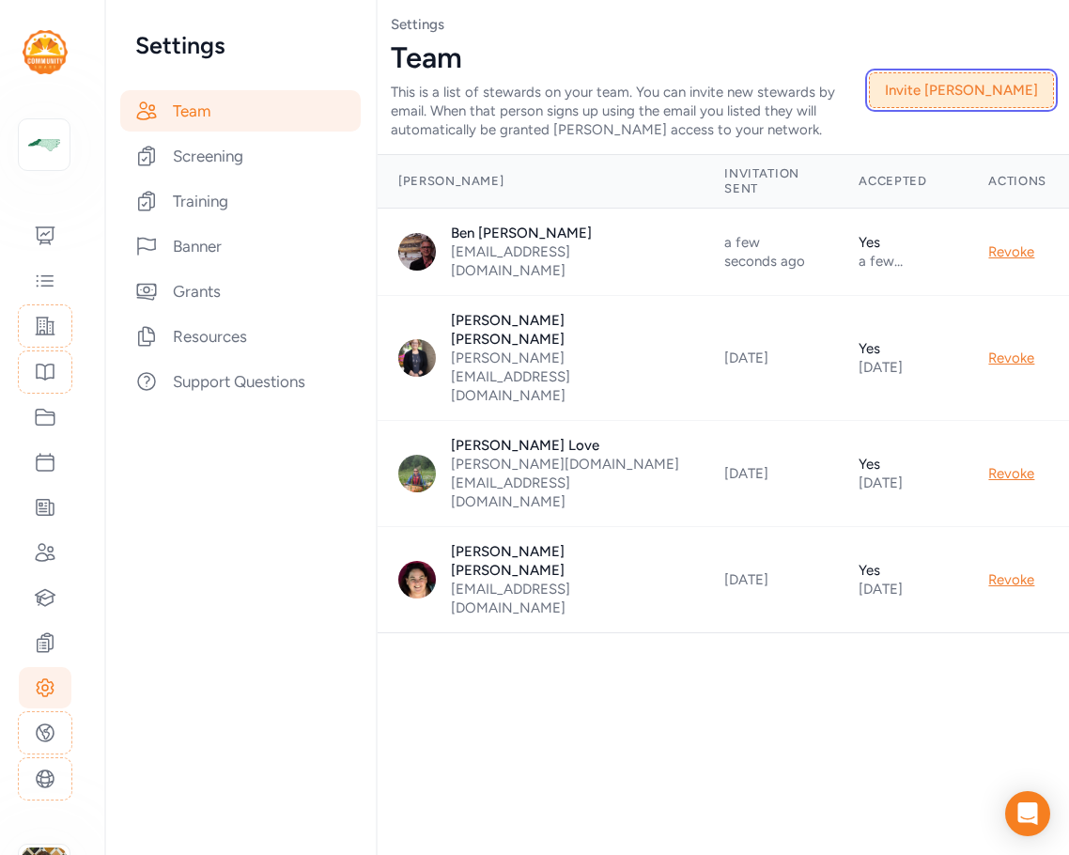
click at [1013, 92] on button "Invite [PERSON_NAME]" at bounding box center [961, 90] width 185 height 36
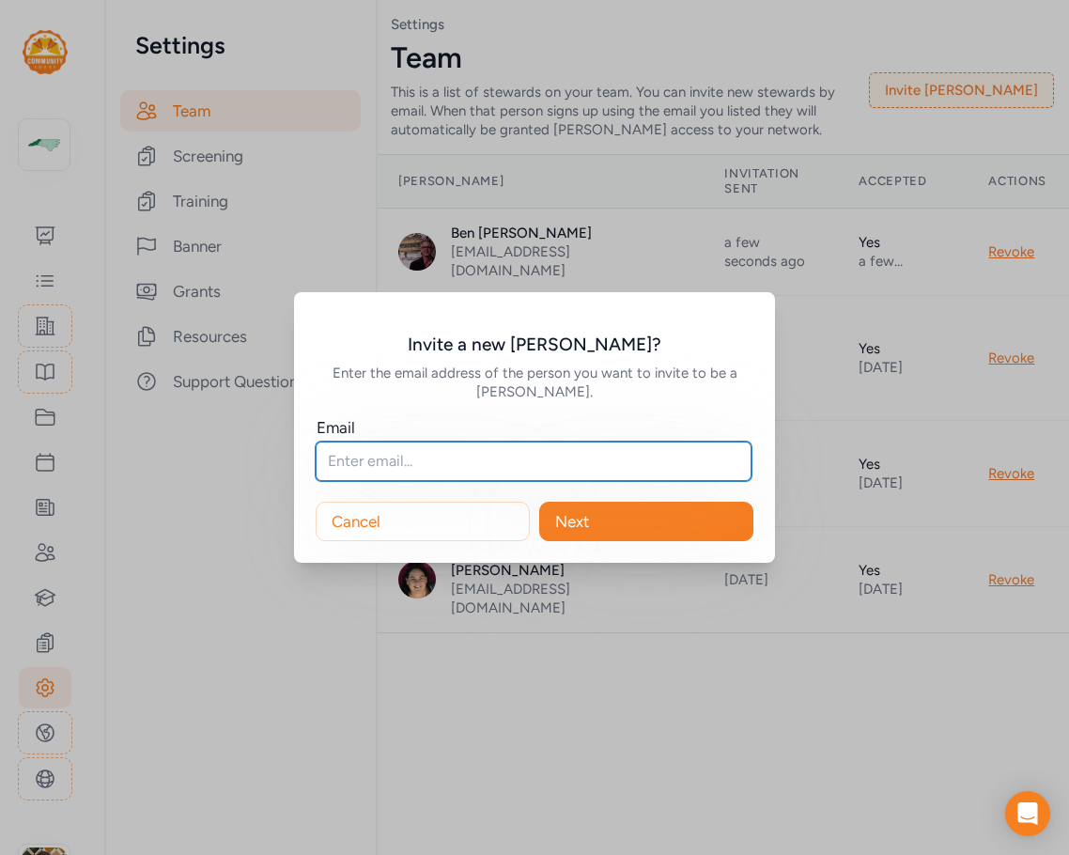
click at [379, 452] on input "text" at bounding box center [534, 461] width 436 height 39
paste input "[PERSON_NAME][EMAIL_ADDRESS][DOMAIN_NAME]"
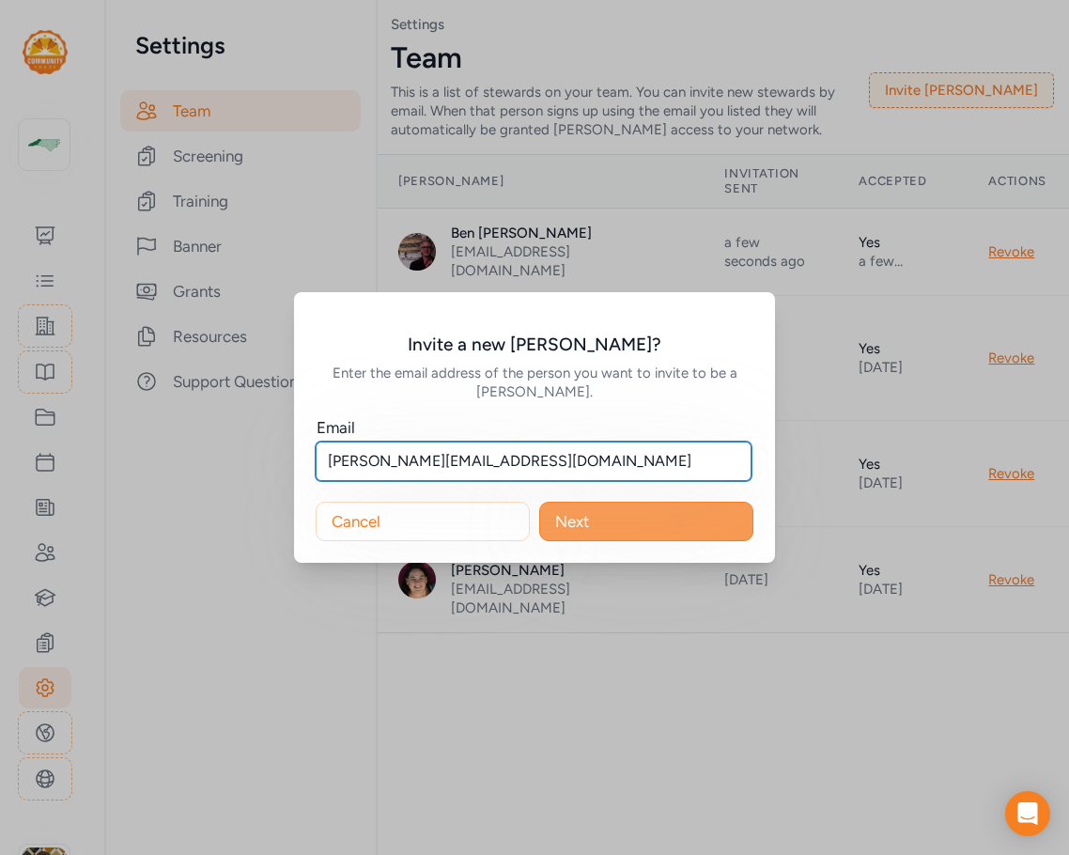
type input "[PERSON_NAME][EMAIL_ADDRESS][DOMAIN_NAME]"
click at [665, 525] on button "Next" at bounding box center [646, 521] width 214 height 39
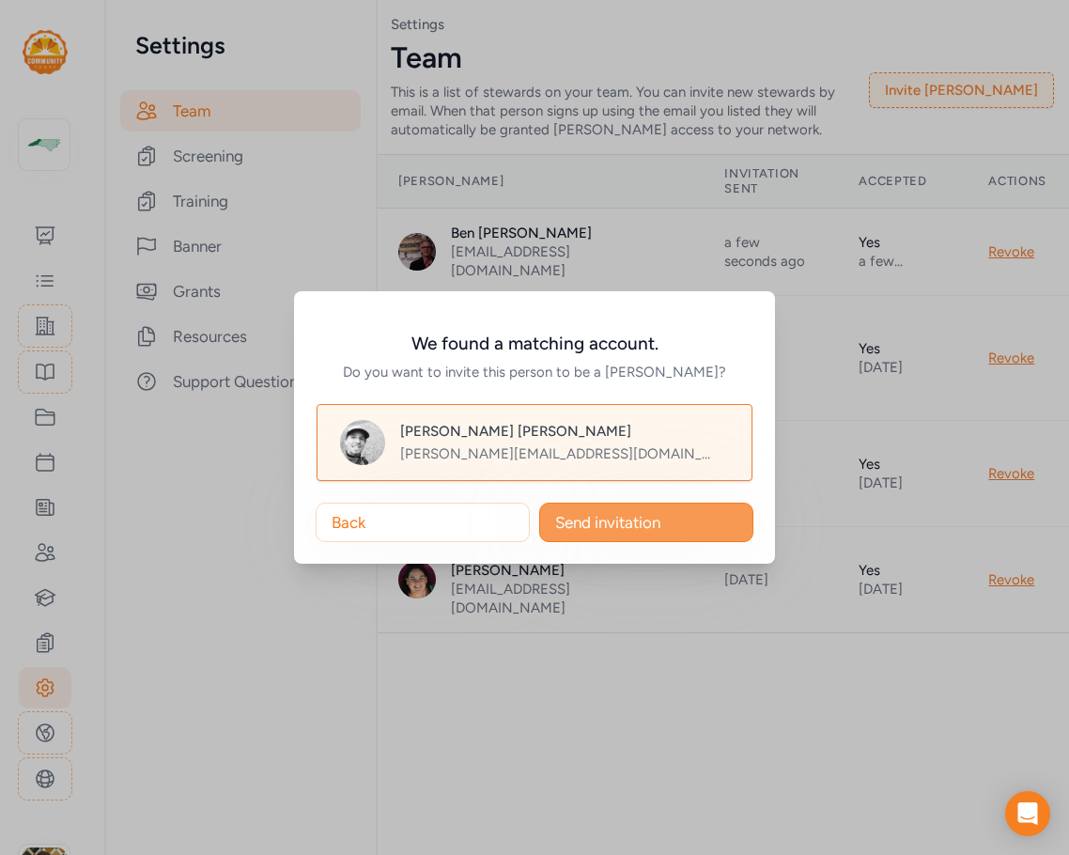
click at [636, 528] on span "Send invitation" at bounding box center [607, 522] width 105 height 23
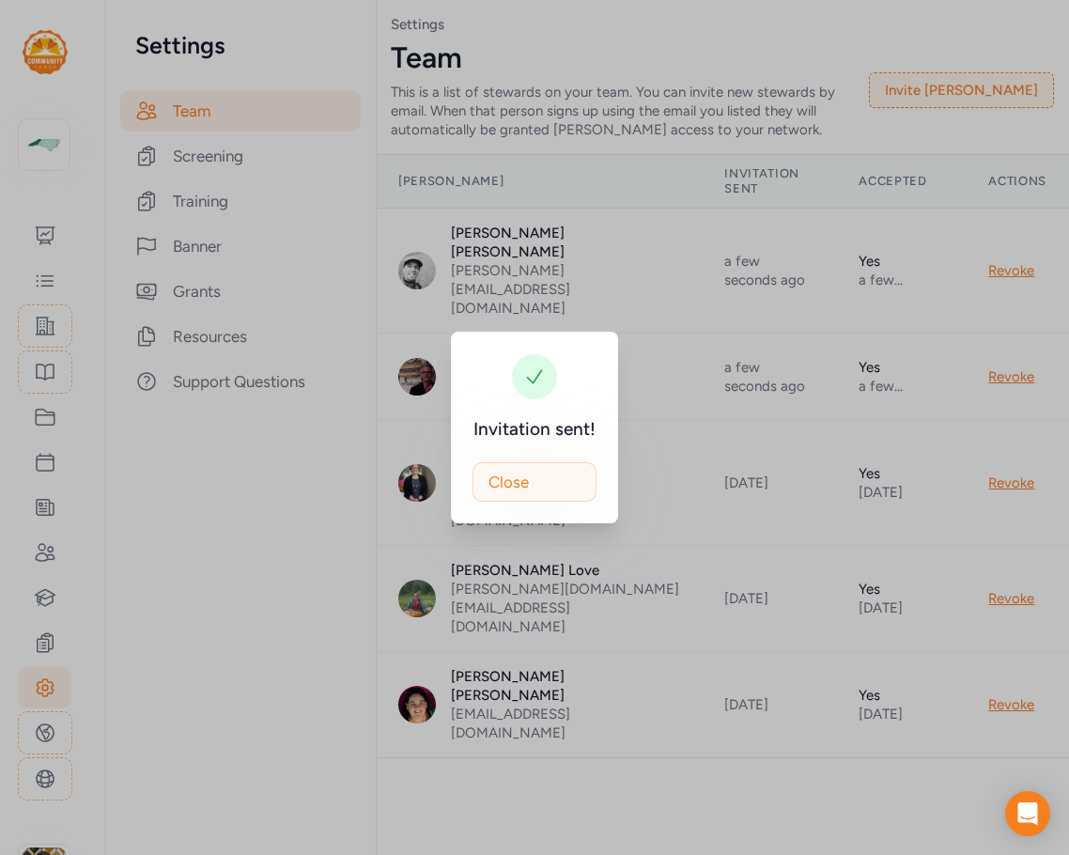
click at [539, 487] on button "Close" at bounding box center [535, 481] width 124 height 39
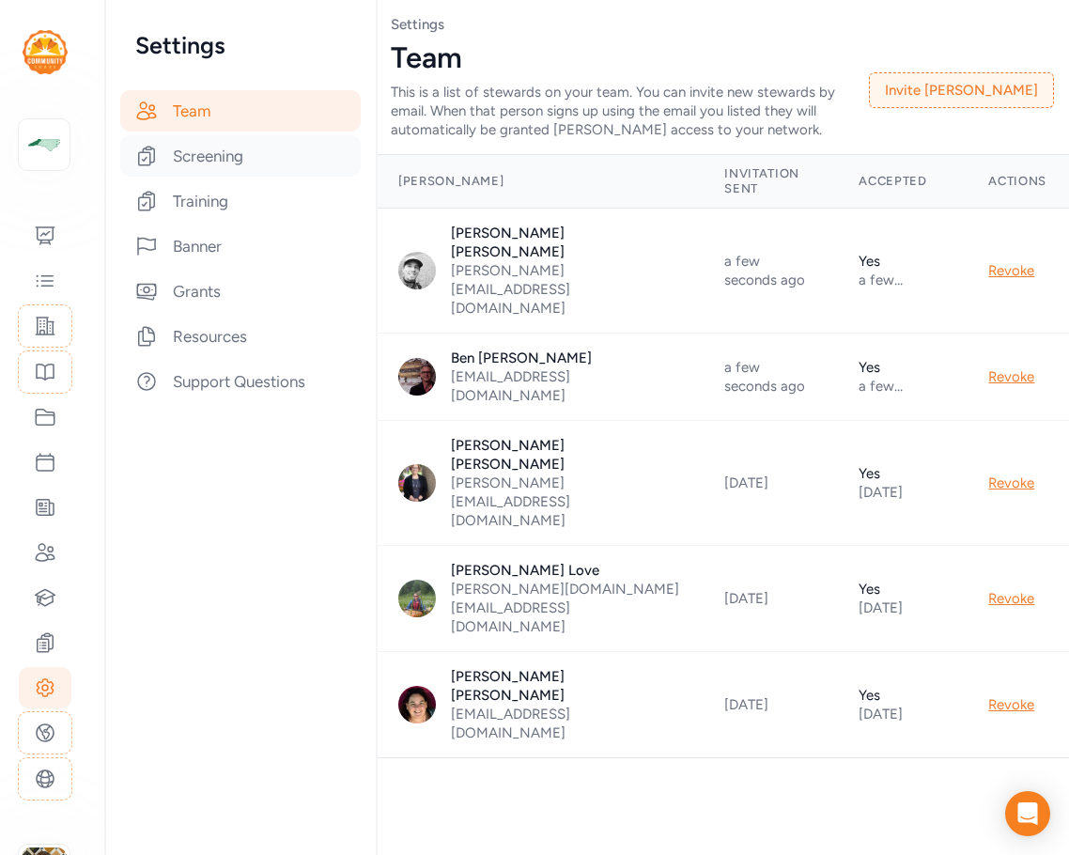
click at [211, 154] on div "Screening" at bounding box center [240, 155] width 241 height 41
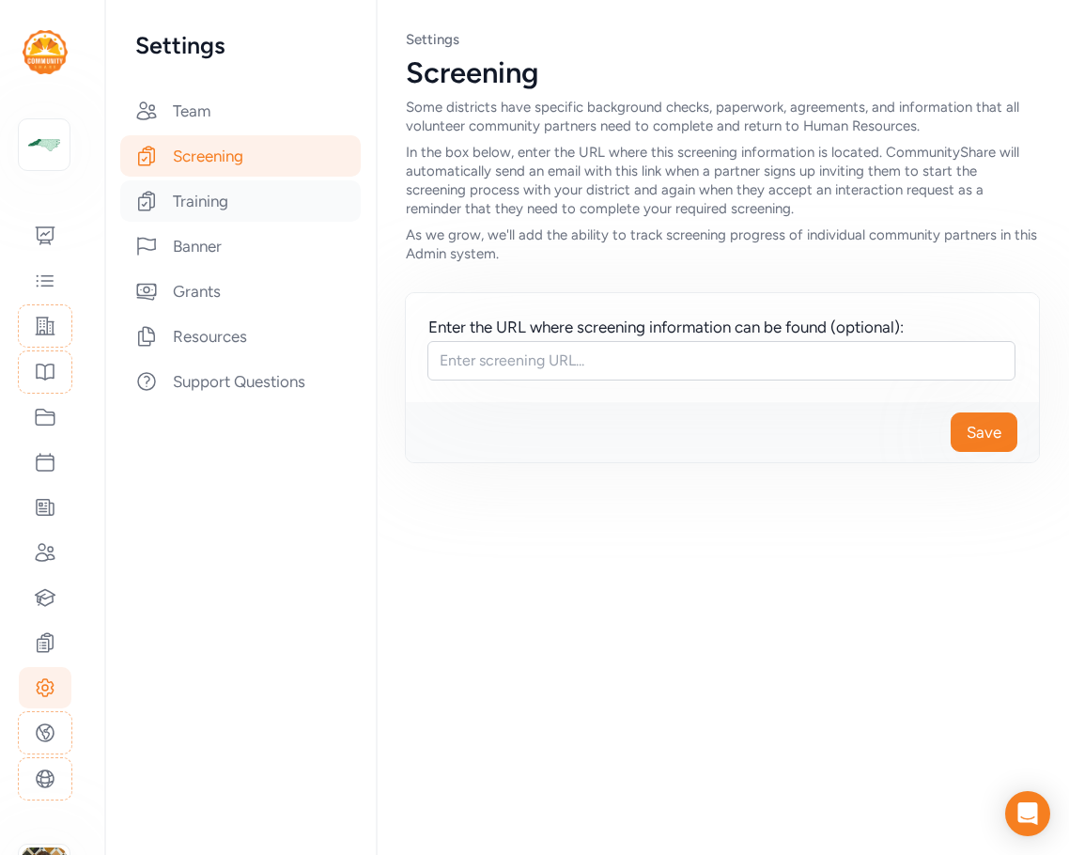
click at [216, 193] on div "Training" at bounding box center [240, 200] width 241 height 41
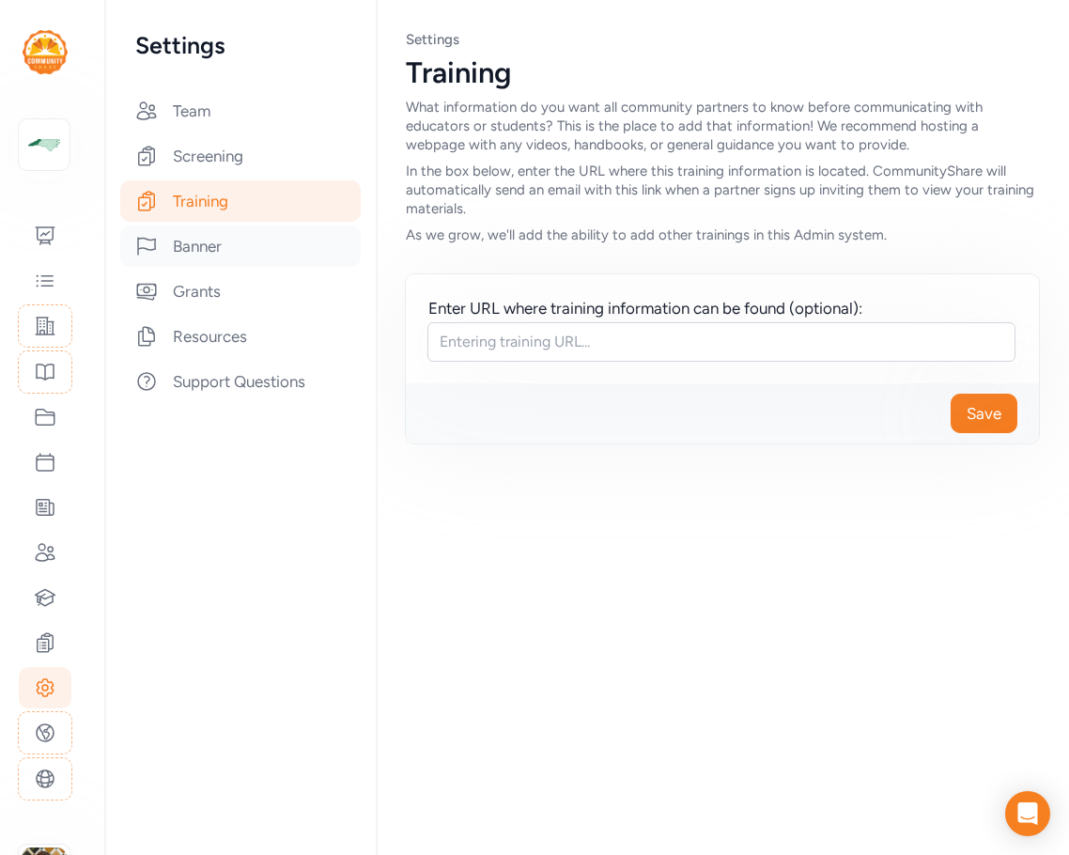
click at [216, 243] on div "Banner" at bounding box center [240, 246] width 241 height 41
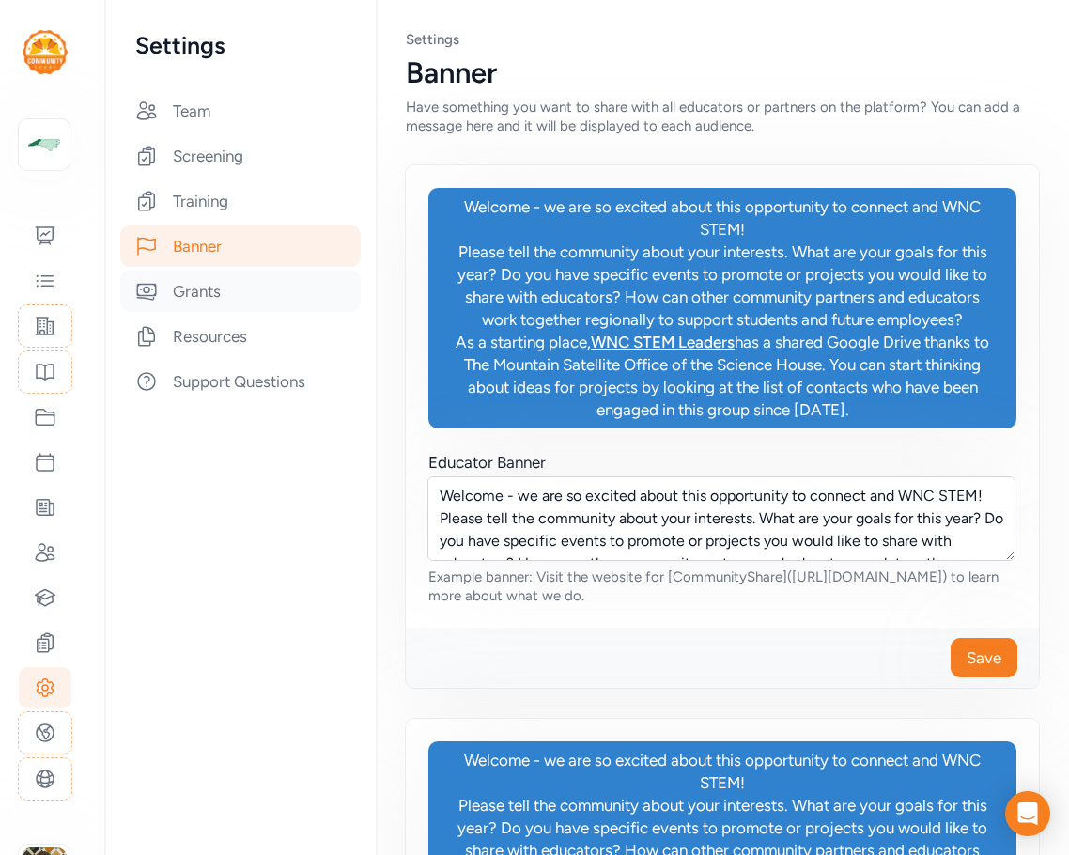
click at [209, 288] on div "Grants" at bounding box center [240, 291] width 241 height 41
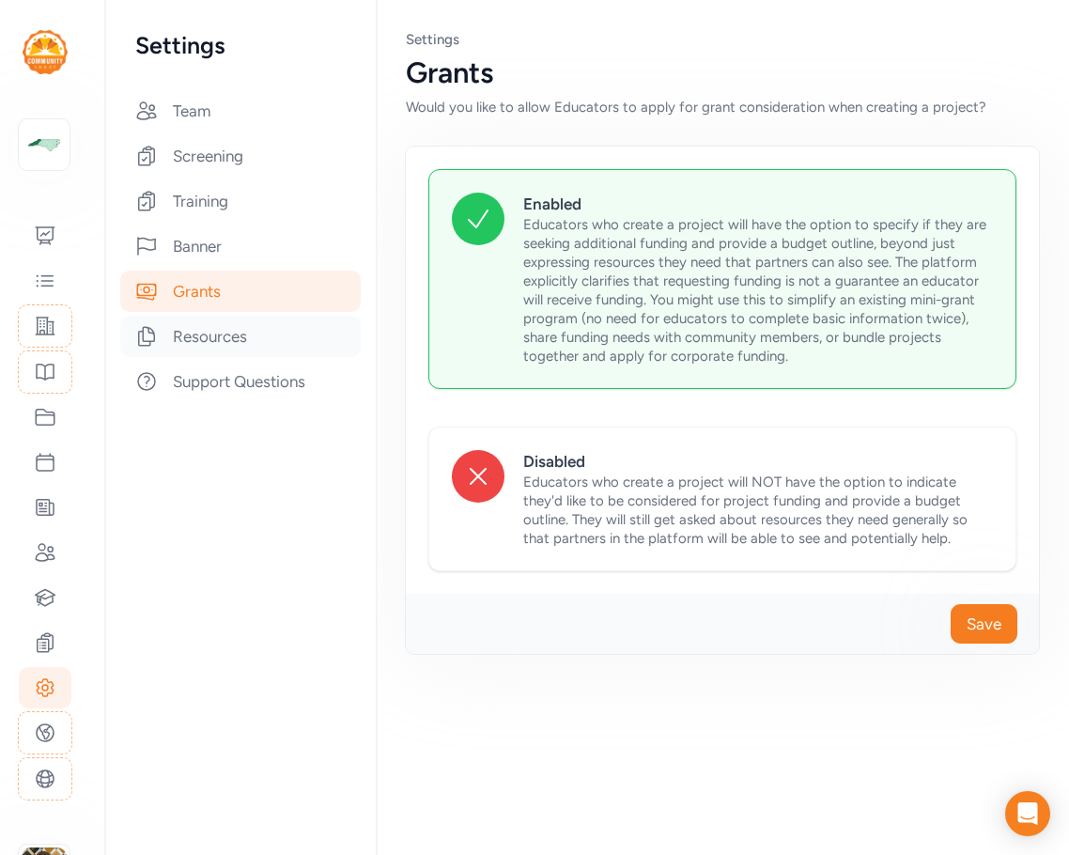
click at [212, 341] on div "Resources" at bounding box center [240, 336] width 241 height 41
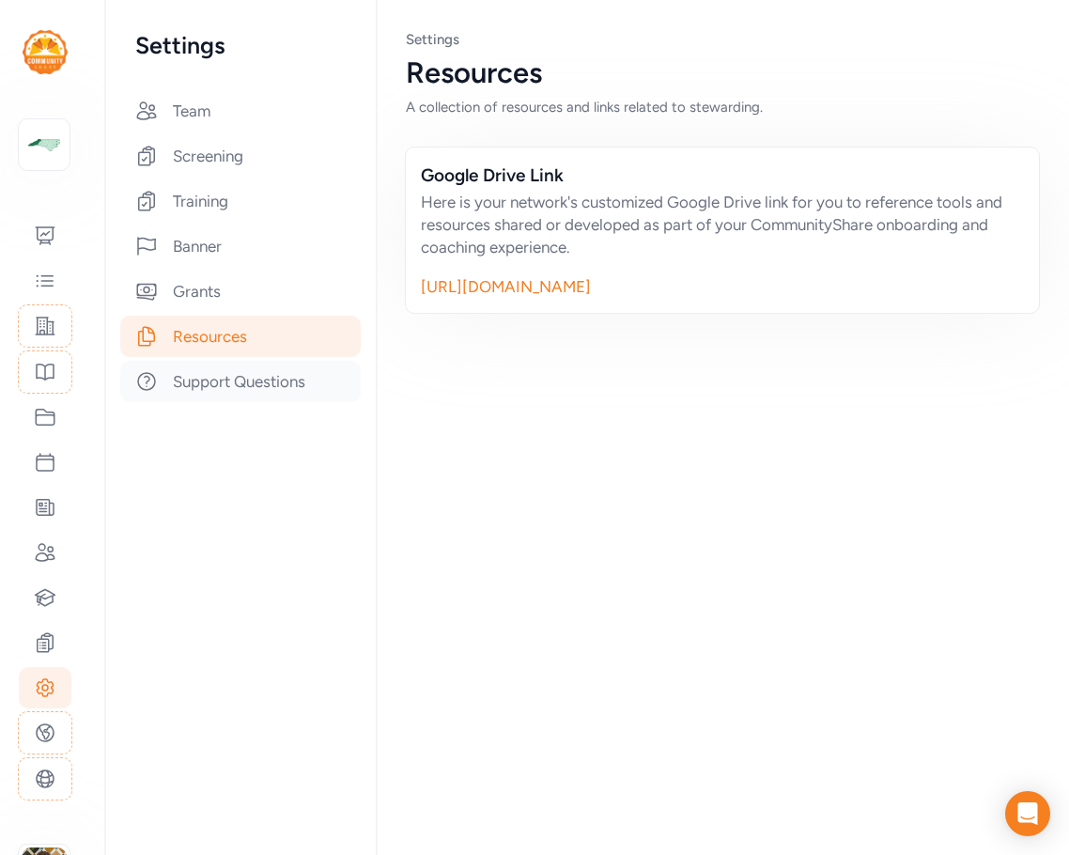
click at [222, 378] on div "Support Questions" at bounding box center [240, 381] width 241 height 41
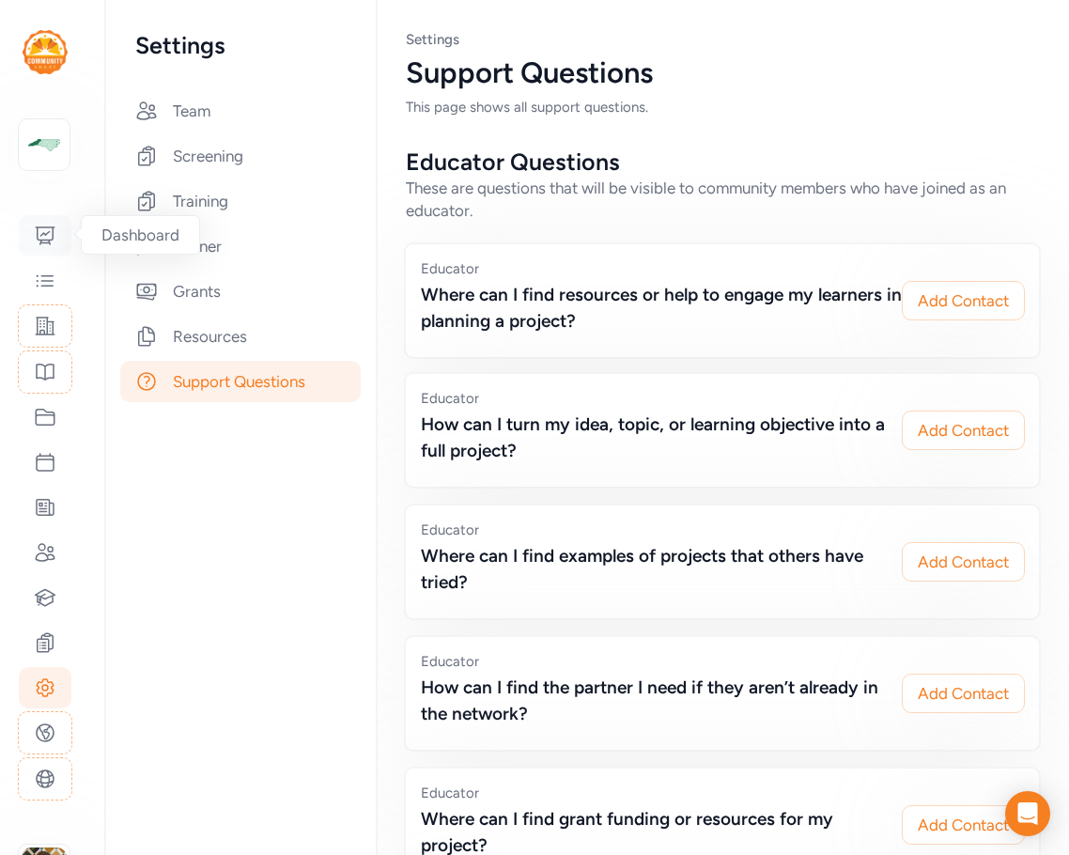
click at [47, 241] on icon at bounding box center [45, 235] width 19 height 17
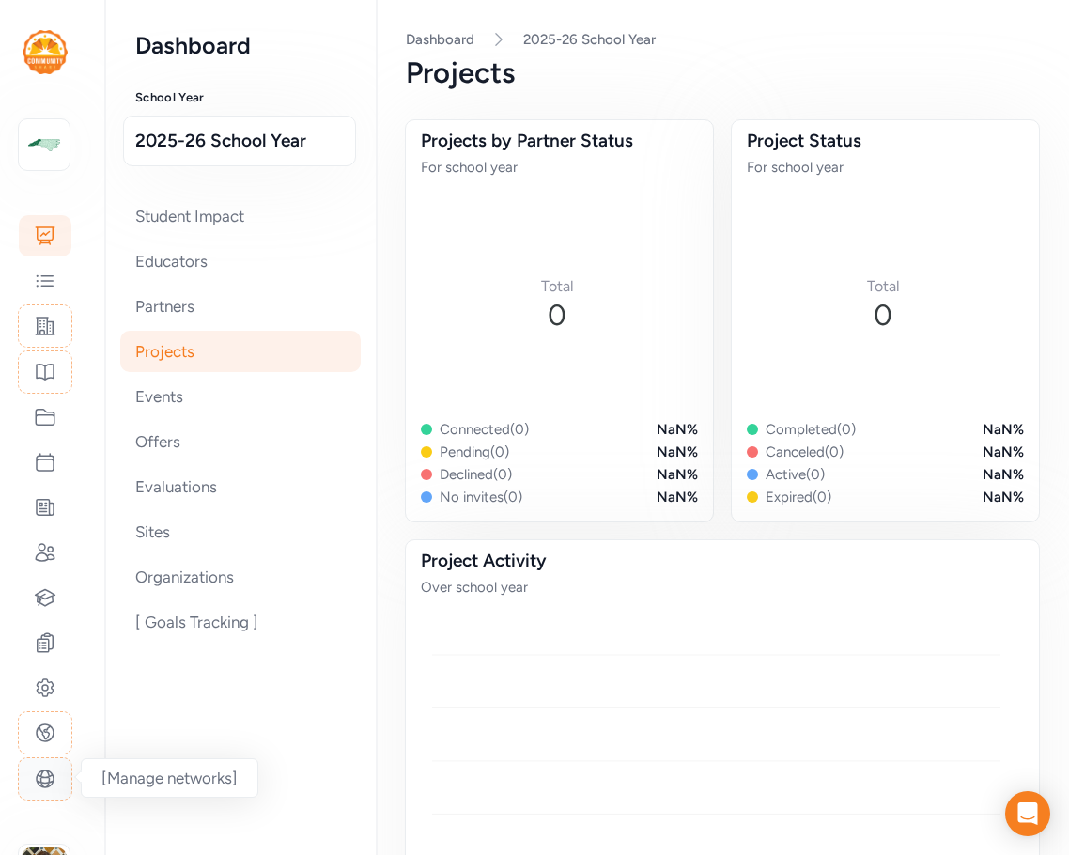
click at [62, 770] on div at bounding box center [45, 778] width 55 height 43
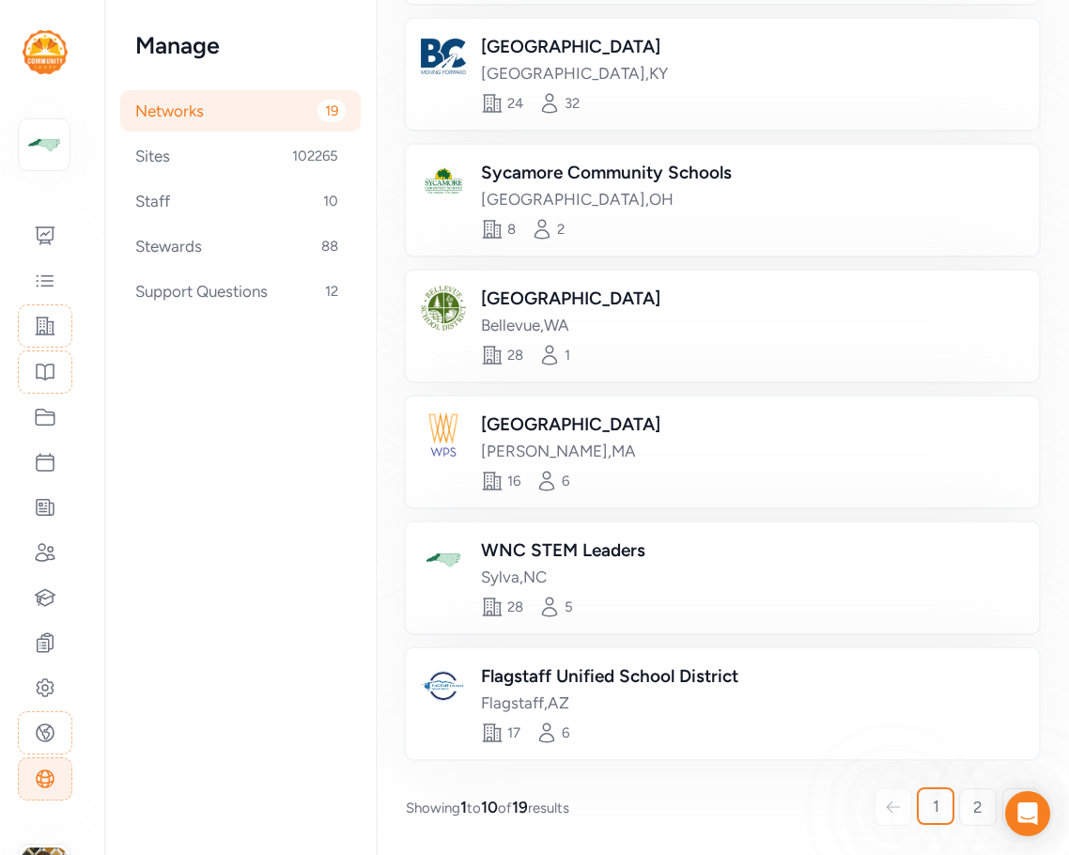
scroll to position [846, 0]
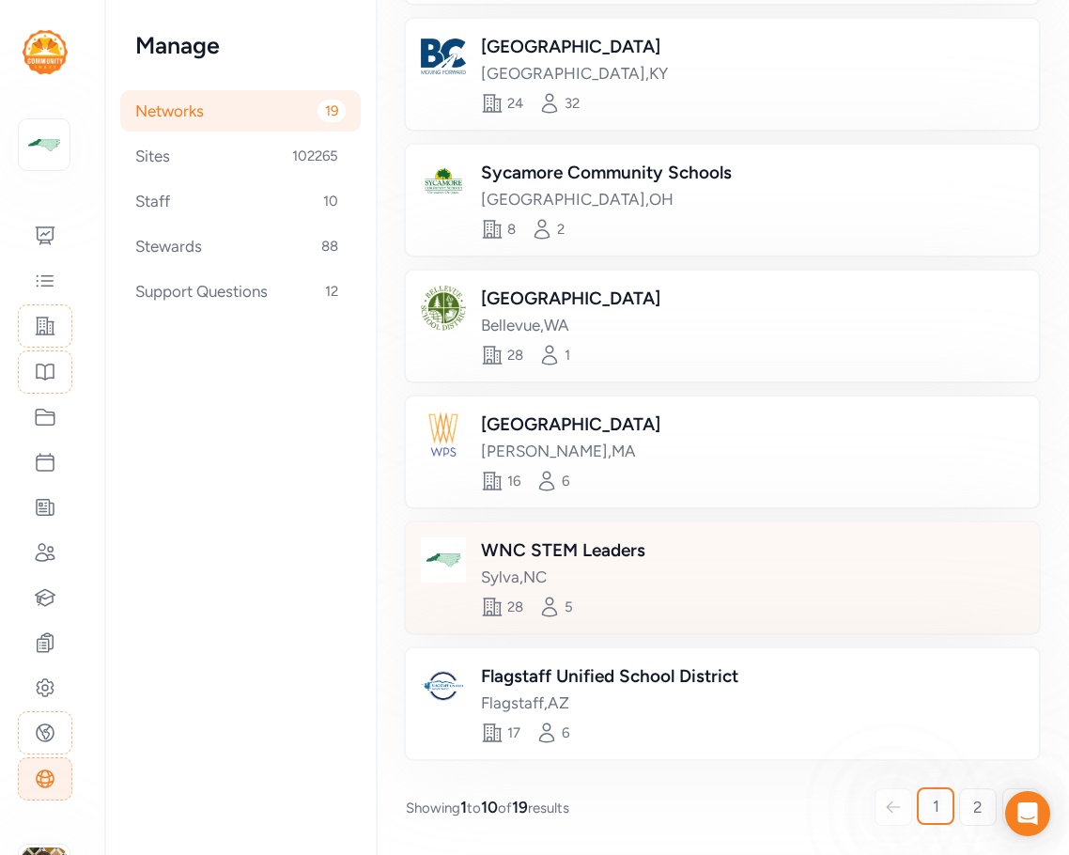
click at [587, 559] on div "WNC STEM Leaders" at bounding box center [563, 550] width 164 height 26
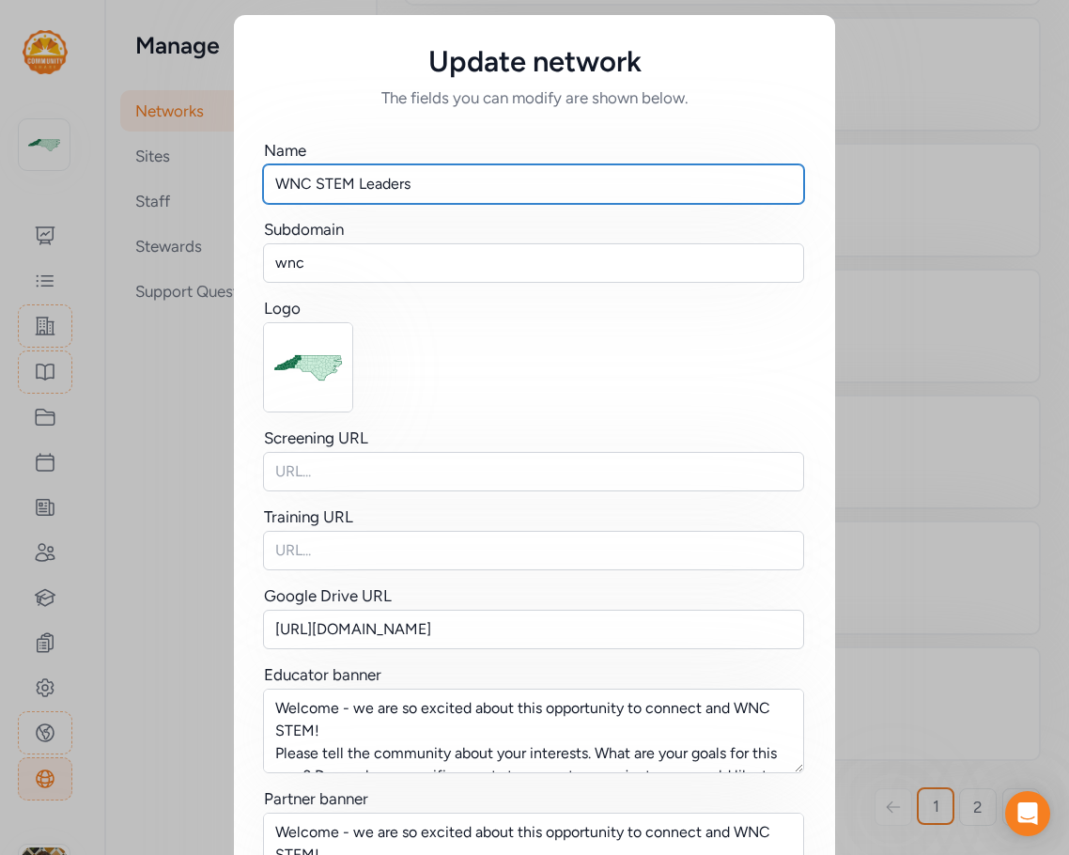
drag, startPoint x: 431, startPoint y: 188, endPoint x: 175, endPoint y: 186, distance: 256.5
click at [175, 186] on div "Update network The fields you can modify are shown below. Name WNC STEM Leaders…" at bounding box center [534, 662] width 1069 height 1325
paste input "estern [US_STATE] Resilience Project"
type input "Western [US_STATE] Resilience Project"
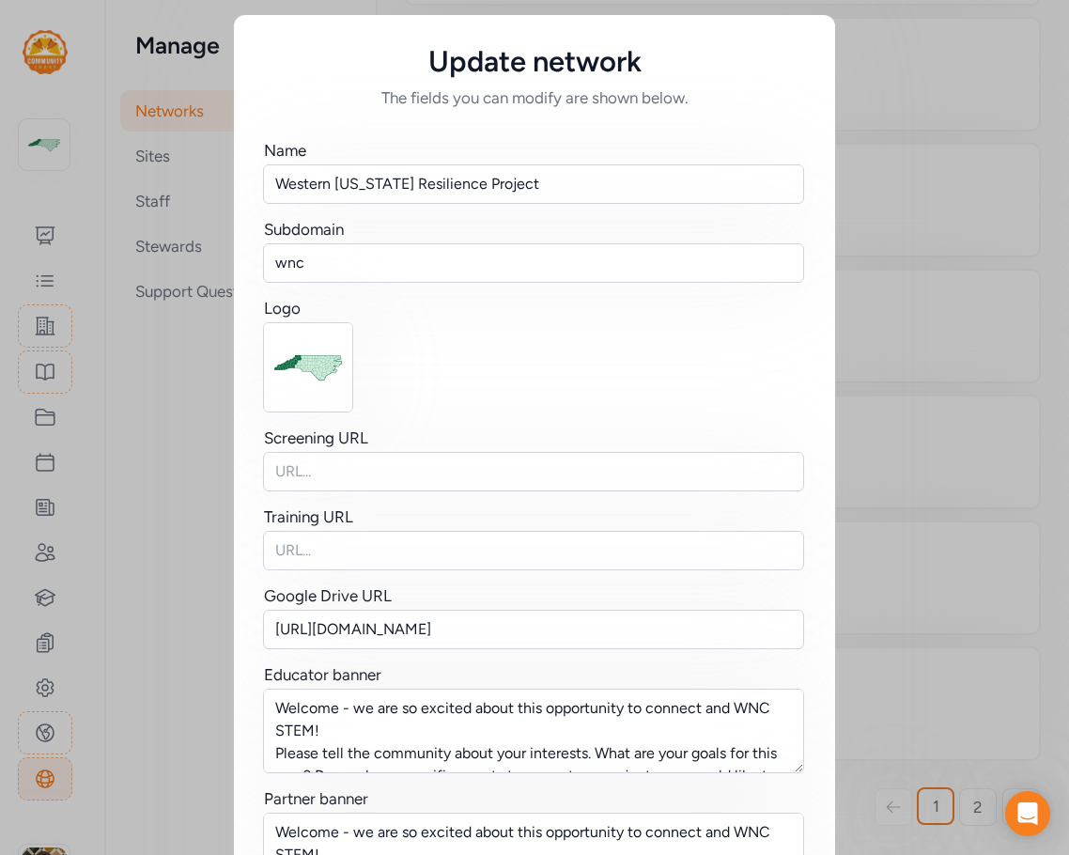
click at [441, 349] on div at bounding box center [534, 367] width 541 height 90
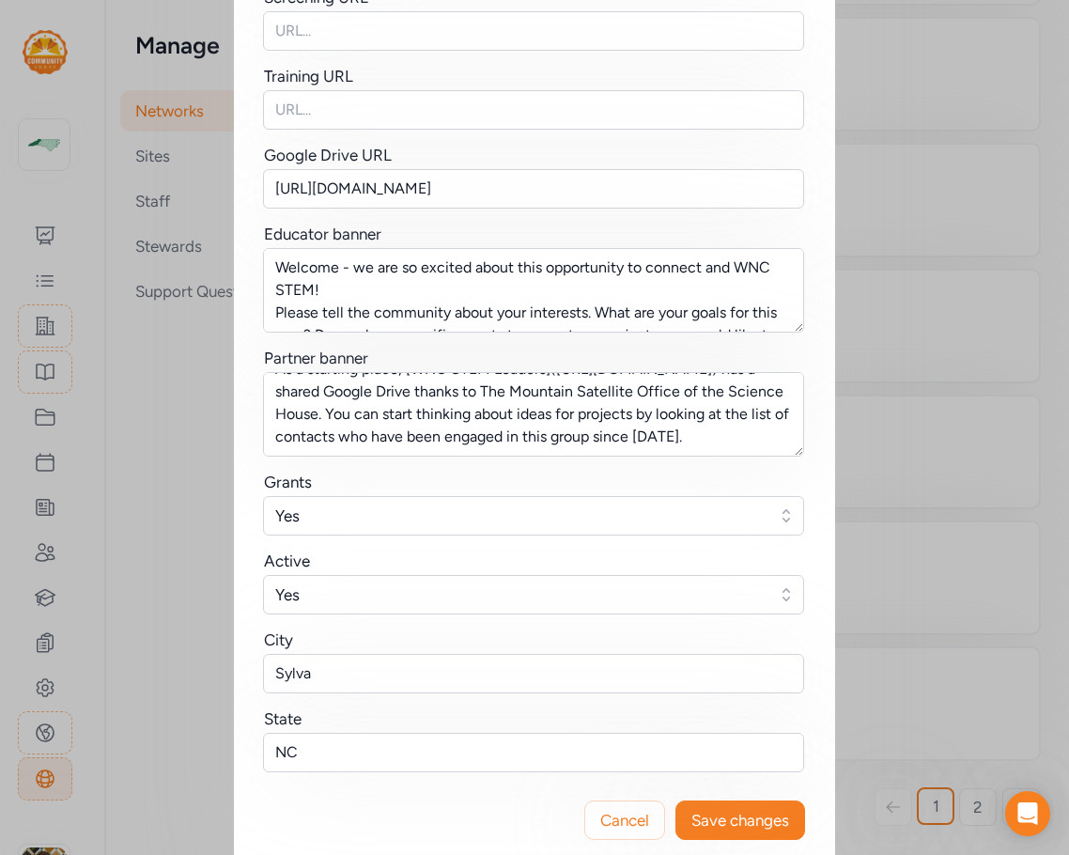
scroll to position [470, 0]
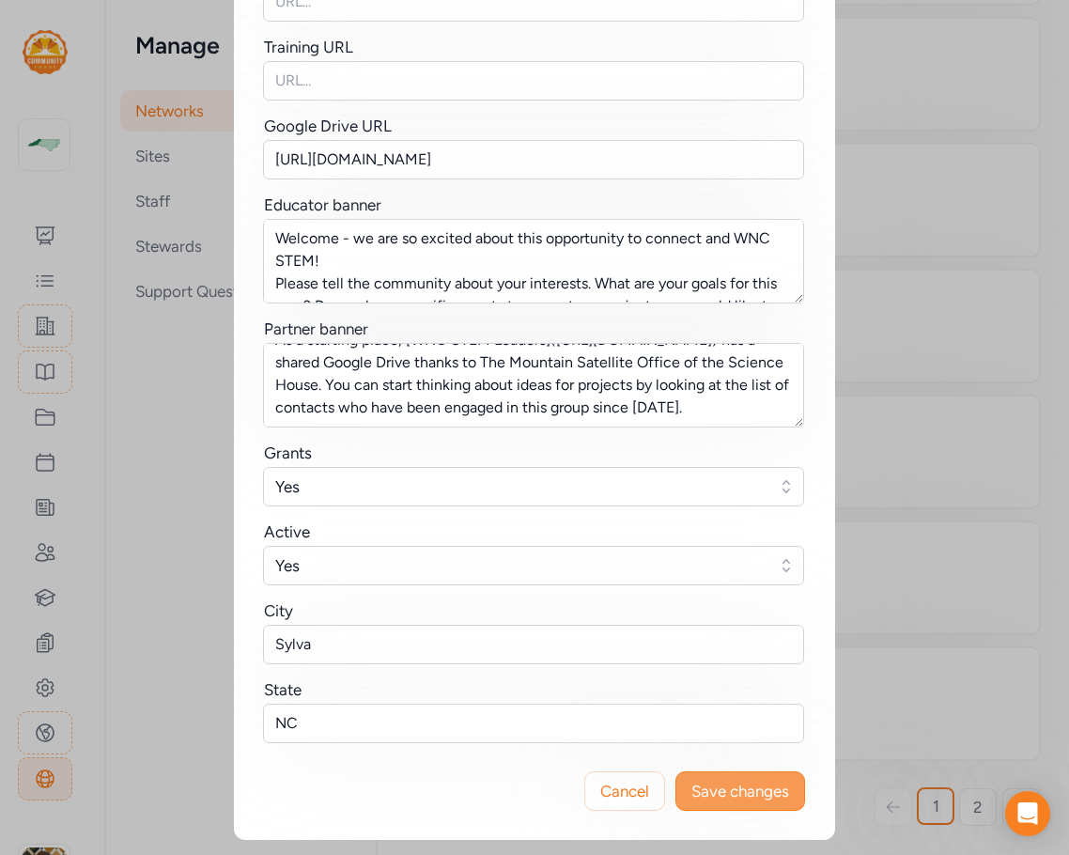
click at [734, 793] on span "Save changes" at bounding box center [741, 791] width 98 height 23
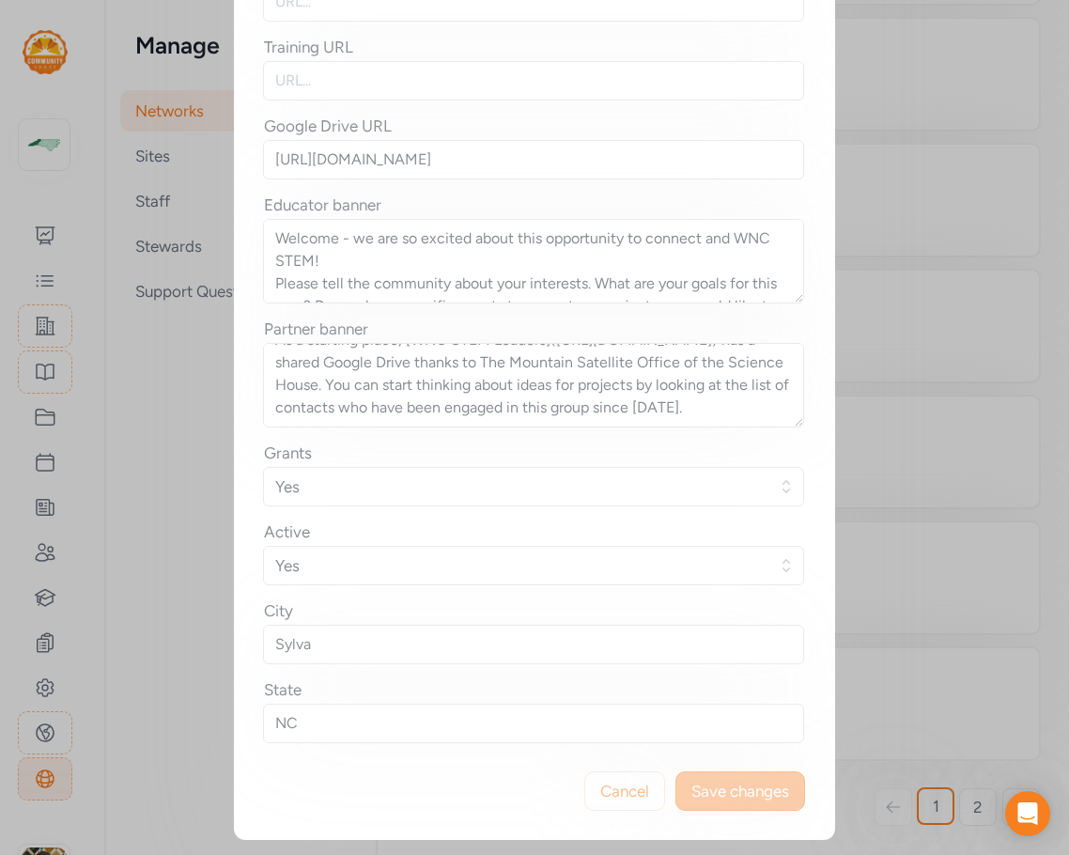
scroll to position [0, 0]
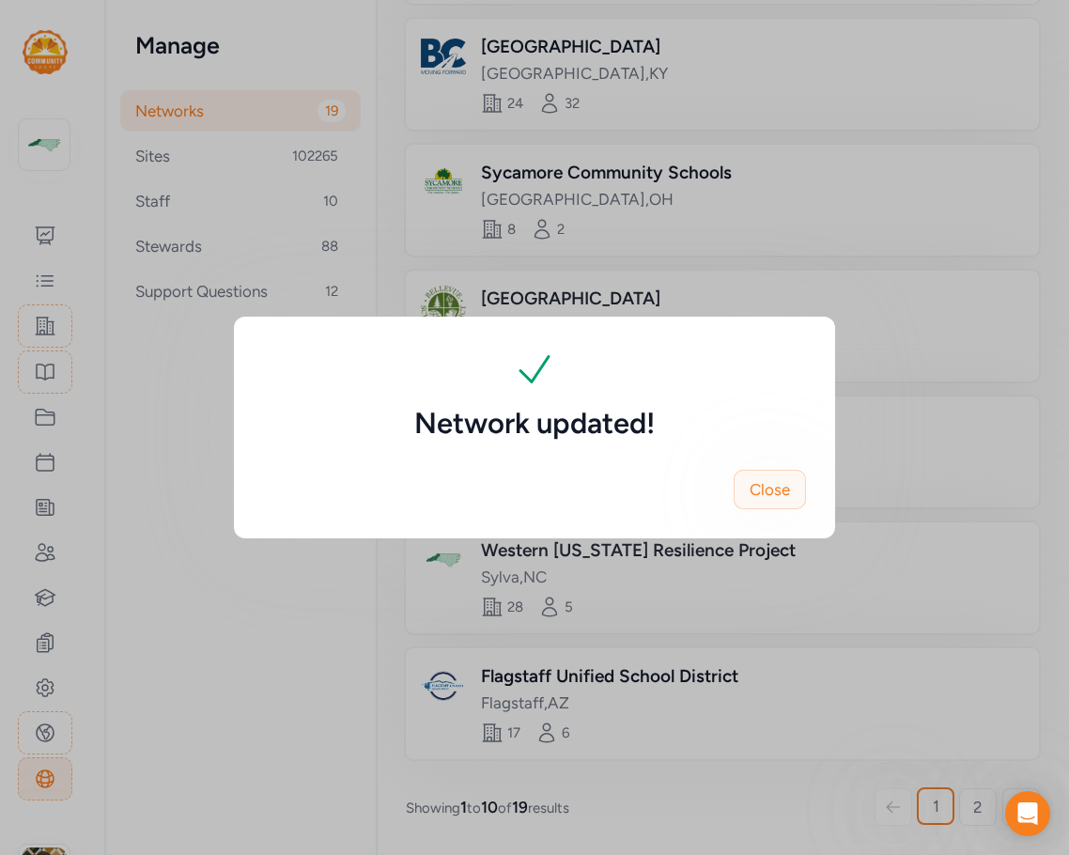
click at [760, 484] on span "Close" at bounding box center [770, 489] width 40 height 23
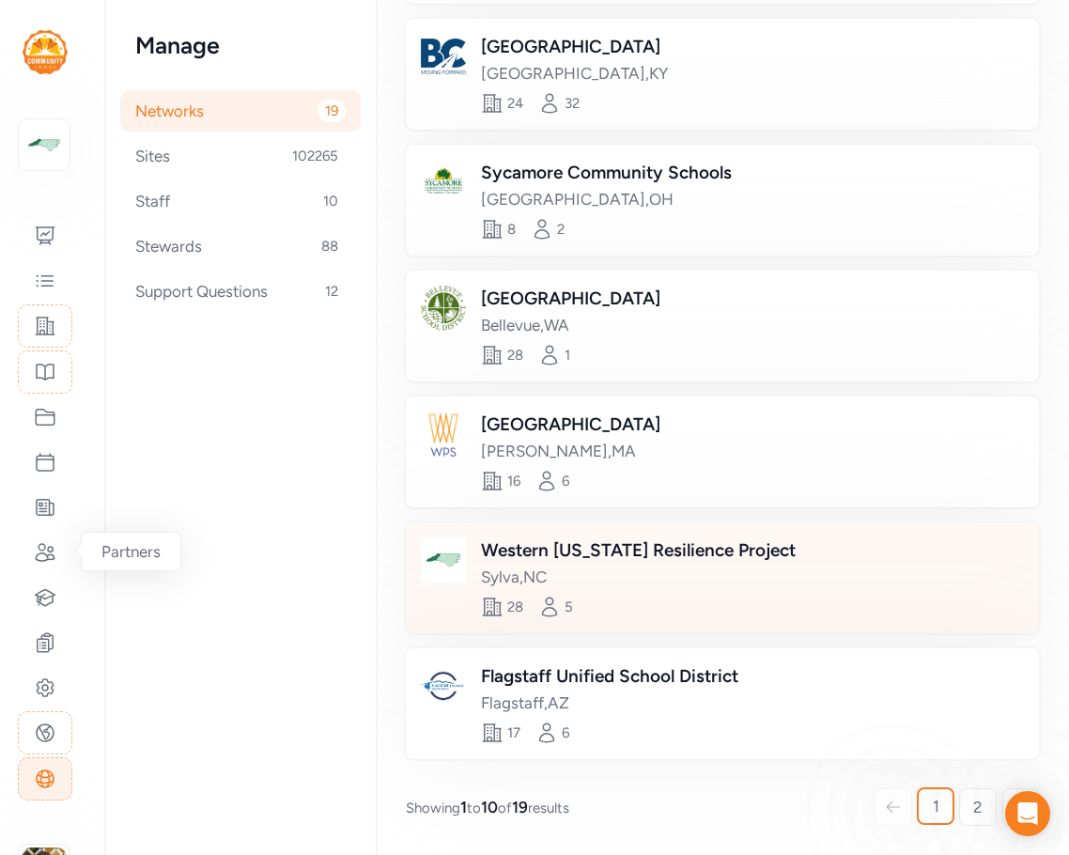
drag, startPoint x: 841, startPoint y: 559, endPoint x: 476, endPoint y: 567, distance: 364.7
click at [476, 567] on div "Western [US_STATE] Resilience Project [GEOGRAPHIC_DATA] , [GEOGRAPHIC_DATA] 28 5" at bounding box center [722, 577] width 633 height 111
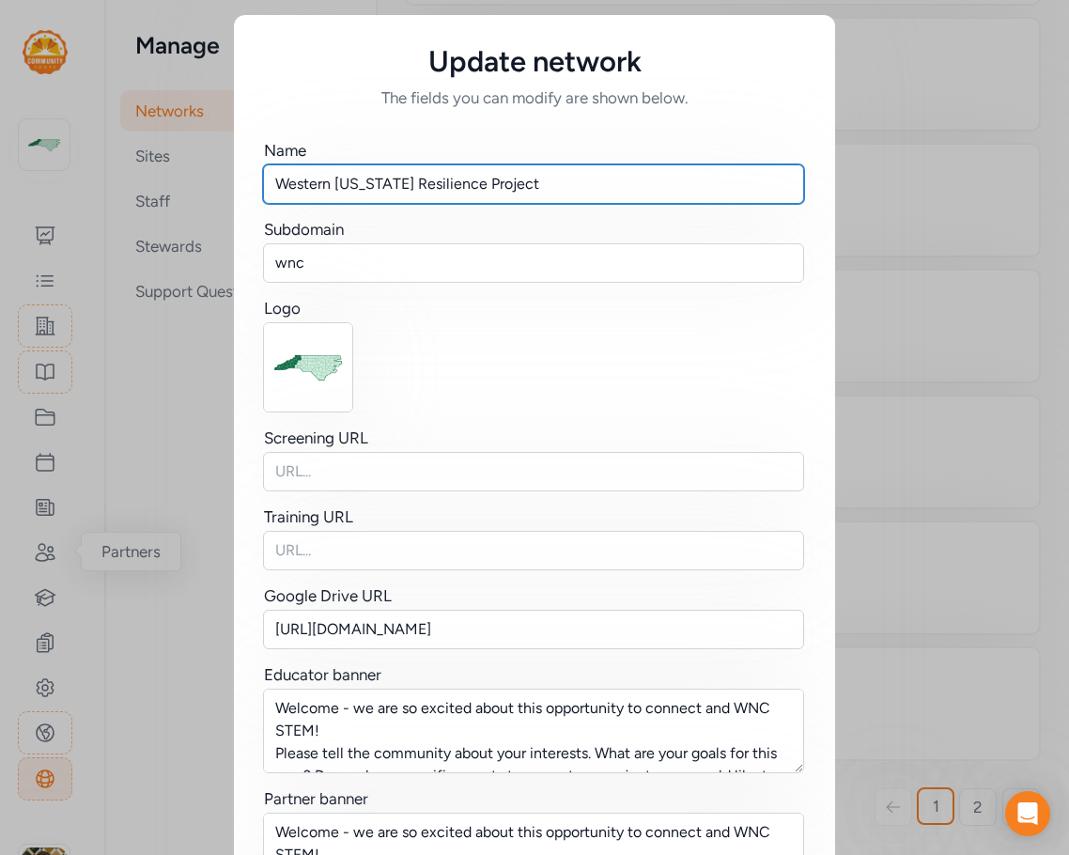
drag, startPoint x: 570, startPoint y: 186, endPoint x: 106, endPoint y: 187, distance: 464.2
click at [106, 187] on div "Update network The fields you can modify are shown below. Name Western [US_STAT…" at bounding box center [534, 662] width 1069 height 1325
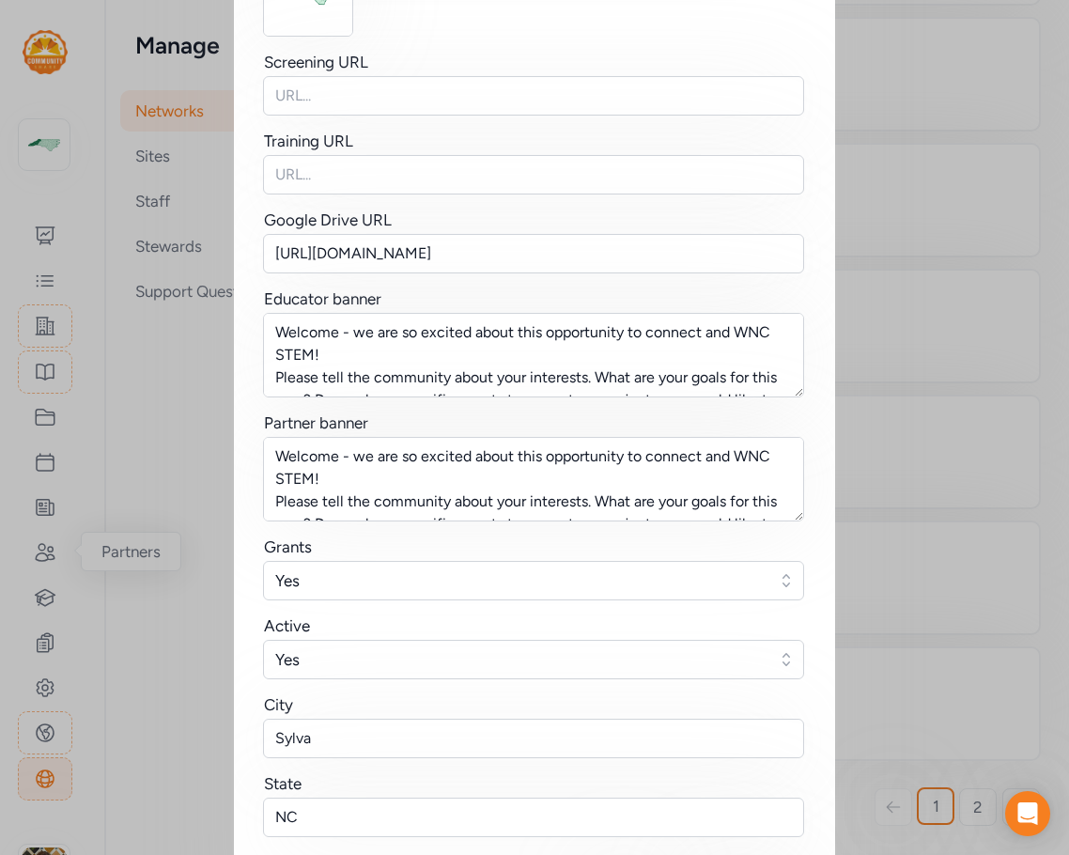
scroll to position [470, 0]
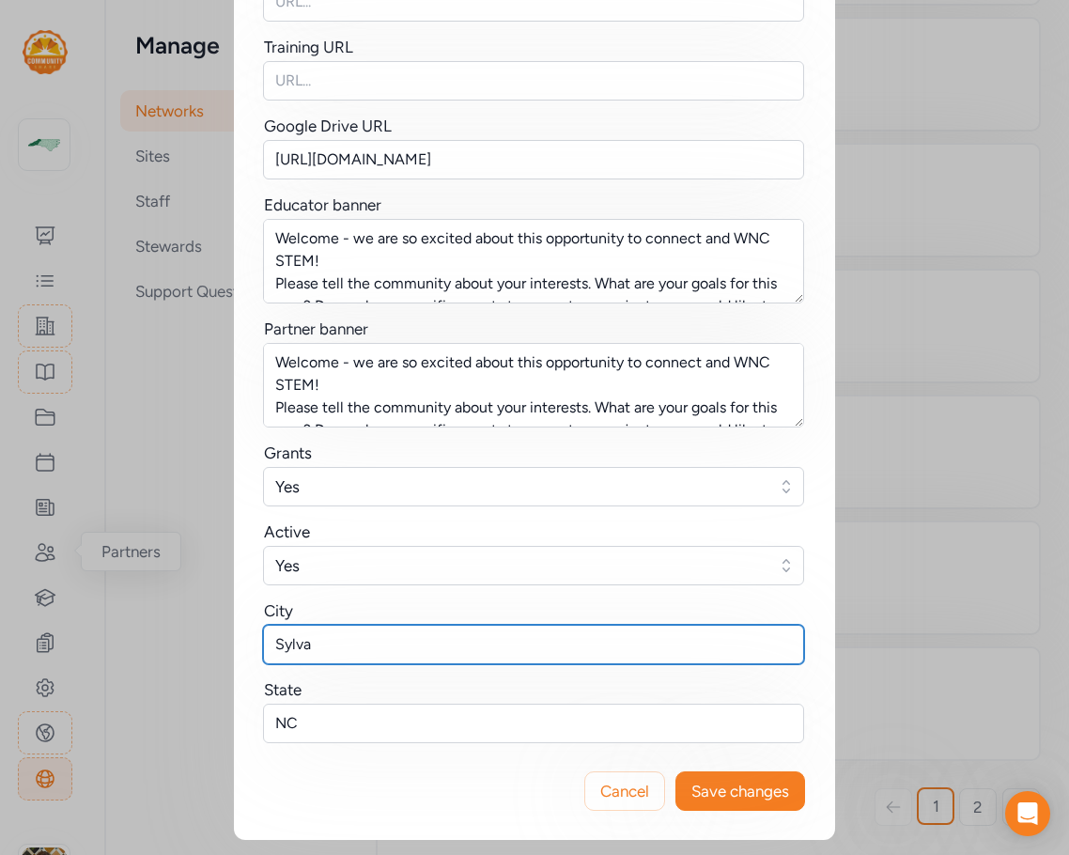
drag, startPoint x: 343, startPoint y: 639, endPoint x: 185, endPoint y: 630, distance: 158.1
click at [191, 630] on div "Update network The fields you can modify are shown below. Name Western [US_STAT…" at bounding box center [534, 192] width 1069 height 1325
paste input "[GEOGRAPHIC_DATA]"
type input "[GEOGRAPHIC_DATA]"
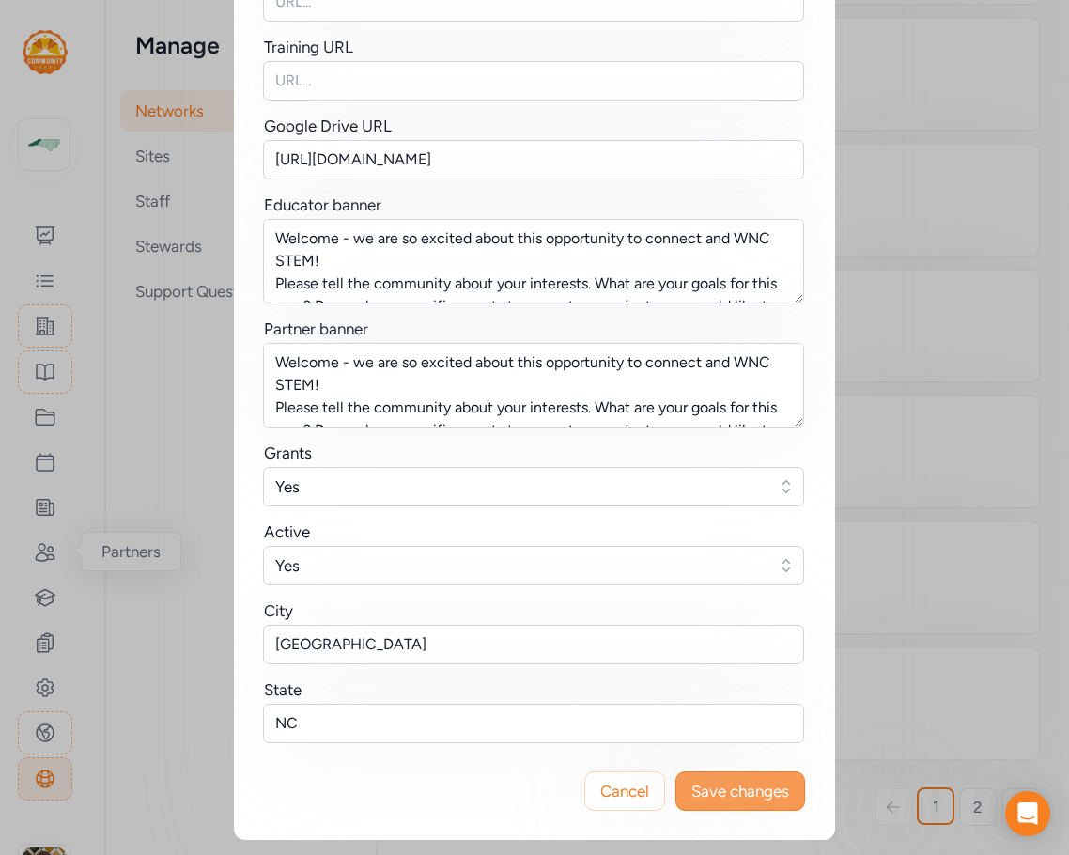
click at [710, 795] on span "Save changes" at bounding box center [741, 791] width 98 height 23
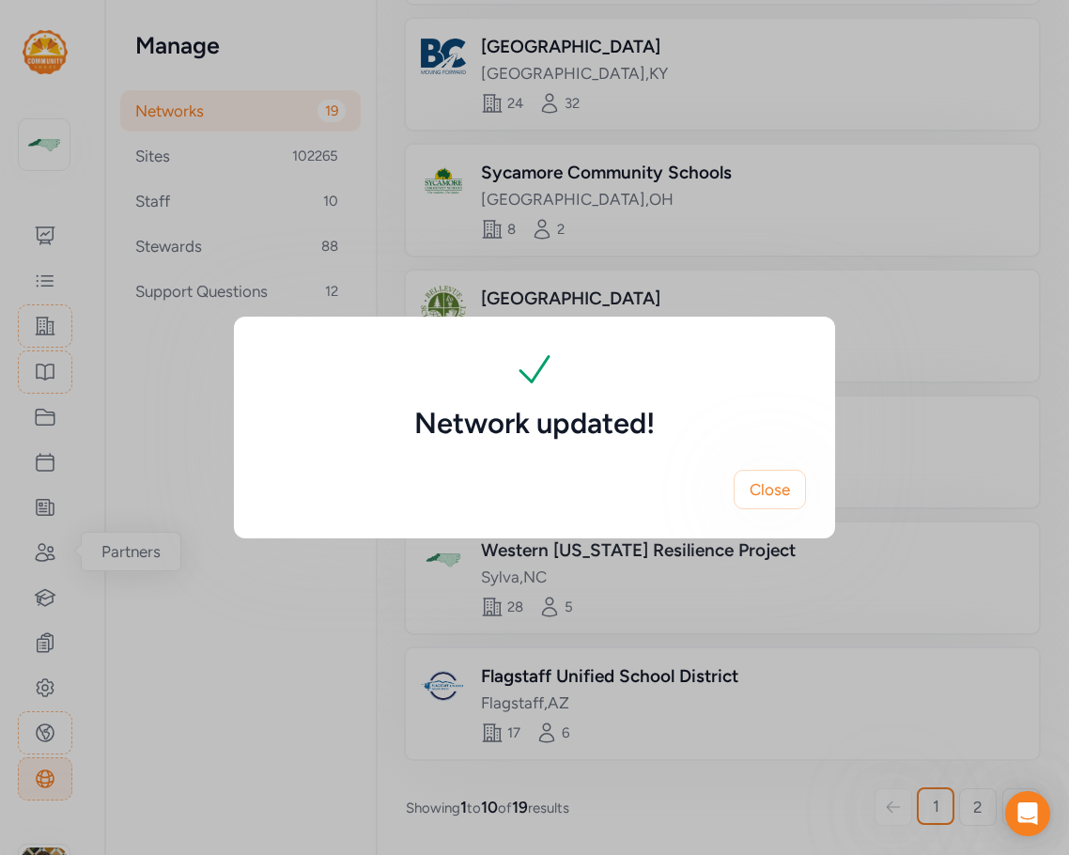
scroll to position [0, 0]
click at [774, 494] on span "Close" at bounding box center [770, 489] width 40 height 23
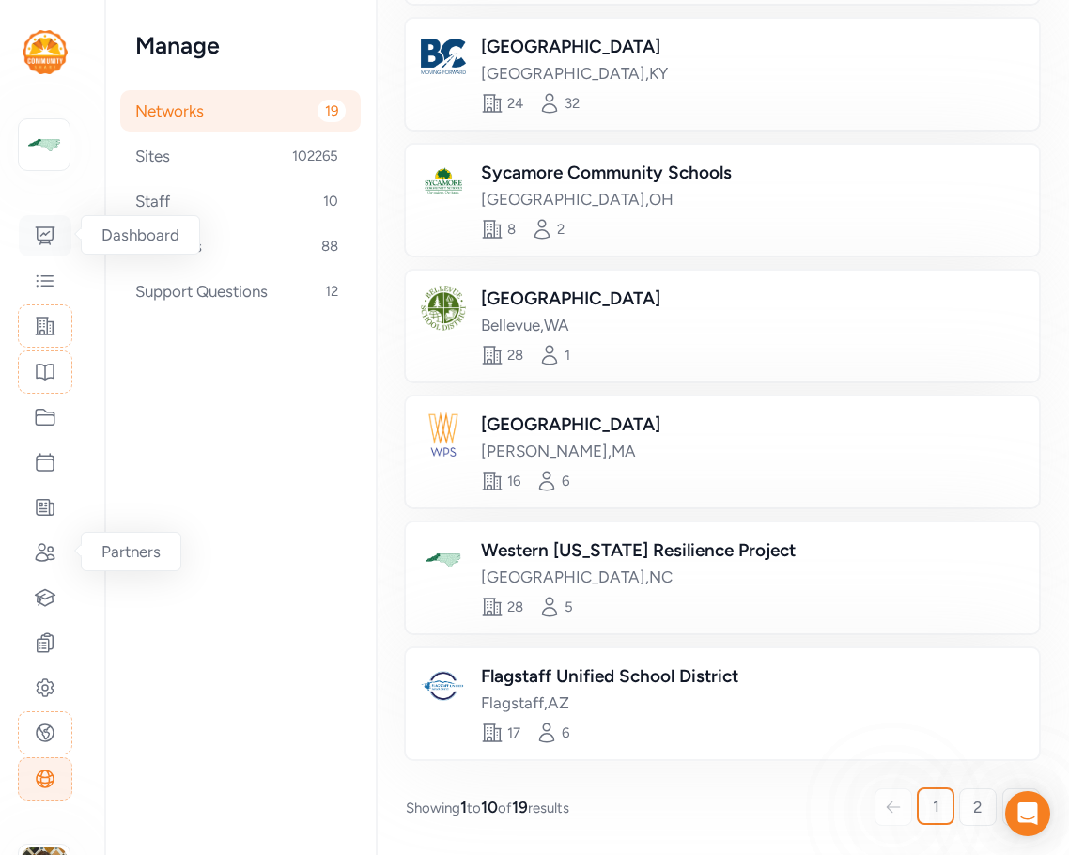
click at [47, 235] on icon at bounding box center [45, 236] width 23 height 23
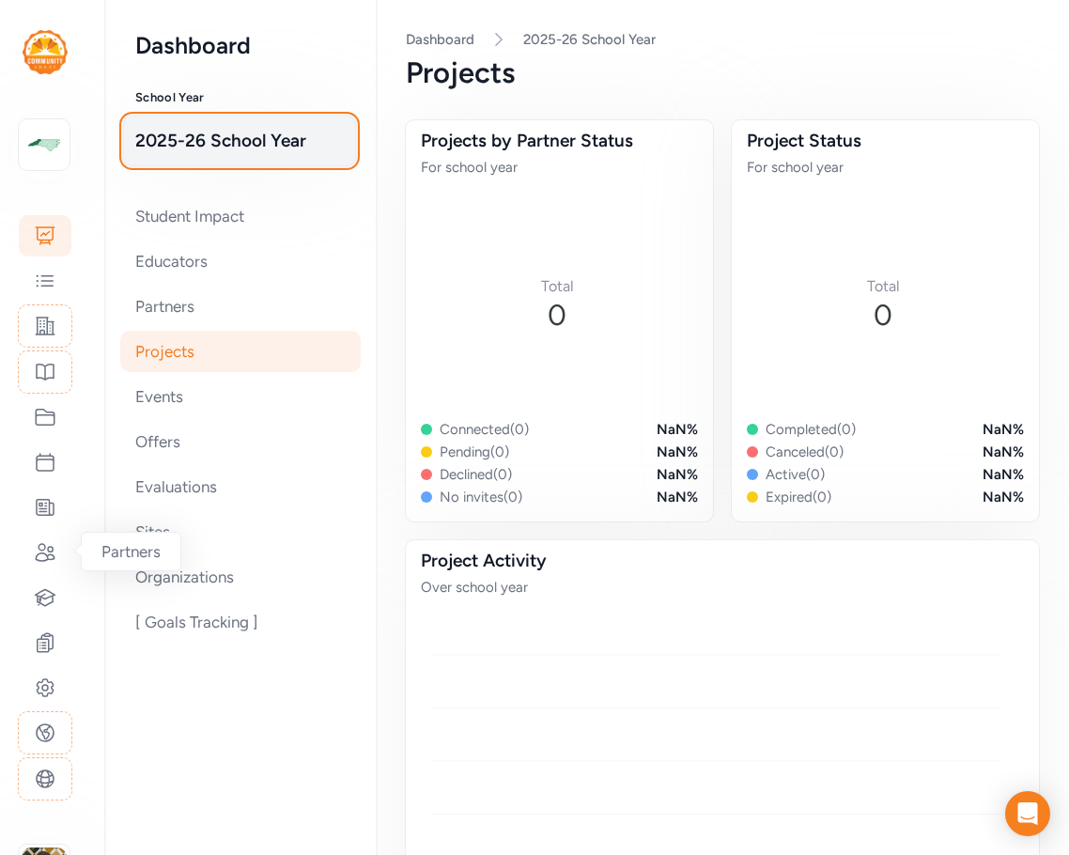
click at [233, 136] on span "2025-26 School Year" at bounding box center [239, 141] width 209 height 26
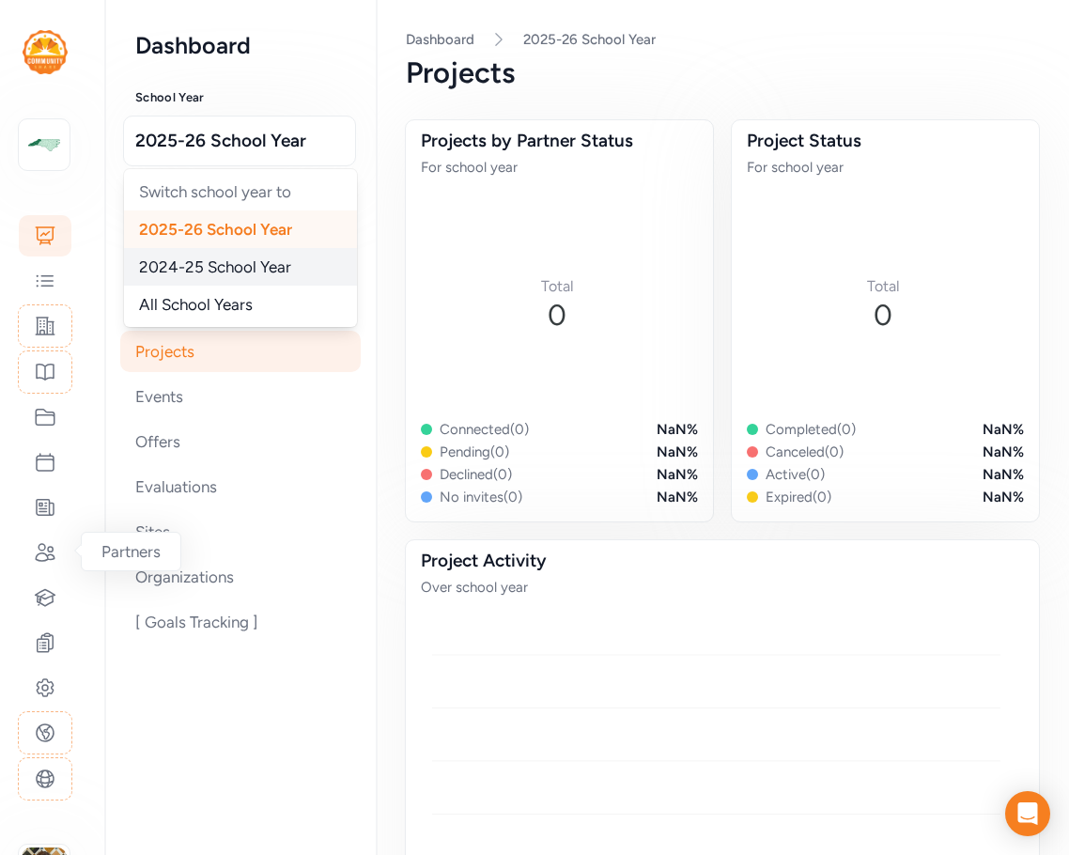
click at [223, 272] on span "2024-25 School Year" at bounding box center [215, 266] width 152 height 19
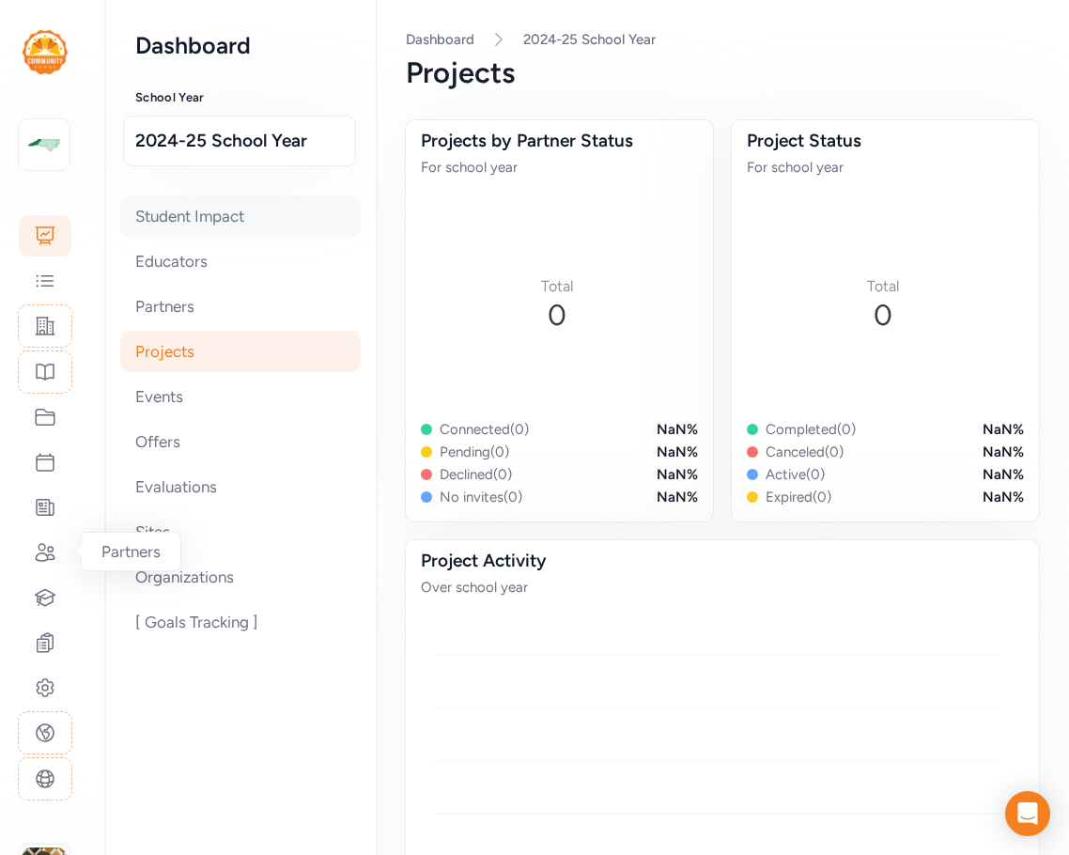
click at [193, 220] on div "Student Impact" at bounding box center [240, 215] width 241 height 41
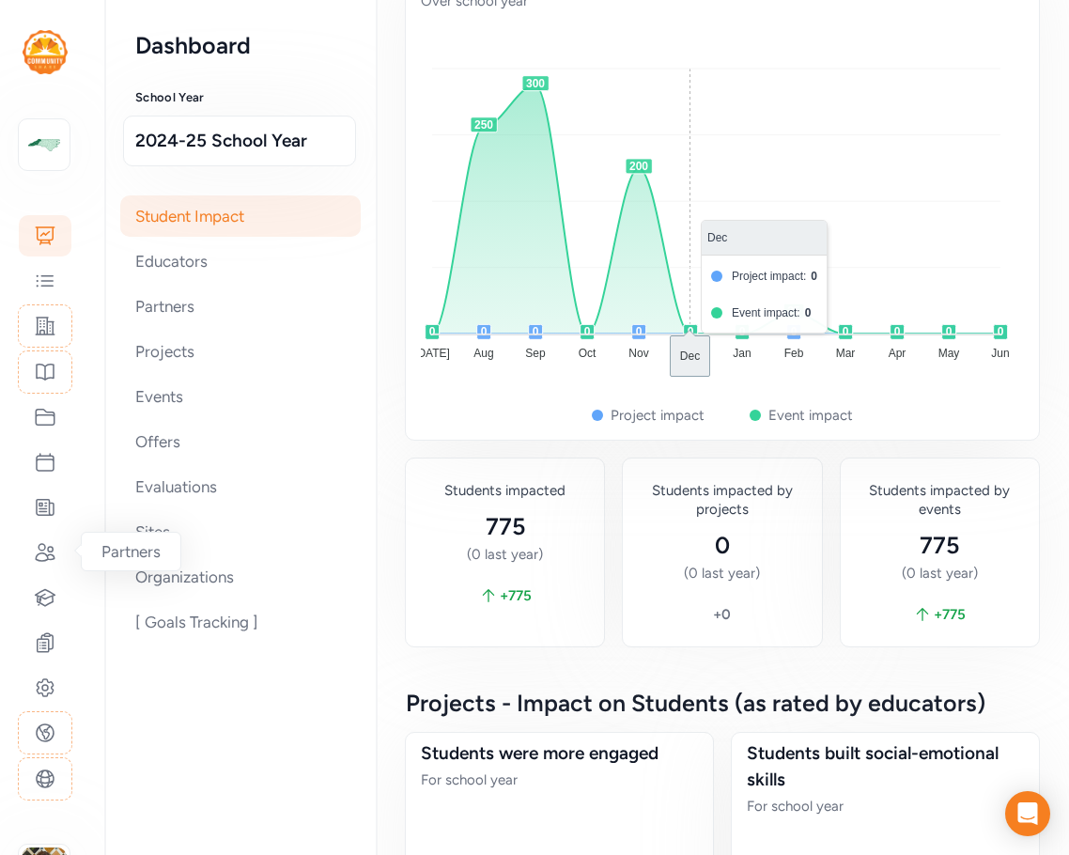
scroll to position [376, 0]
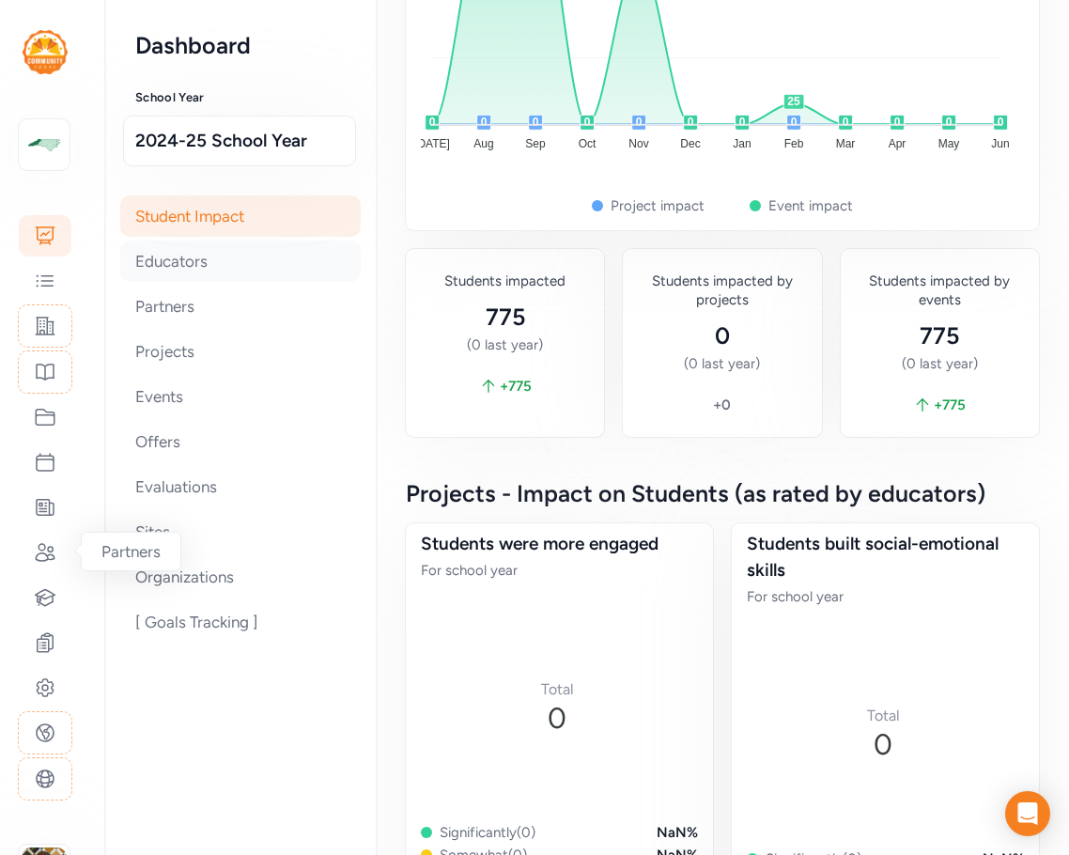
click at [196, 269] on div "Educators" at bounding box center [240, 261] width 241 height 41
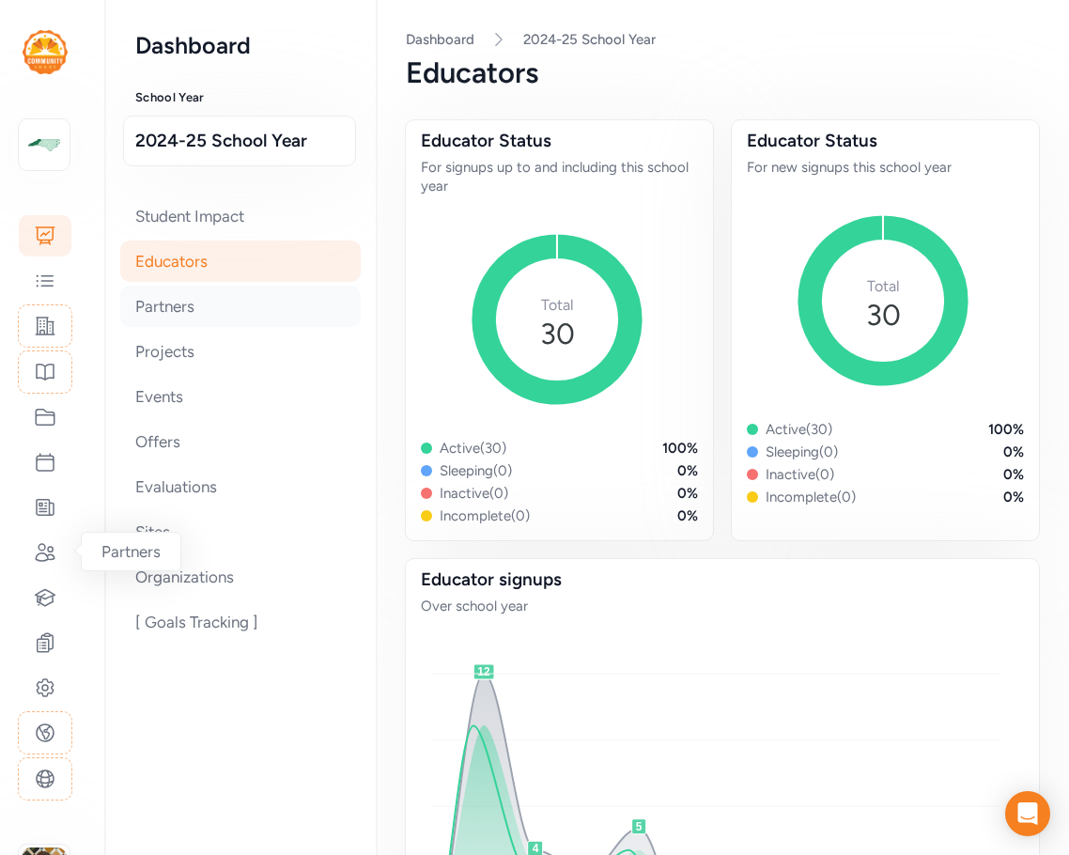
click at [180, 320] on div "Partners" at bounding box center [240, 306] width 241 height 41
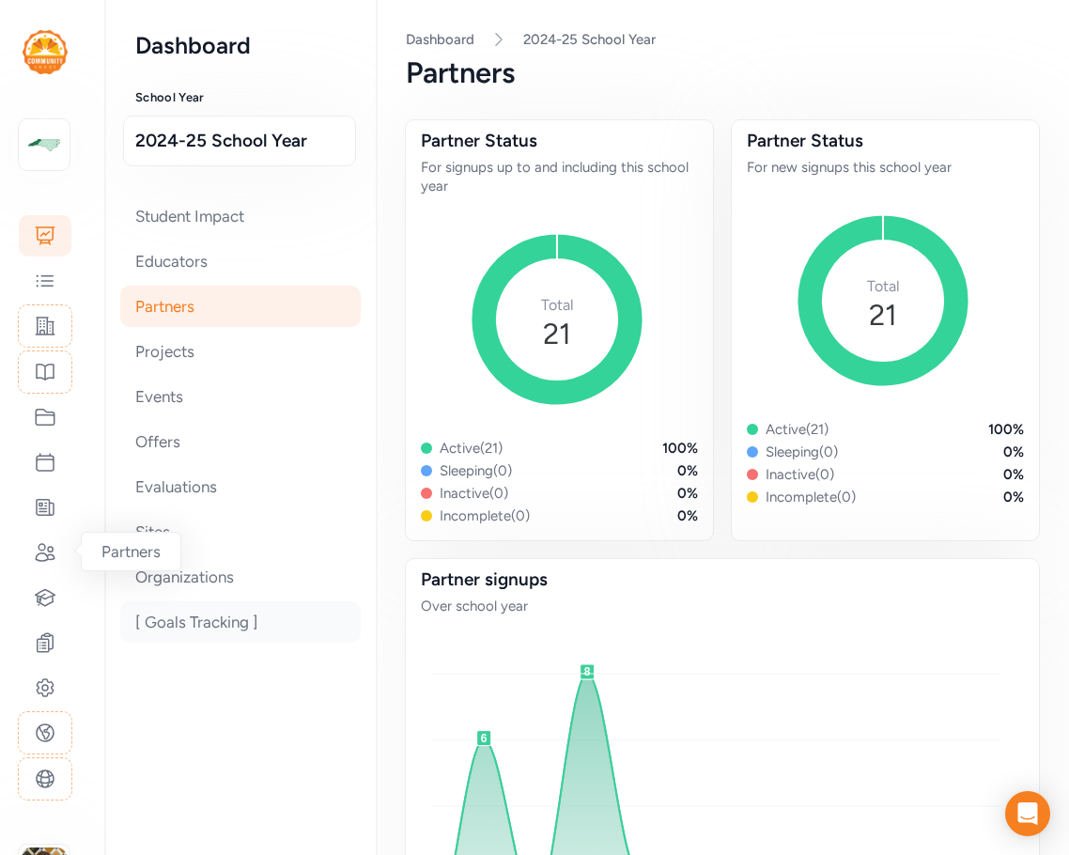
click at [168, 617] on div "[ Goals Tracking ]" at bounding box center [240, 621] width 241 height 41
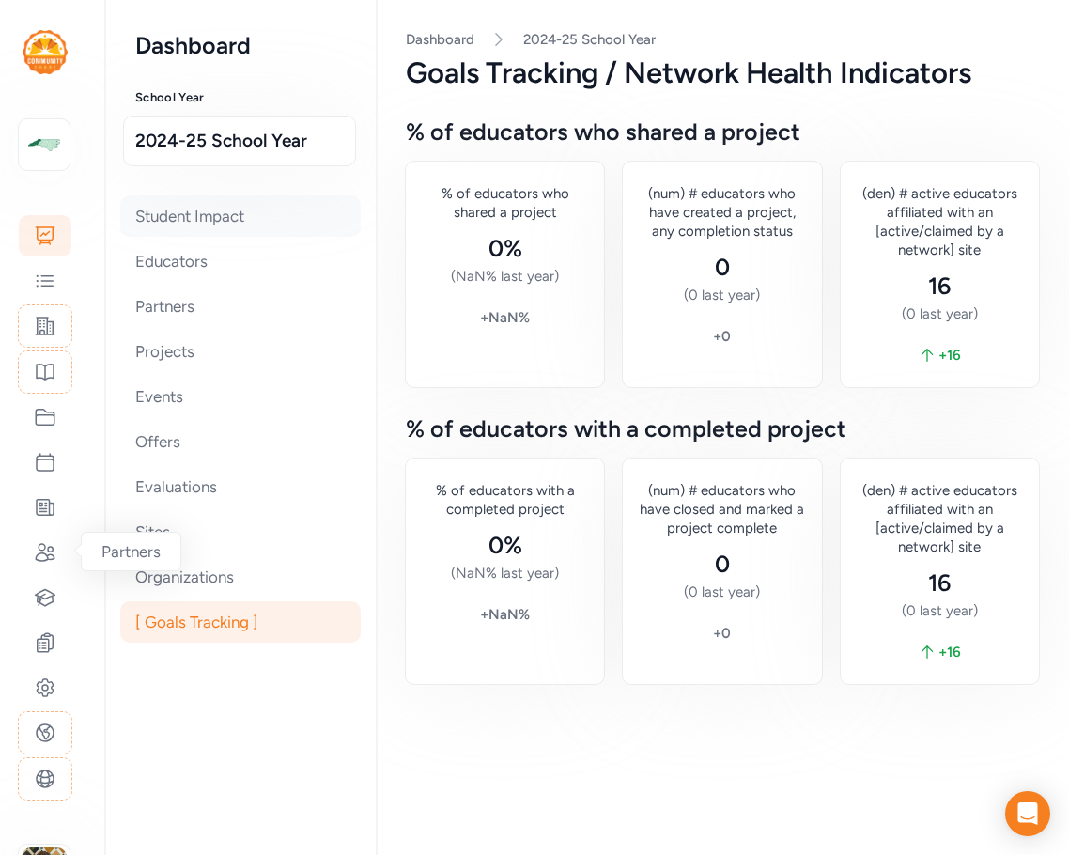
click at [197, 217] on div "Student Impact" at bounding box center [240, 215] width 241 height 41
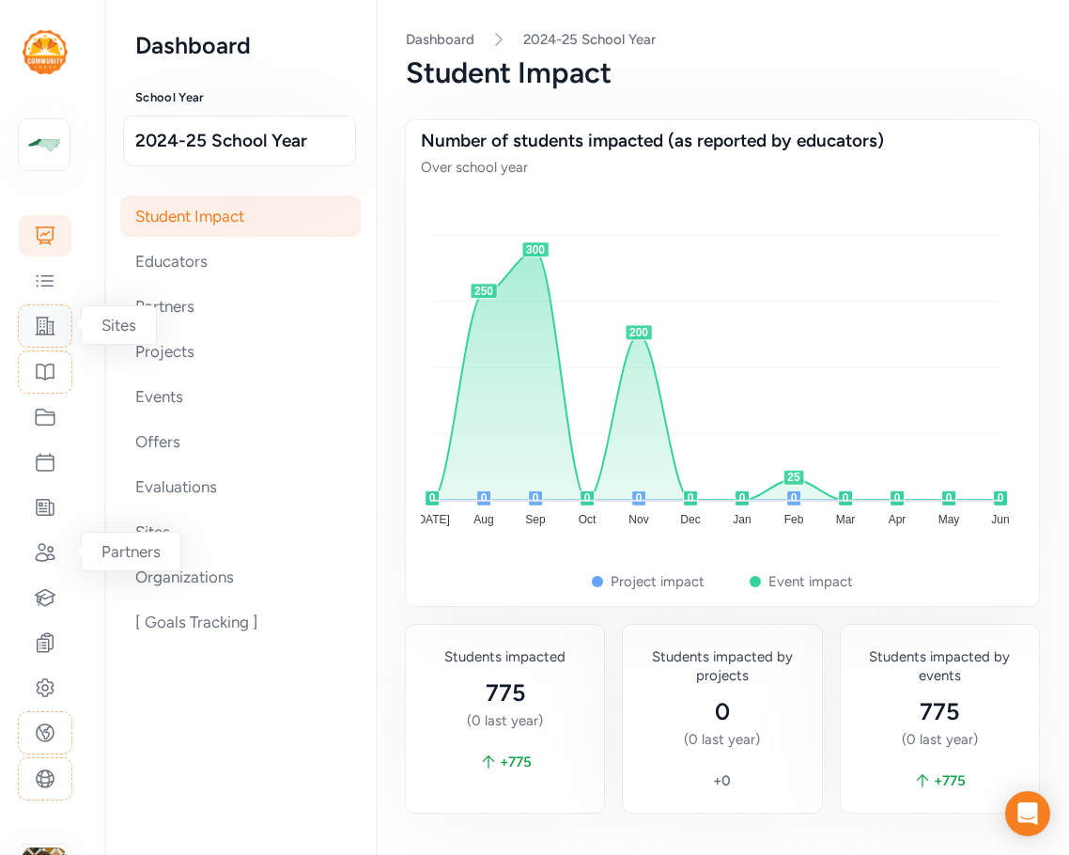
click at [52, 318] on icon at bounding box center [45, 326] width 23 height 23
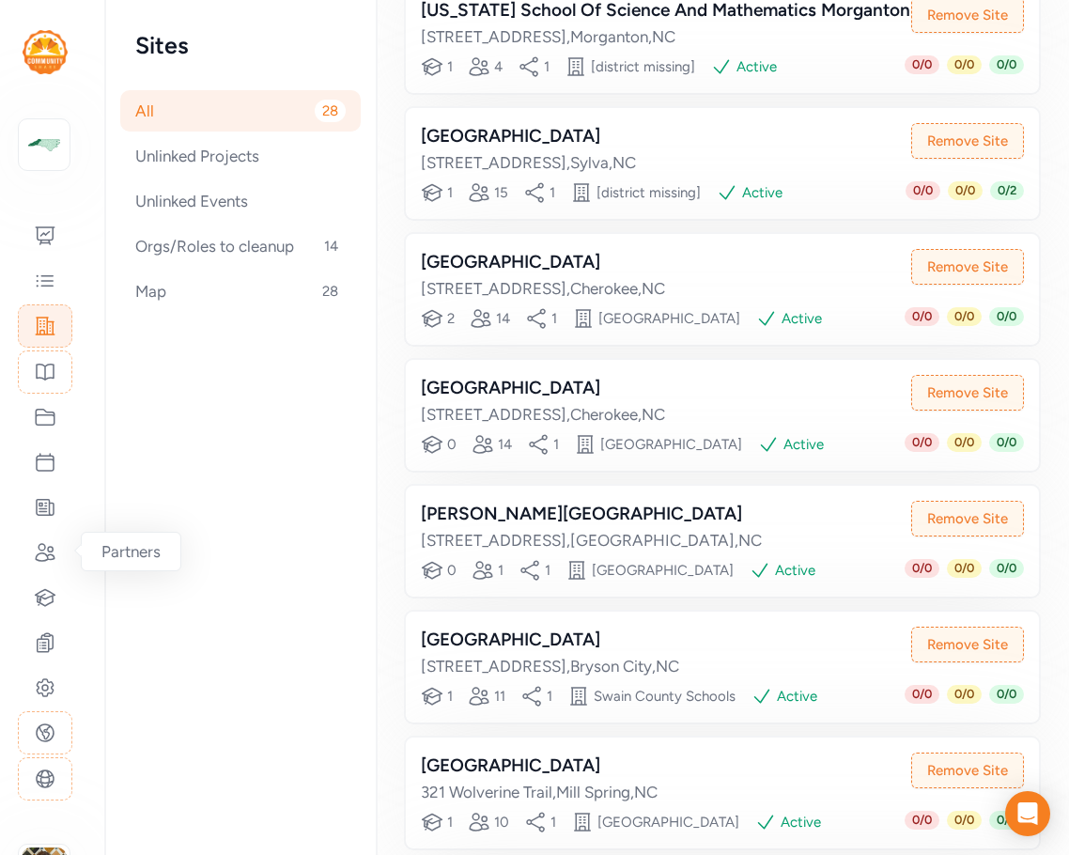
scroll to position [916, 0]
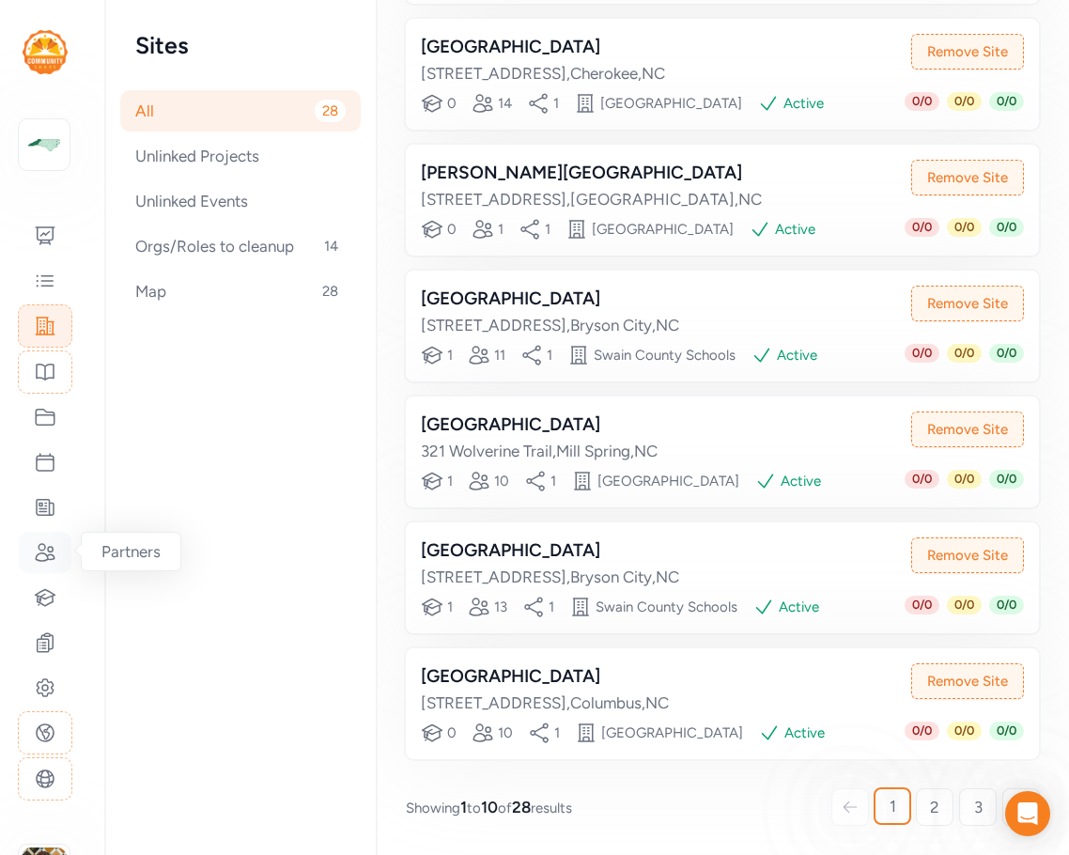
click at [46, 553] on icon at bounding box center [45, 552] width 23 height 23
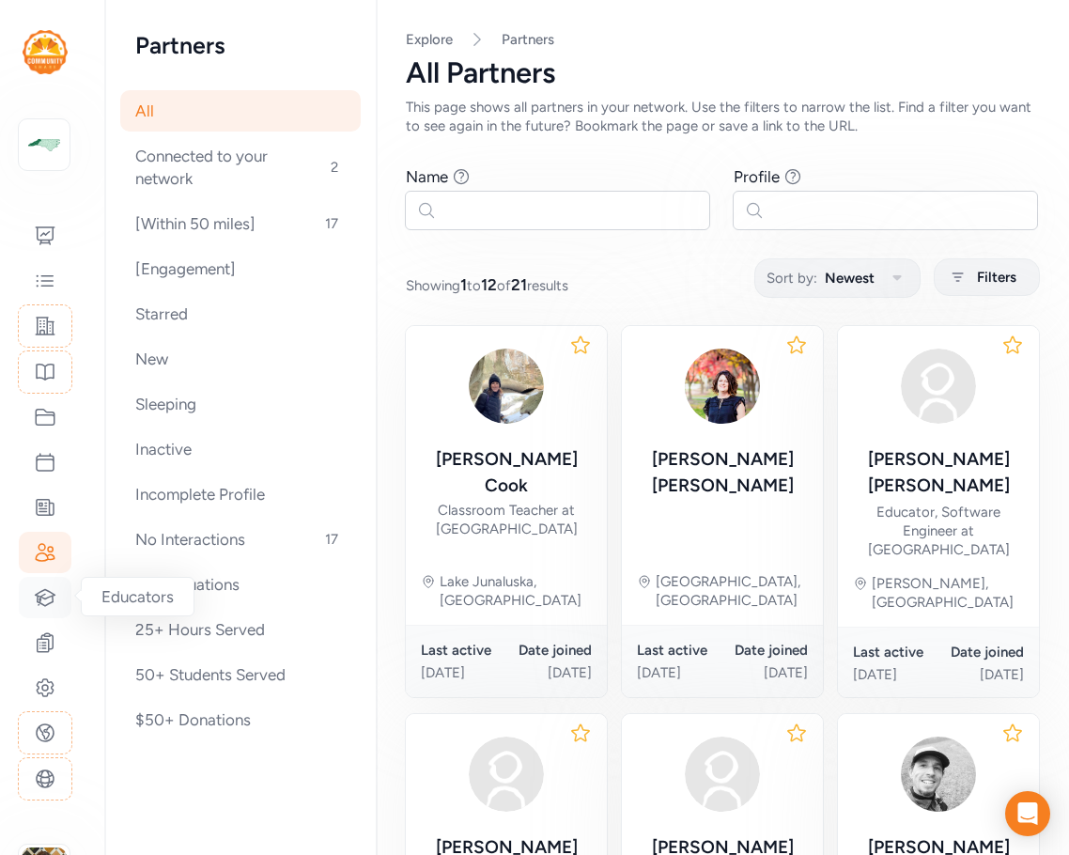
click at [47, 605] on icon at bounding box center [46, 597] width 20 height 16
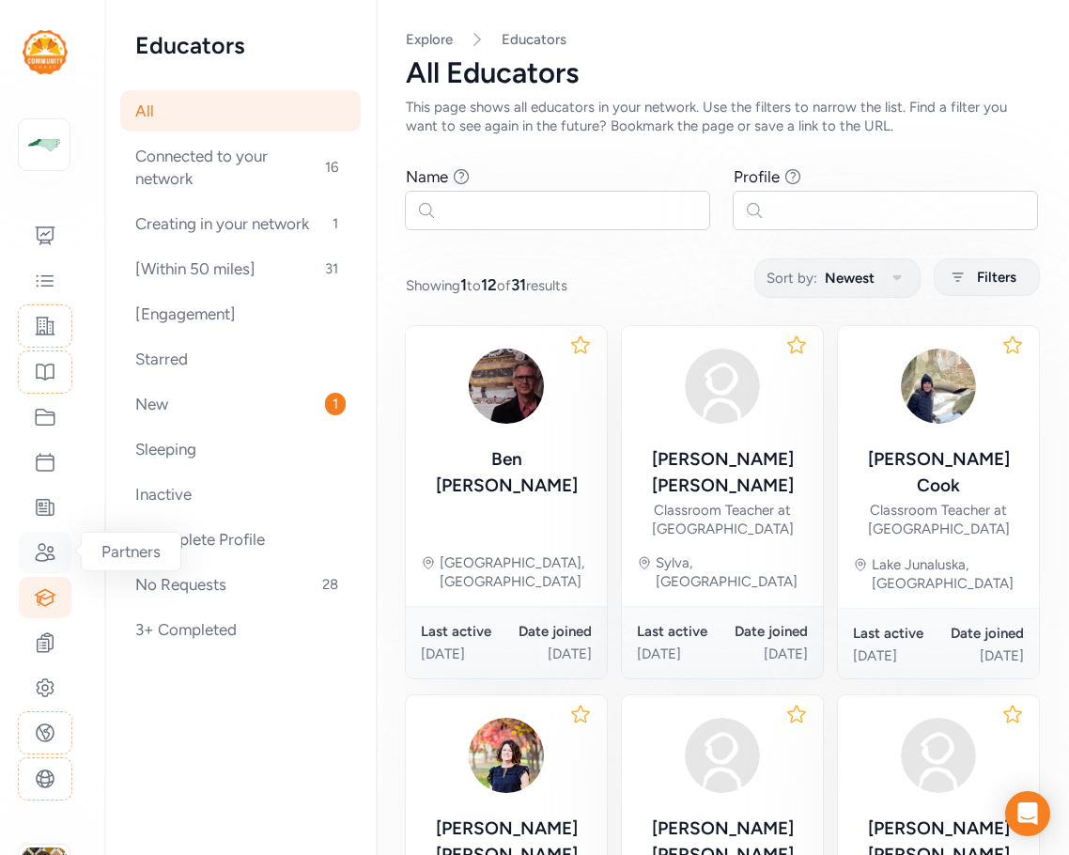
click at [44, 545] on icon at bounding box center [45, 552] width 19 height 17
